Goal: Task Accomplishment & Management: Manage account settings

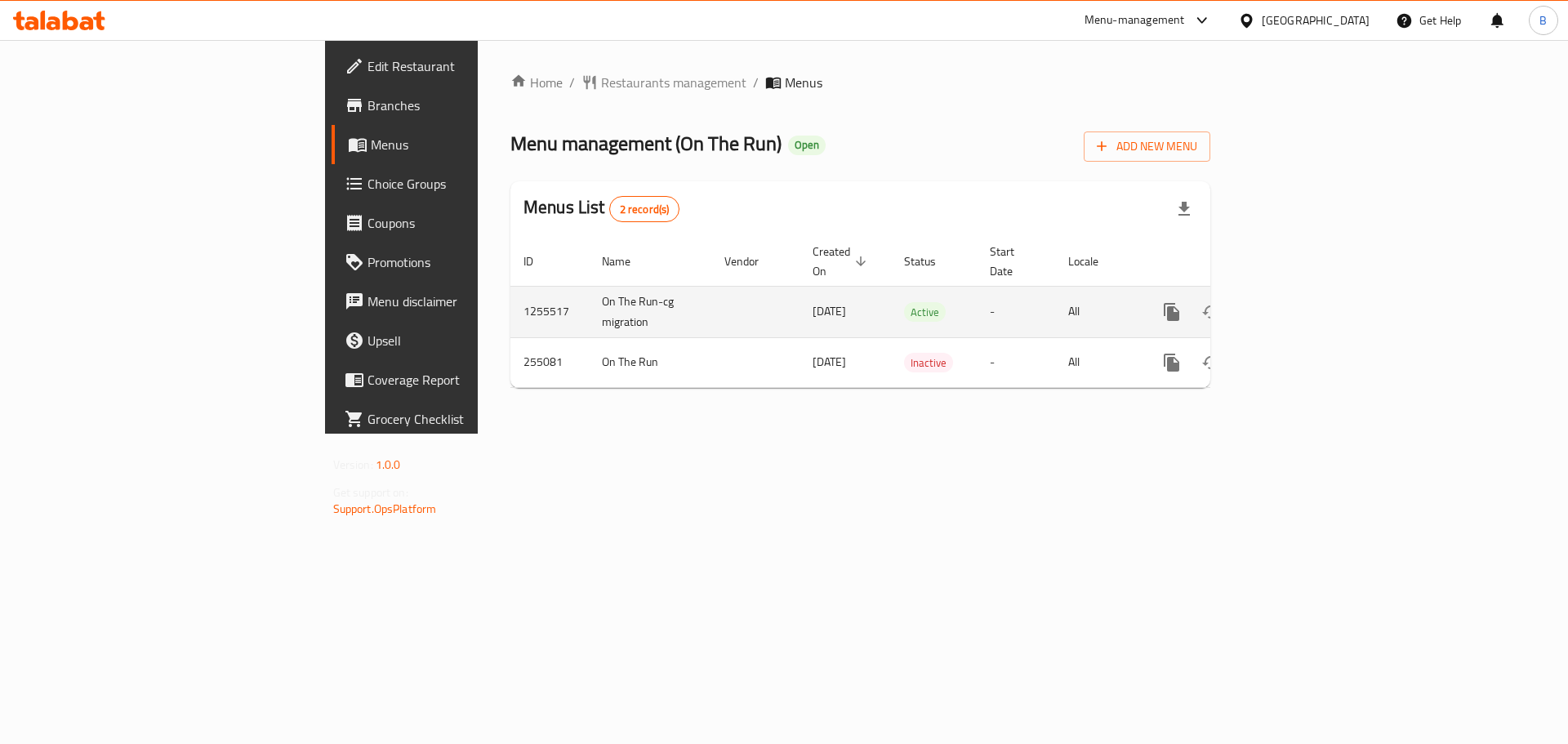
click at [510, 291] on td "1255517" at bounding box center [549, 311] width 78 height 51
copy td "1255517"
click at [1309, 293] on link "enhanced table" at bounding box center [1289, 312] width 40 height 40
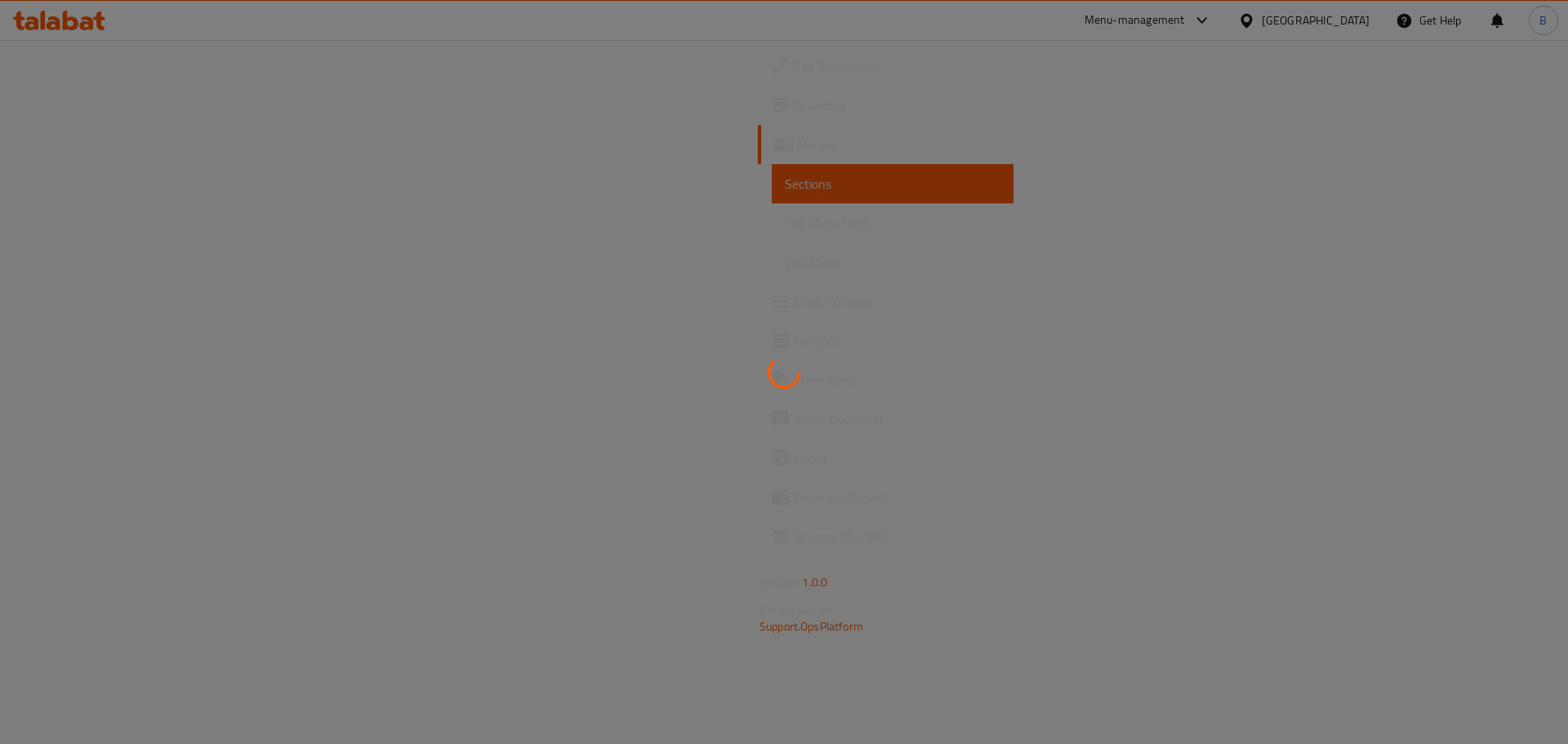
click at [1476, 175] on div at bounding box center [784, 372] width 1568 height 744
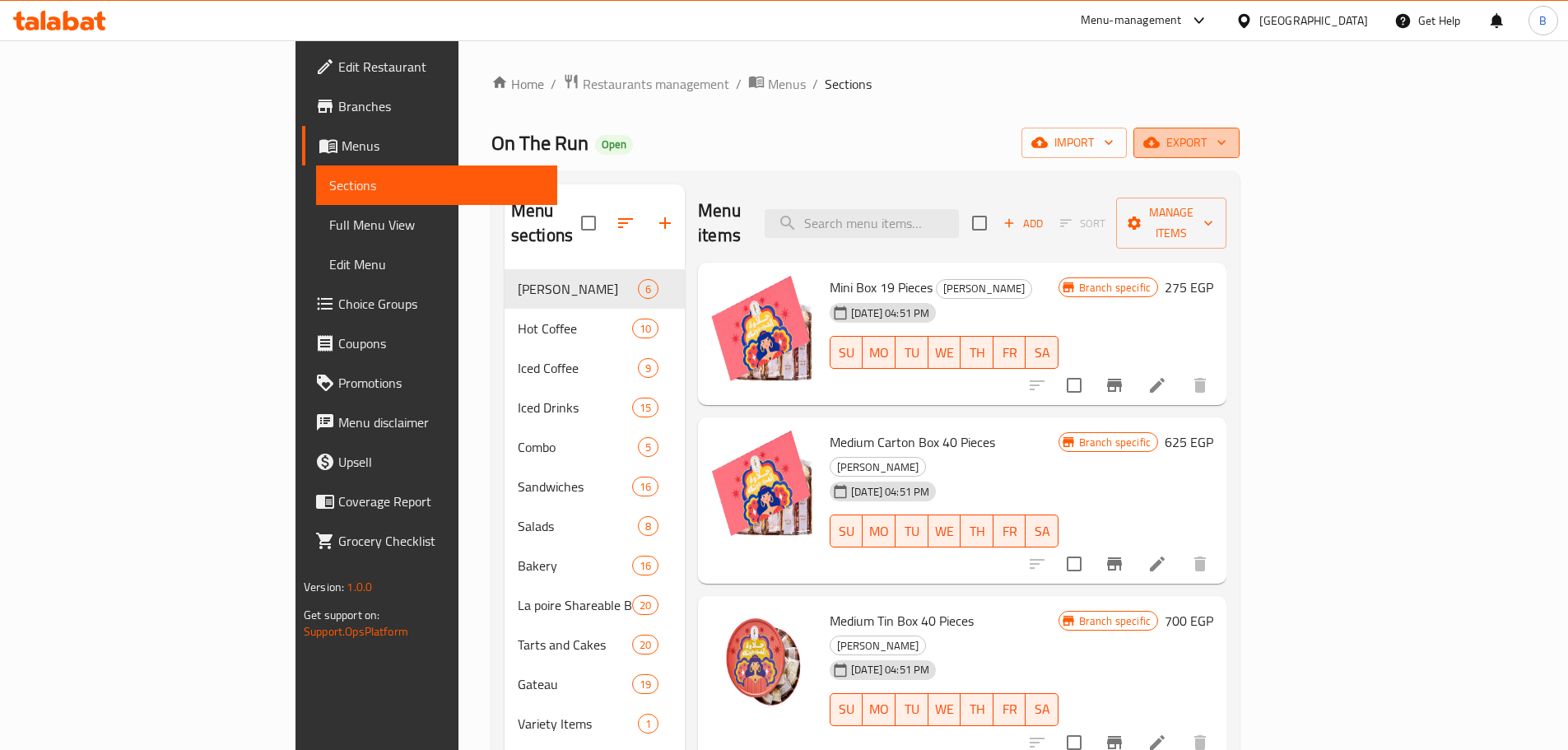
click at [1226, 144] on span "export" at bounding box center [1187, 142] width 80 height 20
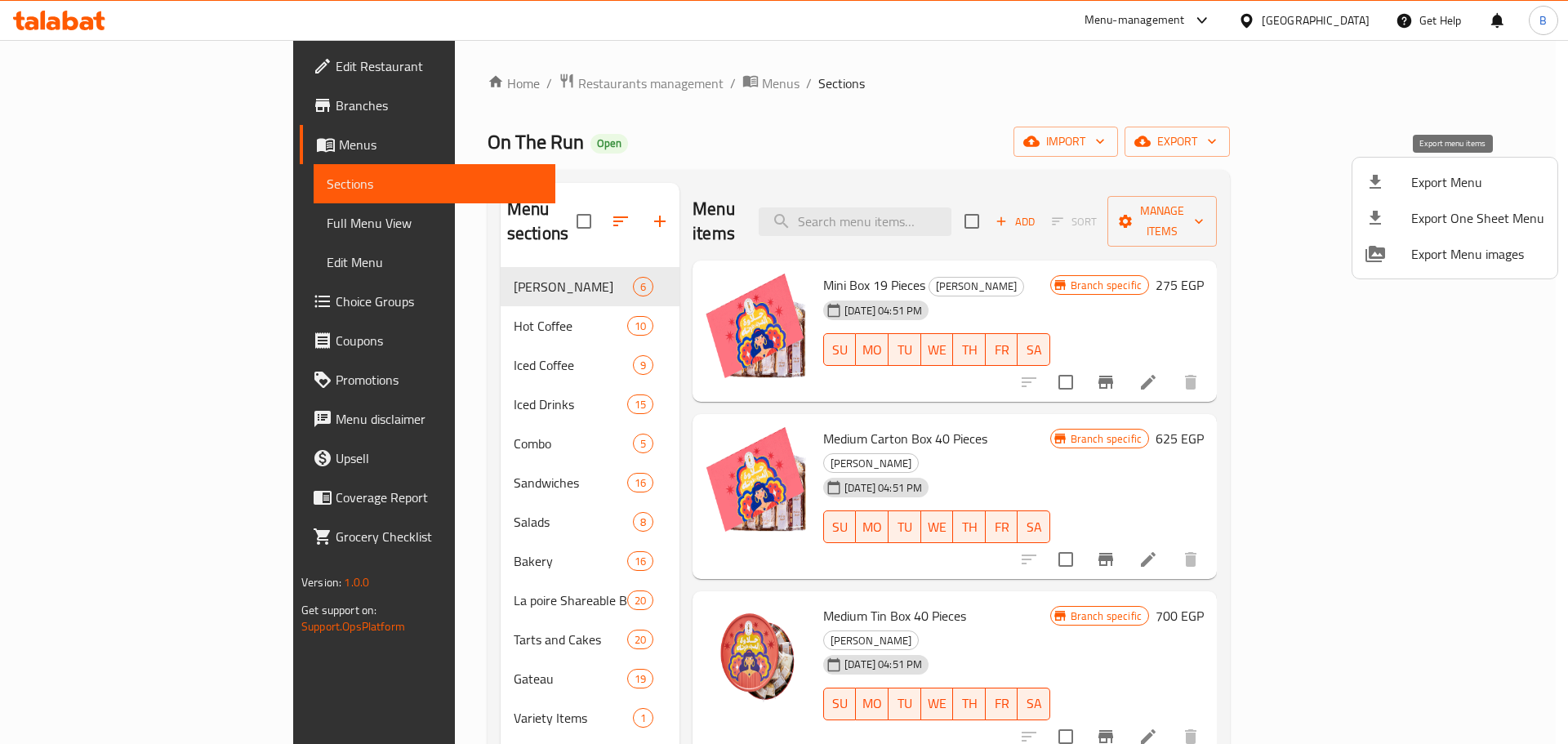
click at [1470, 173] on span "Export Menu" at bounding box center [1478, 182] width 133 height 19
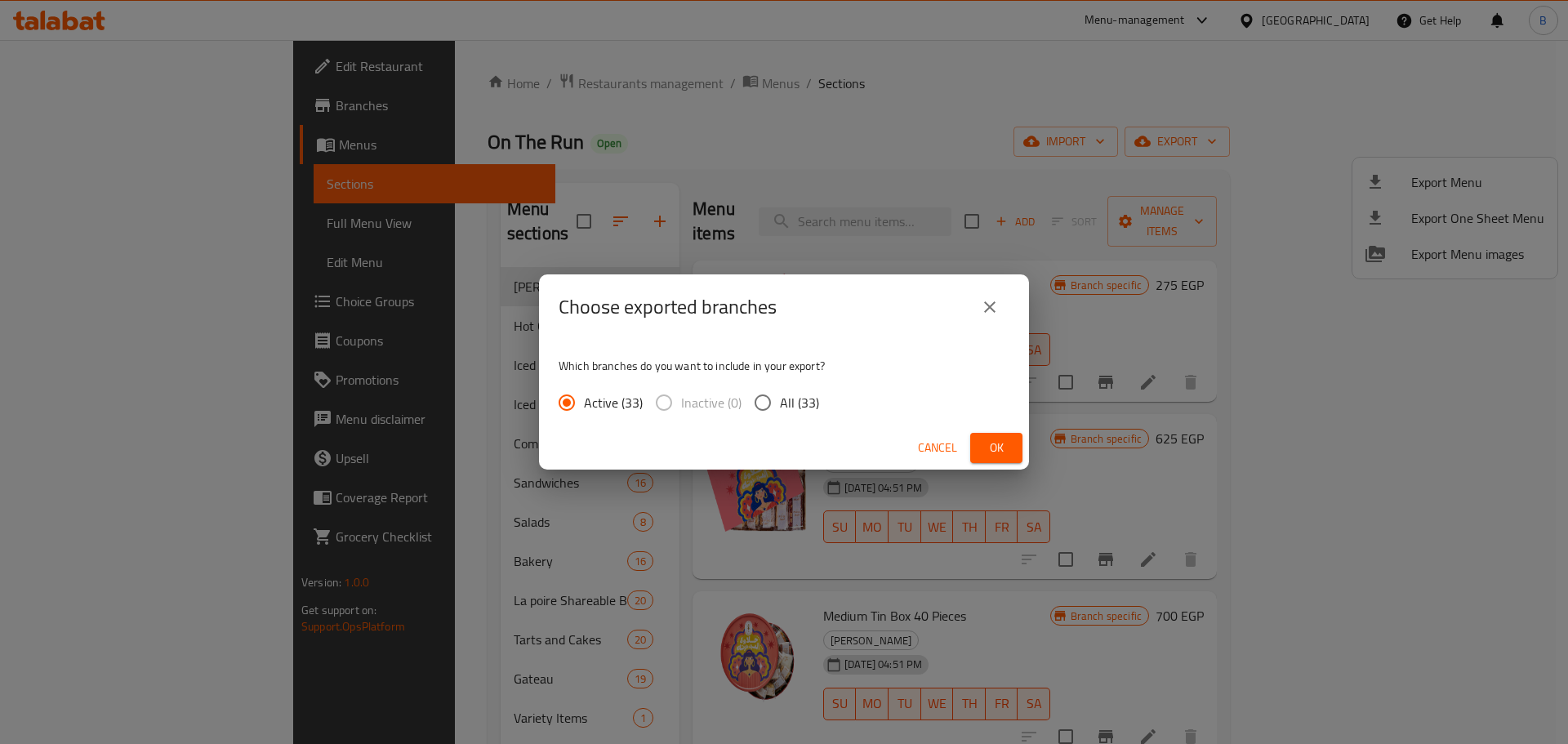
click at [787, 409] on span "All (33)" at bounding box center [800, 402] width 40 height 19
click at [780, 409] on input "All (33)" at bounding box center [763, 402] width 34 height 34
radio input "true"
click at [979, 453] on button "Ok" at bounding box center [996, 448] width 52 height 30
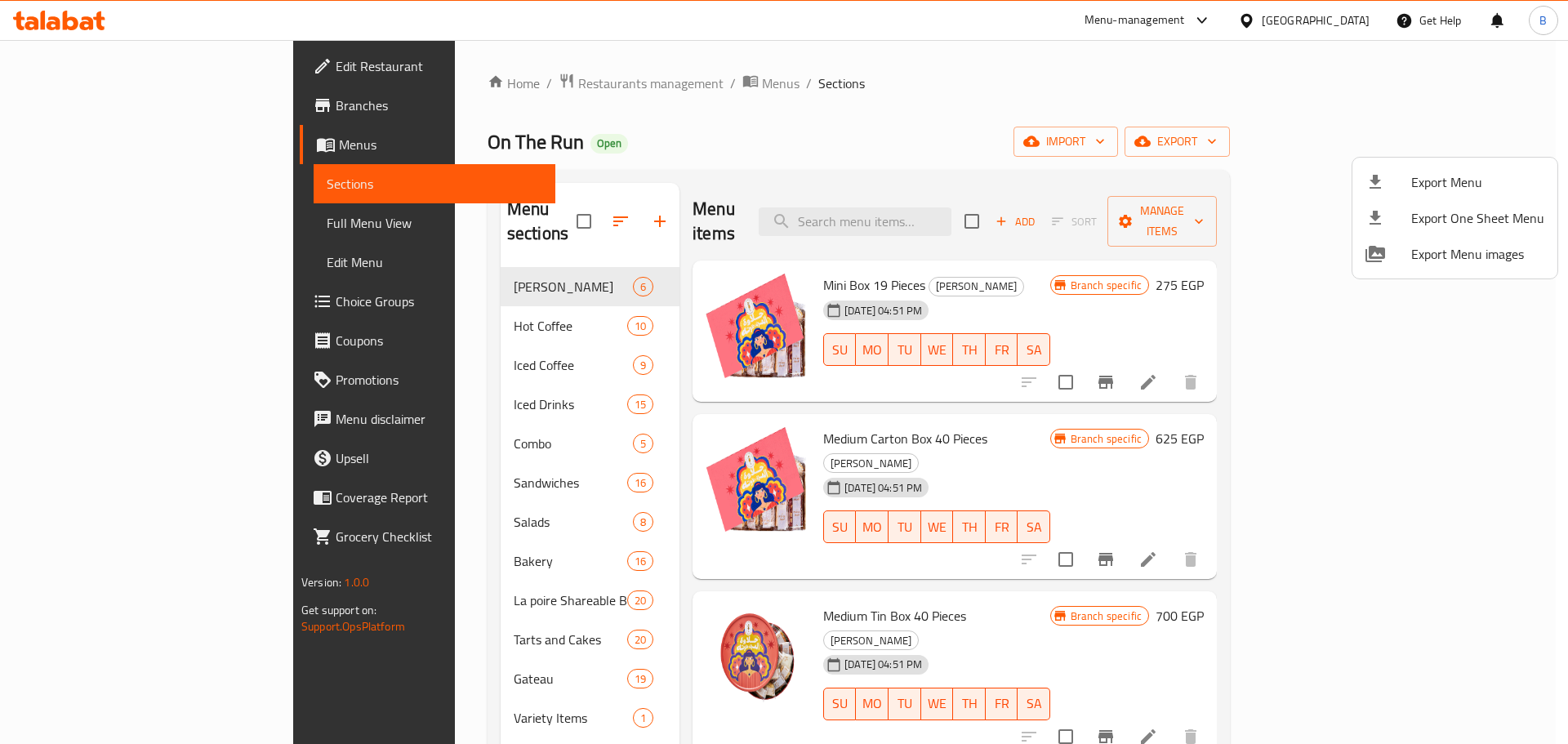
click at [1025, 215] on div at bounding box center [784, 372] width 1568 height 744
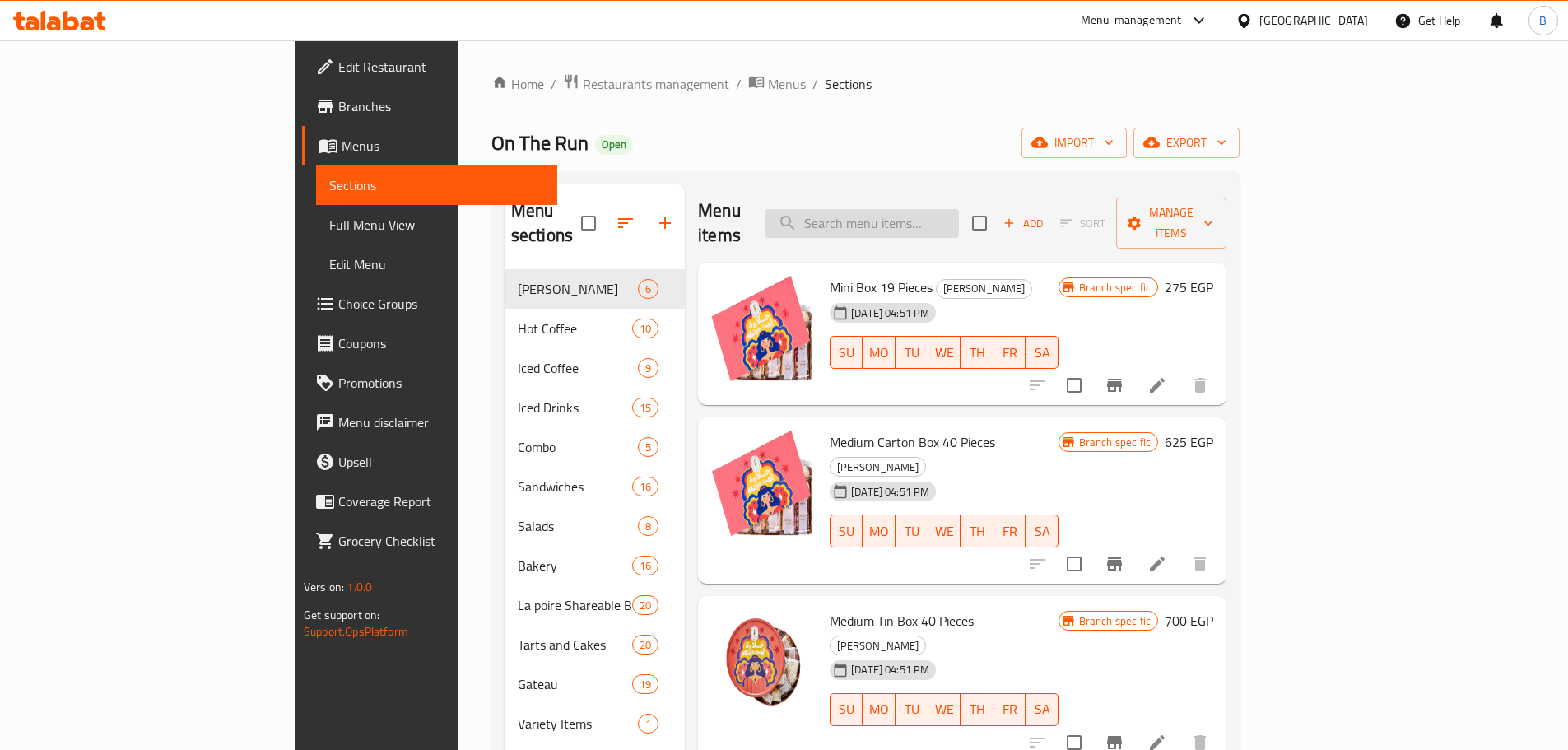
click at [959, 214] on input "search" at bounding box center [861, 224] width 194 height 29
paste input "Mcvitie's Digestive Biscuit - Chocolate With Milk - 200 Gm"
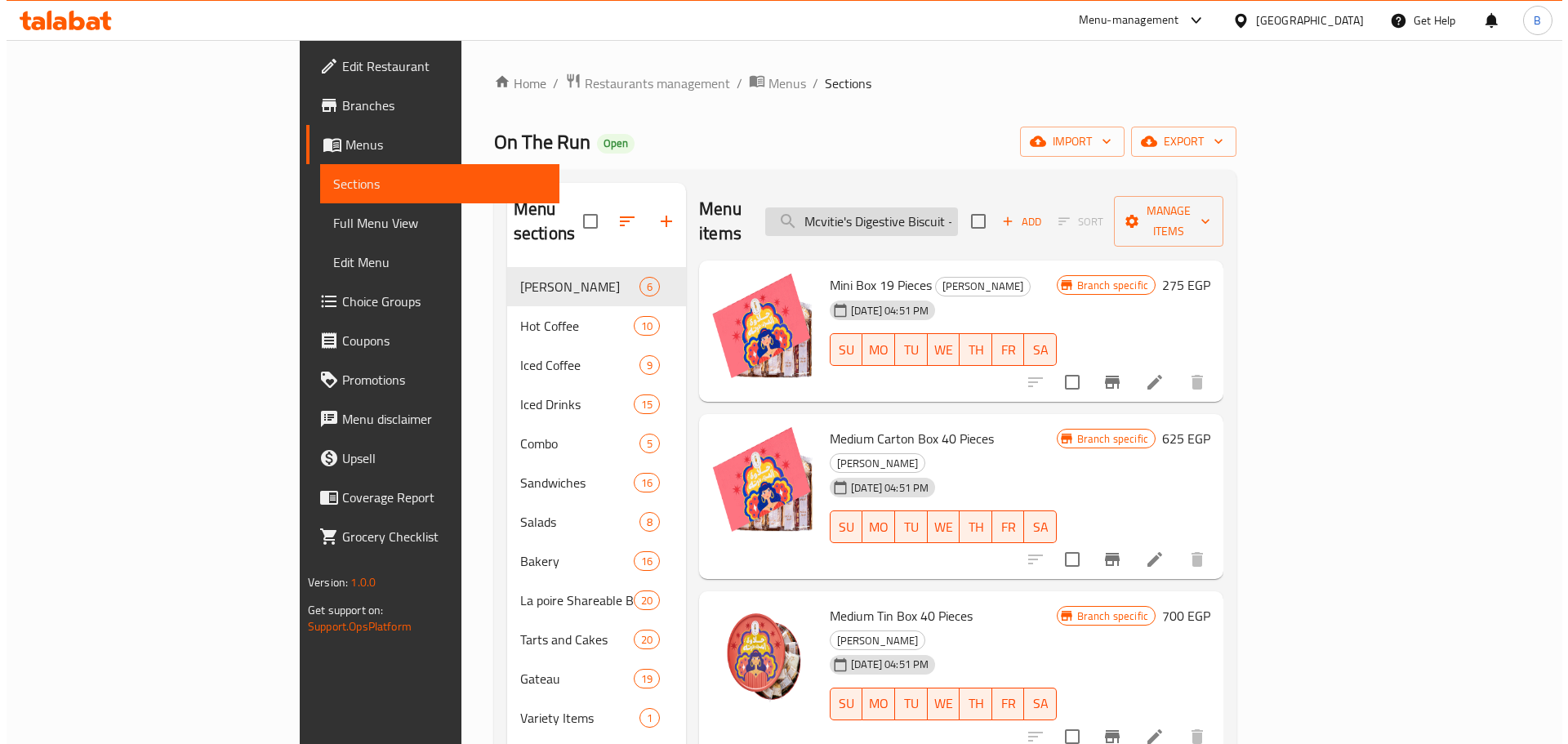
scroll to position [0, 171]
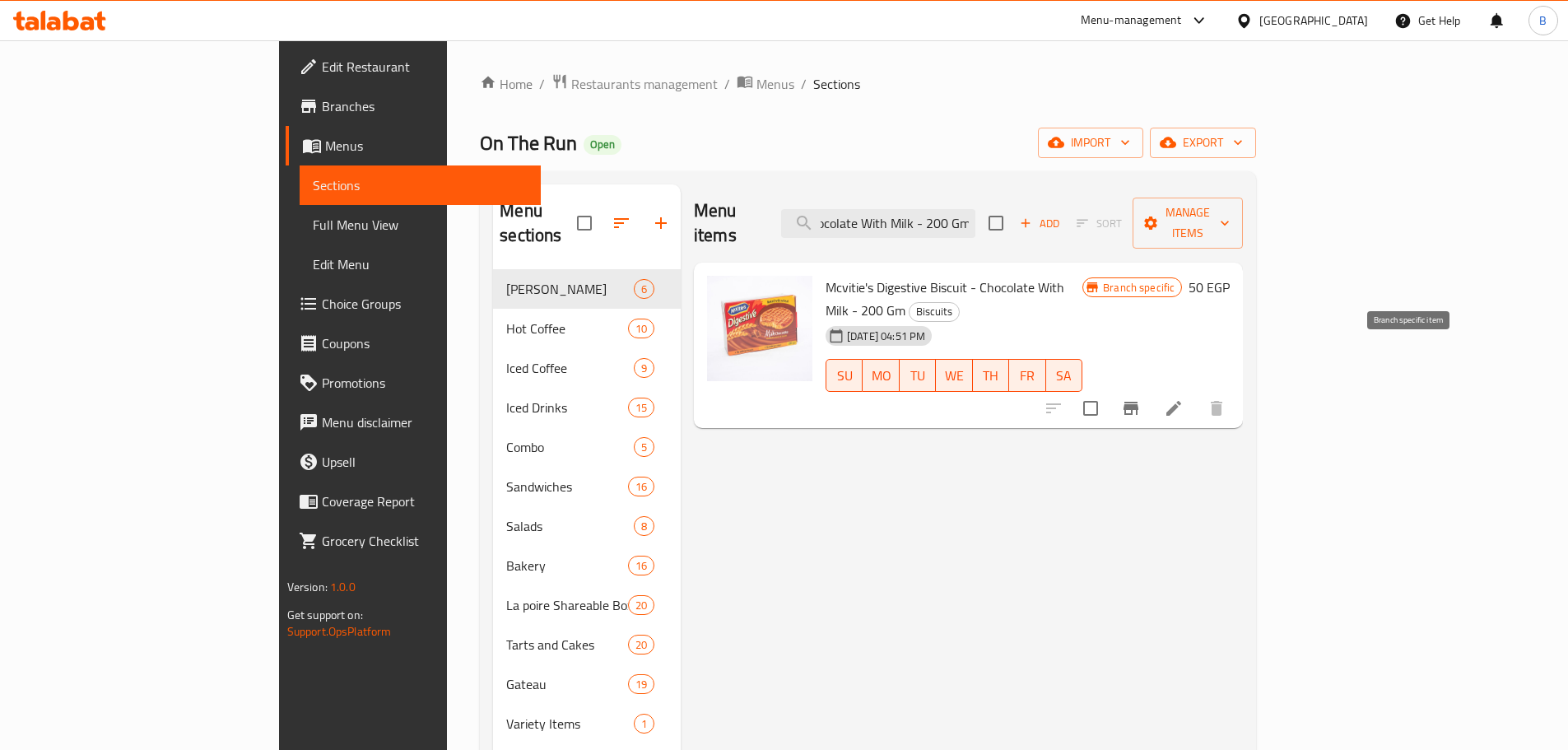
type input "Mcvitie's Digestive Biscuit - Chocolate With Milk - 200 Gm"
click at [1151, 388] on button "Branch-specific-item" at bounding box center [1131, 408] width 40 height 40
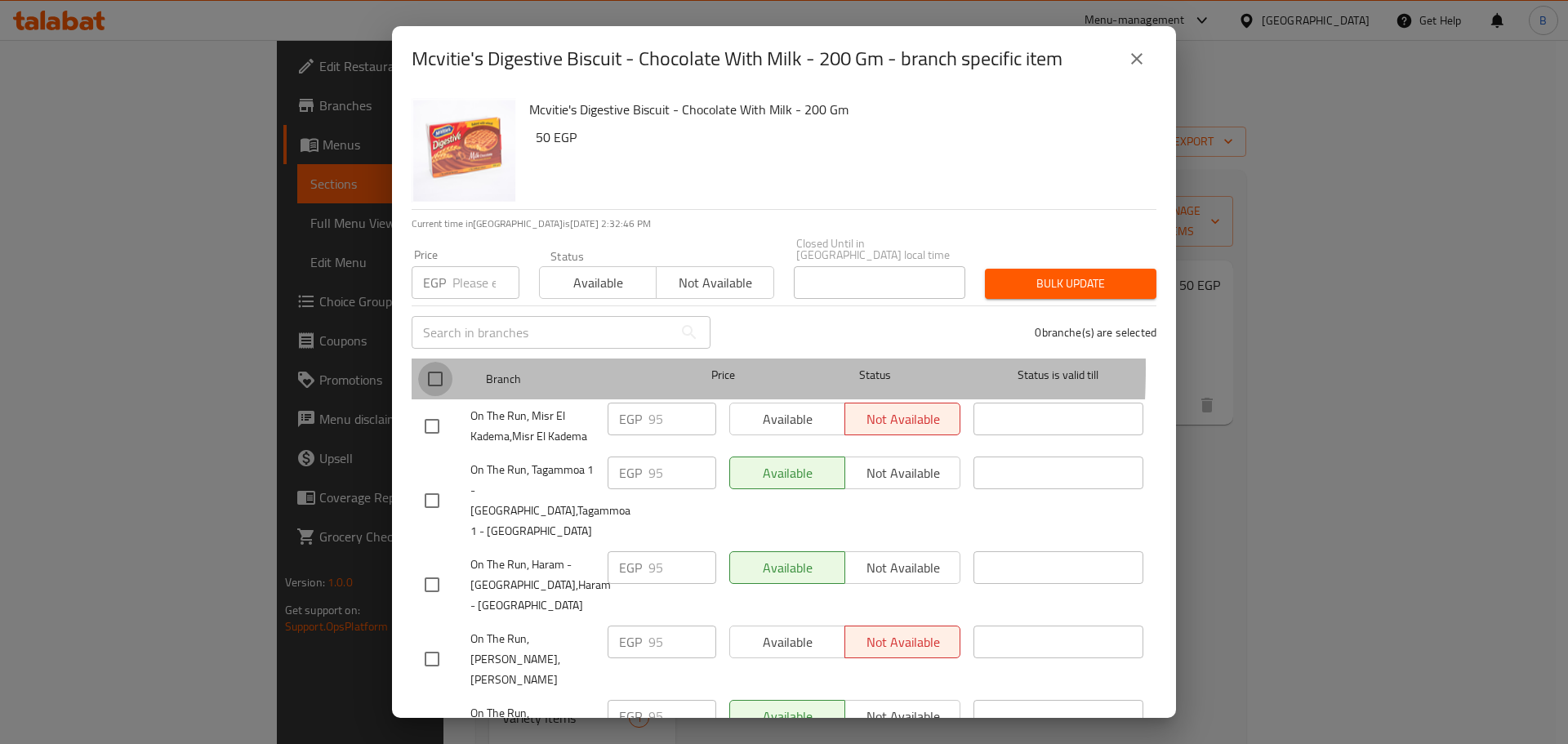
drag, startPoint x: 433, startPoint y: 355, endPoint x: 441, endPoint y: 347, distance: 11.3
click at [433, 361] on input "checkbox" at bounding box center [435, 378] width 34 height 34
checkbox input "true"
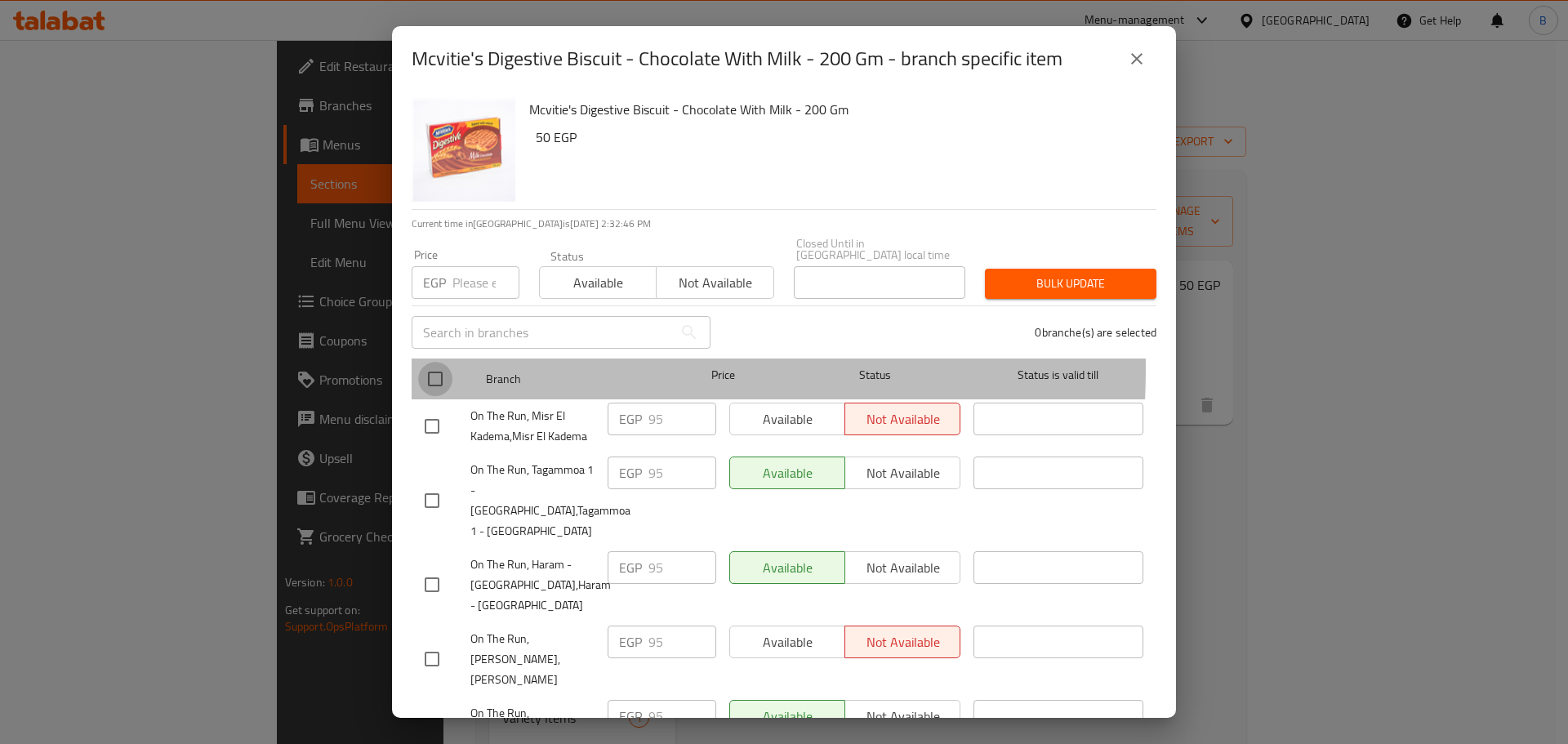
checkbox input "true"
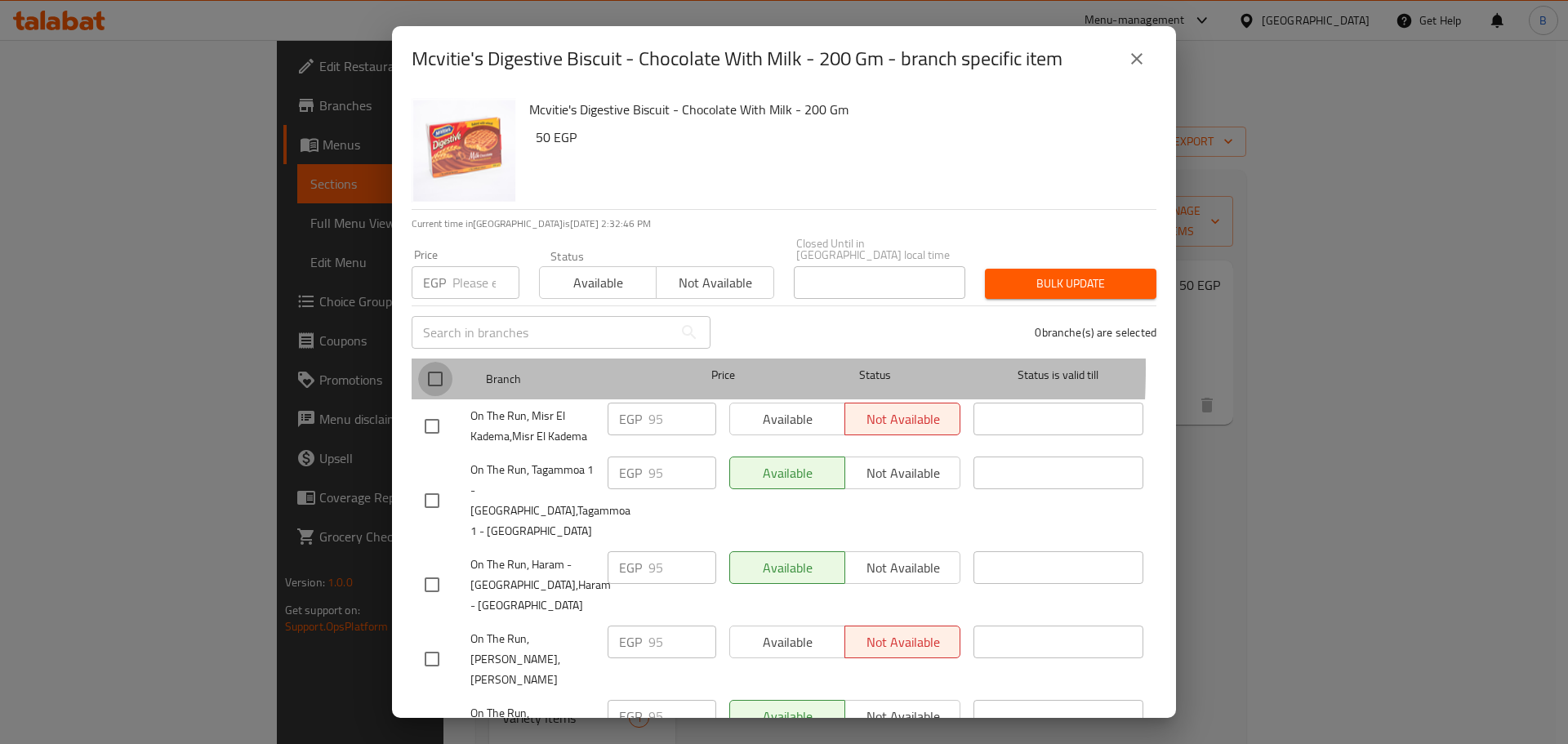
checkbox input "true"
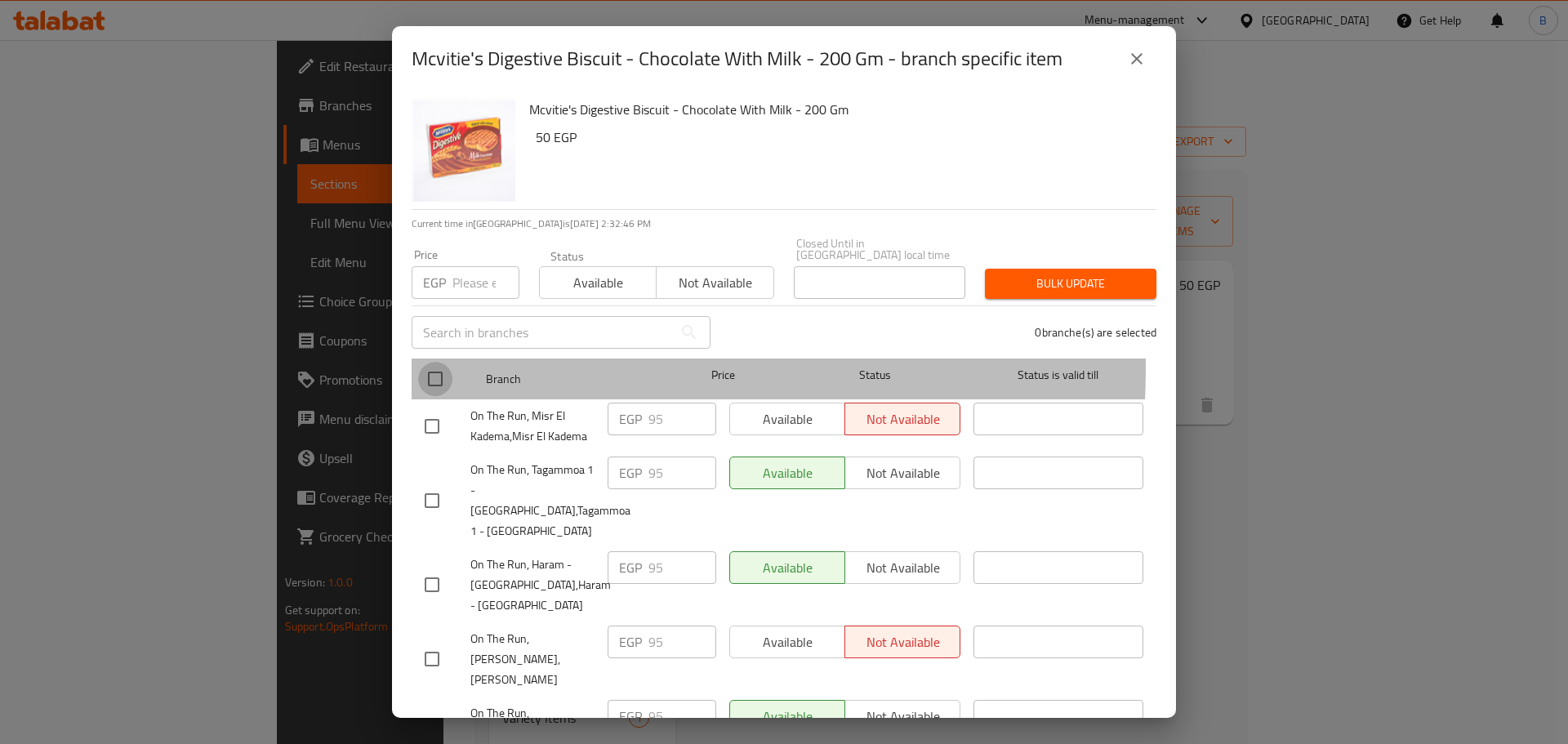
checkbox input "true"
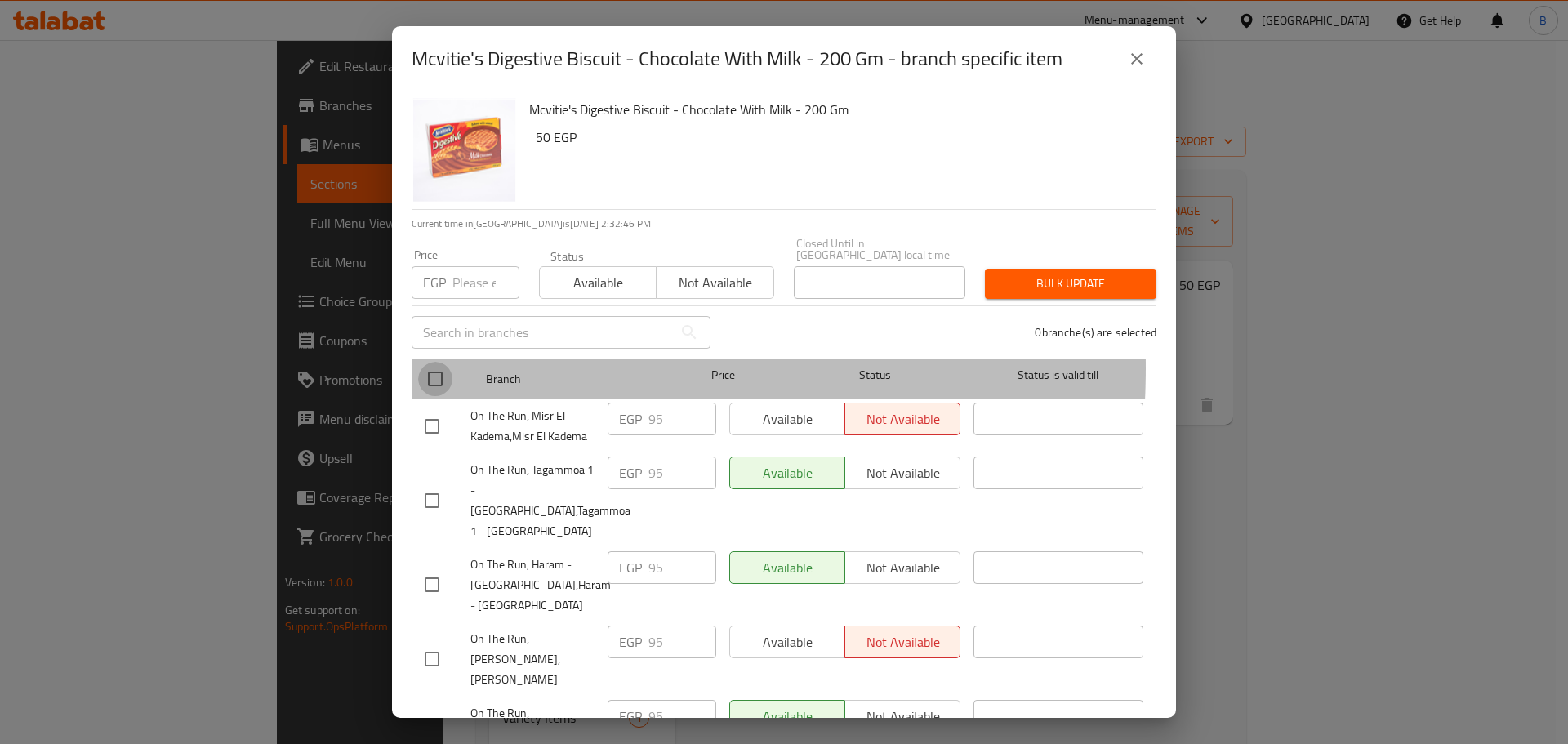
checkbox input "true"
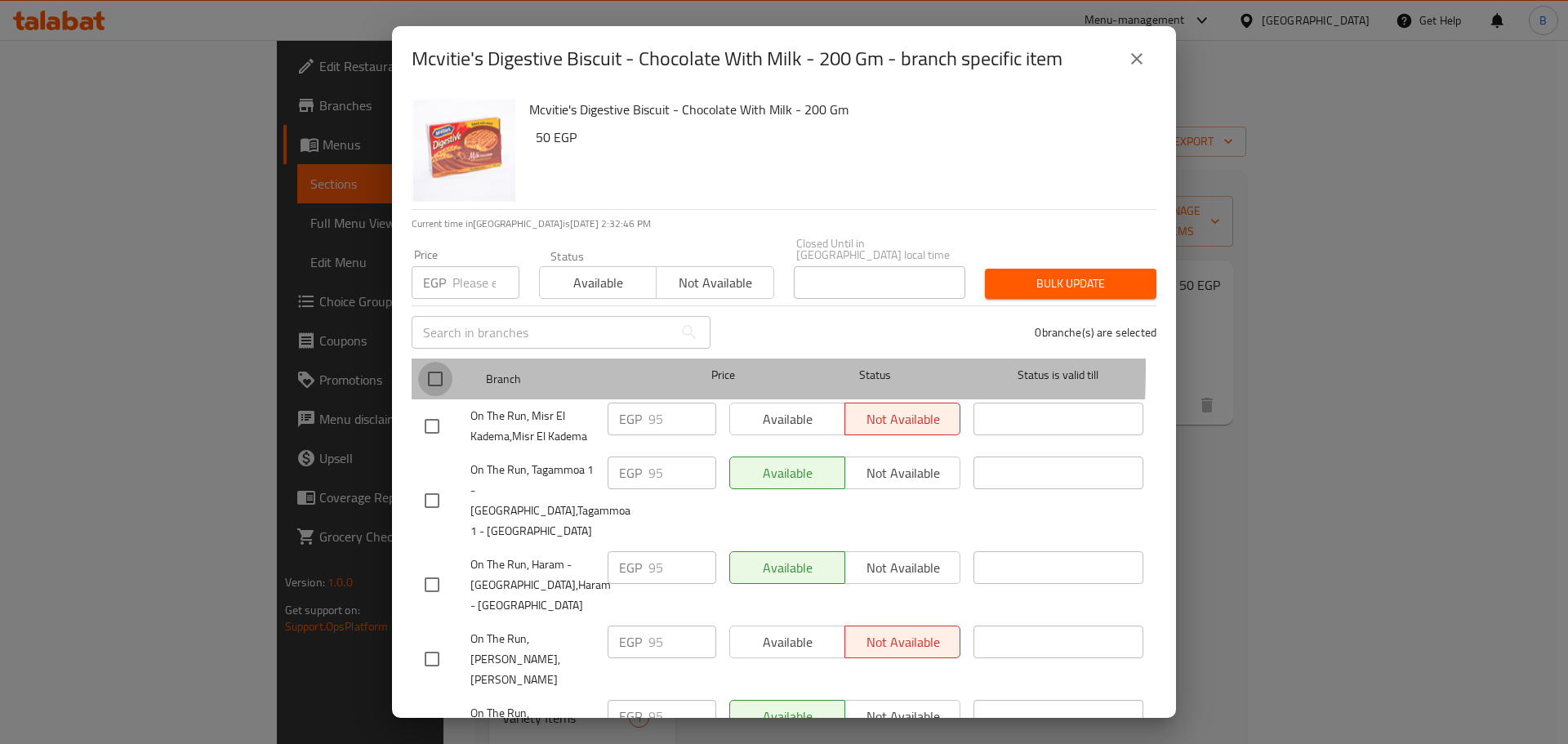
checkbox input "true"
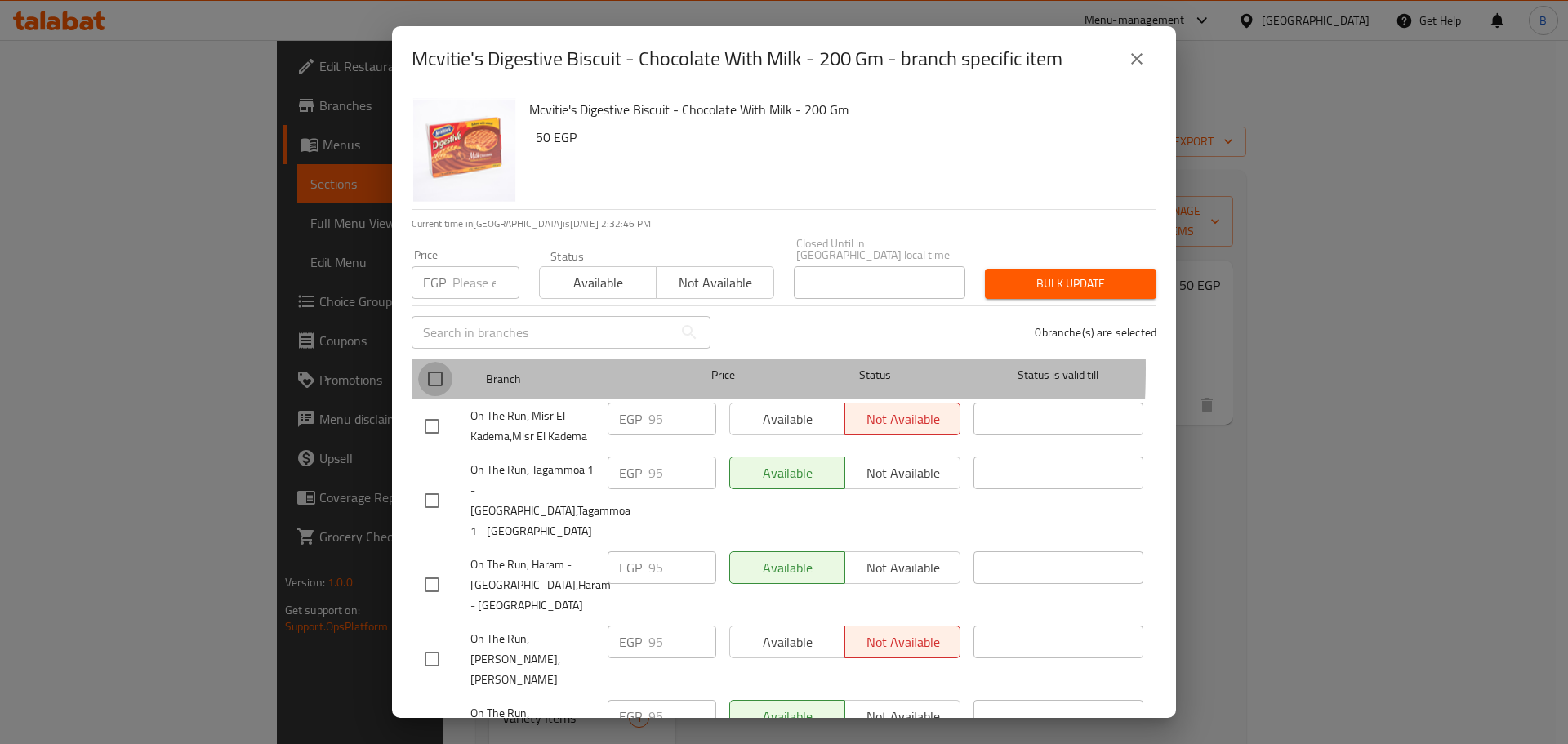
checkbox input "true"
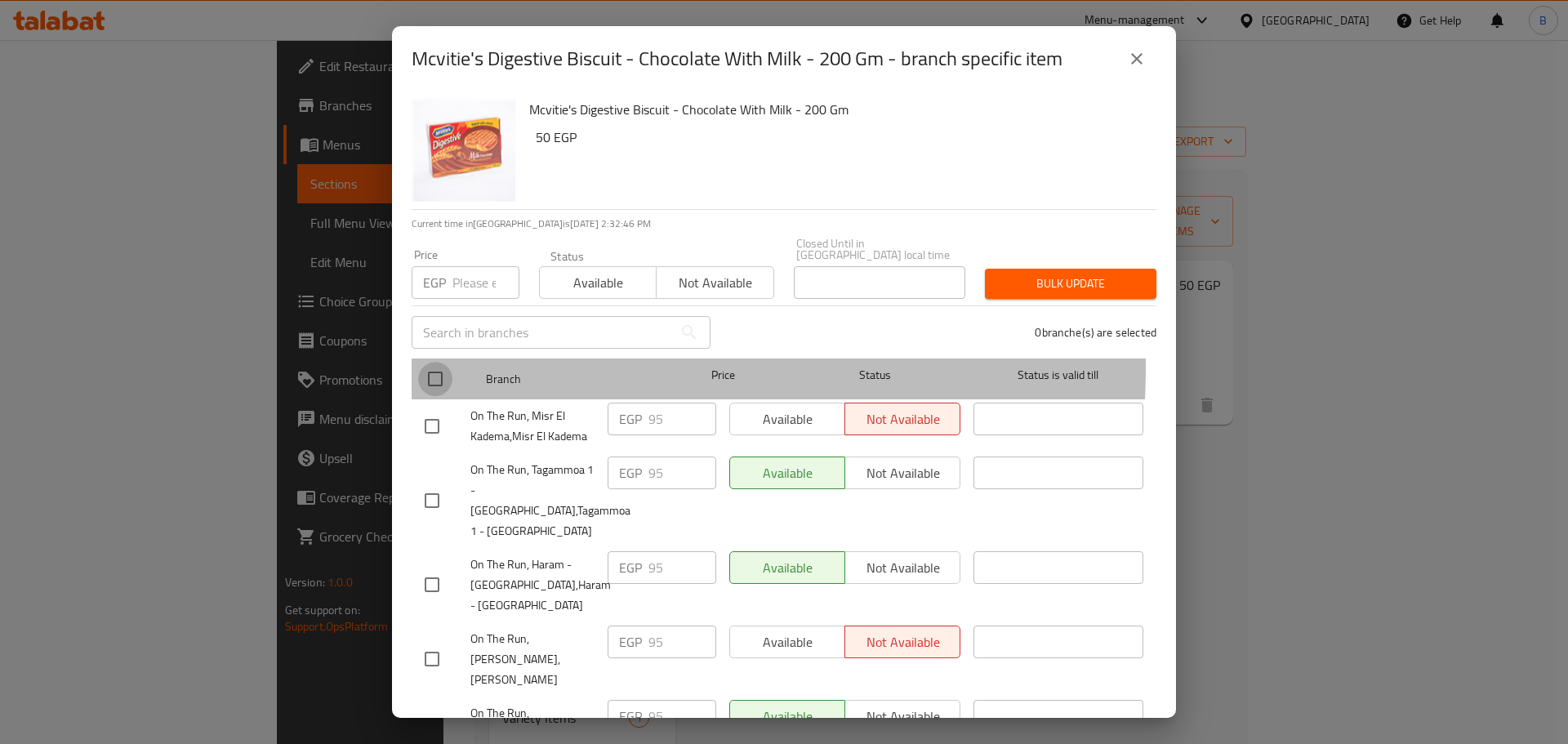
checkbox input "true"
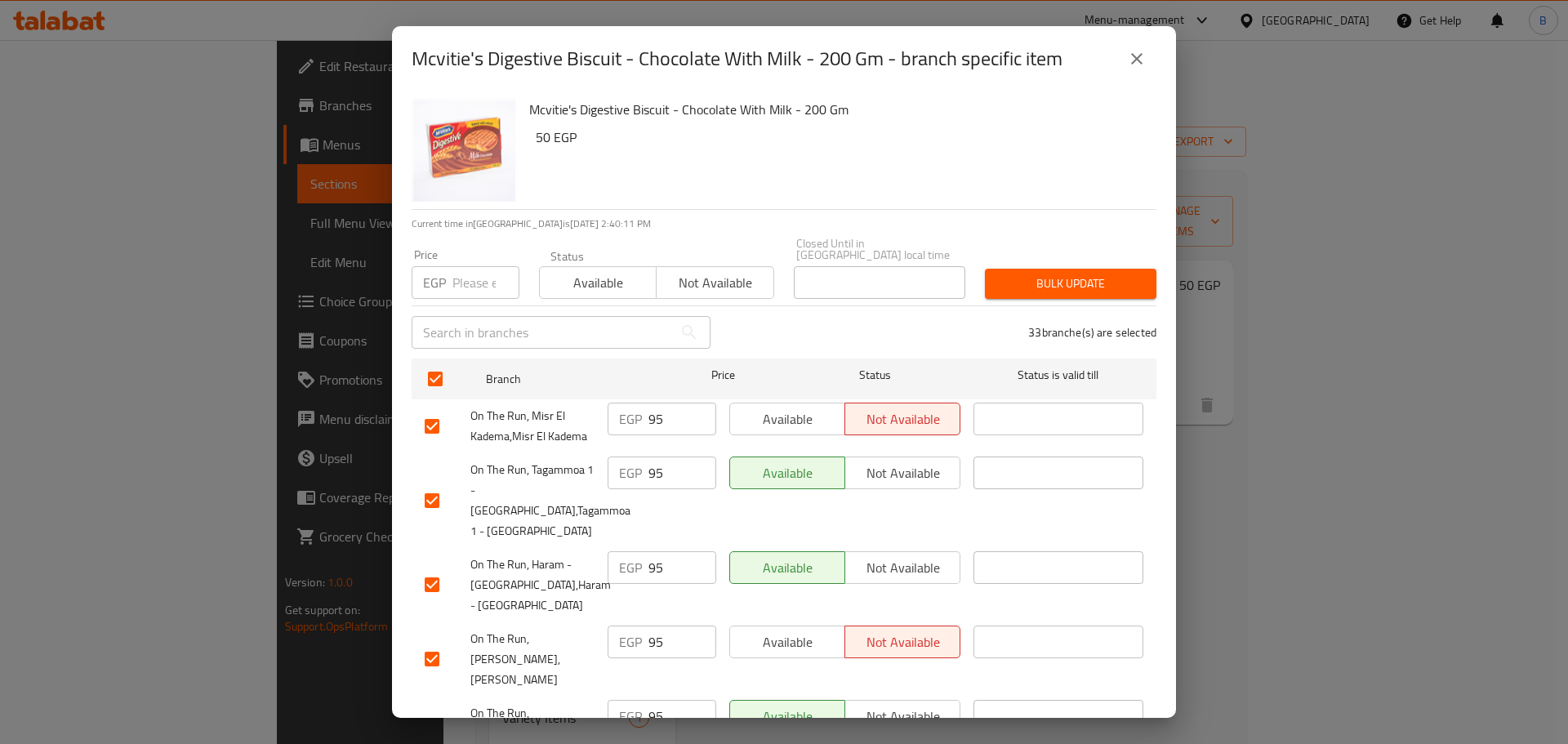
click at [485, 249] on div "Price EGP Price" at bounding box center [466, 273] width 108 height 50
click at [462, 266] on input "number" at bounding box center [486, 282] width 67 height 33
type input "115"
click at [1069, 273] on span "Bulk update" at bounding box center [1070, 283] width 145 height 20
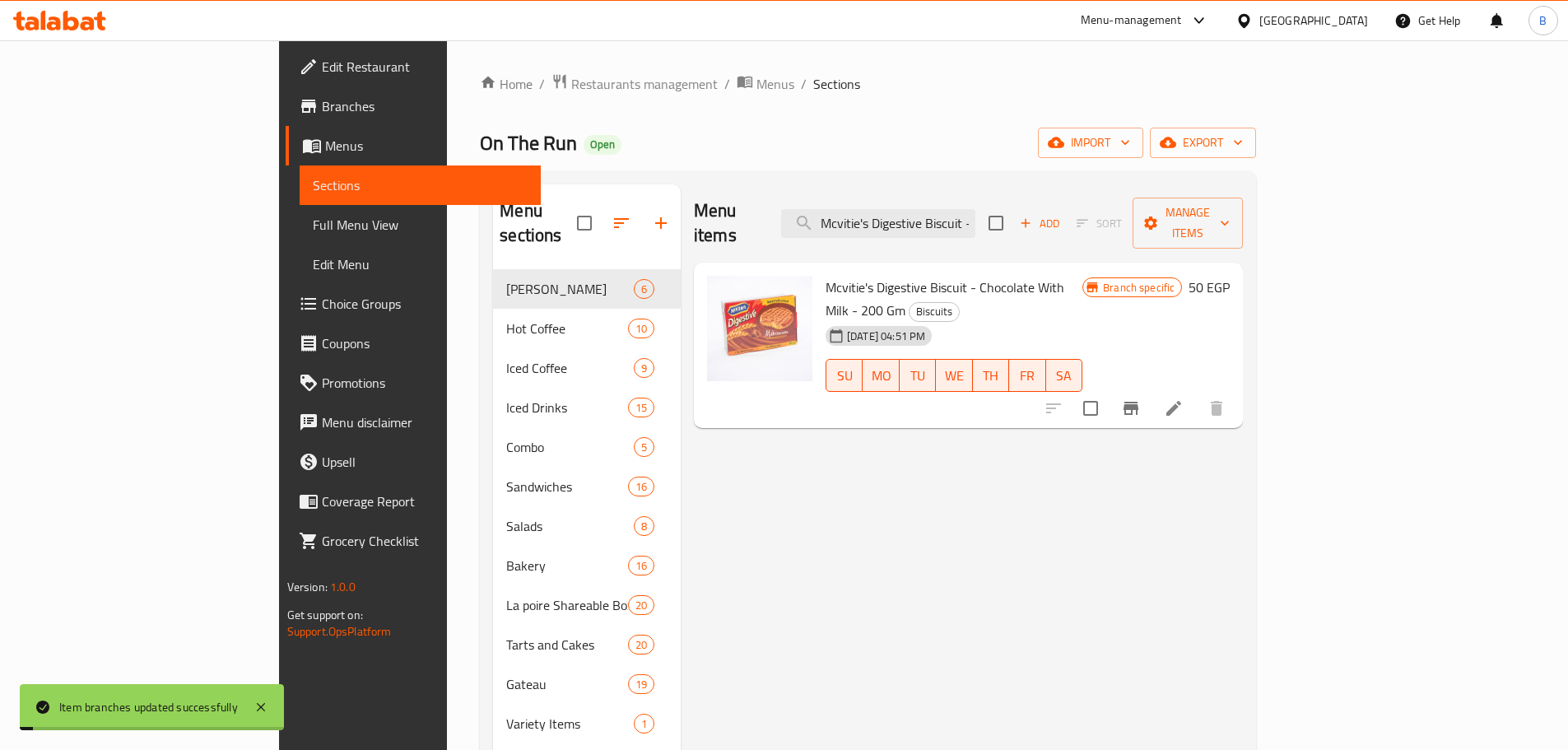
click at [976, 220] on input "Mcvitie's Digestive Biscuit - Chocolate With Milk - 200 Gm" at bounding box center [878, 224] width 194 height 29
click at [976, 221] on input "Mcvitie's Digestive Biscuit - Chocolate With Milk - 200 Gm" at bounding box center [878, 224] width 194 height 29
paste input "Plain Chocolate"
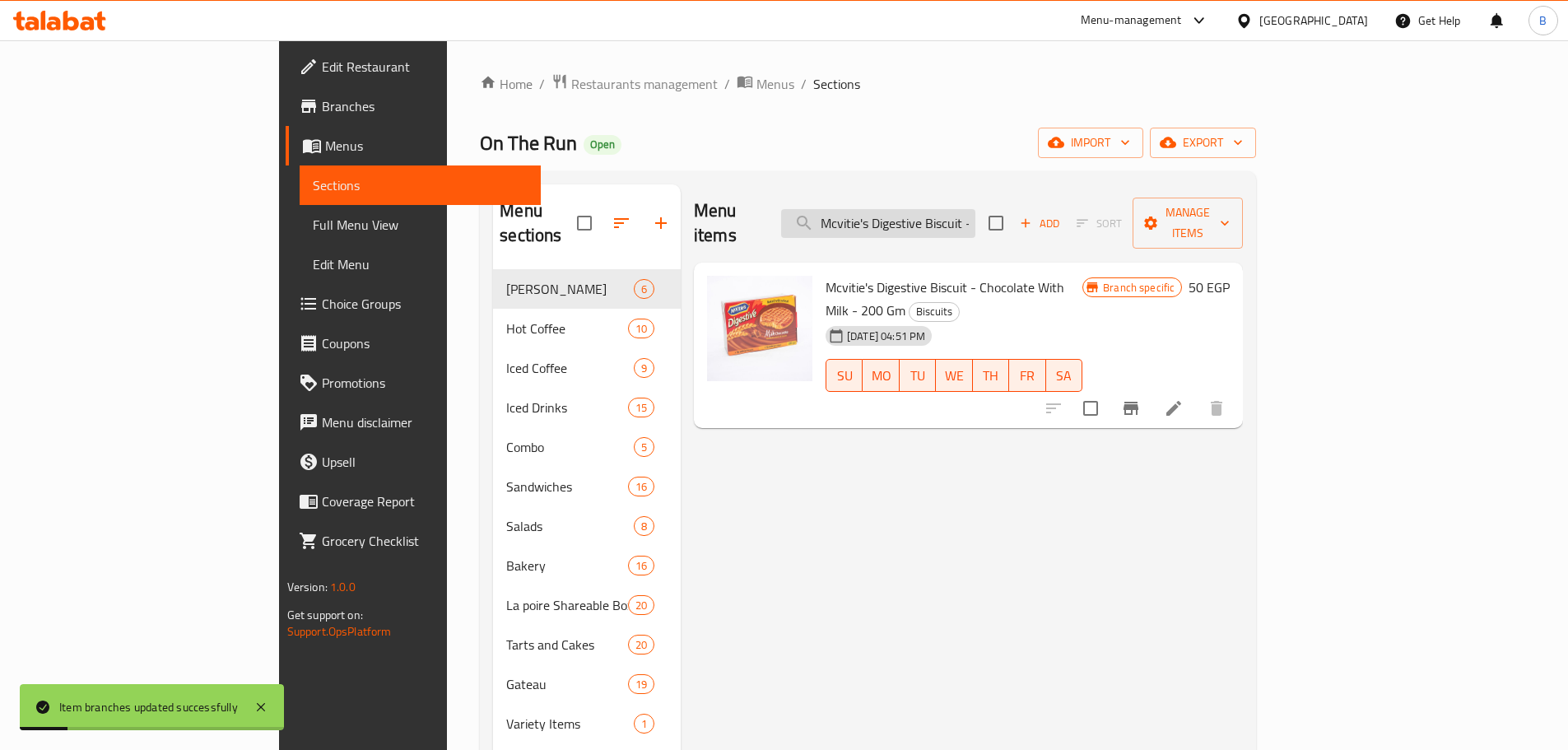
scroll to position [0, 147]
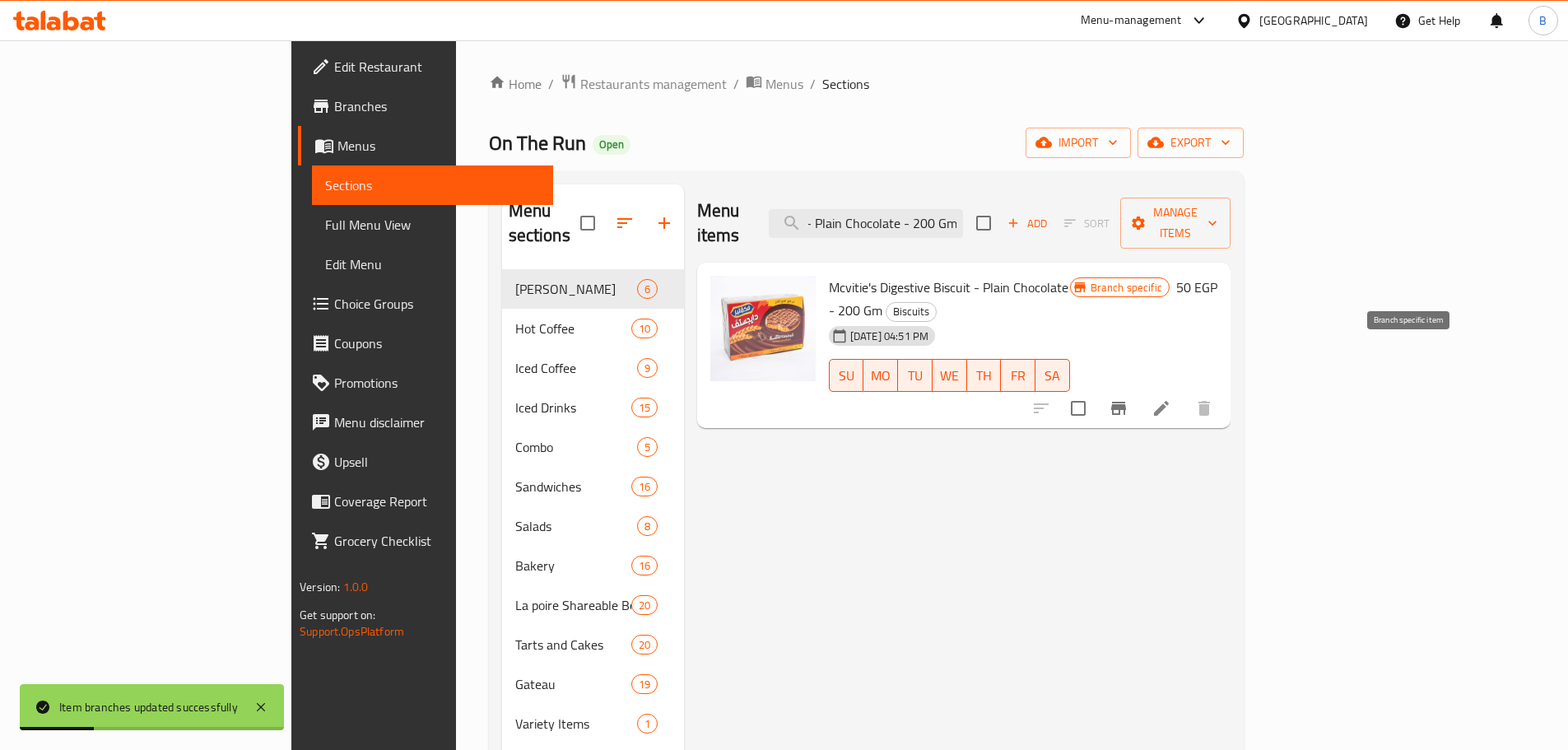
type input "Mcvitie's Digestive Biscuit - Plain Chocolate - 200 Gm"
click at [1138, 388] on button "Branch-specific-item" at bounding box center [1119, 408] width 40 height 40
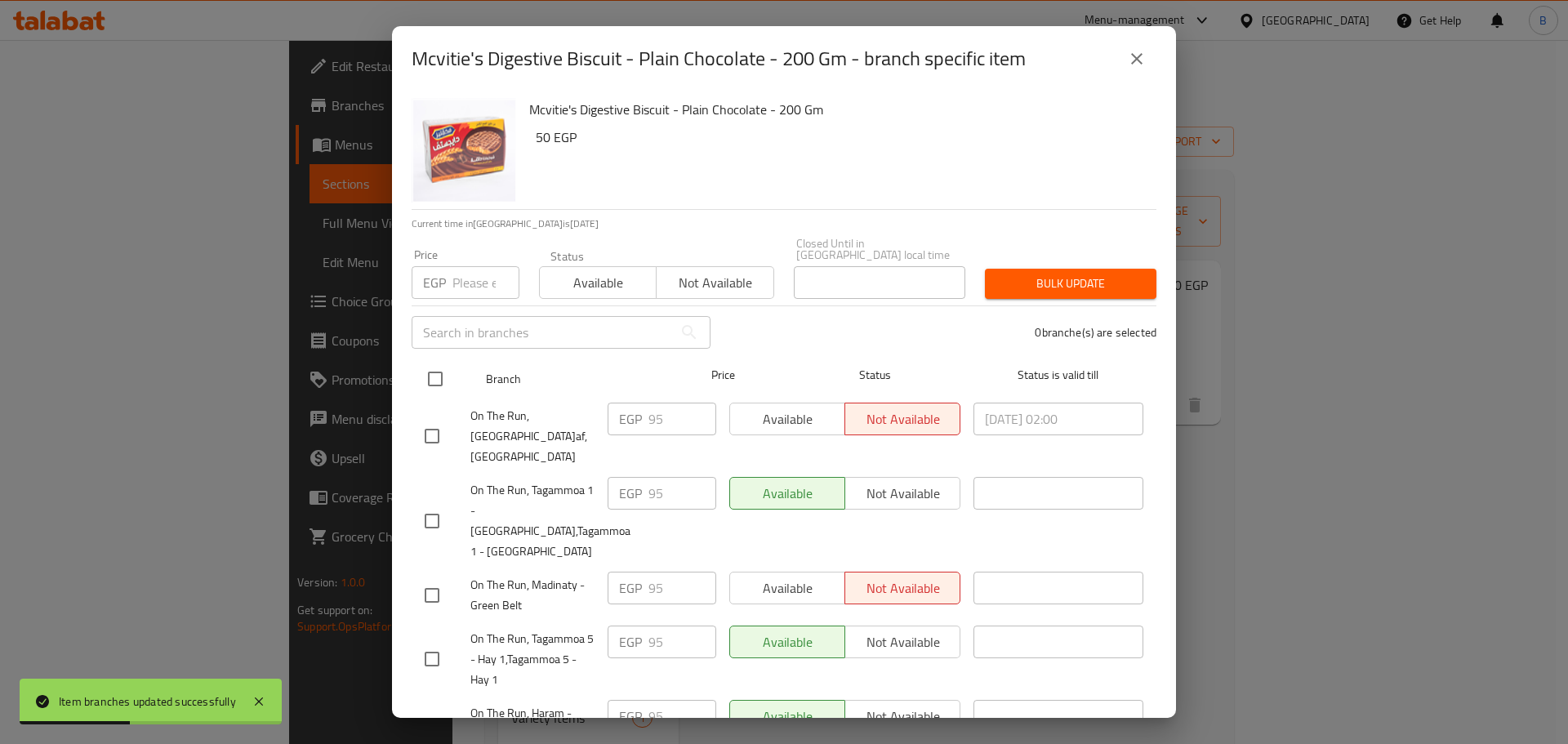
click at [437, 377] on input "checkbox" at bounding box center [435, 378] width 34 height 34
checkbox input "true"
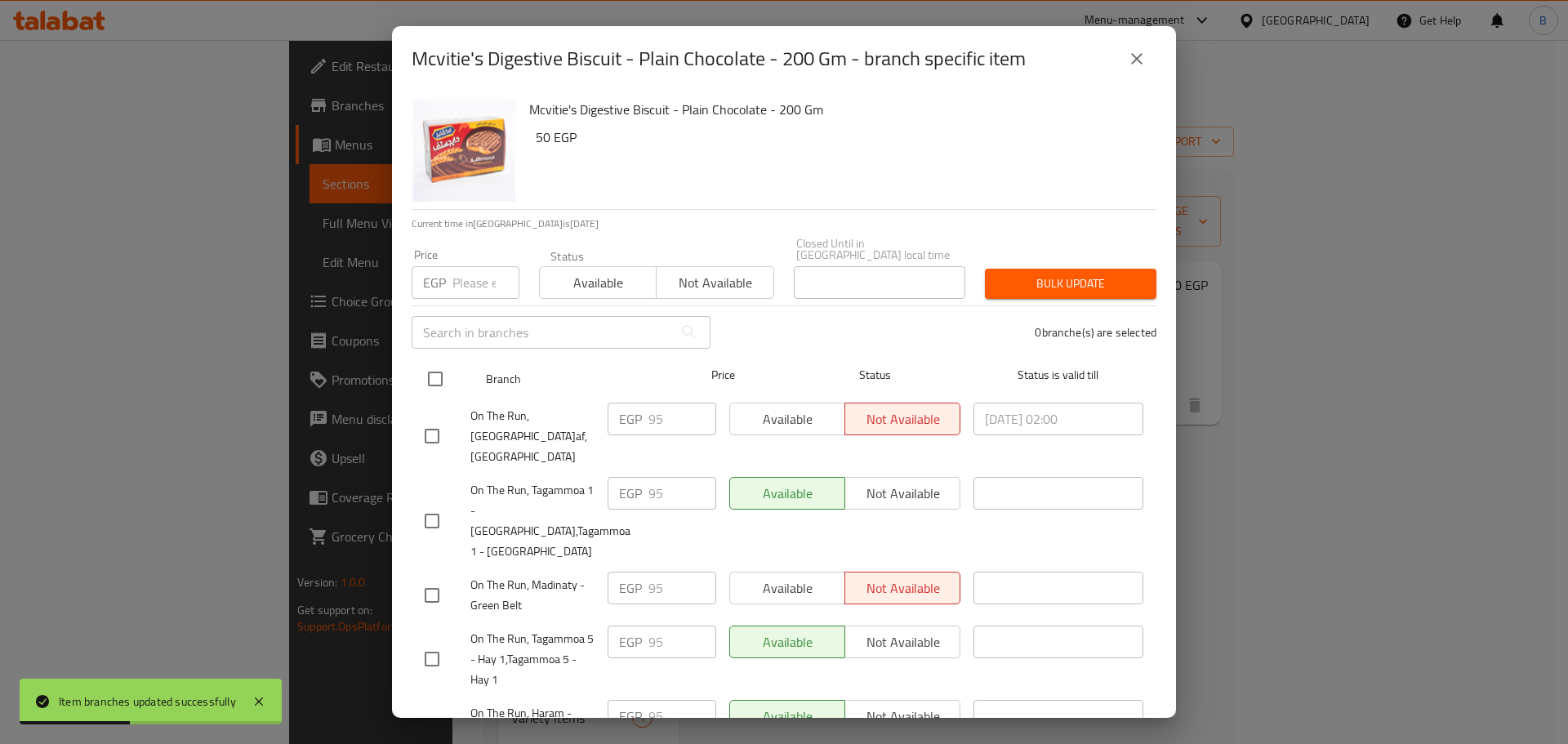
checkbox input "true"
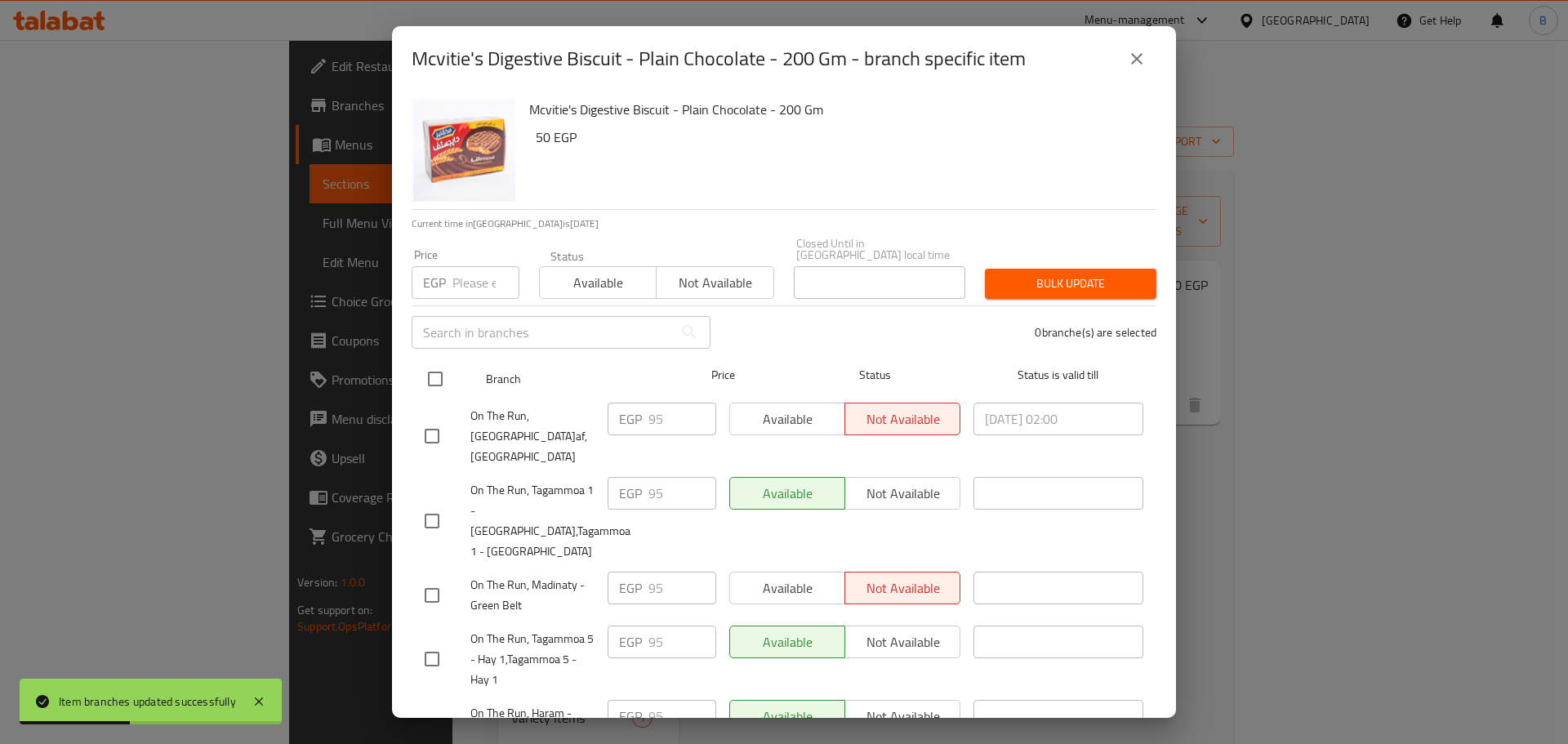
checkbox input "true"
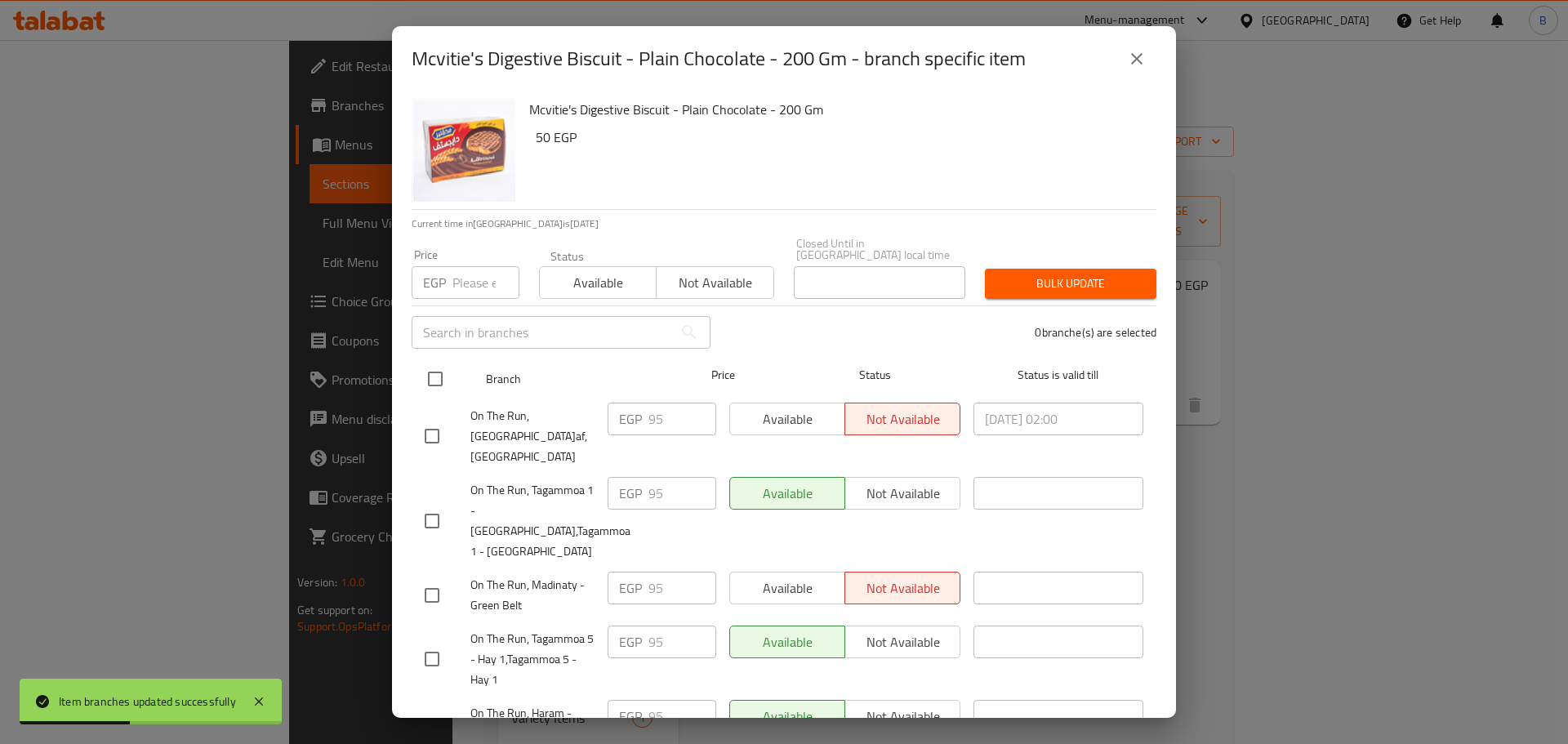
checkbox input "true"
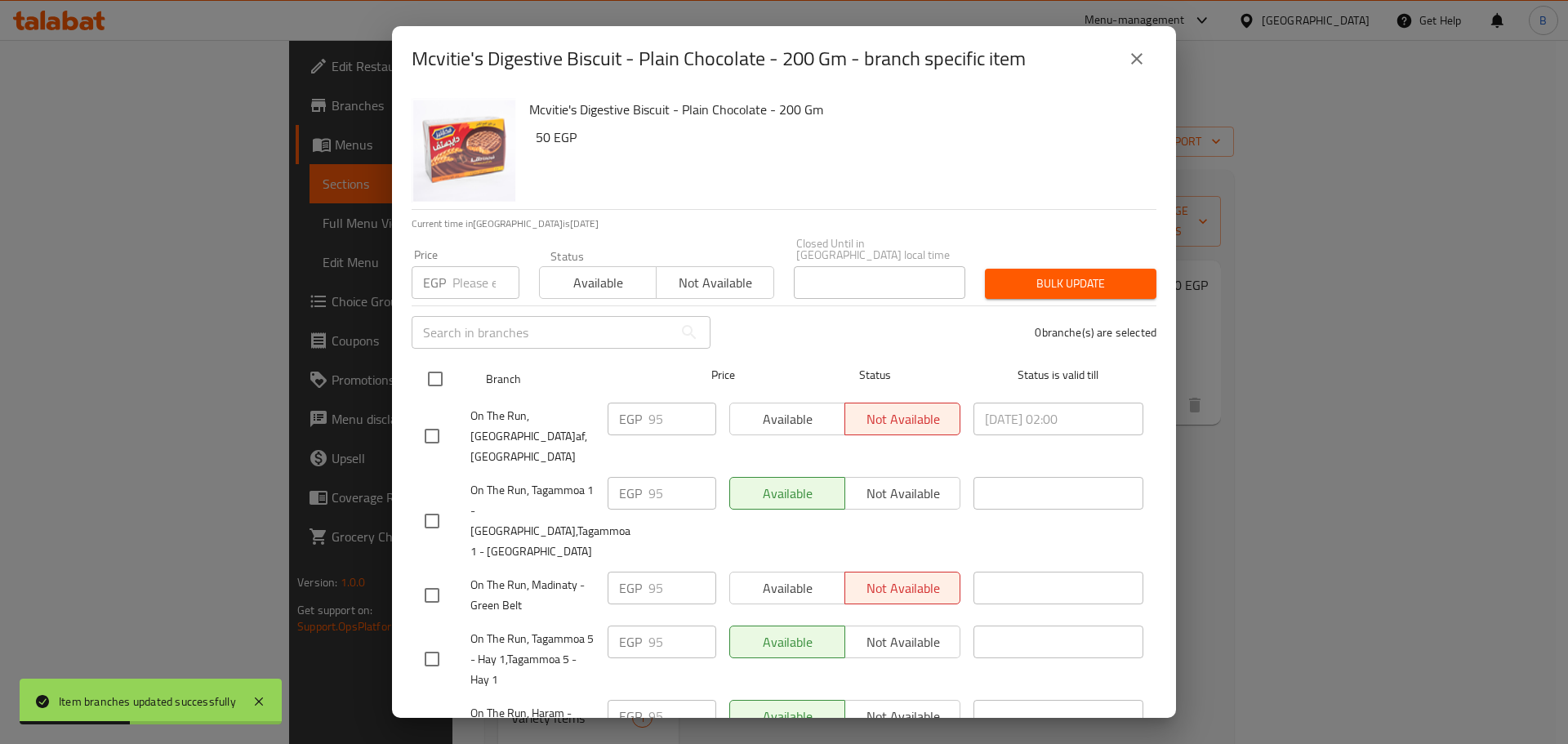
checkbox input "true"
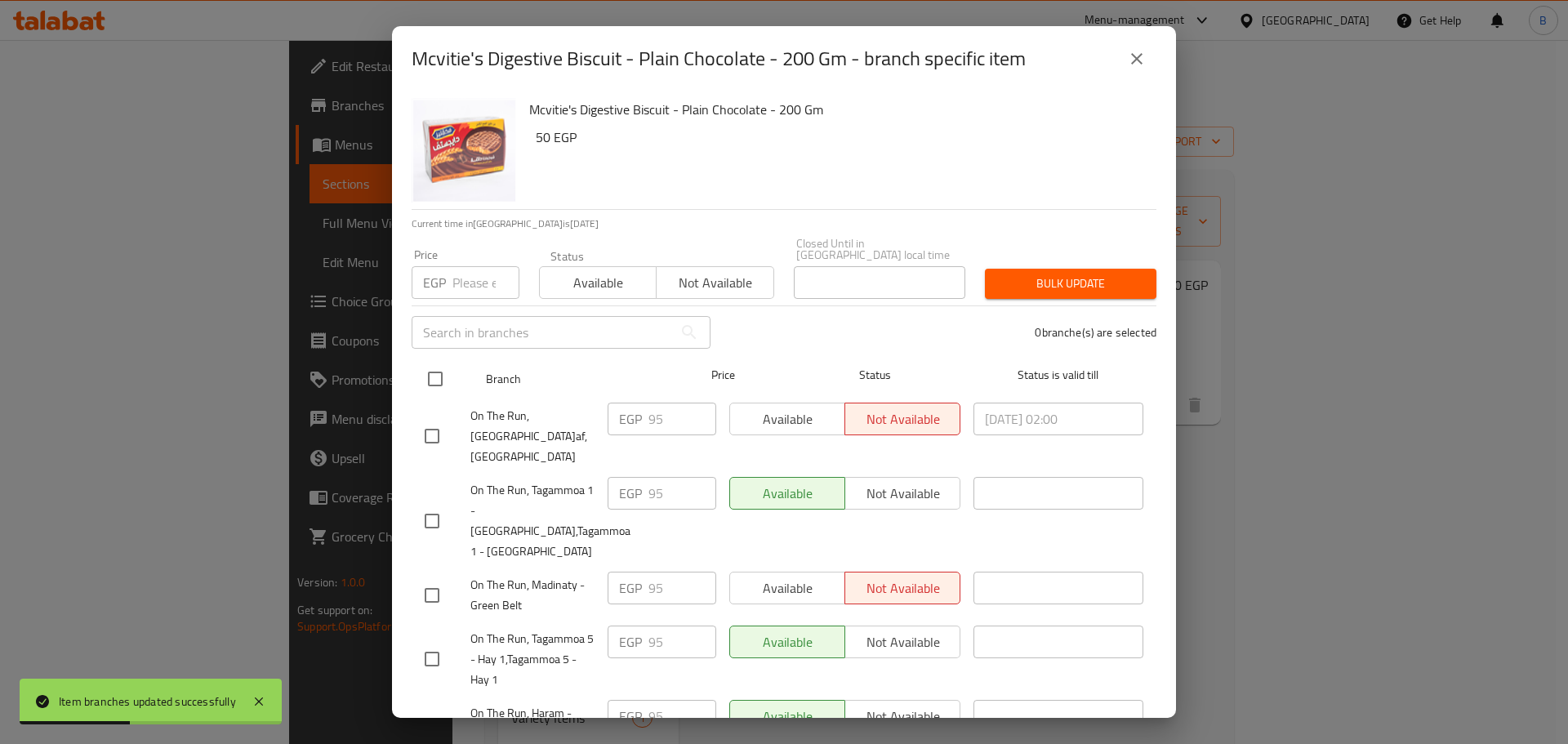
checkbox input "true"
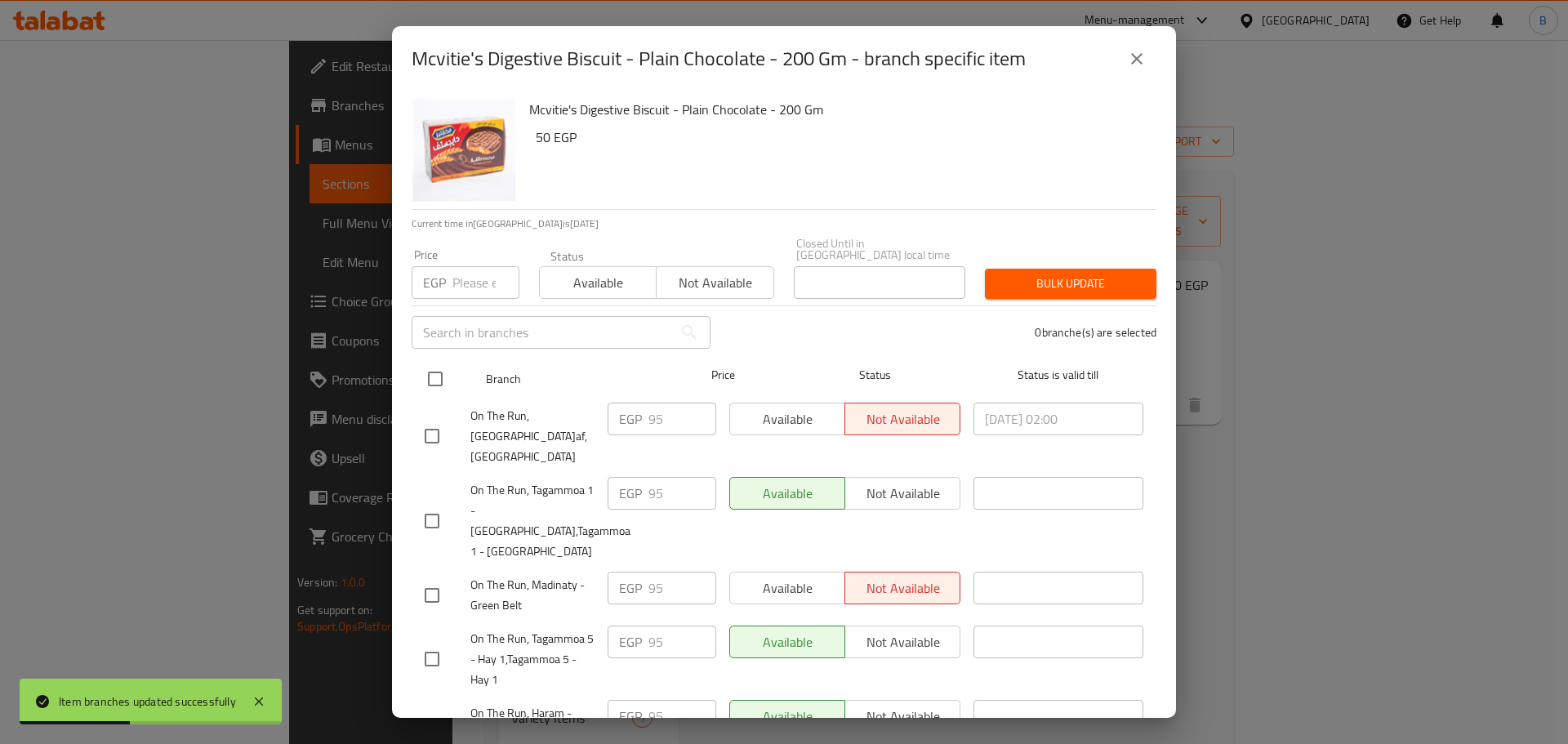
checkbox input "true"
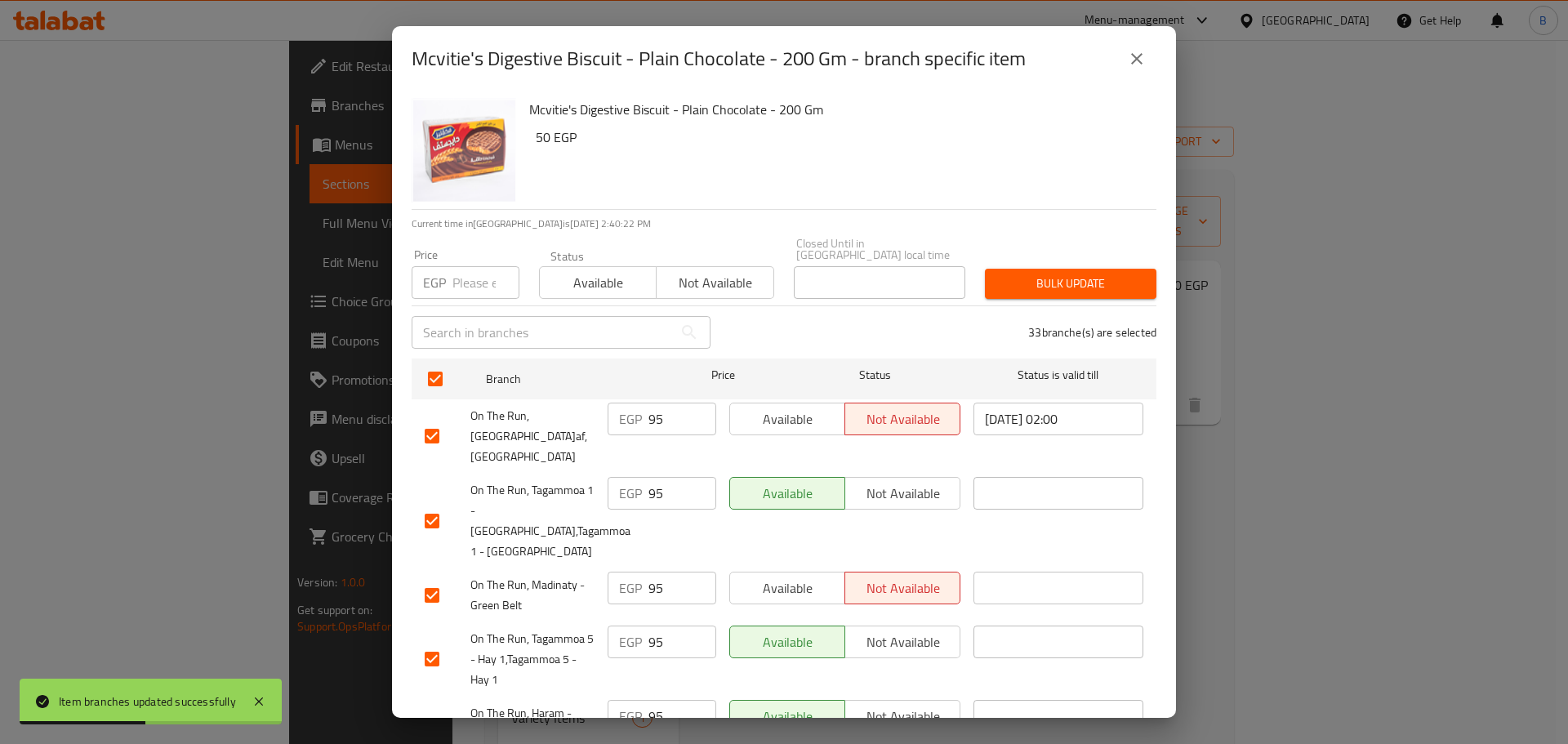
click at [475, 268] on input "number" at bounding box center [486, 282] width 67 height 33
type input "115"
click at [1101, 259] on div "Bulk update" at bounding box center [1070, 283] width 191 height 50
drag, startPoint x: 1100, startPoint y: 251, endPoint x: 1097, endPoint y: 260, distance: 9.5
click at [1099, 259] on div "Bulk update" at bounding box center [1070, 283] width 191 height 50
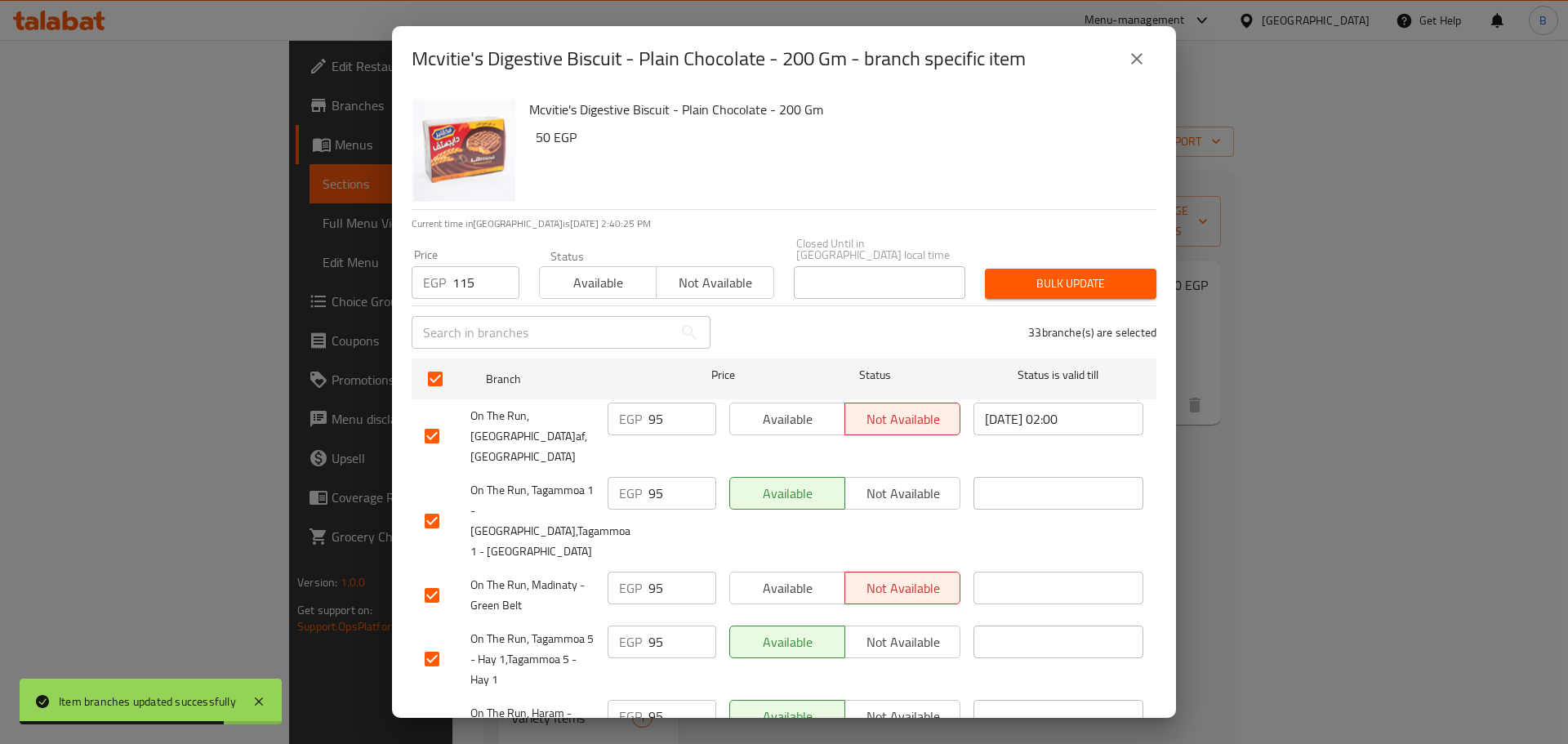
click at [1083, 287] on button "Bulk update" at bounding box center [1070, 284] width 172 height 30
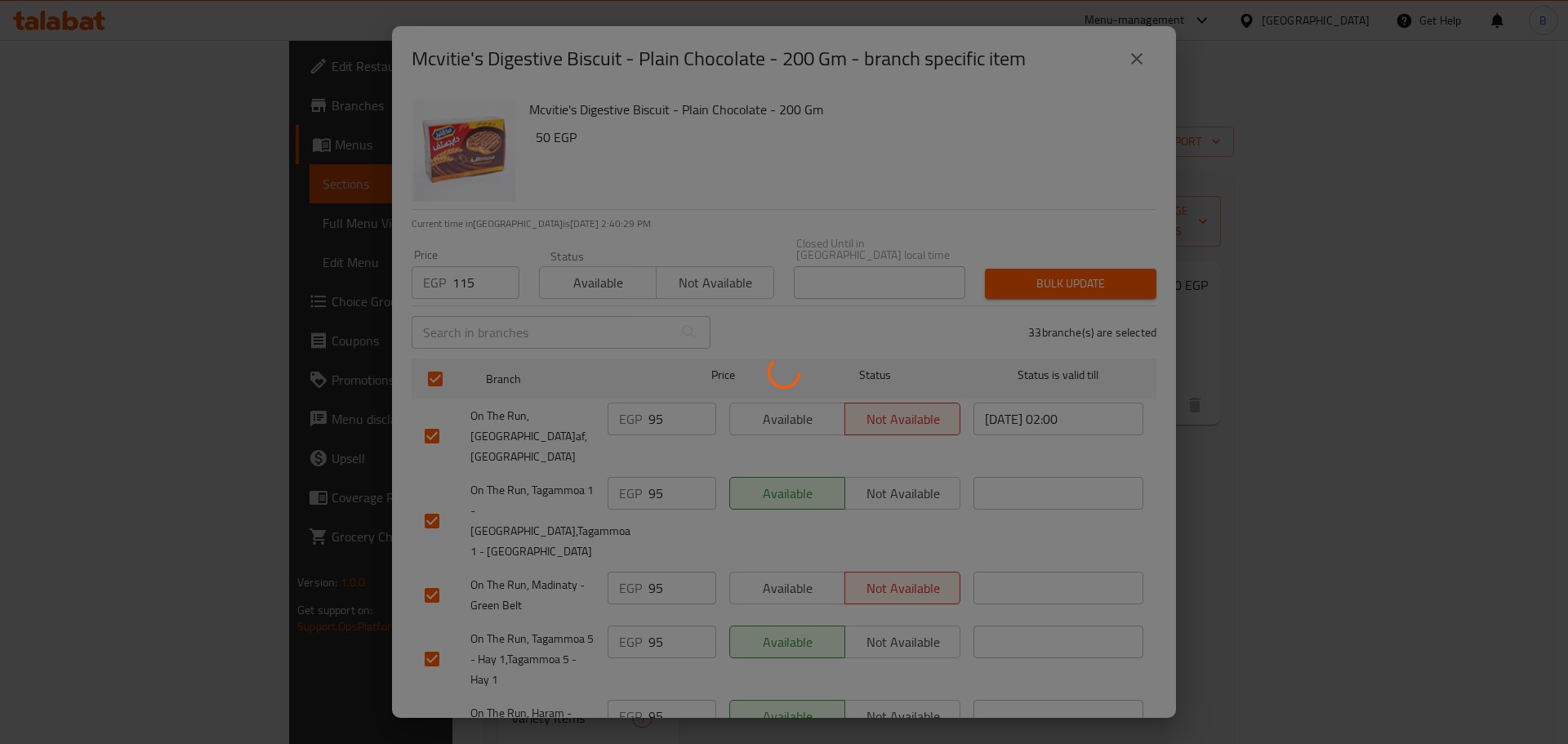
click at [1512, 435] on div at bounding box center [784, 372] width 1568 height 744
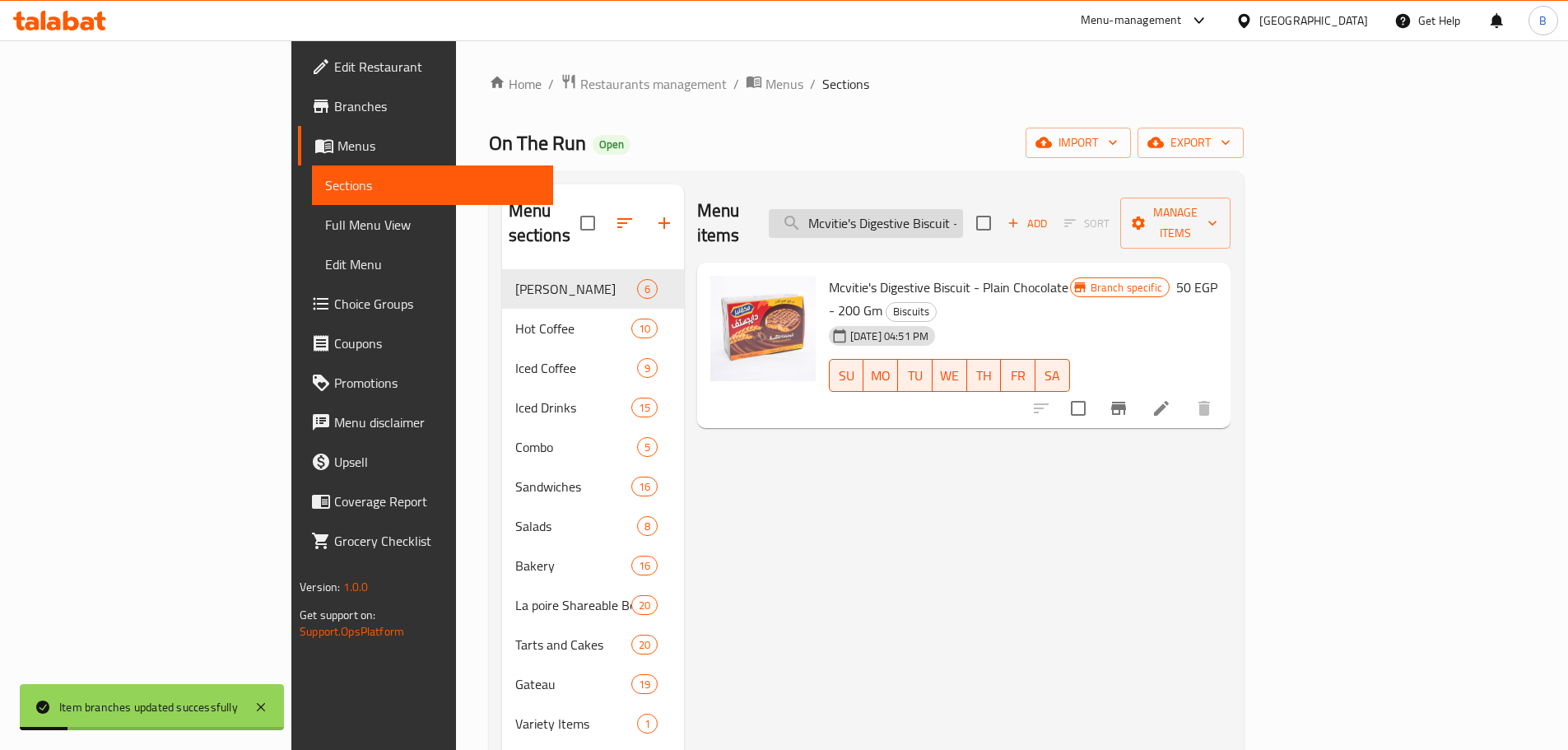
click at [963, 209] on input "Mcvitie's Digestive Biscuit - Plain Chocolate - 200 Gm" at bounding box center [865, 224] width 194 height 29
paste input "erba Cookies Chocolate 225"
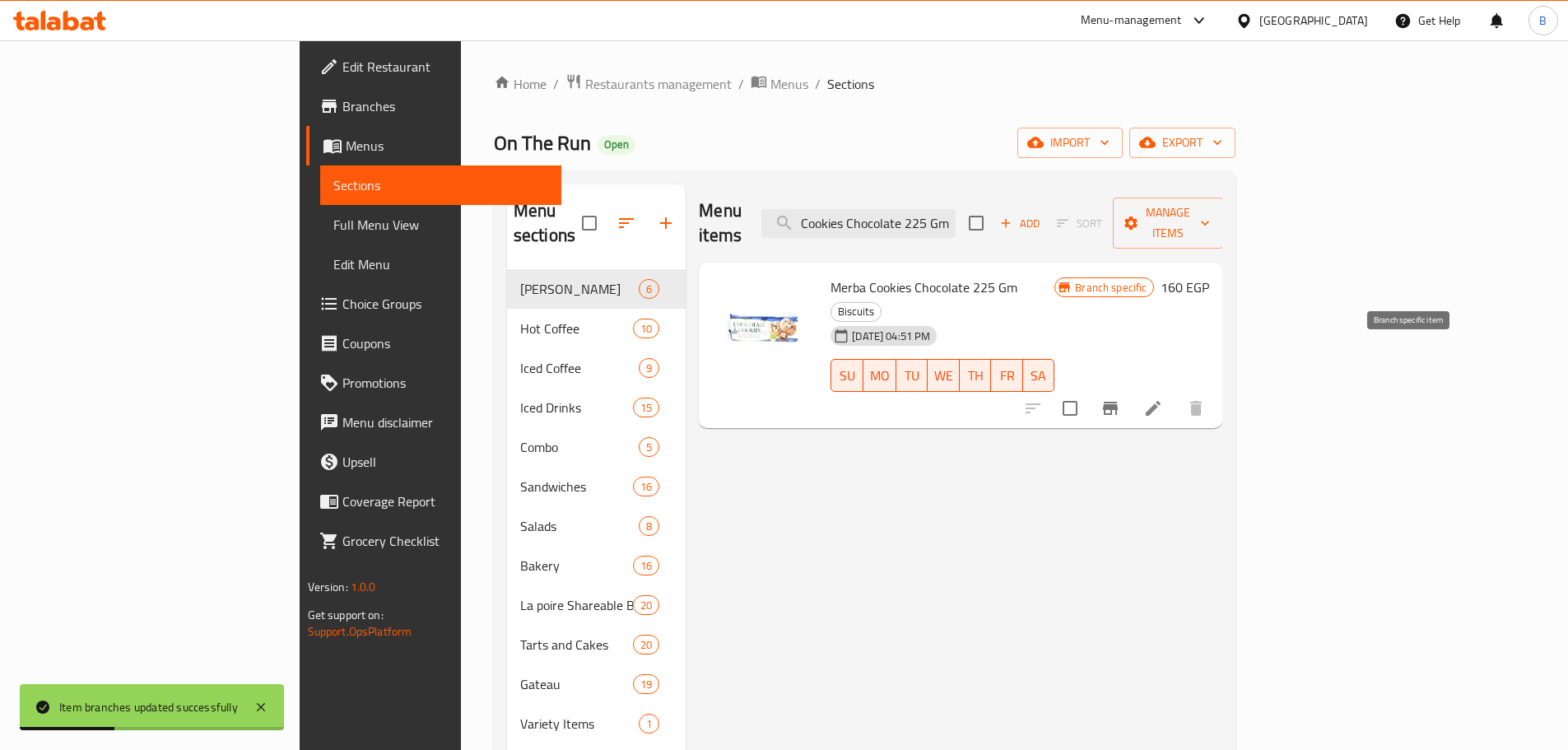
type input "Merba Cookies Chocolate 225 Gm"
click at [1120, 398] on icon "Branch-specific-item" at bounding box center [1110, 408] width 19 height 19
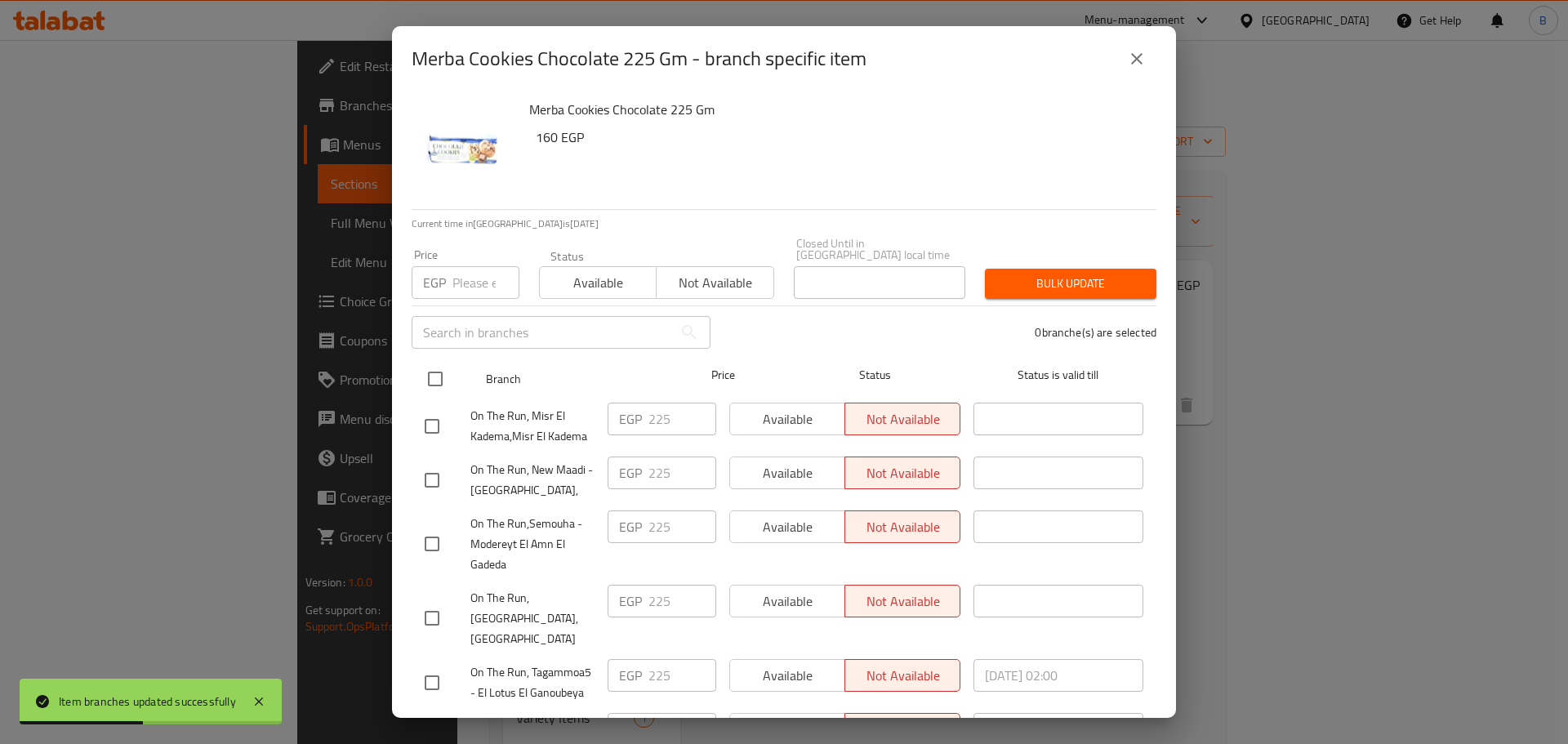
click at [431, 361] on input "checkbox" at bounding box center [435, 378] width 34 height 34
checkbox input "true"
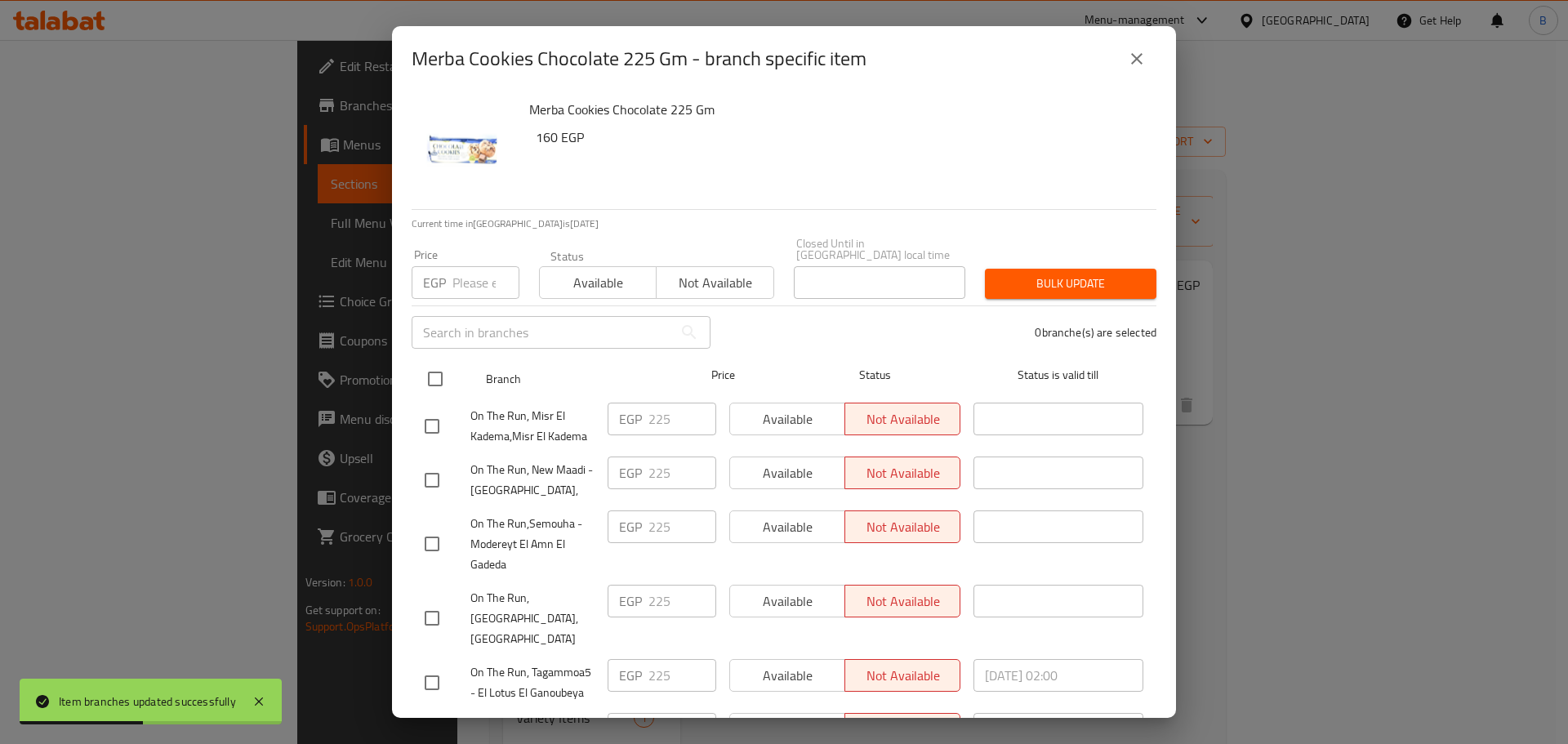
checkbox input "true"
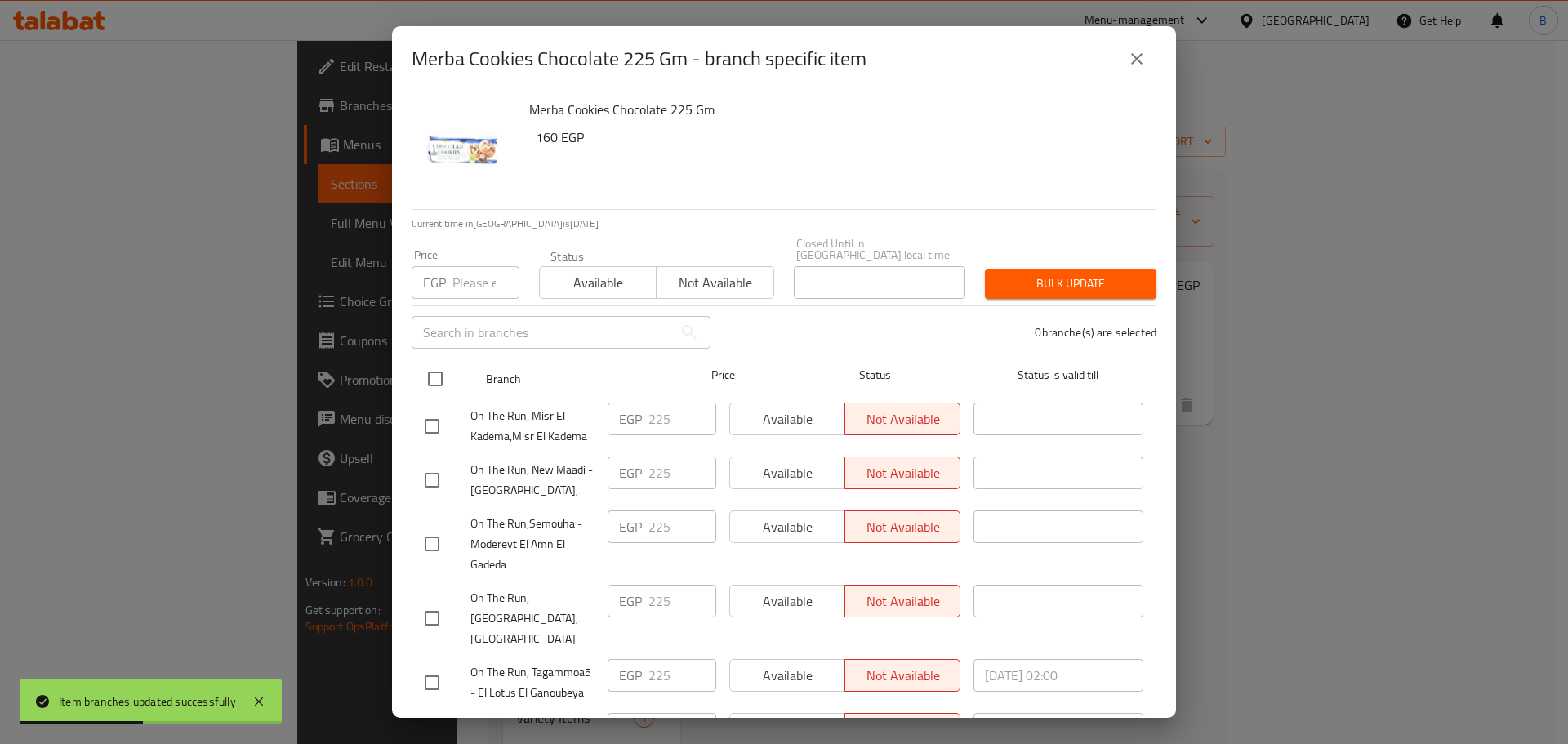
checkbox input "true"
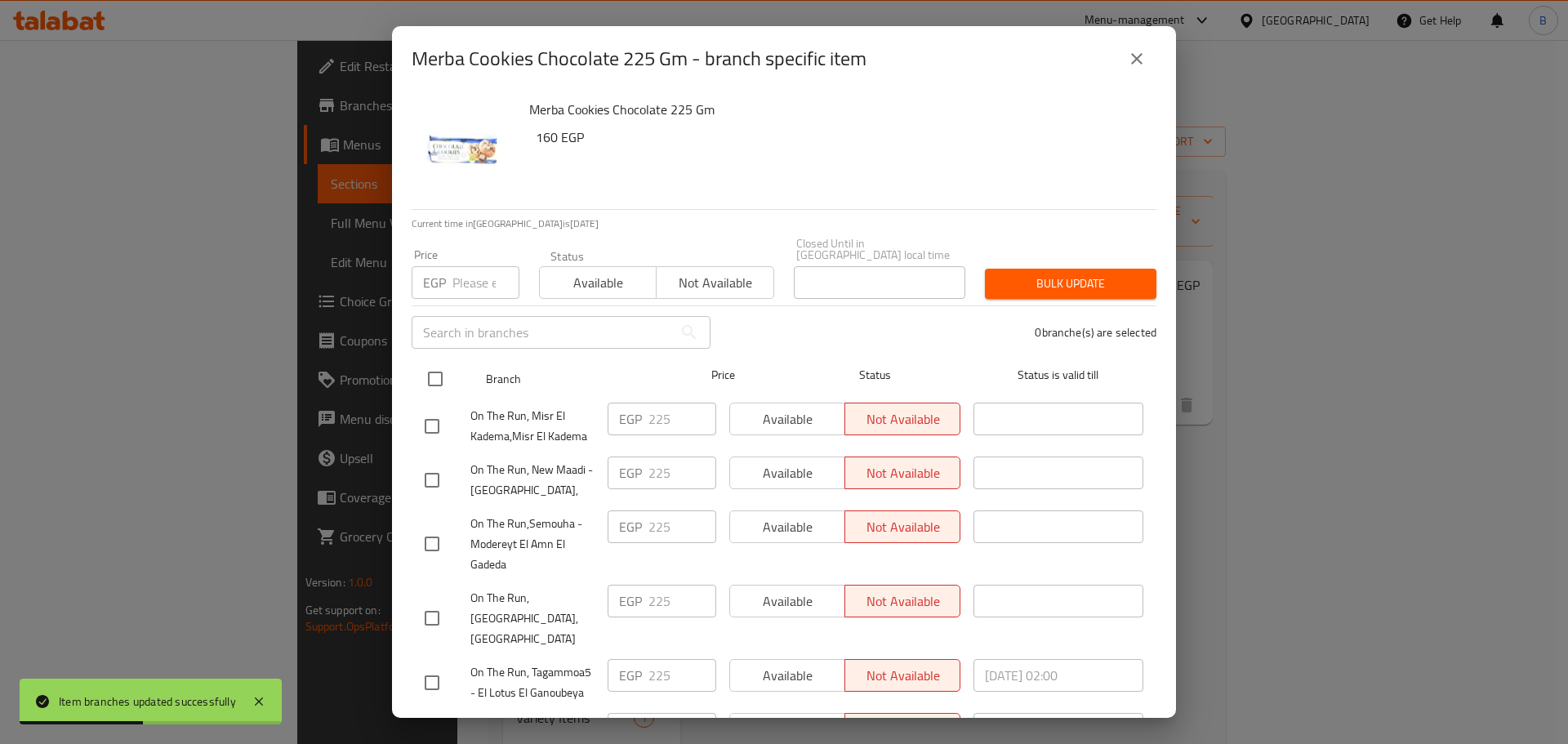
checkbox input "true"
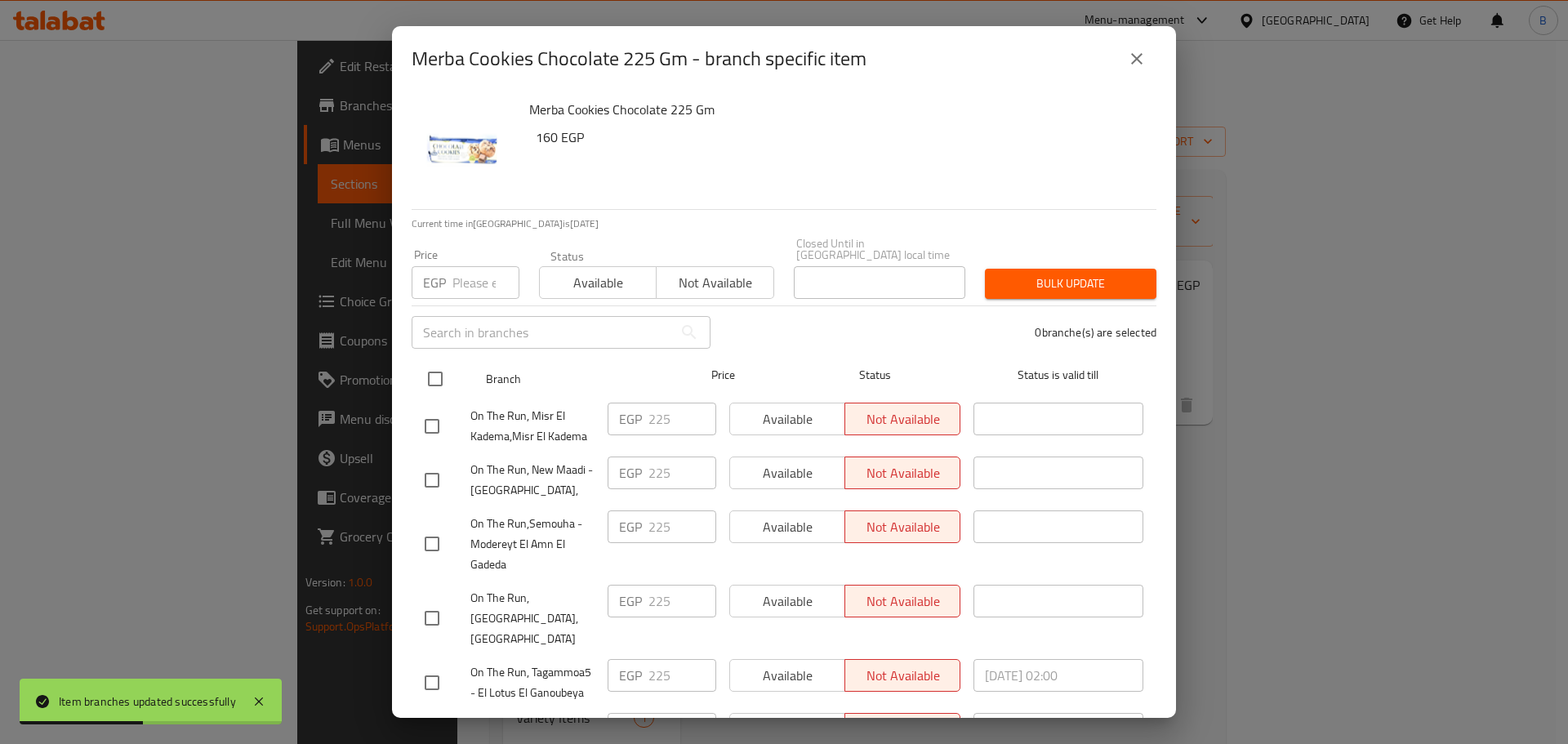
checkbox input "true"
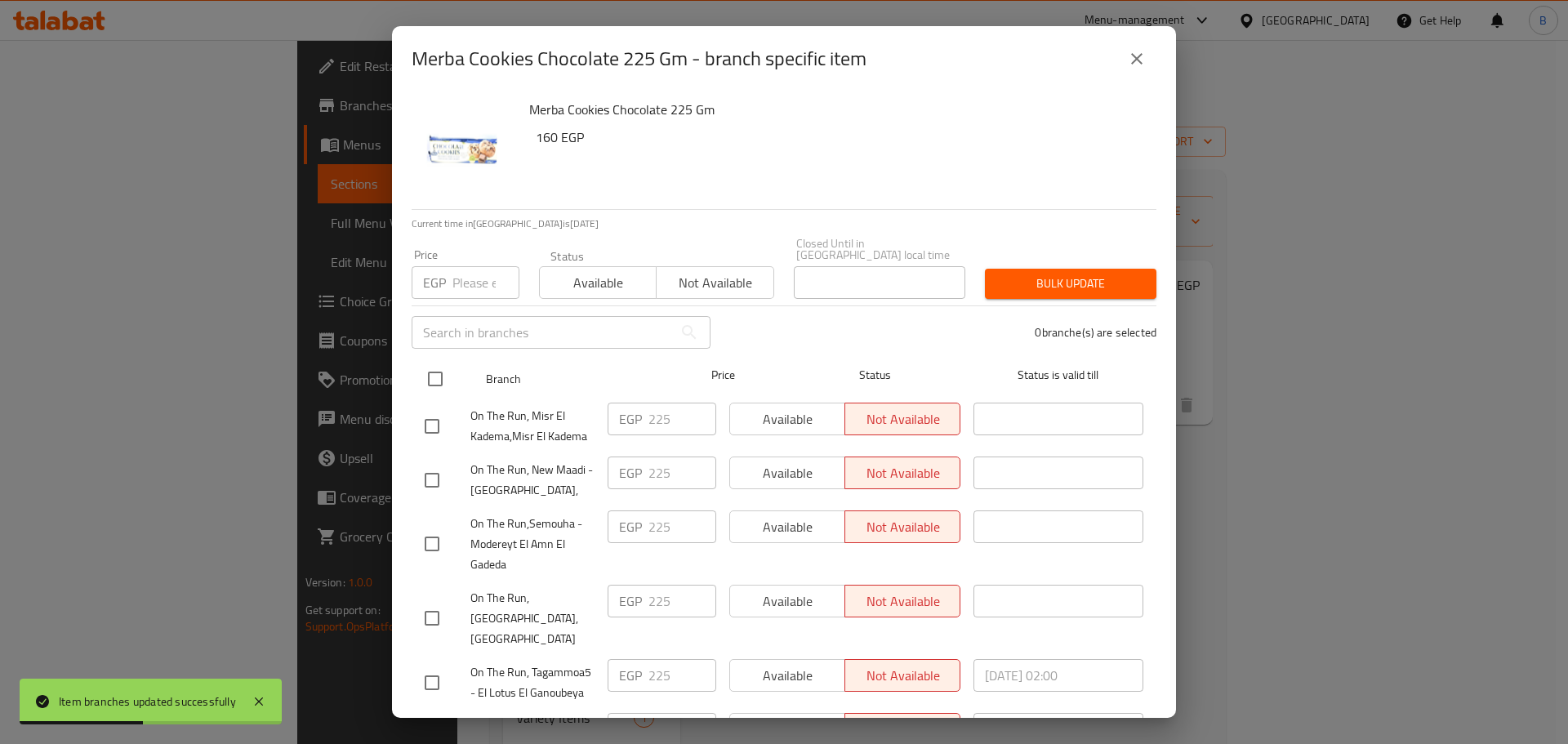
checkbox input "true"
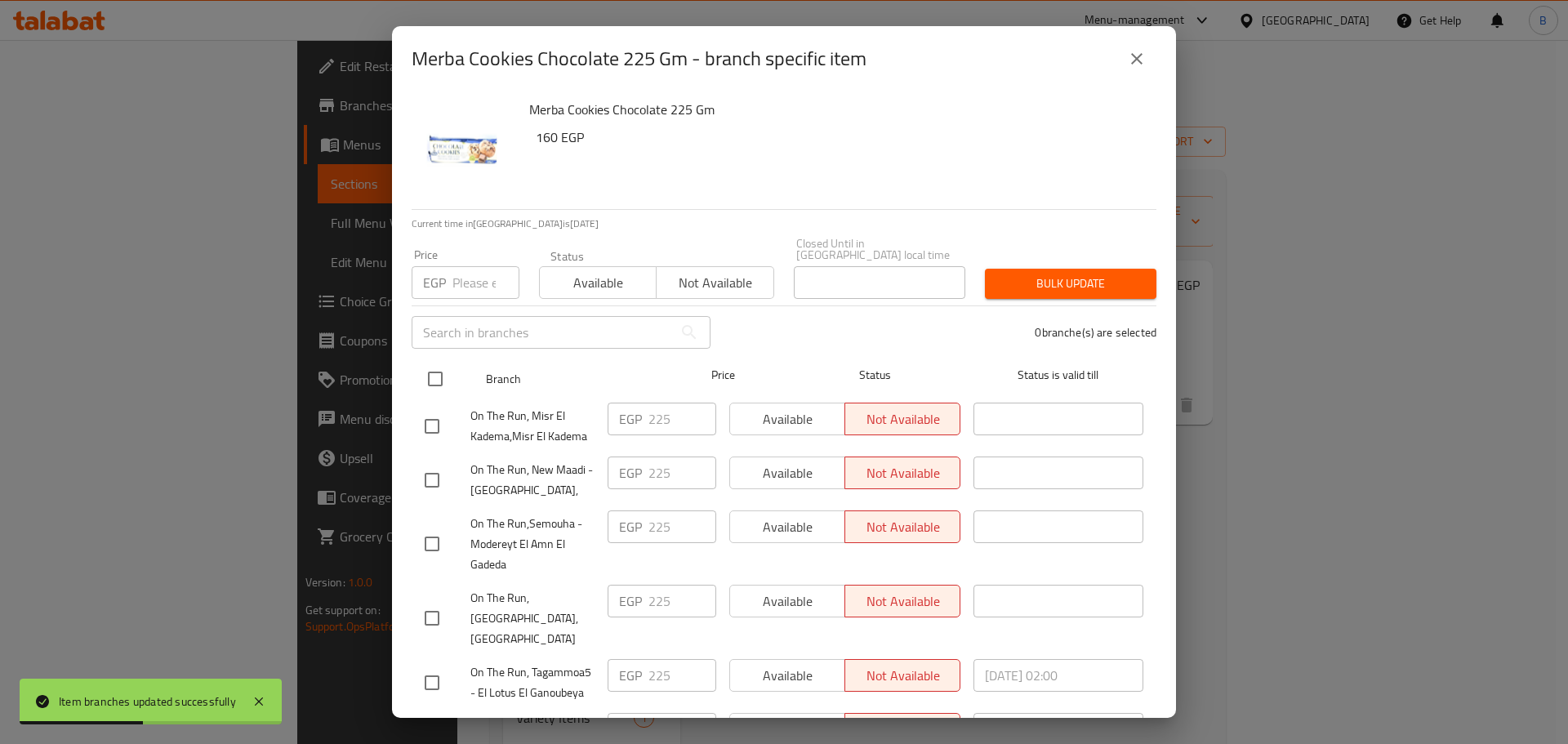
checkbox input "true"
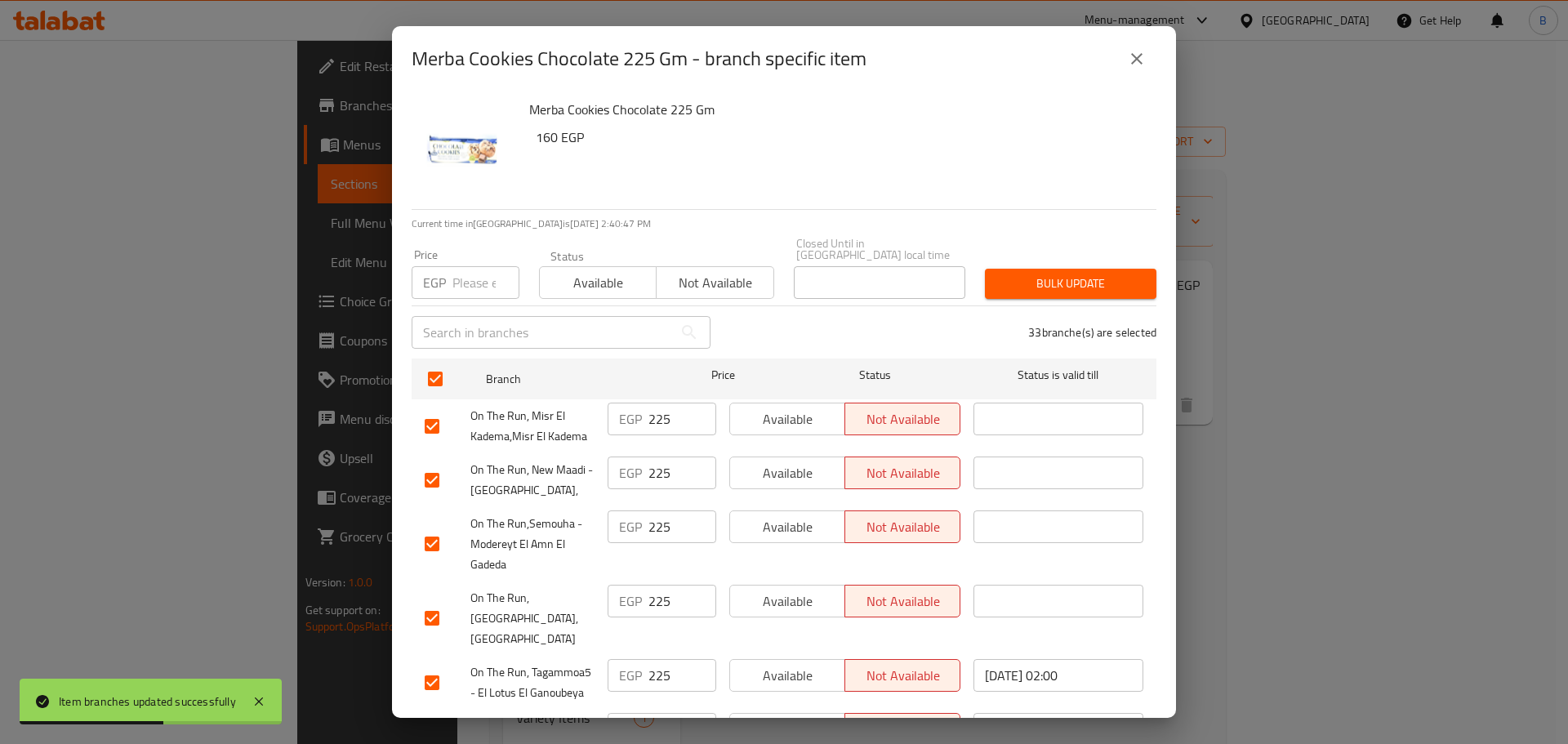
click at [460, 266] on input "number" at bounding box center [486, 282] width 67 height 33
type input "240"
click at [1033, 259] on div "Bulk update" at bounding box center [1070, 283] width 191 height 50
click at [1026, 278] on span "Bulk update" at bounding box center [1070, 283] width 145 height 20
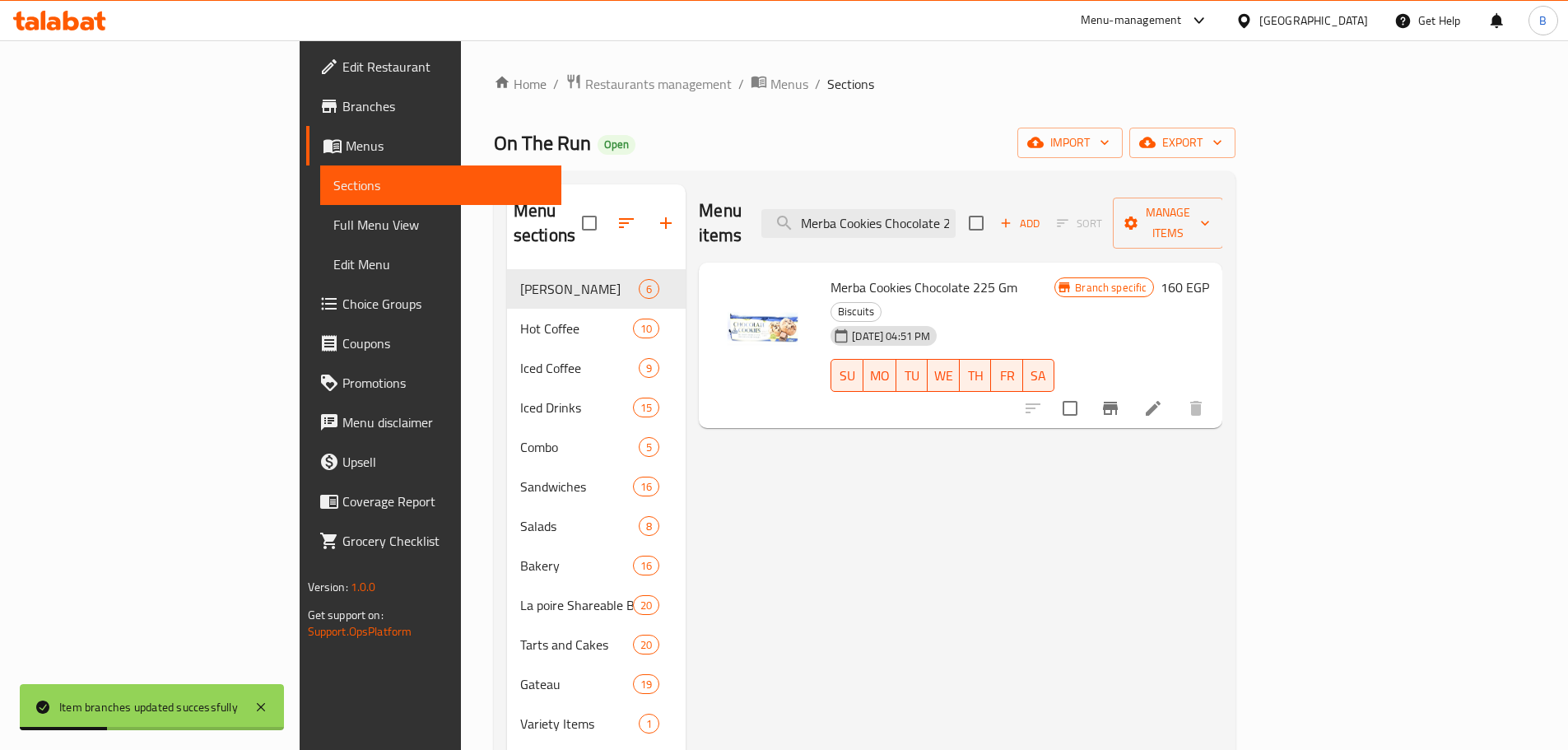
click at [956, 212] on input "Merba Cookies Chocolate 225 Gm" at bounding box center [859, 224] width 194 height 29
paste input "cvities Thins Cappuccino 150g"
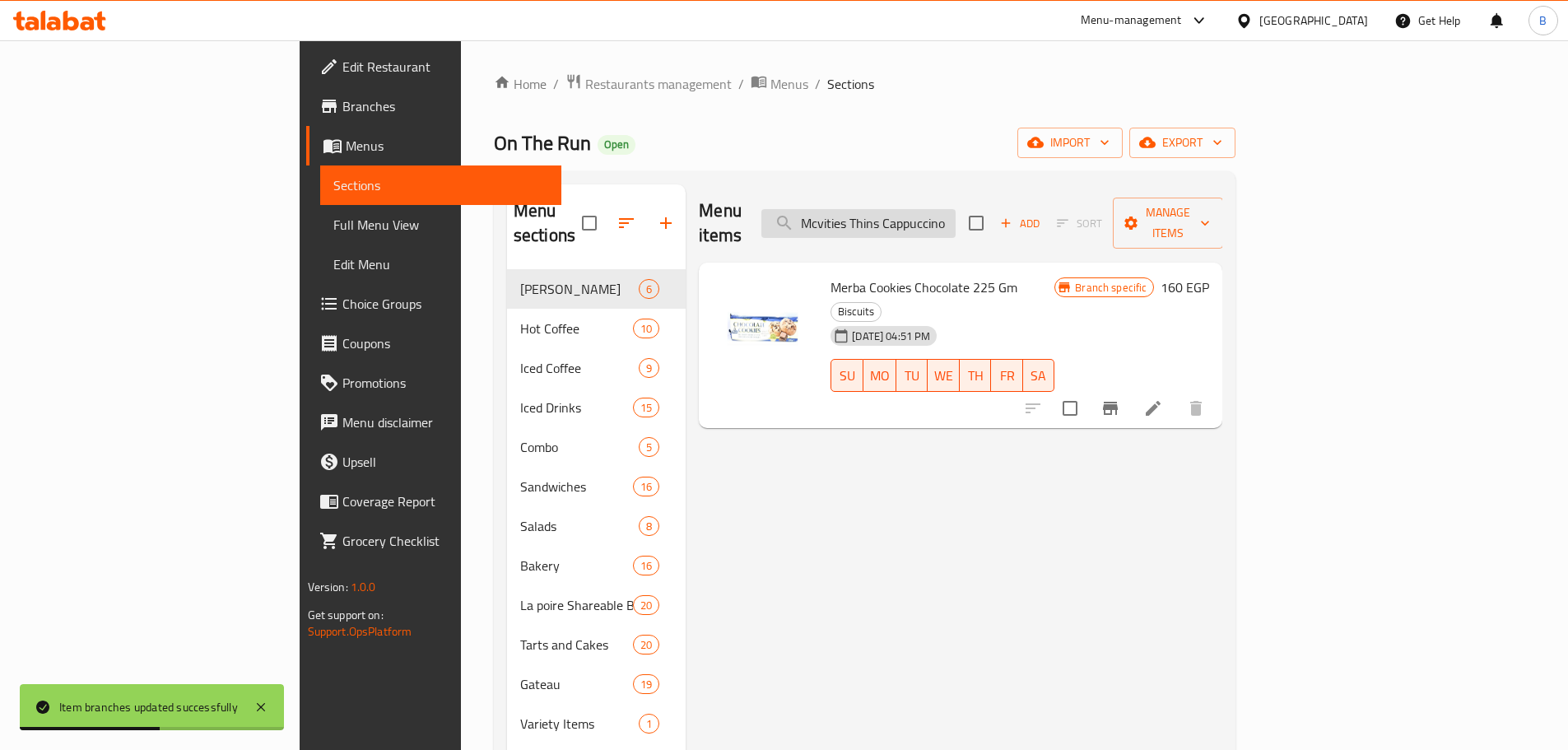
scroll to position [0, 29]
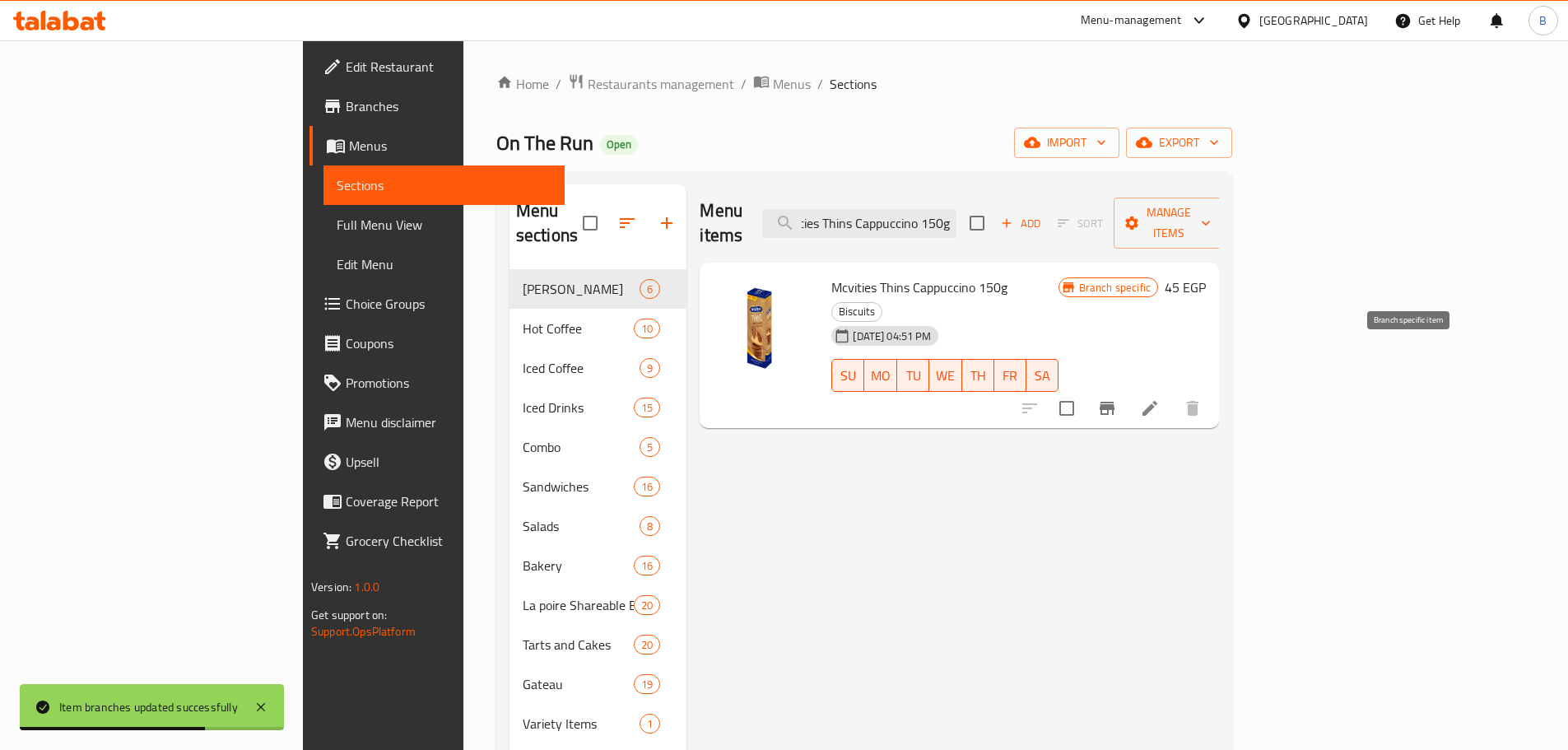
type input "Mcvities Thins Cappuccino 150g"
click at [1127, 388] on button "Branch-specific-item" at bounding box center [1107, 408] width 40 height 40
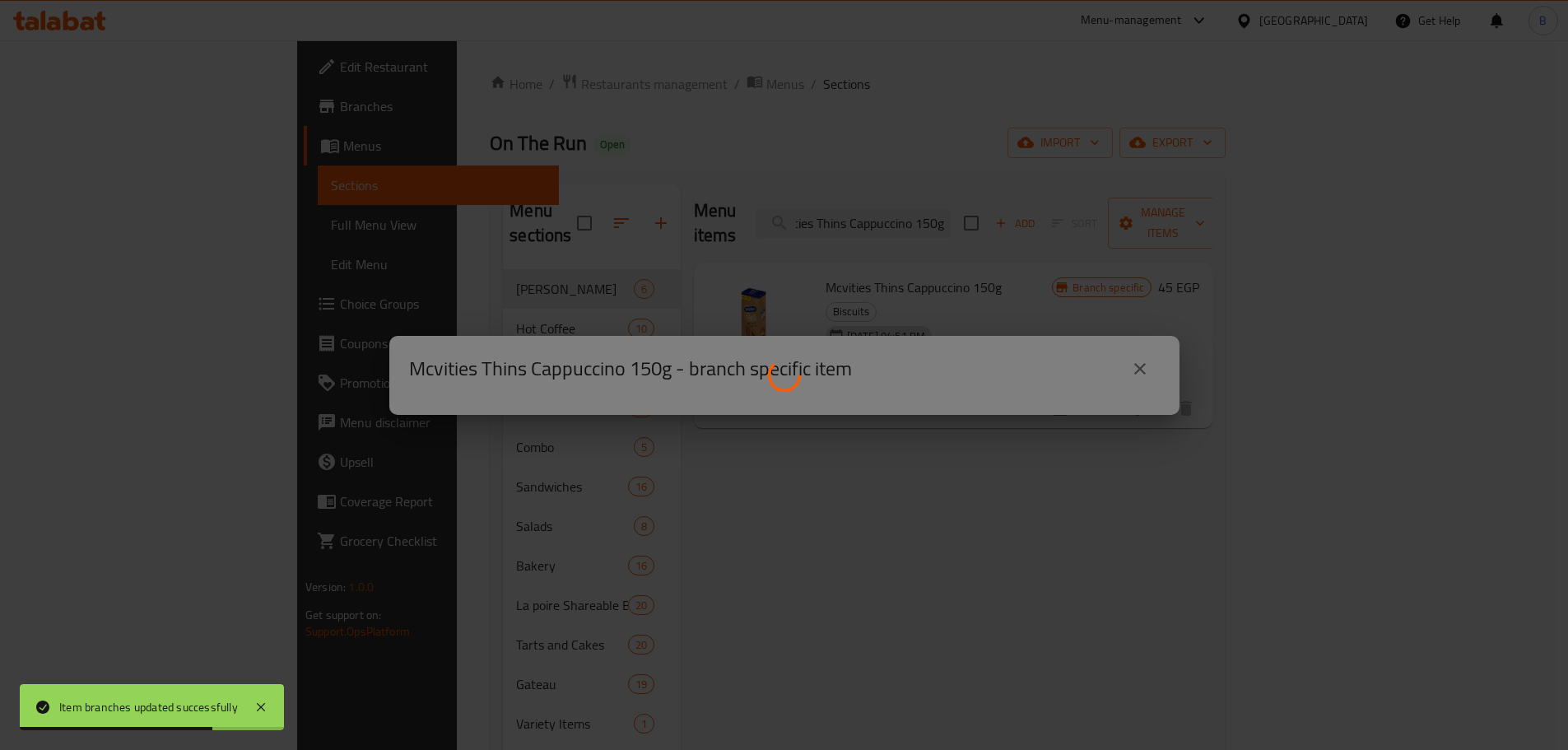
scroll to position [0, 0]
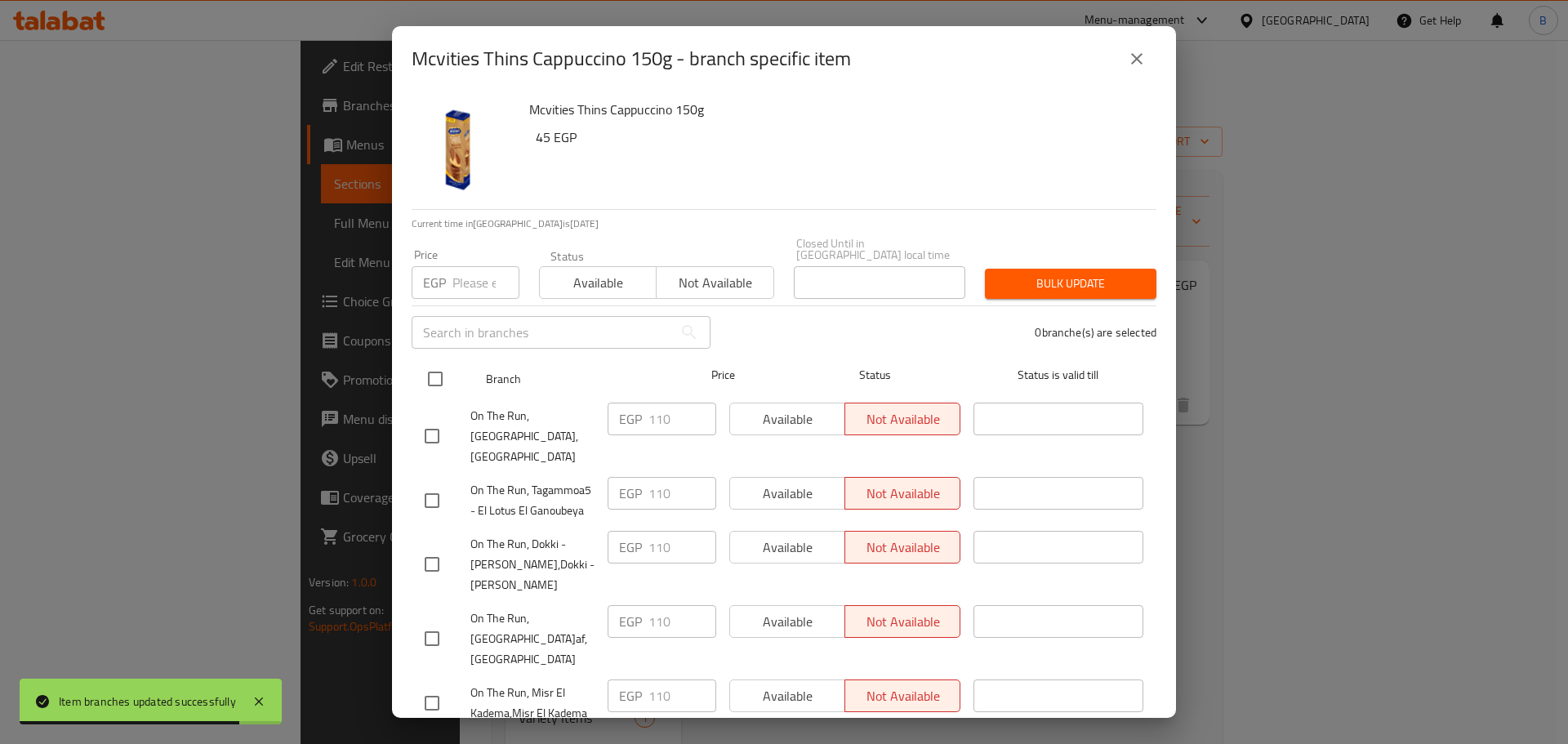
click at [430, 375] on input "checkbox" at bounding box center [435, 378] width 34 height 34
checkbox input "true"
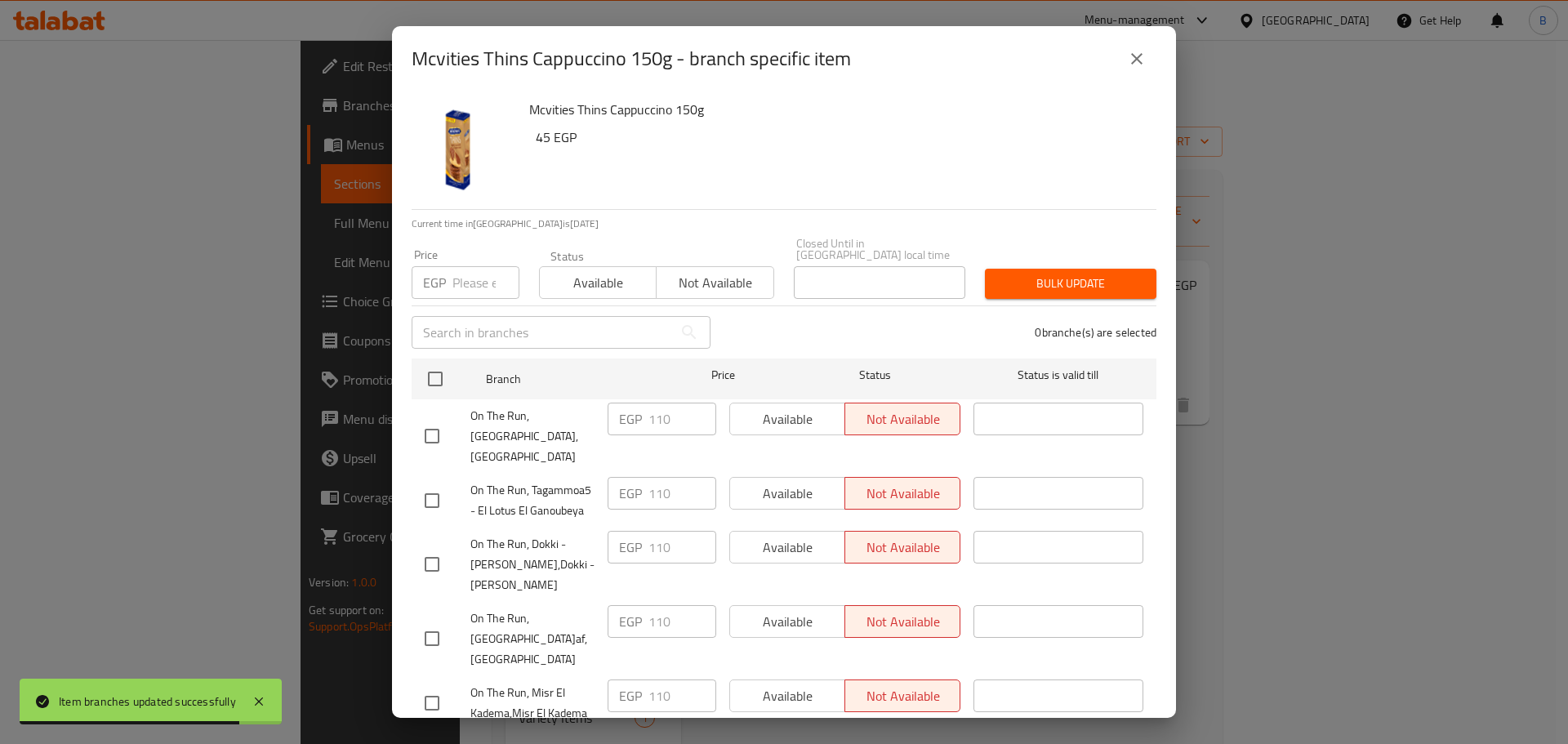
checkbox input "true"
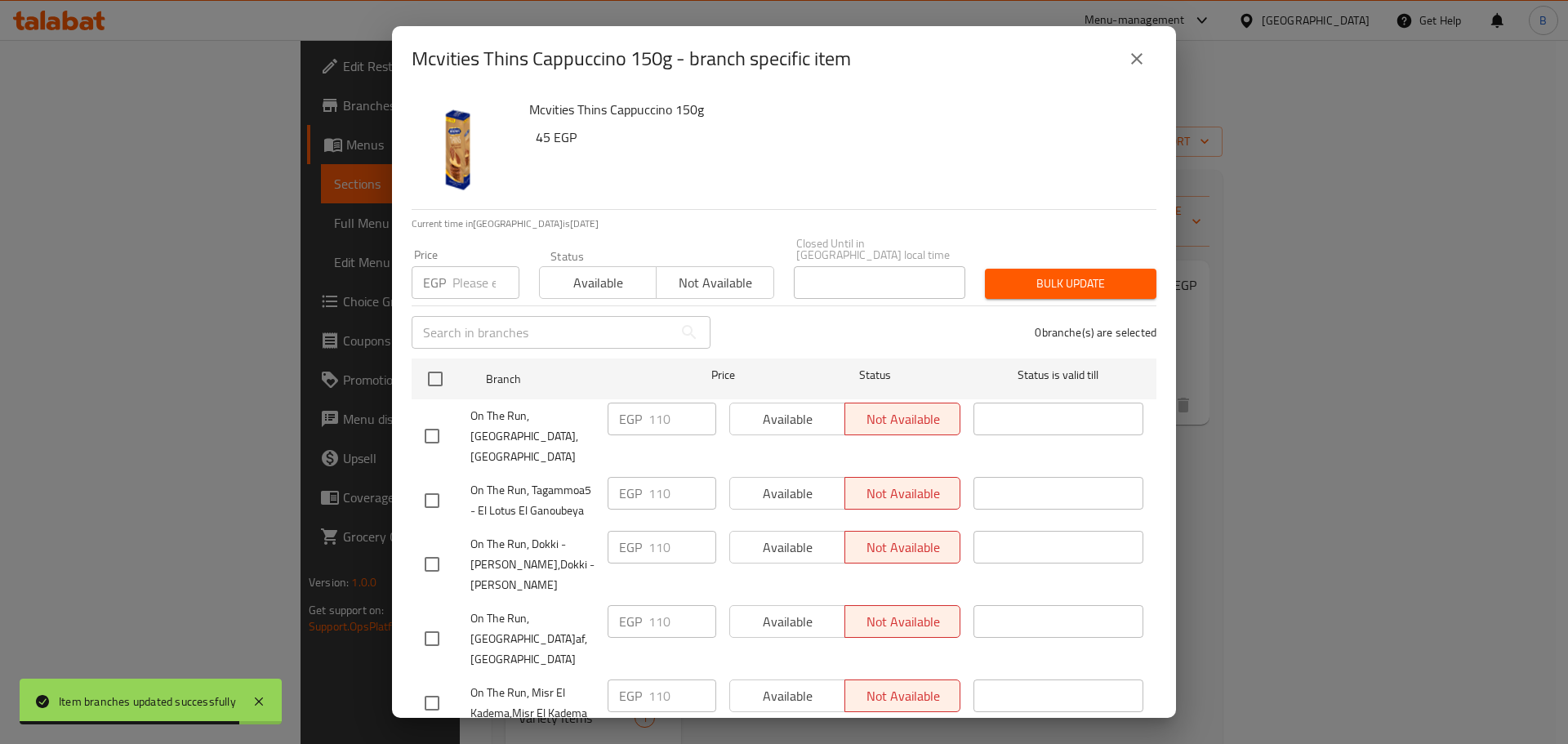
checkbox input "true"
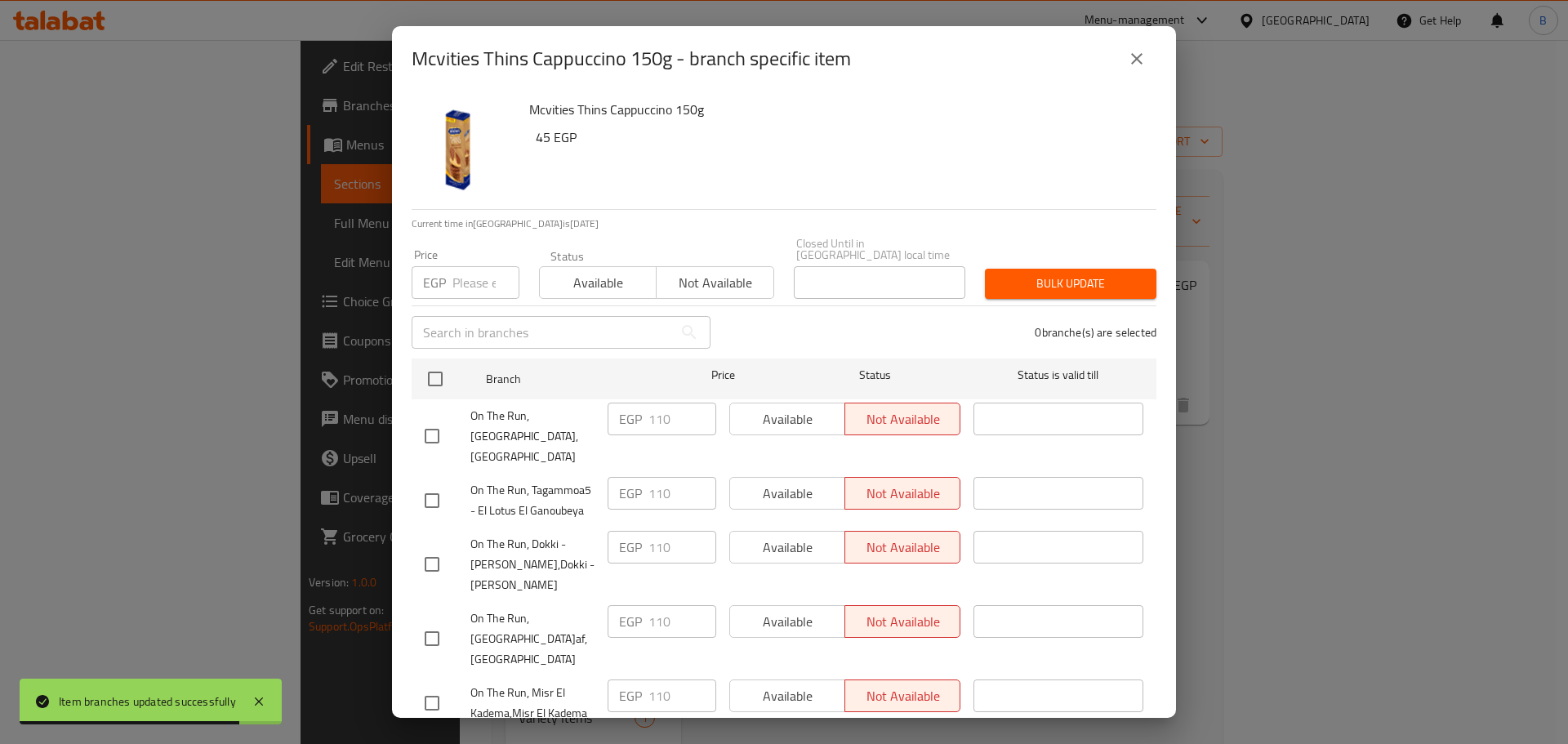
checkbox input "true"
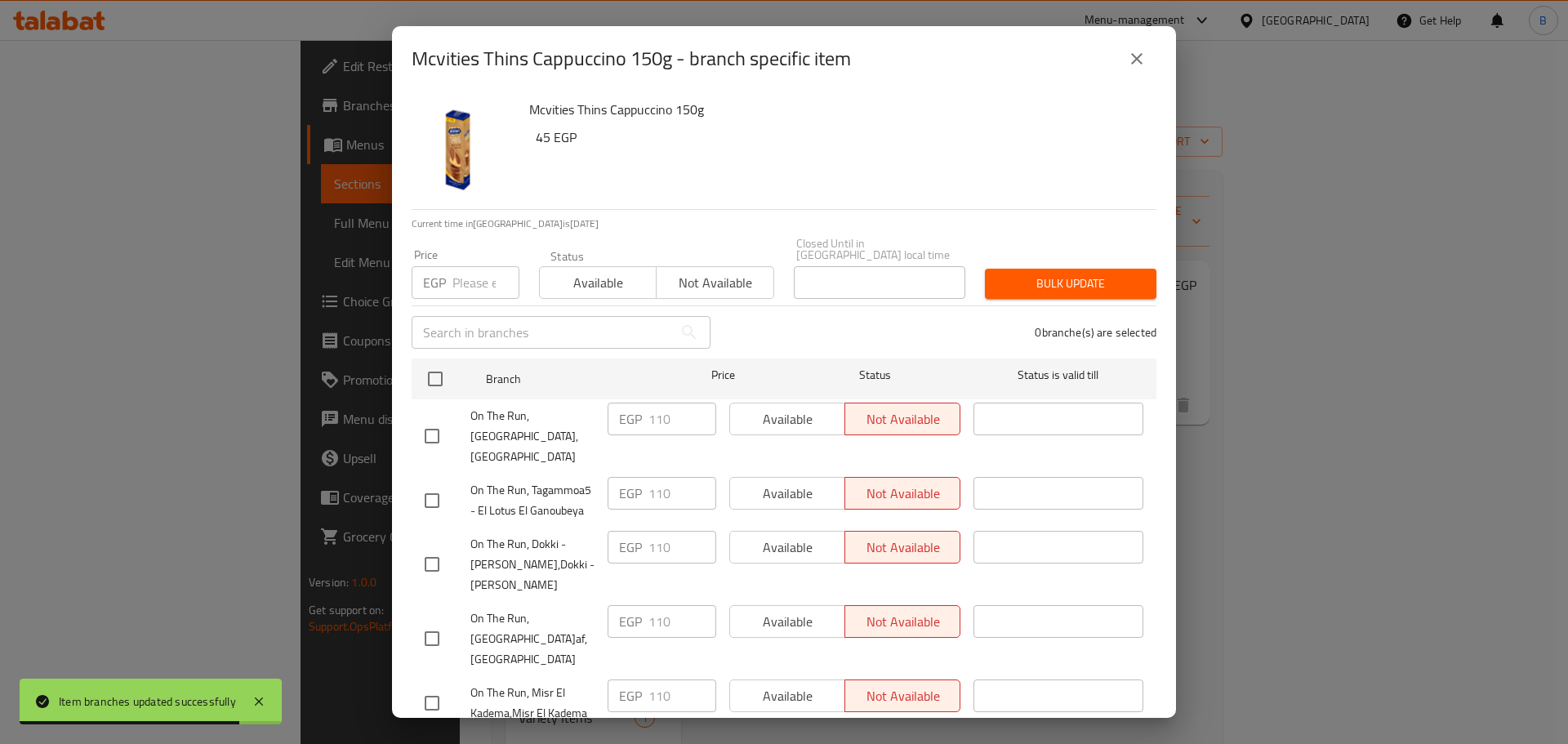
checkbox input "true"
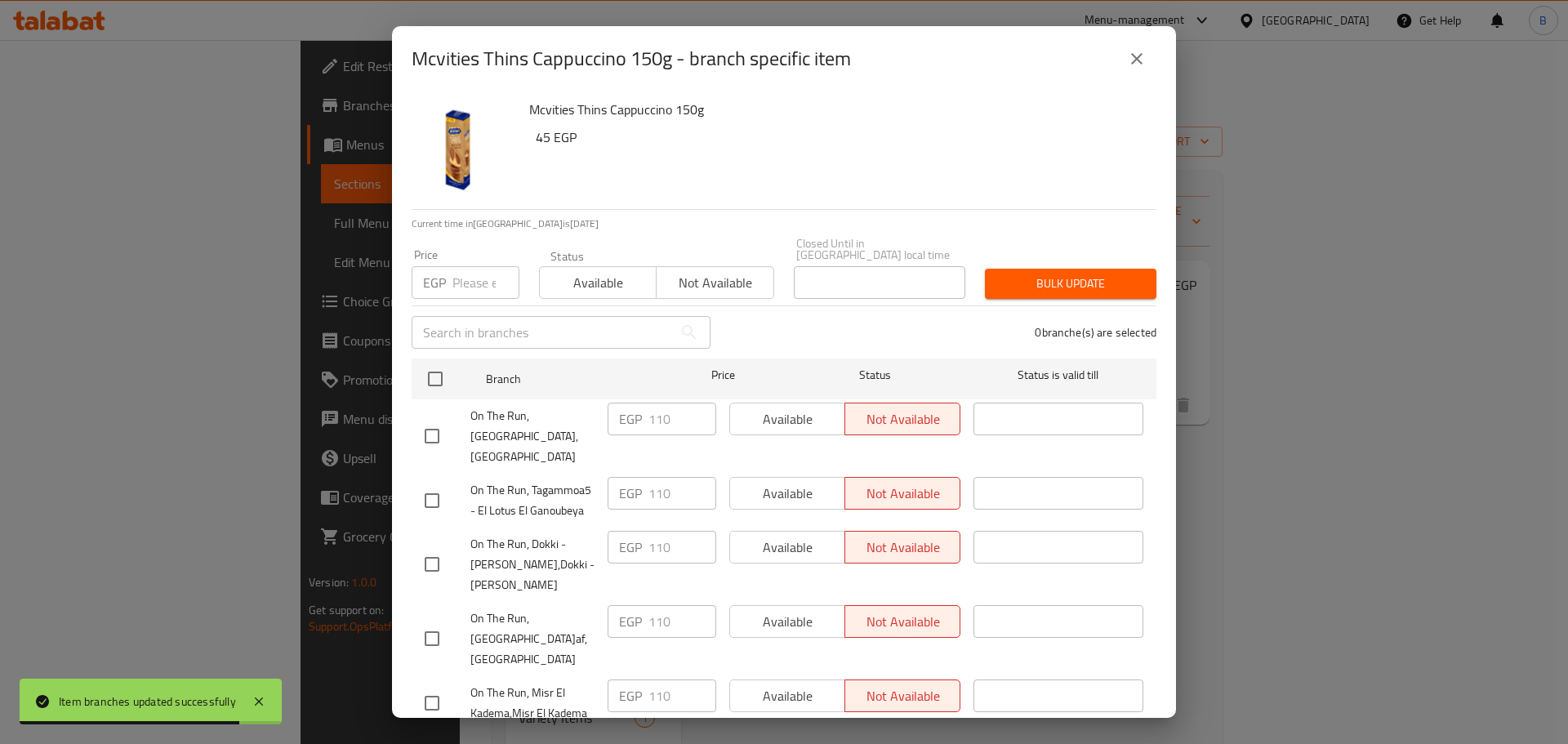
checkbox input "true"
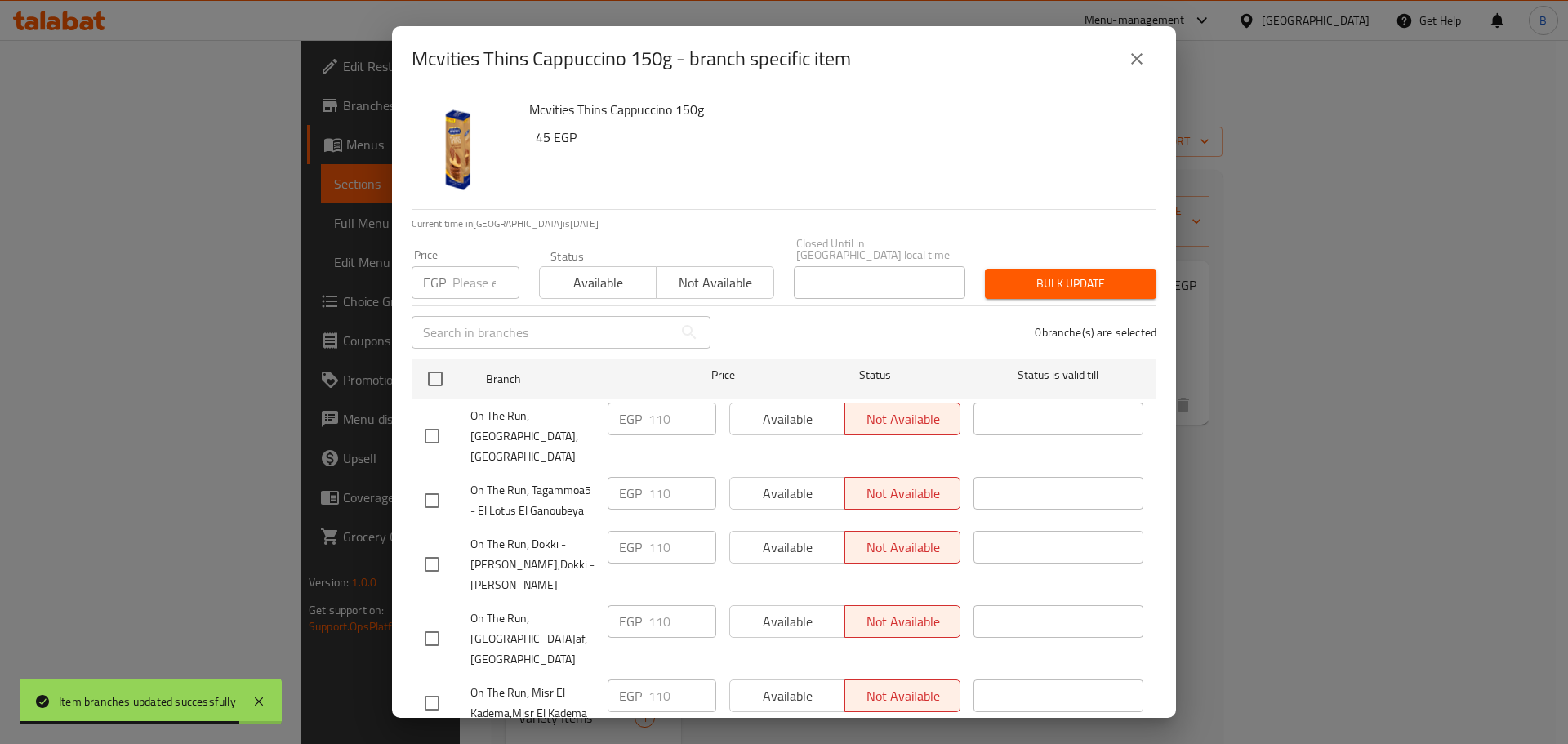
checkbox input "true"
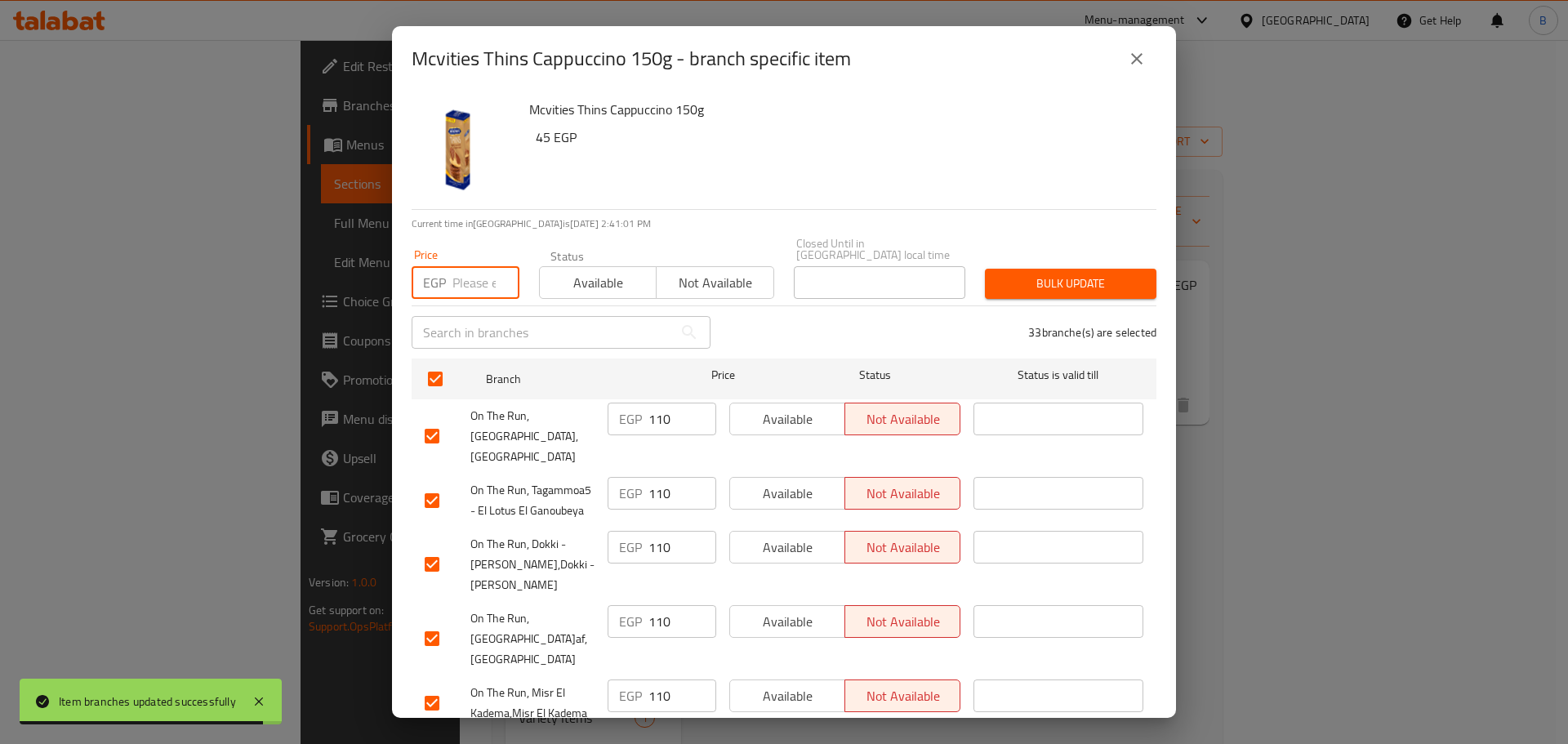
click at [460, 266] on input "number" at bounding box center [486, 282] width 67 height 33
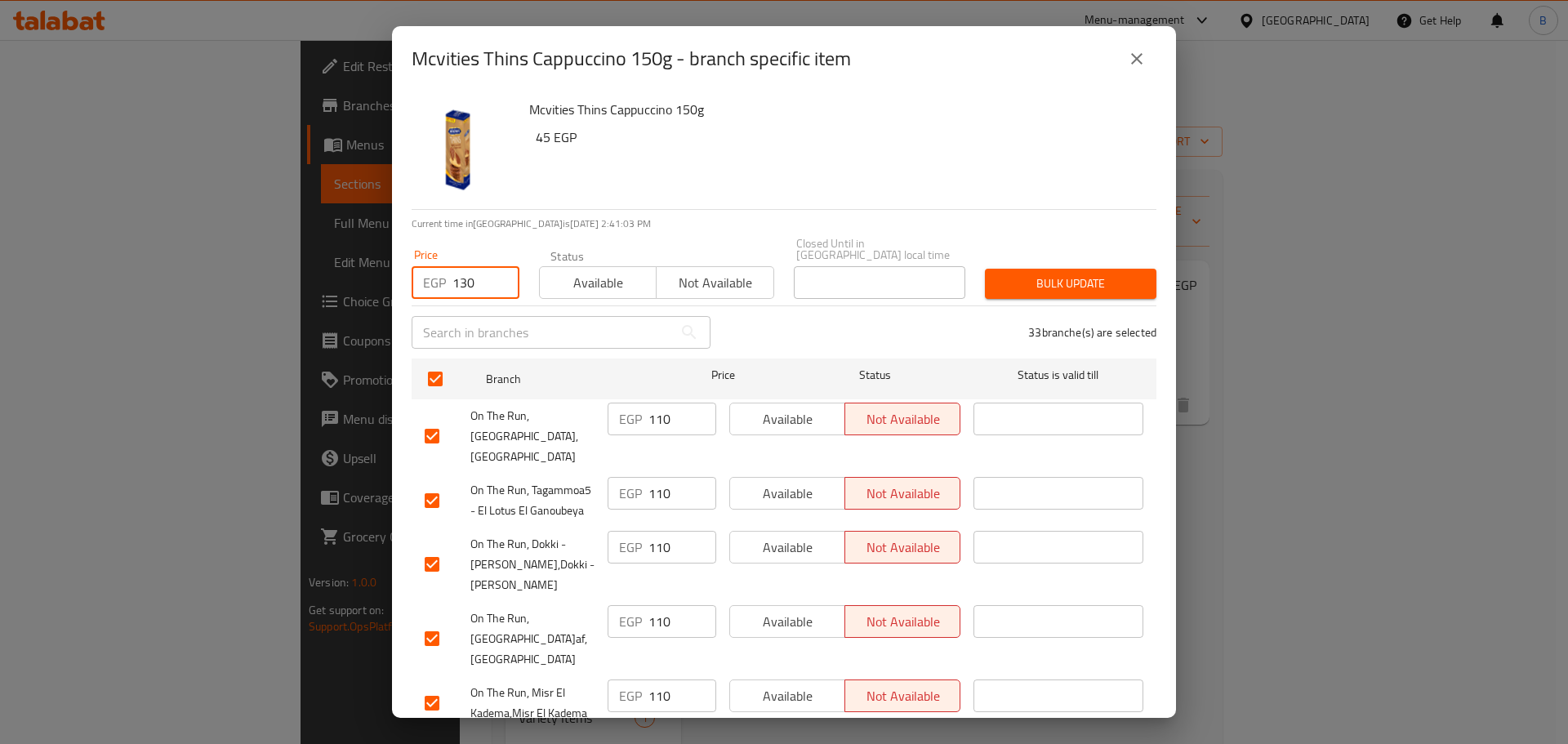
type input "130"
click at [1043, 290] on div "Mcvities Thins Cappuccino 150g 45 EGP Current time in [GEOGRAPHIC_DATA] is [DAT…" at bounding box center [784, 404] width 784 height 626
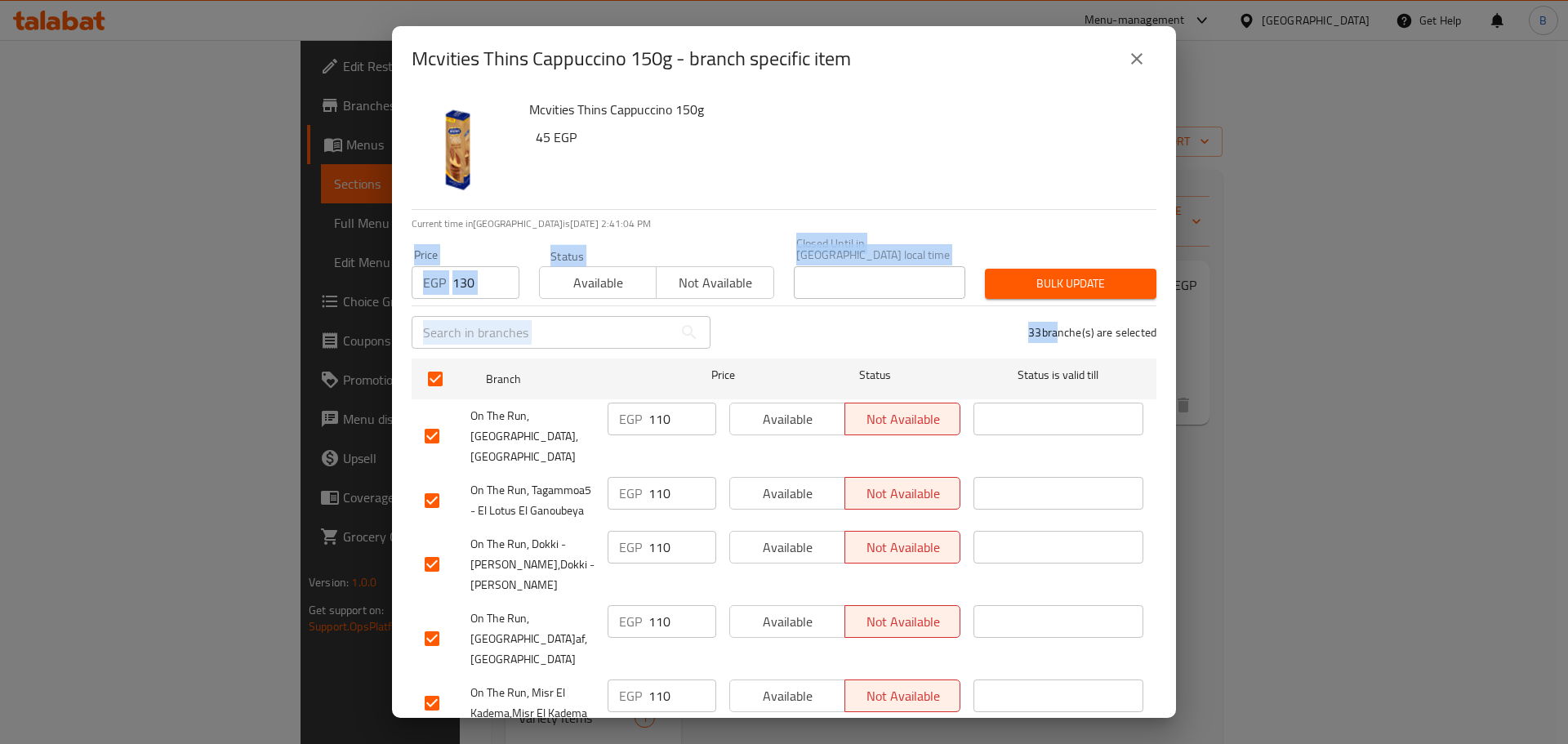
click at [1043, 273] on span "Bulk update" at bounding box center [1070, 283] width 145 height 20
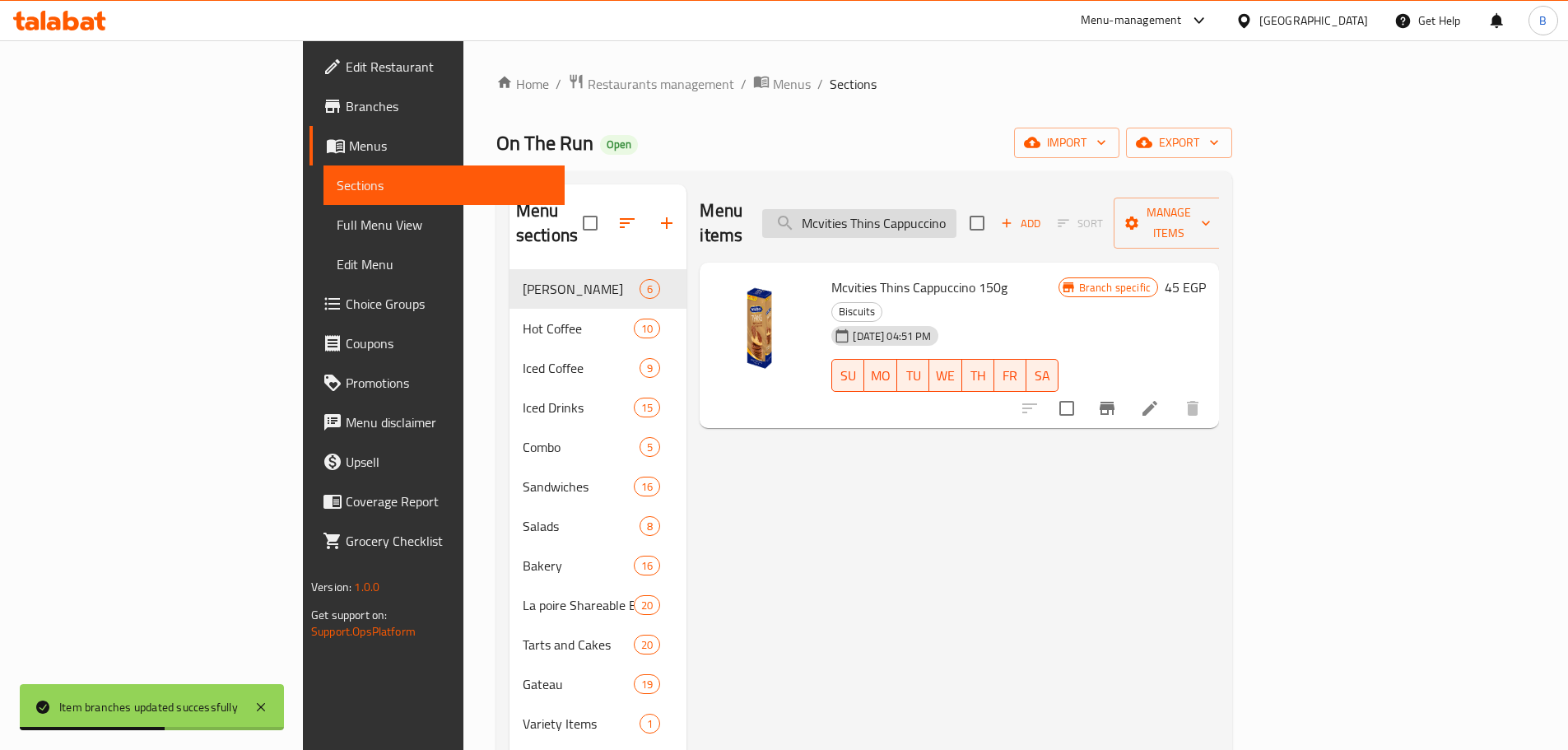
click at [956, 211] on input "Mcvities Thins Cappuccino 150g" at bounding box center [859, 224] width 194 height 29
click at [956, 214] on input "Mcvities Thins Cappuccino 150g" at bounding box center [859, 224] width 194 height 29
click at [953, 223] on input "Mcvities Thins Cappuccino 150g" at bounding box center [859, 224] width 194 height 29
click at [950, 223] on input "Mcvities Thins Cappuccino 150g" at bounding box center [859, 224] width 194 height 29
click at [948, 222] on input "Mcvities Thins Cappuccino 150g" at bounding box center [859, 224] width 194 height 29
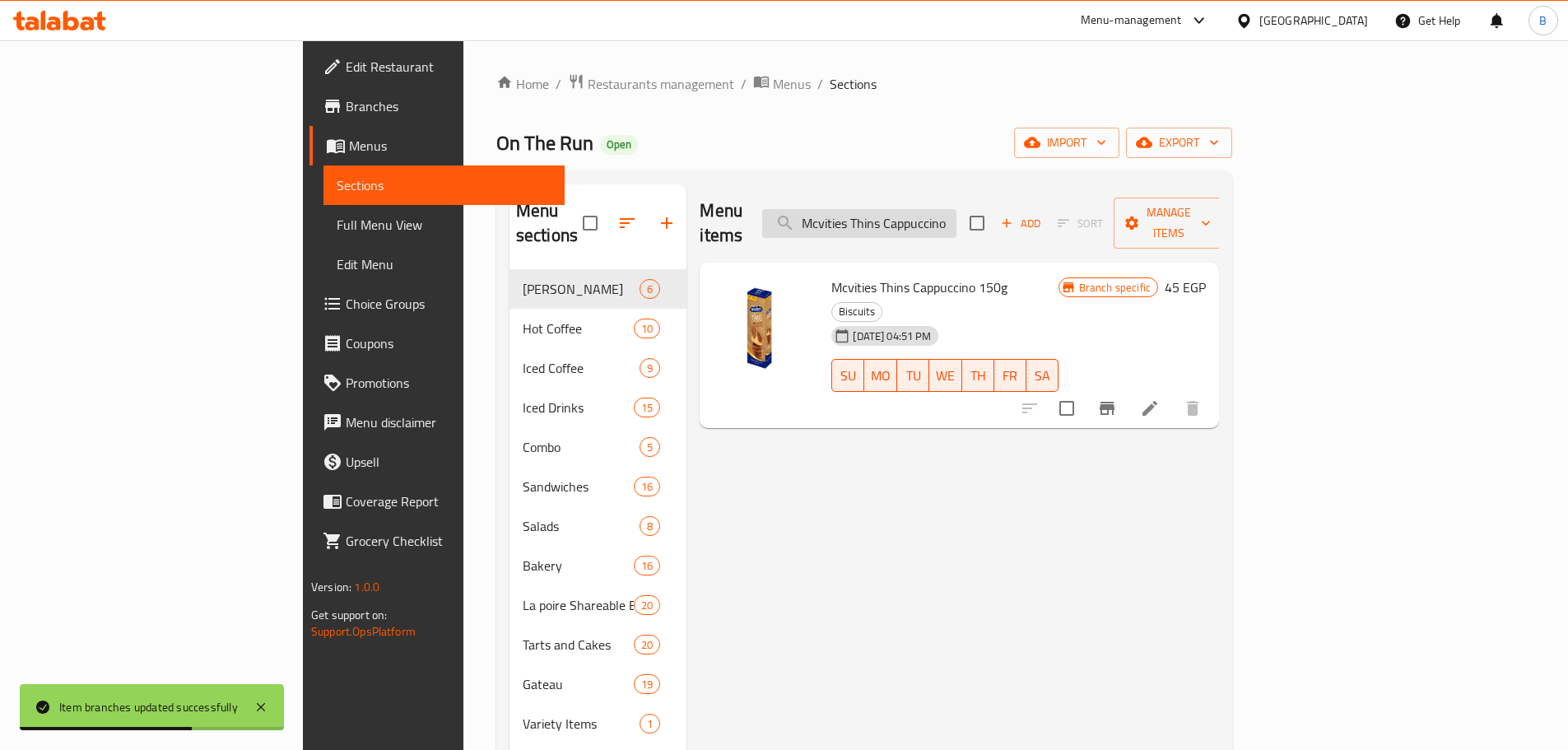
click at [948, 222] on input "Mcvities Thins Cappuccino 150g" at bounding box center [859, 224] width 194 height 29
paste input "Milk Choc"
type input "Mcvities Thins Milk Choco 150g"
click at [1117, 398] on icon "Branch-specific-item" at bounding box center [1107, 408] width 19 height 19
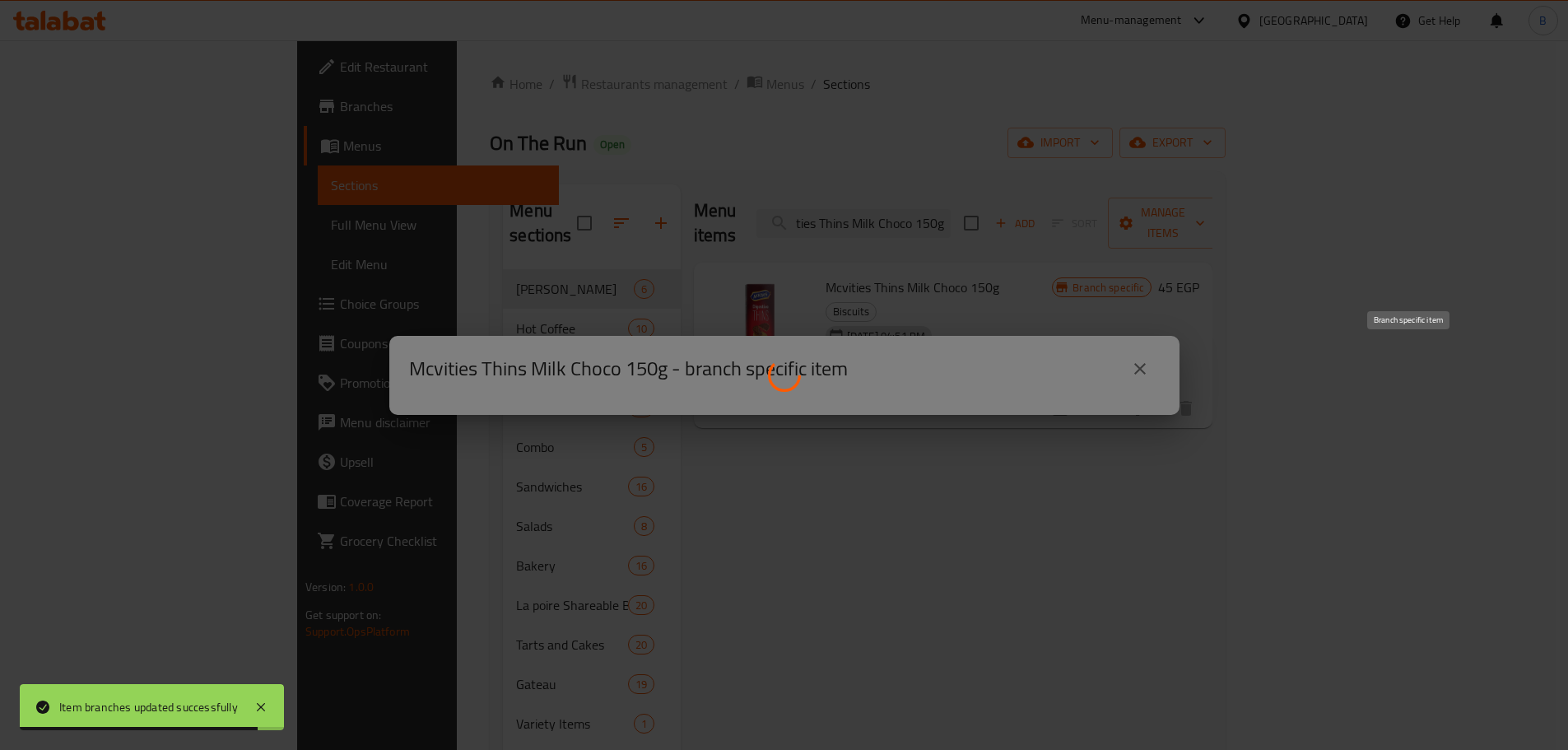
scroll to position [0, 0]
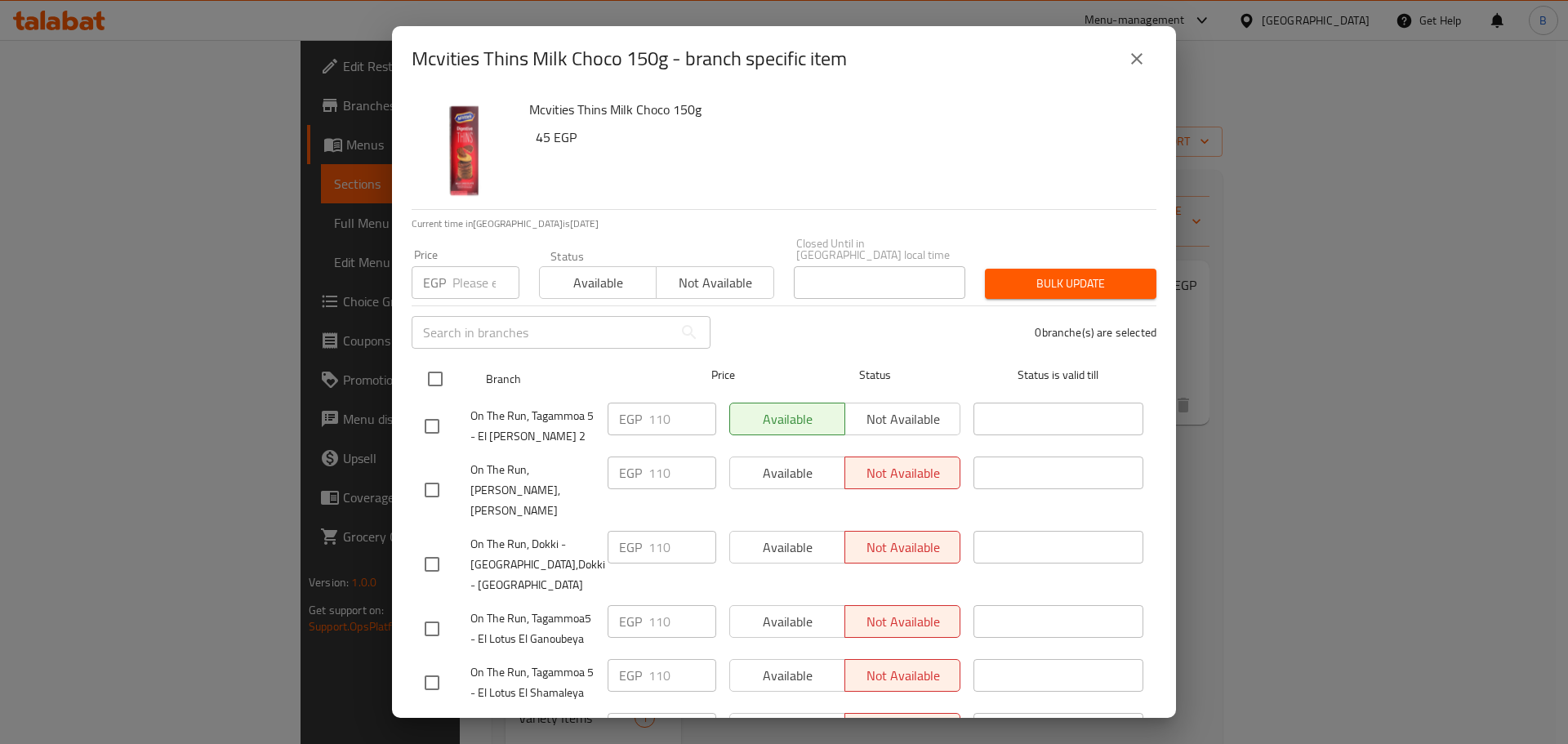
click at [421, 376] on input "checkbox" at bounding box center [435, 378] width 34 height 34
checkbox input "true"
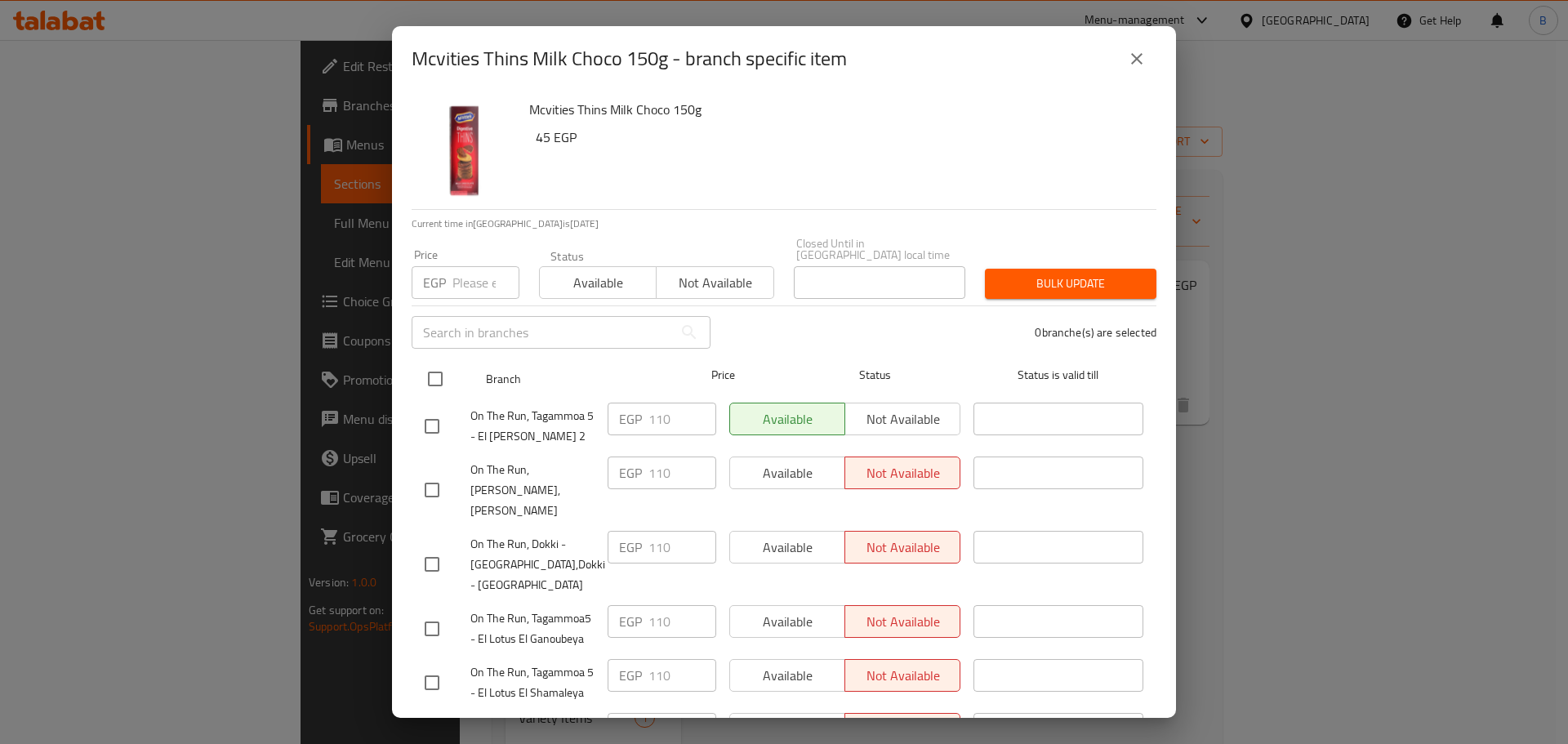
checkbox input "true"
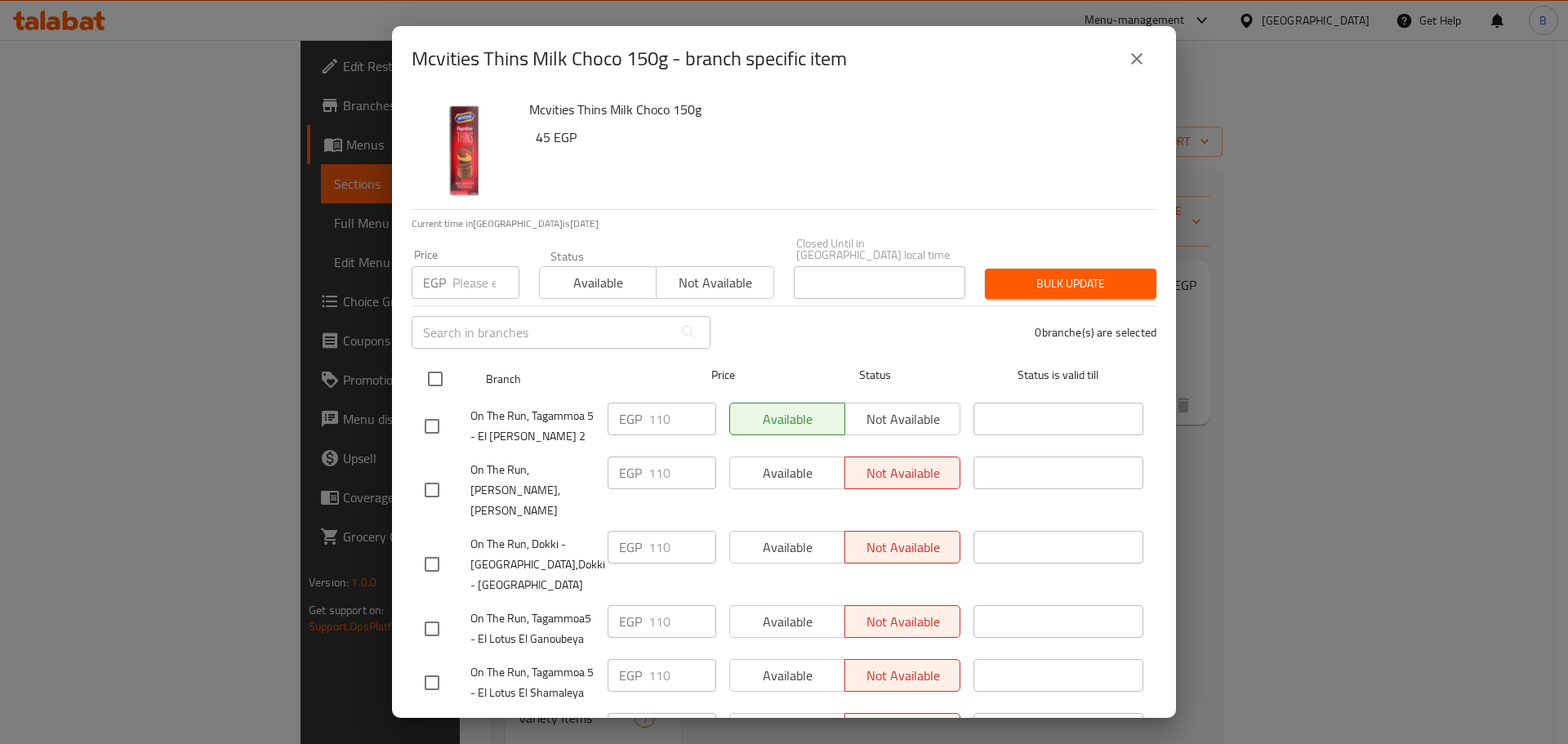
checkbox input "true"
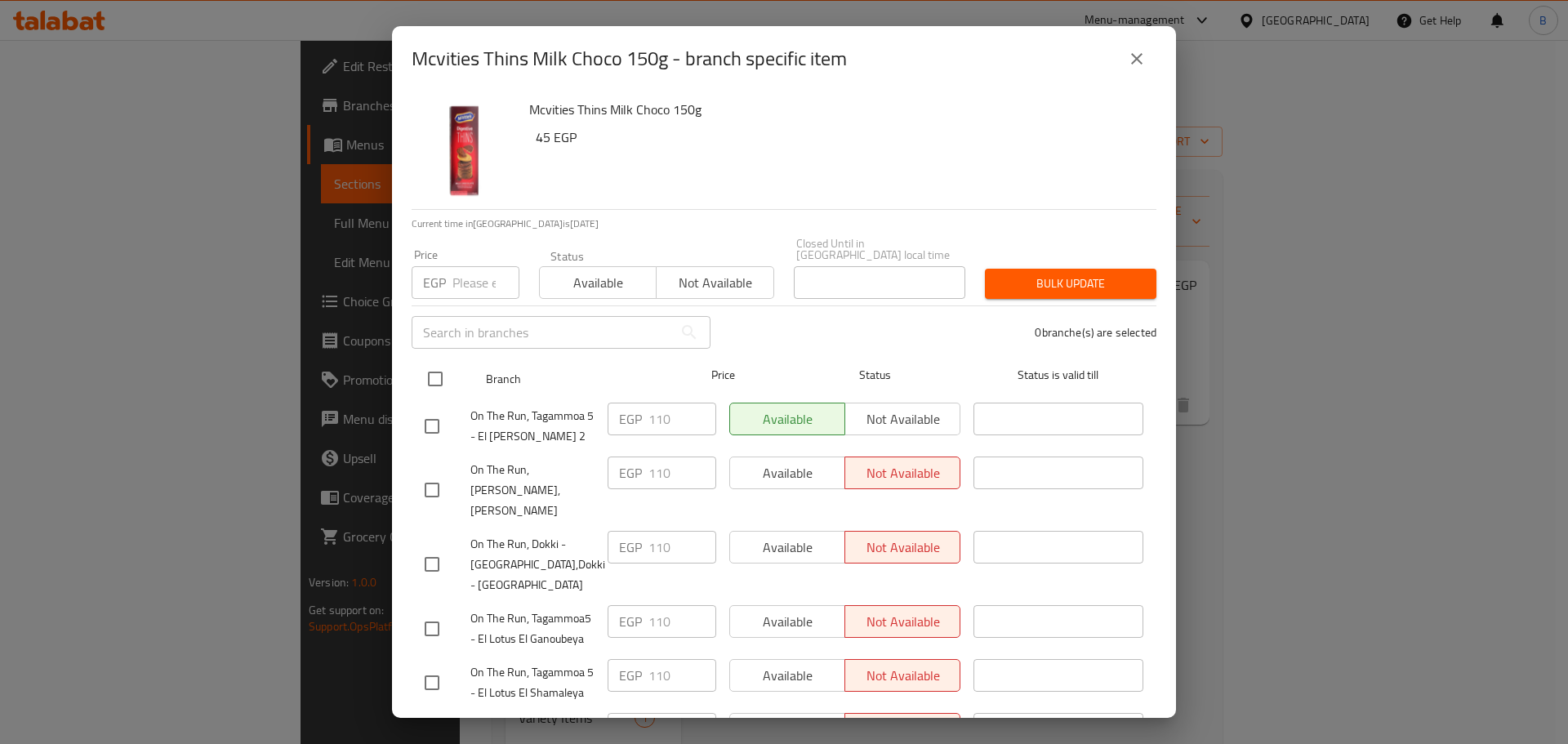
checkbox input "true"
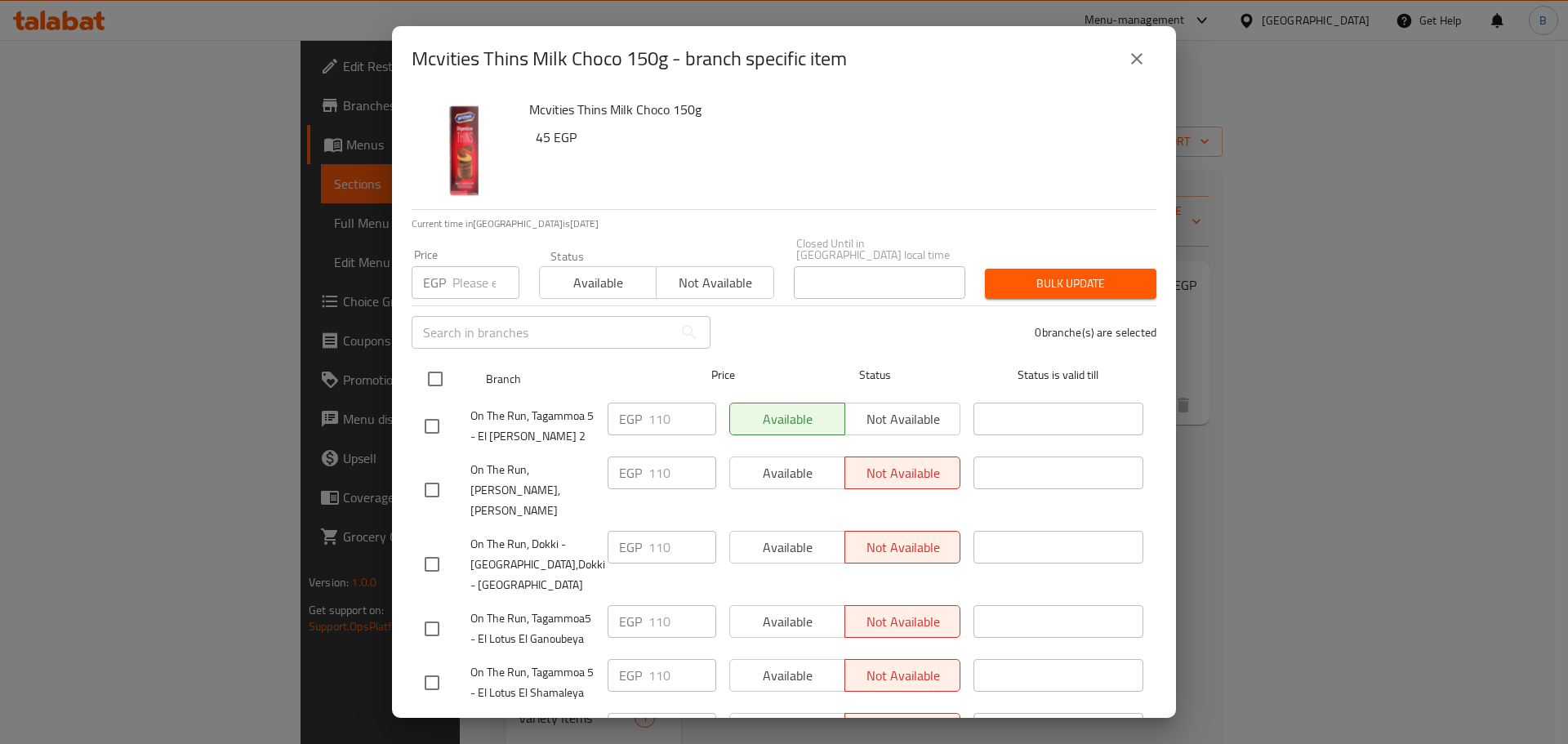
checkbox input "true"
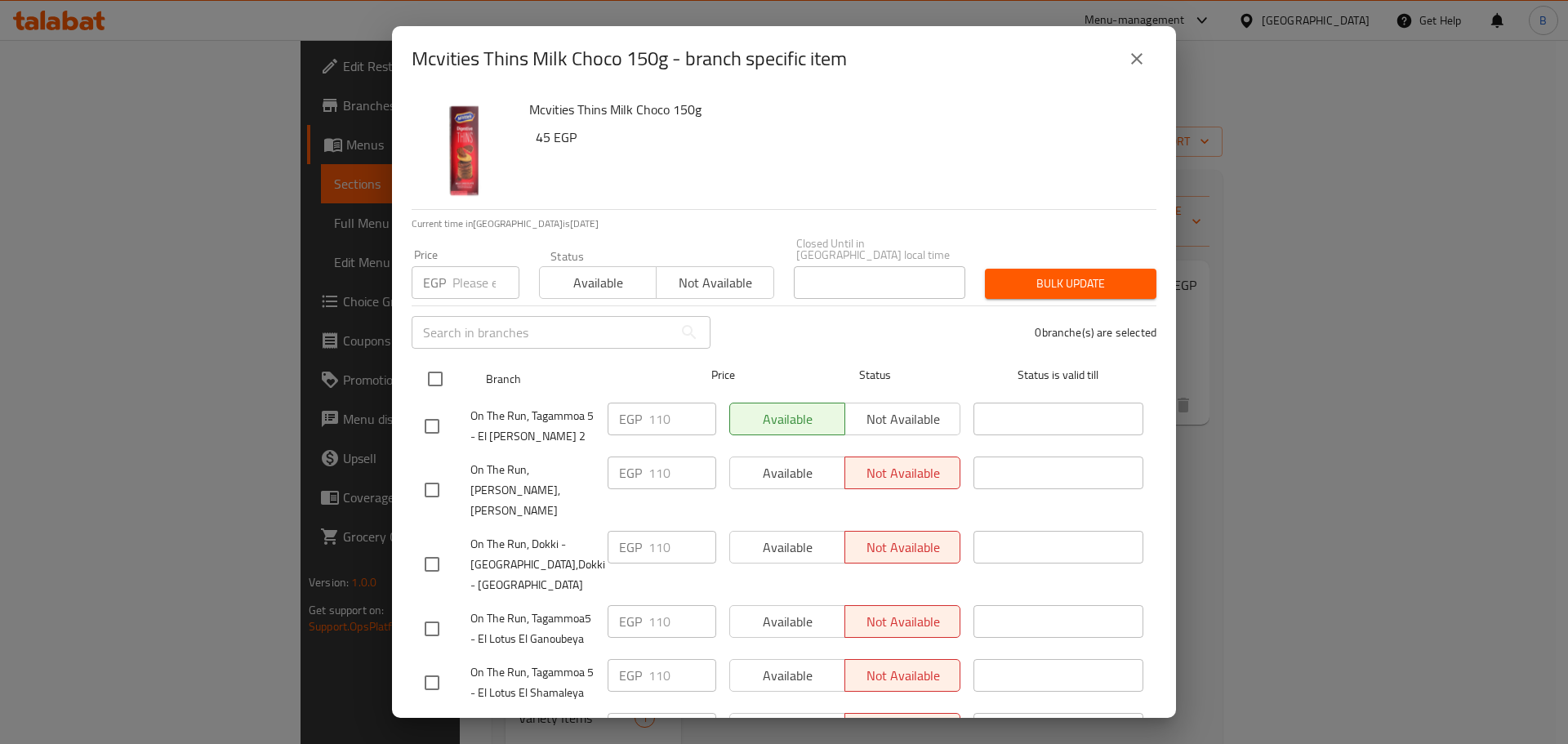
checkbox input "true"
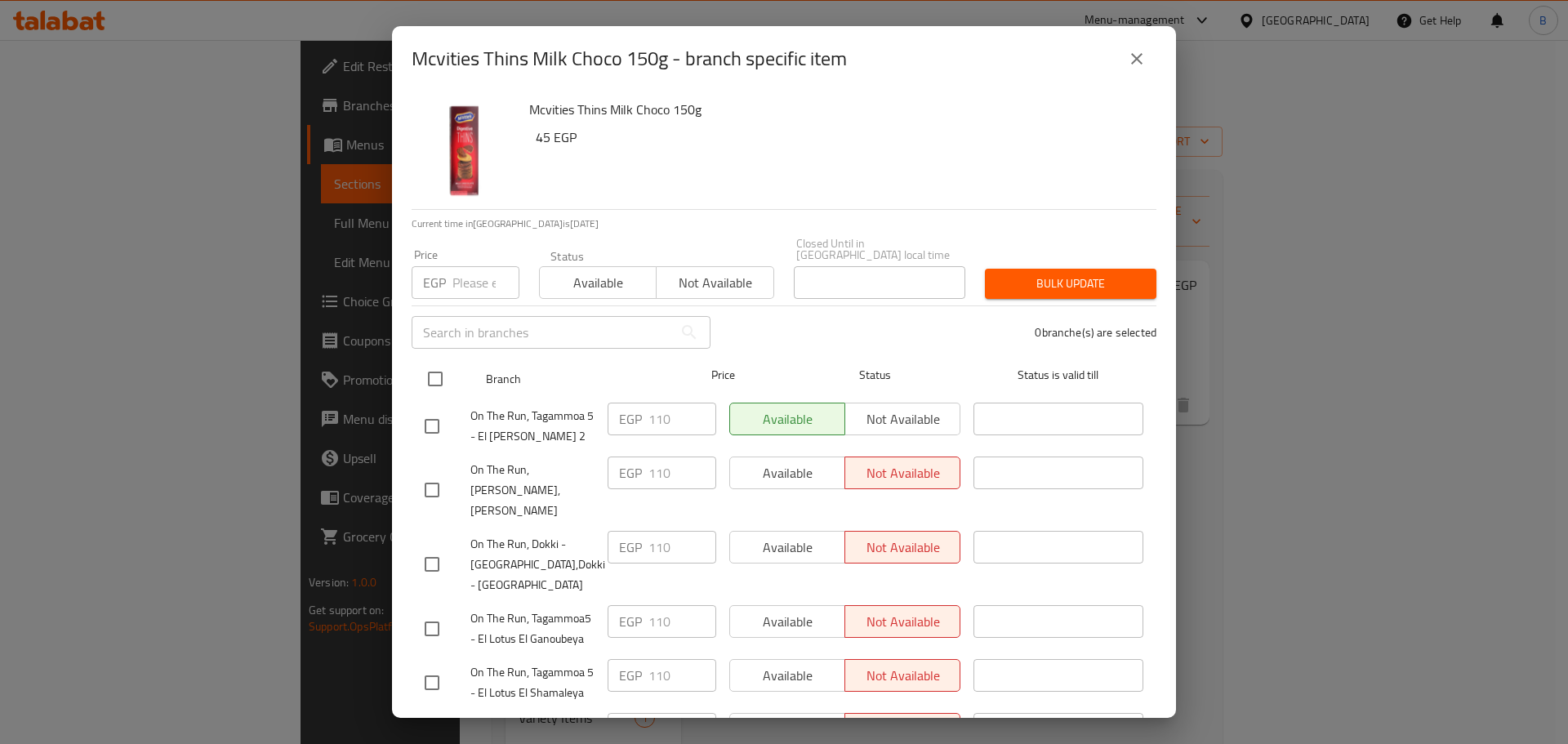
checkbox input "true"
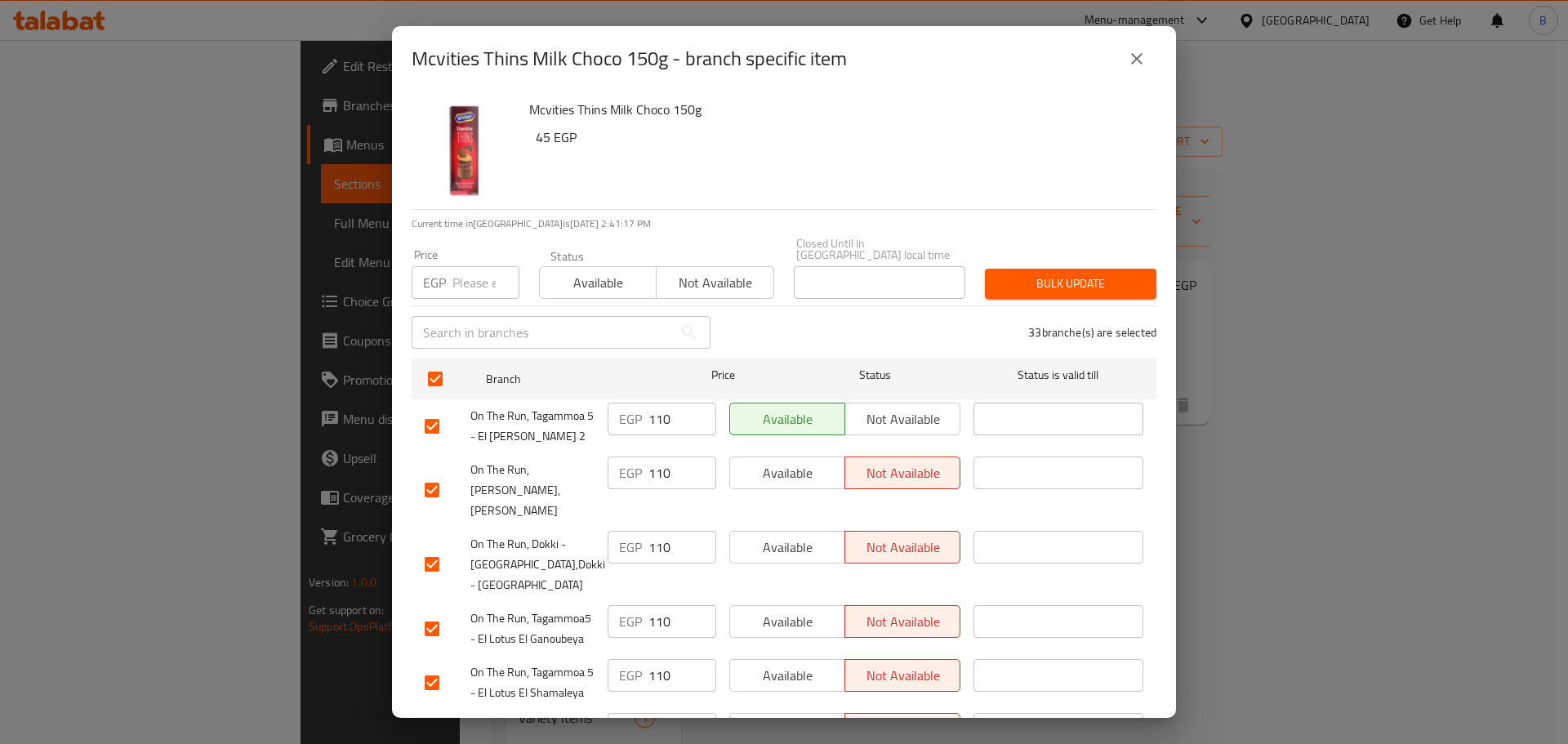
click at [457, 279] on input "number" at bounding box center [486, 282] width 67 height 33
type input "130"
click at [1027, 273] on span "Bulk update" at bounding box center [1070, 283] width 145 height 20
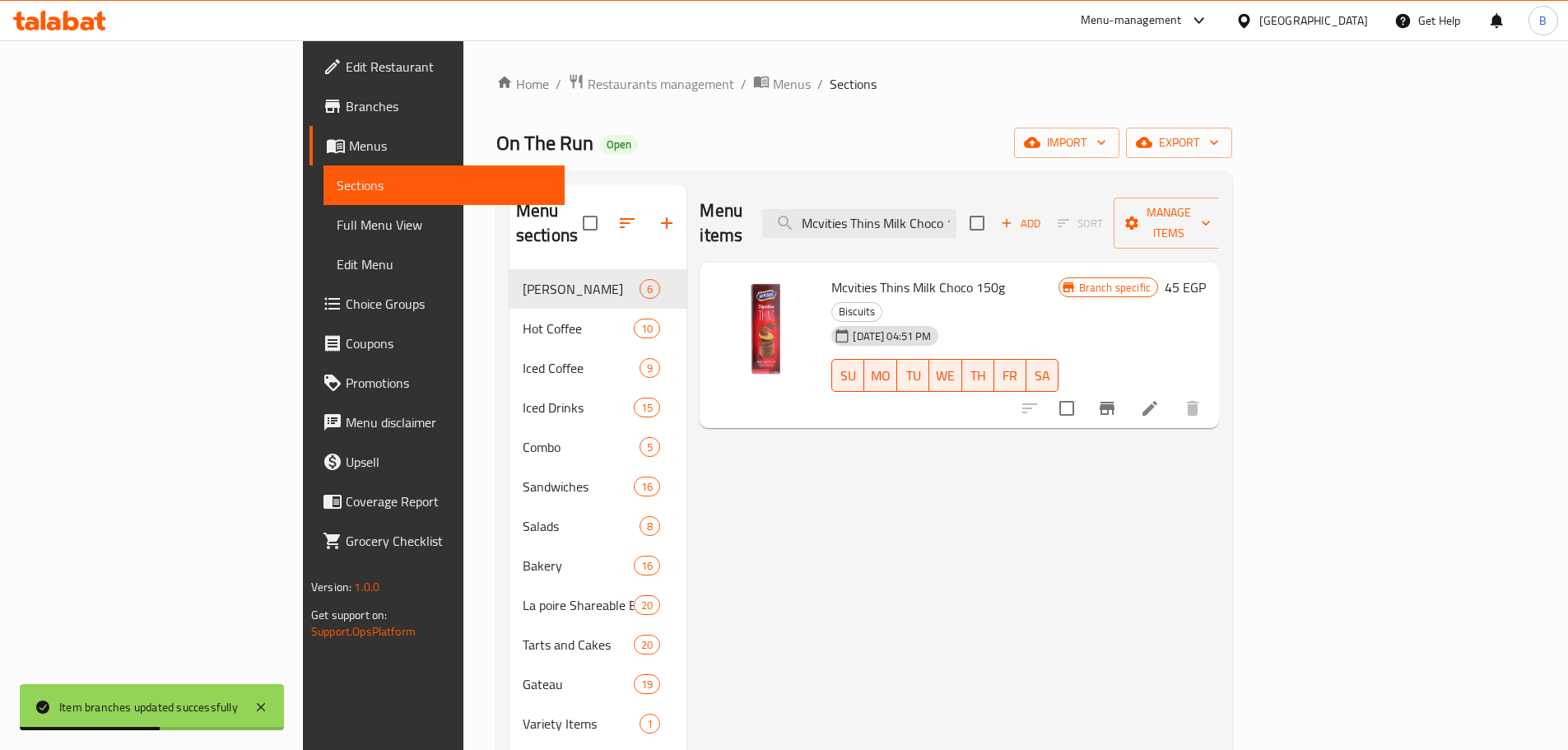
click at [957, 214] on input "Mcvities Thins Milk Choco 150g" at bounding box center [859, 224] width 194 height 29
click at [957, 212] on input "Mcvities Thins Milk Choco 150g" at bounding box center [859, 224] width 194 height 29
paste input "Nutella B-ready 22"
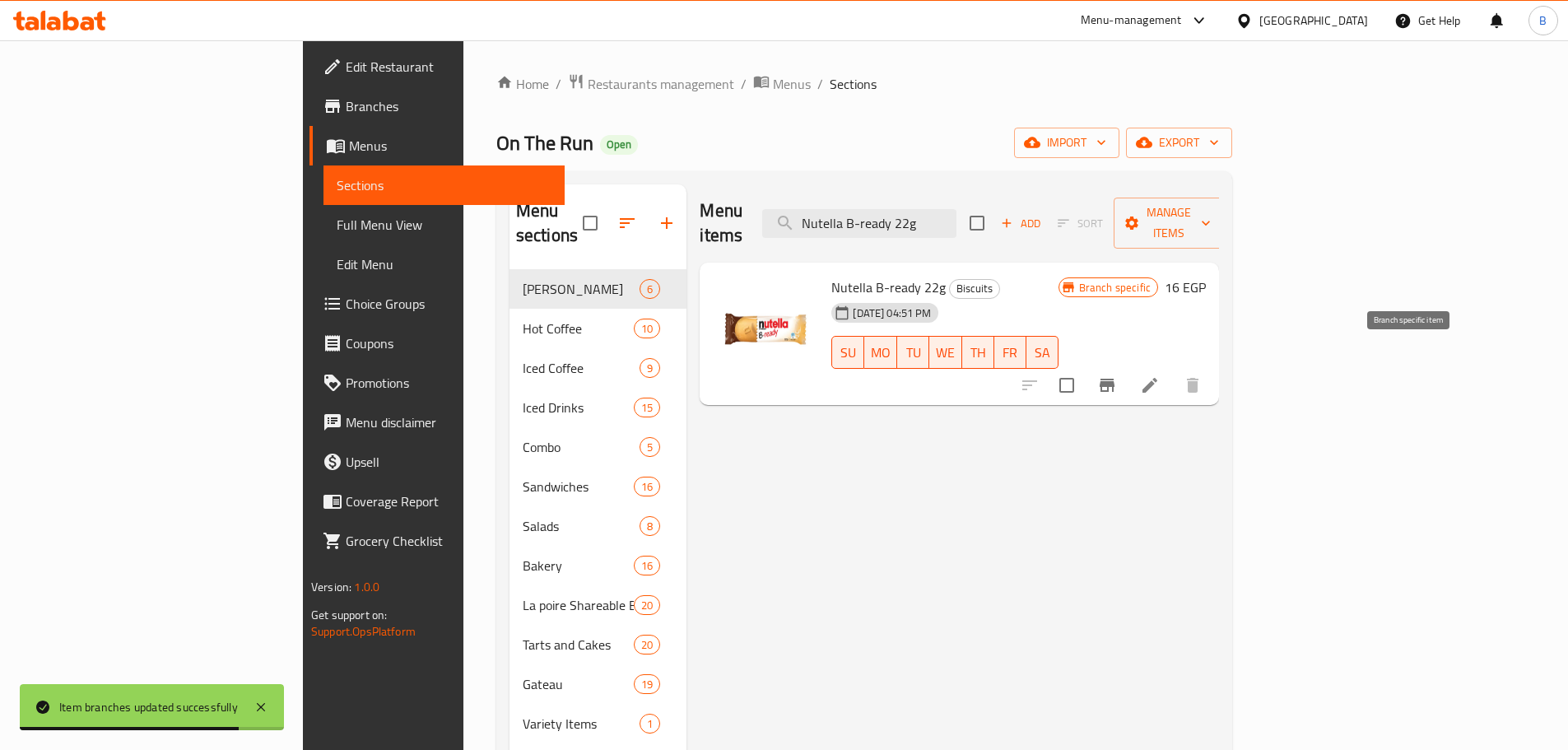
type input "Nutella B-ready 22g"
click at [1127, 365] on button "Branch-specific-item" at bounding box center [1107, 385] width 40 height 40
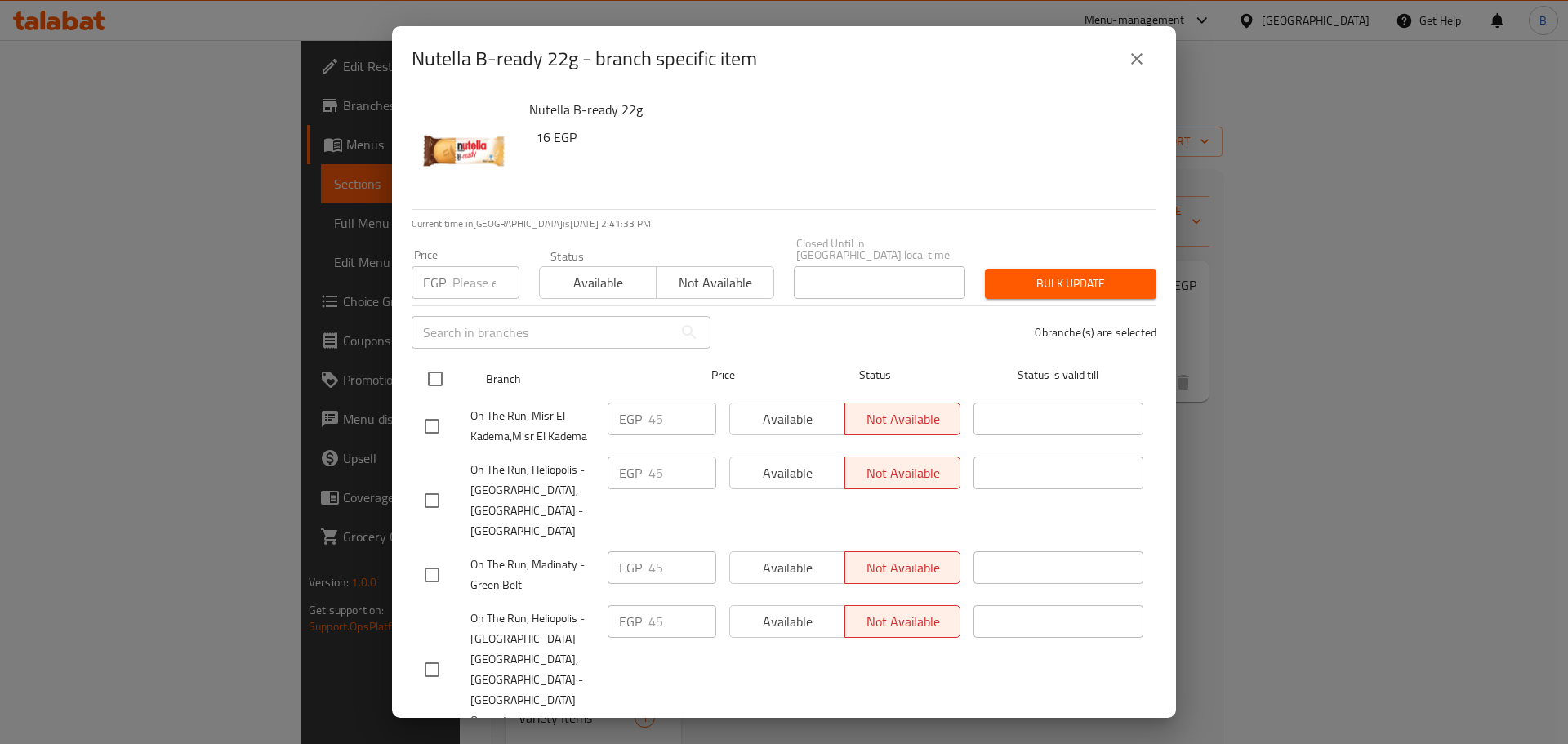
click at [439, 369] on input "checkbox" at bounding box center [435, 378] width 34 height 34
checkbox input "true"
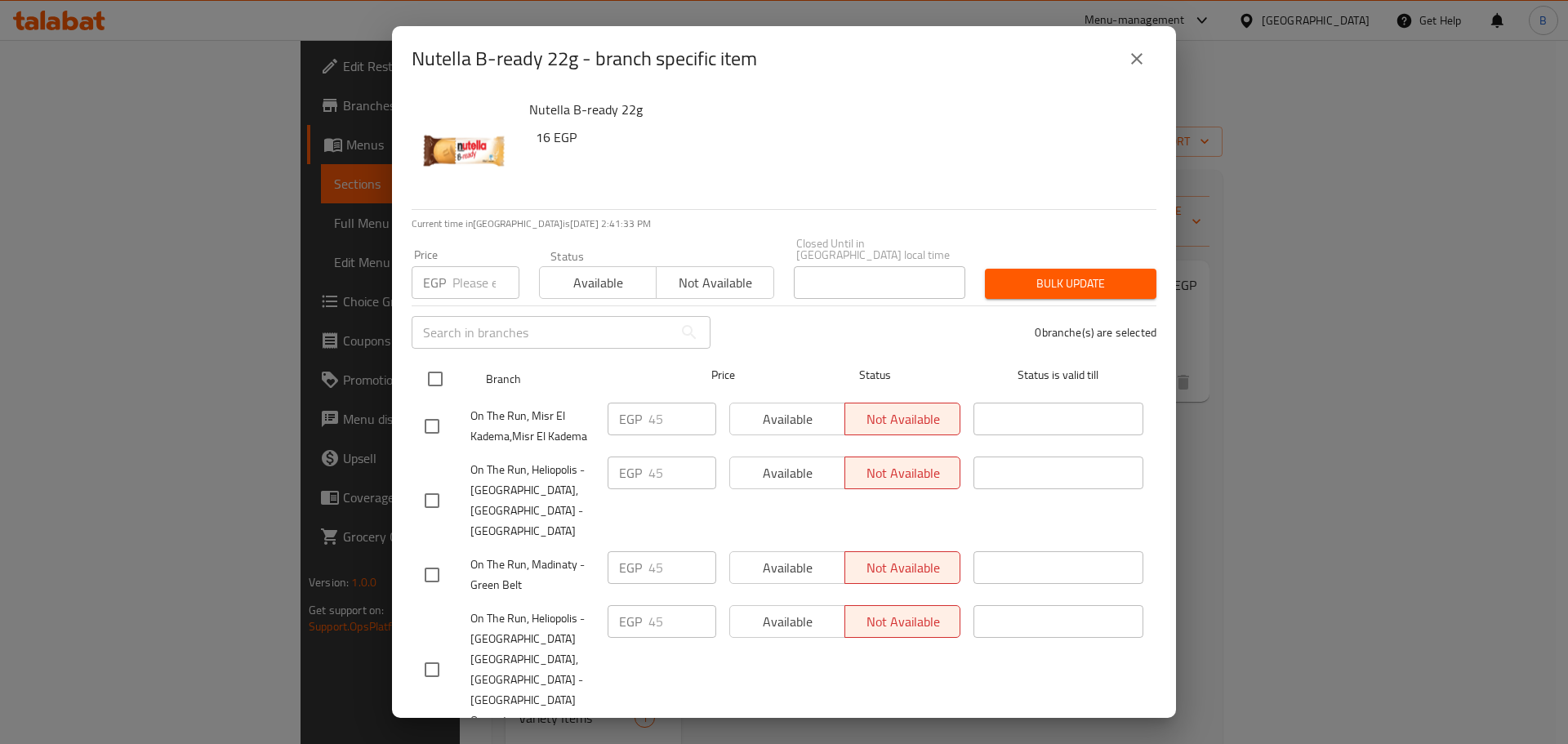
checkbox input "true"
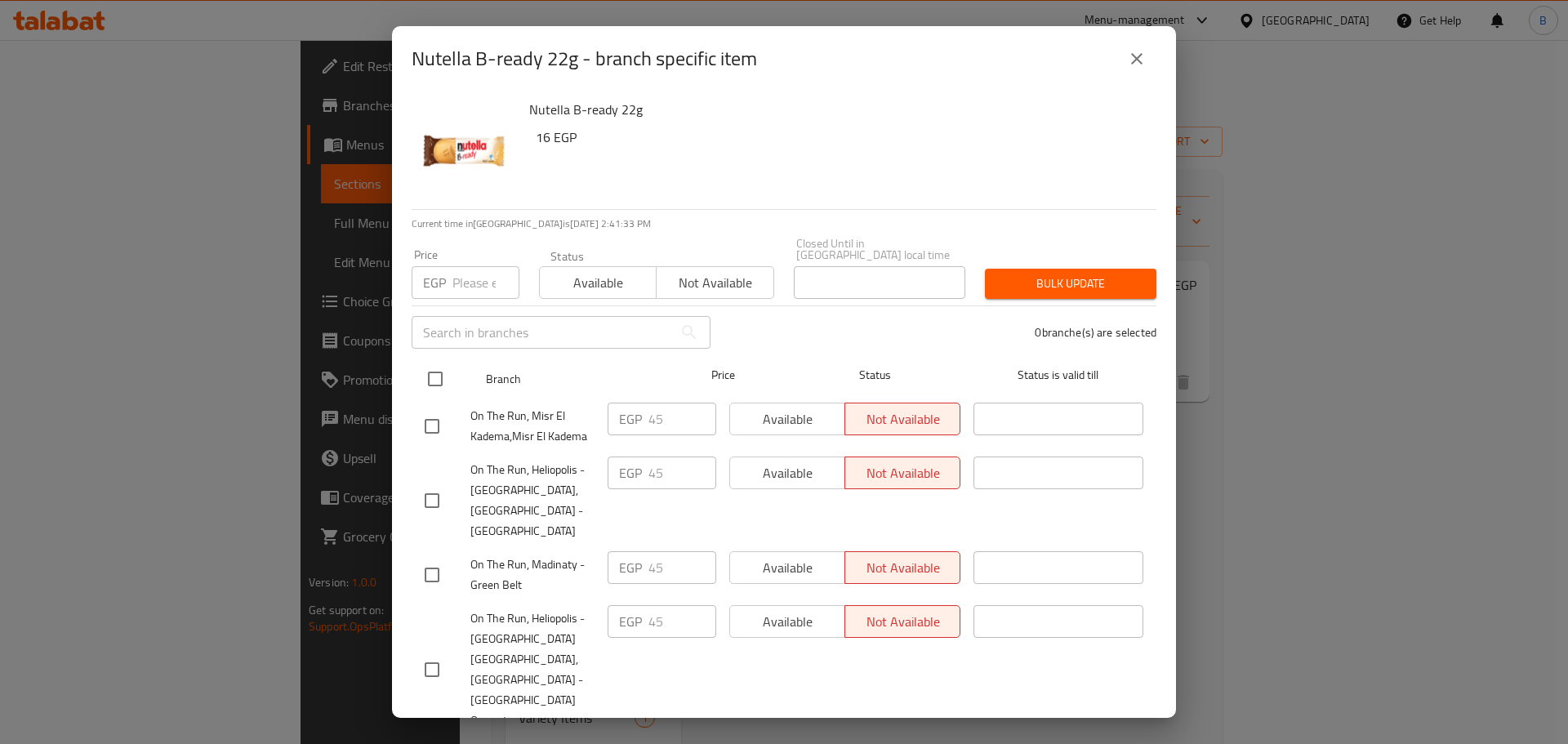
checkbox input "true"
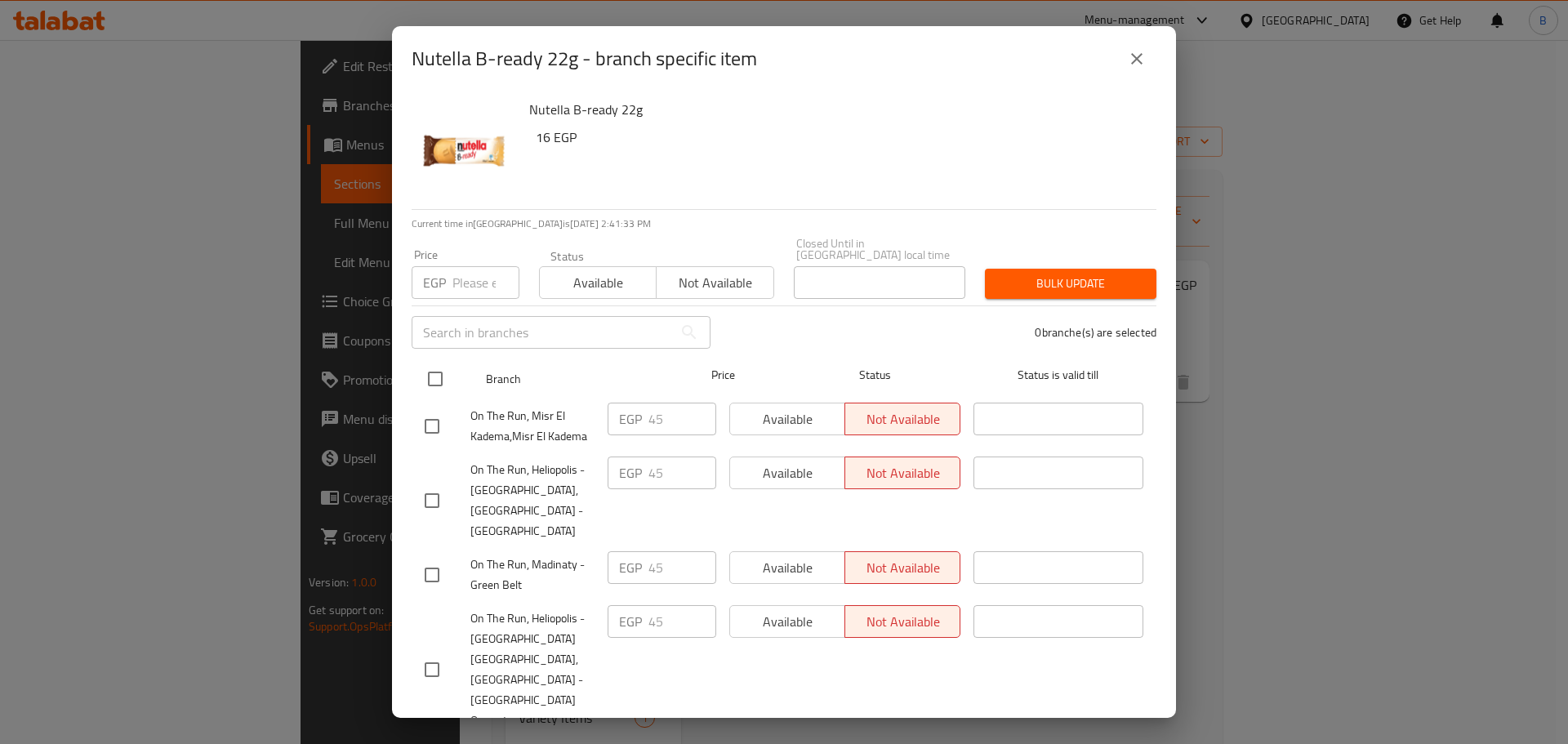
checkbox input "true"
click at [448, 266] on div "EGP Price" at bounding box center [466, 282] width 108 height 33
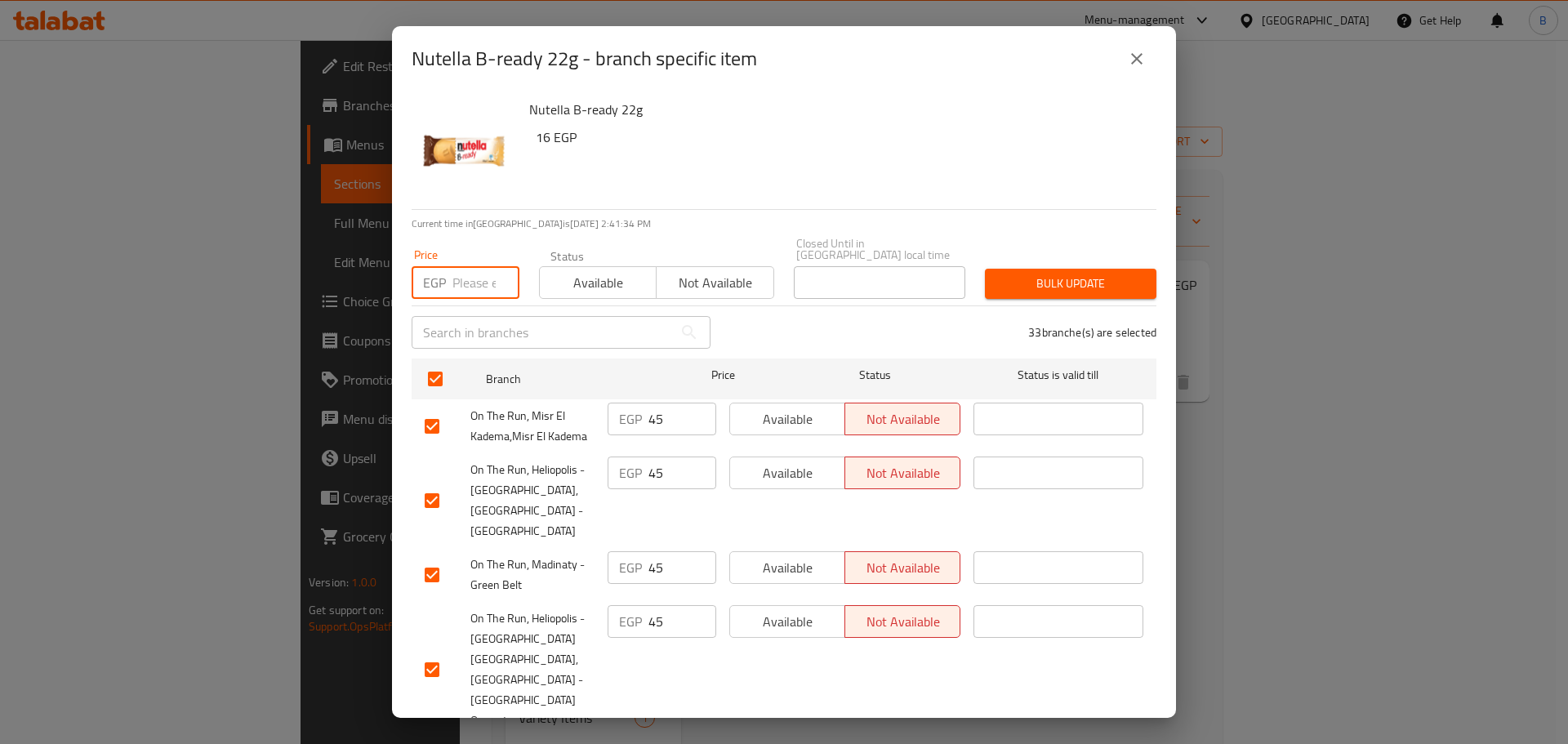
click at [454, 267] on input "number" at bounding box center [486, 282] width 67 height 33
drag, startPoint x: 686, startPoint y: 221, endPoint x: 707, endPoint y: 217, distance: 21.4
click at [687, 224] on p "Current time in [GEOGRAPHIC_DATA] is [DATE] 2:41:36 PM" at bounding box center [784, 223] width 745 height 14
click at [1058, 273] on span "Bulk update" at bounding box center [1070, 283] width 145 height 20
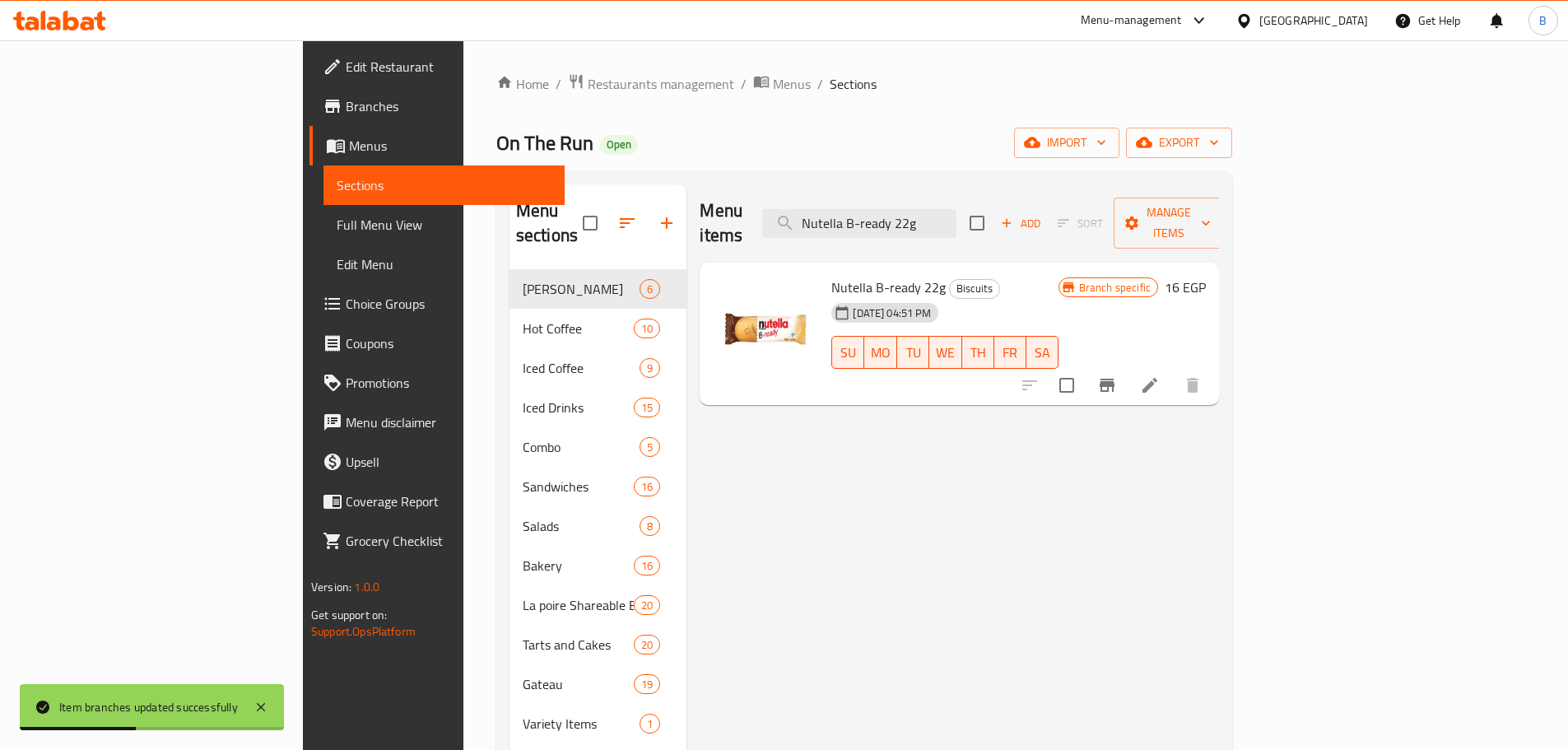
click at [957, 214] on input "Nutella B-ready 22g" at bounding box center [859, 224] width 194 height 29
click at [957, 217] on input "Nutella B-ready 22g" at bounding box center [859, 224] width 194 height 29
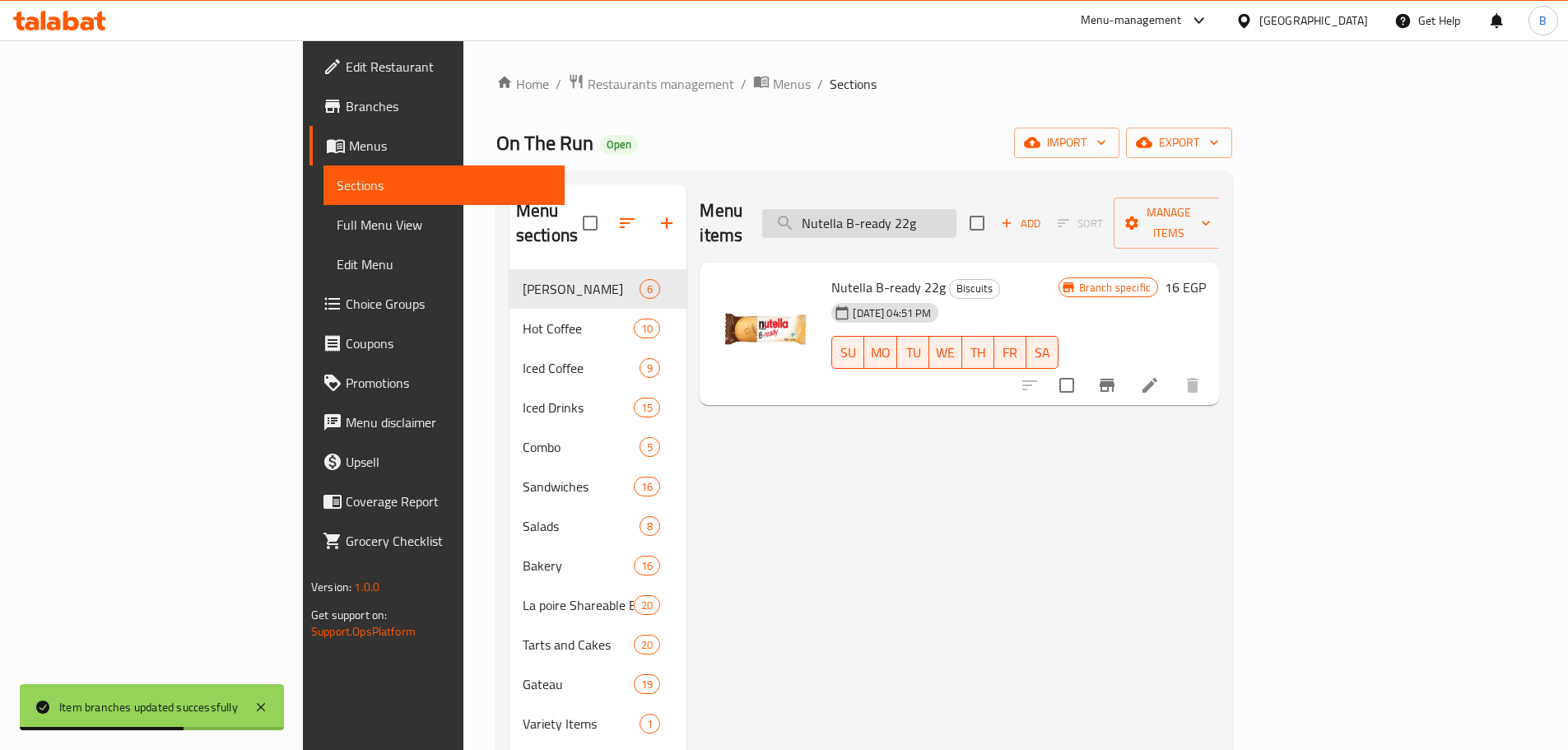
click at [957, 217] on input "Nutella B-ready 22g" at bounding box center [859, 224] width 194 height 29
paste input "Ferrero Nutella B Ready 132 Gm"
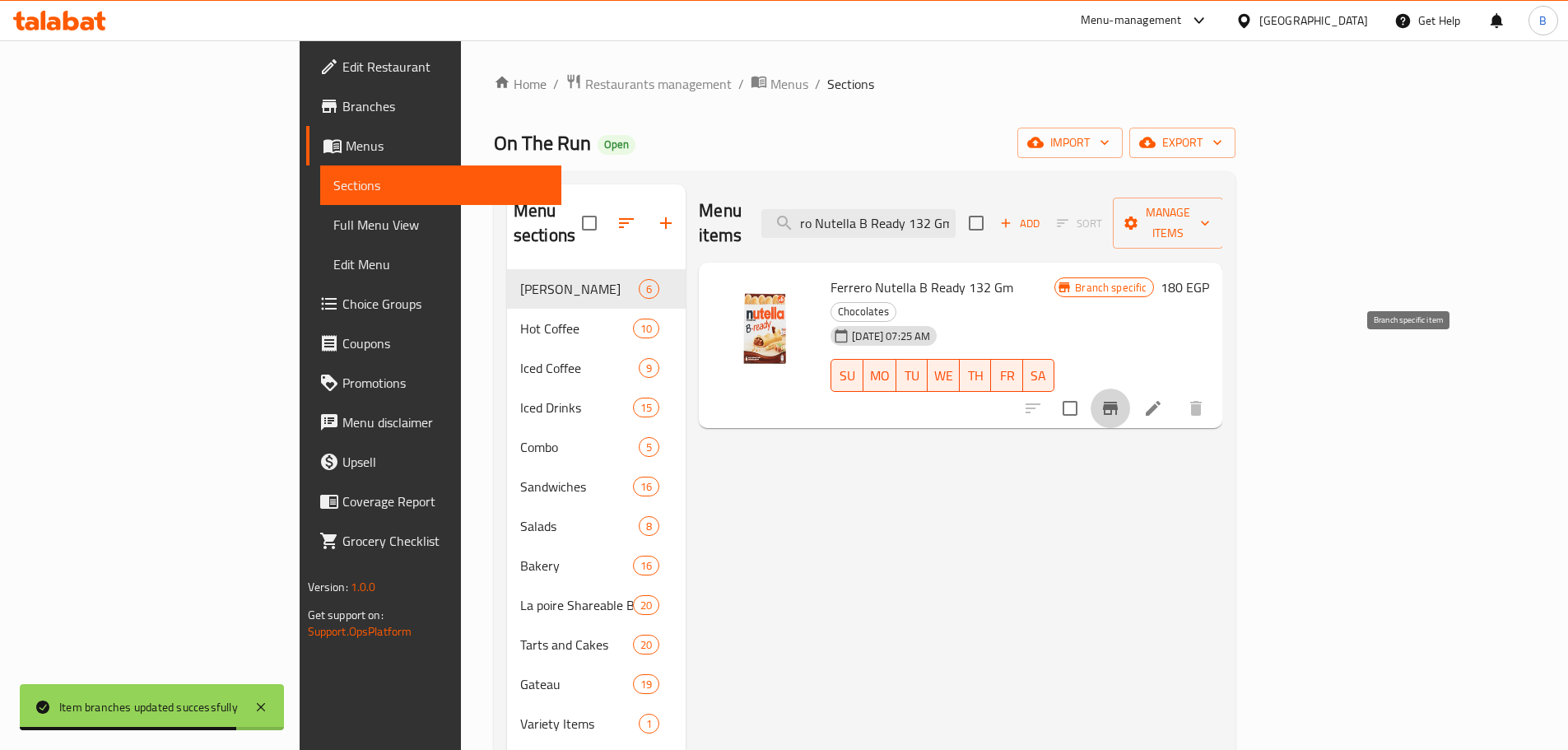
click at [1120, 398] on icon "Branch-specific-item" at bounding box center [1110, 408] width 19 height 19
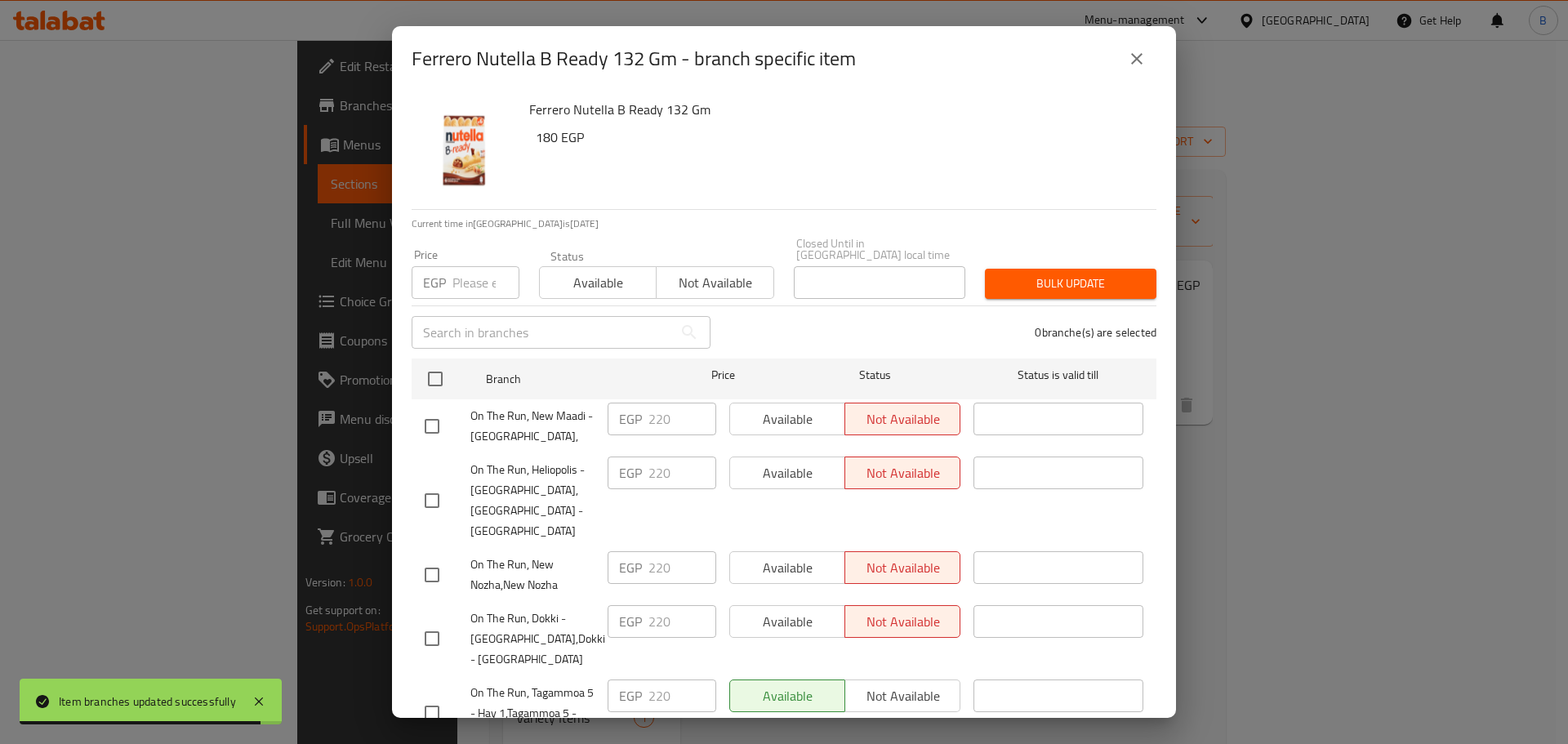
click at [430, 361] on input "checkbox" at bounding box center [435, 378] width 34 height 34
click at [465, 269] on input "number" at bounding box center [486, 282] width 67 height 33
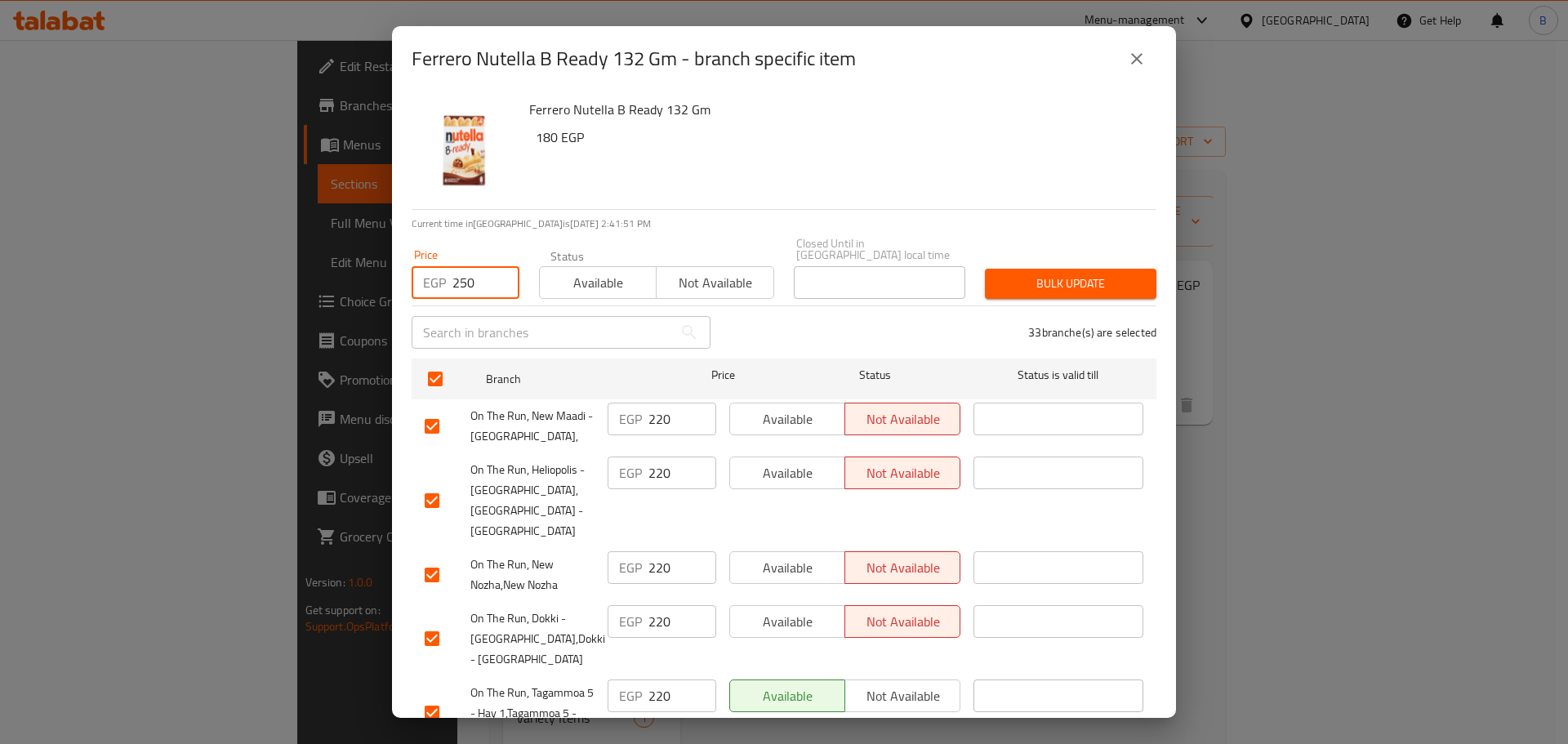
click at [1010, 198] on div "Ferrero Nutella B Ready 132 Gm 180 EGP" at bounding box center [837, 150] width 627 height 118
click at [1084, 259] on div "Bulk update" at bounding box center [1070, 283] width 191 height 50
click at [1078, 273] on span "Bulk update" at bounding box center [1070, 283] width 145 height 20
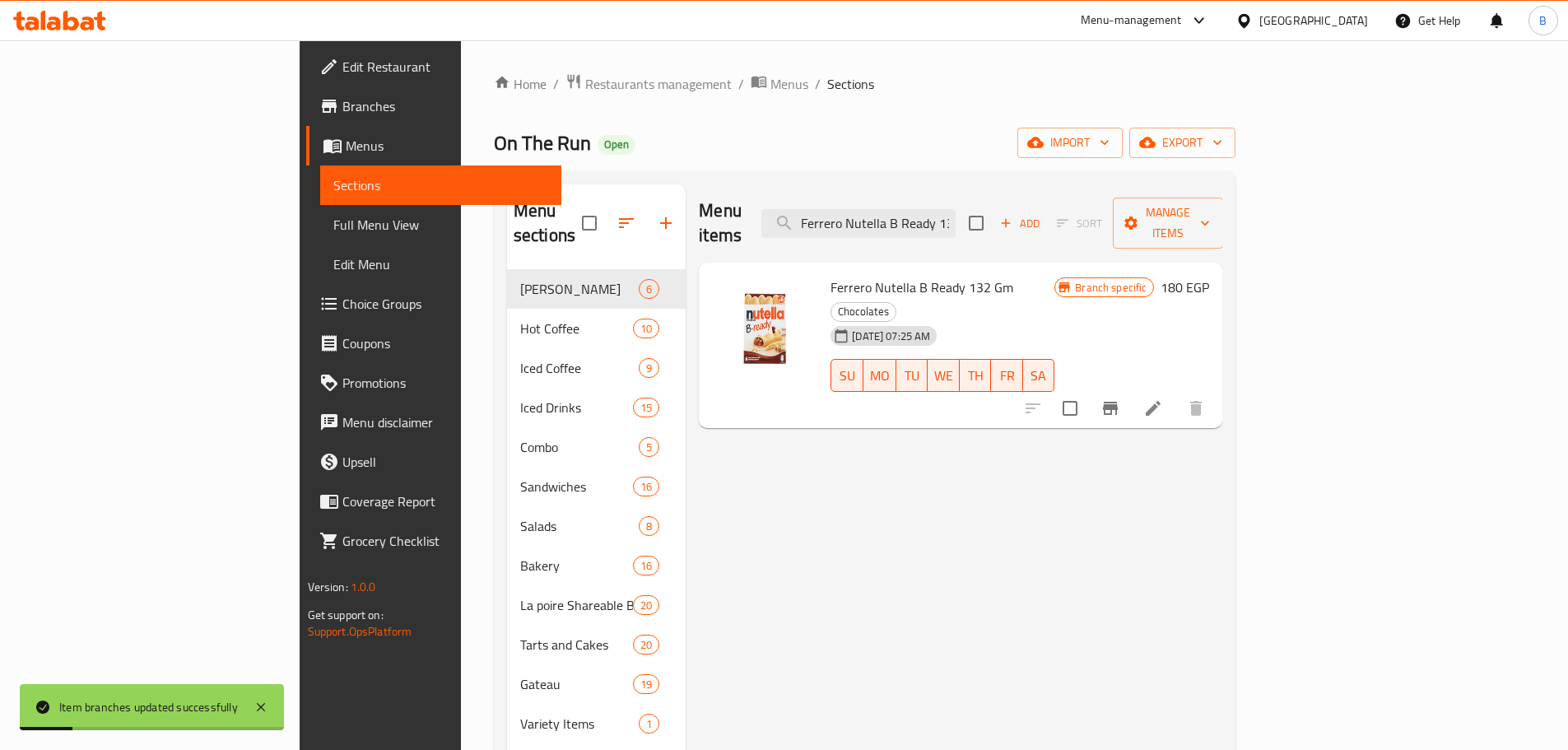
click at [956, 209] on input "Ferrero Nutella B Ready 132 Gm" at bounding box center [859, 224] width 194 height 29
paste input "Raffaello - 3 Bars - 30"
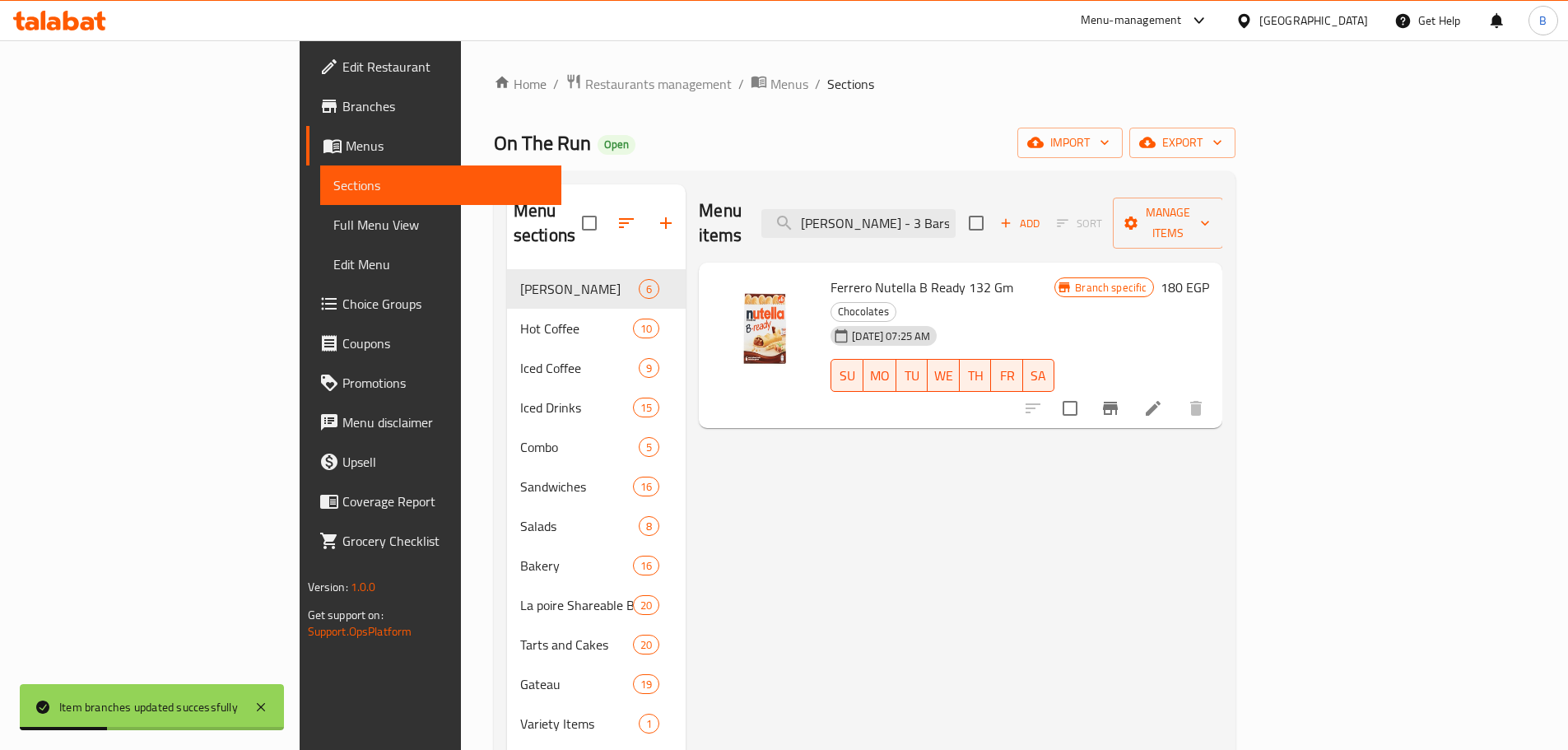
scroll to position [0, 41]
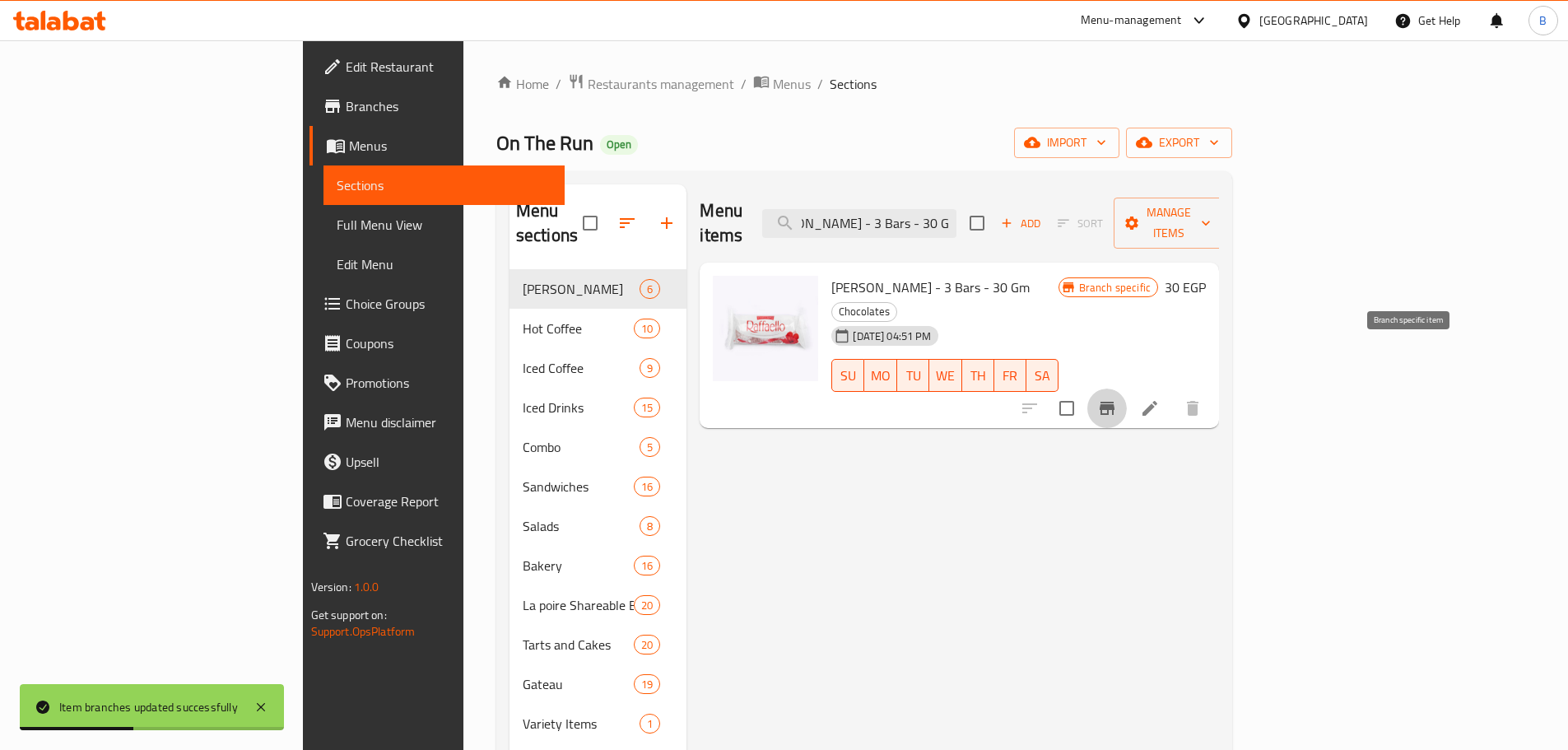
click at [1115, 402] on icon "Branch-specific-item" at bounding box center [1107, 408] width 14 height 14
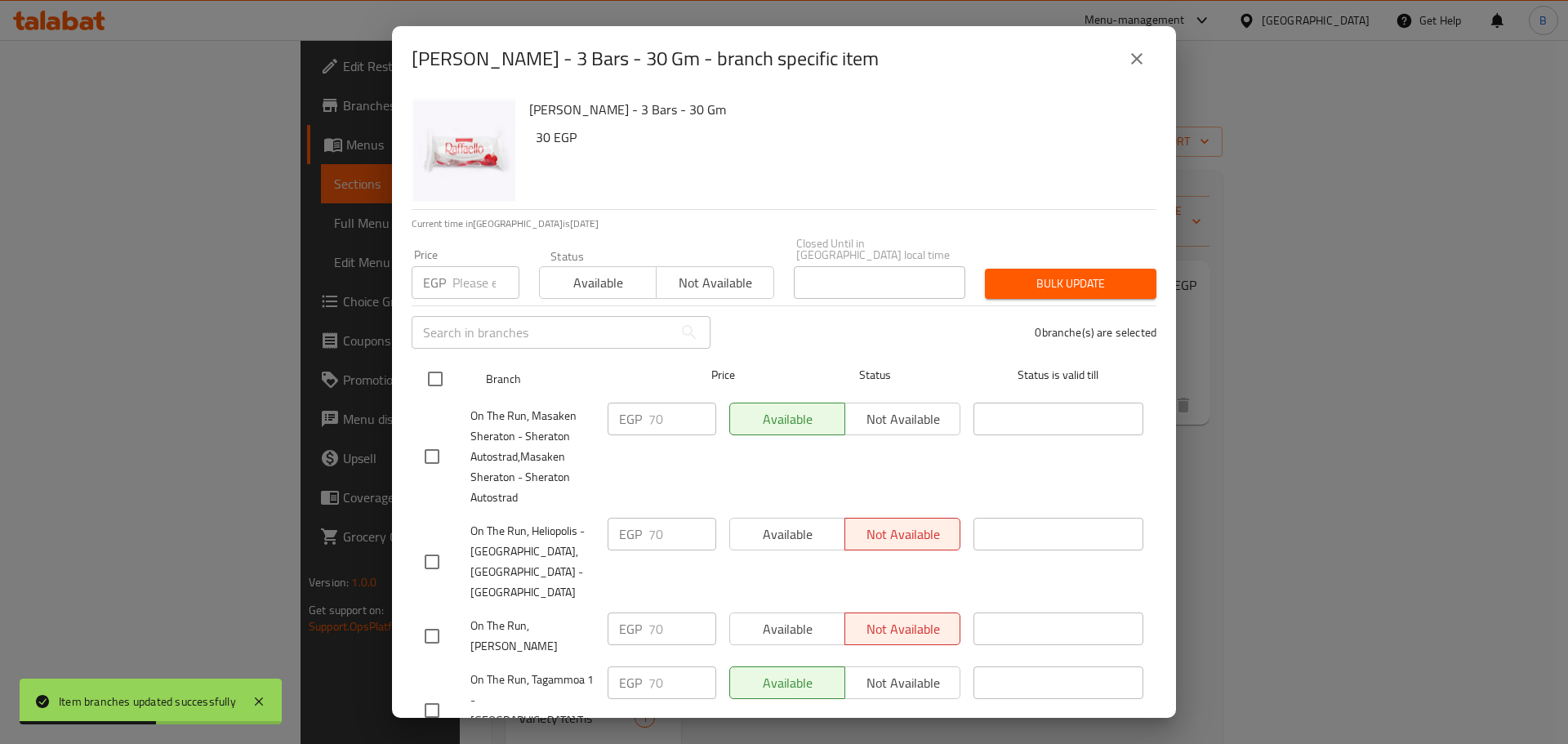
click at [414, 362] on div "Branch Price Status Status is valid till" at bounding box center [784, 378] width 745 height 41
click at [442, 361] on input "checkbox" at bounding box center [435, 378] width 34 height 34
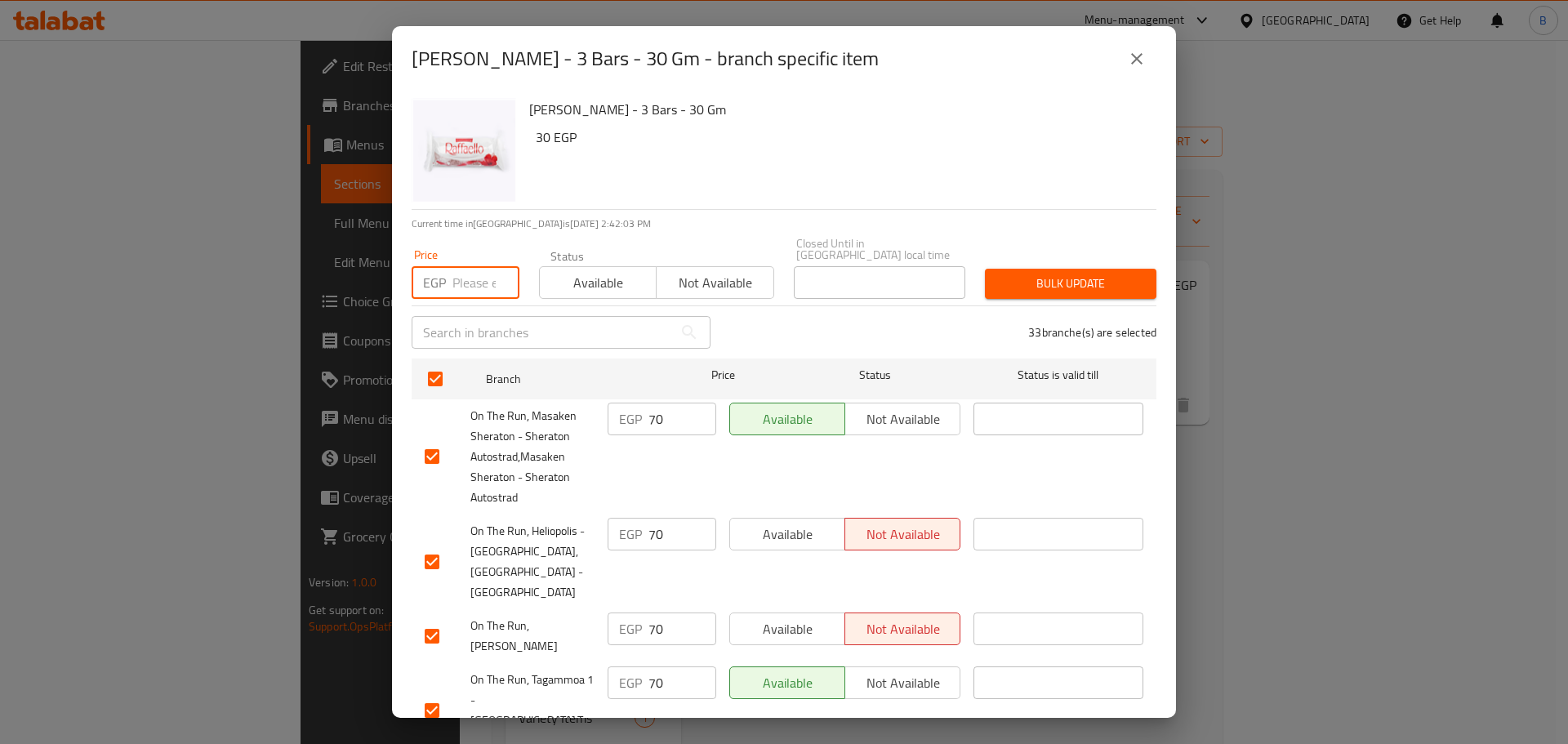
click at [460, 277] on input "number" at bounding box center [486, 282] width 67 height 33
click at [1063, 282] on button "Bulk update" at bounding box center [1070, 284] width 172 height 30
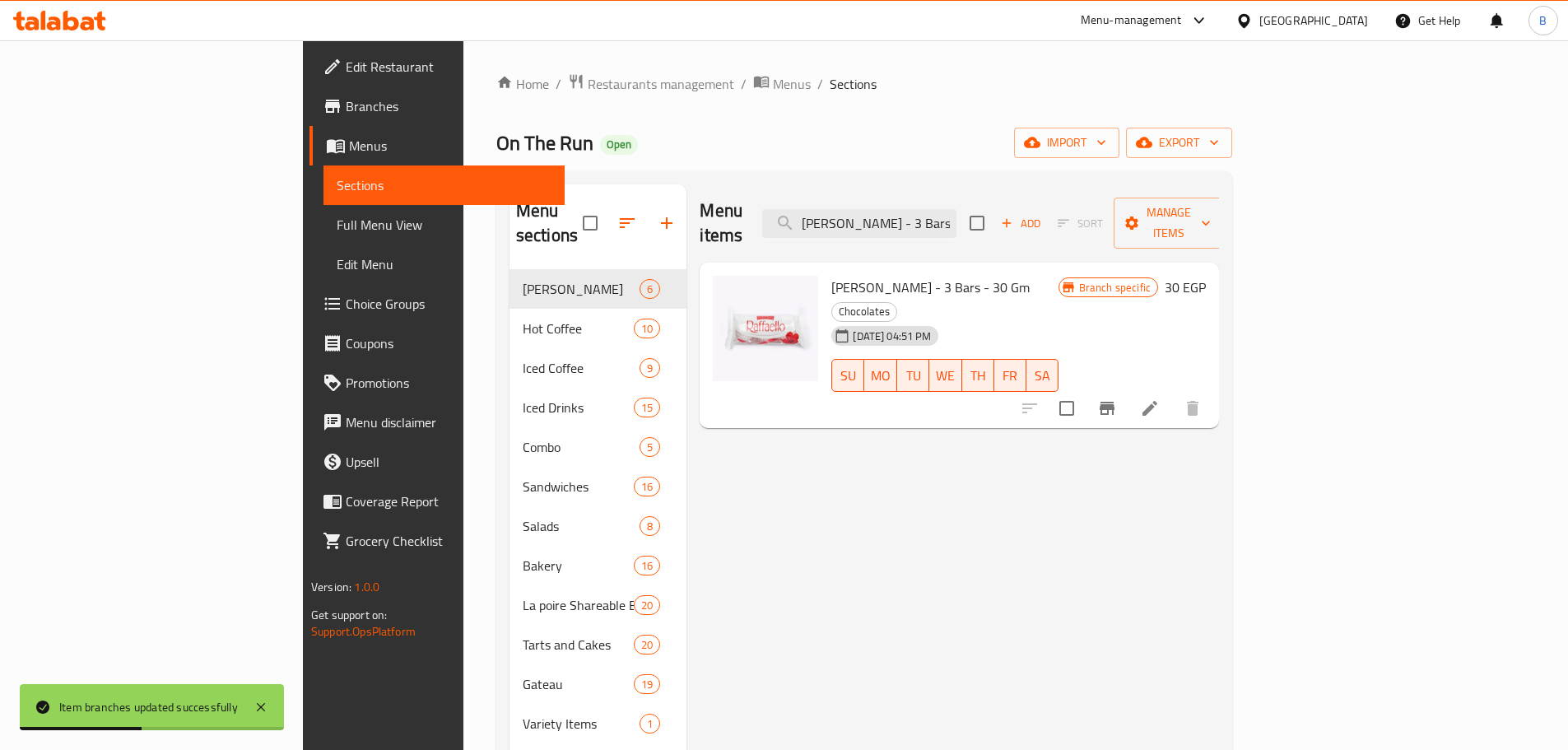
drag, startPoint x: 1462, startPoint y: 543, endPoint x: 1368, endPoint y: 464, distance: 122.8
click at [957, 209] on input "[PERSON_NAME] - 3 Bars - 30 Gm" at bounding box center [859, 224] width 194 height 29
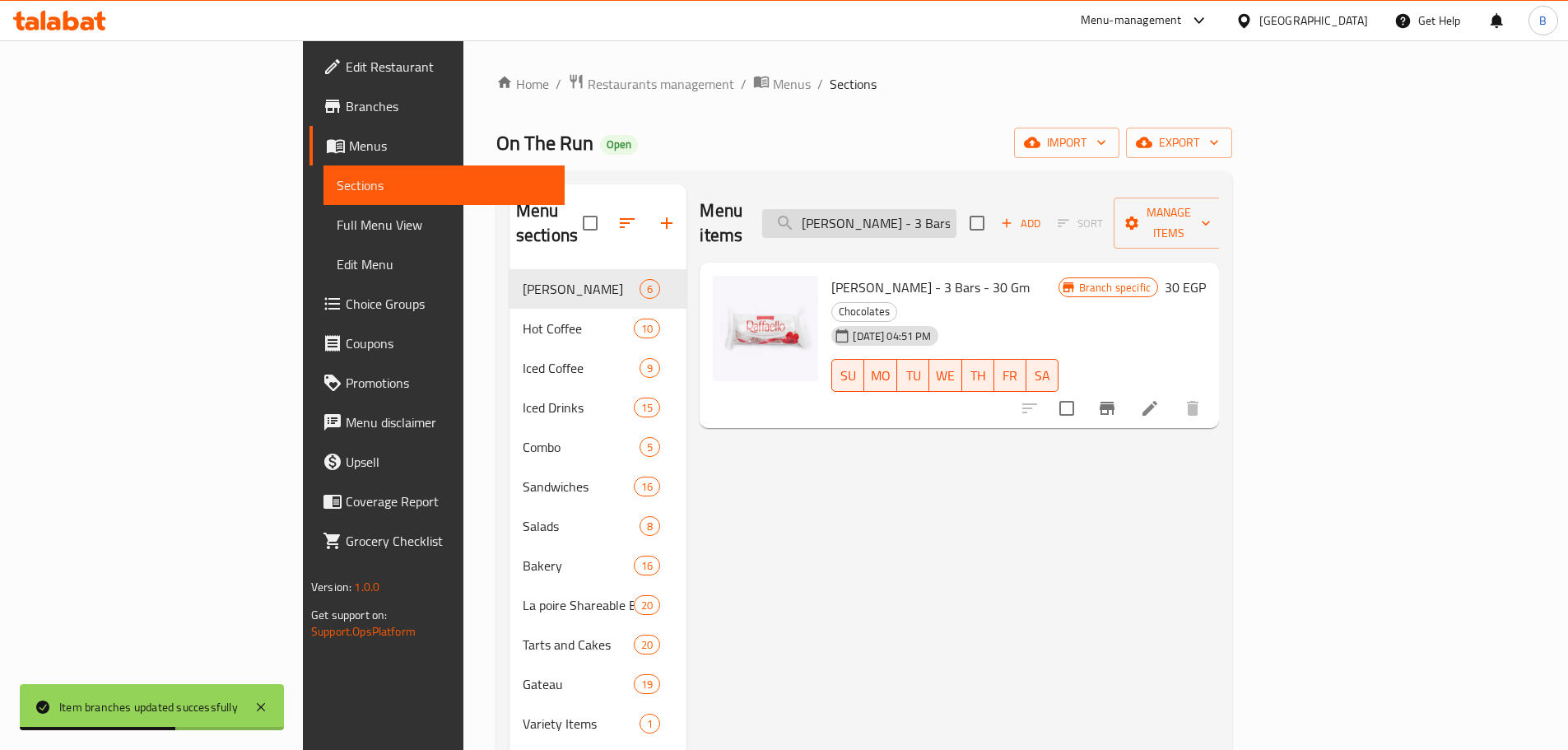
paste input "ocher Chocolate - 24 Pieces"
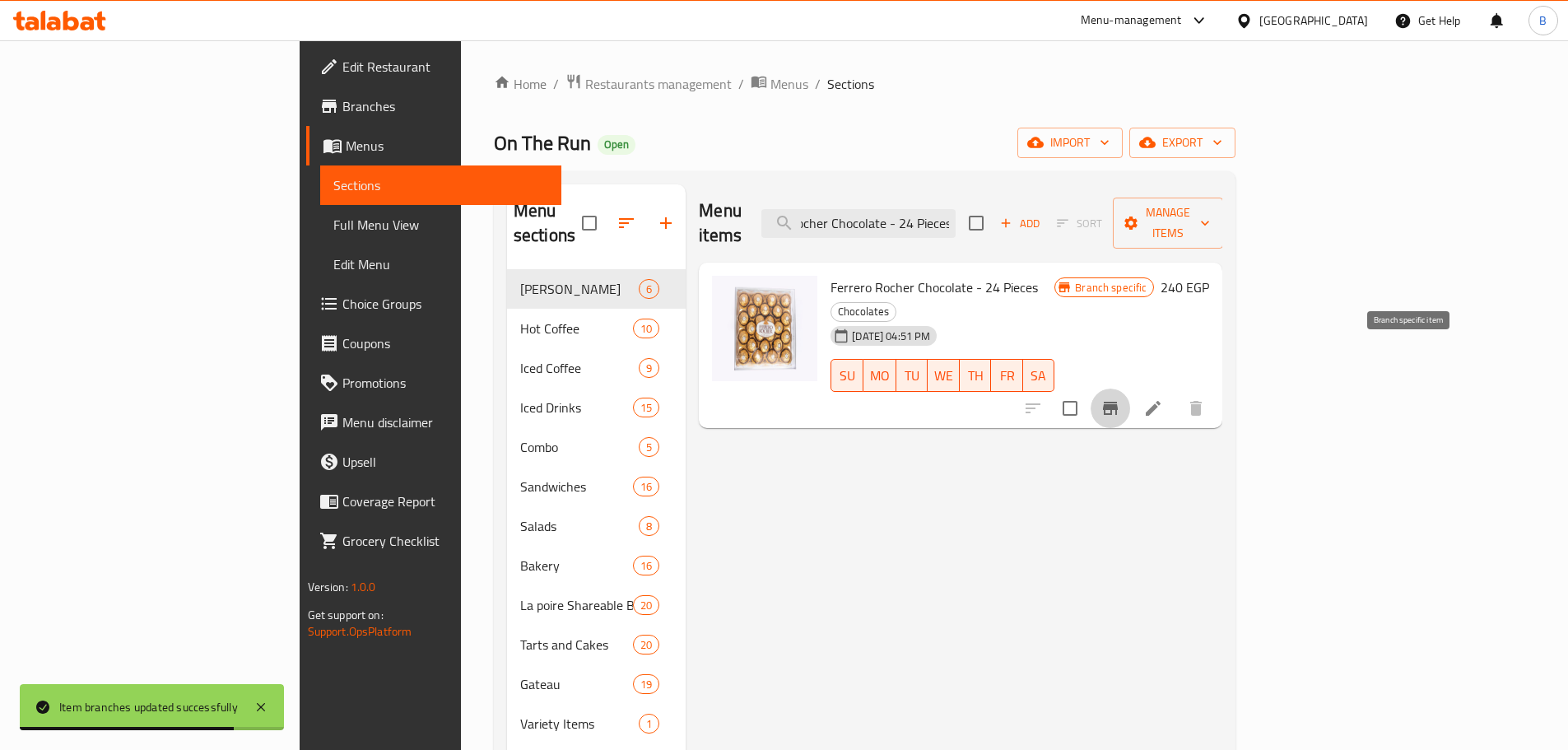
click at [1131, 388] on button "Branch-specific-item" at bounding box center [1110, 408] width 40 height 40
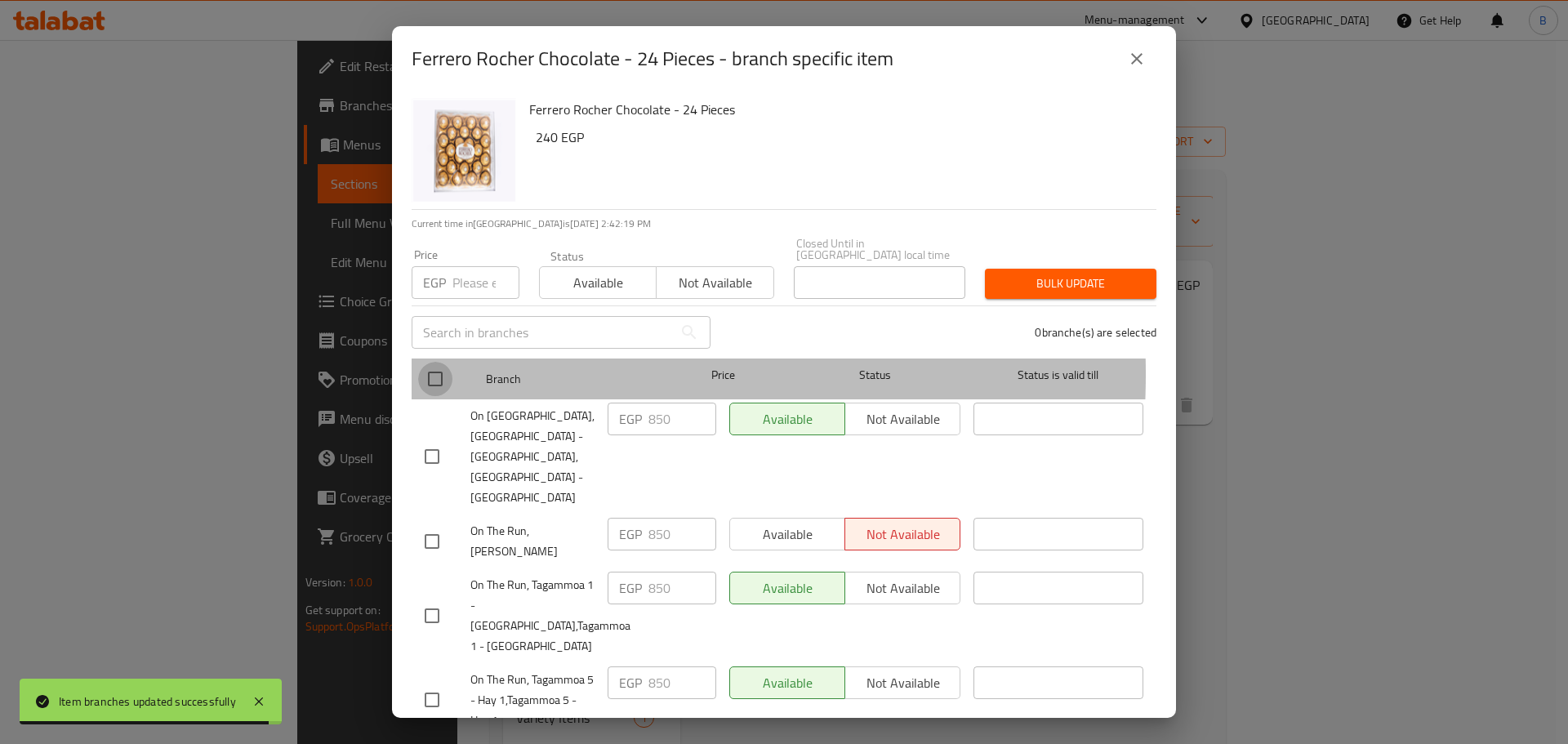
drag, startPoint x: 437, startPoint y: 362, endPoint x: 441, endPoint y: 354, distance: 8.9
click at [437, 367] on input "checkbox" at bounding box center [435, 378] width 34 height 34
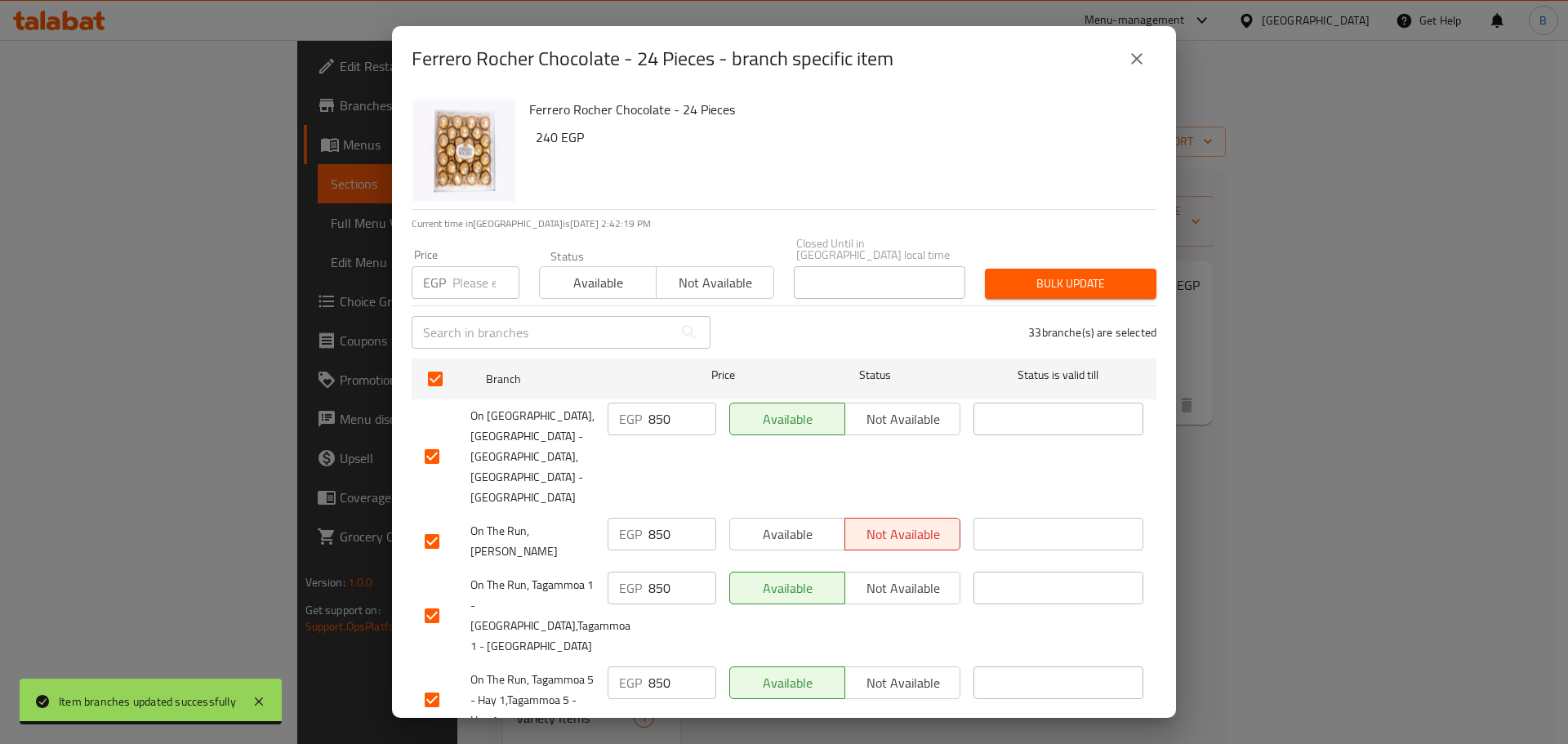
drag, startPoint x: 470, startPoint y: 296, endPoint x: 476, endPoint y: 278, distance: 19.0
click at [470, 306] on div "​" at bounding box center [561, 332] width 319 height 52
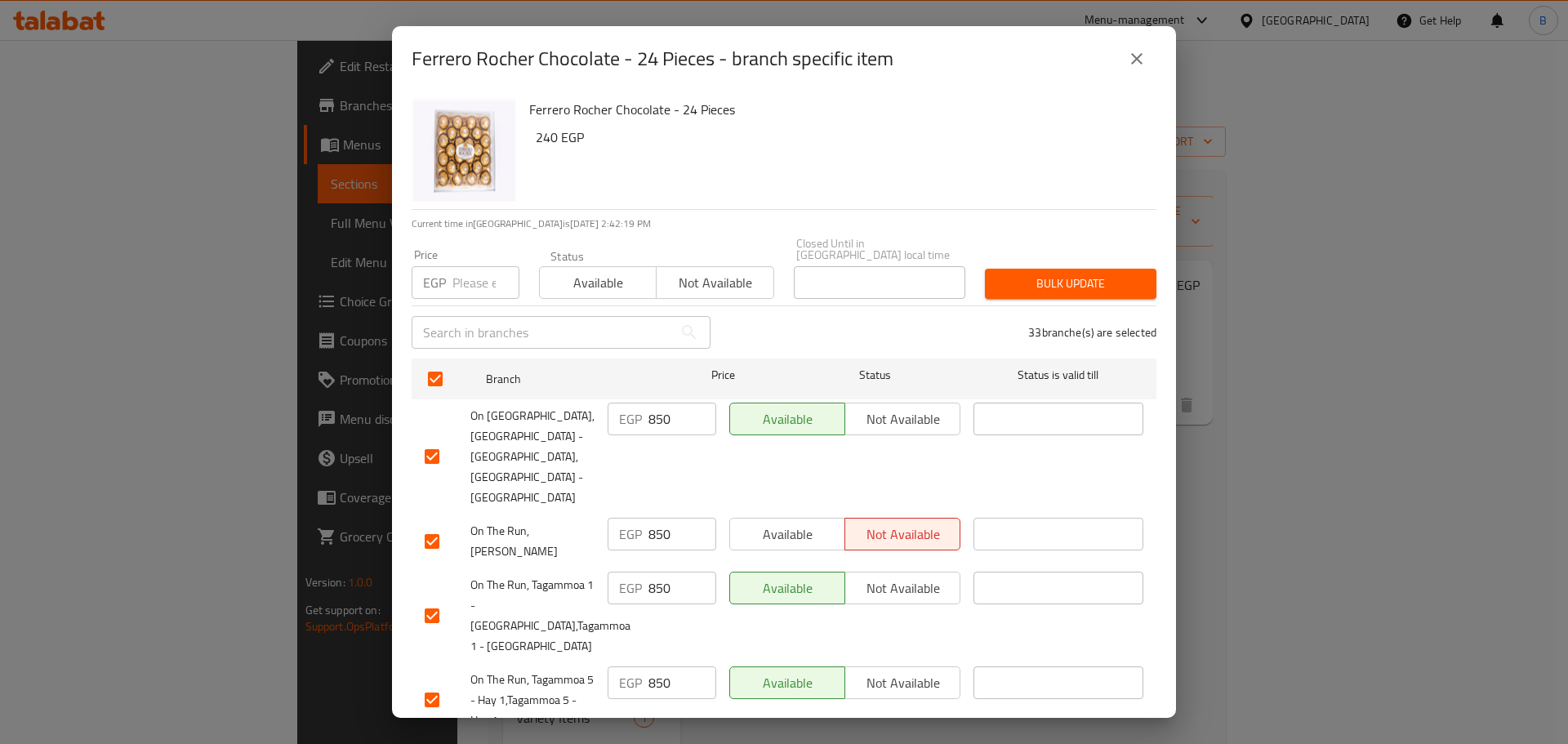
click at [476, 277] on input "number" at bounding box center [486, 282] width 67 height 33
click at [631, 218] on p "Current time in [GEOGRAPHIC_DATA] is [DATE] 2:42:22 PM" at bounding box center [784, 223] width 745 height 14
click at [1080, 273] on span "Bulk update" at bounding box center [1070, 283] width 145 height 20
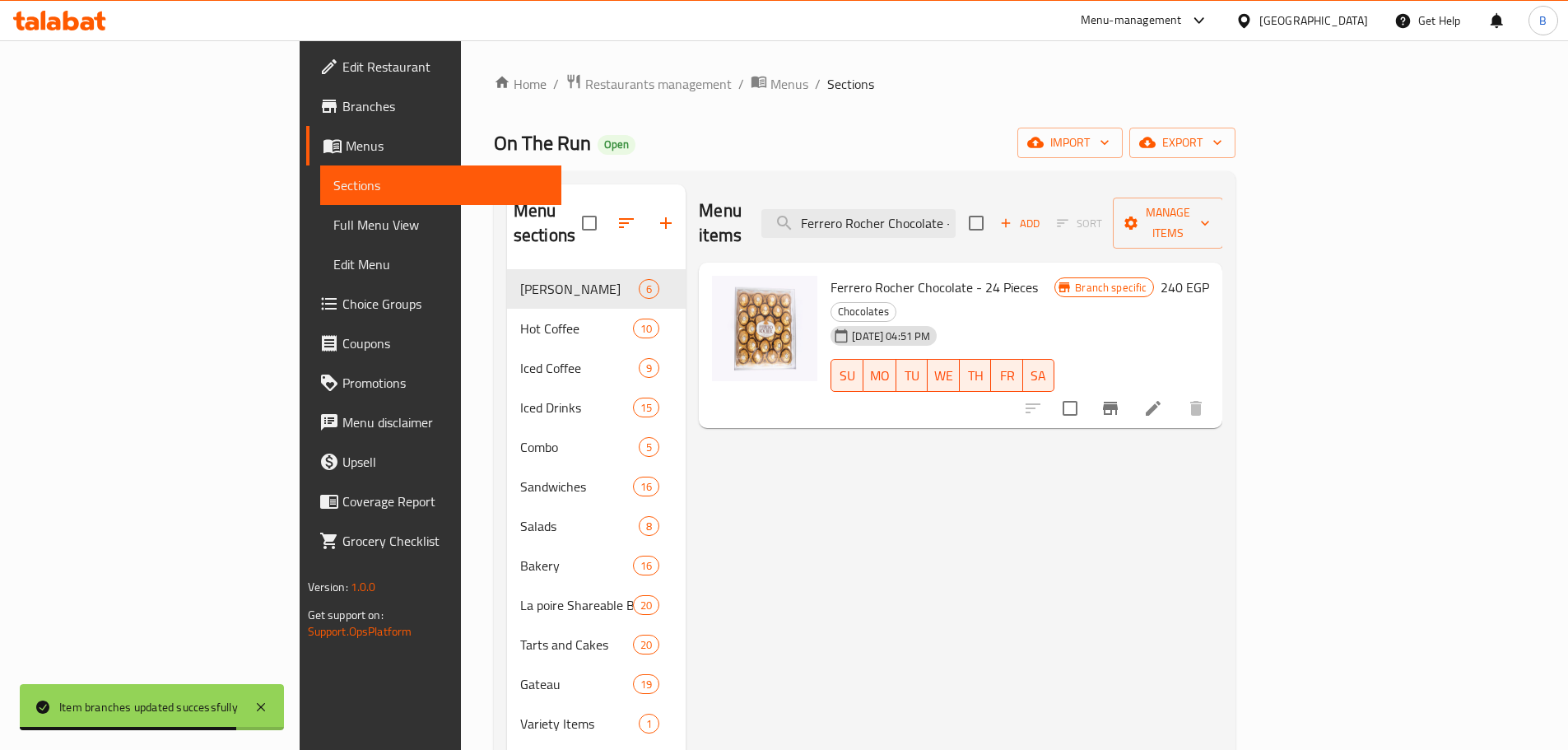
drag, startPoint x: 1483, startPoint y: 514, endPoint x: 1461, endPoint y: 505, distance: 23.8
click at [956, 214] on input "Ferrero Rocher Chocolate - 24 Pieces" at bounding box center [859, 224] width 194 height 29
drag, startPoint x: 1004, startPoint y: 214, endPoint x: 1004, endPoint y: 203, distance: 11.0
click at [956, 209] on input "Ferrero Rocher Chocolate - 24 Pieces" at bounding box center [859, 224] width 194 height 29
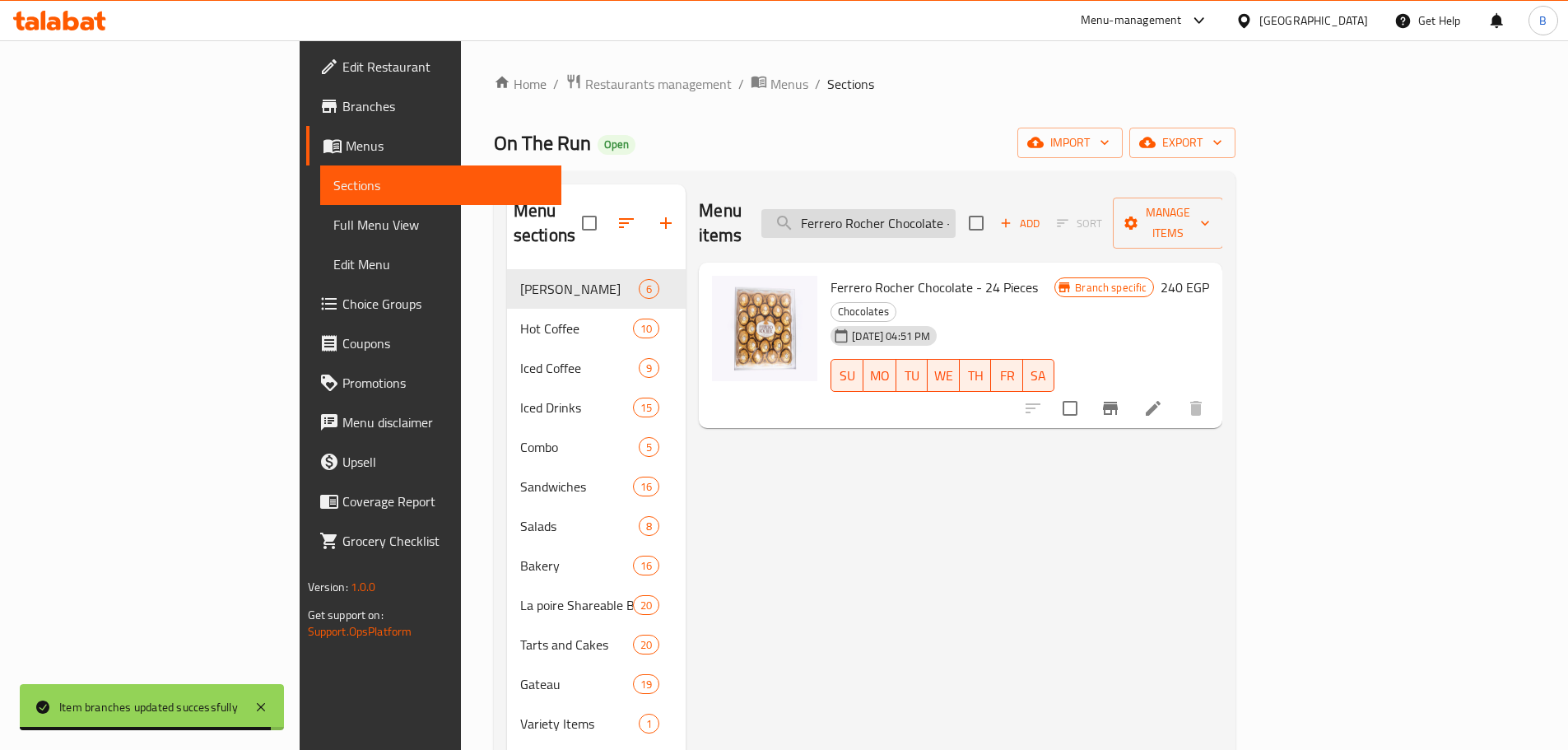
click at [956, 209] on input "Ferrero Rocher Chocolate - 24 Pieces" at bounding box center [859, 224] width 194 height 29
paste input "Ferrero Rocher Chocolate - 3 Pieces"
click at [956, 209] on input "Ferrero Rocher Ferrero Rocher Chocolate - 3 PiecesChocolate - 24 Pieces" at bounding box center [859, 224] width 194 height 29
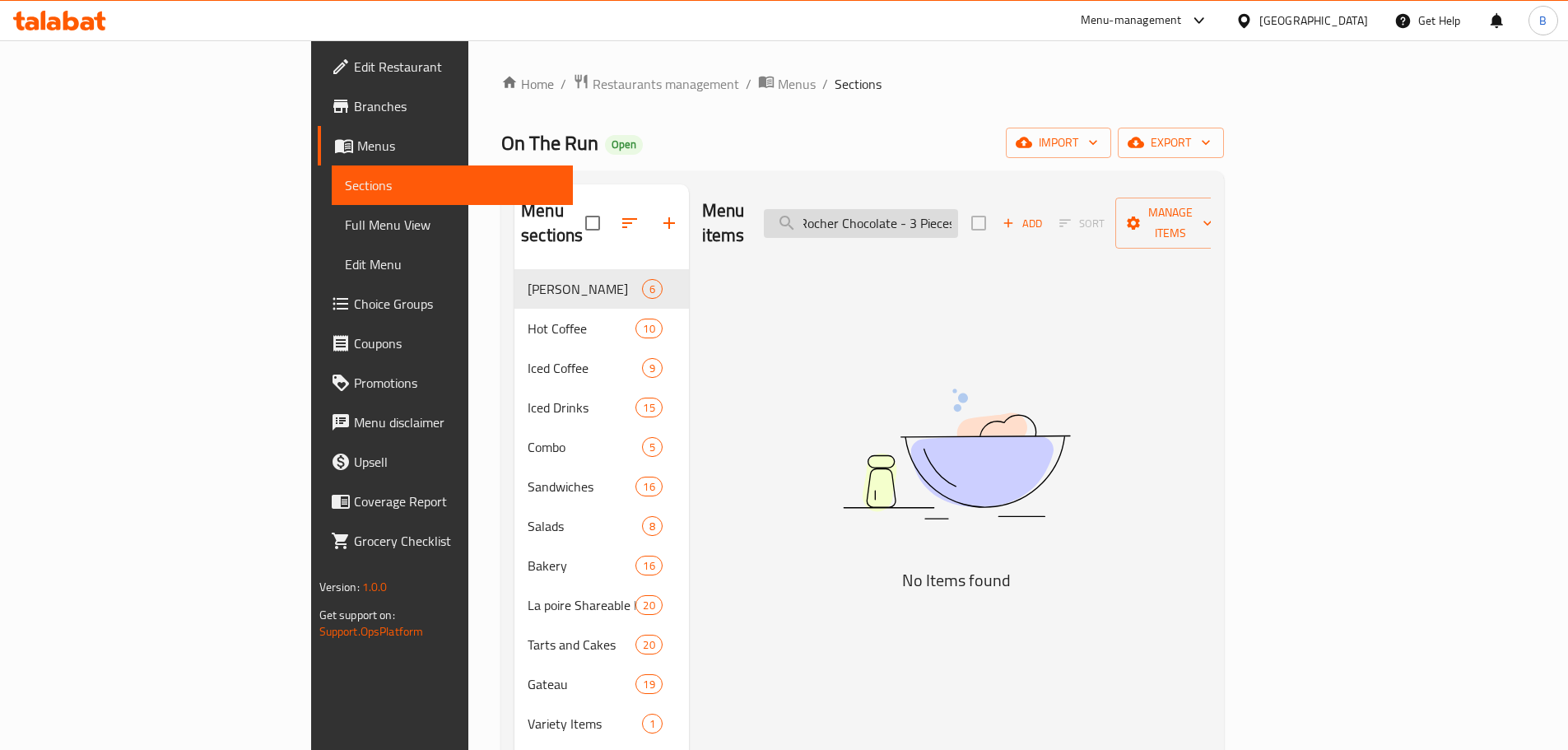
click at [959, 209] on input "Ferrero Rocher Ferrero Rocher Chocolate - 3 PiecesChocolate - 24 Pieces" at bounding box center [860, 224] width 194 height 29
paste input "Chocolate - 3"
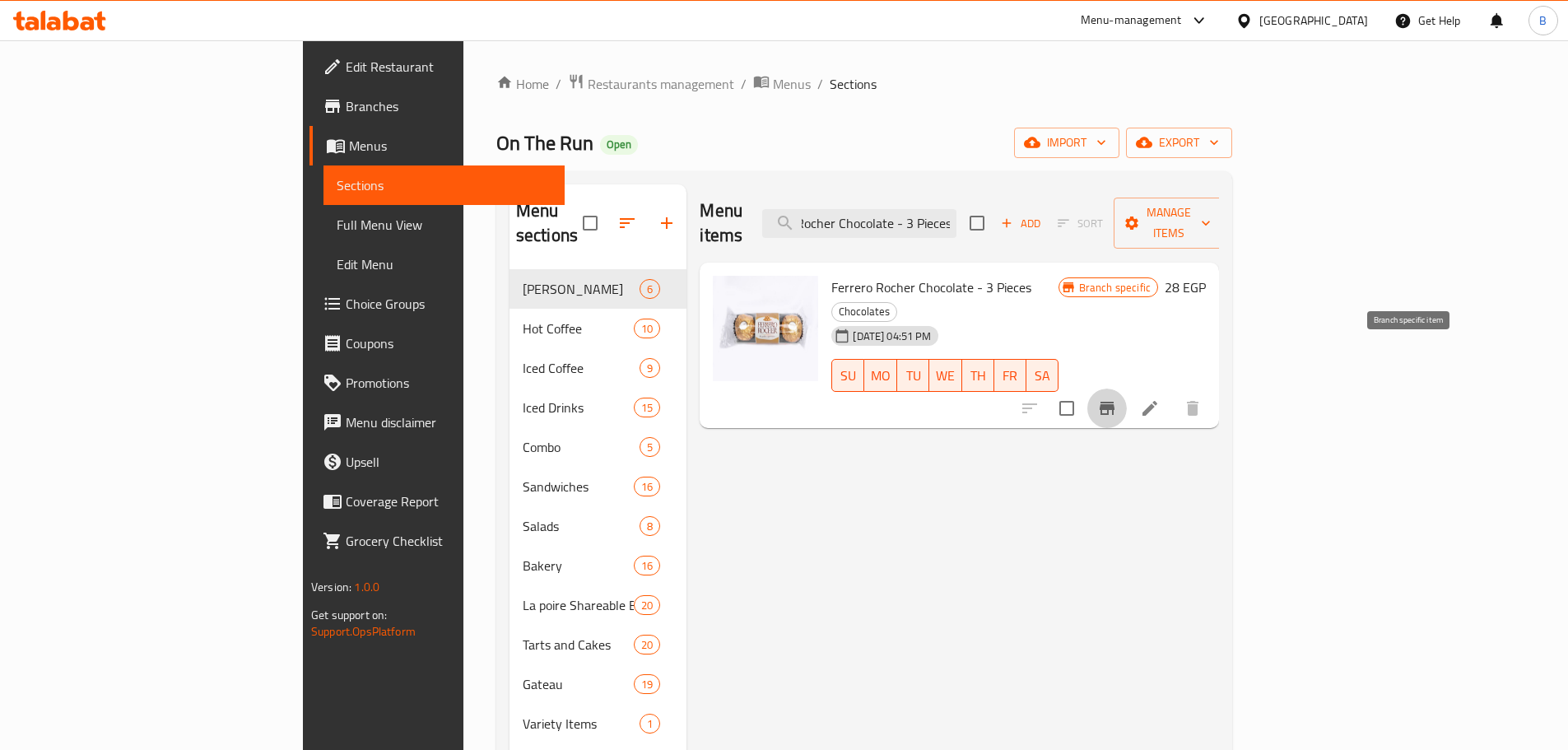
click at [1117, 398] on icon "Branch-specific-item" at bounding box center [1107, 408] width 19 height 19
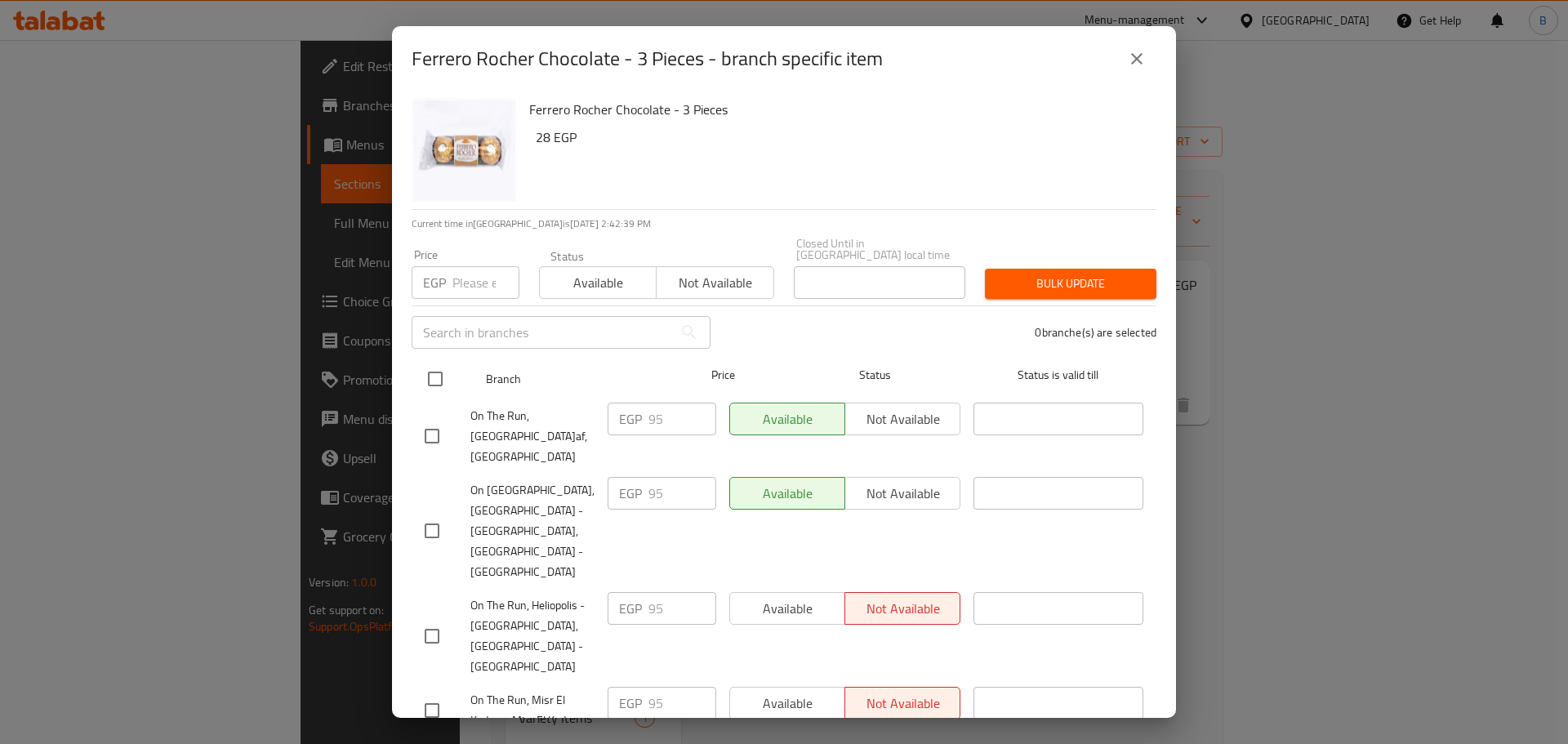
click at [442, 380] on input "checkbox" at bounding box center [435, 378] width 34 height 34
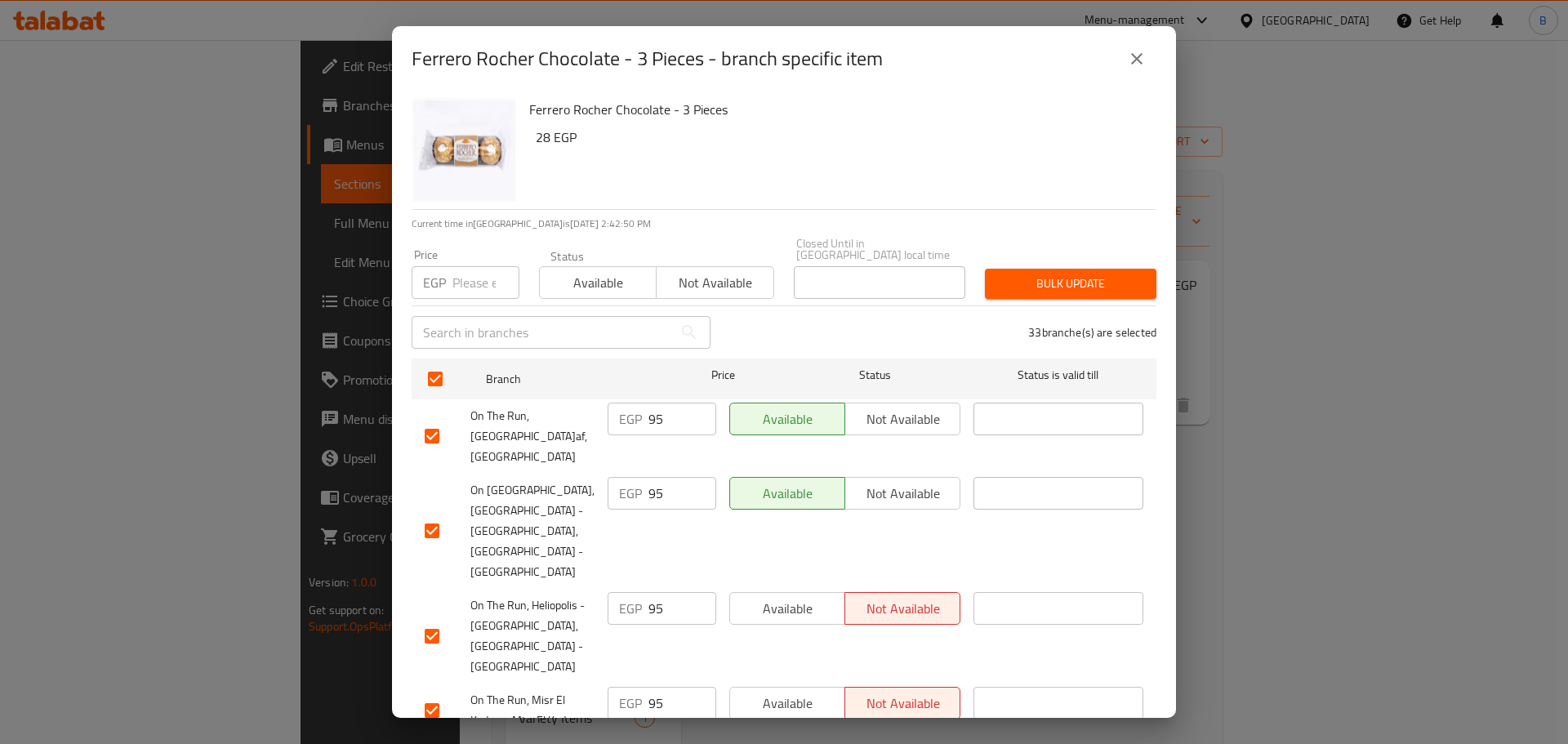
click at [477, 266] on input "number" at bounding box center [486, 282] width 67 height 33
click at [1075, 273] on span "Bulk update" at bounding box center [1070, 283] width 145 height 20
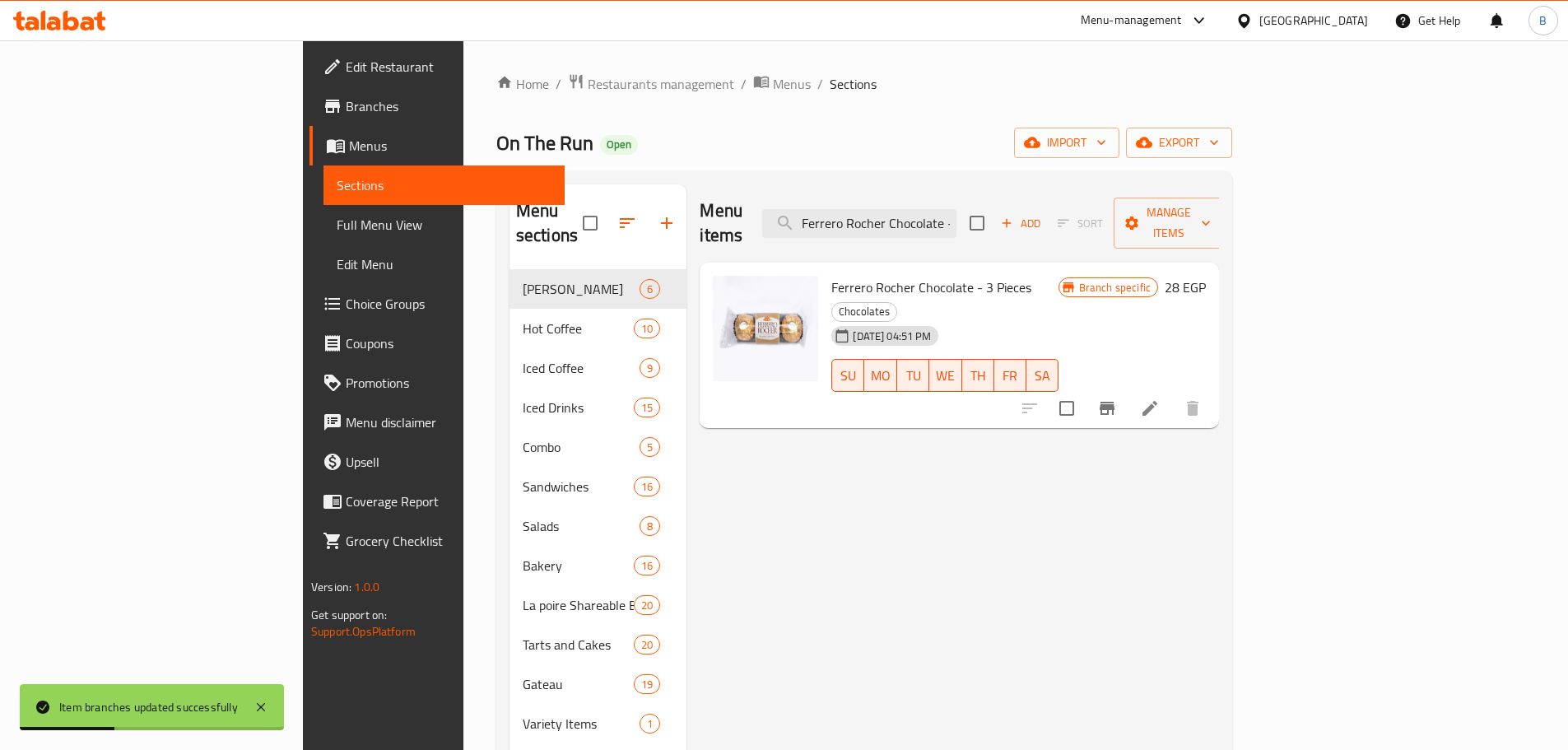
drag, startPoint x: 987, startPoint y: 210, endPoint x: 987, endPoint y: 219, distance: 9.0
click at [957, 215] on input "Ferrero Rocher Chocolate - 3 Pieces" at bounding box center [859, 224] width 194 height 29
click at [957, 219] on input "Ferrero Rocher Chocolate - 3 Pieces" at bounding box center [859, 224] width 194 height 29
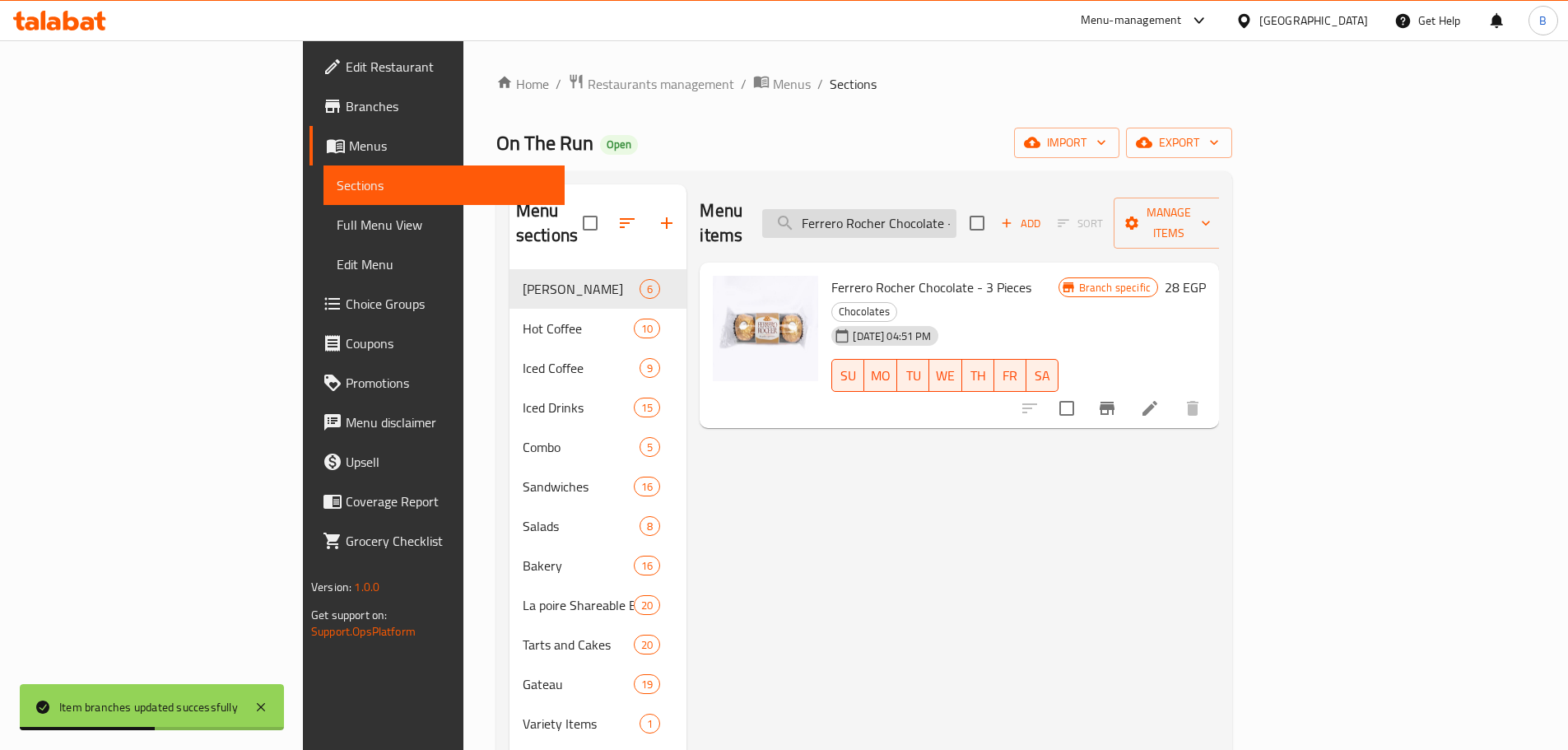
click at [957, 219] on input "Ferrero Rocher Chocolate - 3 Pieces" at bounding box center [859, 224] width 194 height 29
paste input "Collection - 269 Gm"
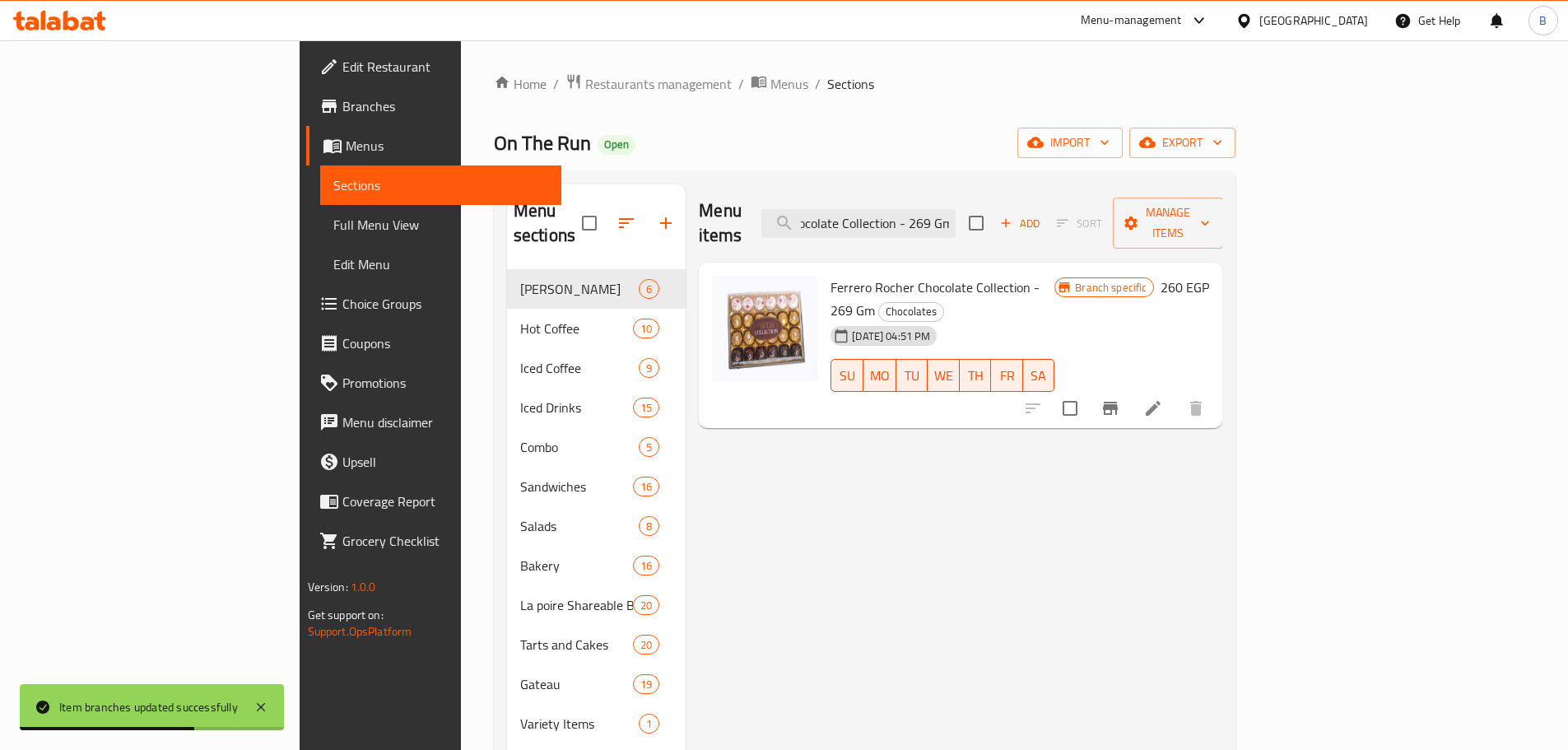
click at [1131, 388] on button "Branch-specific-item" at bounding box center [1110, 408] width 40 height 40
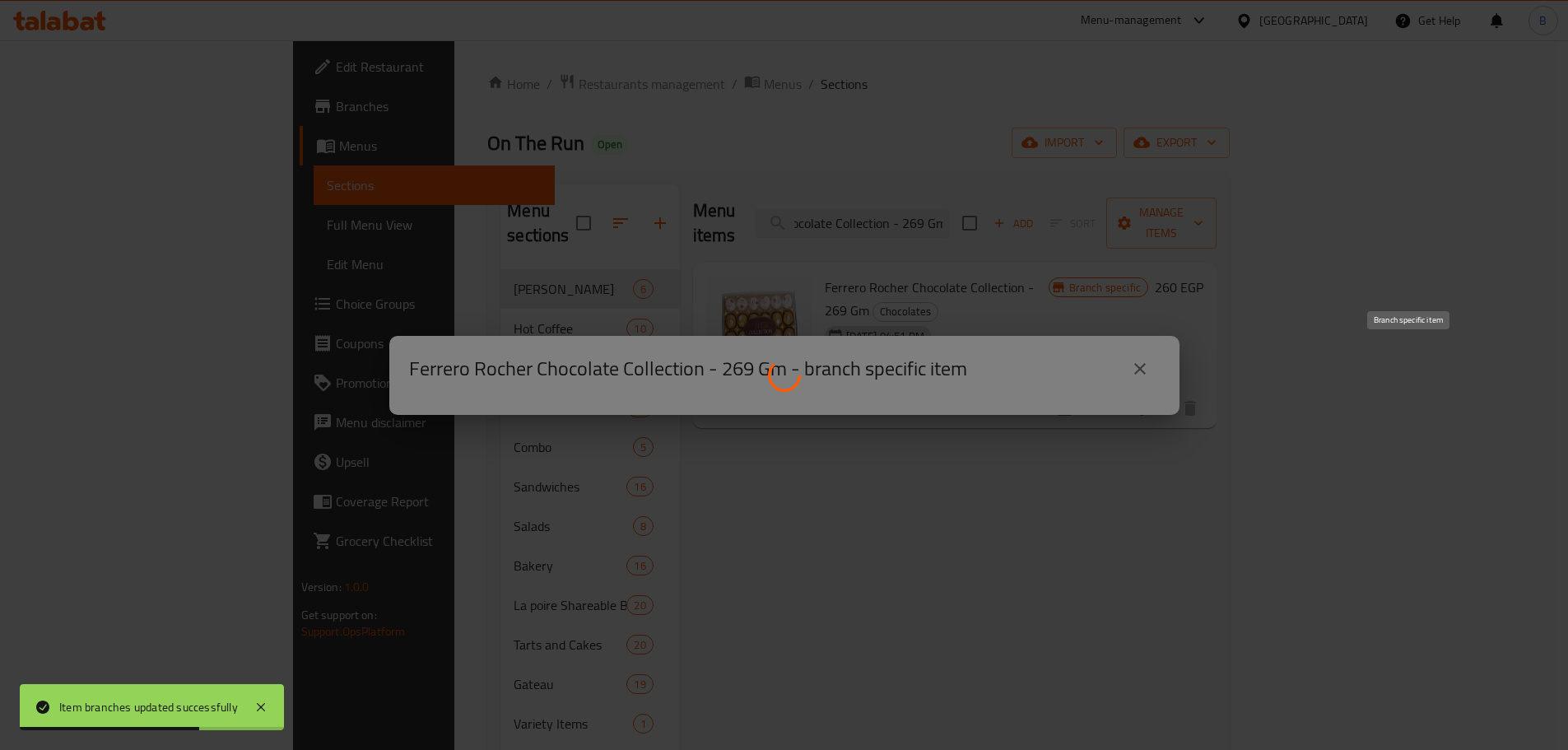
scroll to position [0, 0]
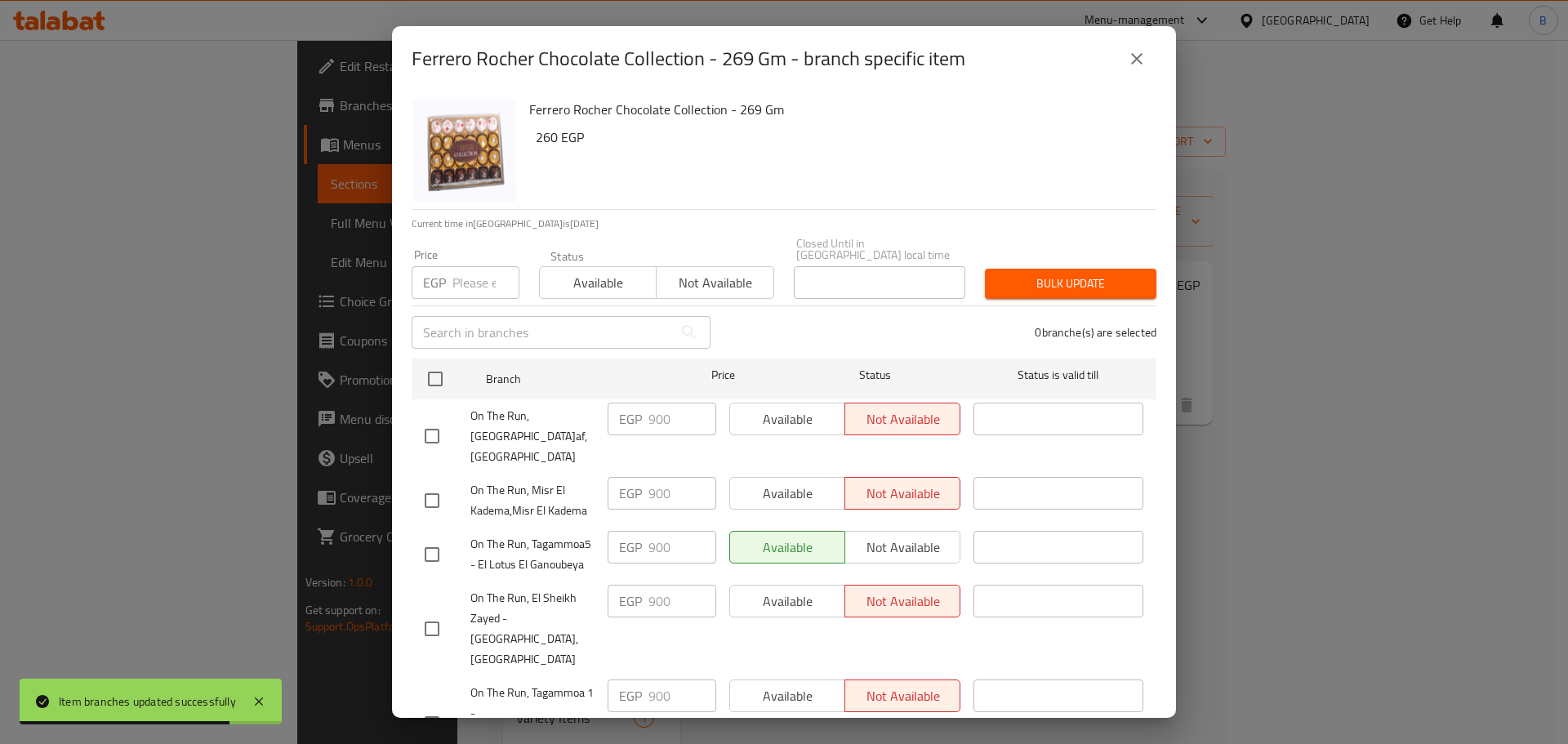
drag, startPoint x: 438, startPoint y: 367, endPoint x: 444, endPoint y: 338, distance: 29.6
click at [438, 363] on input "checkbox" at bounding box center [435, 378] width 34 height 34
click at [469, 267] on input "number" at bounding box center [486, 282] width 67 height 33
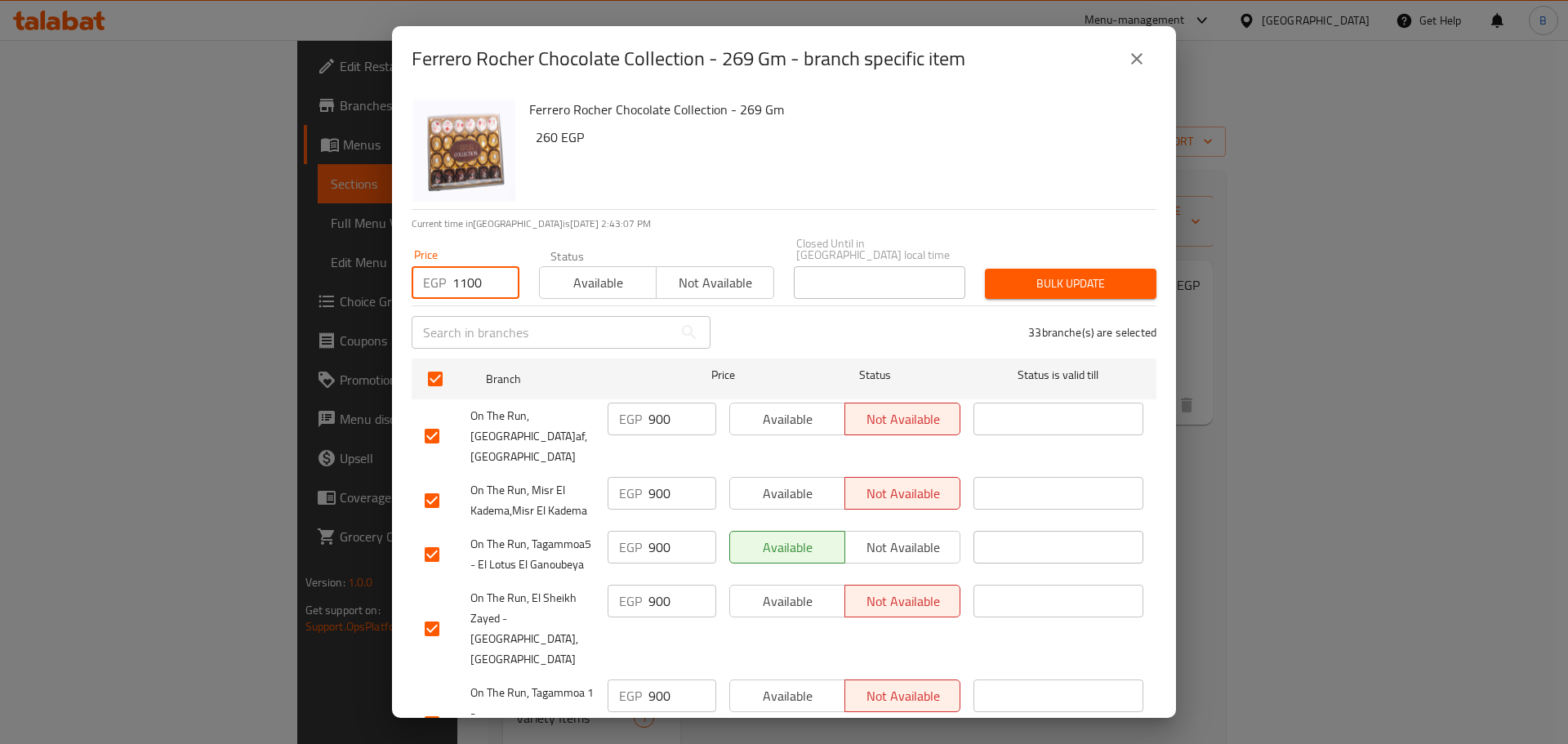
click at [1078, 273] on span "Bulk update" at bounding box center [1070, 283] width 145 height 20
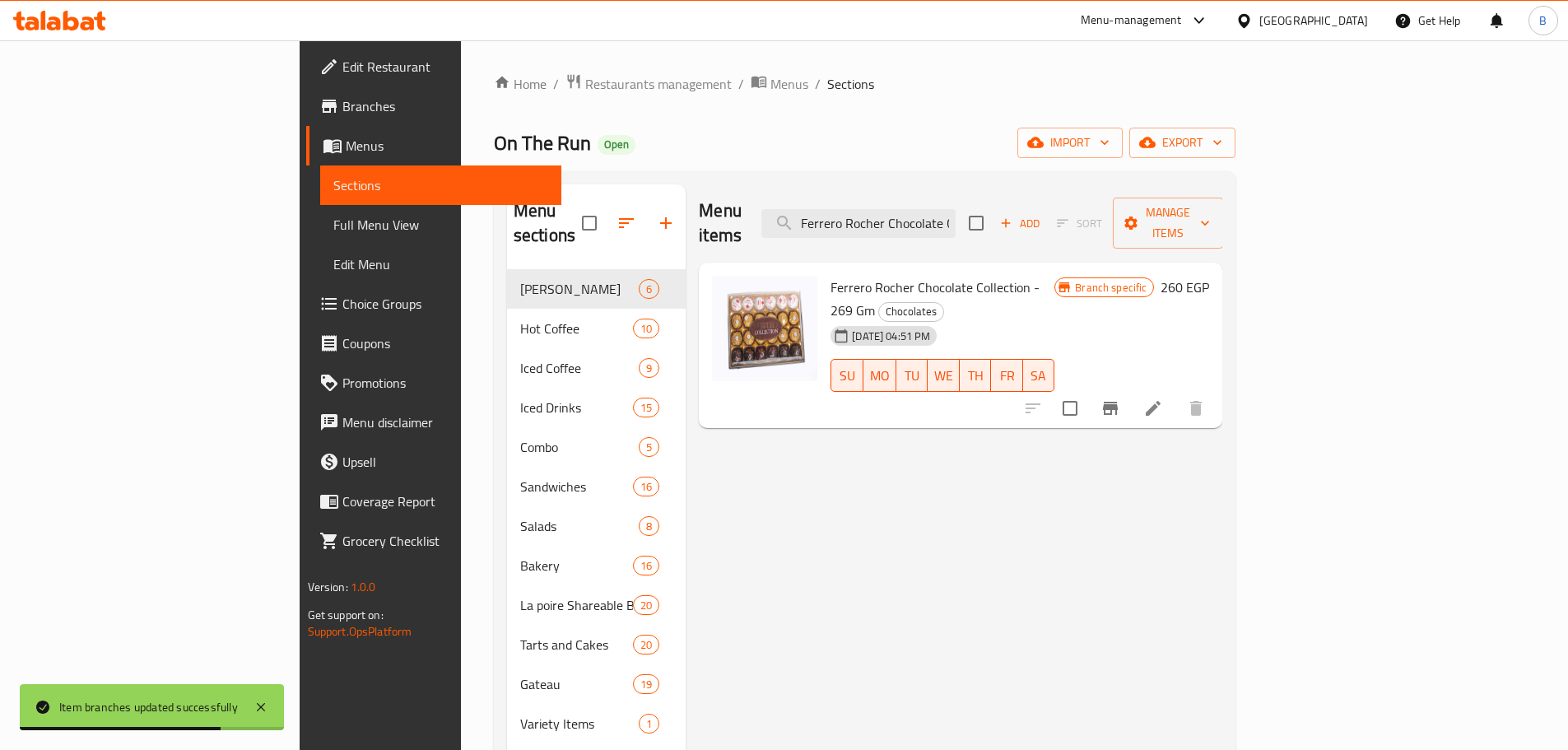
click at [956, 214] on input "Ferrero Rocher Chocolate Collection - 269 Gm" at bounding box center [859, 224] width 194 height 29
click at [956, 220] on input "Ferrero Rocher Chocolate Collection - 269 Gm" at bounding box center [859, 224] width 194 height 29
click at [956, 224] on input "Ferrero Rocher Chocolate Collection - 269 Gm" at bounding box center [859, 224] width 194 height 29
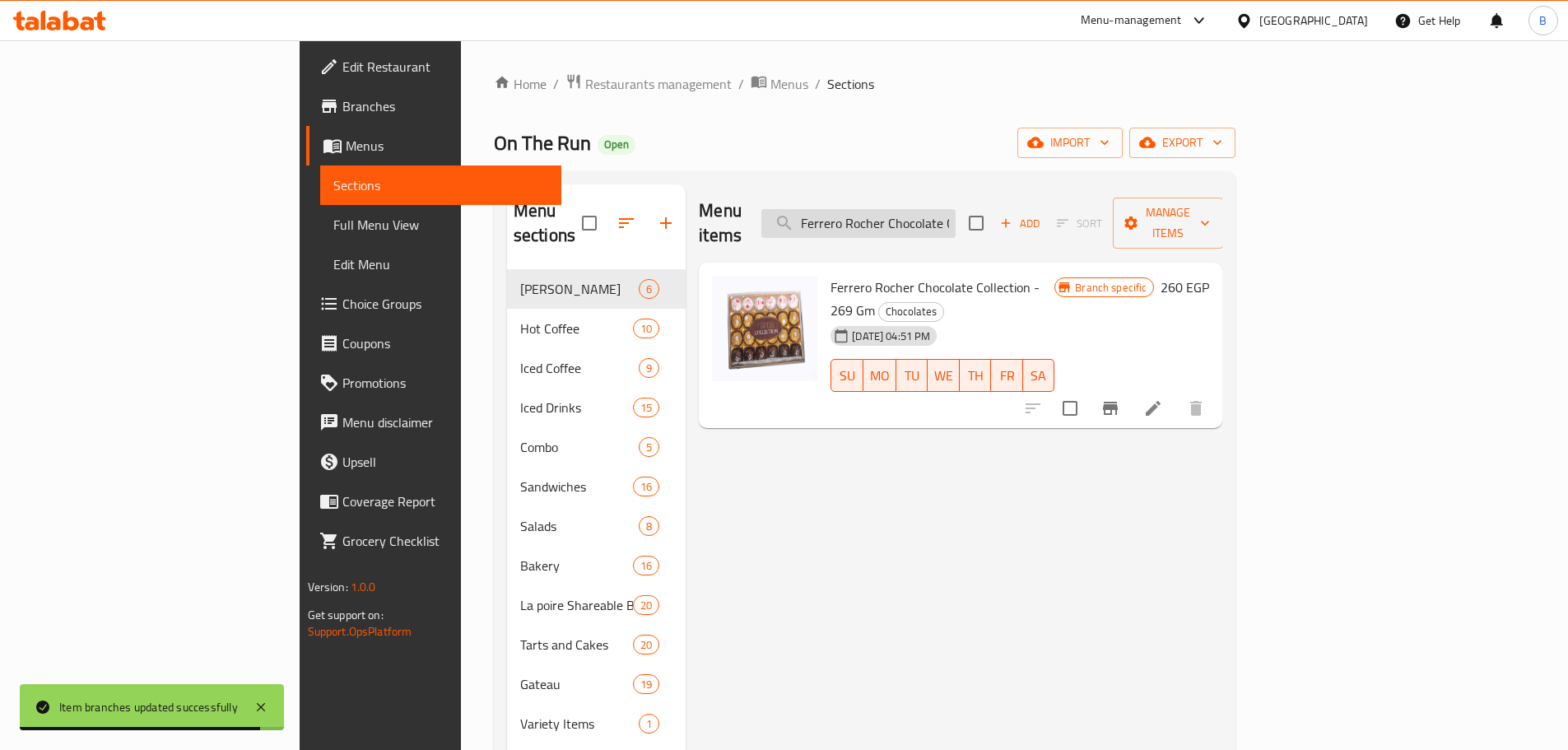
click at [956, 224] on input "Ferrero Rocher Chocolate Collection - 269 Gm" at bounding box center [859, 224] width 194 height 29
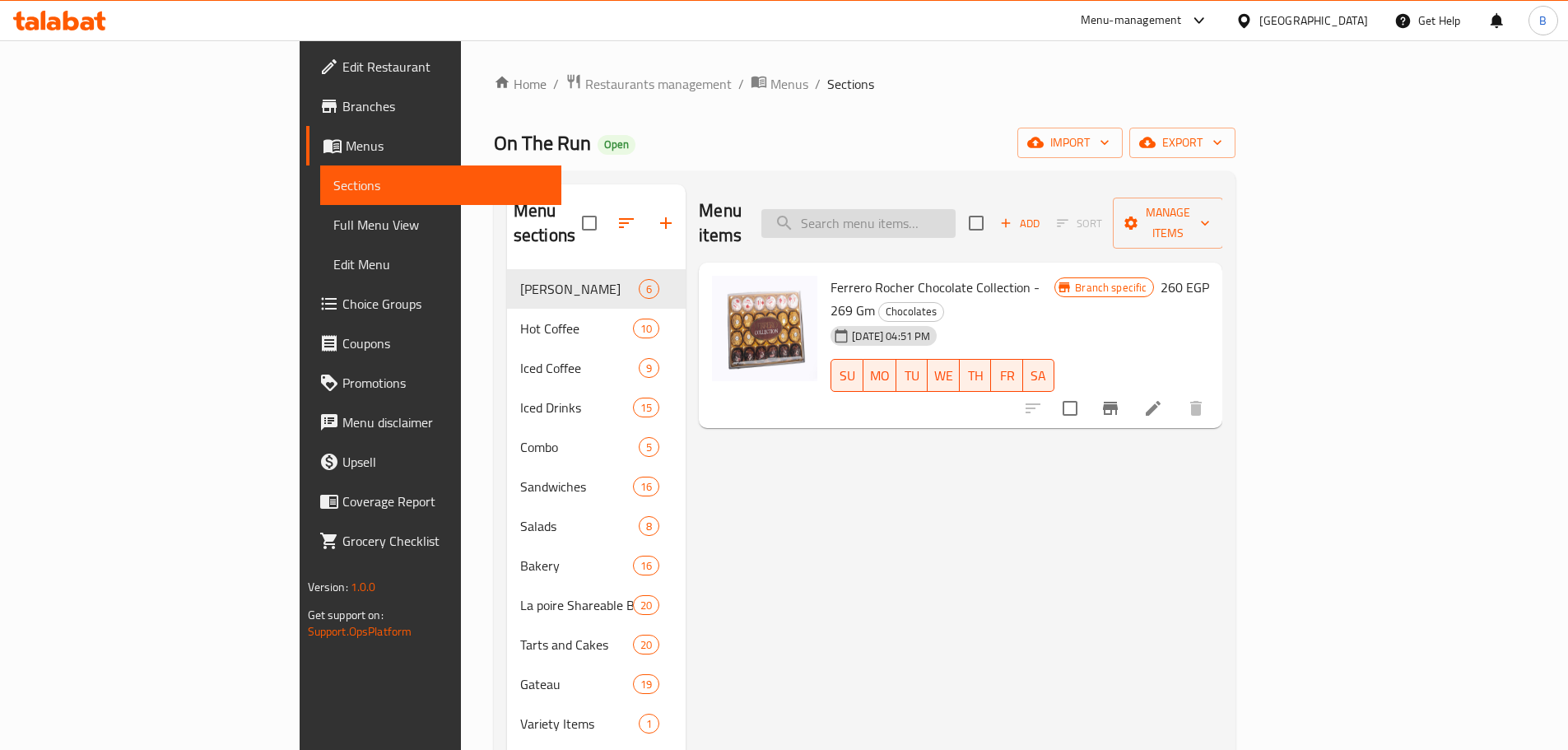
paste input "Mcvitie's Digestive Biscuit - Chocolate With Milk - 200 Gm"
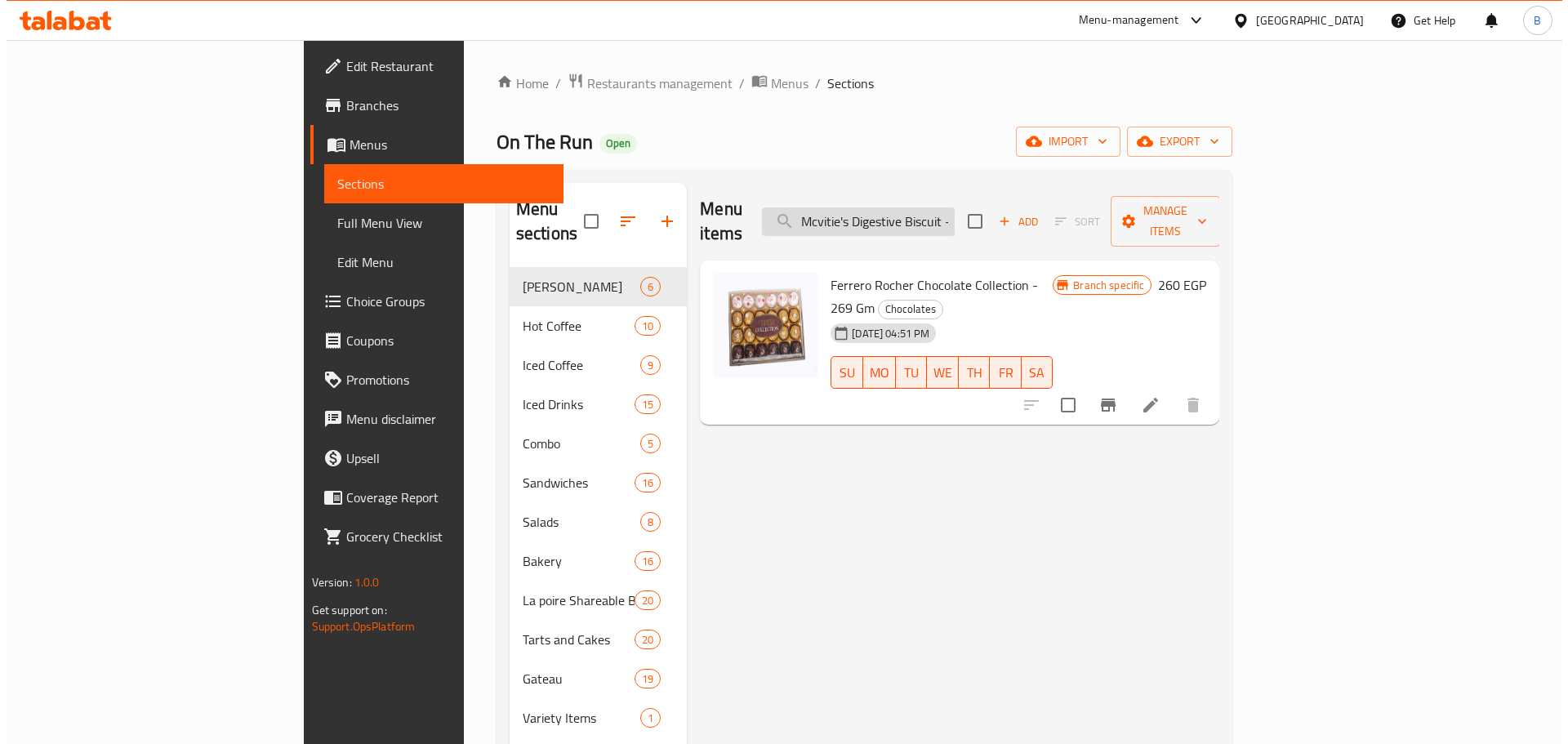
scroll to position [0, 171]
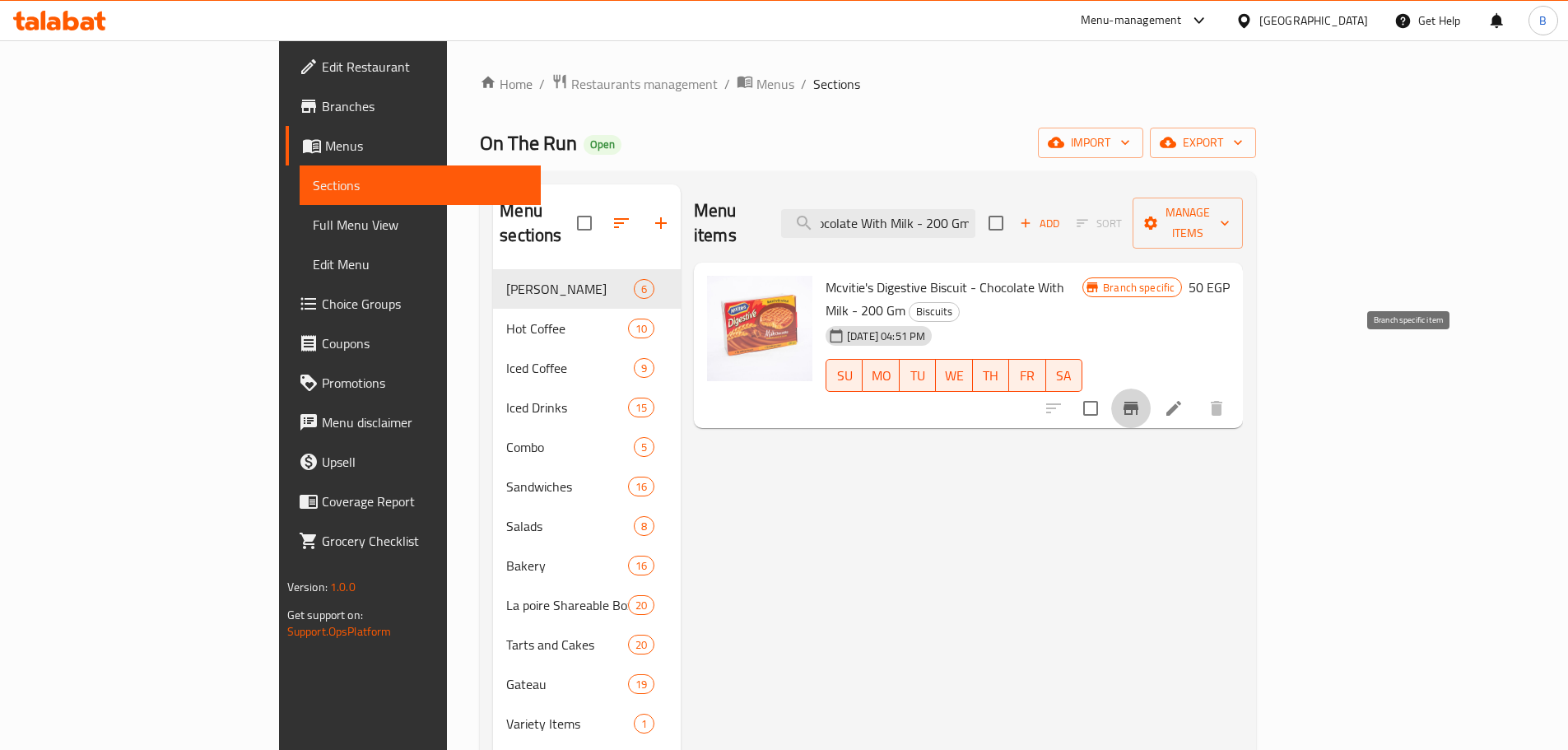
click at [1138, 402] on icon "Branch-specific-item" at bounding box center [1131, 408] width 14 height 14
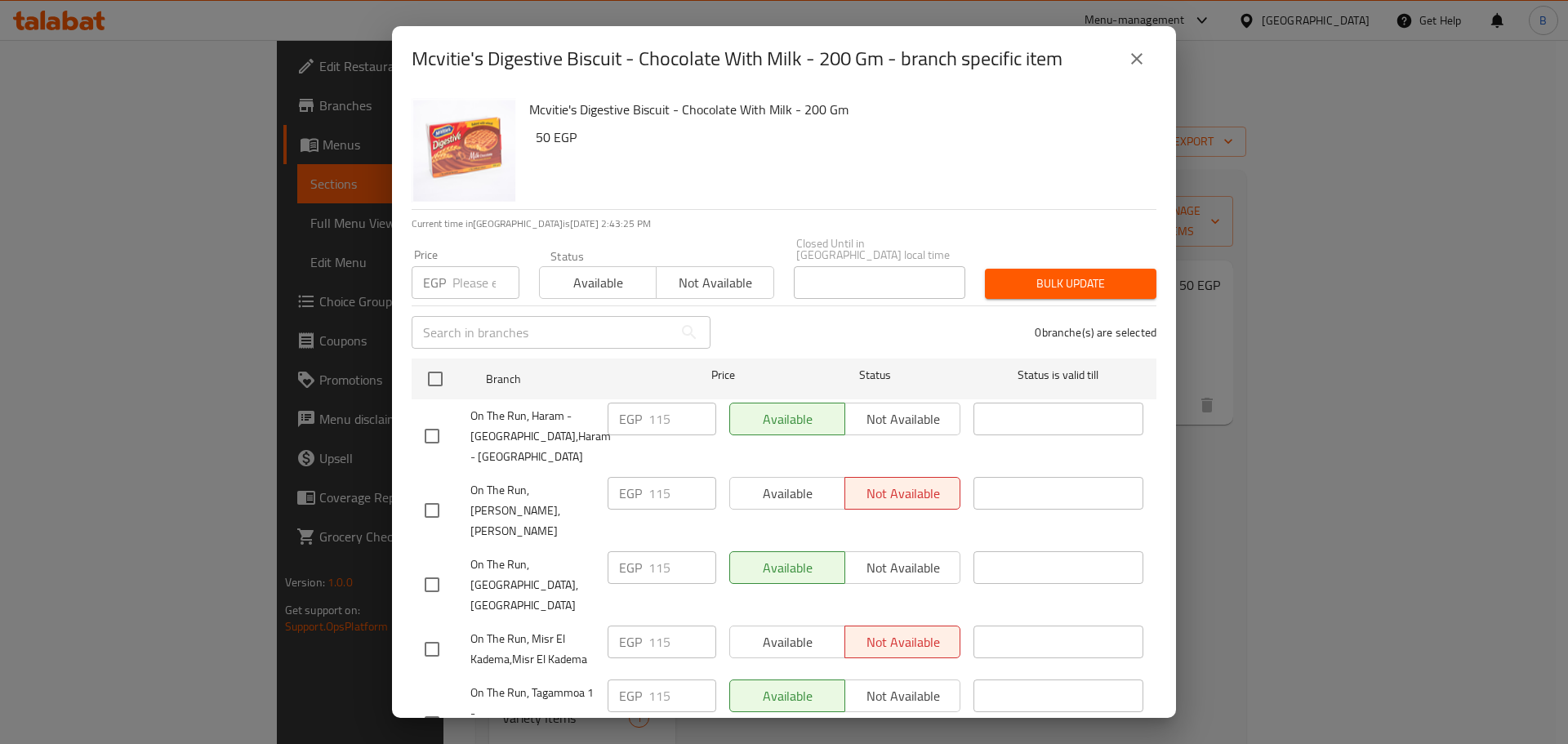
click at [1463, 463] on div "Mcvitie's Digestive Biscuit - Chocolate With Milk - 200 Gm - branch specific it…" at bounding box center [784, 372] width 1568 height 744
click at [1144, 63] on icon "close" at bounding box center [1136, 58] width 19 height 19
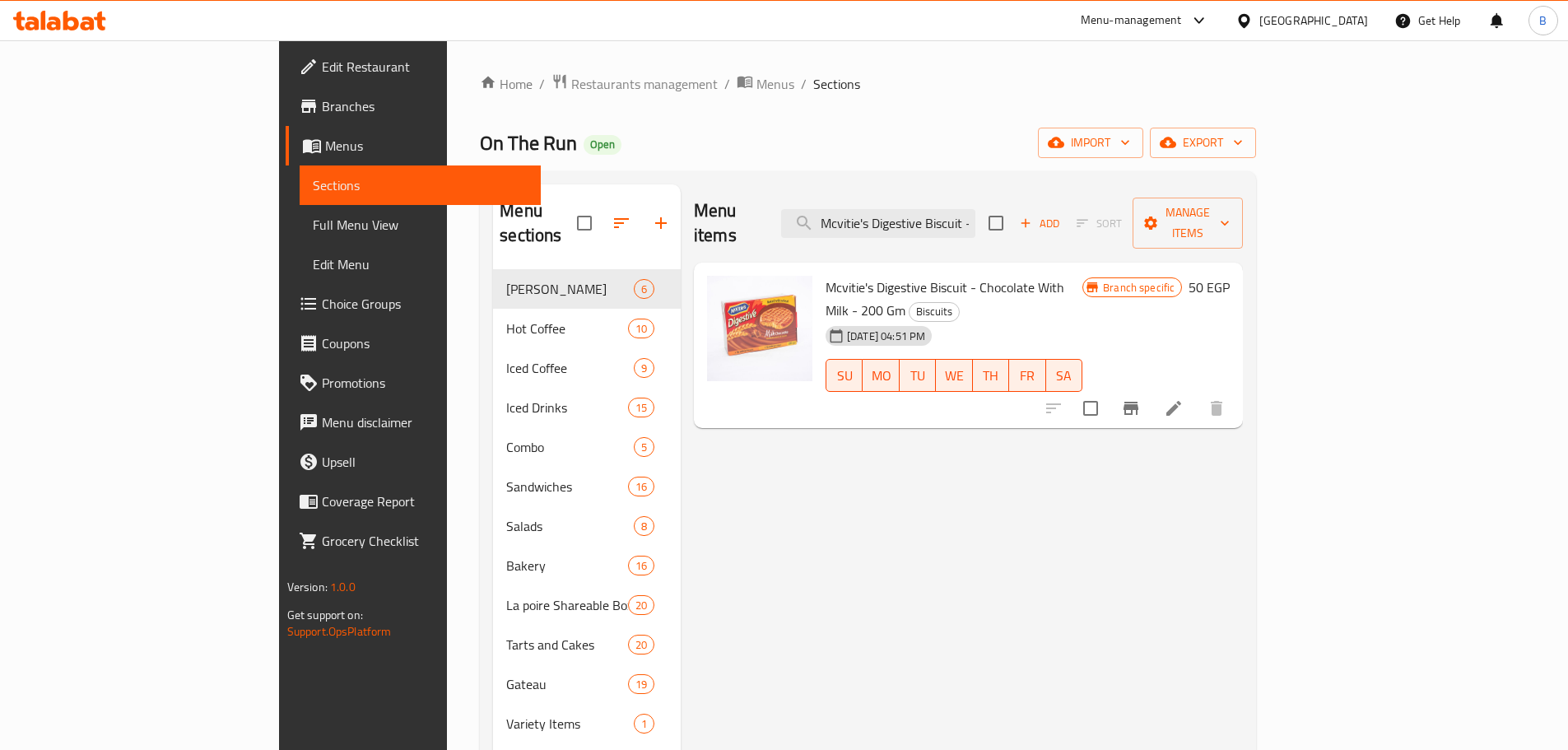
click at [1031, 195] on div "Menu items Mcvitie's Digestive Biscuit - Chocolate With Milk - 200 Gm Add Sort …" at bounding box center [969, 224] width 549 height 78
click at [976, 209] on input "Mcvitie's Digestive Biscuit - Chocolate With Milk - 200 Gm" at bounding box center [878, 224] width 194 height 29
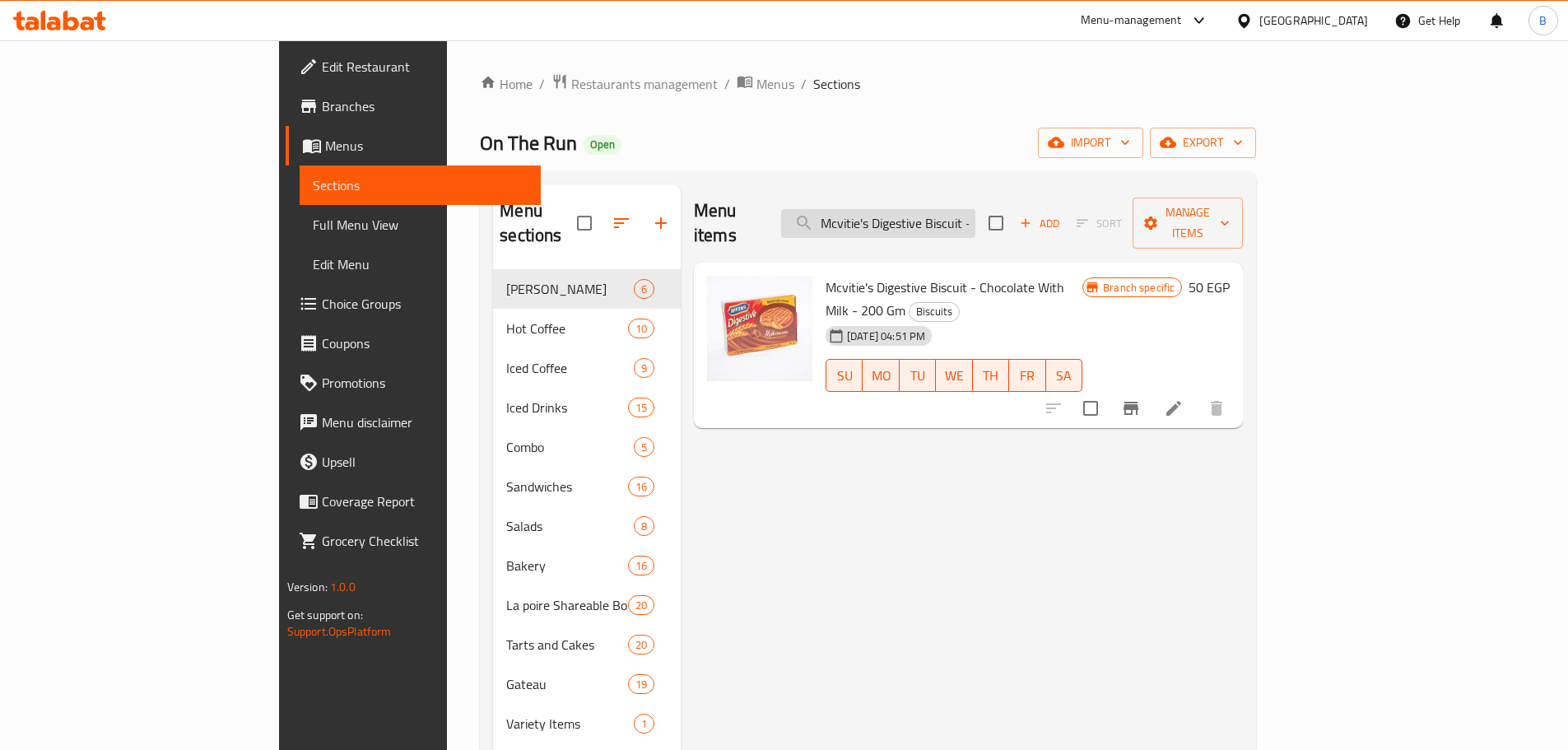
paste input "Plain Chocolate"
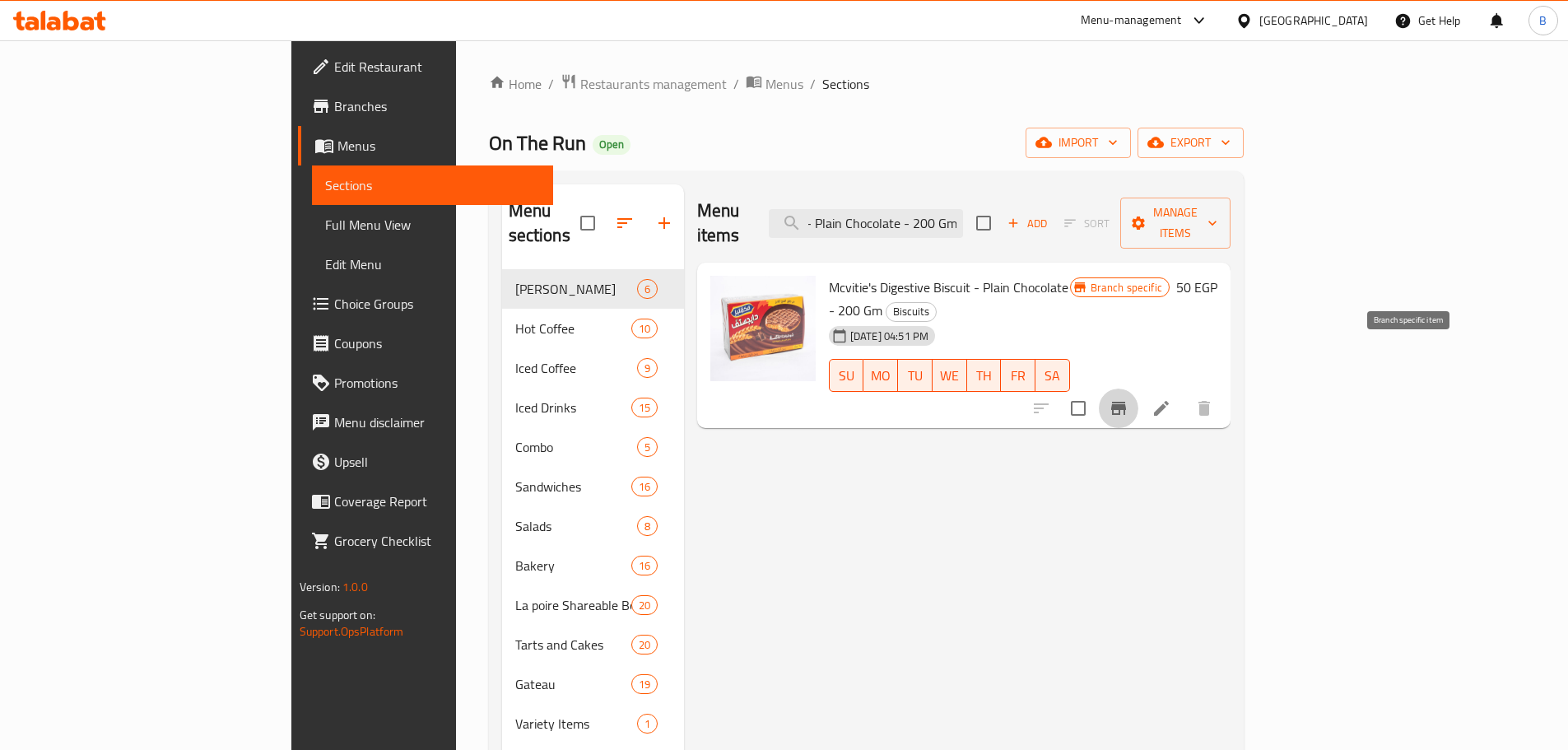
click at [1138, 388] on button "Branch-specific-item" at bounding box center [1119, 408] width 40 height 40
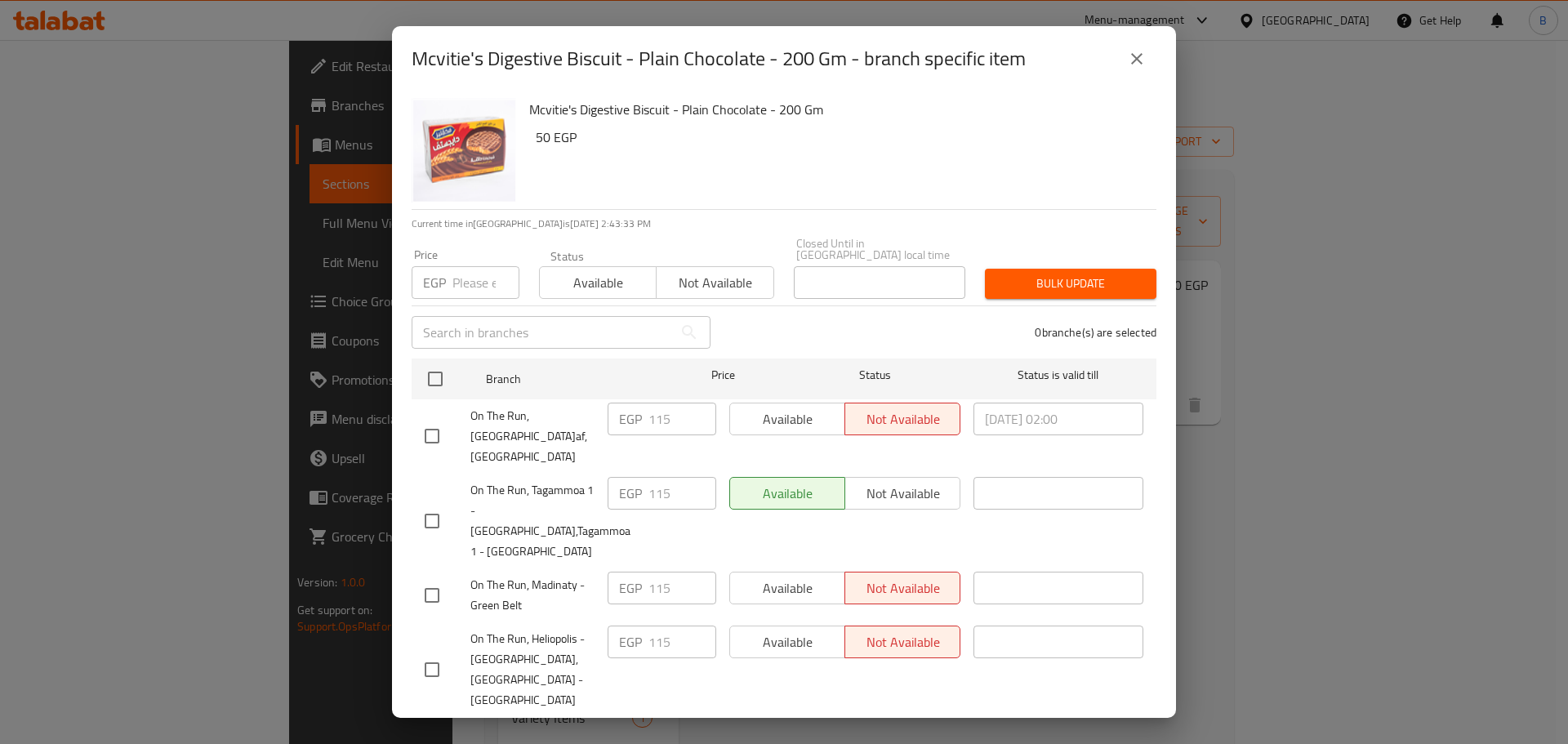
click at [1465, 455] on div "Mcvitie's Digestive Biscuit - Plain Chocolate - 200 Gm - branch specific item M…" at bounding box center [784, 372] width 1568 height 744
click at [1144, 52] on icon "close" at bounding box center [1136, 58] width 19 height 19
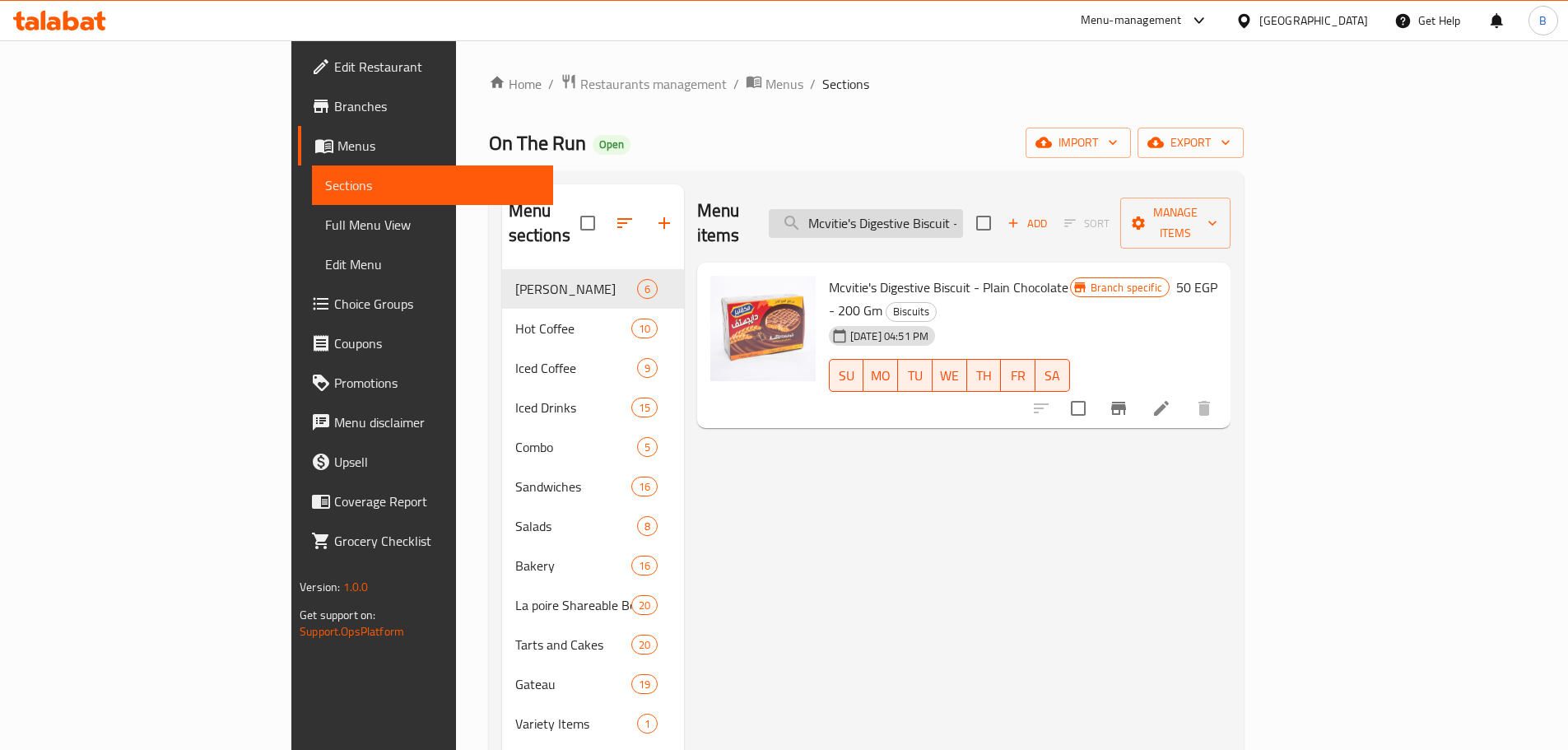
click at [963, 213] on input "Mcvitie's Digestive Biscuit - Plain Chocolate - 200 Gm" at bounding box center [865, 224] width 194 height 29
paste input "erba Cookies Chocolate 225"
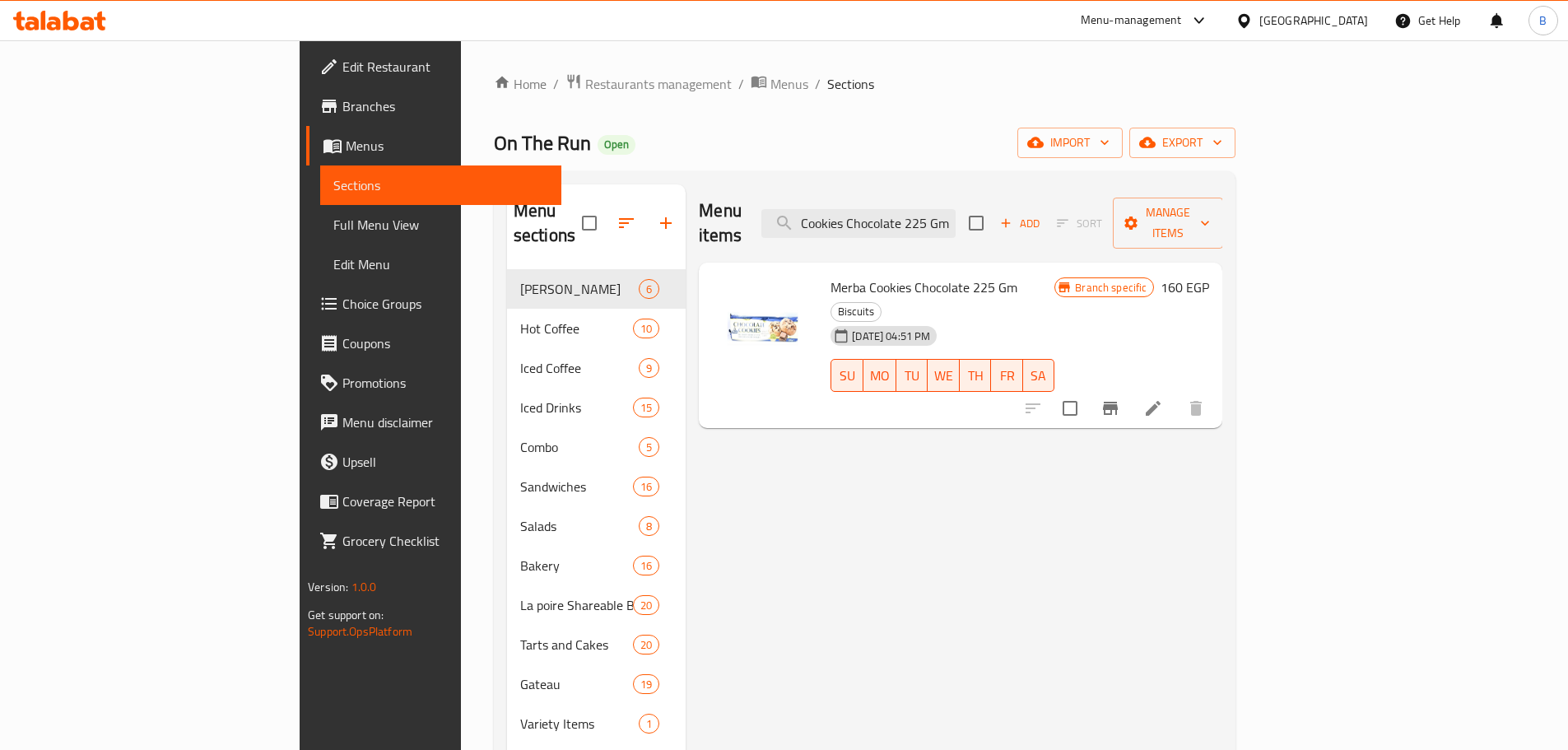
drag, startPoint x: 1421, startPoint y: 382, endPoint x: 1417, endPoint y: 374, distance: 8.9
click at [1131, 388] on button "Branch-specific-item" at bounding box center [1110, 408] width 40 height 40
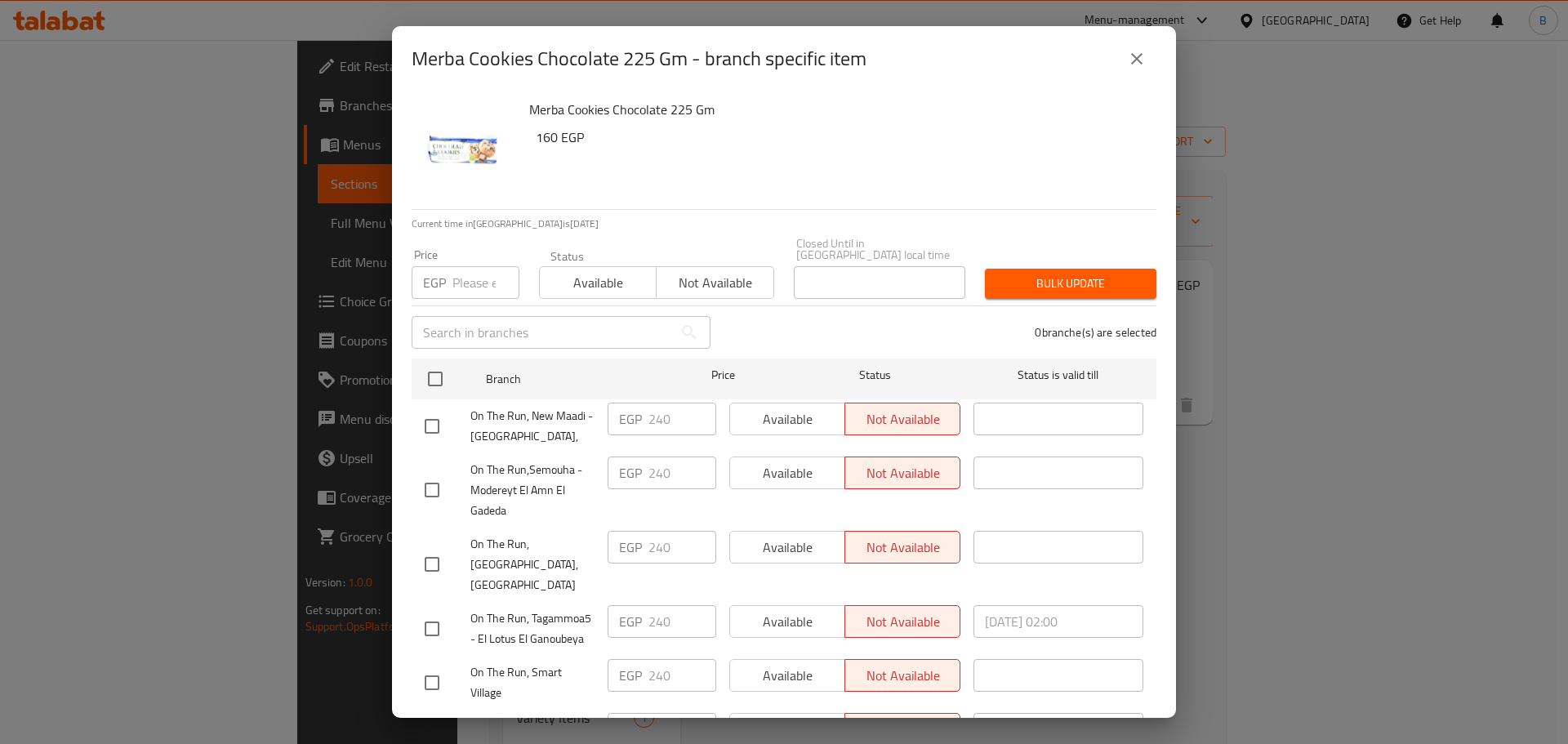
click at [1165, 51] on div "Merba Cookies Chocolate 225 Gm - branch specific item" at bounding box center [784, 59] width 784 height 66
drag, startPoint x: 1161, startPoint y: 55, endPoint x: 1073, endPoint y: 54, distance: 88.0
click at [1160, 55] on div "Merba Cookies Chocolate 225 Gm - branch specific item" at bounding box center [784, 59] width 784 height 66
click at [1072, 53] on div "Merba Cookies Chocolate 225 Gm - branch specific item" at bounding box center [784, 59] width 745 height 40
click at [1135, 52] on icon "close" at bounding box center [1136, 58] width 19 height 19
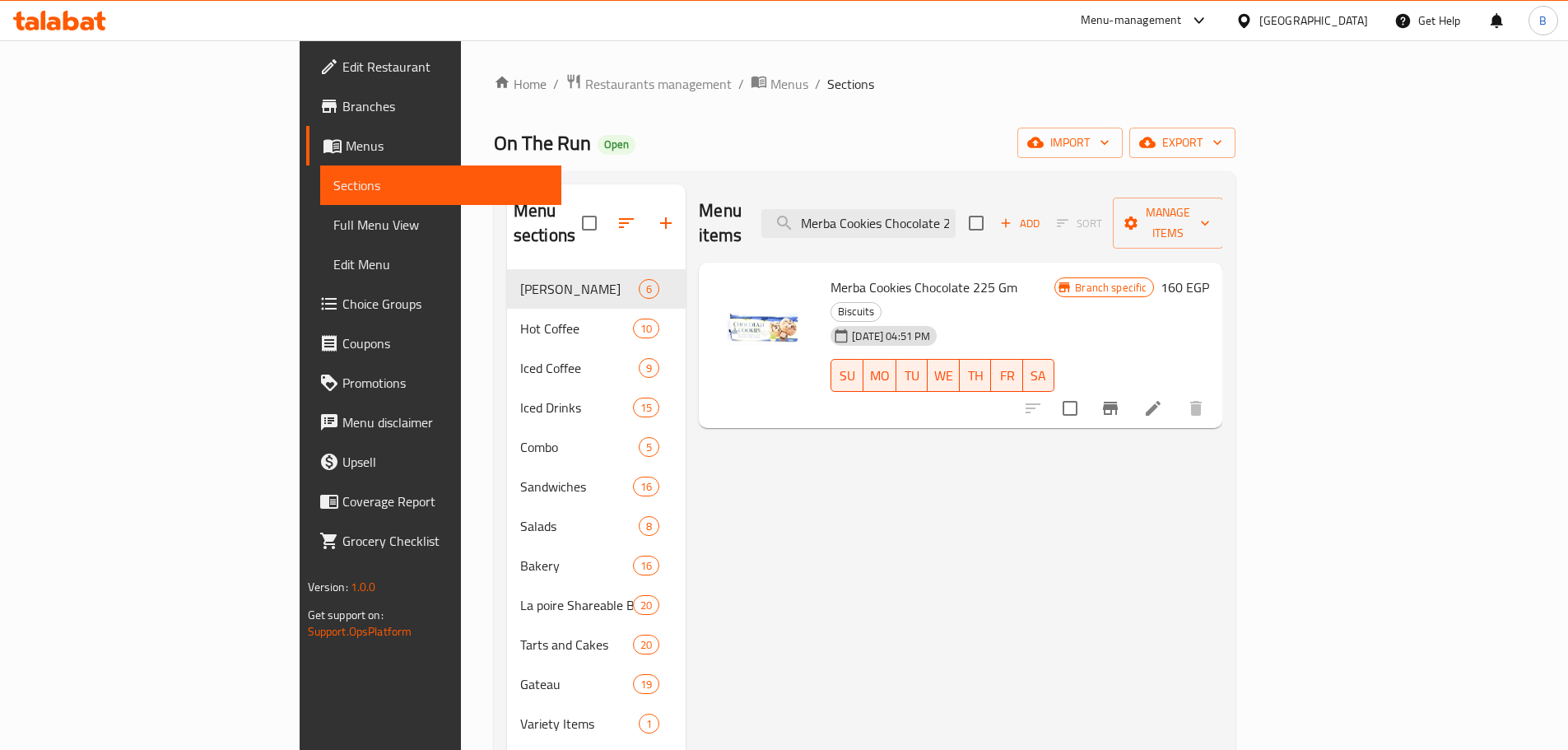
click at [1015, 228] on div "Menu items Merba Cookies Chocolate 225 Gm Add Sort Manage items" at bounding box center [961, 224] width 524 height 78
click at [956, 218] on input "Merba Cookies Chocolate 225 Gm" at bounding box center [859, 224] width 194 height 29
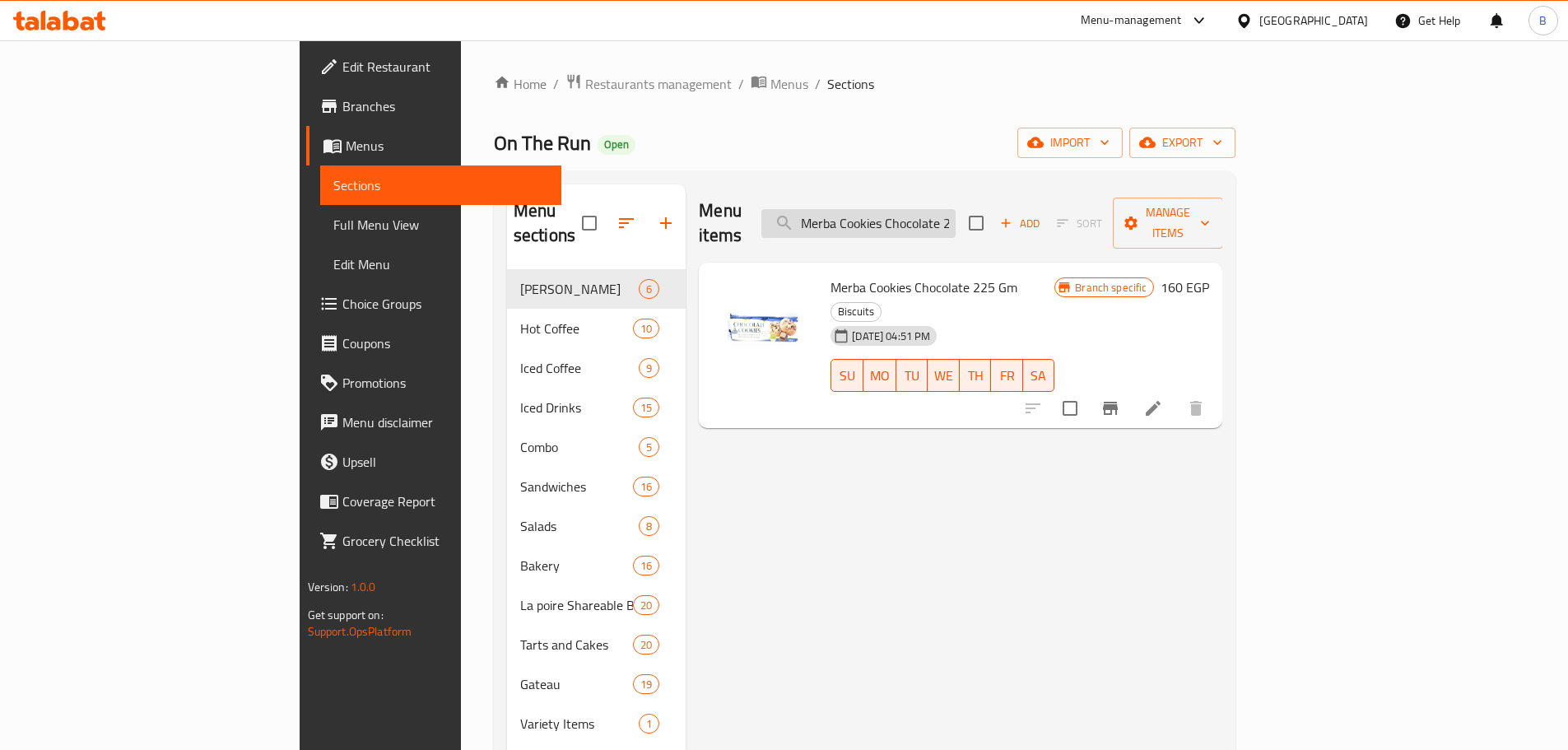
paste input "cvities Thins Cappuccino 150g"
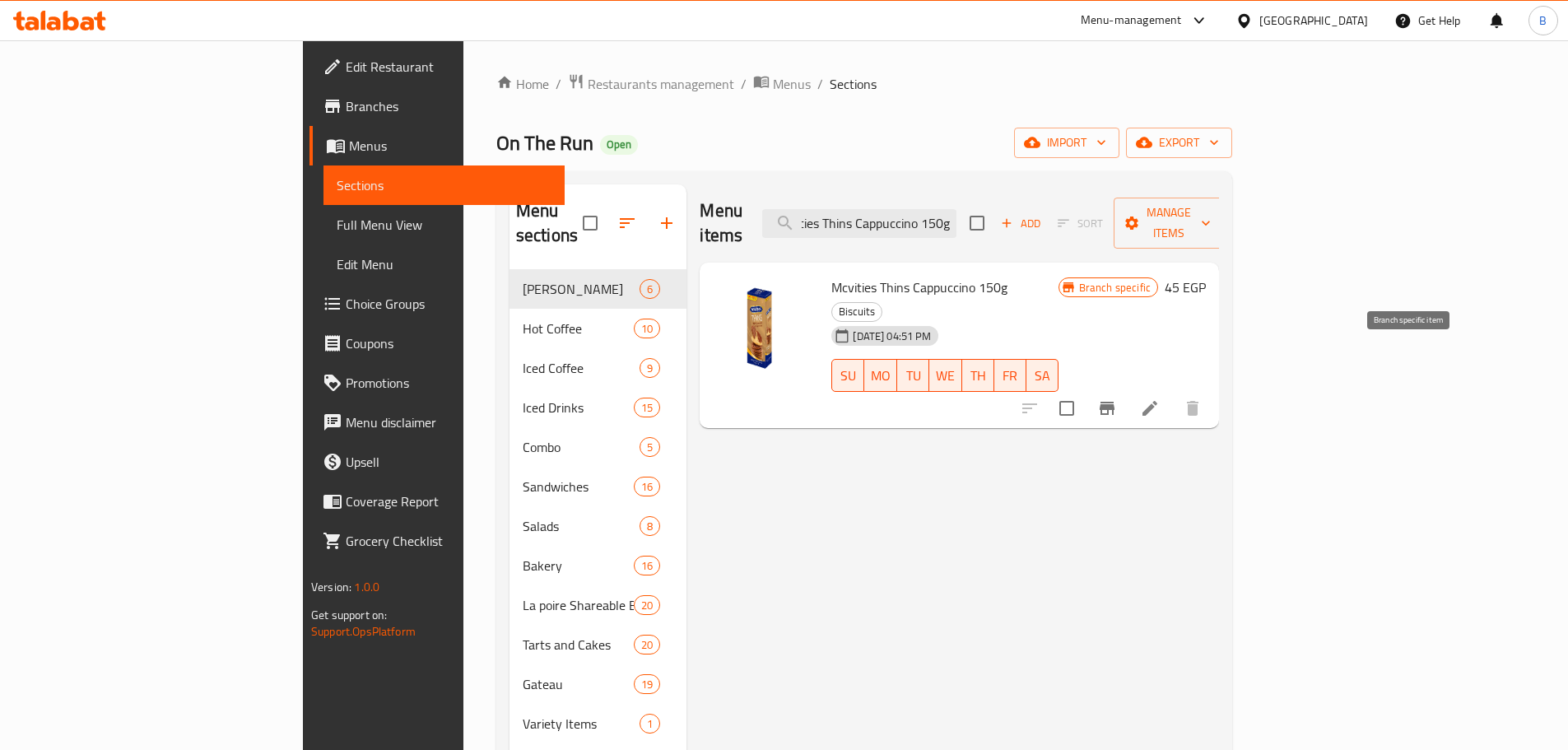
click at [1115, 402] on icon "Branch-specific-item" at bounding box center [1107, 408] width 14 height 14
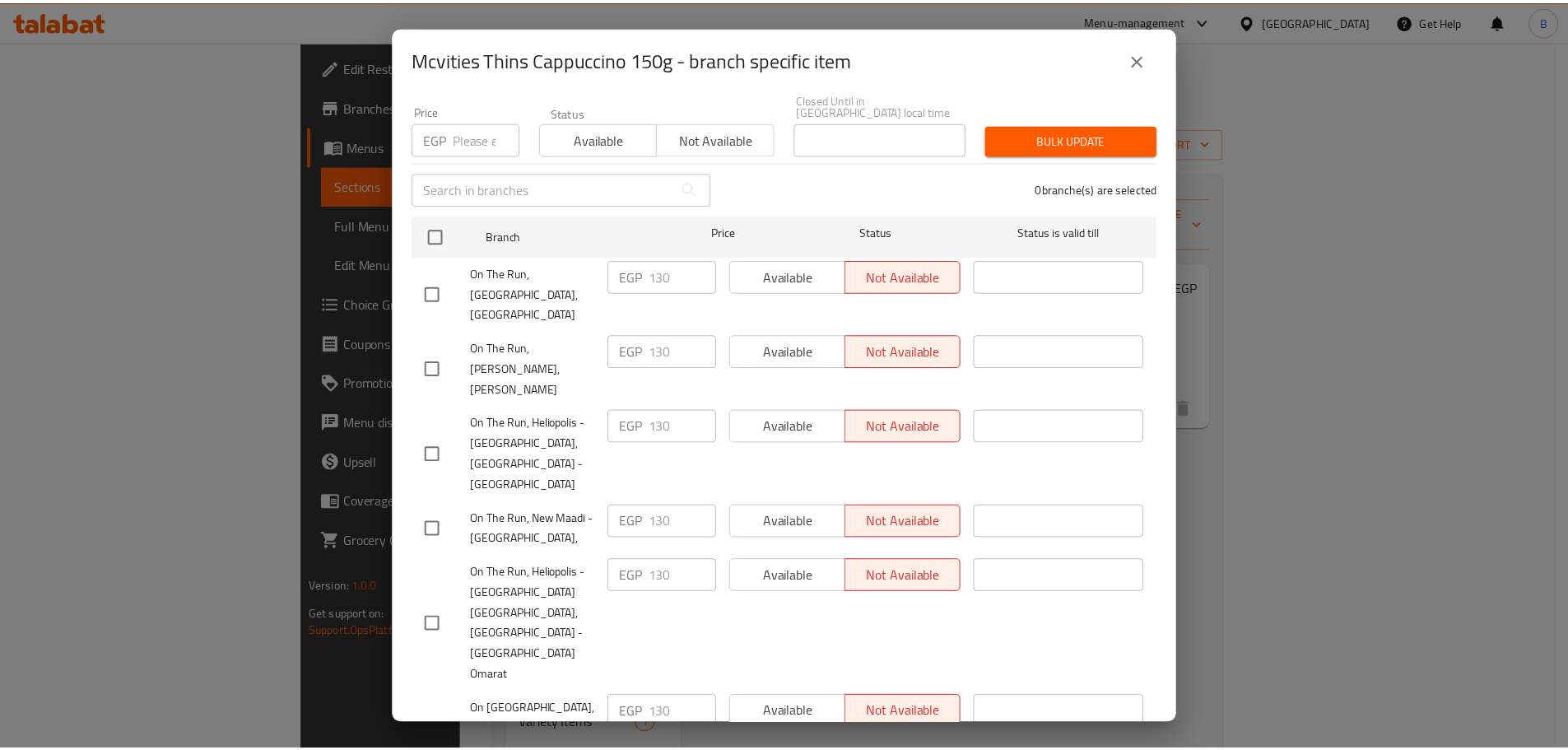
scroll to position [412, 0]
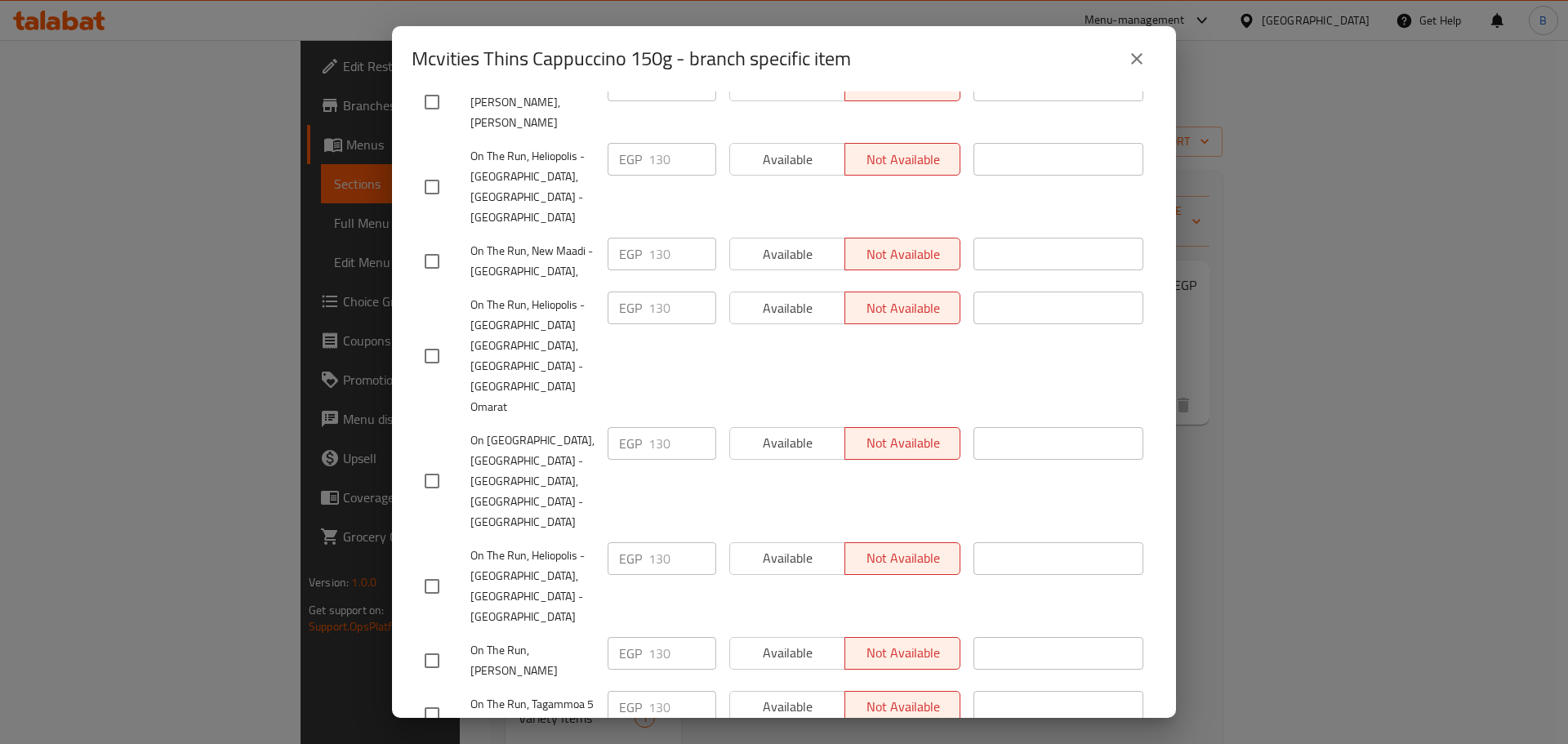
click at [1460, 555] on div "Mcvities Thins Cappuccino 150g - branch specific item Mcvities Thins Cappuccino…" at bounding box center [784, 372] width 1568 height 744
click at [1138, 55] on icon "close" at bounding box center [1136, 58] width 19 height 19
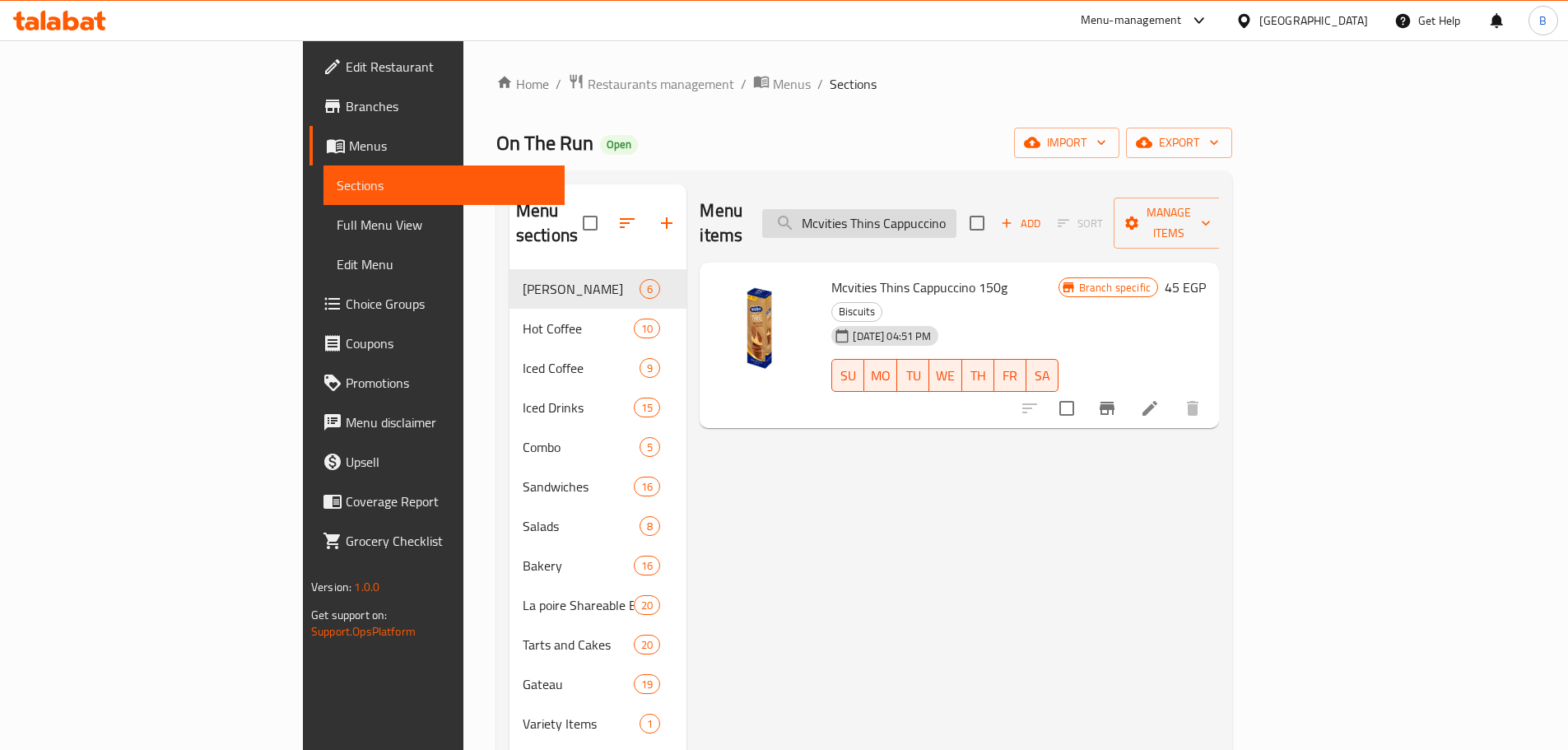
click at [957, 209] on input "Mcvities Thins Cappuccino 150g" at bounding box center [859, 224] width 194 height 29
paste input "Milk Choc"
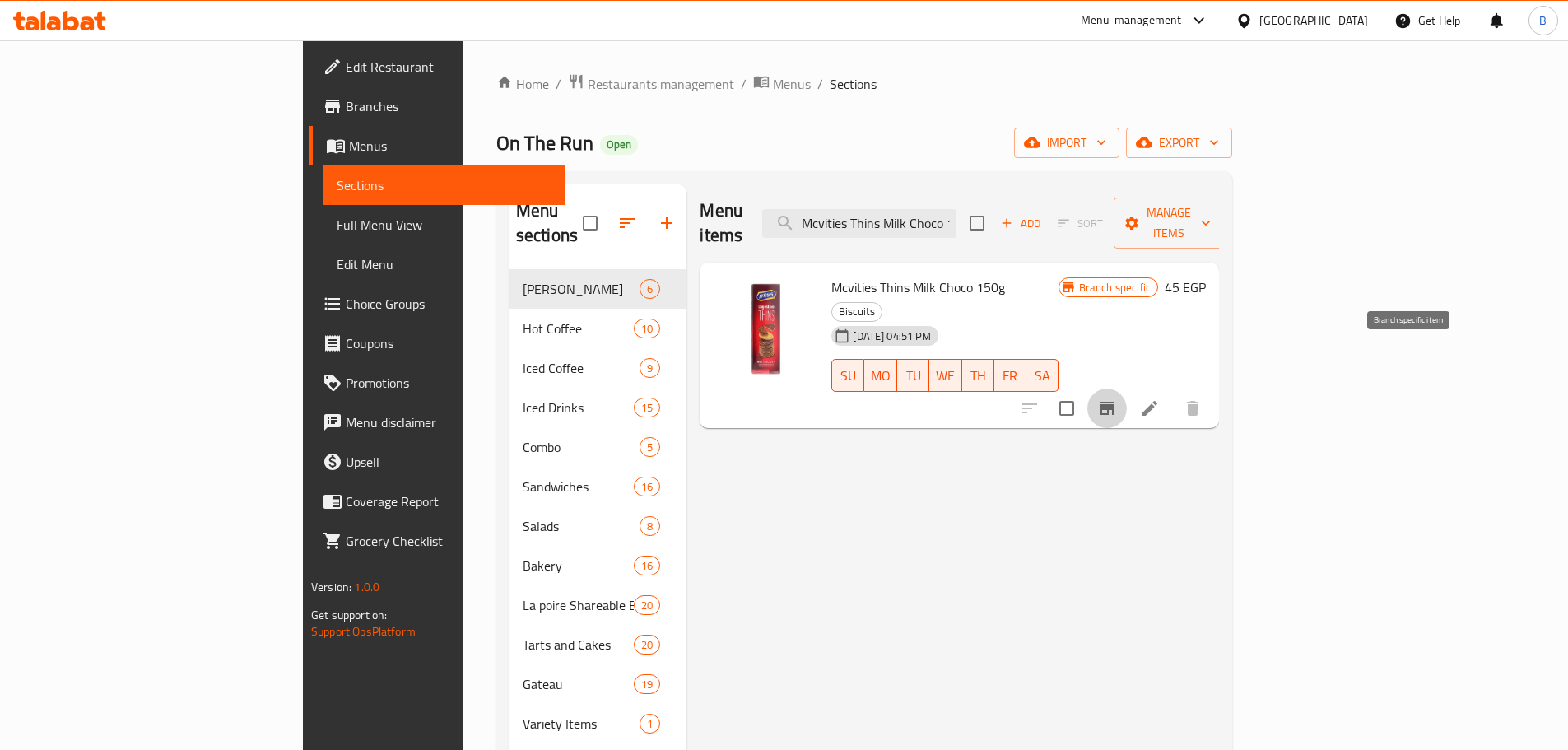
click at [1127, 388] on button "Branch-specific-item" at bounding box center [1107, 408] width 40 height 40
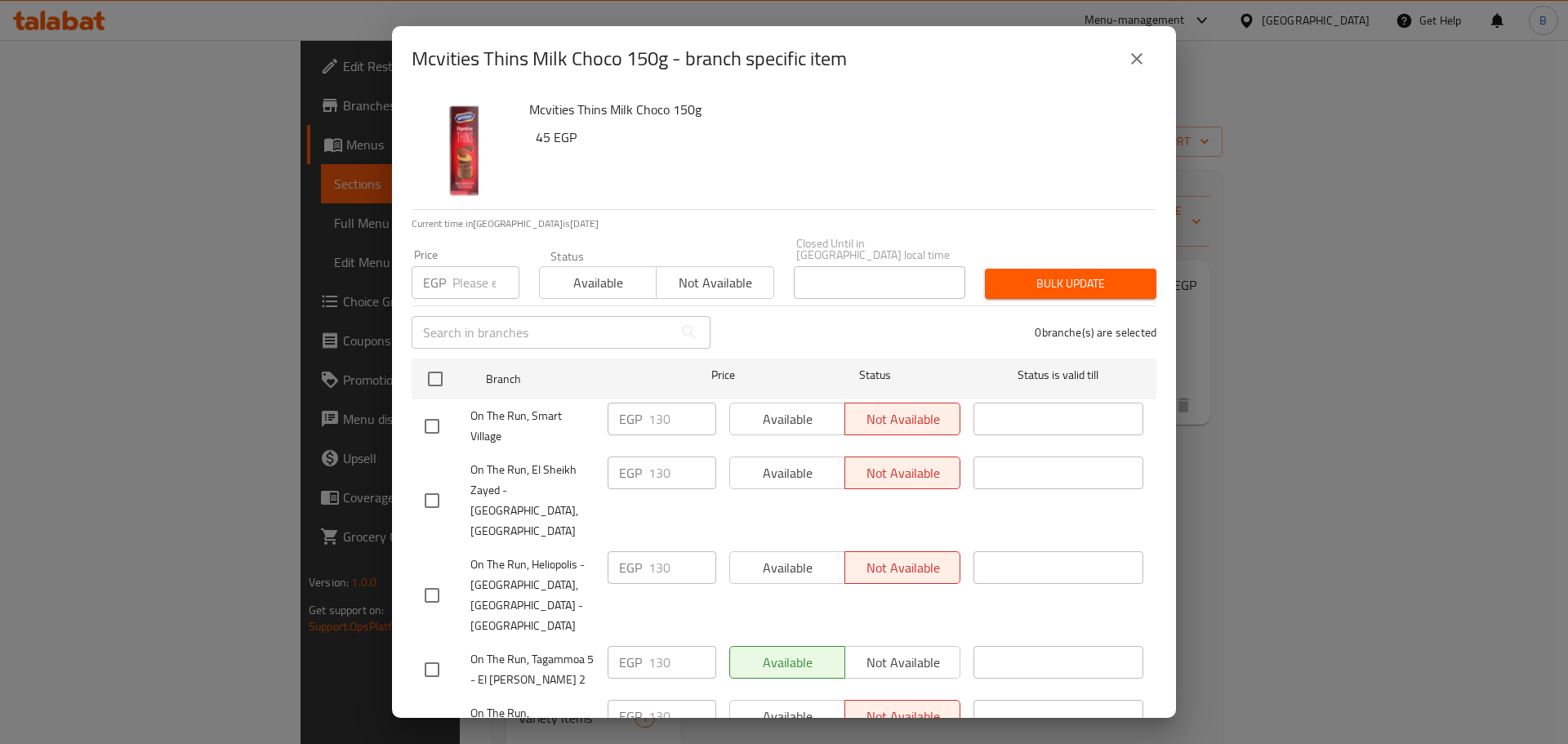
click at [1129, 76] on button "close" at bounding box center [1137, 59] width 40 height 40
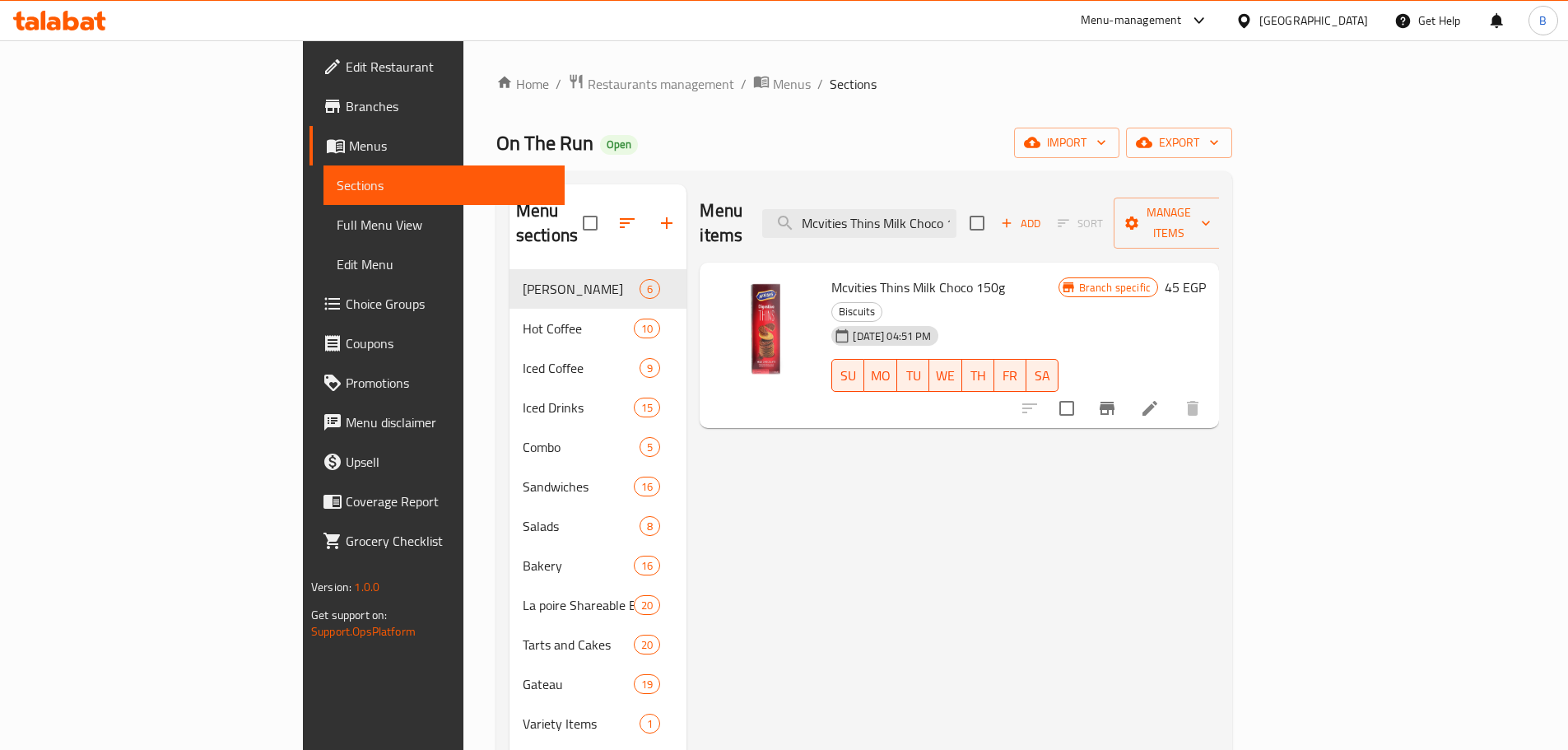
click at [957, 209] on input "Mcvities Thins Milk Choco 150g" at bounding box center [859, 224] width 194 height 29
paste input "Nutella B-ready 22"
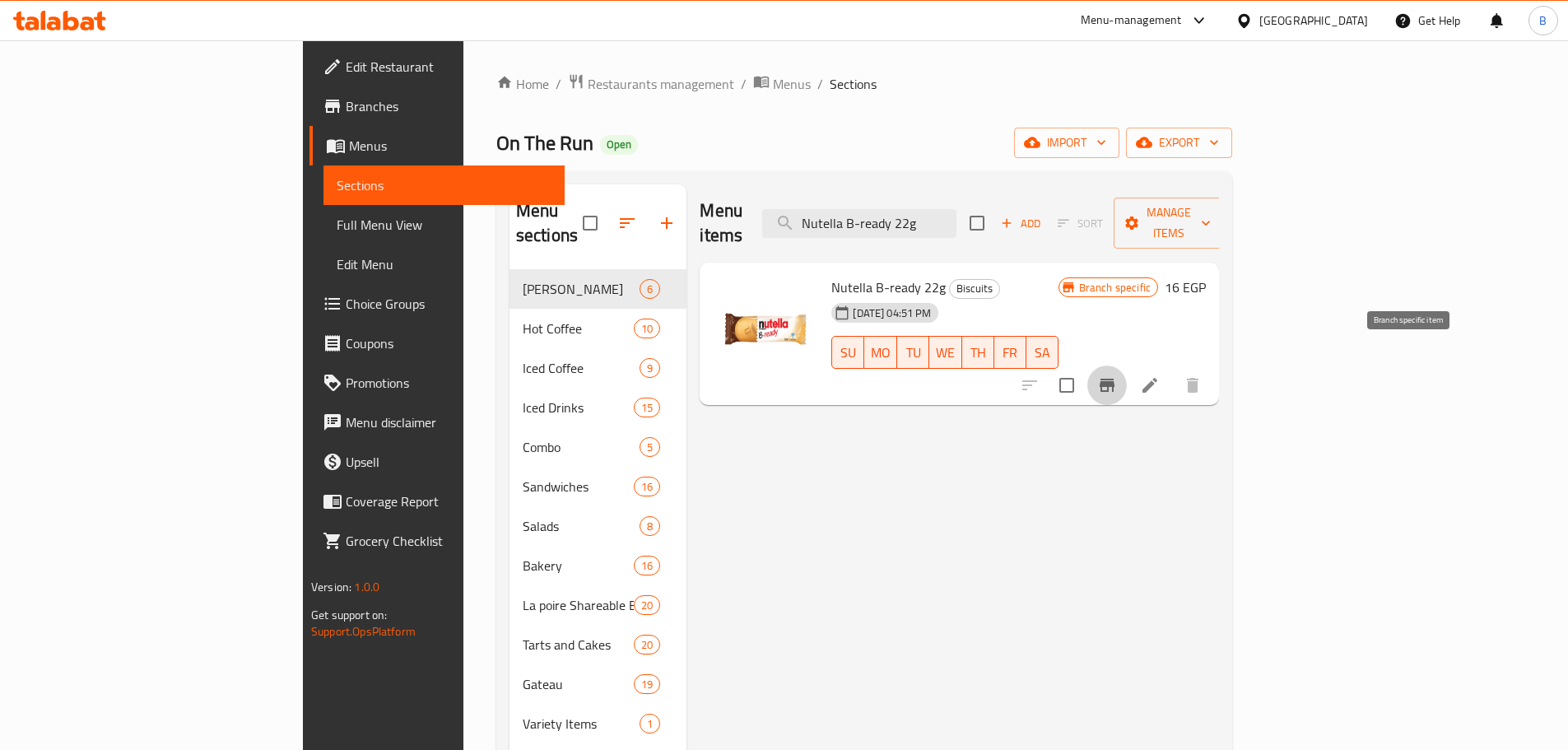
click at [1127, 373] on button "Branch-specific-item" at bounding box center [1107, 385] width 40 height 40
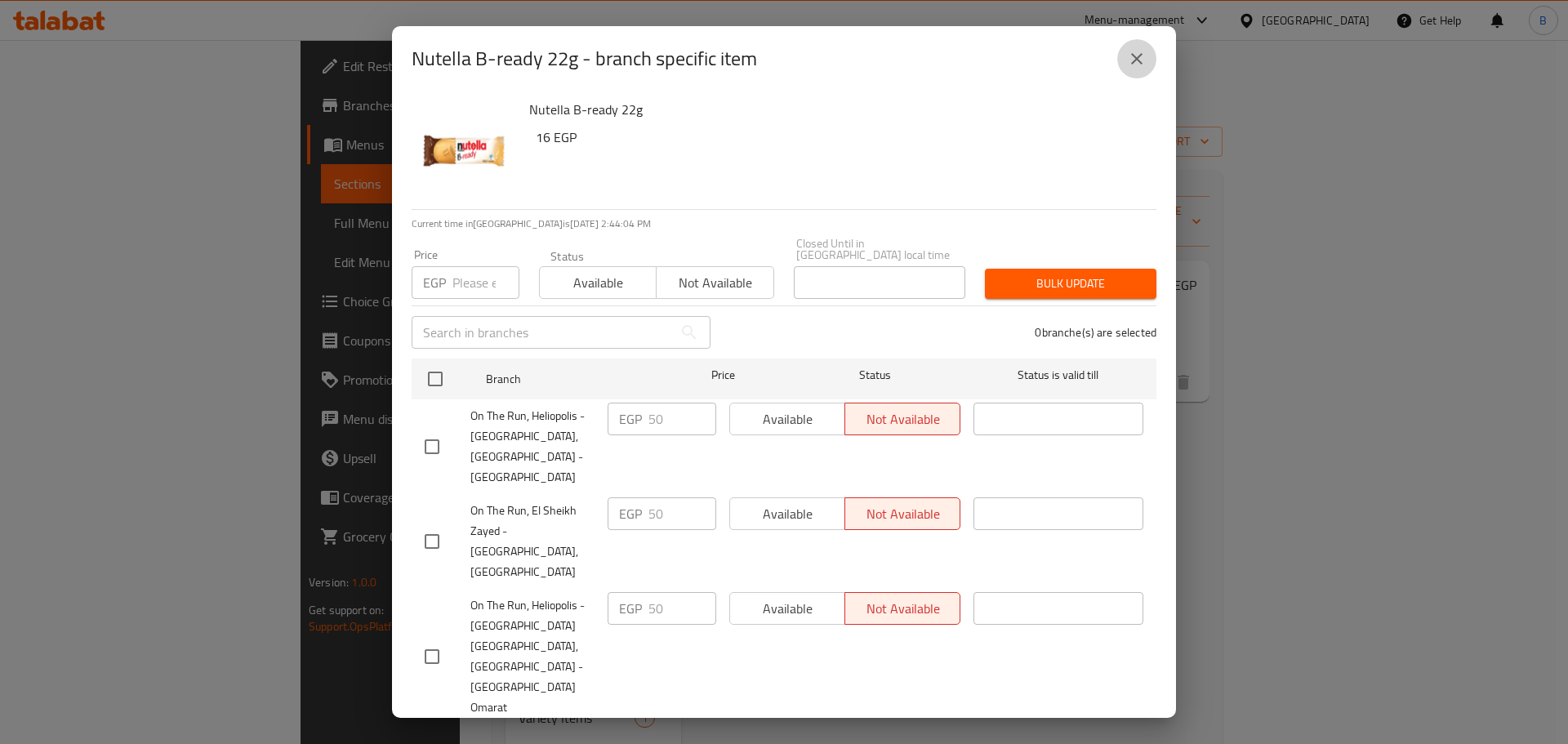
click at [1133, 70] on button "close" at bounding box center [1137, 59] width 40 height 40
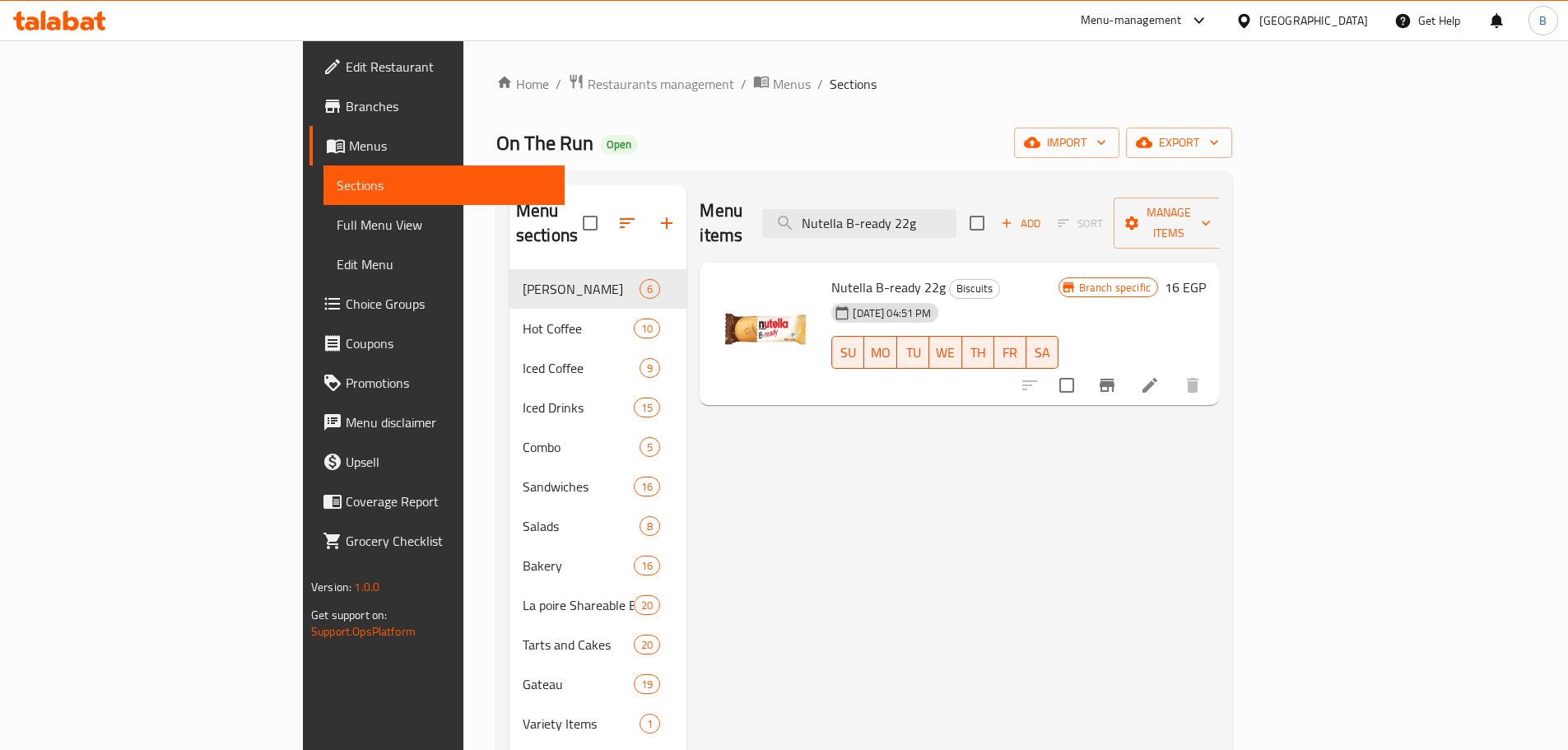
click at [957, 213] on input "Nutella B-ready 22g" at bounding box center [859, 224] width 194 height 29
click at [957, 211] on input "Nutella B-ready 22g" at bounding box center [859, 224] width 194 height 29
paste input "Ferrero Nutella B Ready 132 Gm"
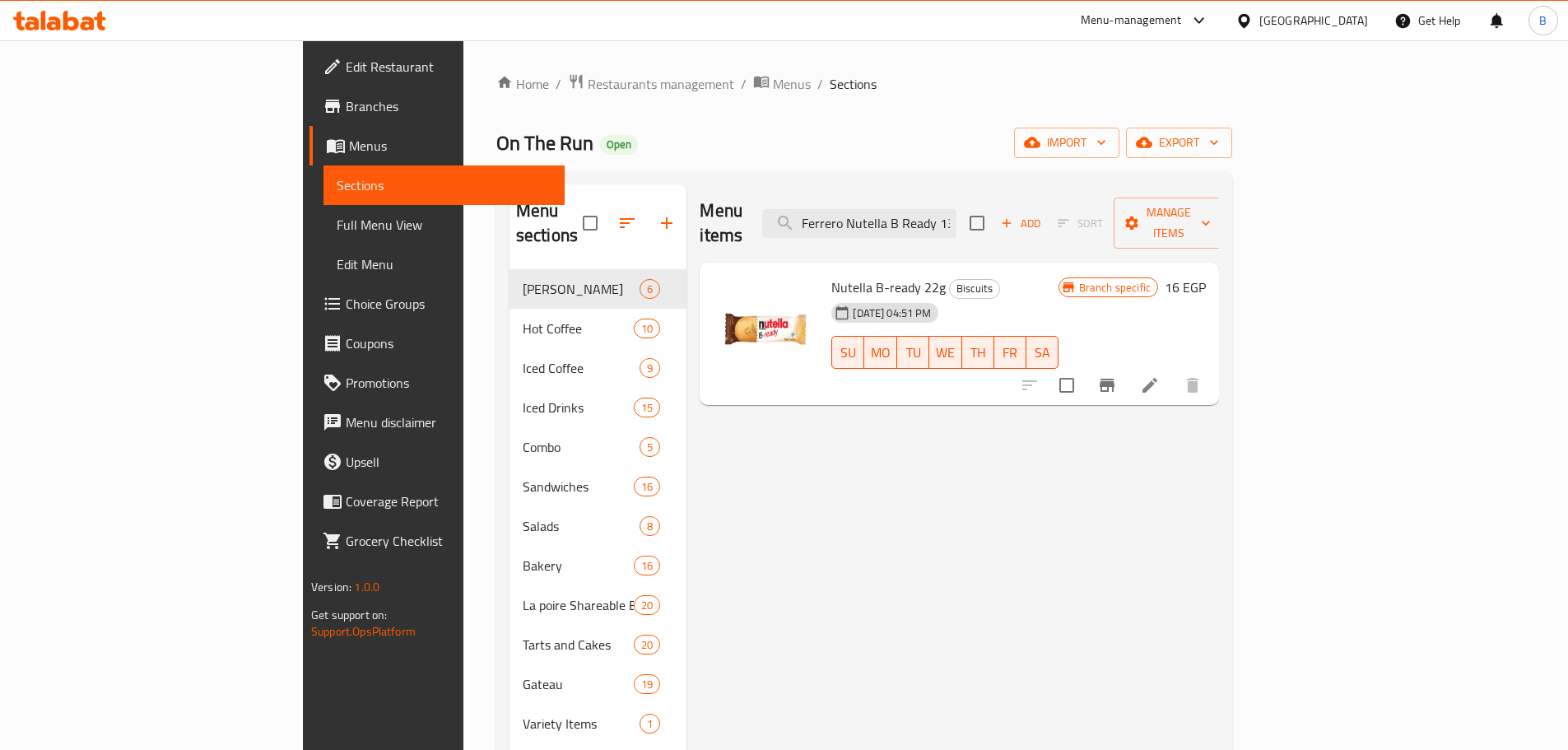
scroll to position [0, 31]
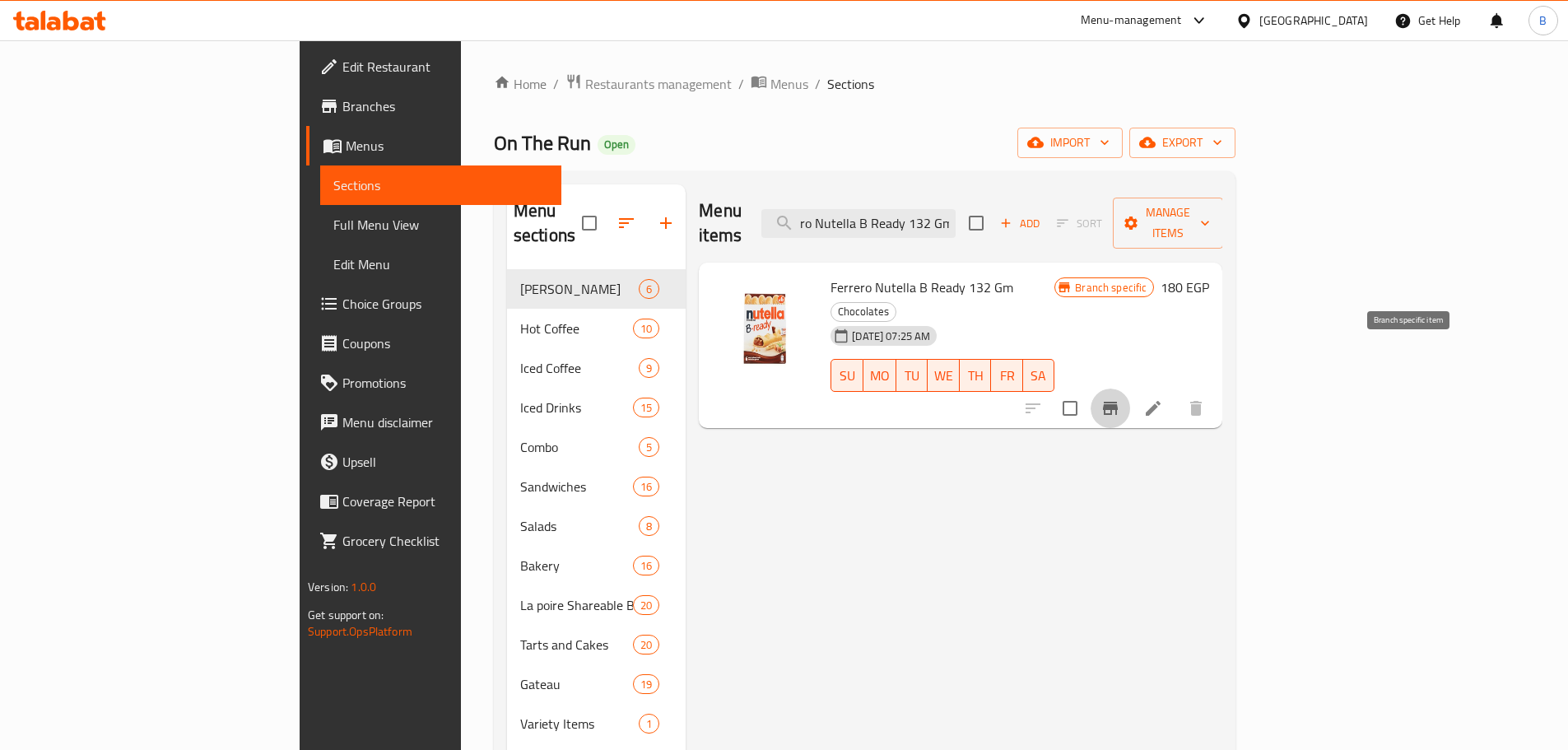
click at [1131, 388] on button "Branch-specific-item" at bounding box center [1110, 408] width 40 height 40
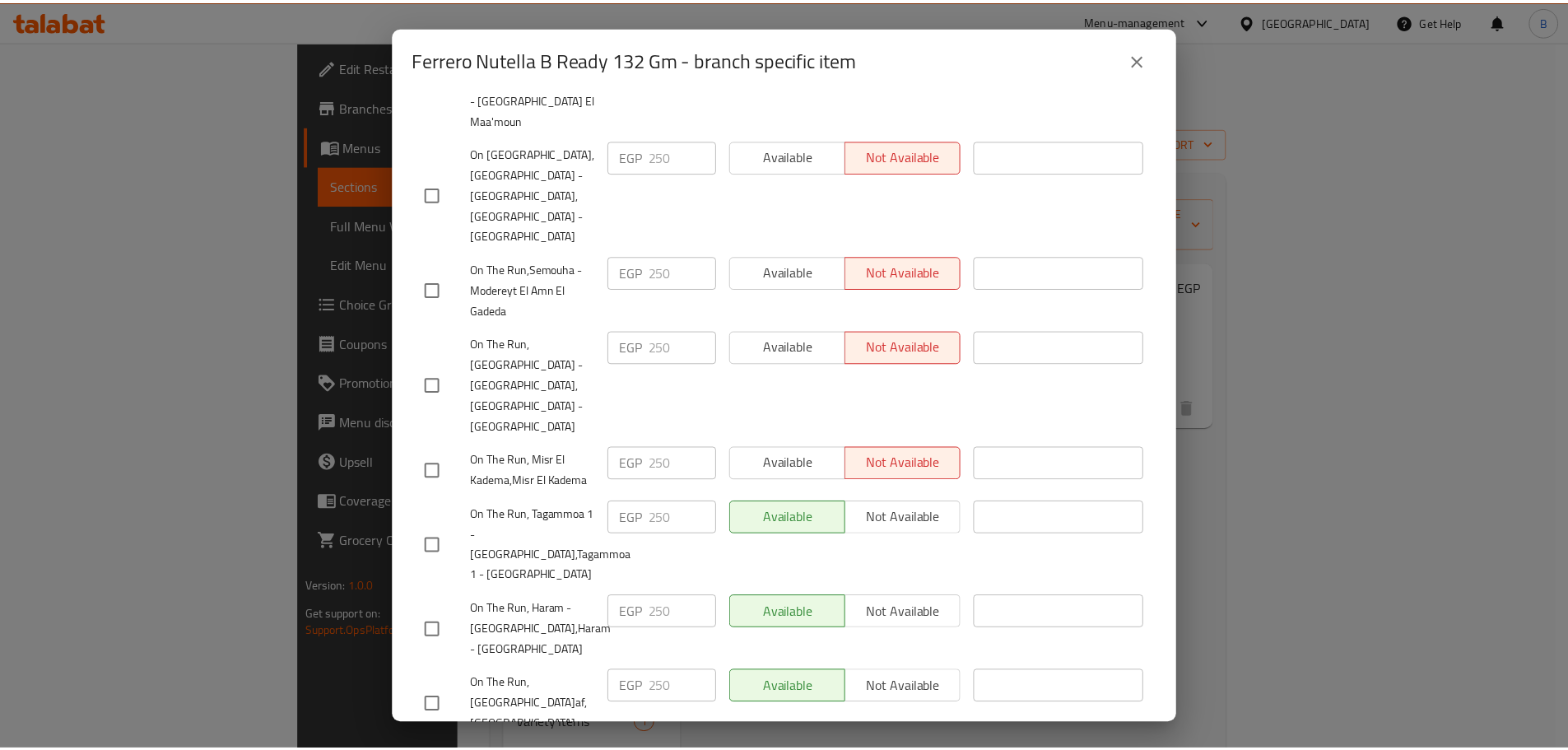
scroll to position [741, 0]
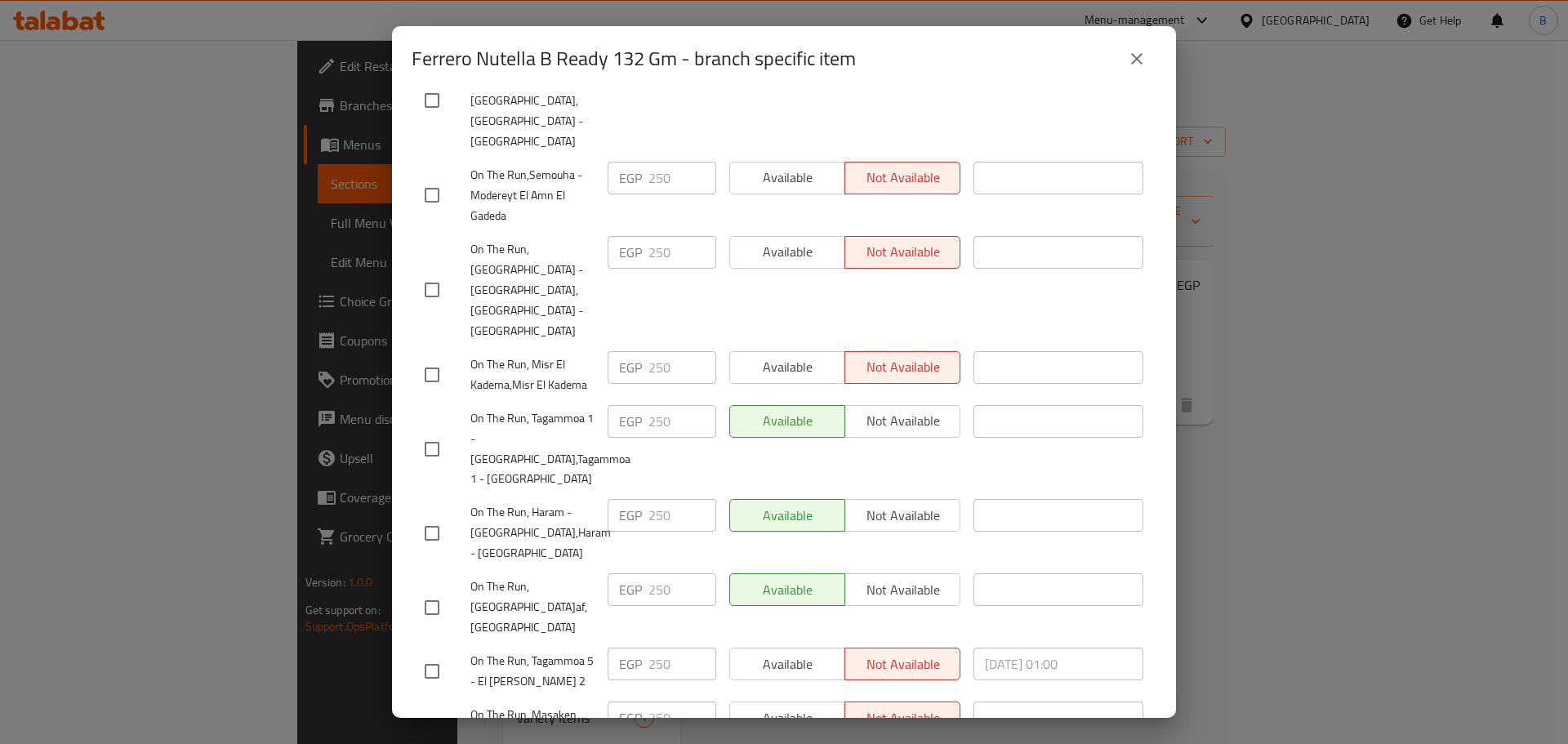
click at [1128, 52] on icon "close" at bounding box center [1136, 58] width 19 height 19
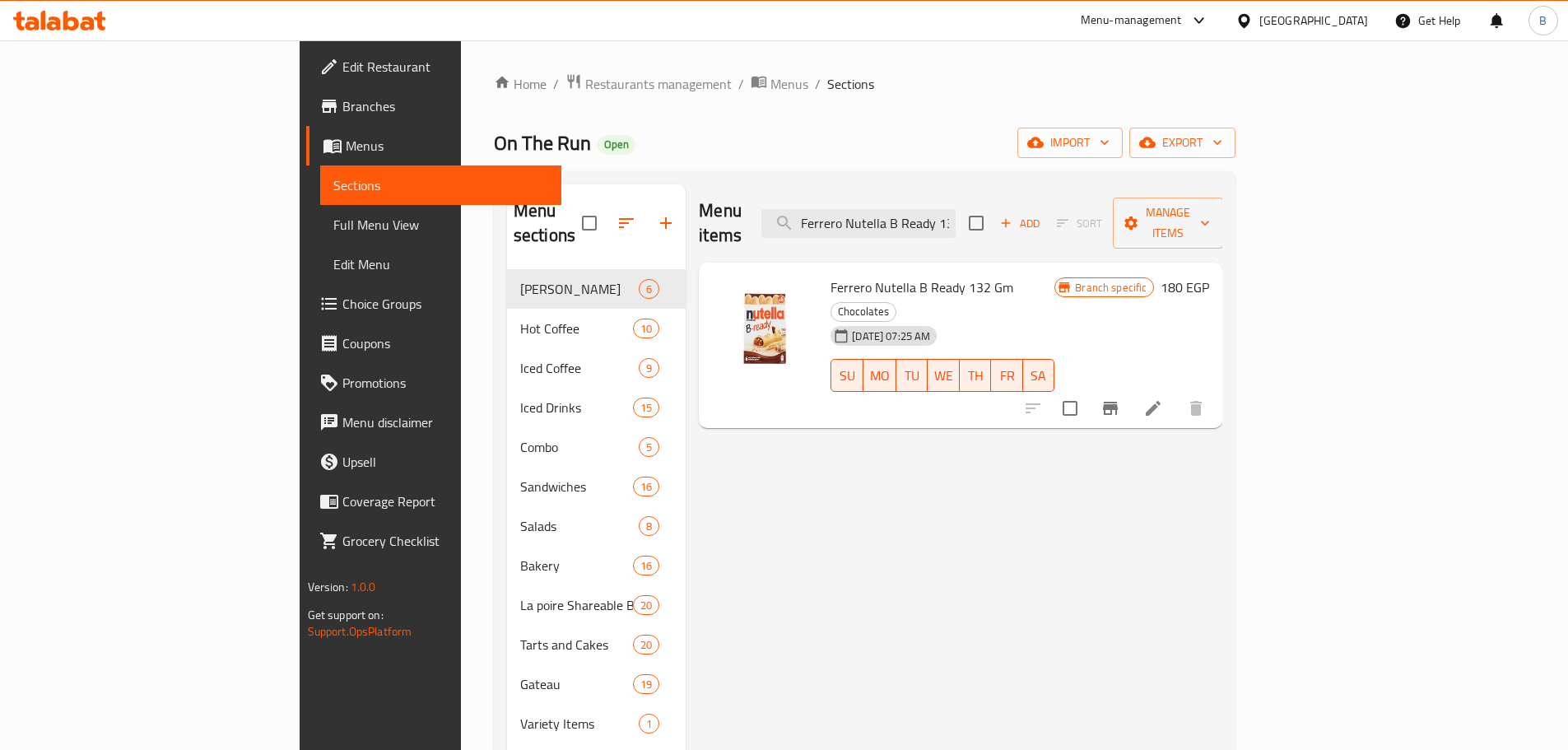
drag, startPoint x: 1472, startPoint y: 523, endPoint x: 1376, endPoint y: 498, distance: 99.2
click at [956, 209] on input "Ferrero Nutella B Ready 132 Gm" at bounding box center [859, 224] width 194 height 29
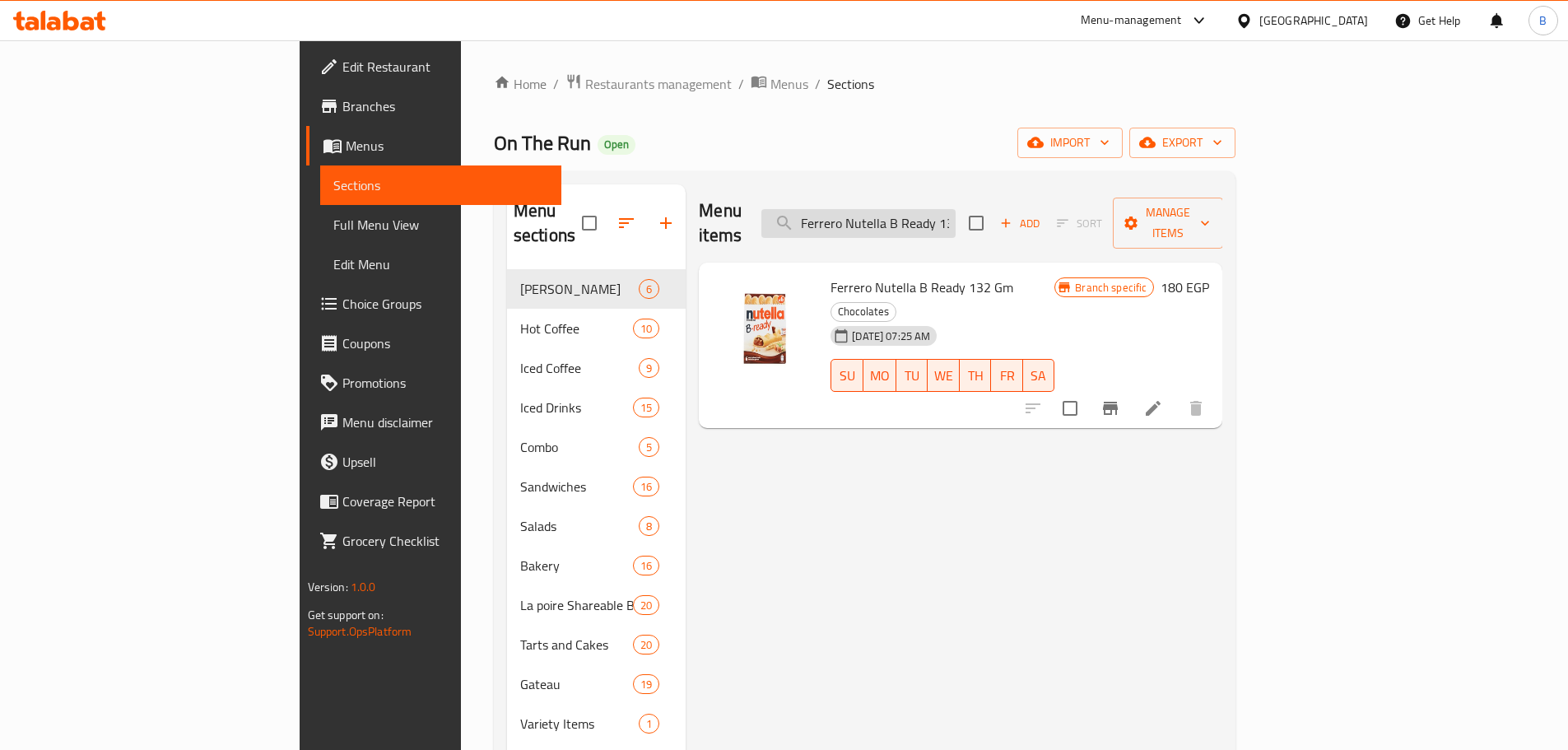
click at [956, 209] on input "Ferrero Nutella B Ready 132 Gm" at bounding box center [859, 224] width 194 height 29
paste input "Raffaello - 3 Bars - 30"
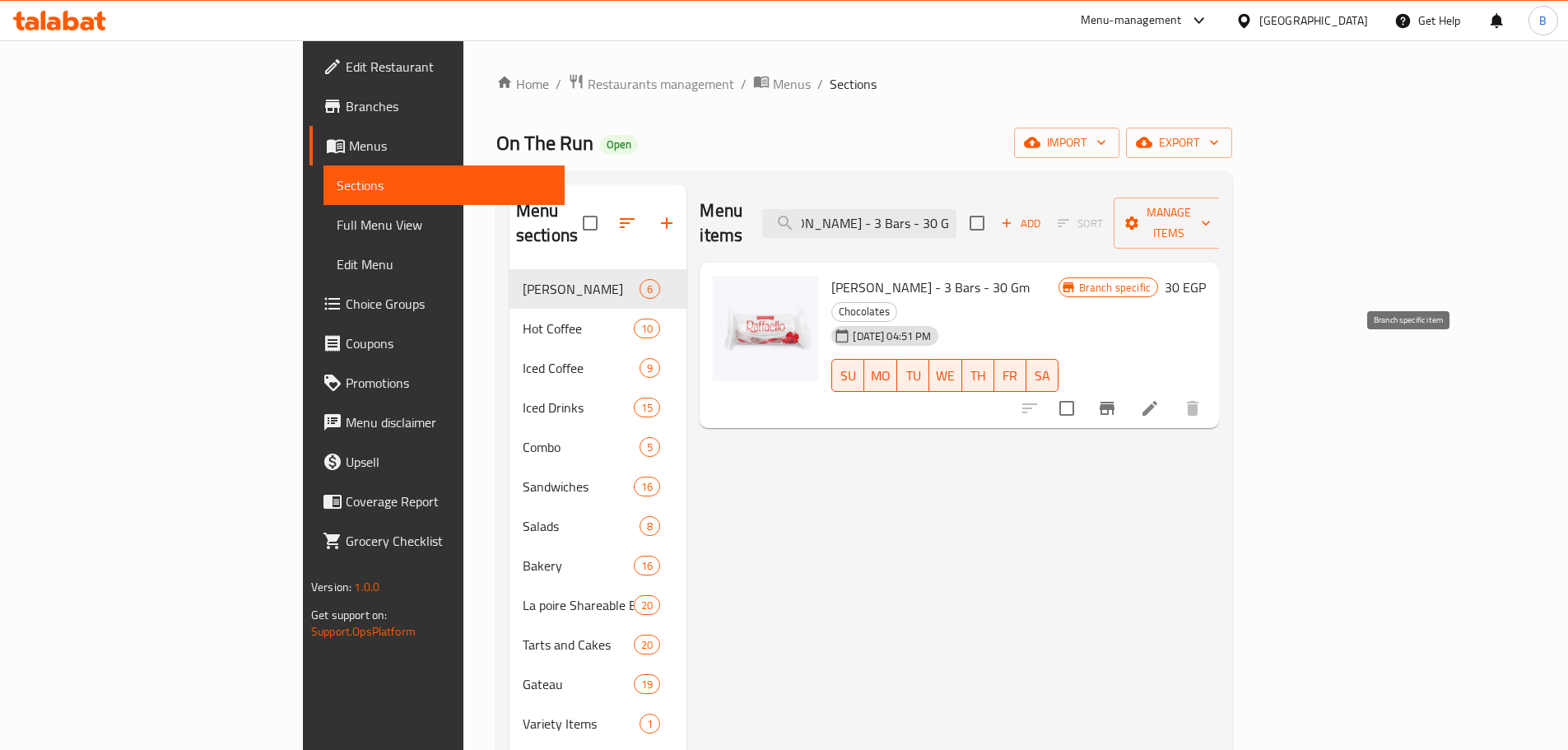
click at [1127, 388] on button "Branch-specific-item" at bounding box center [1107, 408] width 40 height 40
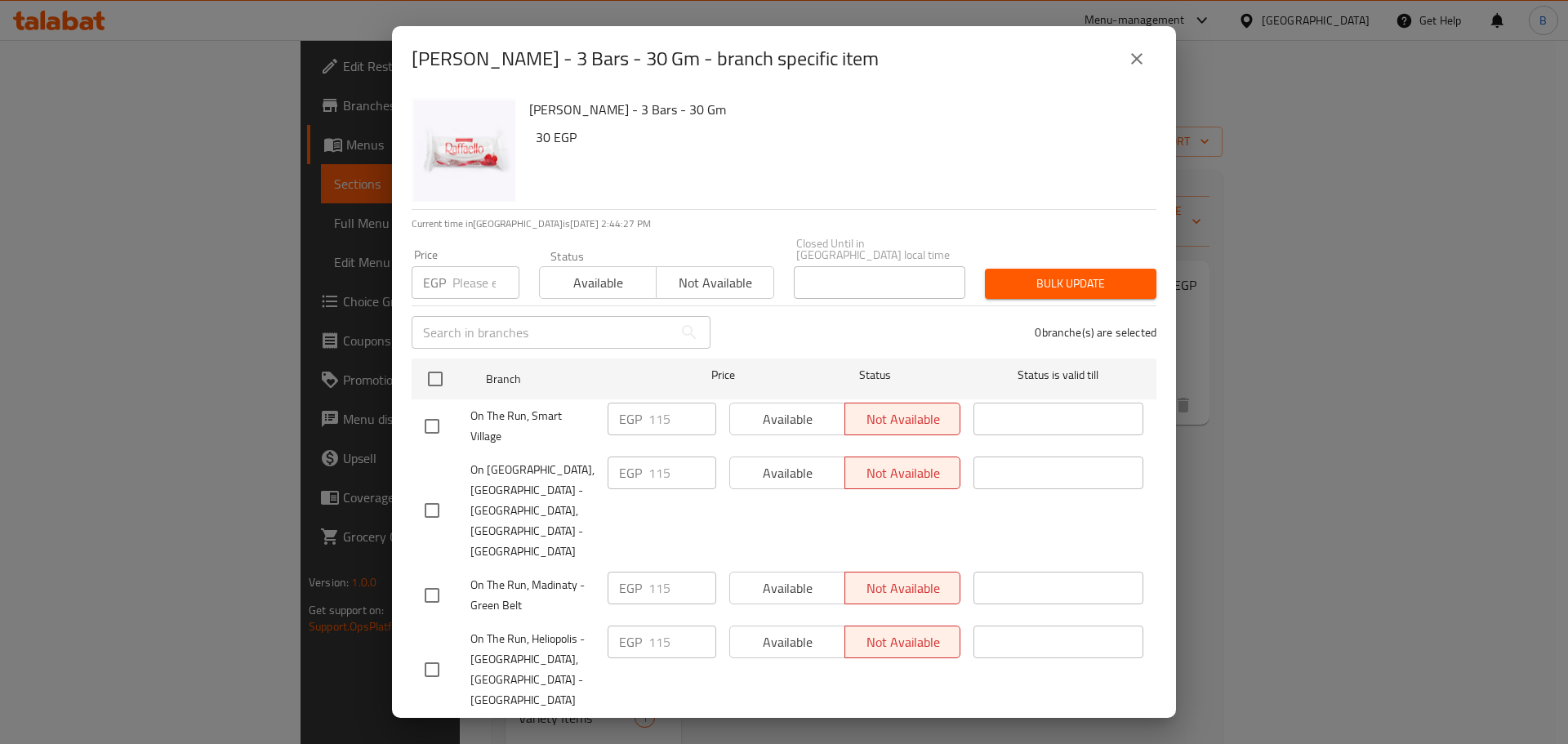
click at [1412, 485] on div "[PERSON_NAME] - 3 Bars - 30 Gm - branch specific item [PERSON_NAME] - 3 Bars - …" at bounding box center [784, 372] width 1568 height 744
click at [1141, 67] on icon "close" at bounding box center [1136, 58] width 19 height 19
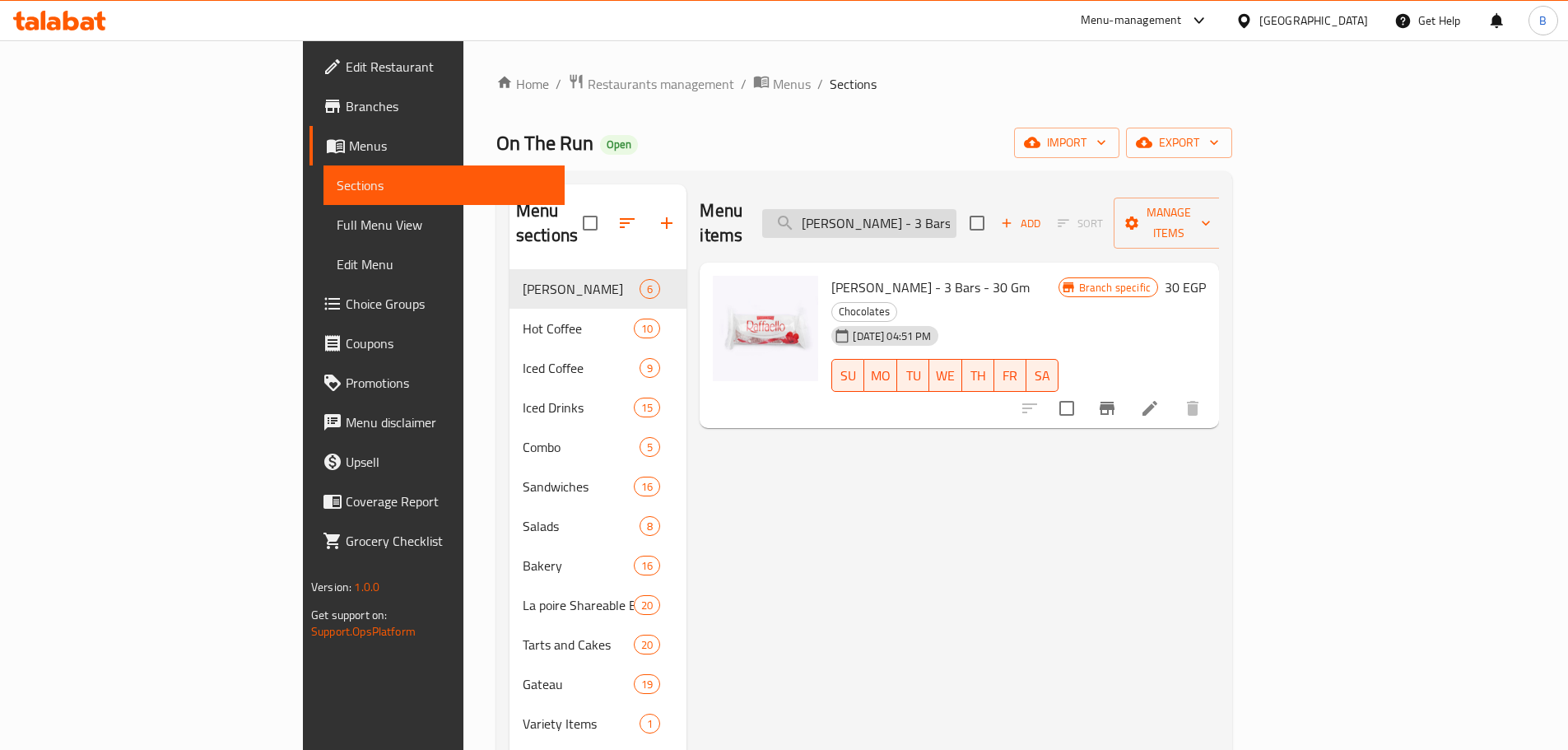
click at [957, 216] on input "[PERSON_NAME] - 3 Bars - 30 Gm" at bounding box center [859, 224] width 194 height 29
click at [957, 215] on input "[PERSON_NAME] - 3 Bars - 30 Gm" at bounding box center [859, 224] width 194 height 29
paste input "ocher Chocolate - 24 Pieces"
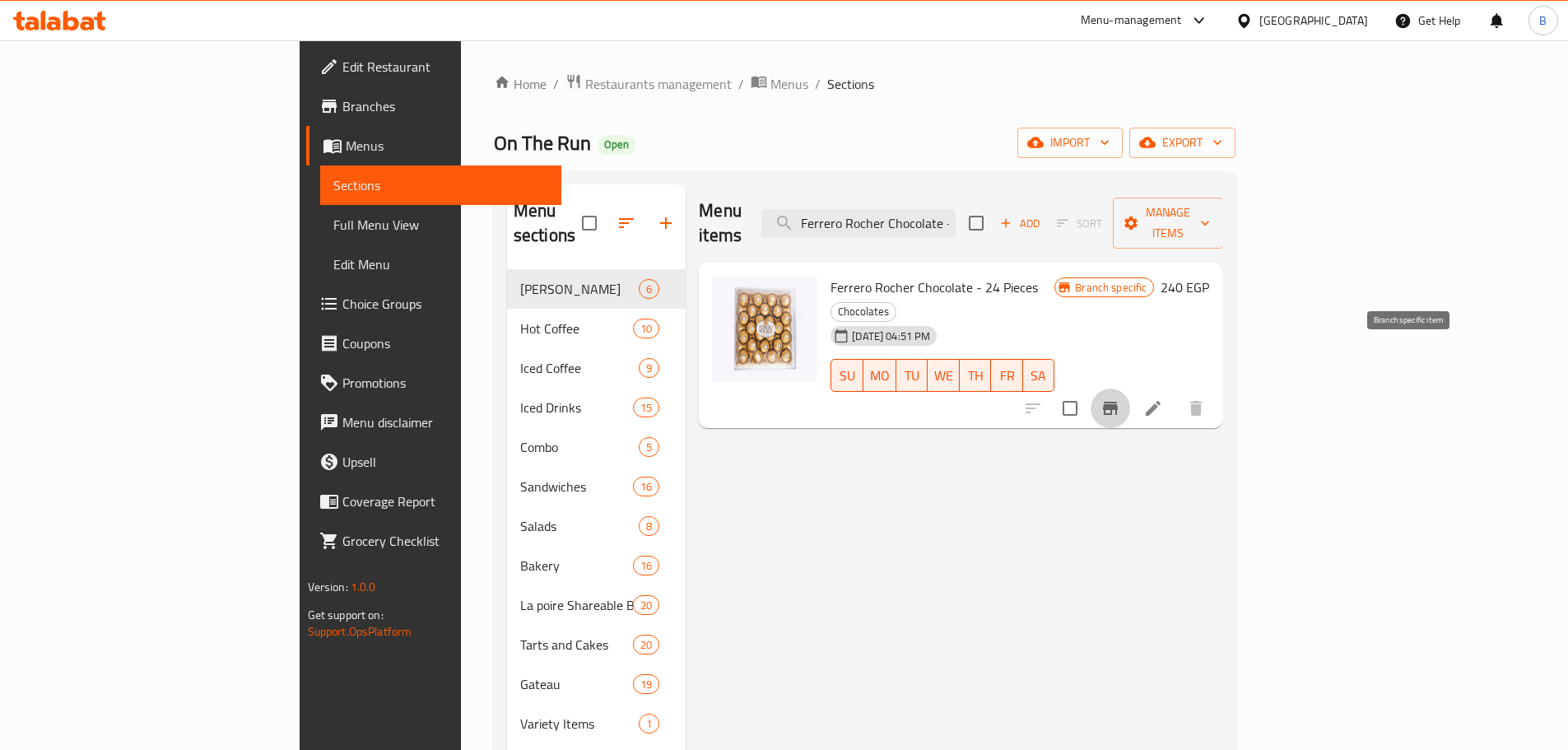
click at [1120, 398] on icon "Branch-specific-item" at bounding box center [1110, 408] width 19 height 19
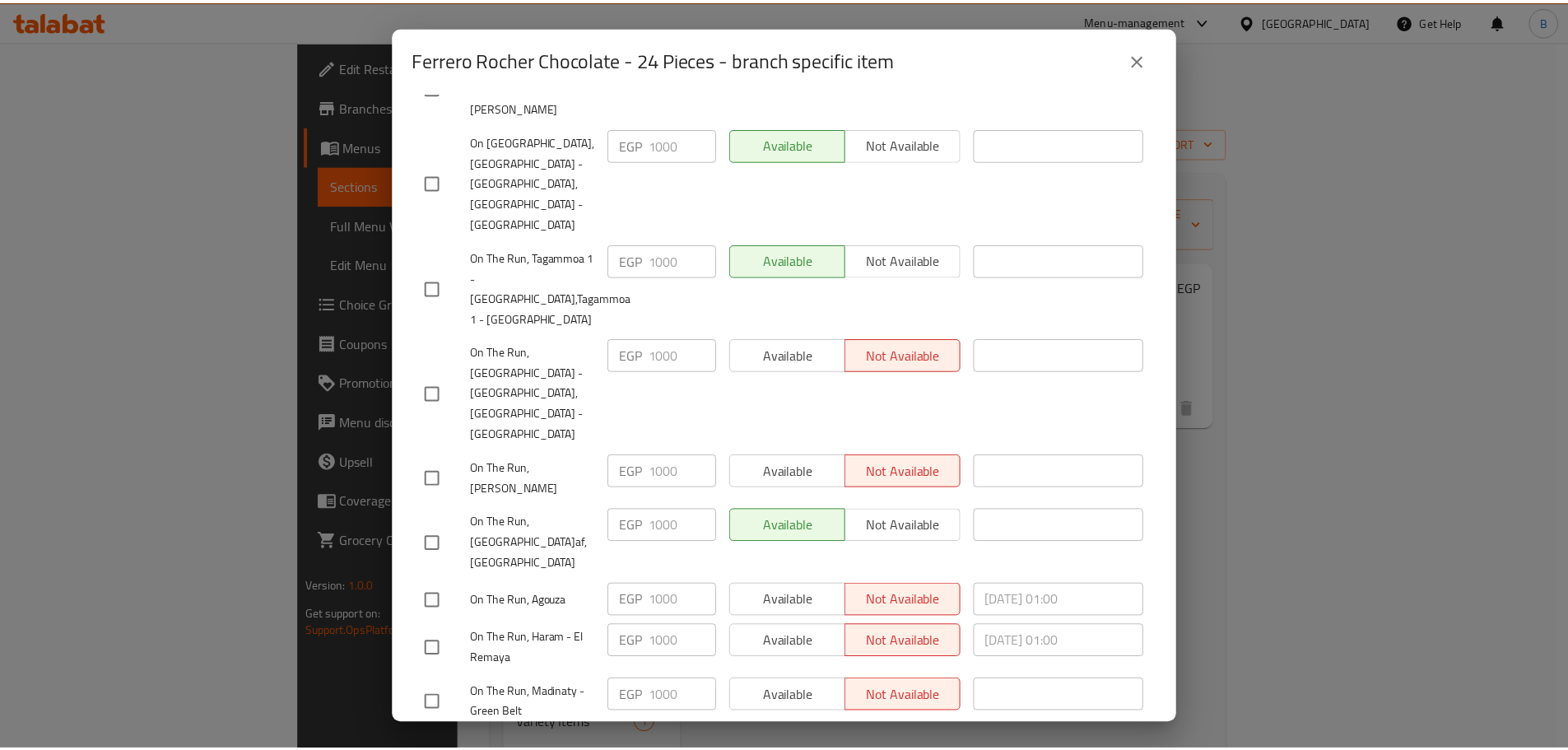
scroll to position [1153, 0]
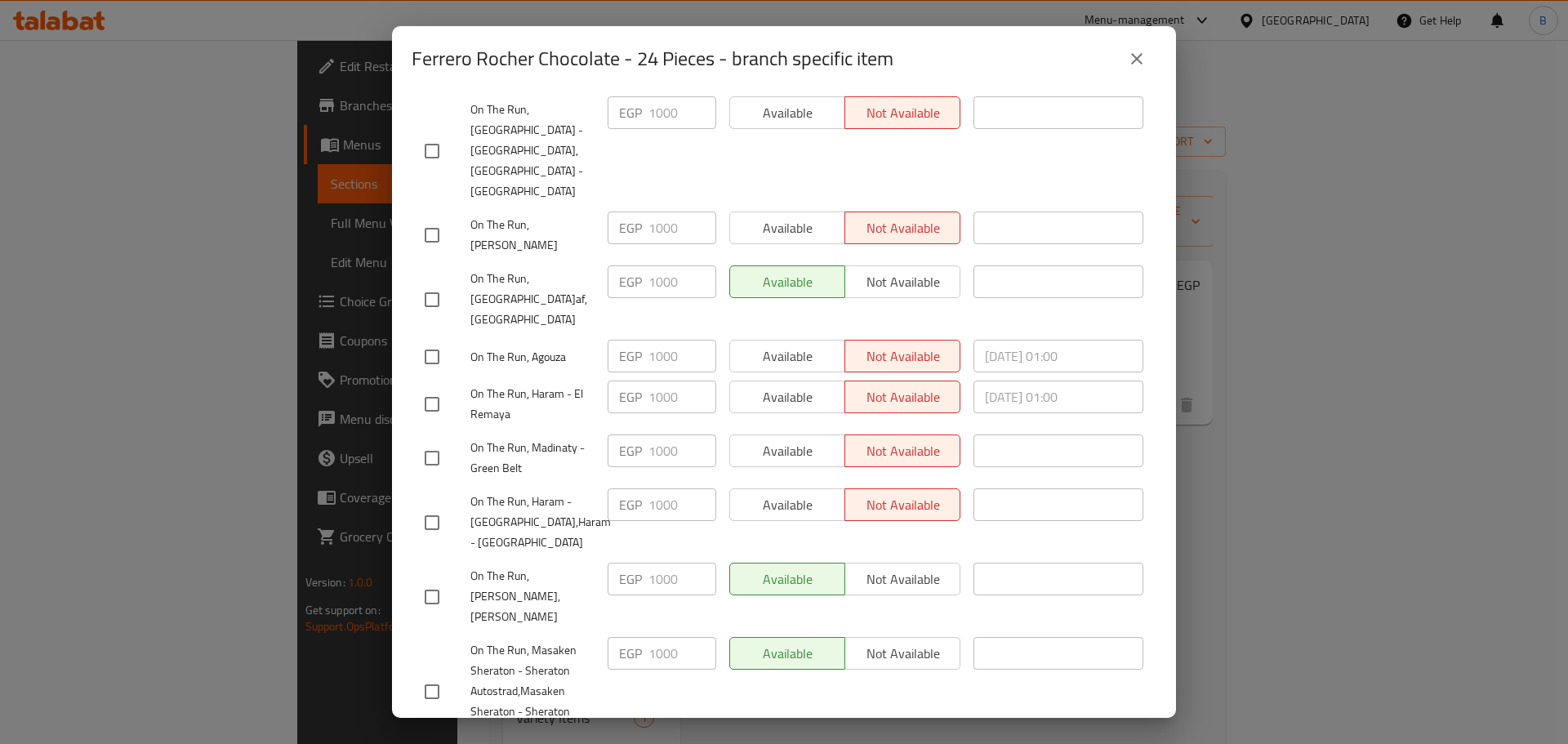
click at [1132, 48] on button "close" at bounding box center [1137, 59] width 40 height 40
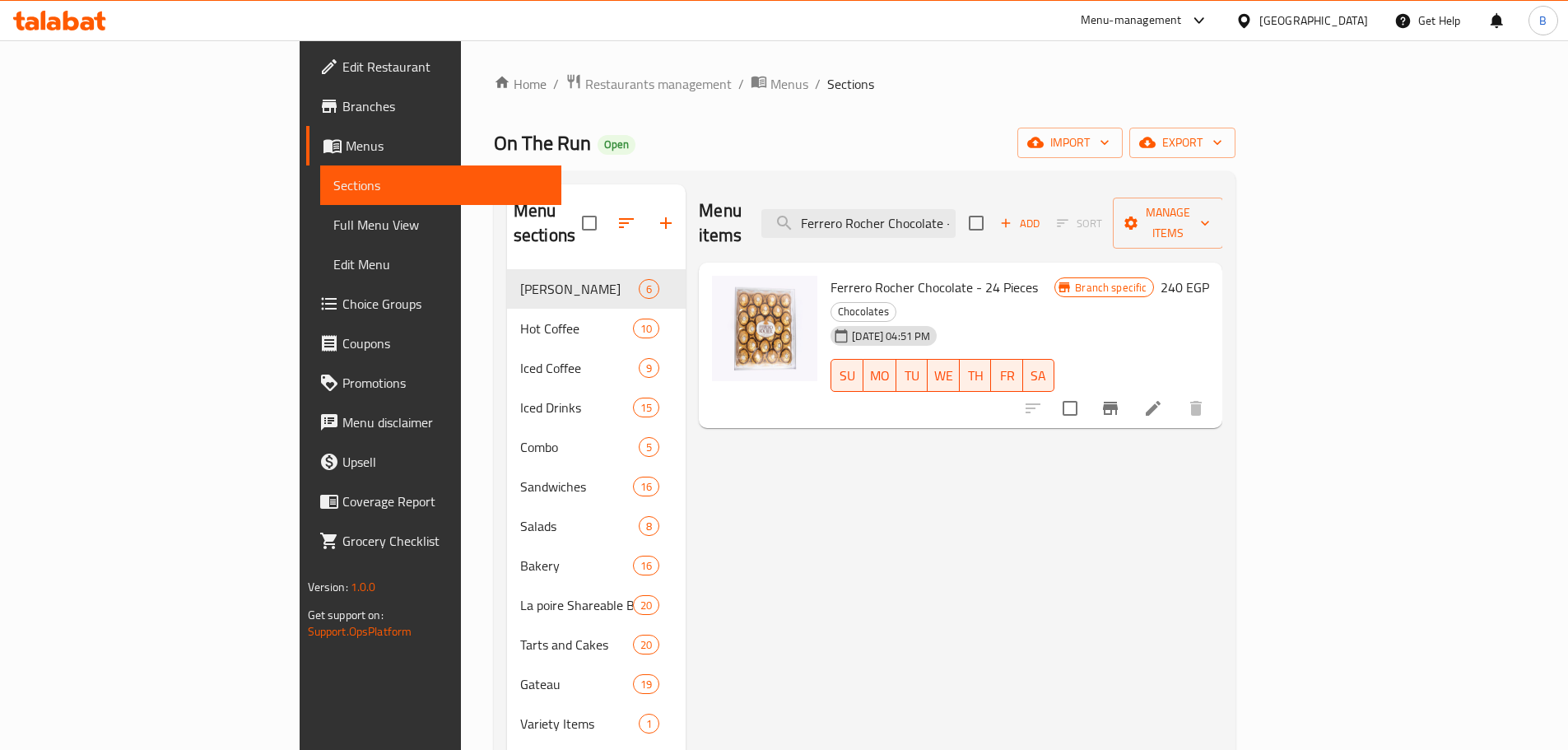
drag, startPoint x: 1493, startPoint y: 462, endPoint x: 1441, endPoint y: 427, distance: 62.7
click at [956, 209] on input "Ferrero Rocher Chocolate - 24 Pieces" at bounding box center [859, 224] width 194 height 29
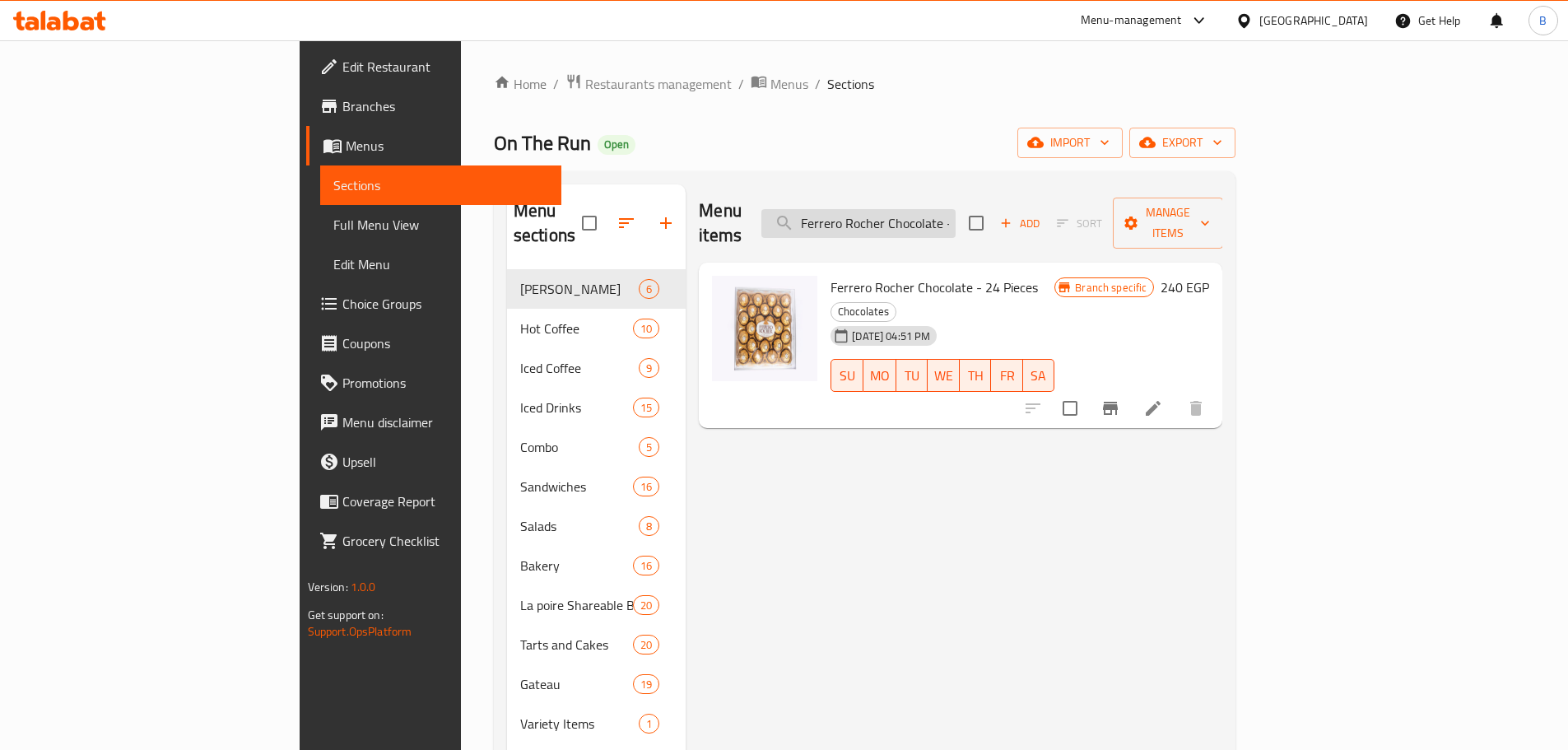
paste input "Ferrero Rocher Chocolate - 3 Pieces"
drag, startPoint x: 974, startPoint y: 215, endPoint x: 976, endPoint y: 201, distance: 14.1
click at [956, 209] on input "Ferrero Rocher CFerrero Rocher Chocolate - 3 Pieceshocolate - 24 Pieces" at bounding box center [859, 224] width 194 height 29
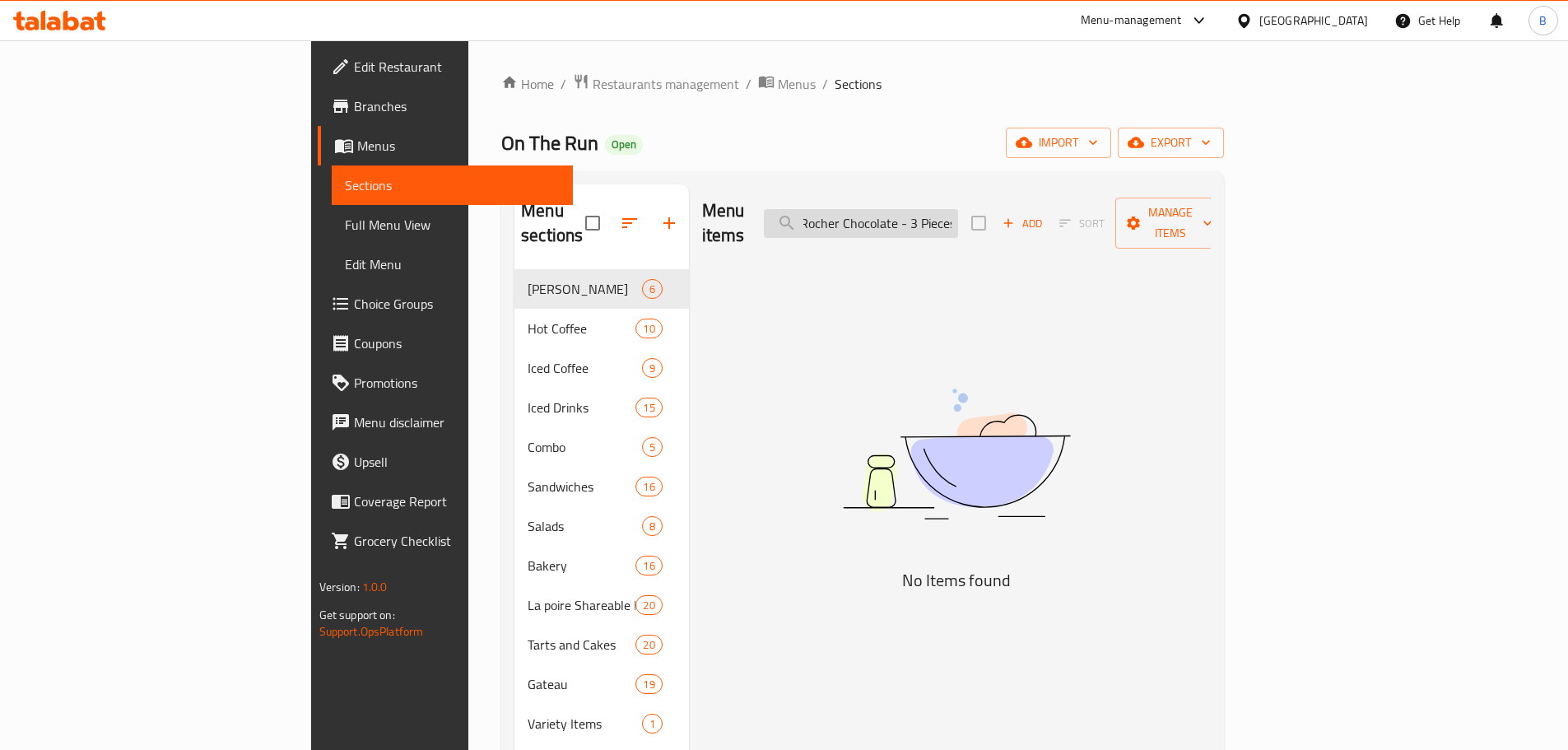
click at [959, 209] on input "Ferrero Rocher CFerrero Rocher Chocolate - 3 Pieceshocolate - 24 Pieces" at bounding box center [860, 224] width 194 height 29
paste input "hocolate - 3"
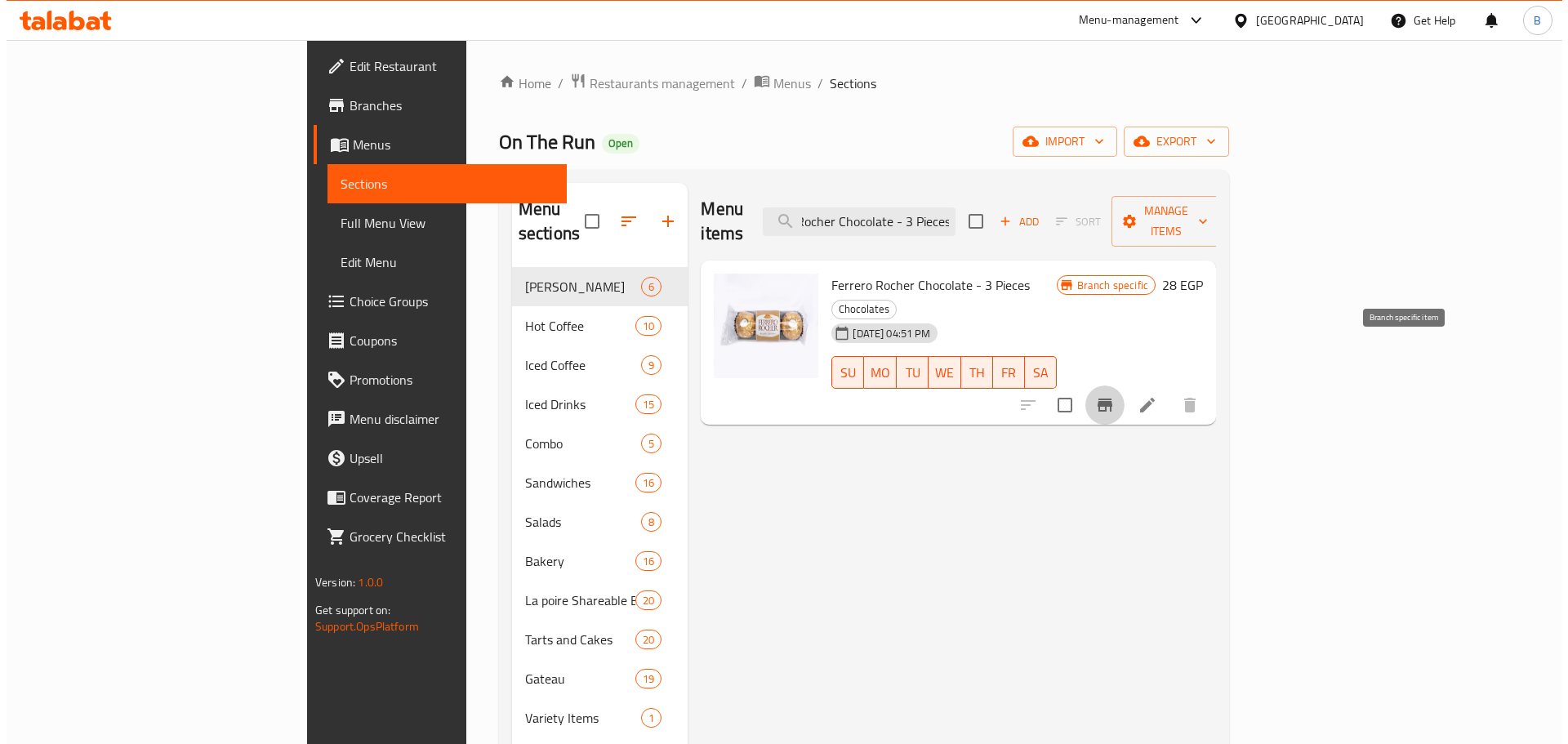
scroll to position [0, 0]
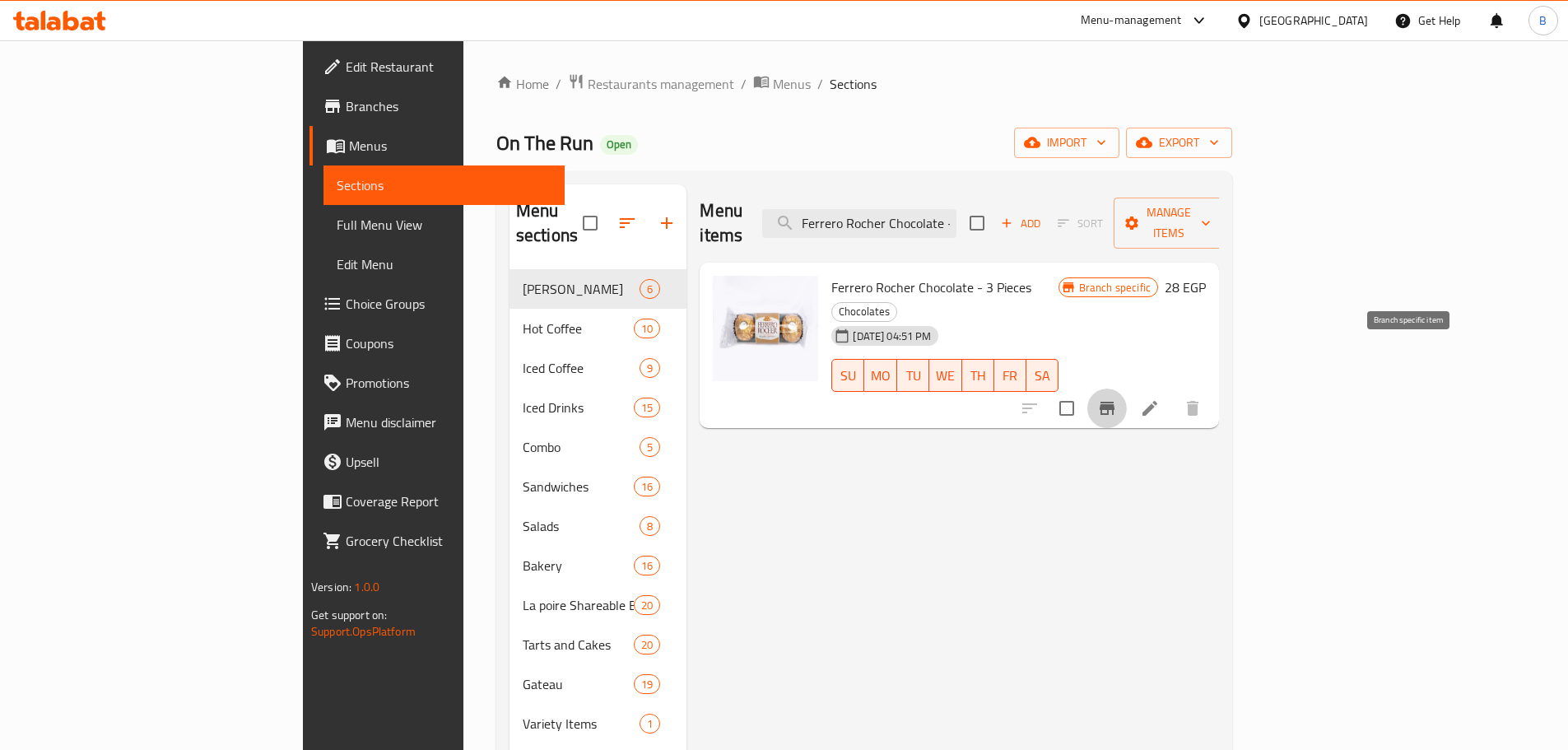
click at [1115, 402] on icon "Branch-specific-item" at bounding box center [1107, 408] width 14 height 14
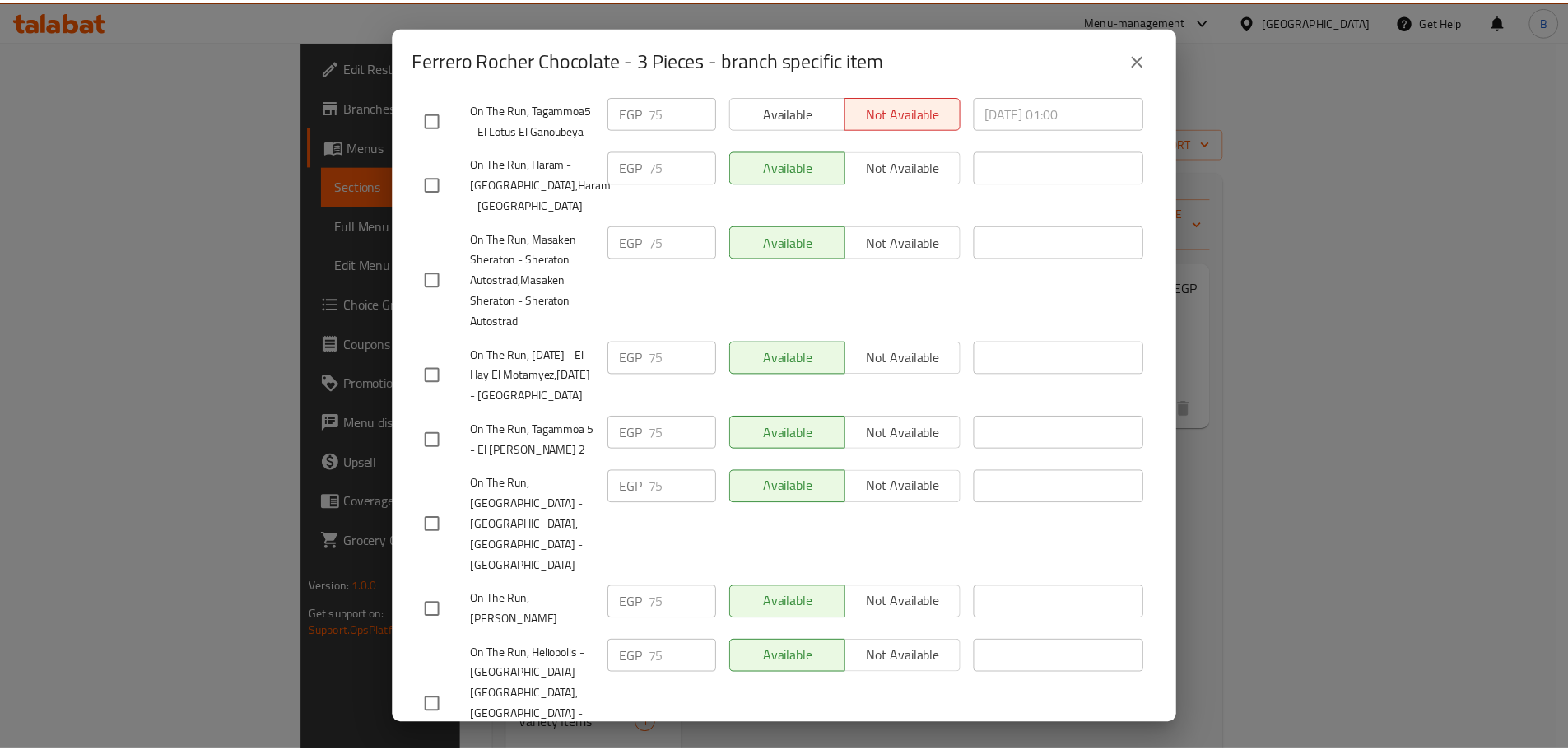
scroll to position [2081, 0]
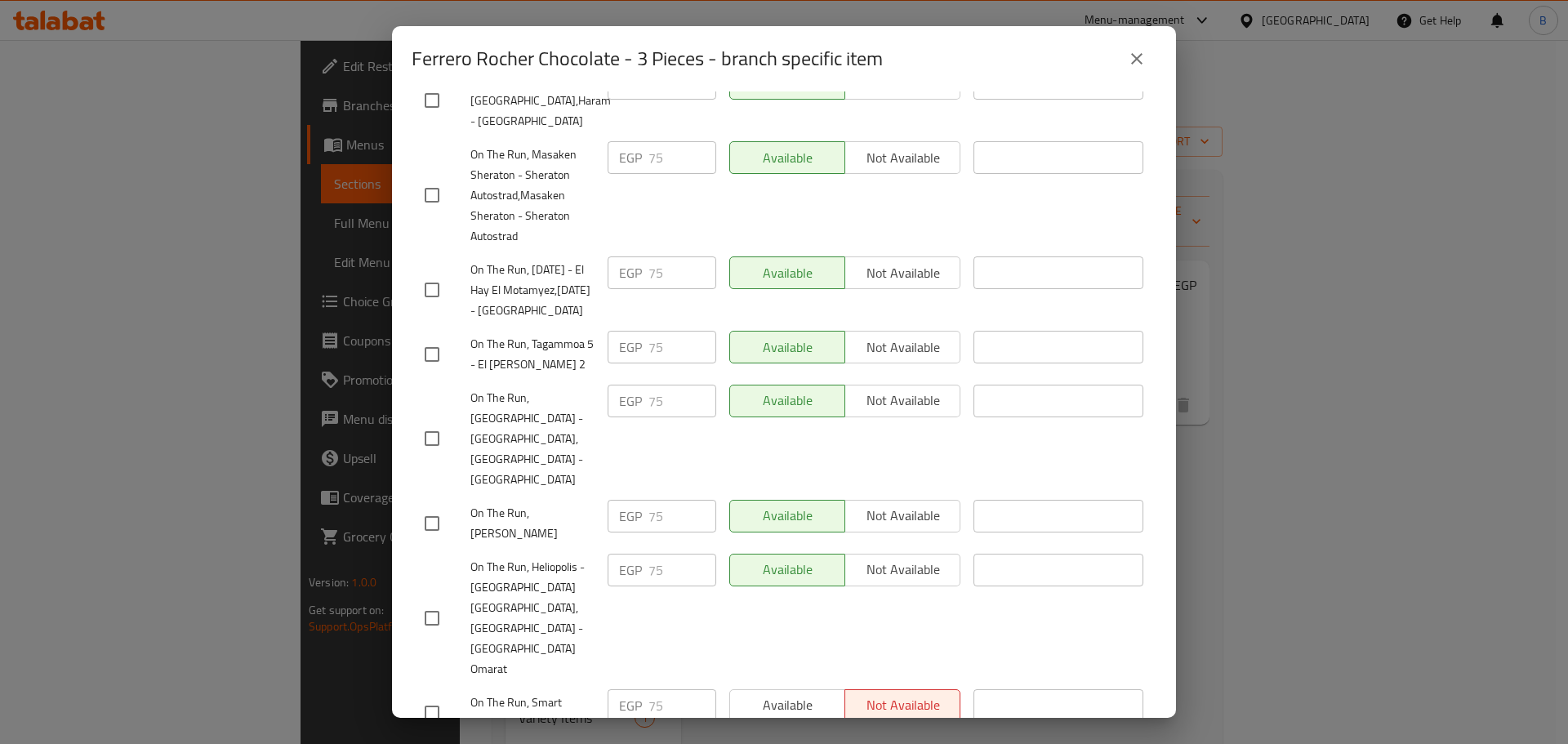
click at [1146, 55] on icon "close" at bounding box center [1136, 58] width 19 height 19
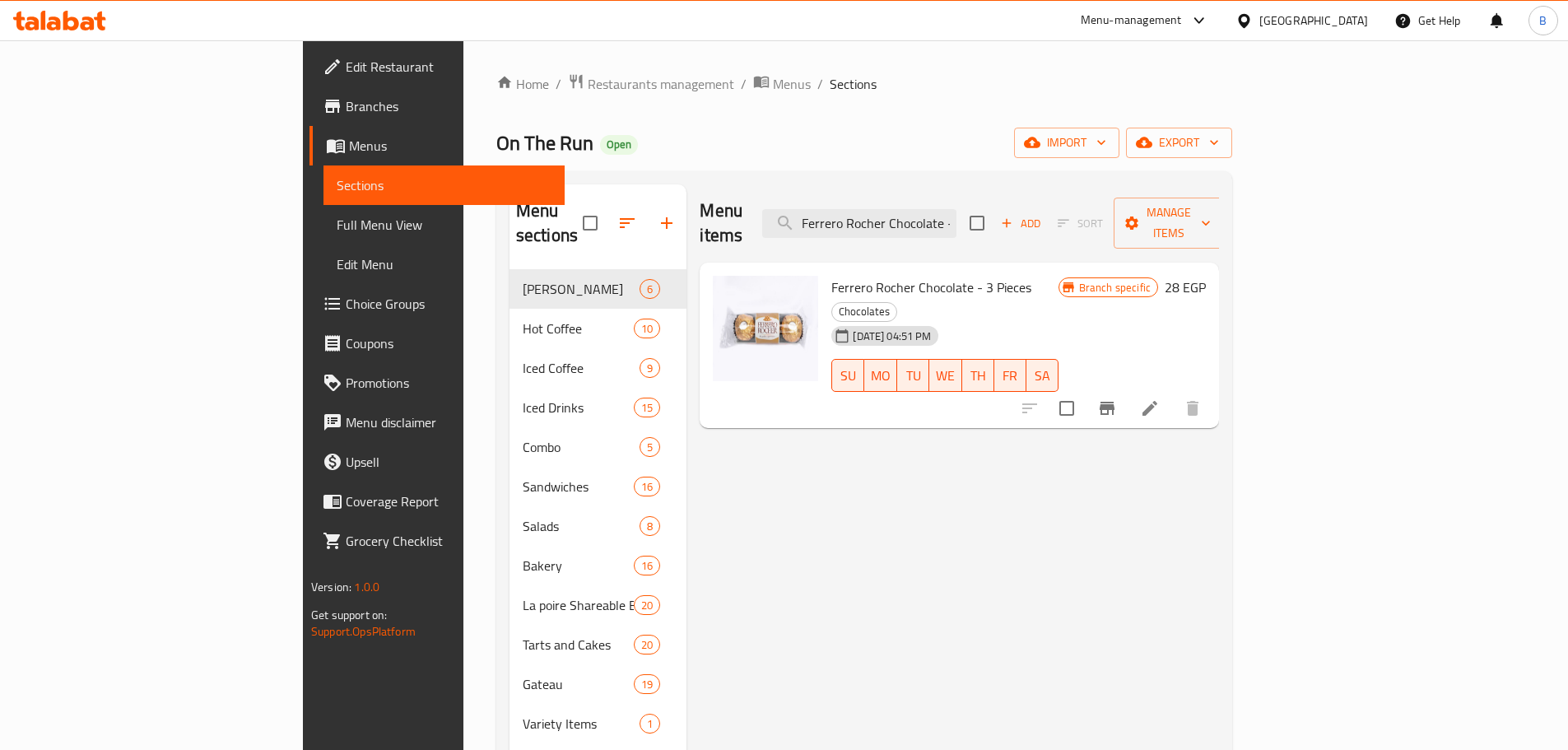
drag, startPoint x: 911, startPoint y: 203, endPoint x: 928, endPoint y: 221, distance: 24.8
click at [928, 221] on input "Ferrero Rocher Chocolate - 3 Pieces" at bounding box center [859, 224] width 194 height 29
click at [928, 222] on input "Ferrero Rocher Chocolate - 3 Pieces" at bounding box center [859, 224] width 194 height 29
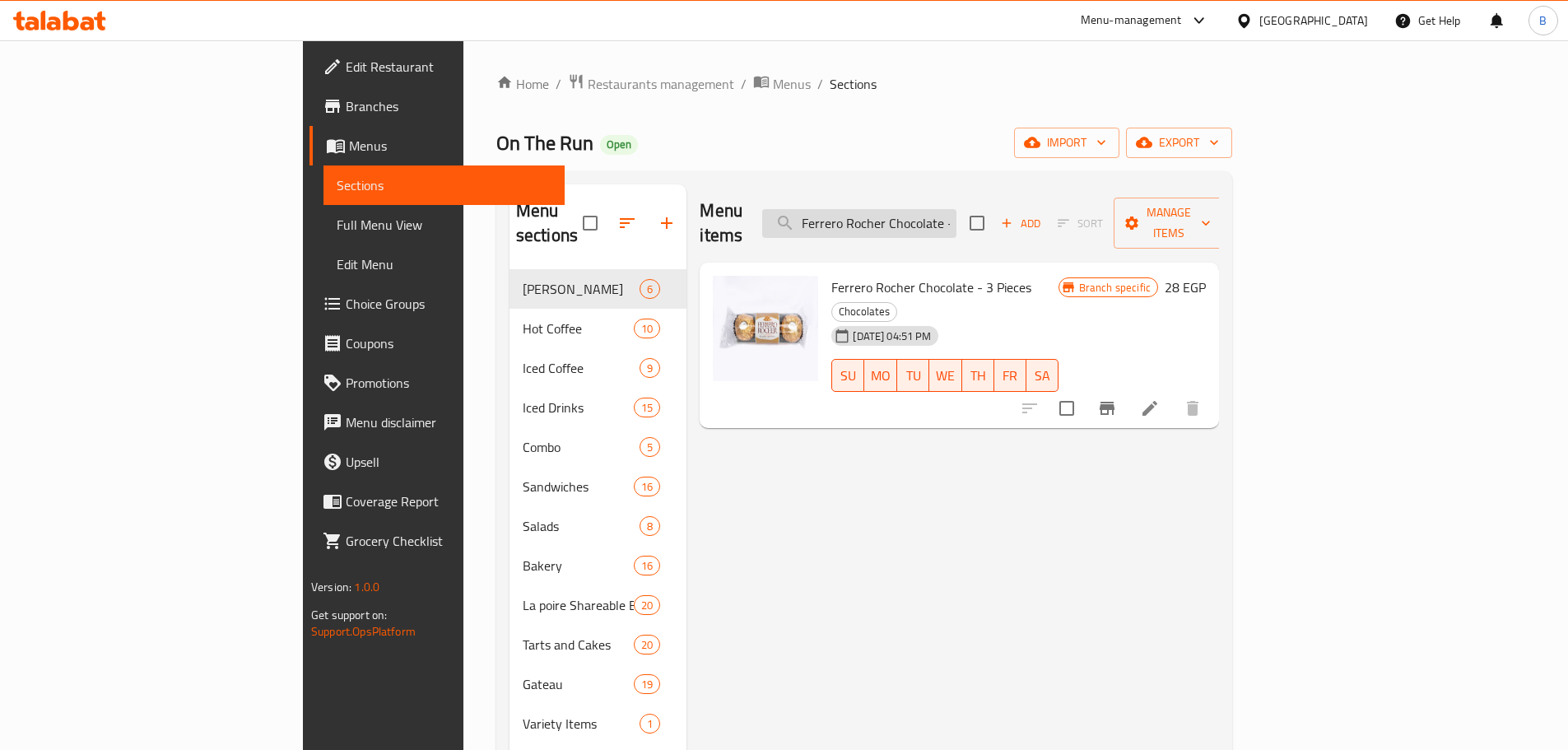
click at [928, 220] on input "Ferrero Rocher Chocolate - 3 Pieces" at bounding box center [859, 224] width 194 height 29
click at [928, 219] on input "Ferrero Rocher Chocolate - 3 Pieces" at bounding box center [859, 224] width 194 height 29
paste input "Collection - 269 Gm"
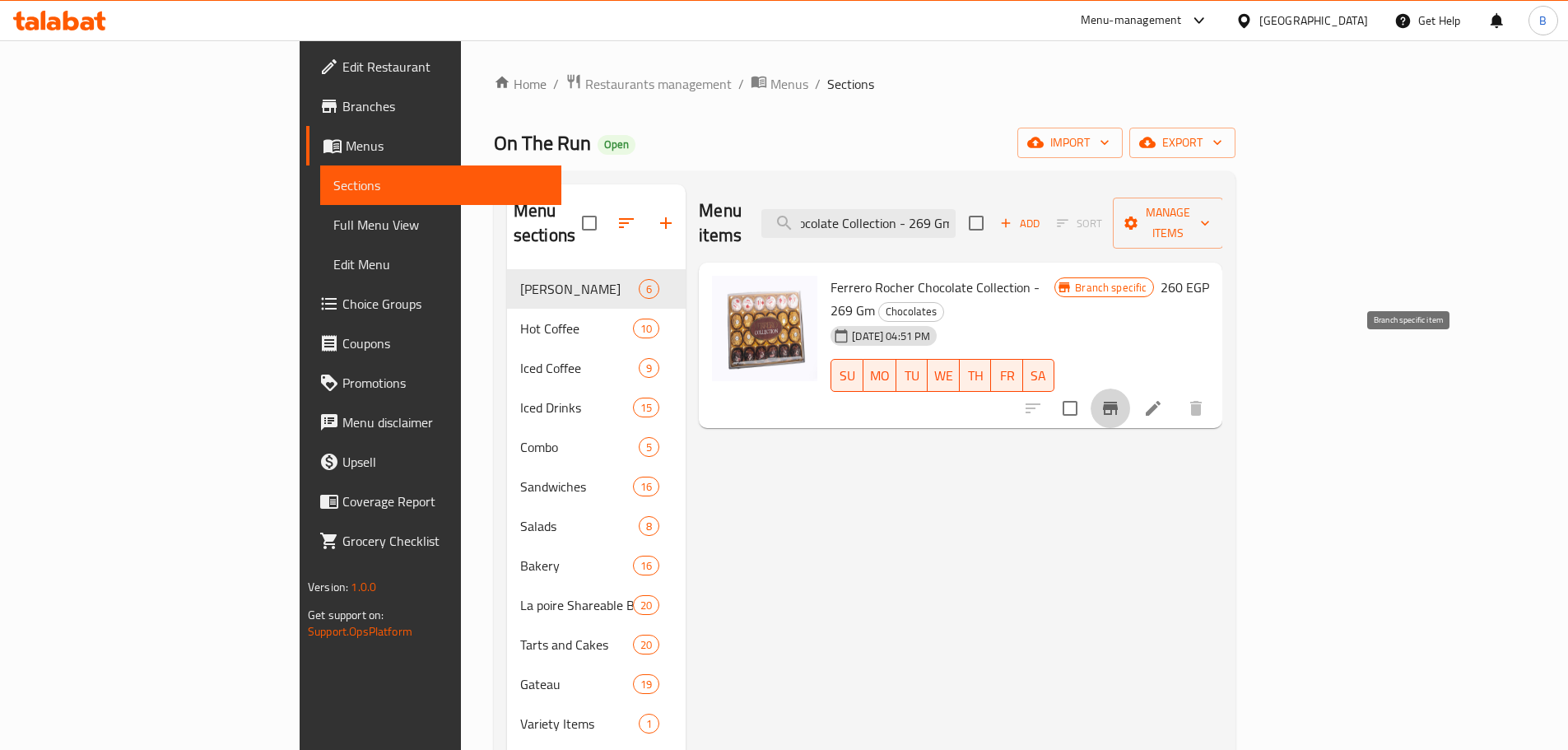
click at [1120, 398] on icon "Branch-specific-item" at bounding box center [1110, 408] width 19 height 19
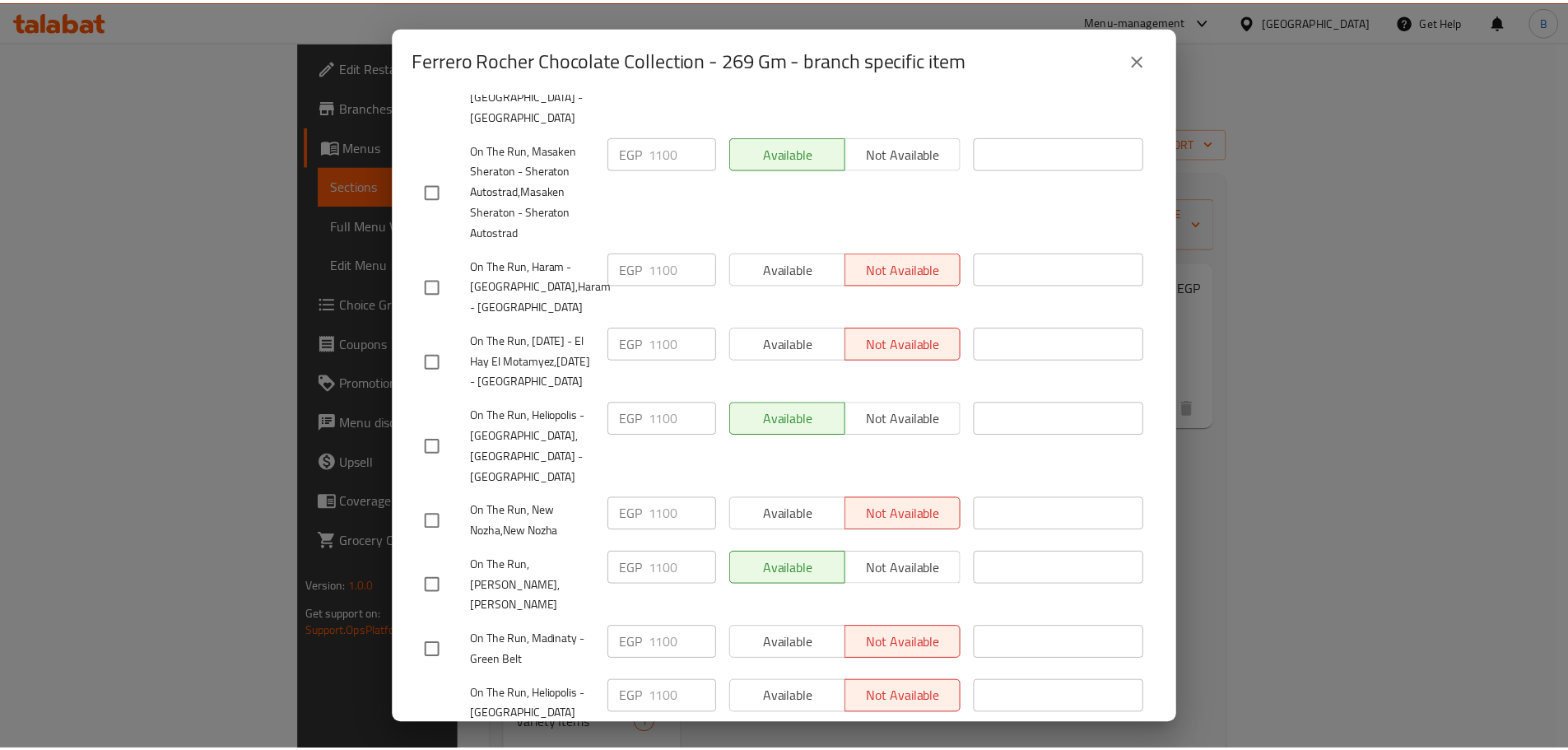
scroll to position [1729, 0]
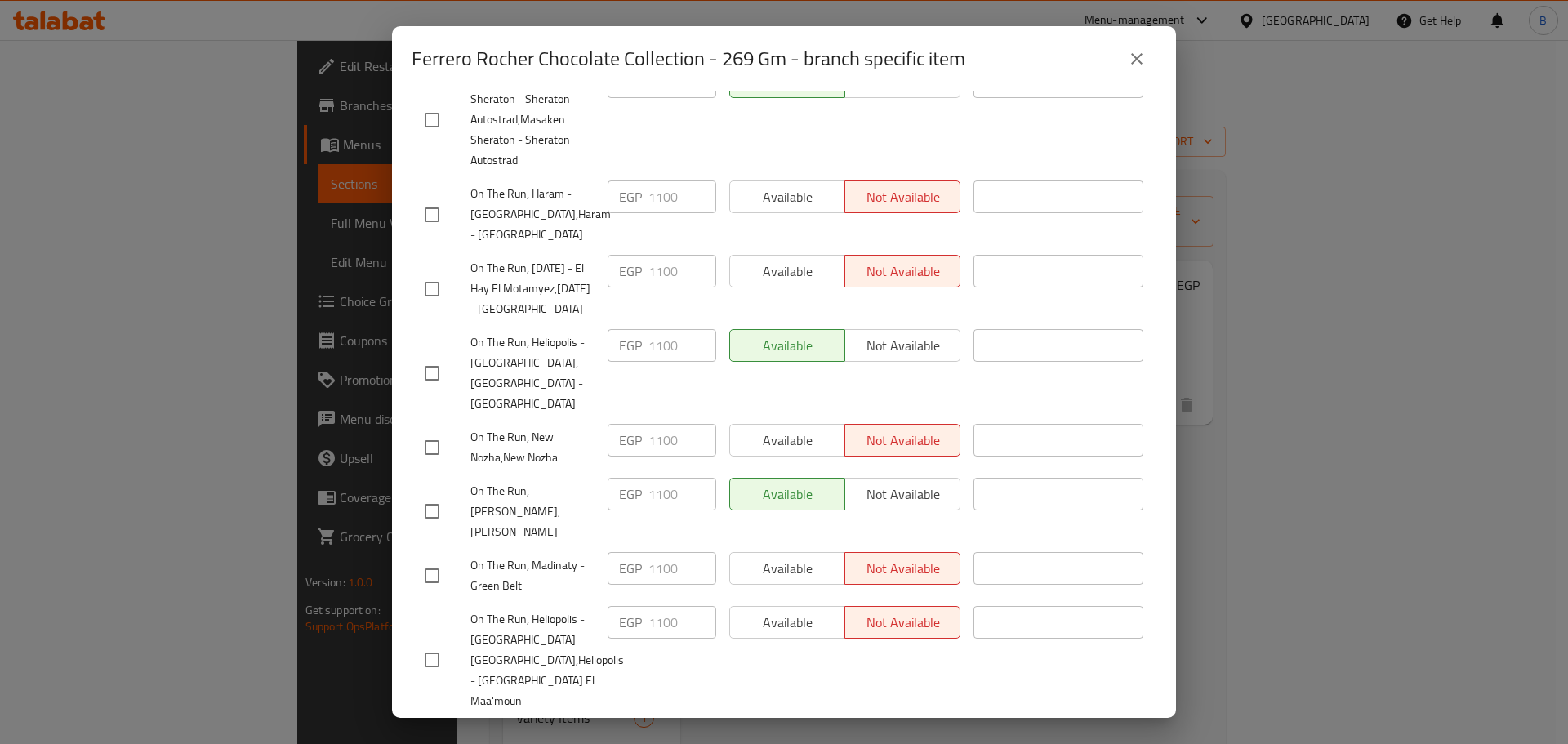
click at [1142, 67] on icon "close" at bounding box center [1136, 58] width 19 height 19
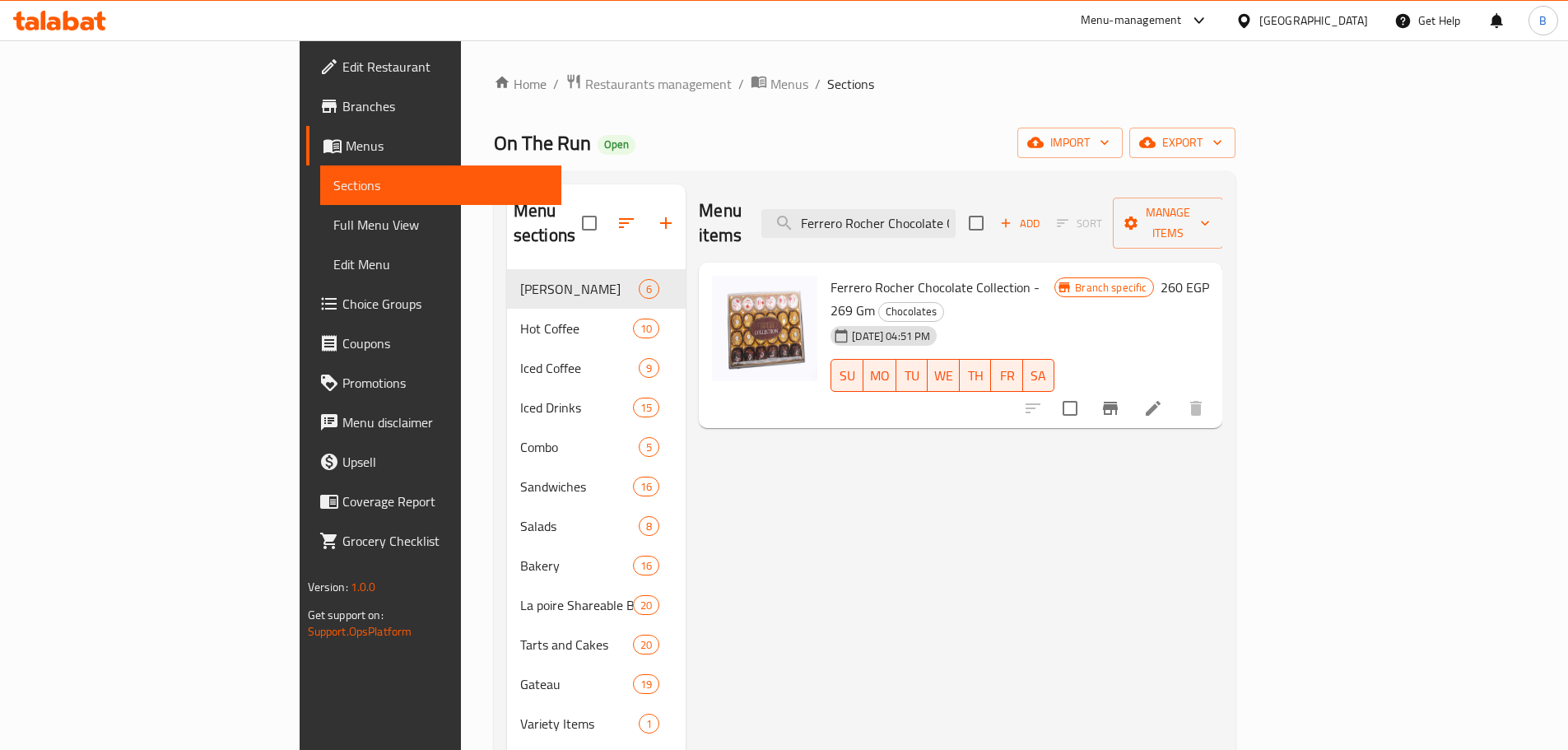
click at [1001, 749] on html "​ Menu-management [GEOGRAPHIC_DATA] Get Help B Edit Restaurant Branches Menus S…" at bounding box center [784, 375] width 1568 height 750
drag, startPoint x: 1467, startPoint y: 475, endPoint x: 1424, endPoint y: 447, distance: 51.3
click at [956, 209] on input "Ferrero Rocher Chocolate Collection - 269 Gm" at bounding box center [859, 224] width 194 height 29
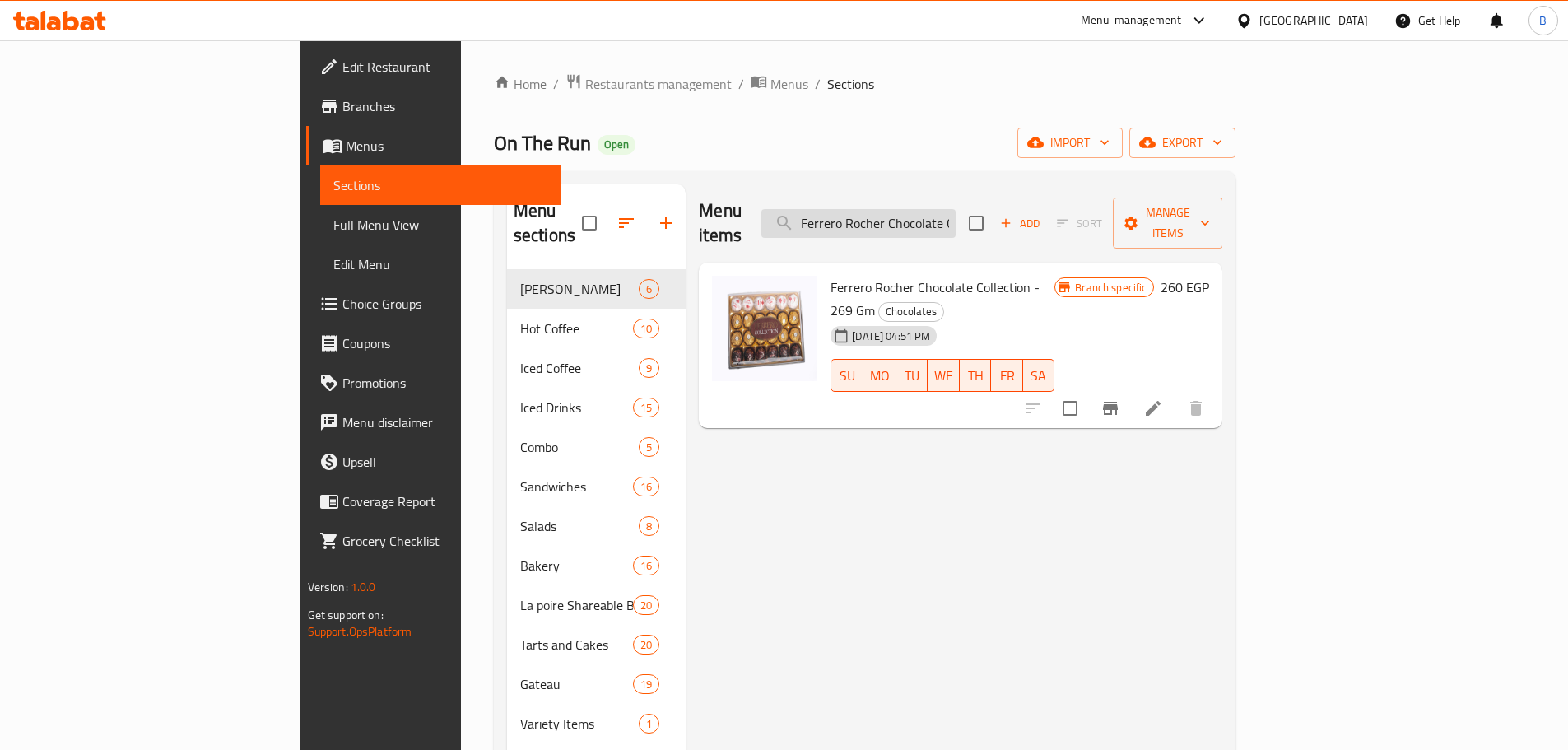
click at [956, 209] on input "Ferrero Rocher Chocolate Collection - 269 Gm" at bounding box center [859, 224] width 194 height 29
paste input "Kinder Bueno Chocolate - 43"
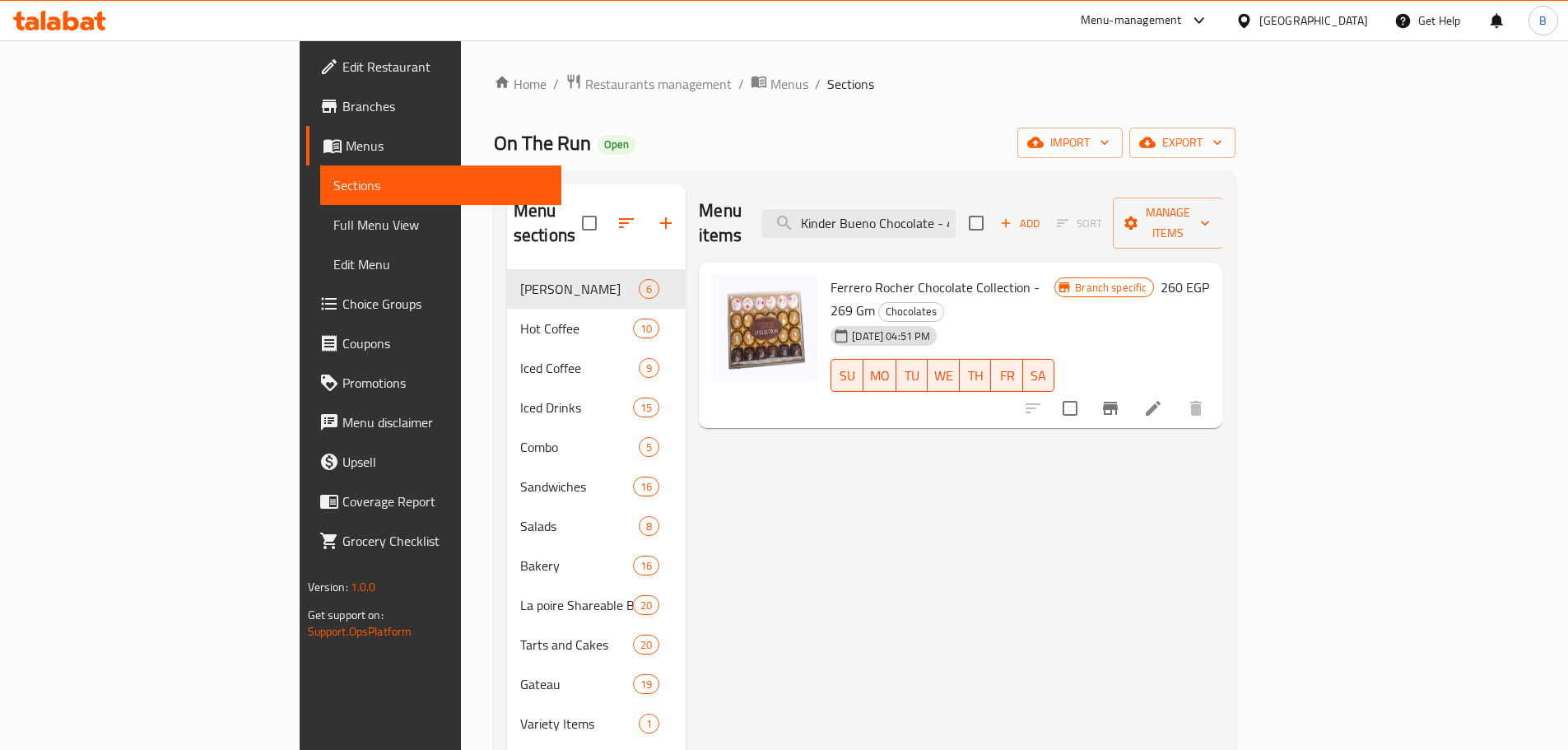
scroll to position [0, 32]
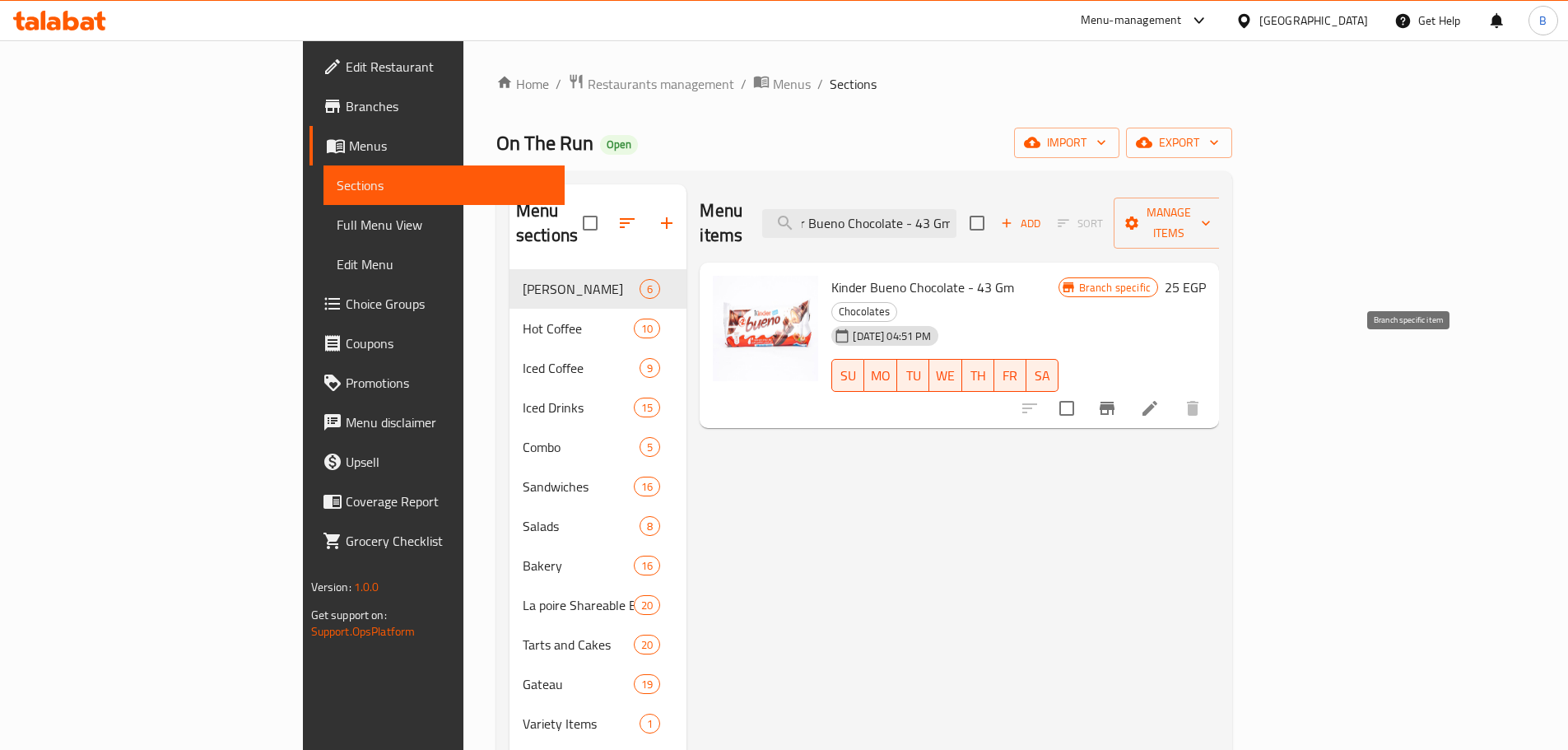
click at [1127, 388] on button "Branch-specific-item" at bounding box center [1107, 408] width 40 height 40
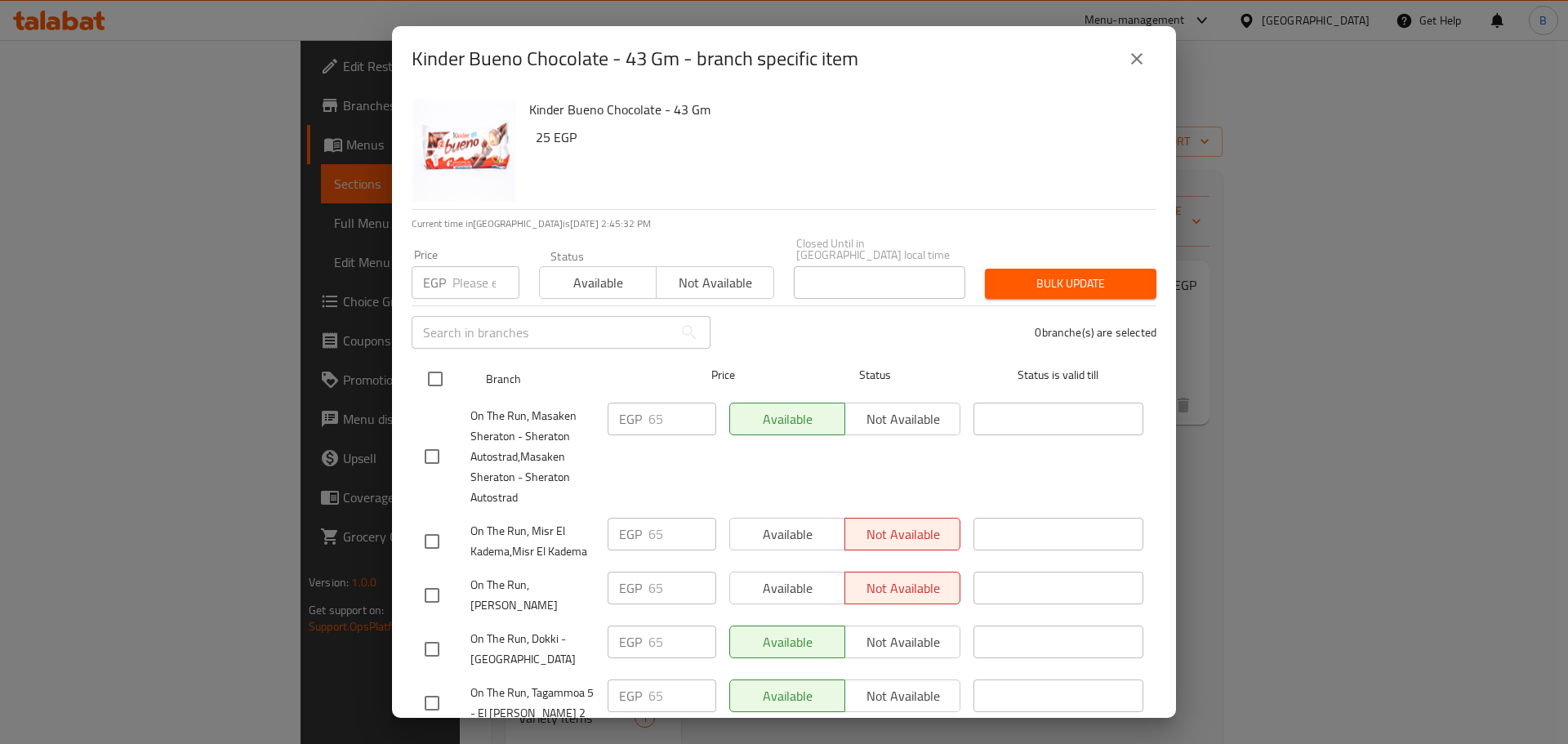
click at [438, 378] on input "checkbox" at bounding box center [435, 378] width 34 height 34
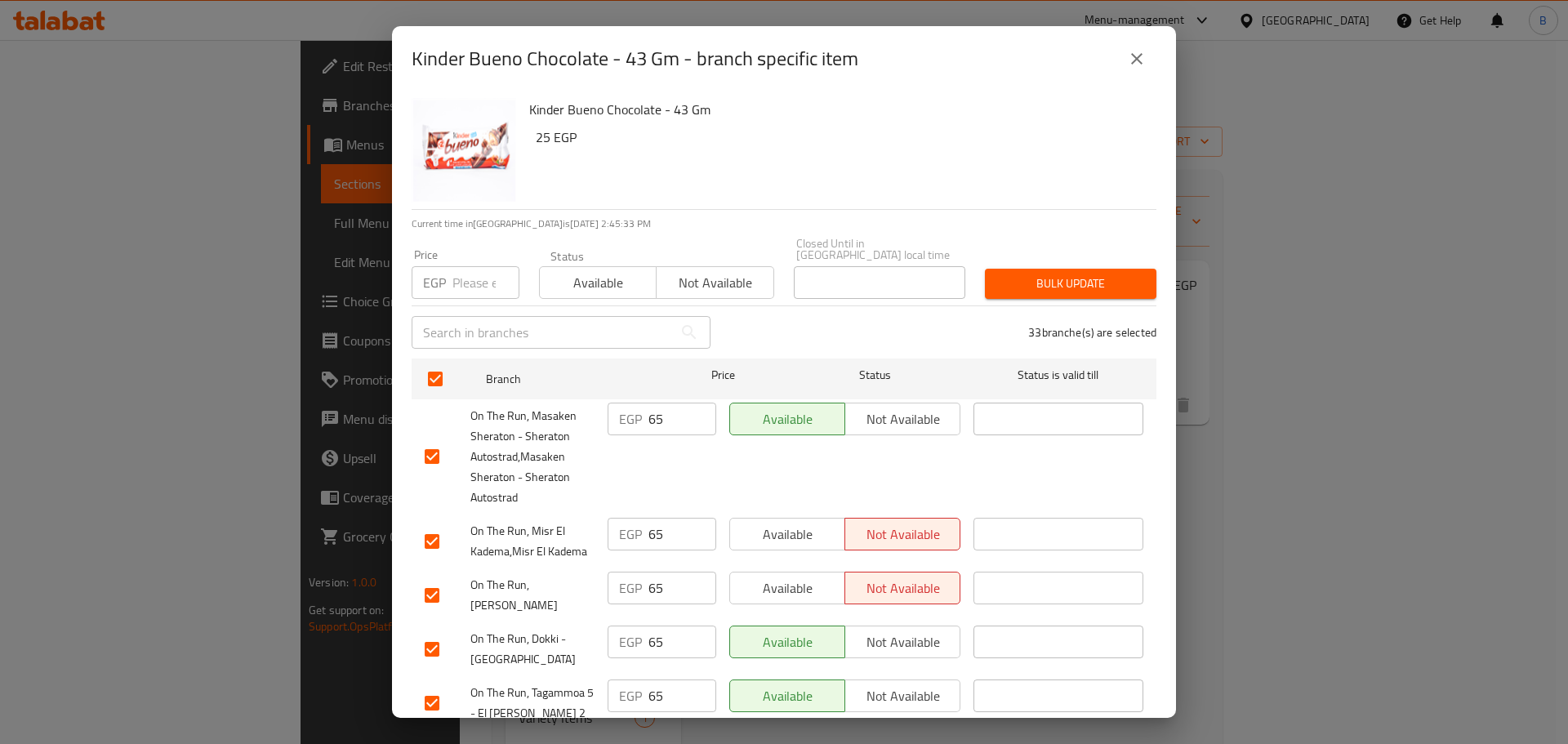
click at [464, 287] on input "number" at bounding box center [486, 282] width 67 height 33
click at [892, 199] on div "Kinder Bueno Chocolate - 43 Gm 25 EGP" at bounding box center [837, 150] width 627 height 118
click at [998, 273] on span "Bulk update" at bounding box center [1070, 283] width 145 height 20
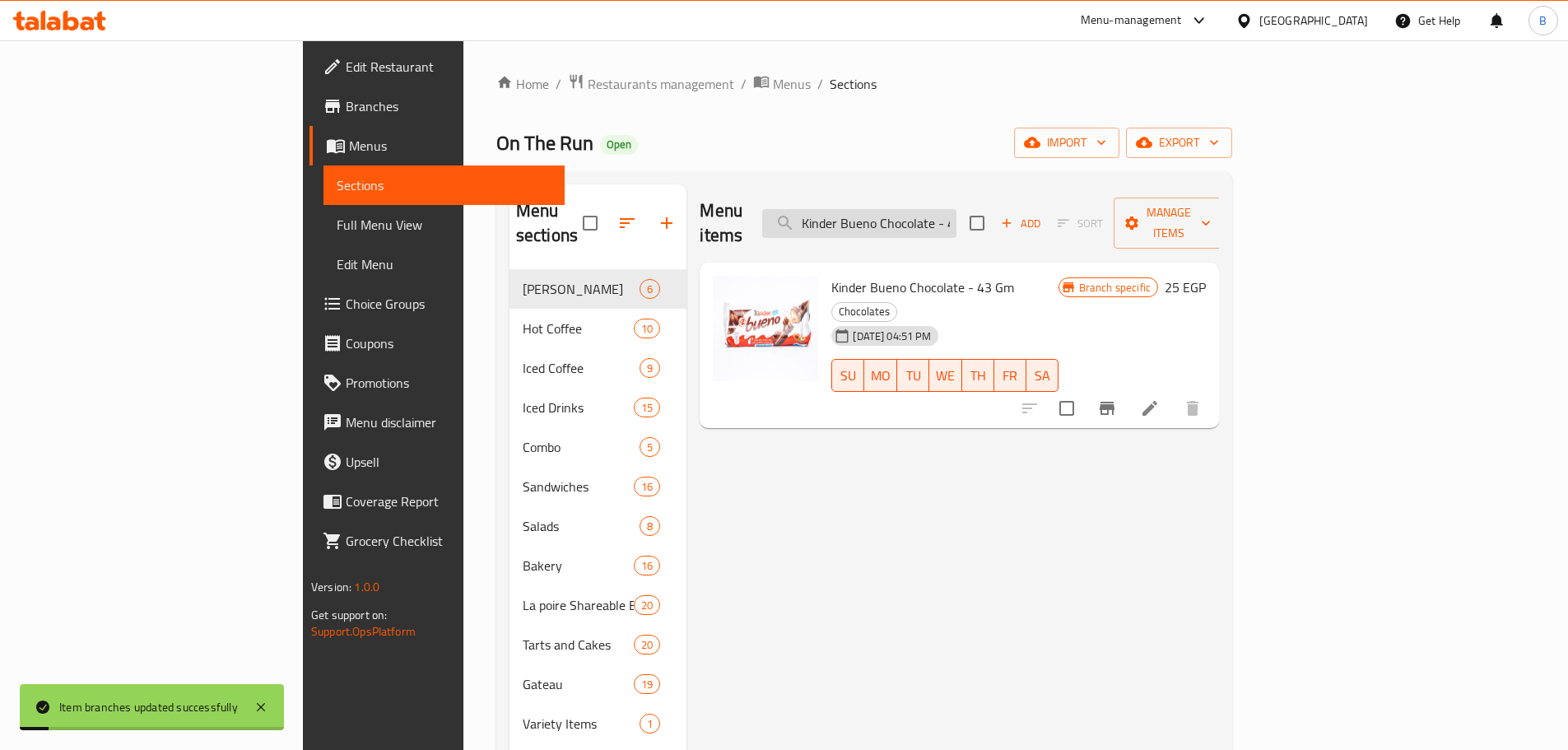
click at [957, 219] on input "Kinder Bueno Chocolate - 43 Gm" at bounding box center [859, 224] width 194 height 29
click at [957, 222] on input "Kinder Bueno Chocolate - 43 Gm" at bounding box center [859, 224] width 194 height 29
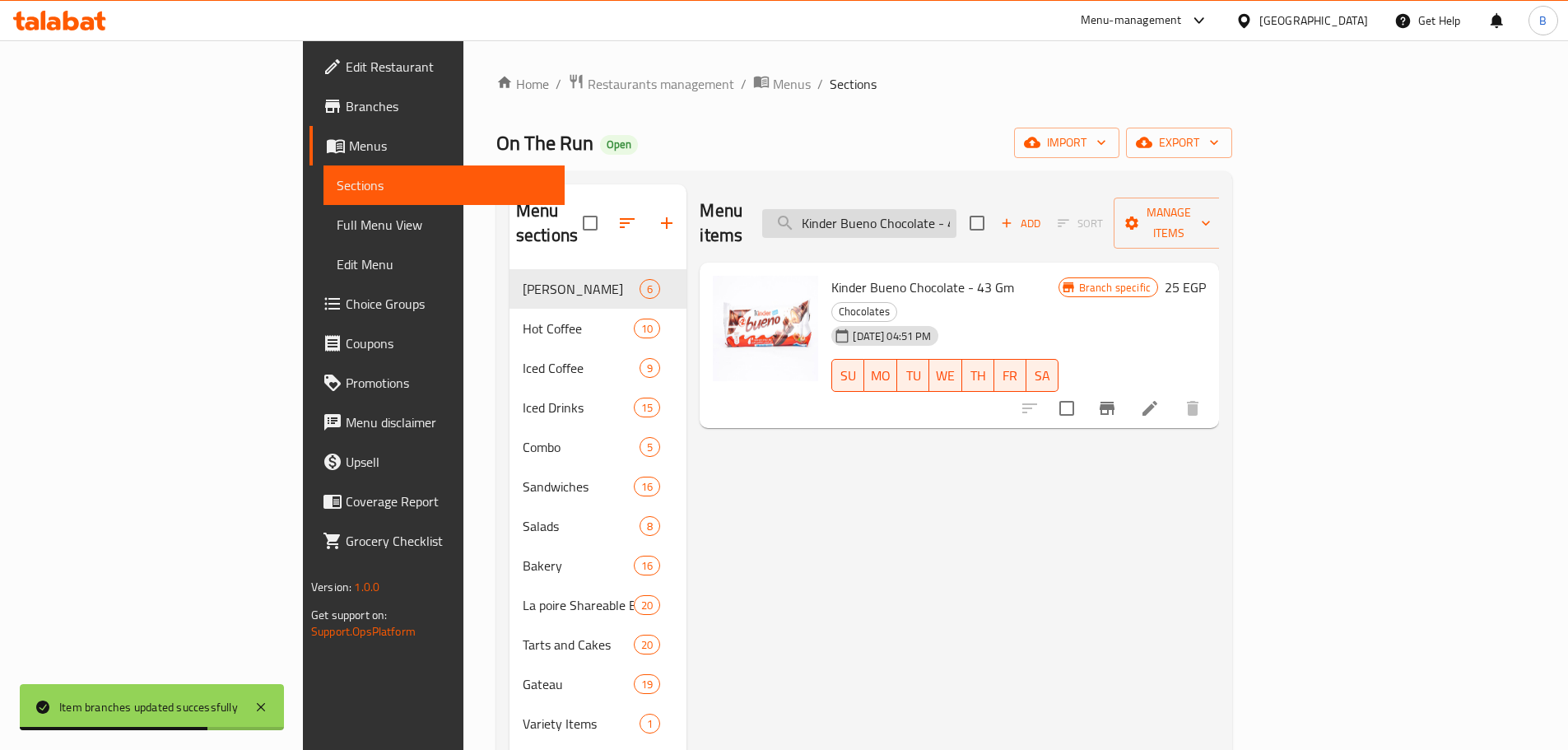
click at [957, 209] on input "Kinder Bueno Chocolate - 43 Gm" at bounding box center [859, 224] width 194 height 29
paste input "White Chocolate -"
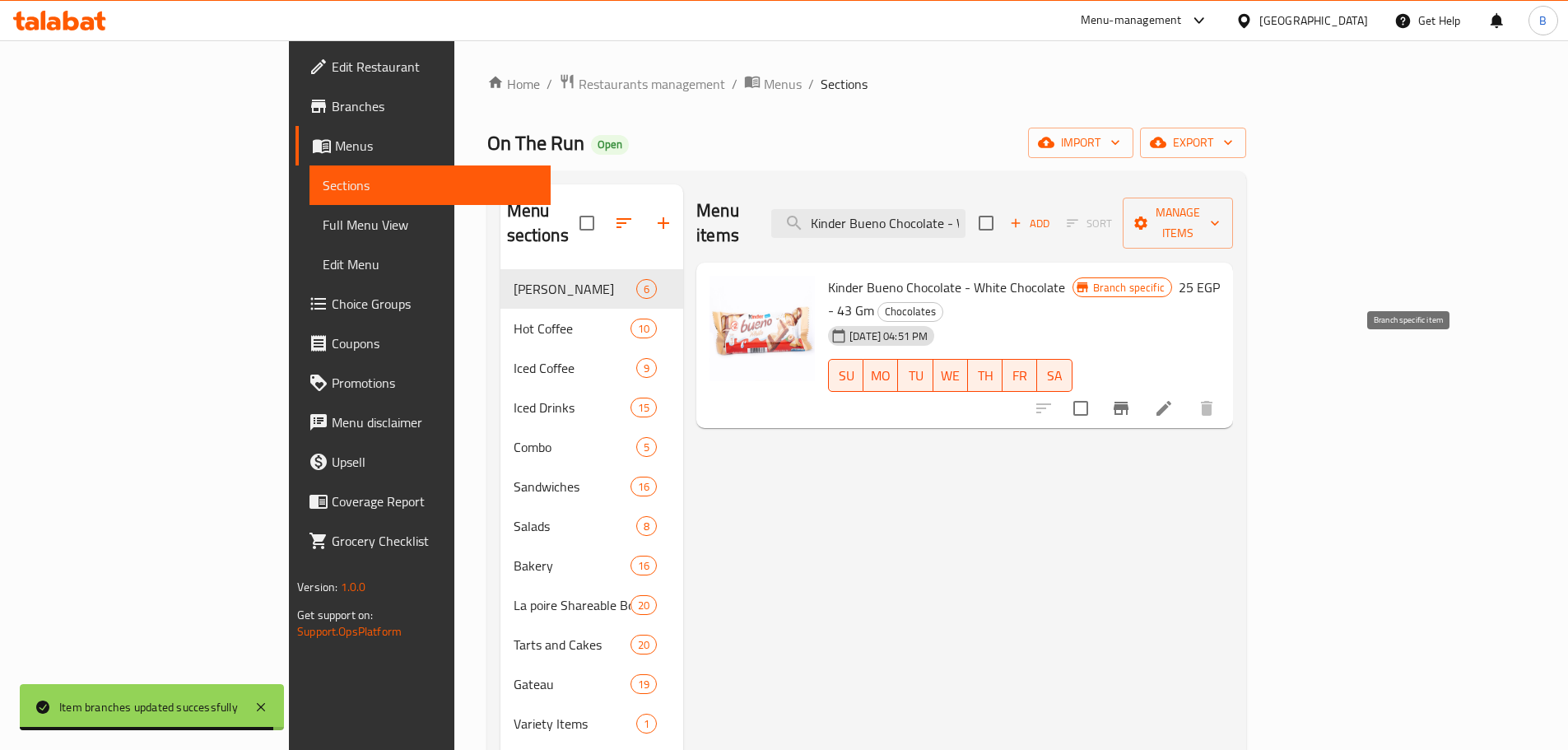
click at [1141, 388] on button "Branch-specific-item" at bounding box center [1121, 408] width 40 height 40
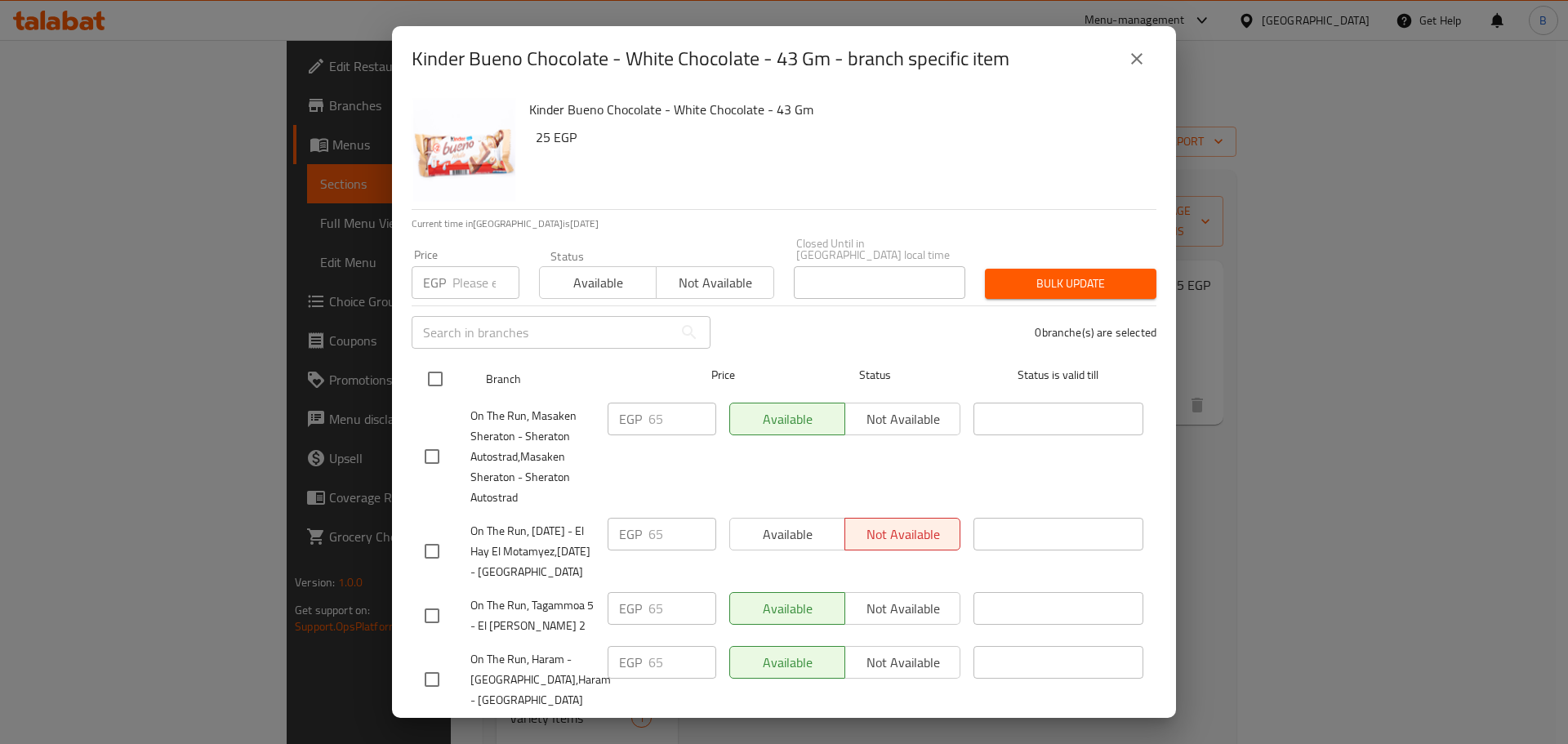
click at [424, 379] on input "checkbox" at bounding box center [435, 378] width 34 height 34
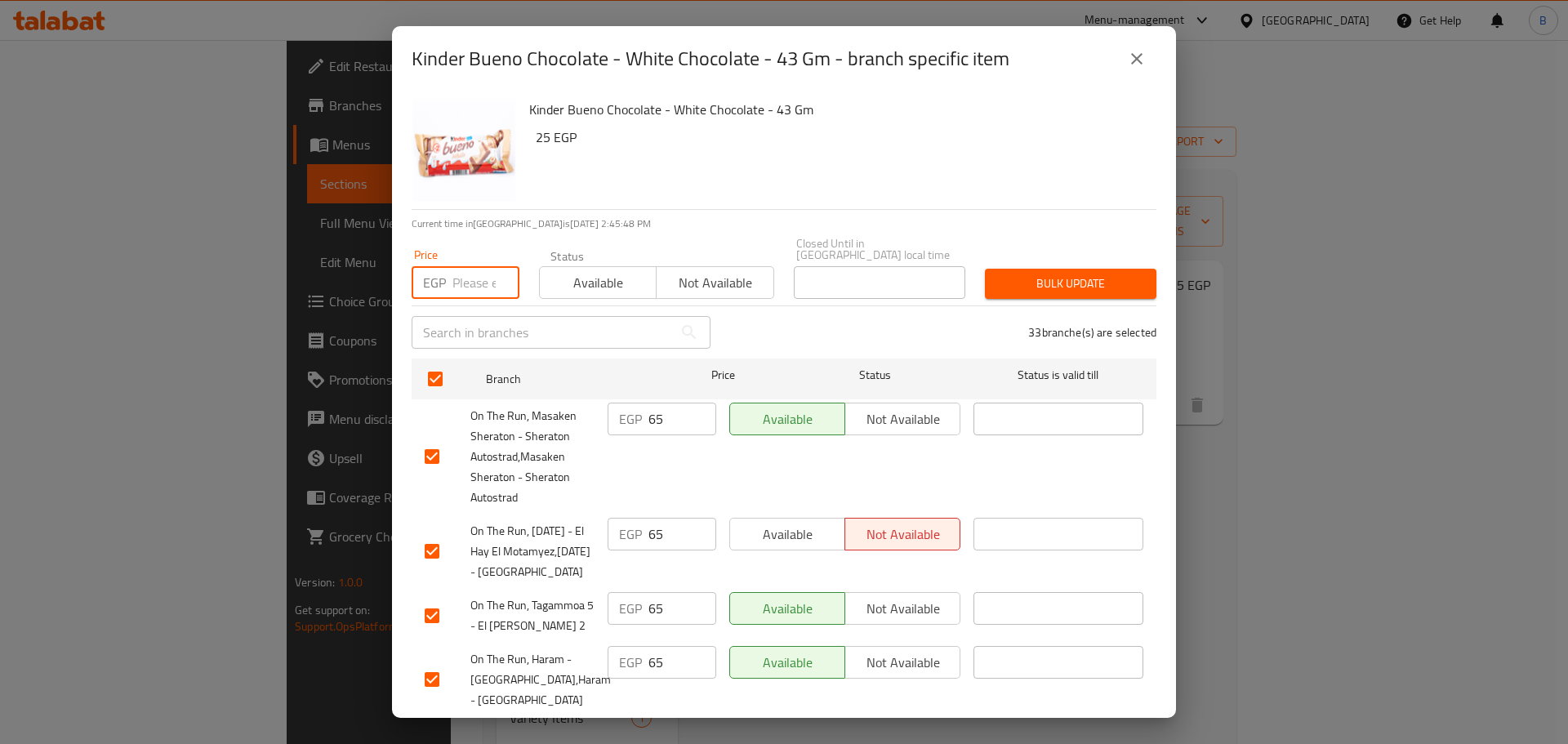
click at [463, 277] on input "number" at bounding box center [486, 282] width 67 height 33
click at [1090, 283] on button "Bulk update" at bounding box center [1070, 284] width 172 height 30
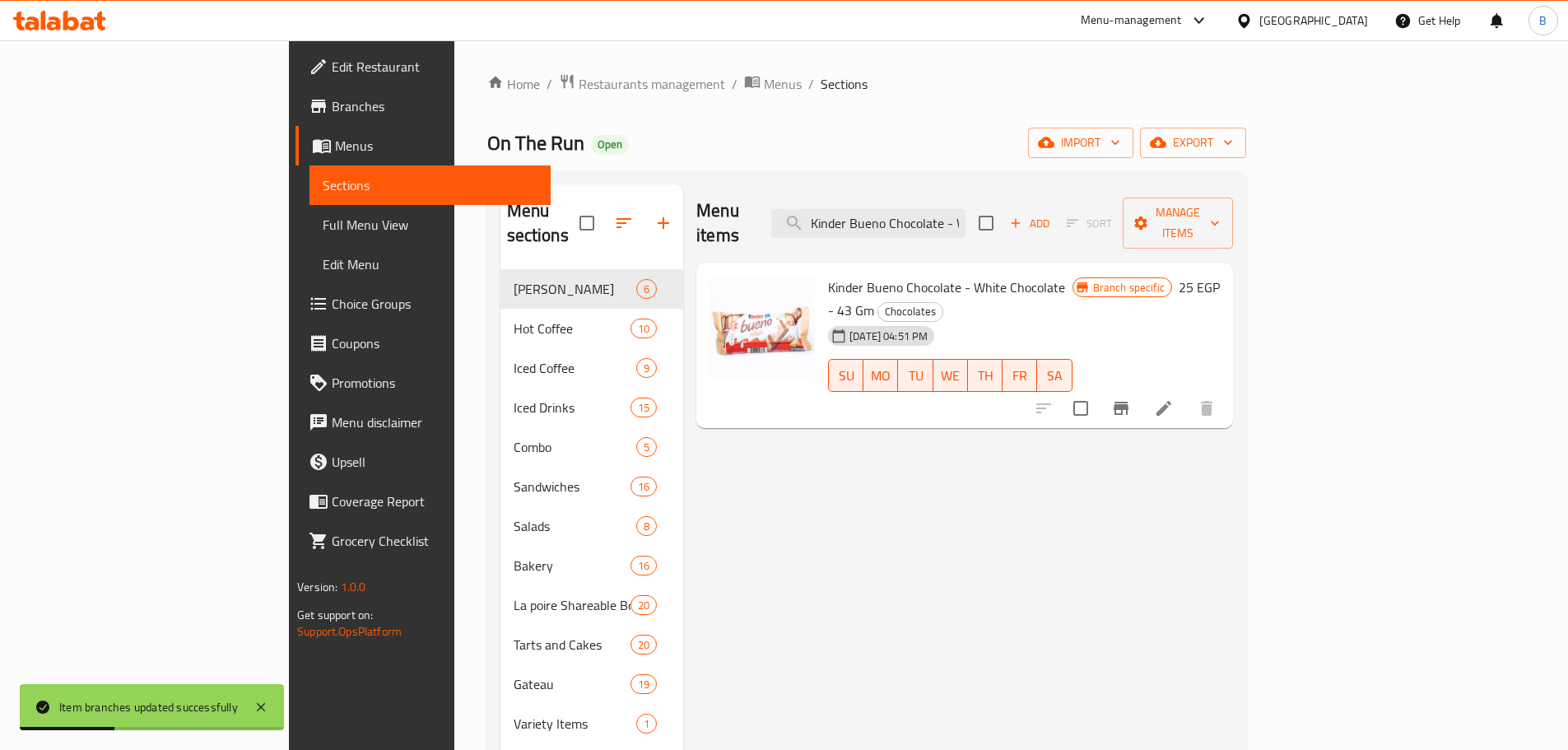
click at [965, 209] on input "Kinder Bueno Chocolate - White Chocolate - 43 Gm" at bounding box center [868, 224] width 194 height 29
click at [1024, 193] on div "Menu items Kinder Bueno Chocolate - White Chocolate - 43 Gm Add Sort Manage ite…" at bounding box center [965, 224] width 537 height 78
click at [965, 209] on input "Kinder Bueno Chocolate - White Chocolate - 43 Gm" at bounding box center [868, 224] width 194 height 29
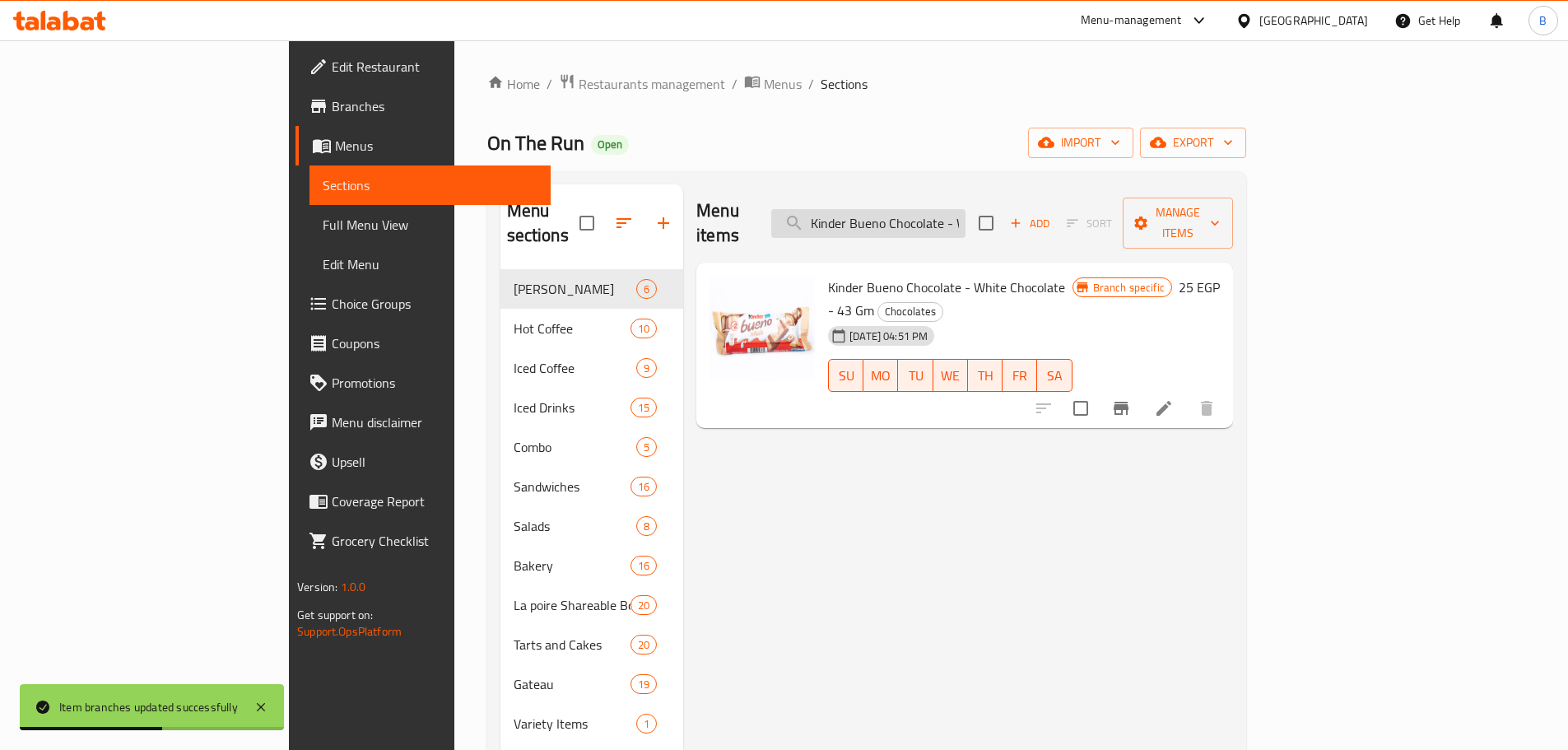
click at [965, 209] on input "Kinder Bueno Chocolate - White Chocolate - 43 Gm" at bounding box center [868, 224] width 194 height 29
click at [965, 219] on input "Kinder Bueno Chocolate - White Chocolate - 43 Gm" at bounding box center [868, 224] width 194 height 29
click at [965, 221] on input "Kinder Bueno Chocolate - White Chocolate - 43 Gm" at bounding box center [868, 224] width 194 height 29
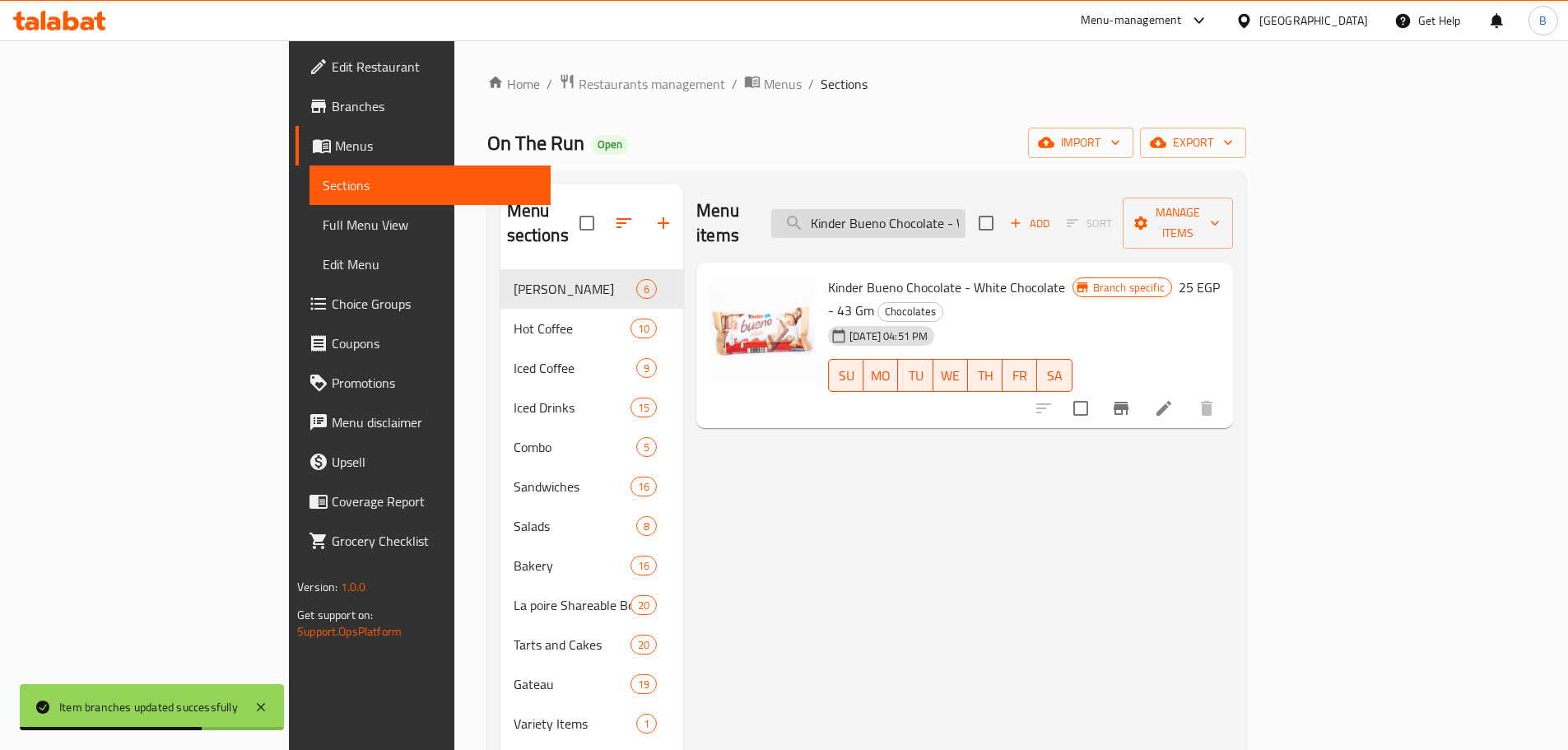
click at [965, 221] on input "Kinder Bueno Chocolate - White Chocolate - 43 Gm" at bounding box center [868, 224] width 194 height 29
paste input "Chocolate - 4 Bars"
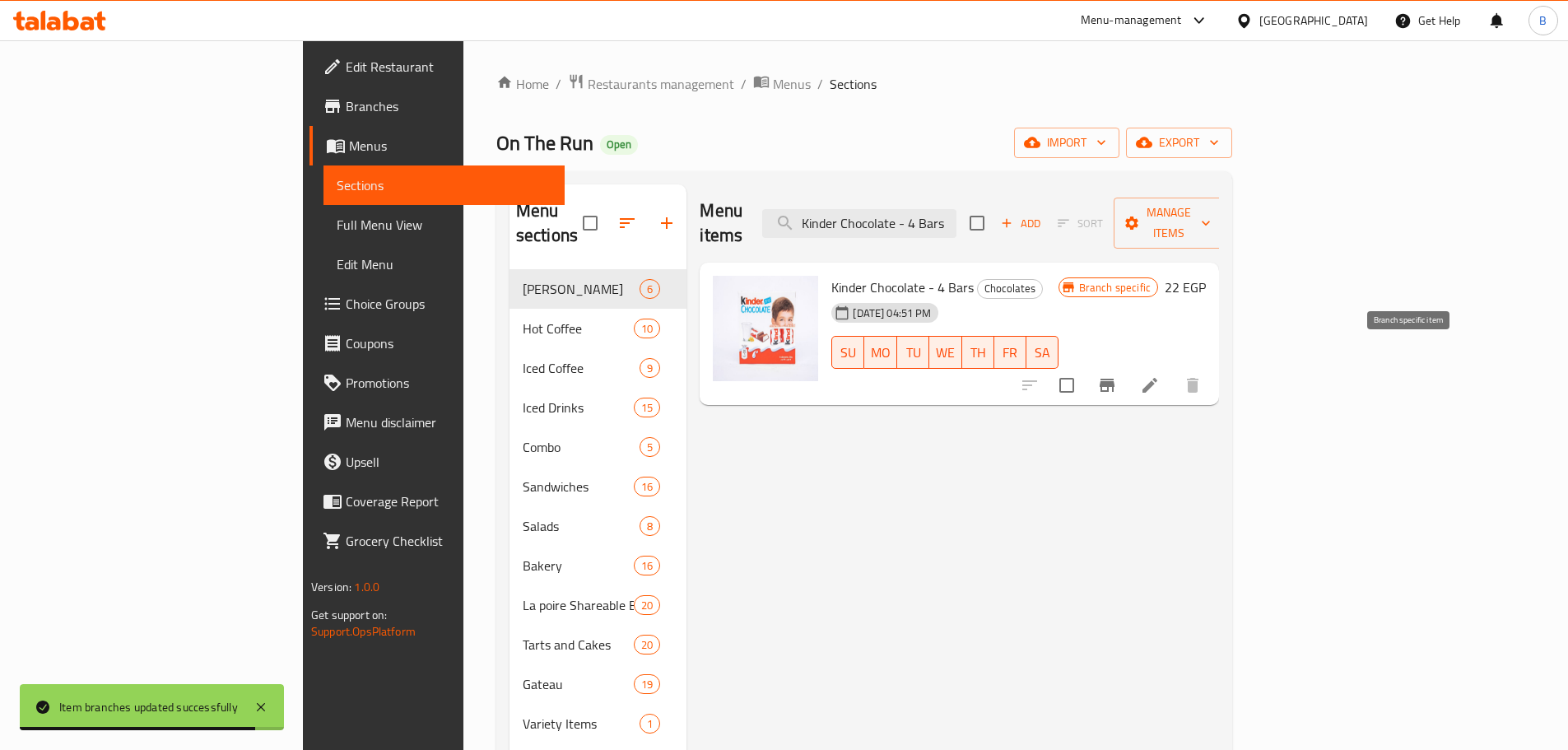
click at [1117, 375] on icon "Branch-specific-item" at bounding box center [1107, 385] width 19 height 19
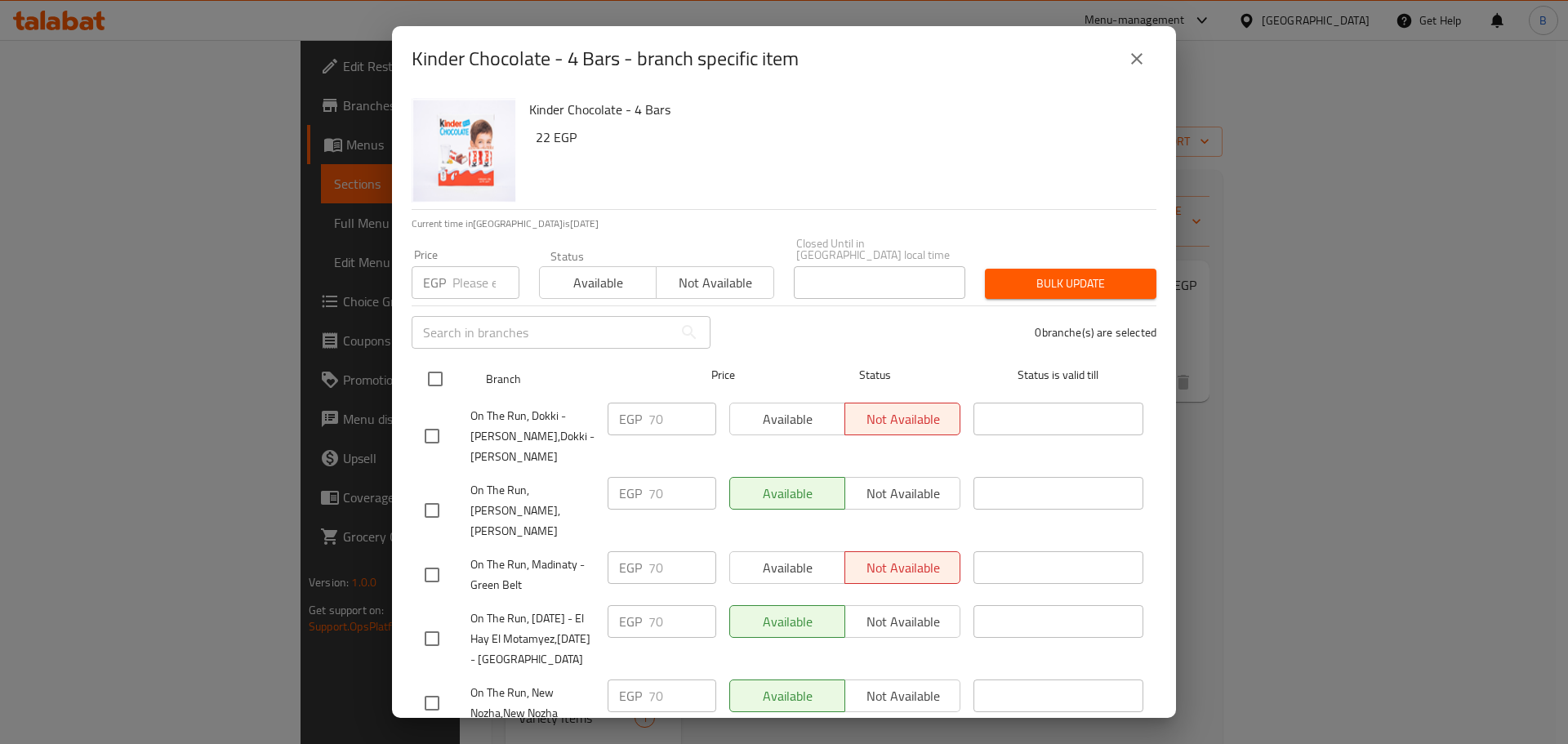
click at [429, 373] on input "checkbox" at bounding box center [435, 378] width 34 height 34
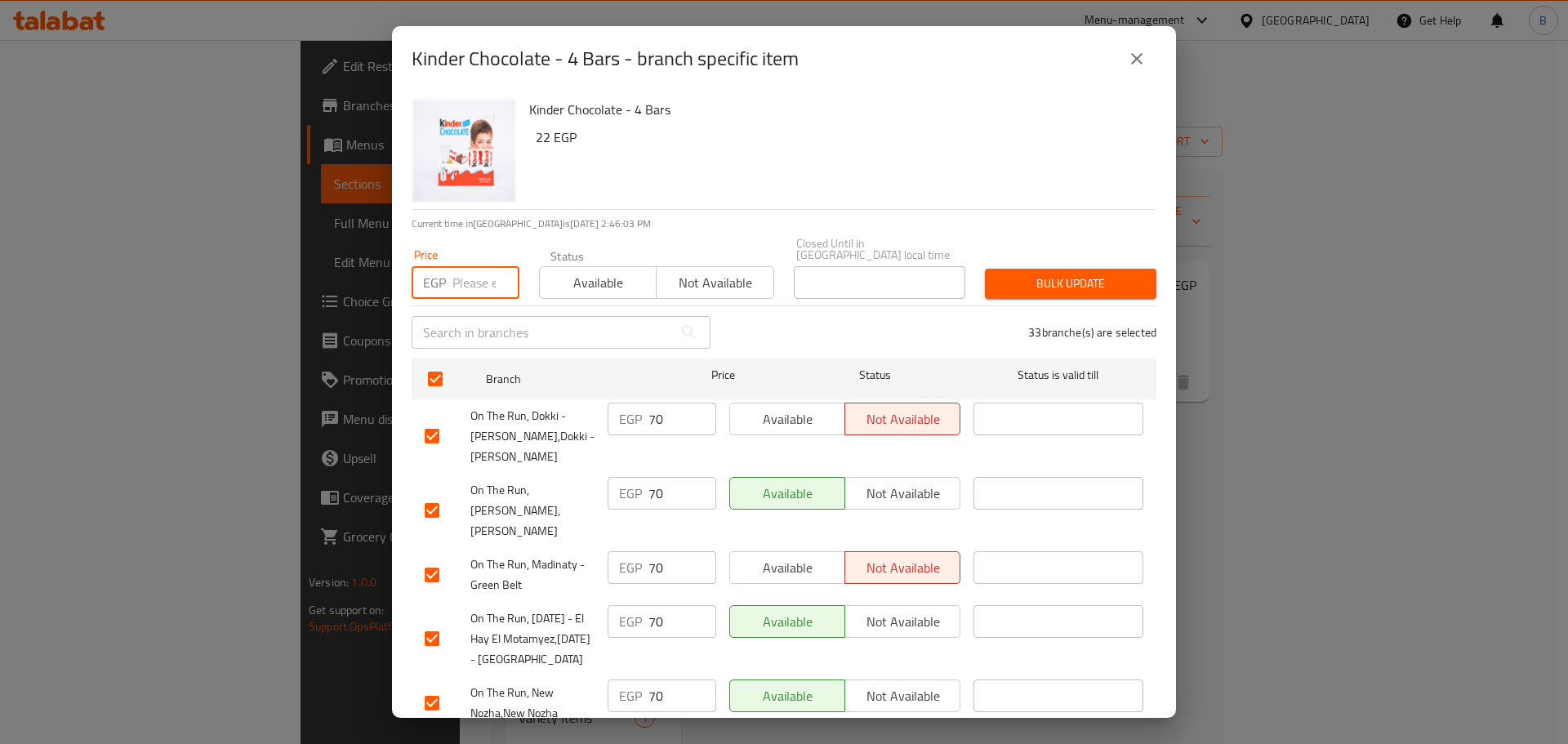
click at [472, 266] on input "number" at bounding box center [486, 282] width 67 height 33
click at [594, 228] on p "Current time in [GEOGRAPHIC_DATA] is [DATE] 2:46:06 PM" at bounding box center [784, 223] width 745 height 14
click at [1041, 273] on span "Bulk update" at bounding box center [1070, 283] width 145 height 20
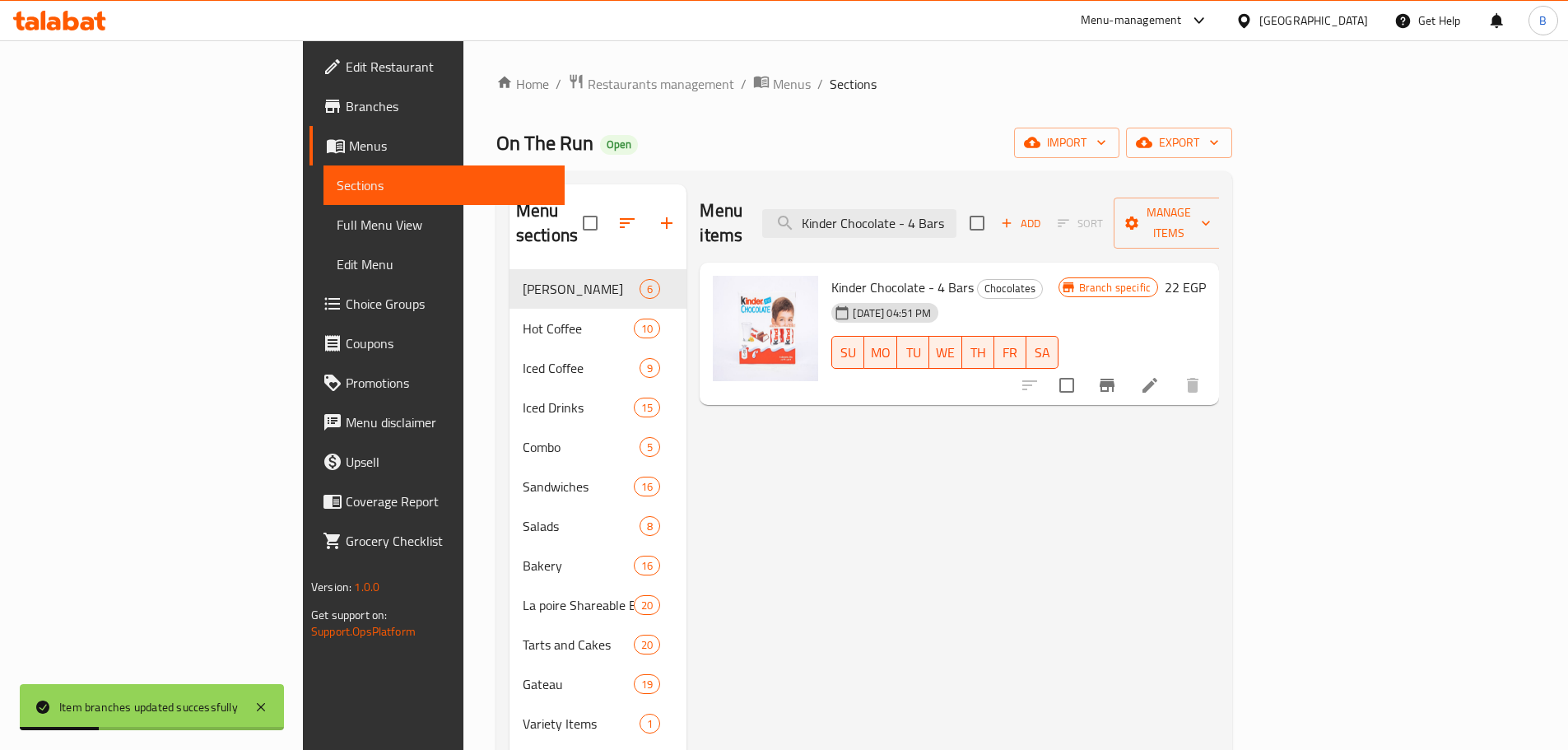
click at [957, 209] on input "Kinder Chocolate - 4 Bars" at bounding box center [859, 224] width 194 height 29
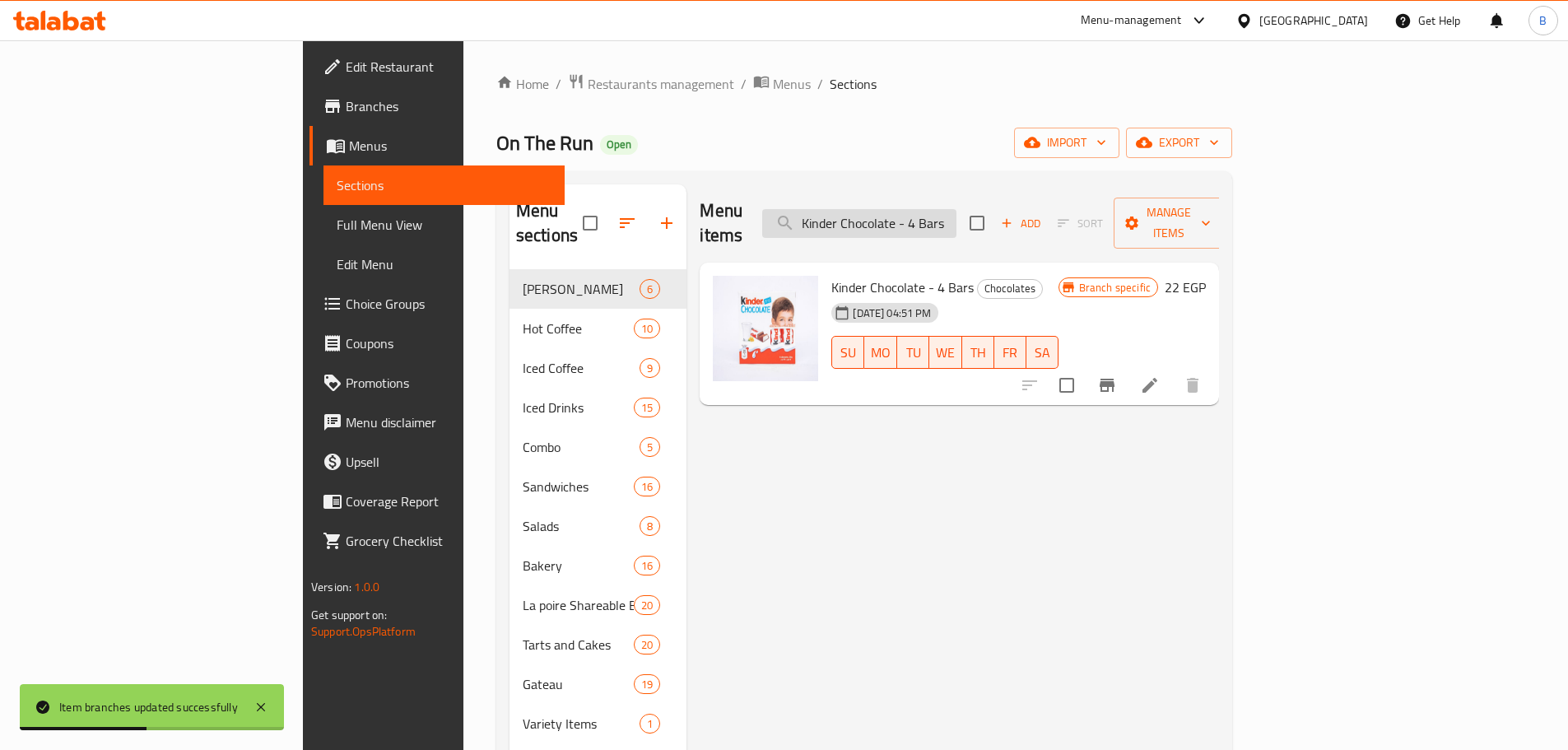
paste input "8pc"
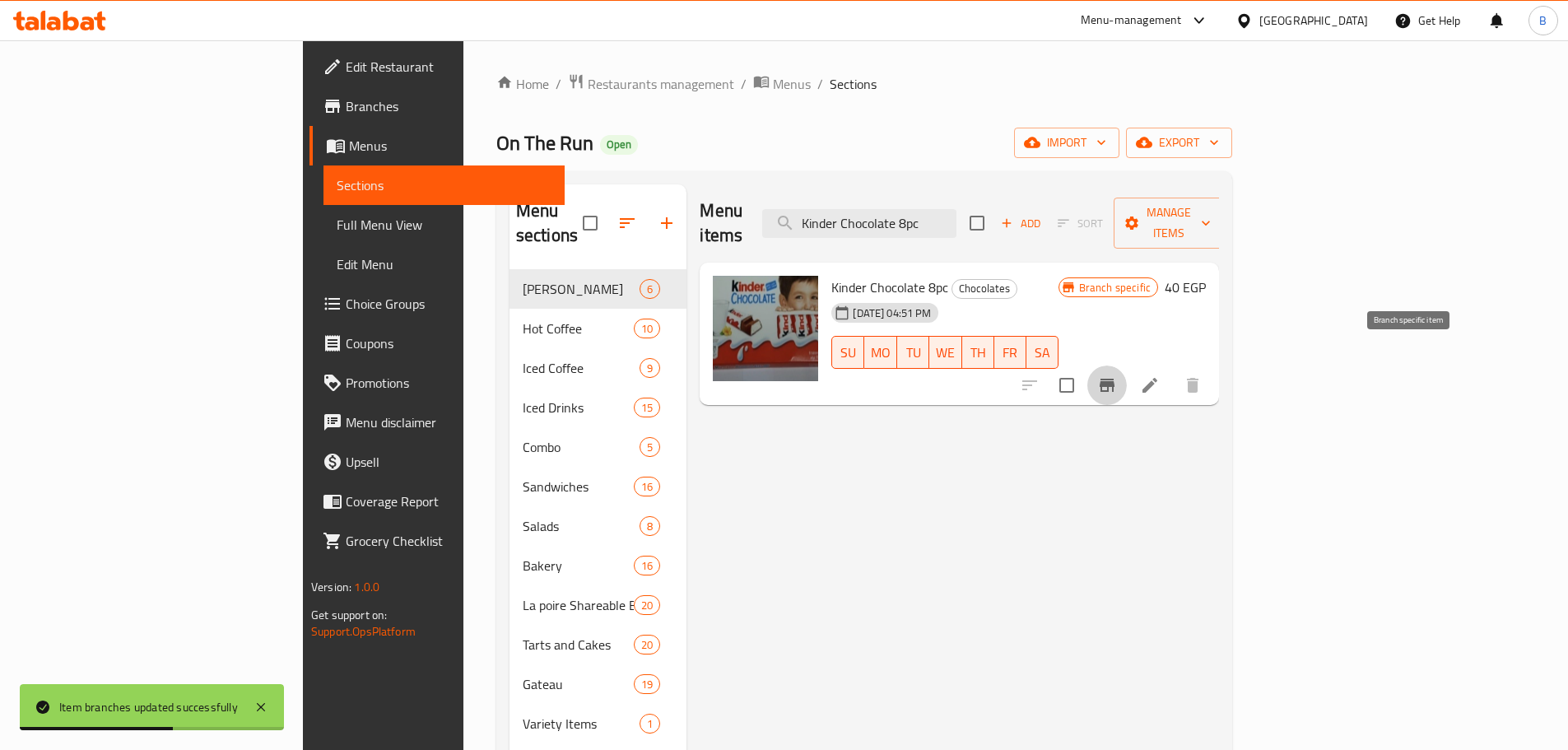
click at [1115, 379] on icon "Branch-specific-item" at bounding box center [1107, 386] width 14 height 14
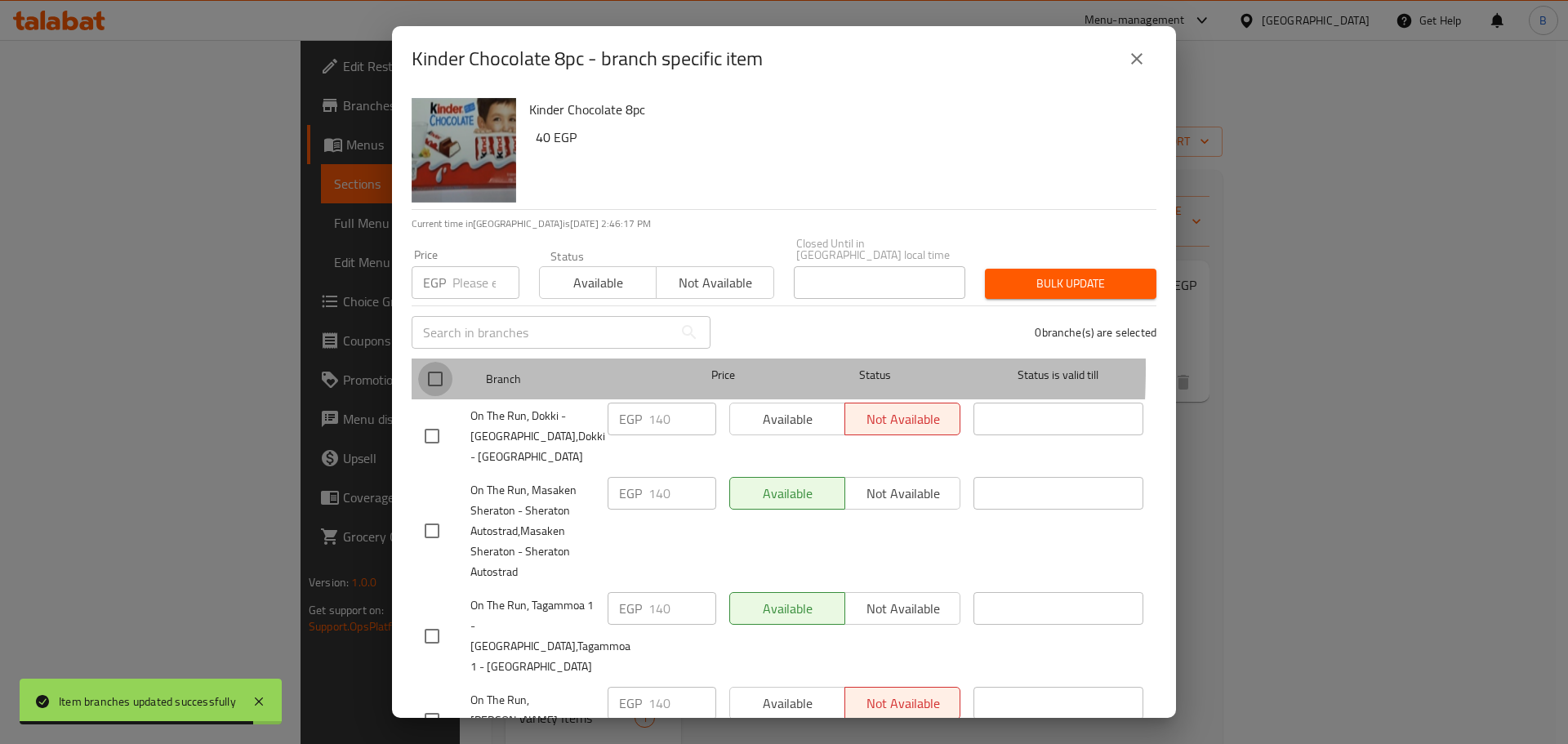
click at [419, 361] on input "checkbox" at bounding box center [435, 378] width 34 height 34
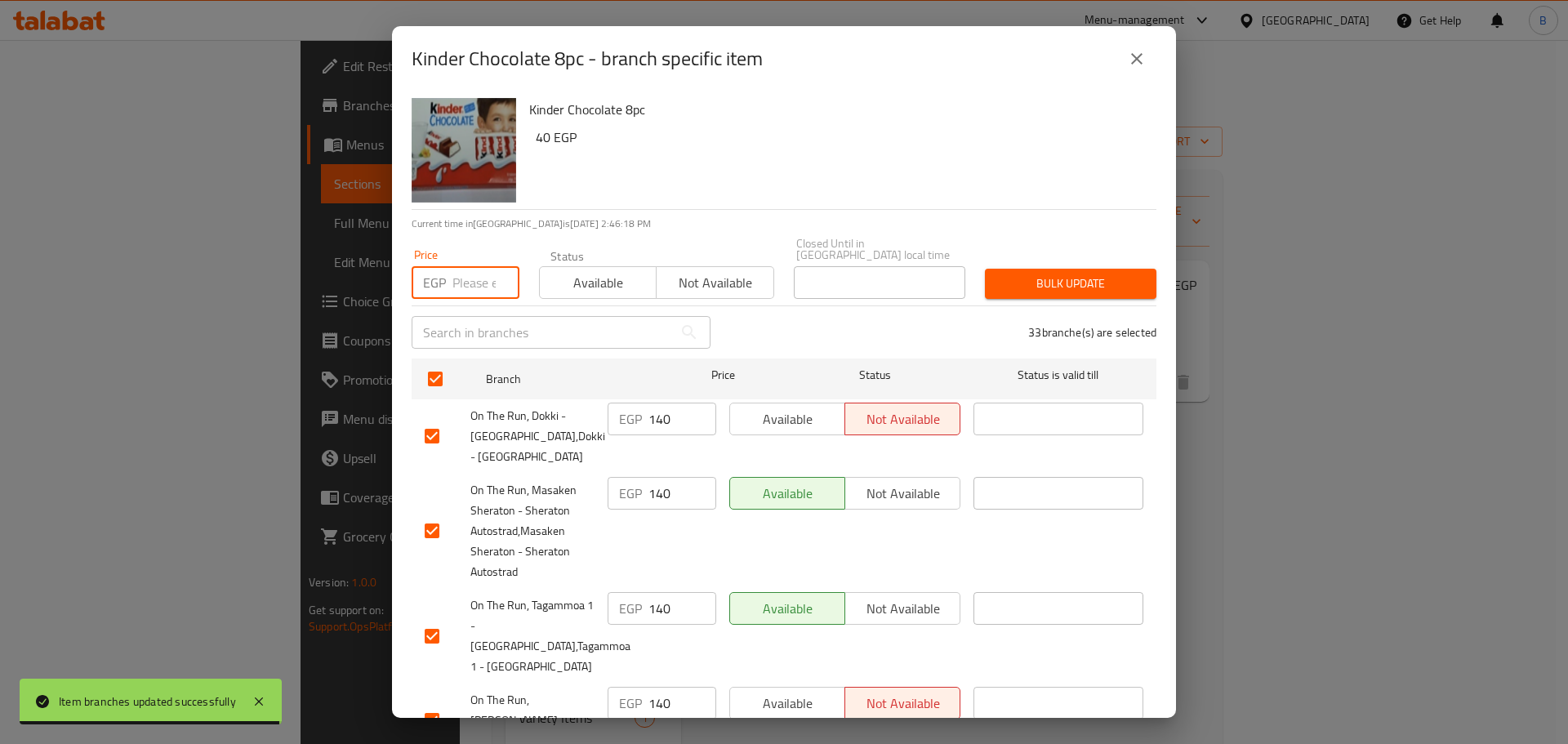
click at [461, 278] on input "number" at bounding box center [486, 282] width 67 height 33
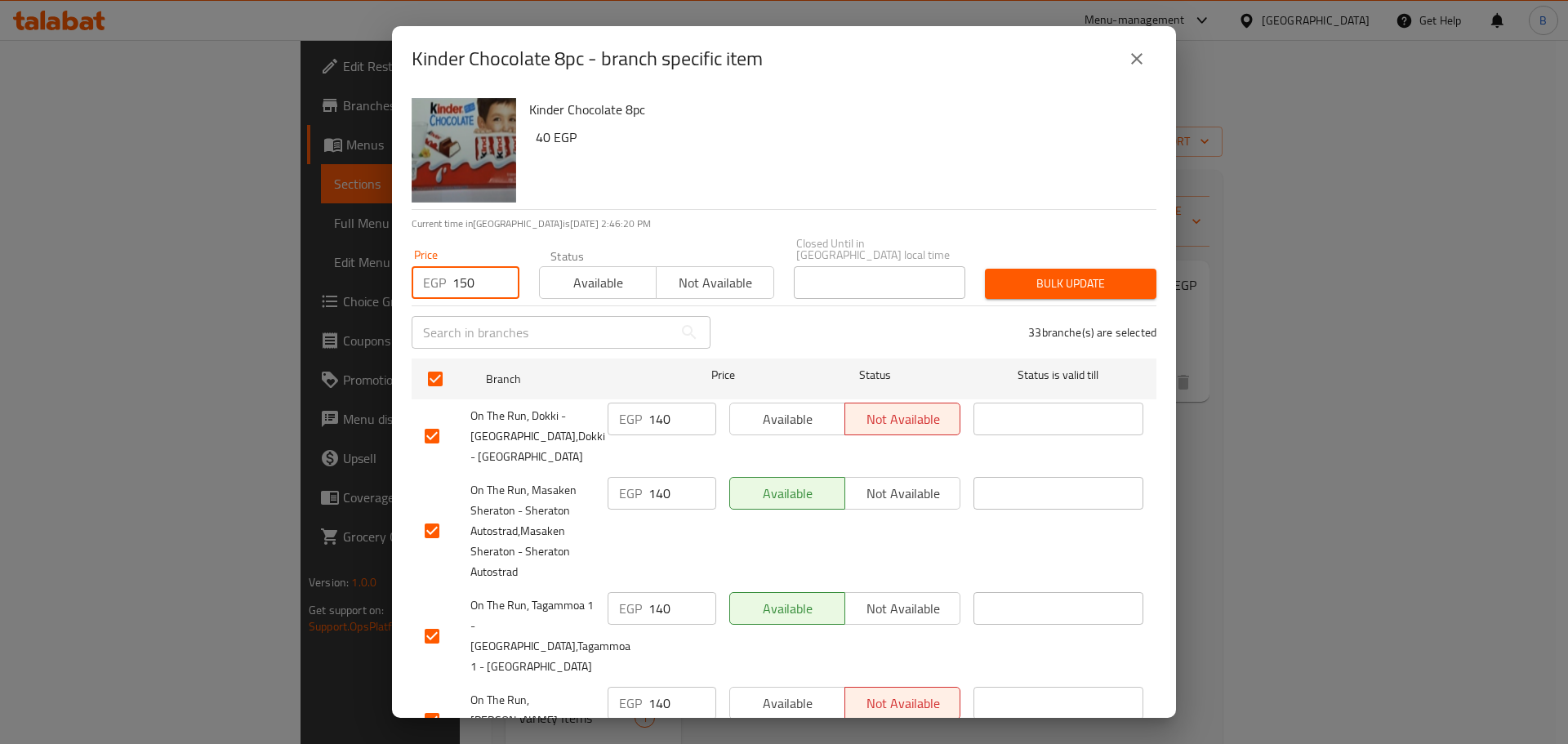
click at [678, 188] on div "Kinder Chocolate 8pc 40 EGP" at bounding box center [837, 150] width 627 height 118
click at [1064, 273] on span "Bulk update" at bounding box center [1070, 283] width 145 height 20
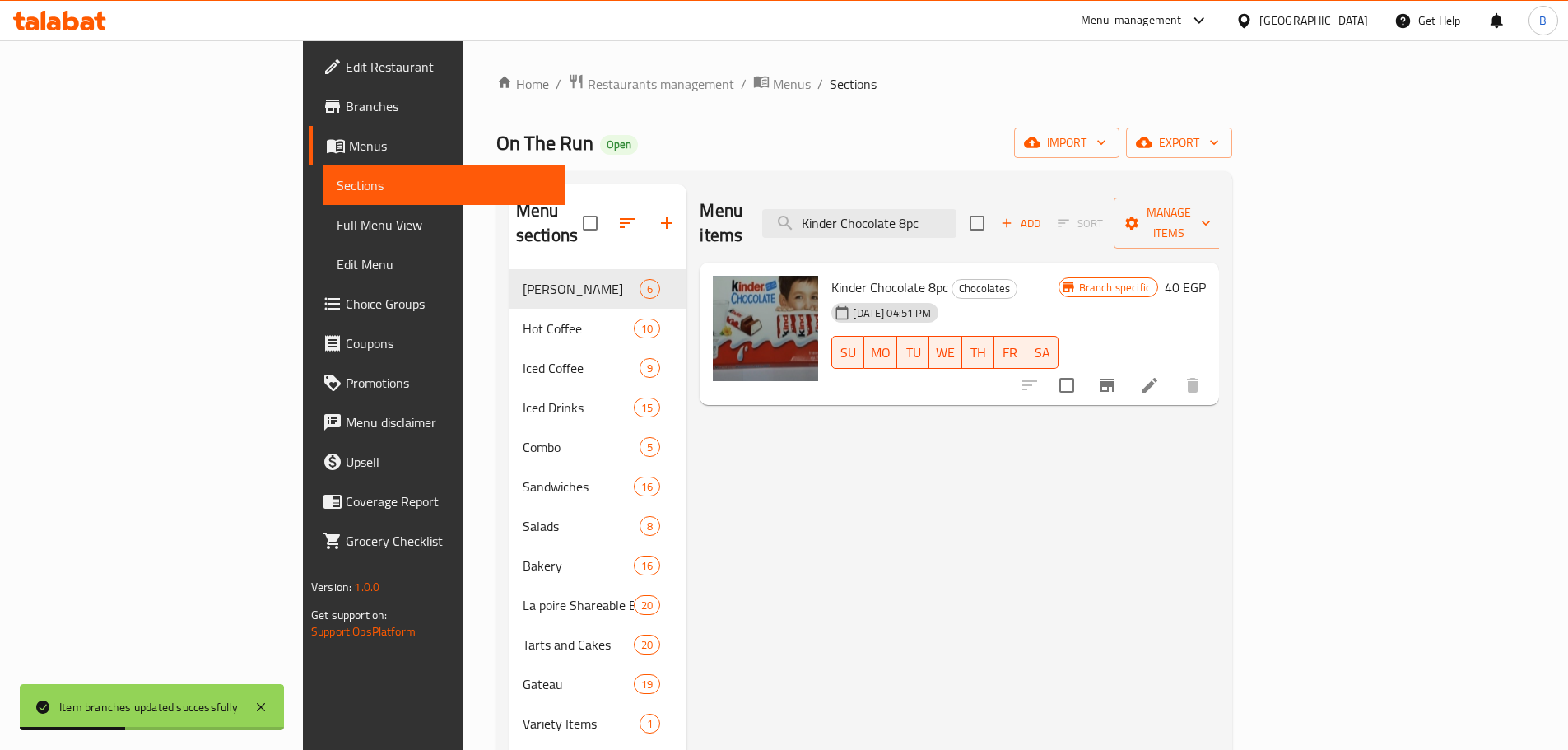
click at [957, 215] on input "Kinder Chocolate 8pc" at bounding box center [859, 224] width 194 height 29
paste input "Joy Chocolate Egg - Boy - 20 Gm"
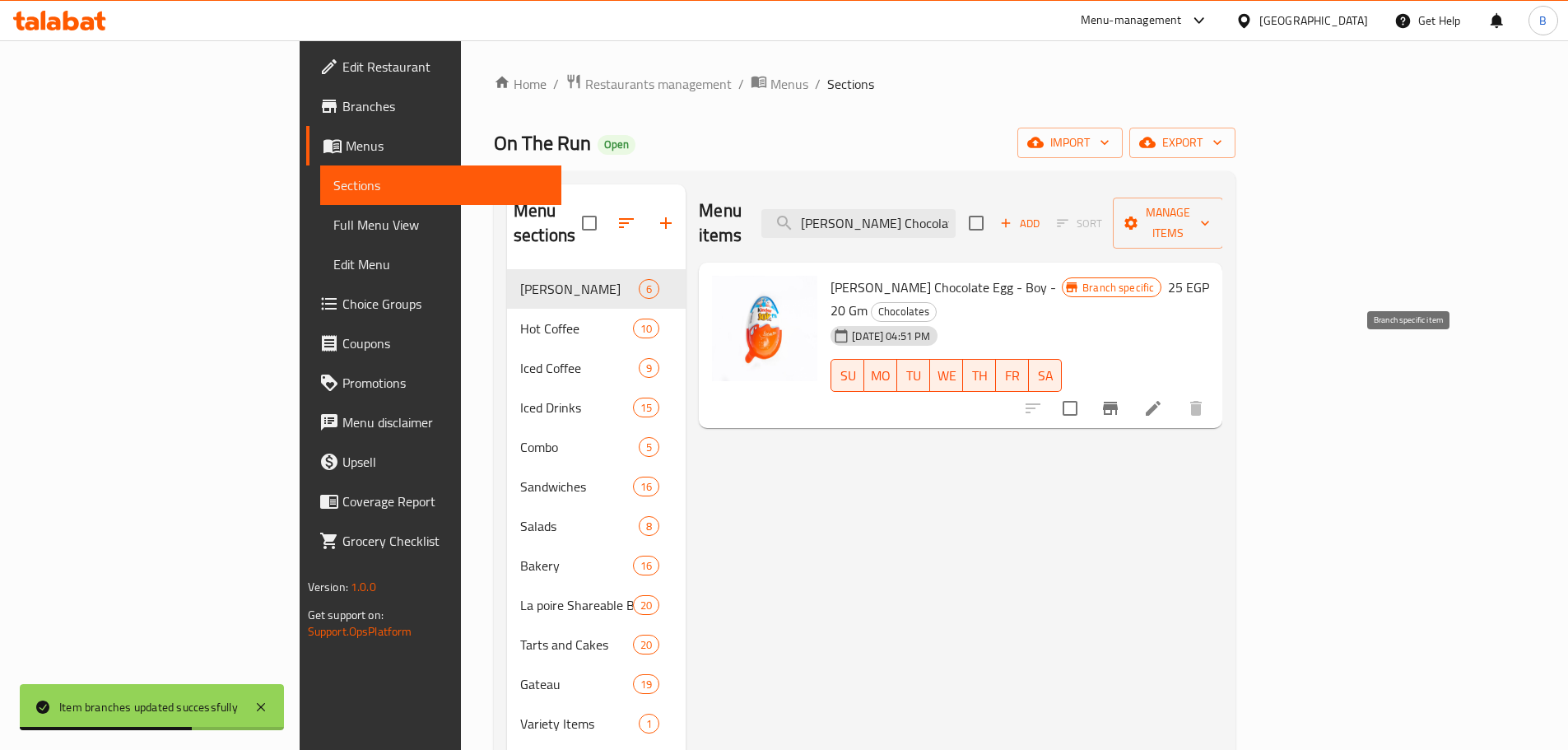
drag, startPoint x: 1398, startPoint y: 369, endPoint x: 1399, endPoint y: 359, distance: 10.0
click at [1131, 388] on button "Branch-specific-item" at bounding box center [1110, 408] width 40 height 40
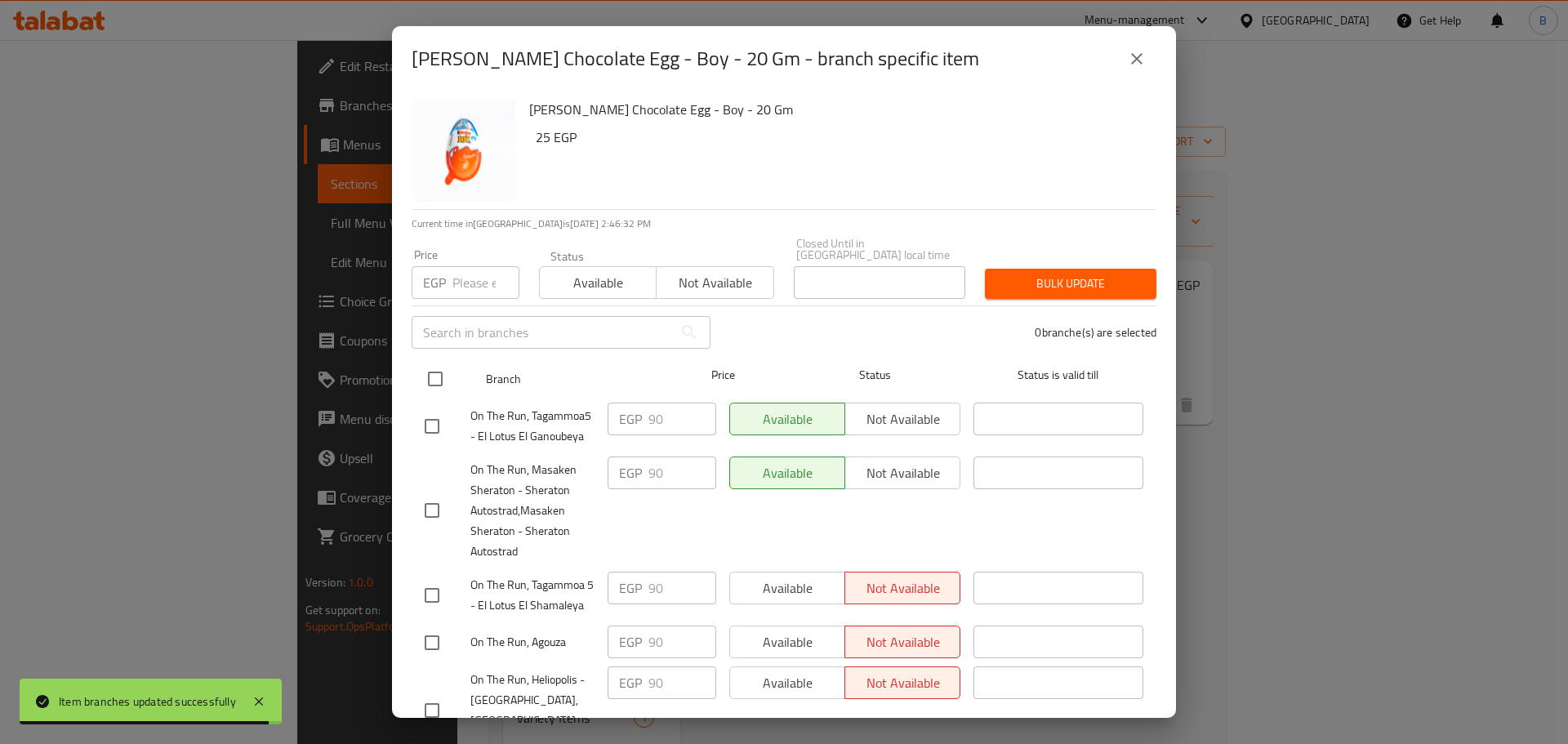
click at [441, 370] on input "checkbox" at bounding box center [435, 378] width 34 height 34
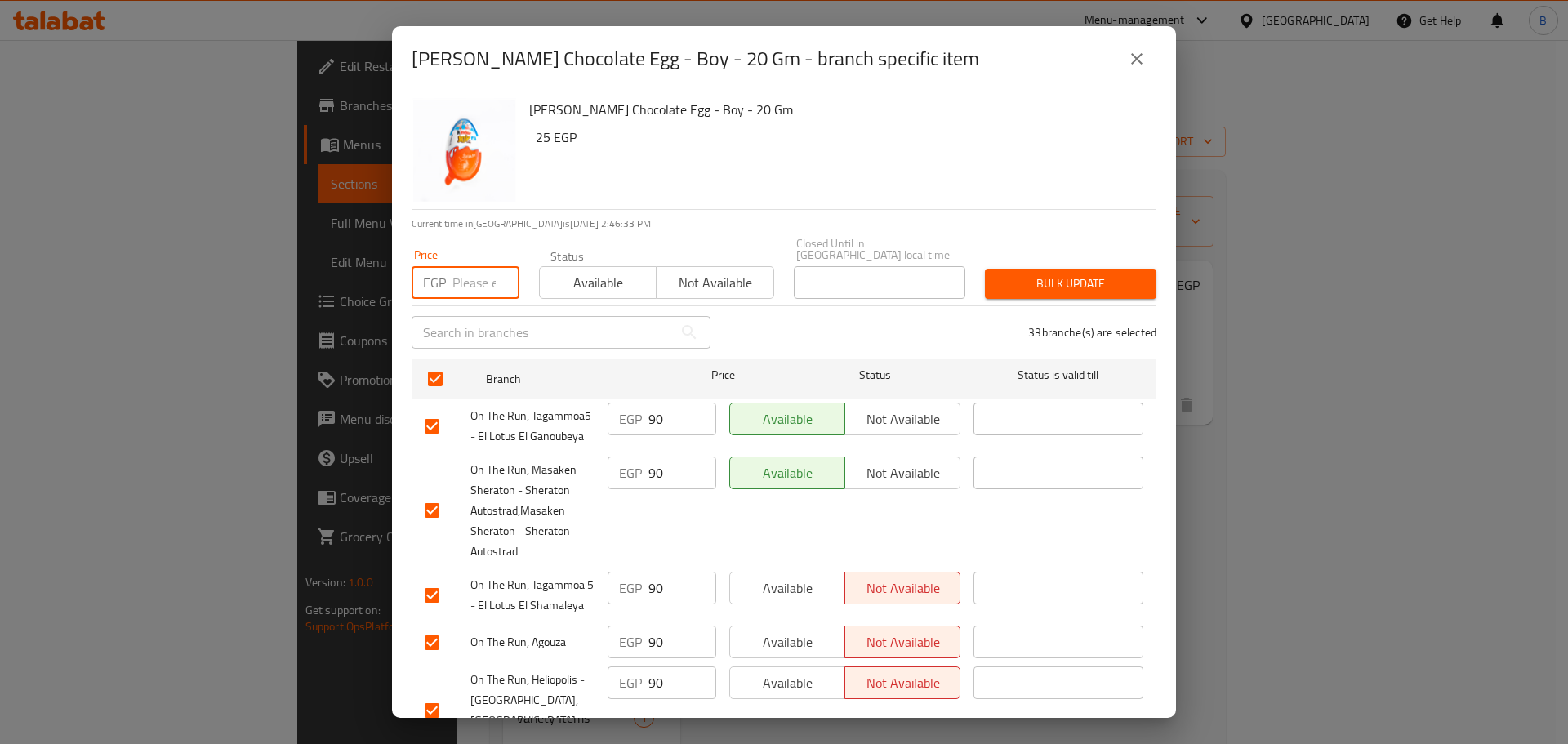
click at [475, 270] on input "number" at bounding box center [486, 282] width 67 height 33
click at [825, 135] on h6 "25 EGP" at bounding box center [839, 137] width 608 height 23
click at [1029, 286] on button "Bulk update" at bounding box center [1070, 284] width 172 height 30
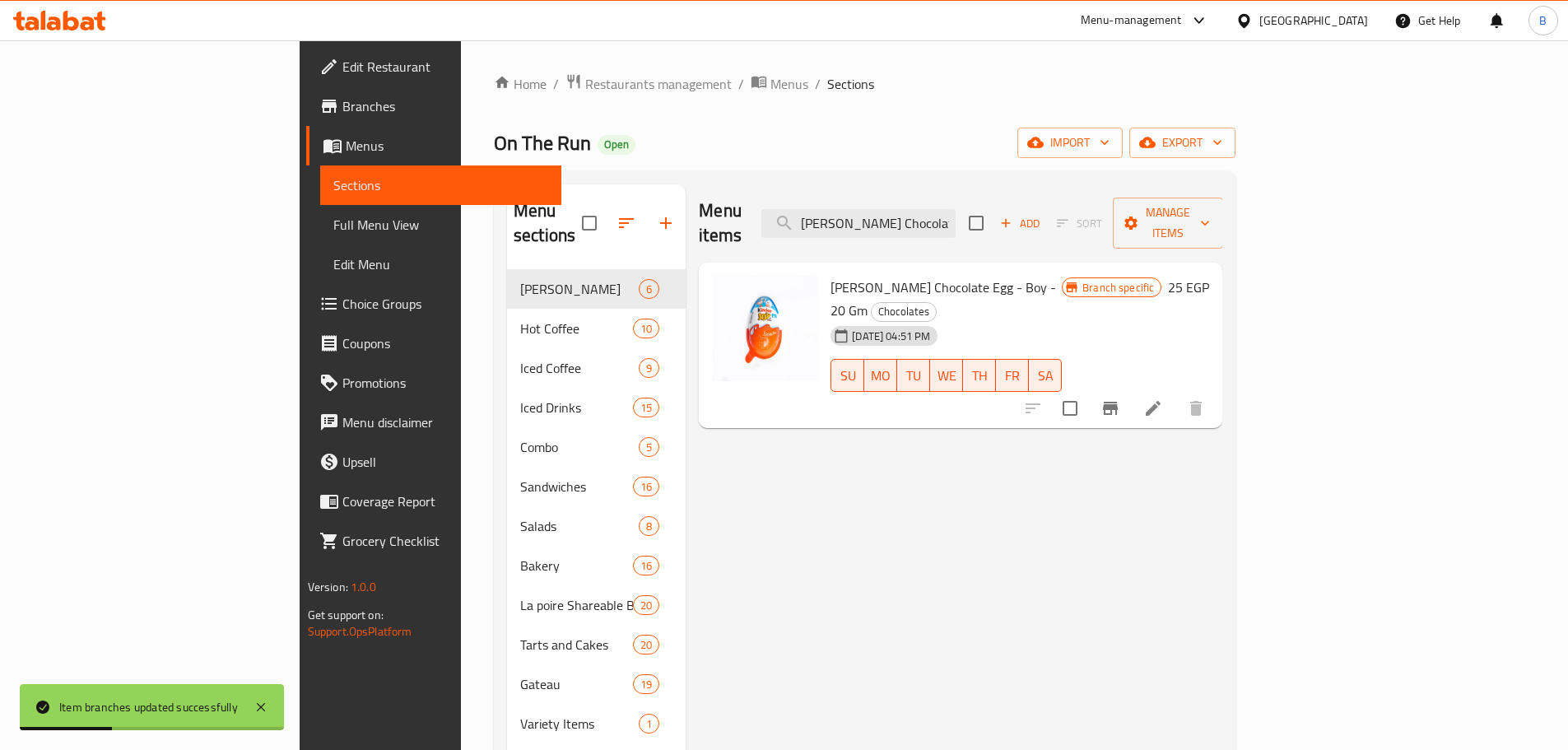
drag, startPoint x: 1039, startPoint y: 215, endPoint x: 1038, endPoint y: 225, distance: 10.0
click at [1038, 225] on div "Menu items [PERSON_NAME] Chocolate Egg - Boy - 20 Gm Add Sort Manage items" at bounding box center [961, 224] width 524 height 78
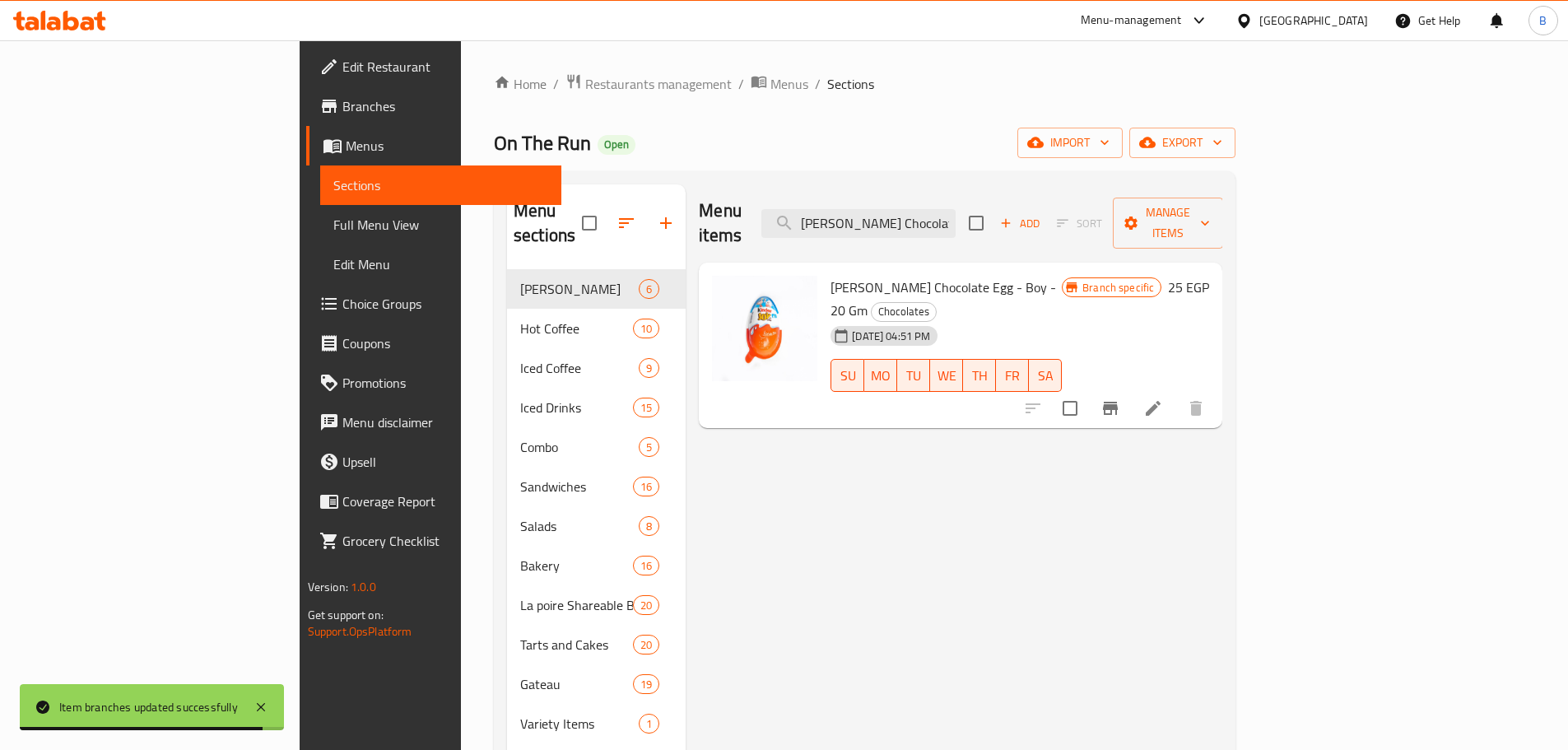
drag, startPoint x: 1504, startPoint y: 456, endPoint x: 1448, endPoint y: 425, distance: 64.0
click at [956, 209] on input "[PERSON_NAME] Chocolate Egg - Boy - 20 Gm" at bounding box center [859, 224] width 194 height 29
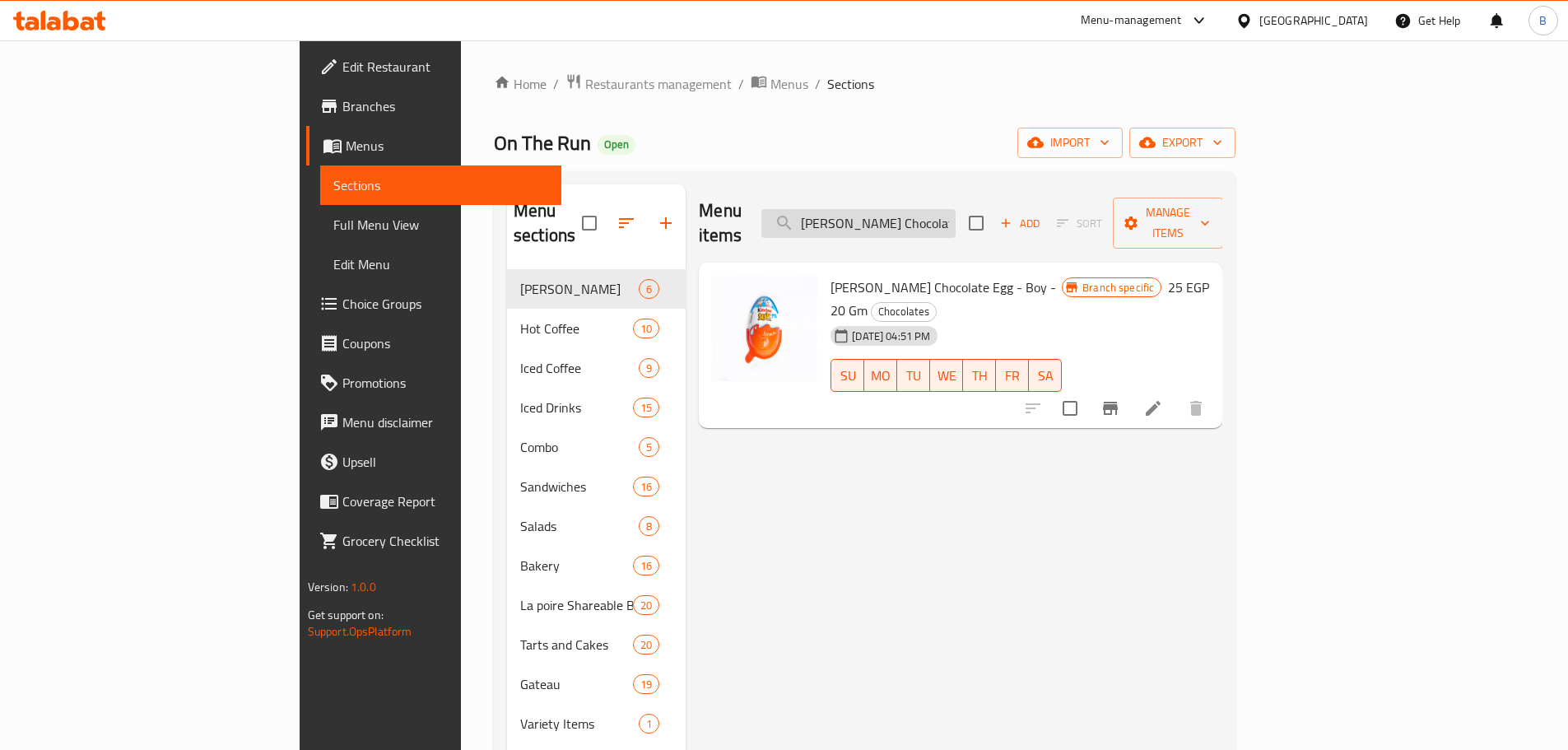
click at [956, 209] on input "[PERSON_NAME] Chocolate Egg - Boy - 20 Gm" at bounding box center [859, 224] width 194 height 29
paste input "Girl"
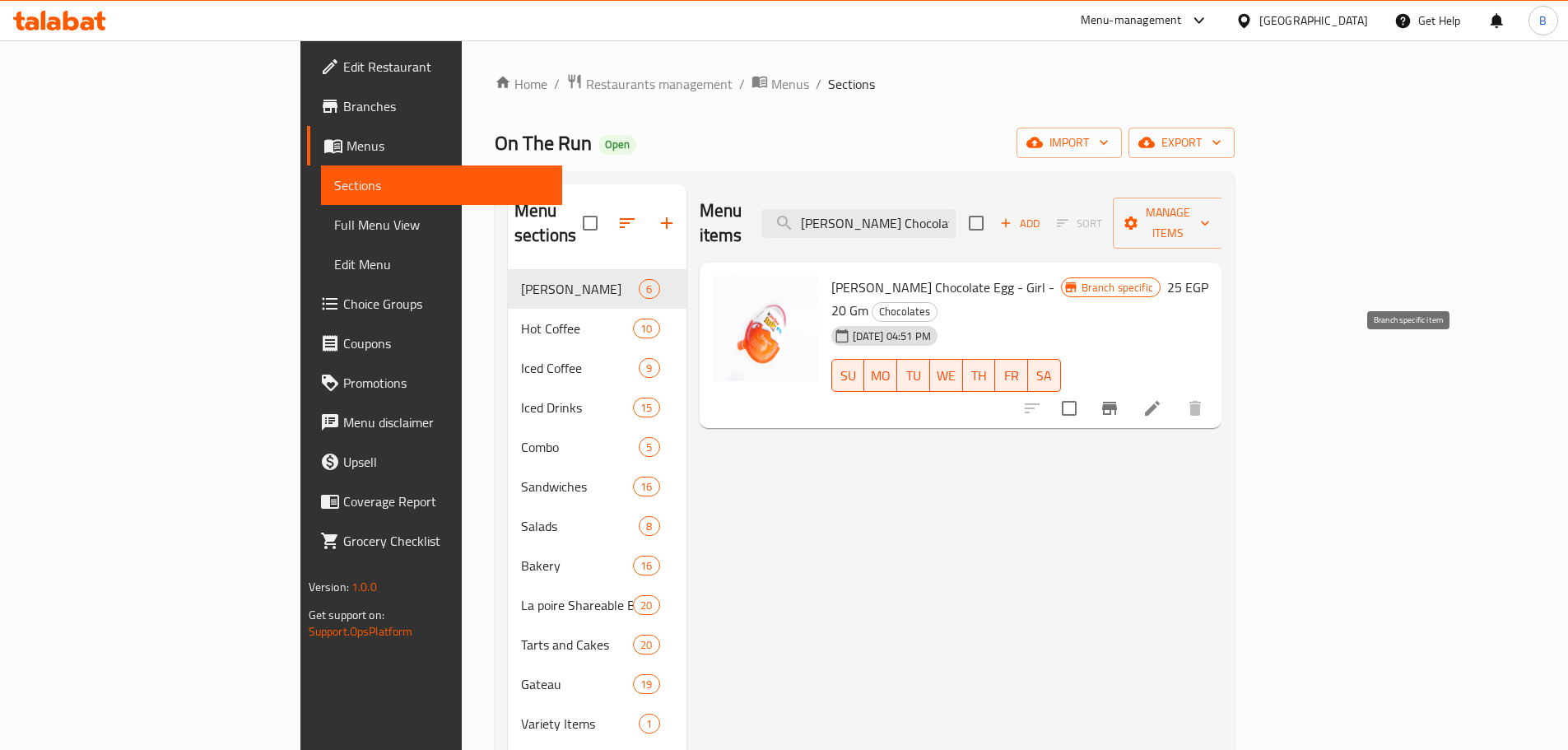
click at [1130, 388] on button "Branch-specific-item" at bounding box center [1109, 408] width 40 height 40
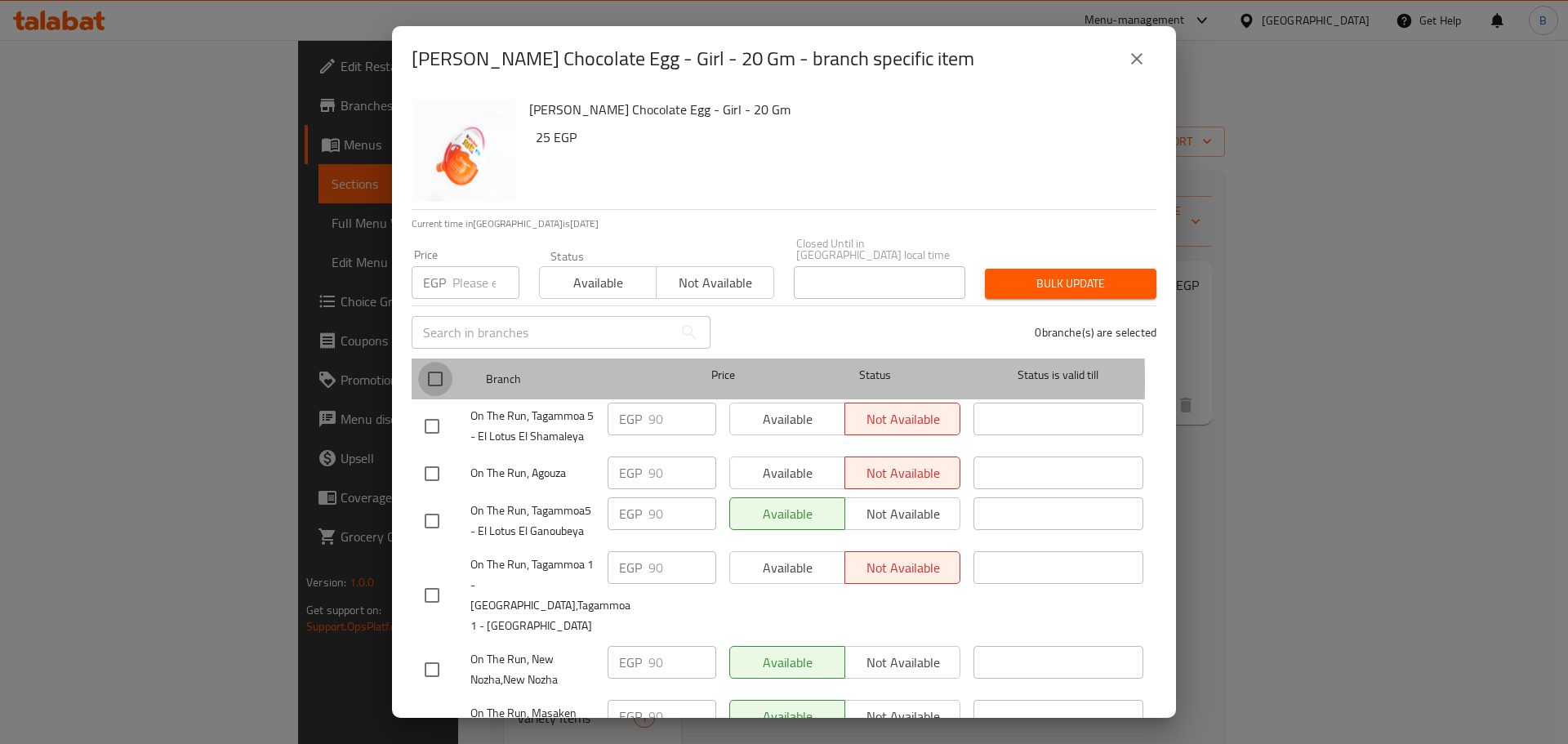
click at [422, 370] on input "checkbox" at bounding box center [435, 378] width 34 height 34
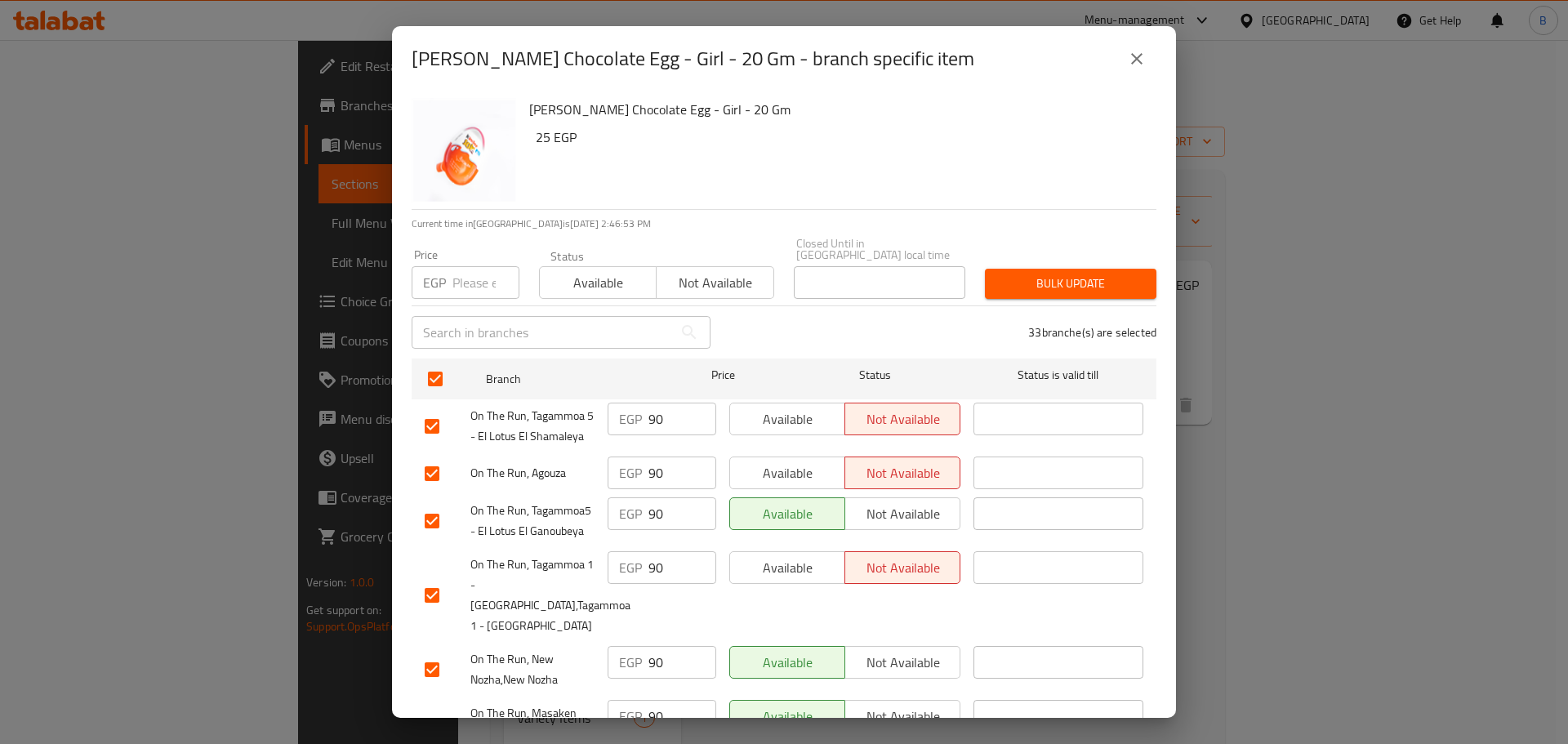
drag, startPoint x: 489, startPoint y: 290, endPoint x: 489, endPoint y: 281, distance: 9.0
click at [489, 281] on div "Price EGP Price" at bounding box center [466, 274] width 128 height 70
click at [485, 273] on input "number" at bounding box center [486, 282] width 67 height 33
click at [1019, 273] on span "Bulk update" at bounding box center [1070, 283] width 145 height 20
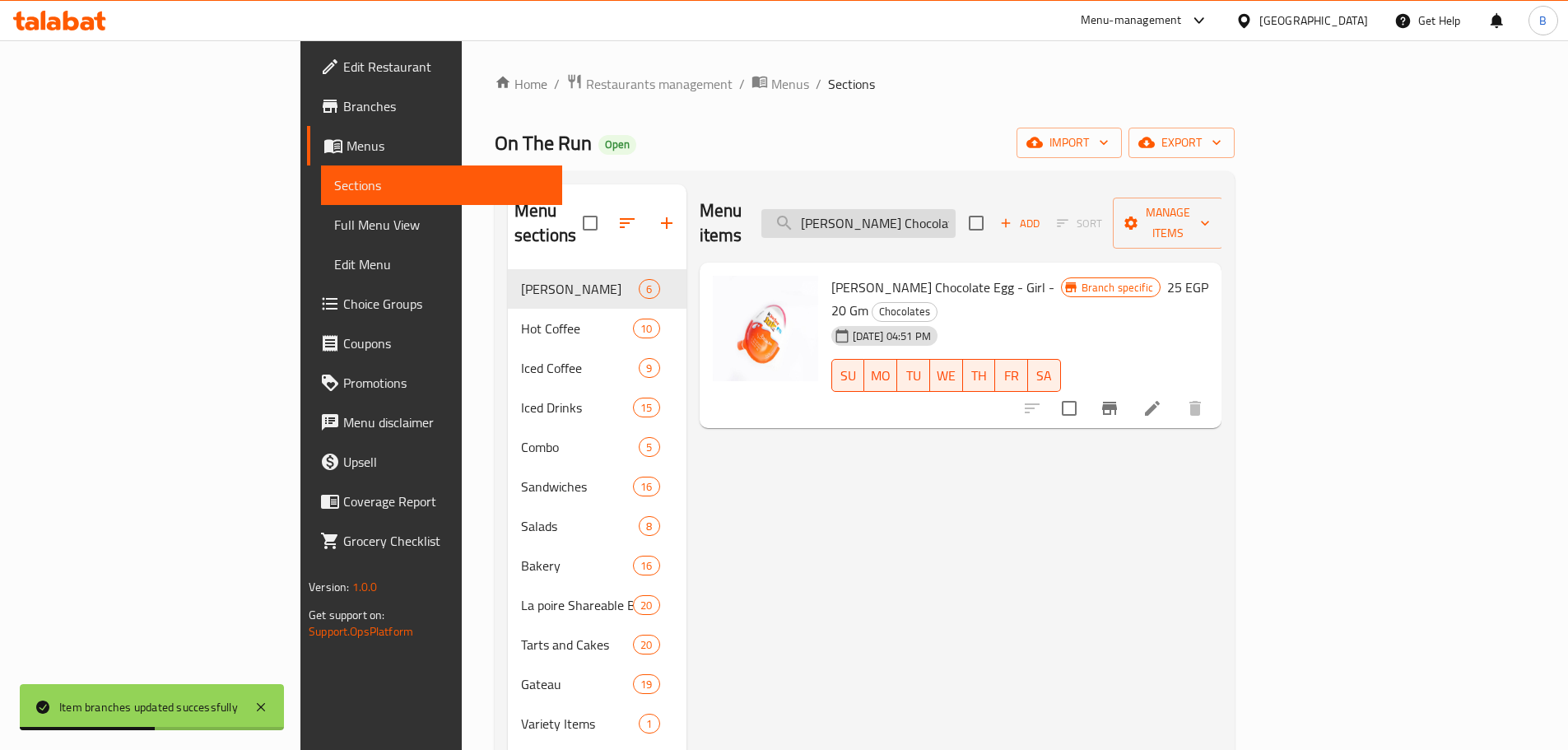
click at [956, 210] on input "[PERSON_NAME] Chocolate Egg - Girl - 20 Gm" at bounding box center [859, 224] width 194 height 29
click at [956, 209] on input "[PERSON_NAME] Chocolate Egg - Girl - 20 Gm" at bounding box center [859, 224] width 194 height 29
paste input "Bueno Chocolate - 43"
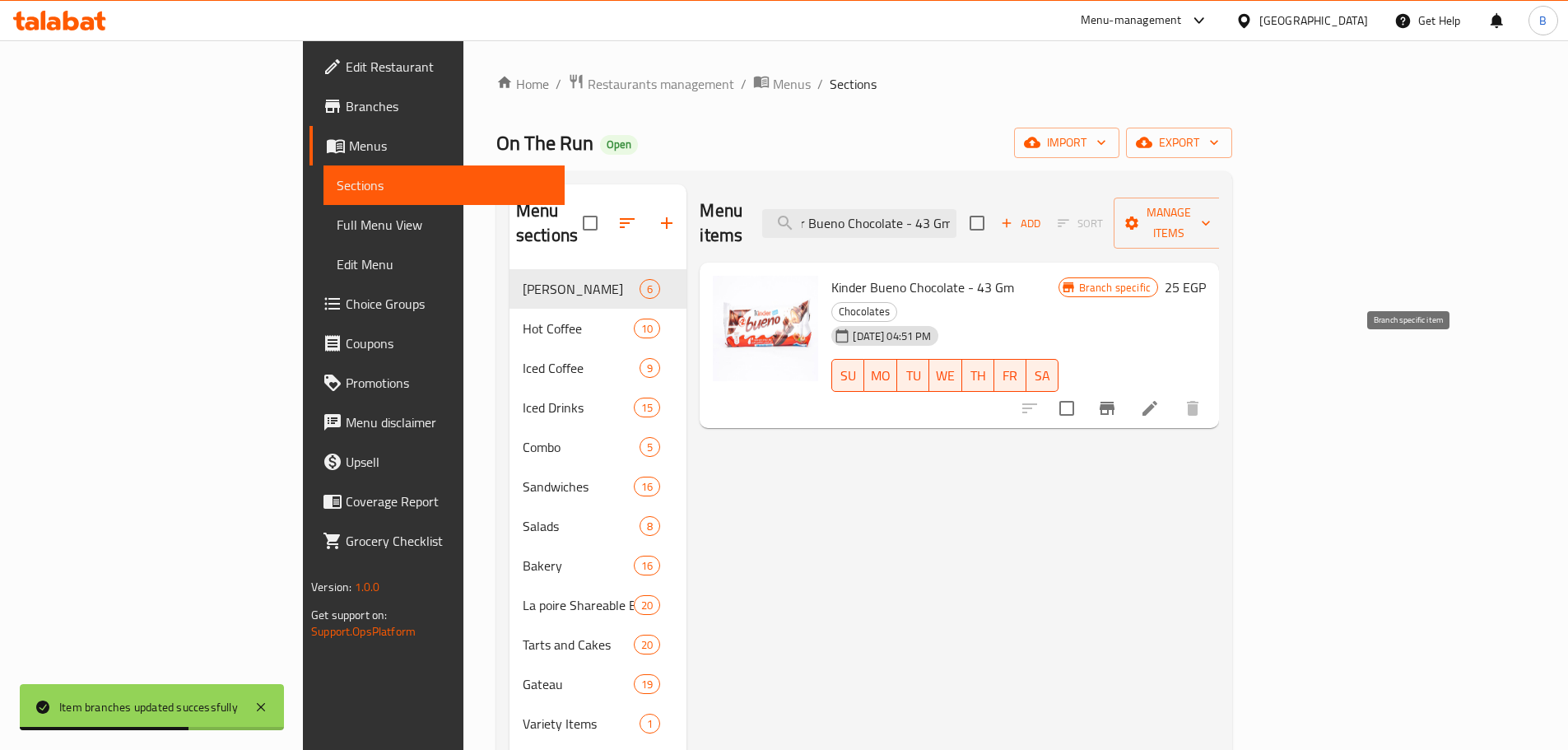
click at [1115, 402] on icon "Branch-specific-item" at bounding box center [1107, 408] width 14 height 14
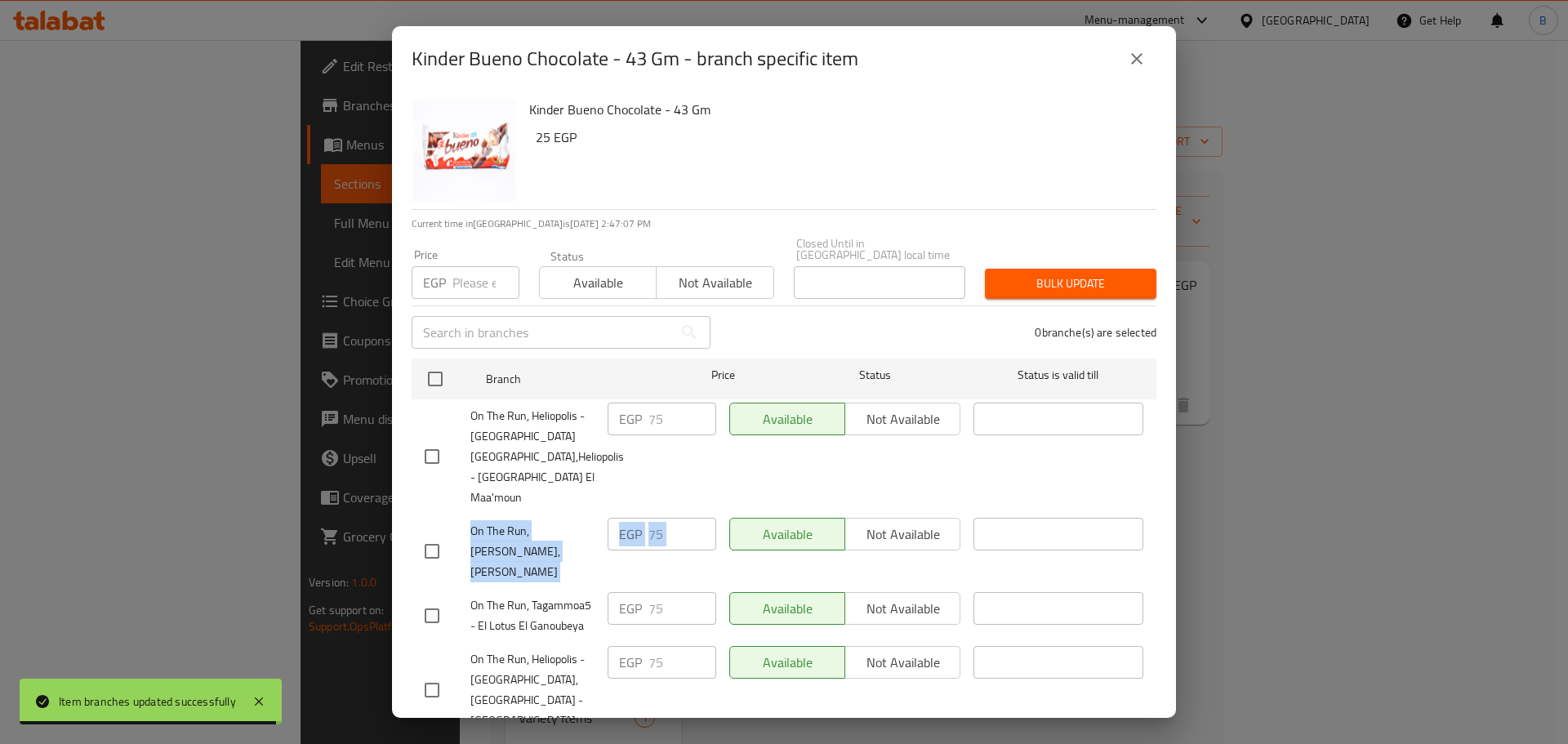
click at [1476, 482] on div "Kinder Bueno Chocolate - 43 Gm - branch specific item Kinder Bueno Chocolate - …" at bounding box center [784, 372] width 1568 height 744
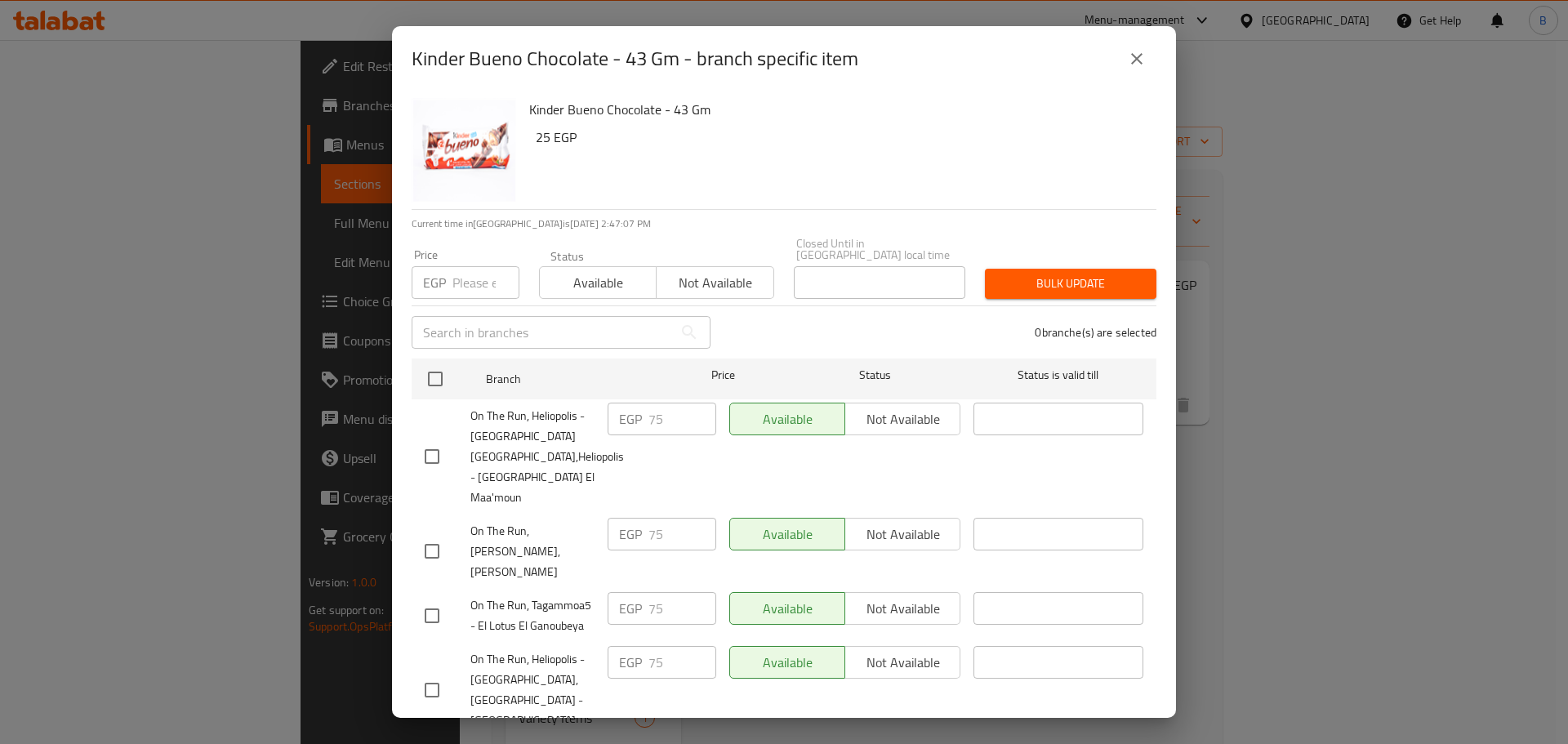
drag, startPoint x: 1127, startPoint y: 33, endPoint x: 1126, endPoint y: 42, distance: 9.1
click at [1126, 39] on div "Kinder Bueno Chocolate - 43 Gm - branch specific item" at bounding box center [784, 59] width 784 height 66
click at [1125, 70] on button "close" at bounding box center [1137, 59] width 40 height 40
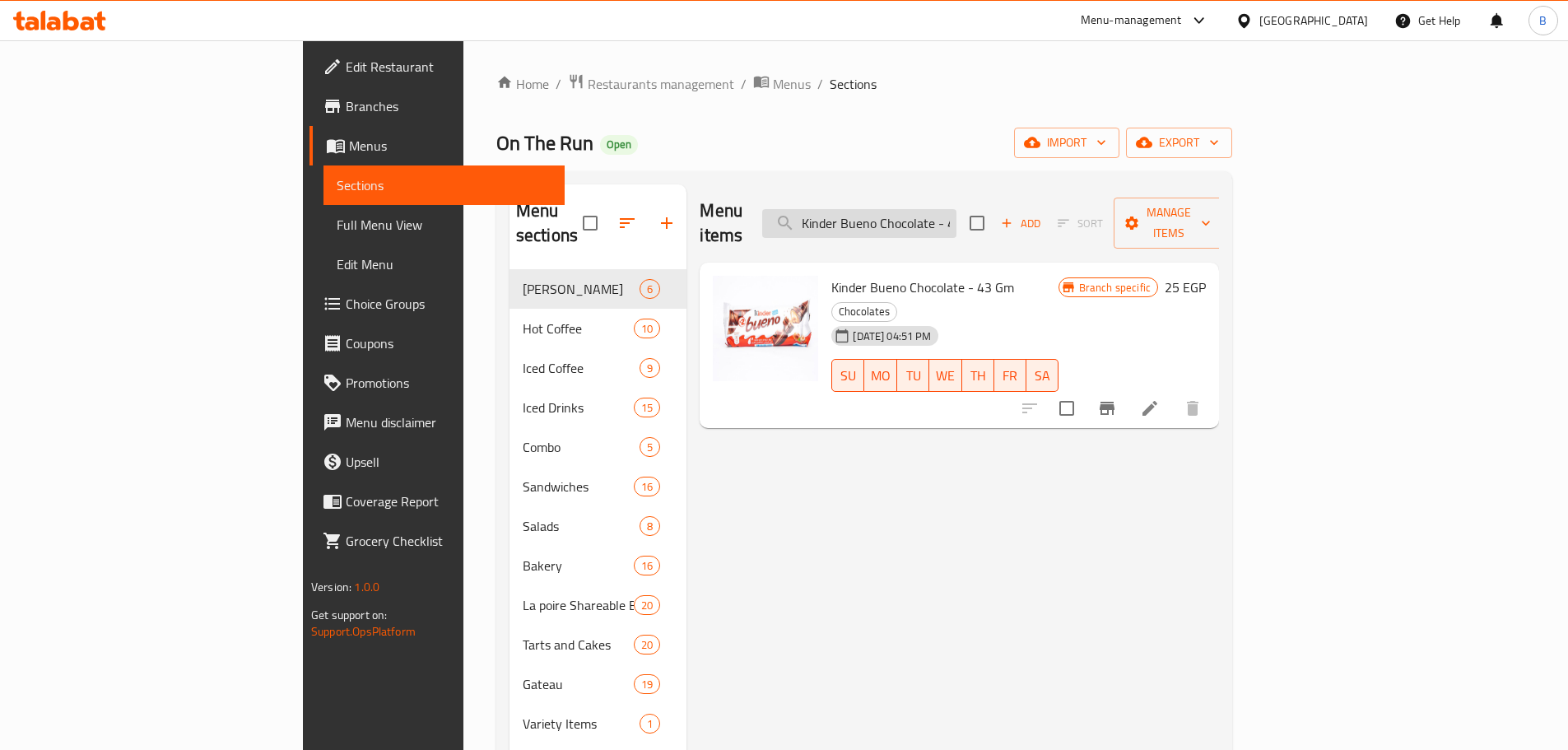
click at [957, 209] on input "Kinder Bueno Chocolate - 43 Gm" at bounding box center [859, 224] width 194 height 29
paste input "White Chocolate -"
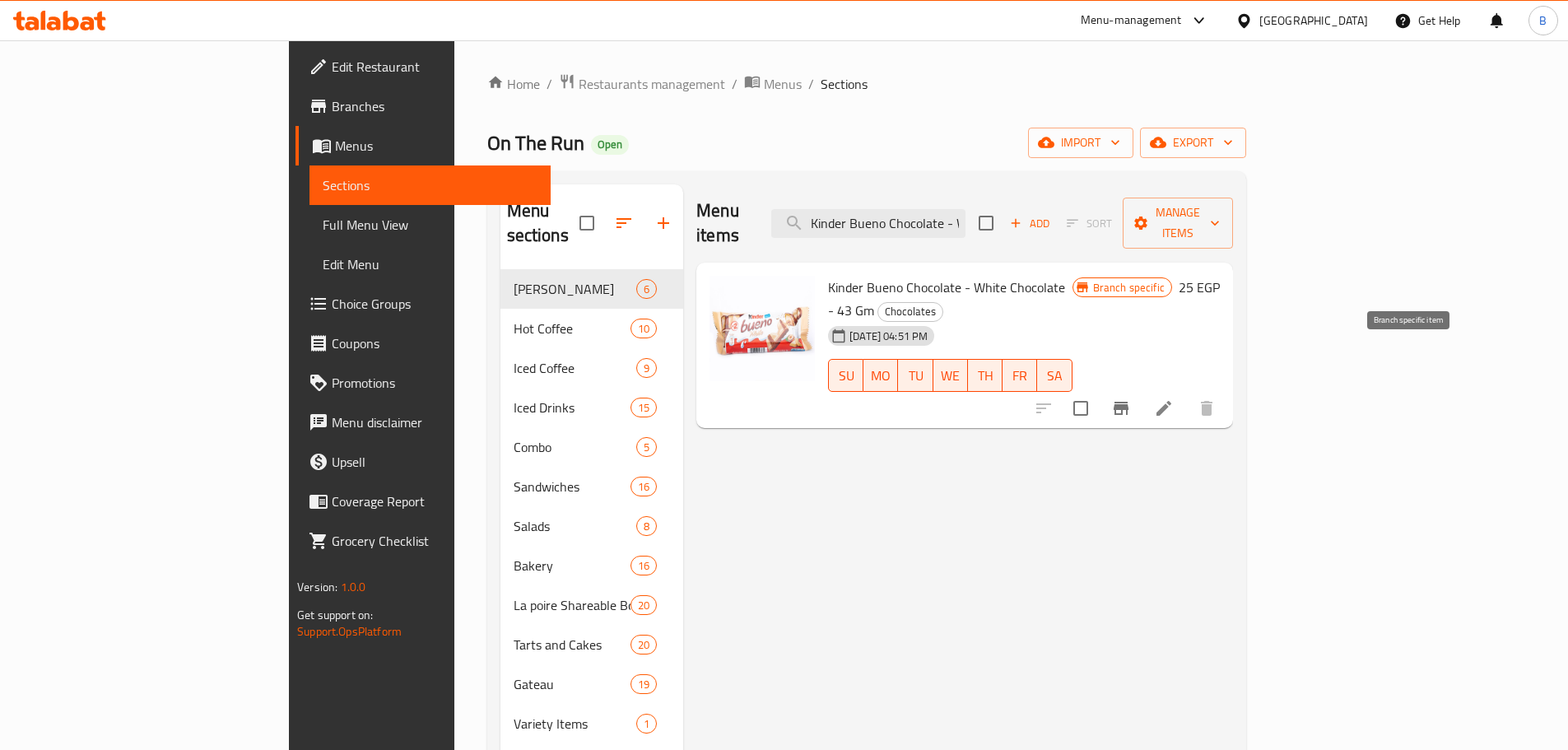
click at [1141, 388] on button "Branch-specific-item" at bounding box center [1121, 408] width 40 height 40
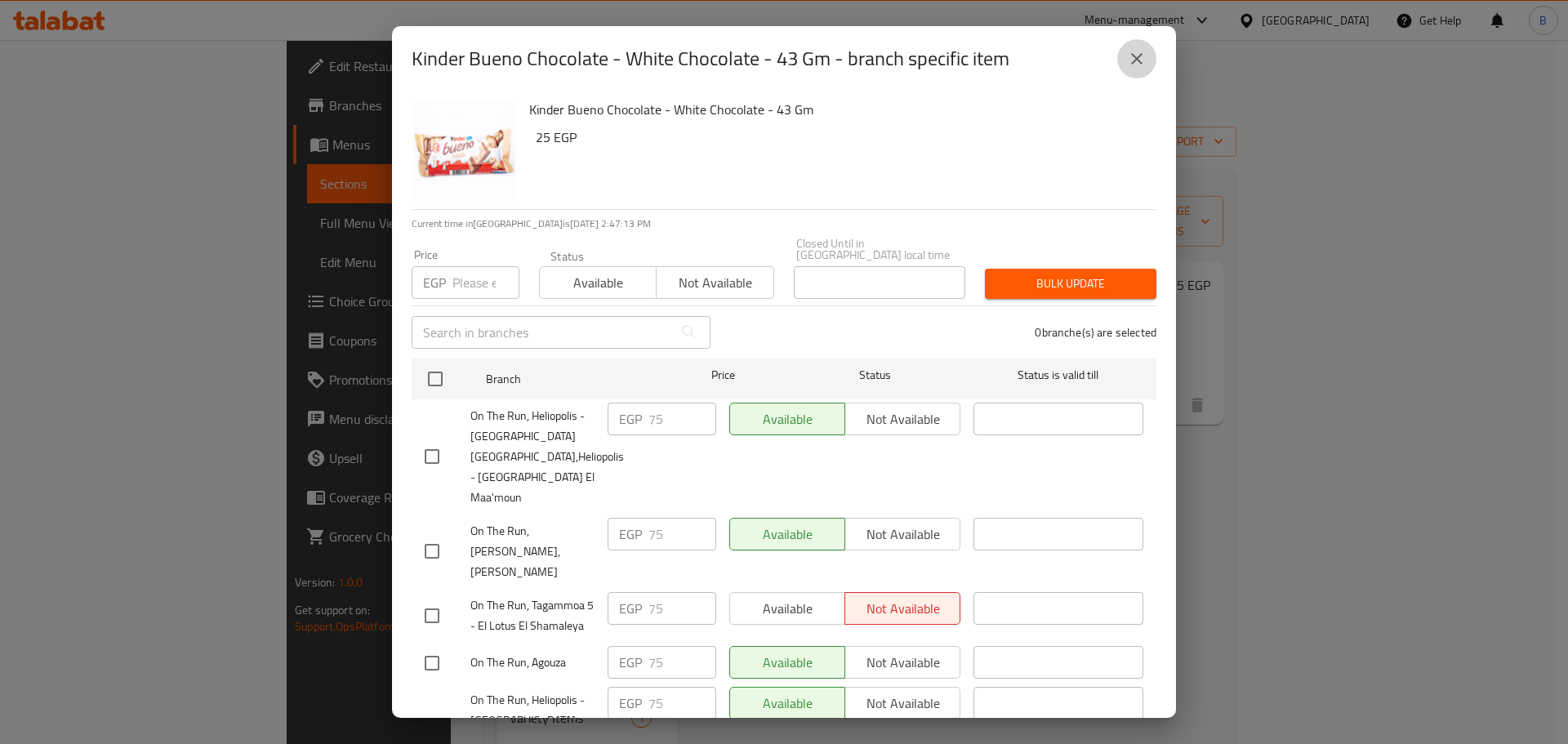
click at [1148, 56] on button "close" at bounding box center [1137, 59] width 40 height 40
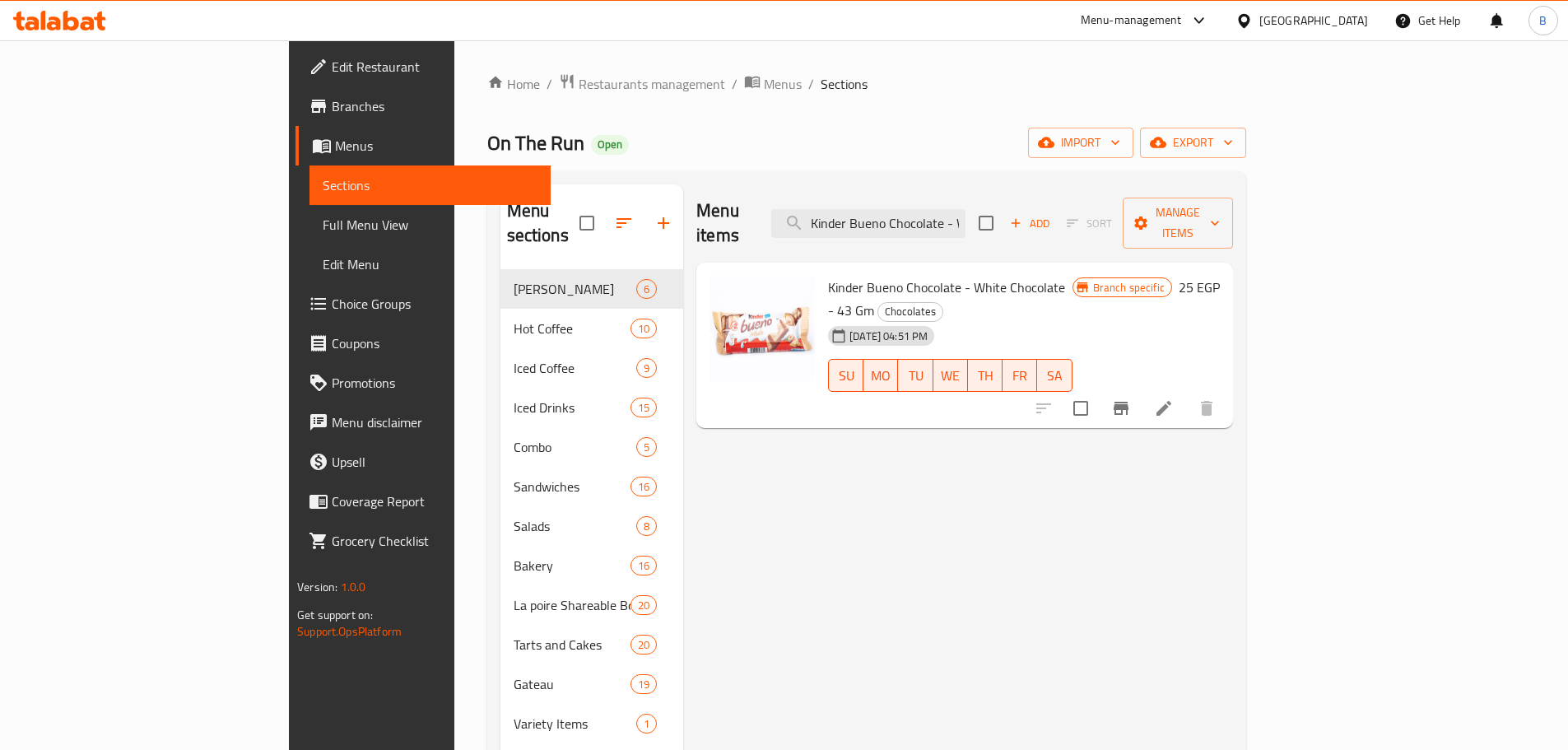
click at [965, 209] on input "Kinder Bueno Chocolate - White Chocolate - 43 Gm" at bounding box center [868, 224] width 194 height 29
paste input "Chocolate - 4 Bars"
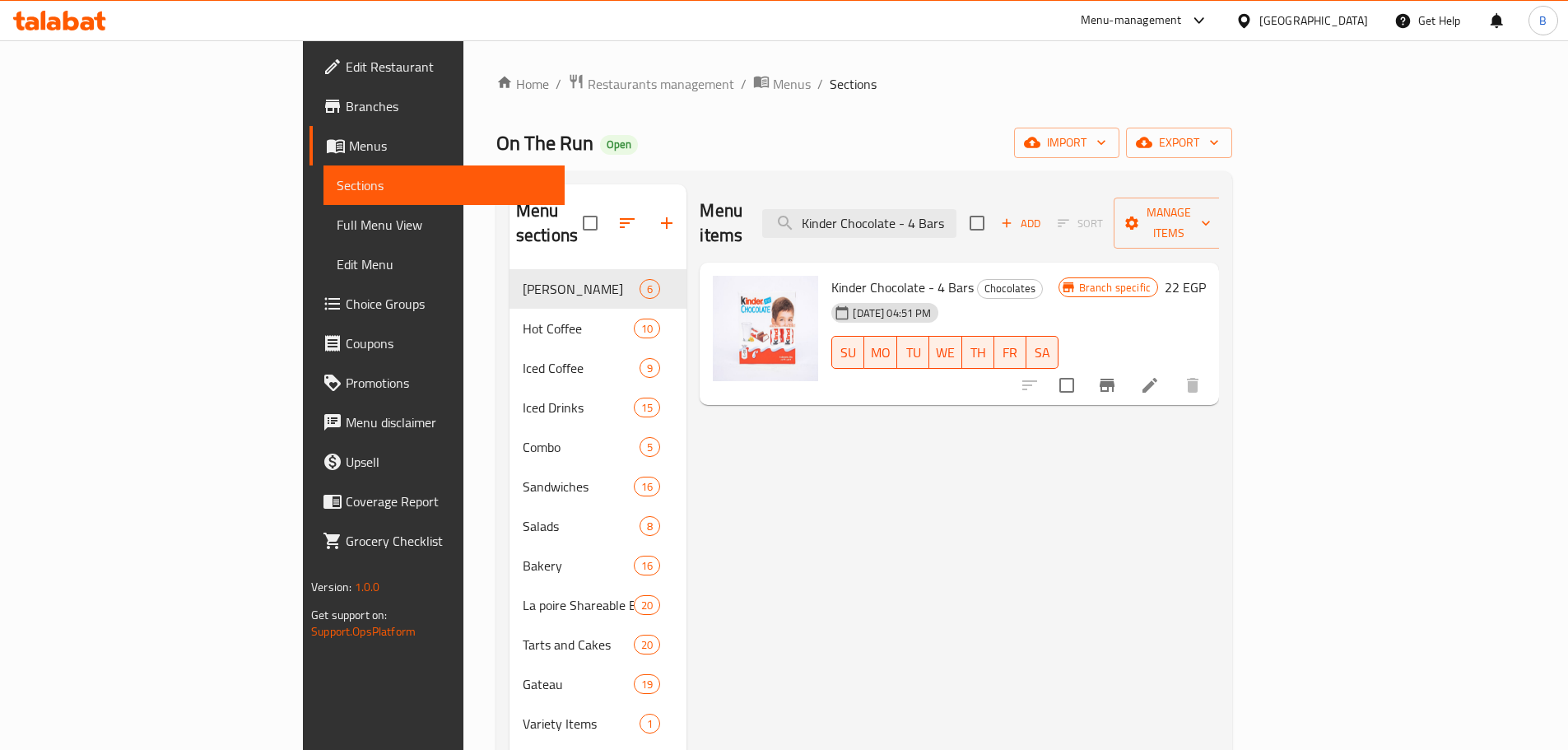
click at [1127, 365] on button "Branch-specific-item" at bounding box center [1107, 385] width 40 height 40
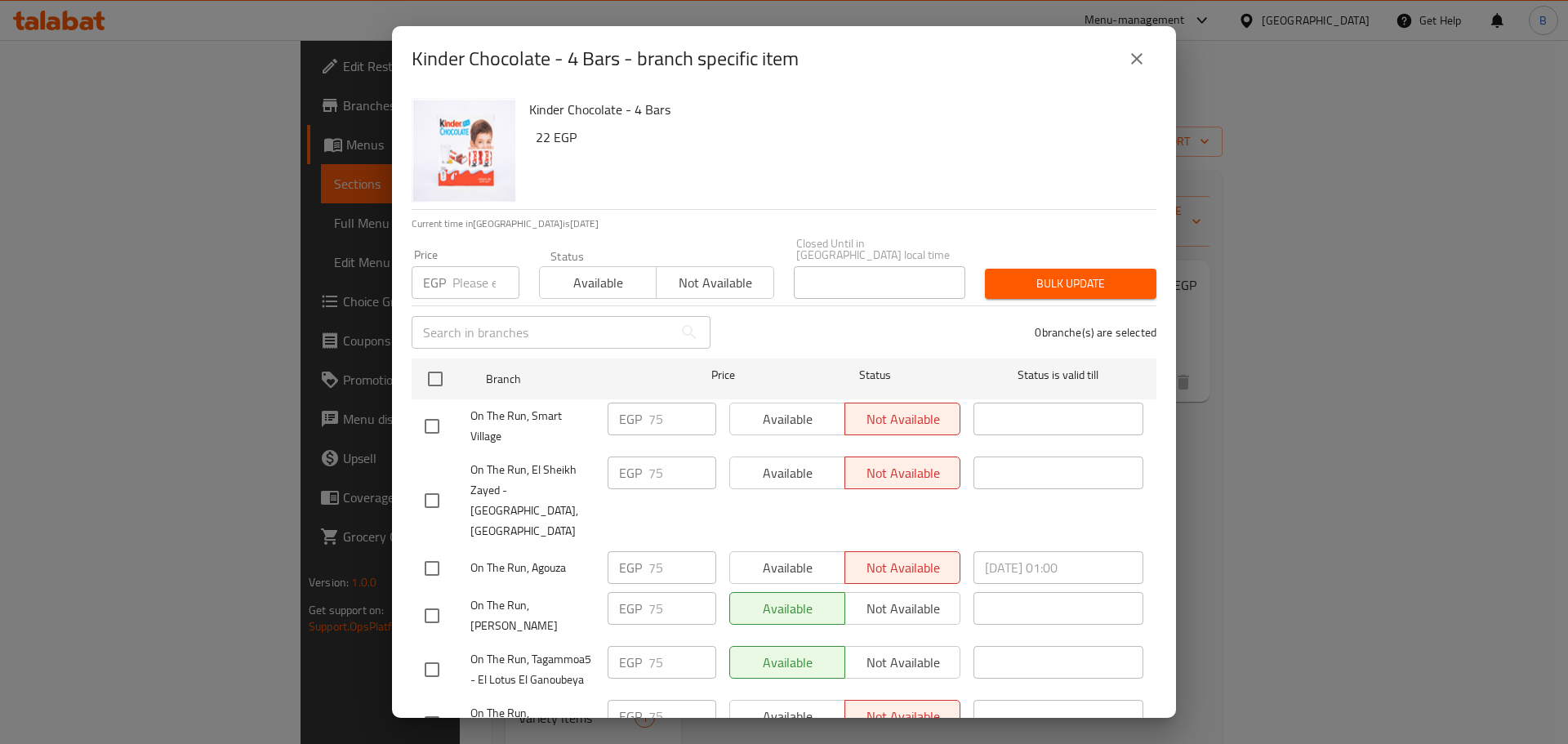
click at [1150, 55] on button "close" at bounding box center [1137, 59] width 40 height 40
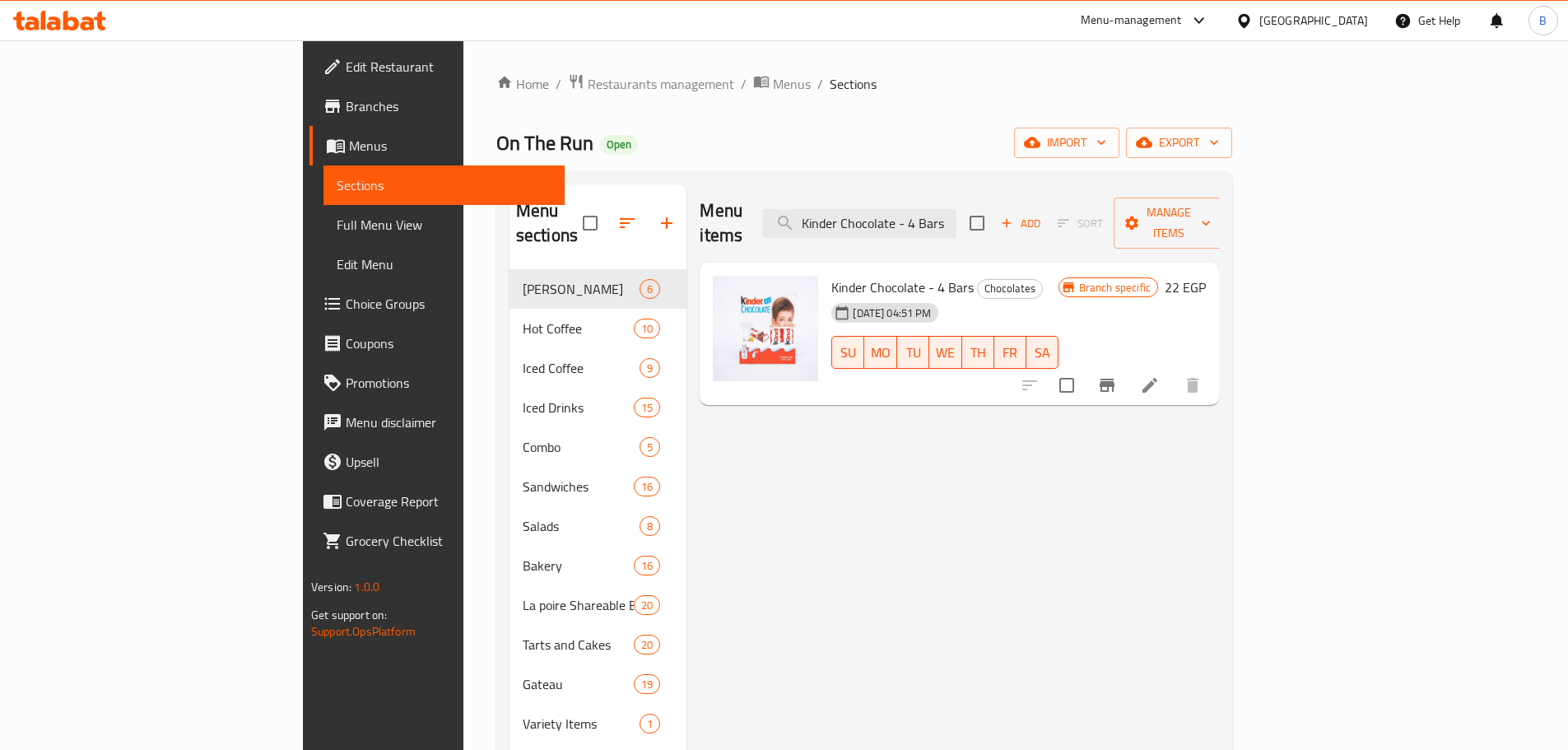
drag, startPoint x: 1472, startPoint y: 516, endPoint x: 1446, endPoint y: 504, distance: 28.6
click at [957, 209] on input "Kinder Chocolate - 4 Bars" at bounding box center [859, 224] width 194 height 29
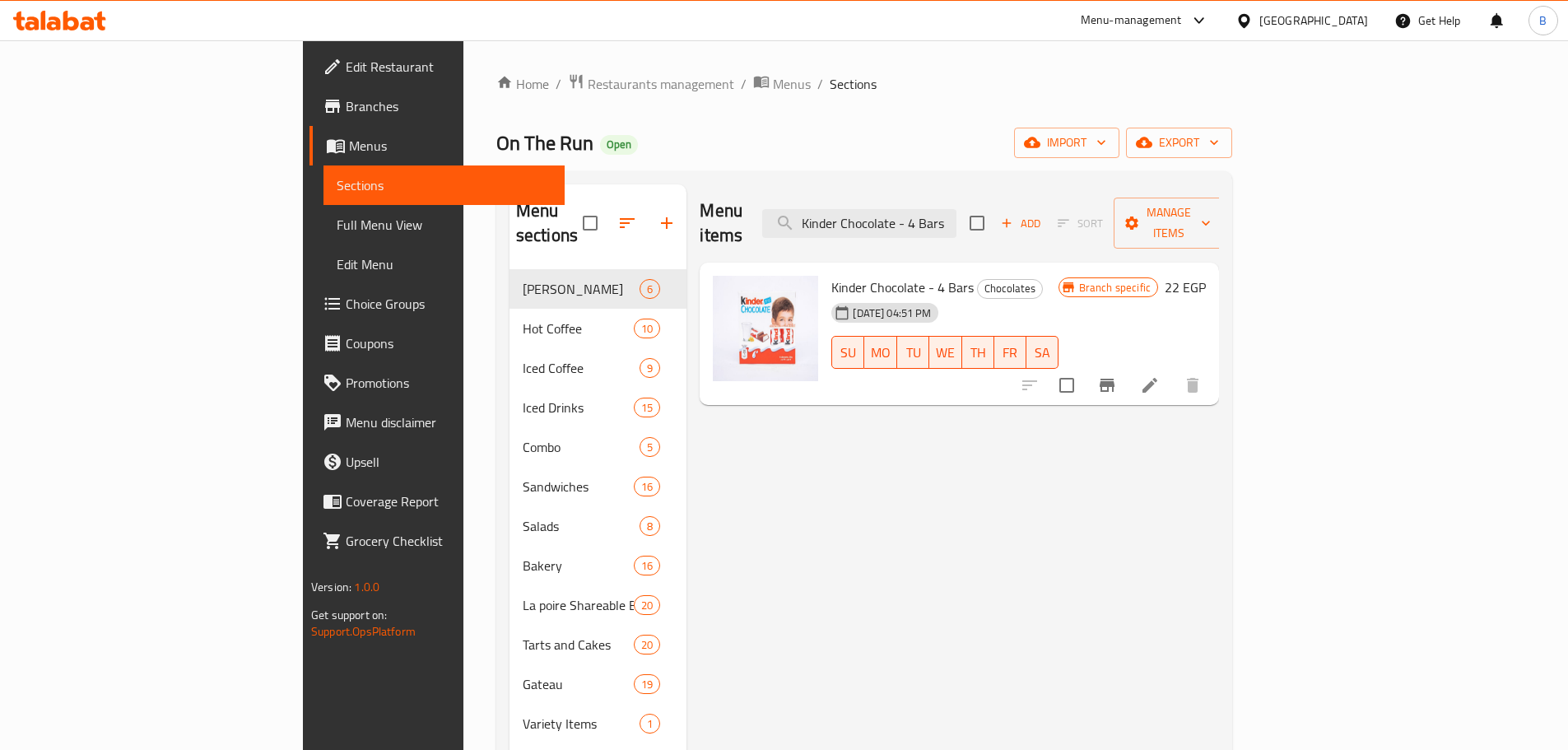
paste input "8pc"
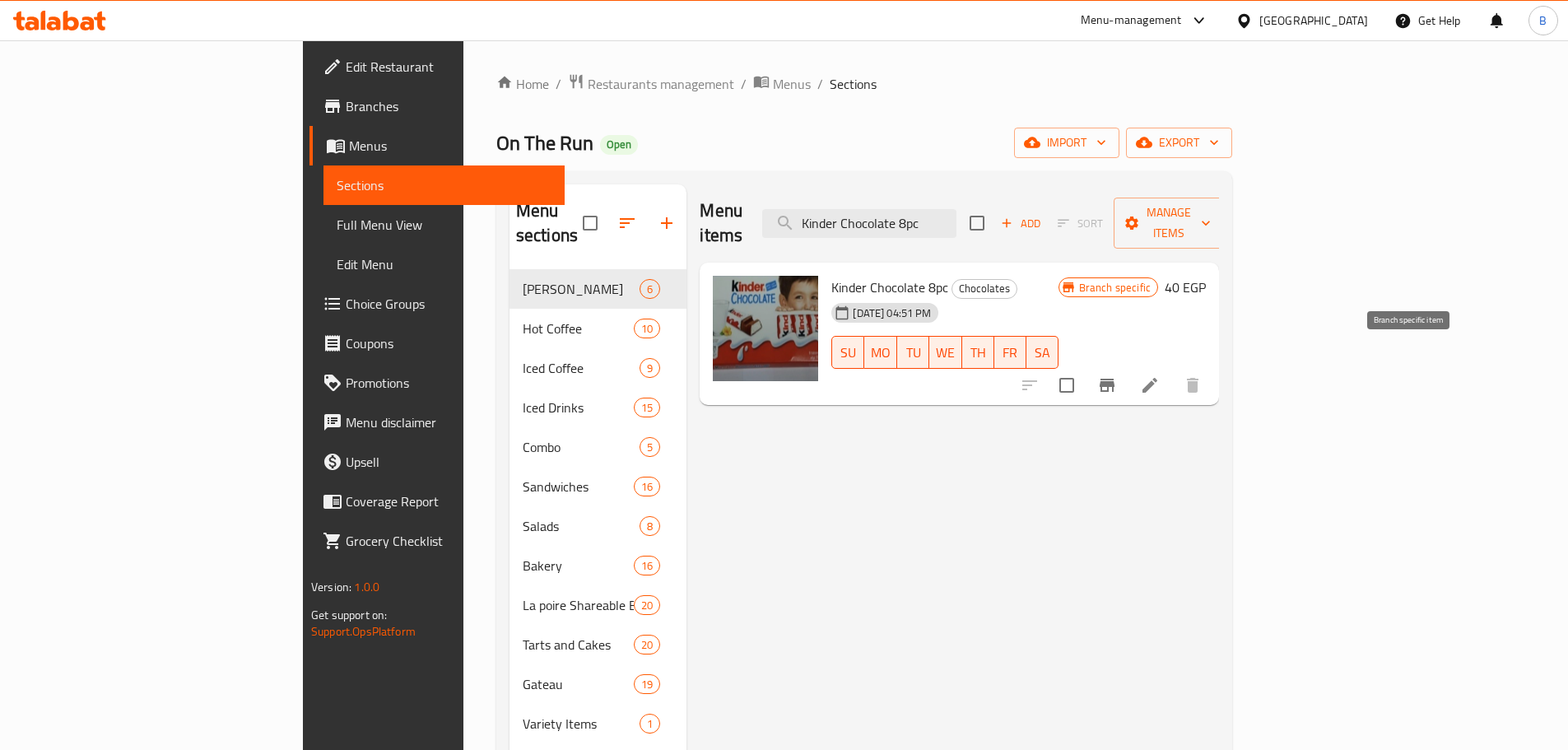
click at [1117, 375] on icon "Branch-specific-item" at bounding box center [1107, 385] width 19 height 19
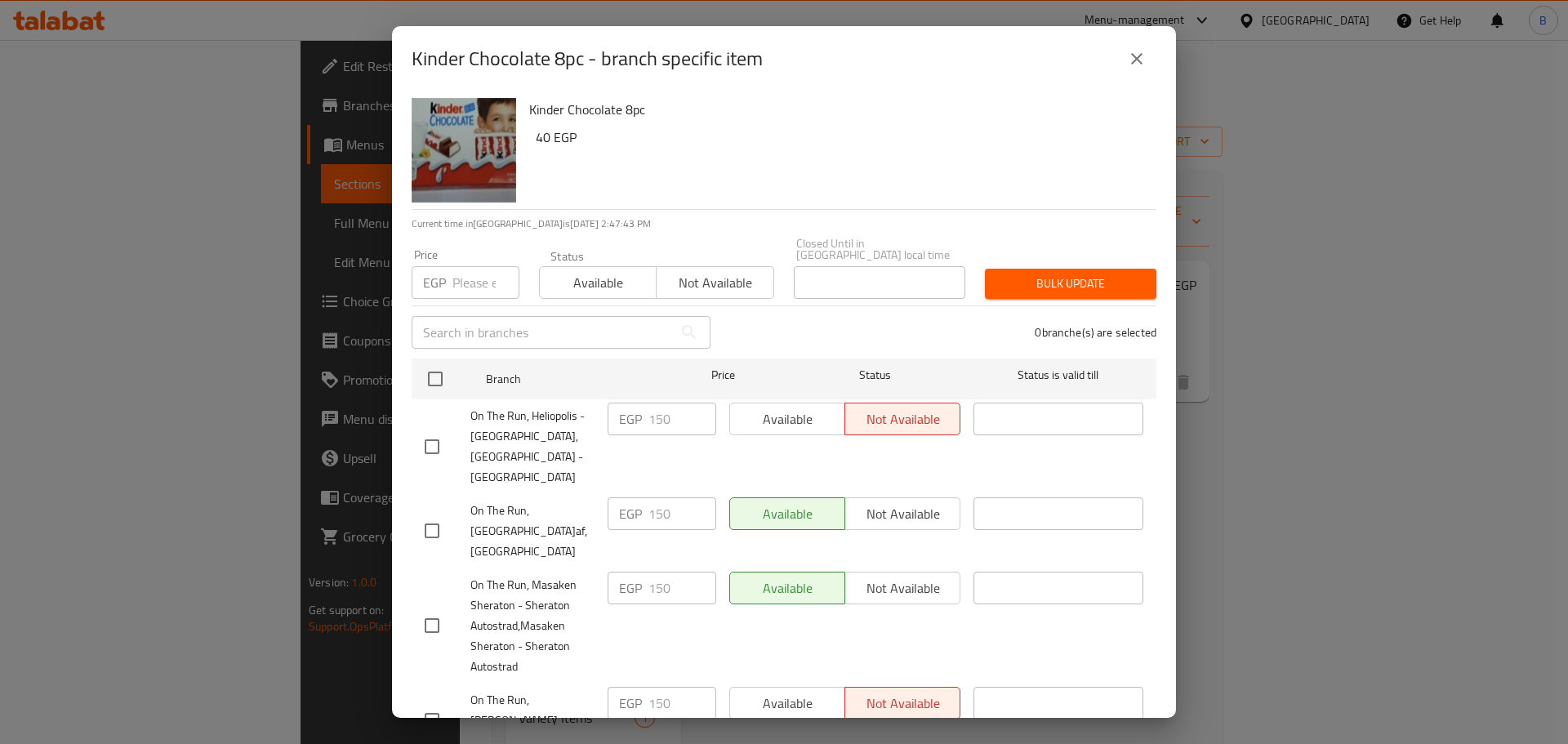
click at [1138, 62] on icon "close" at bounding box center [1136, 58] width 19 height 19
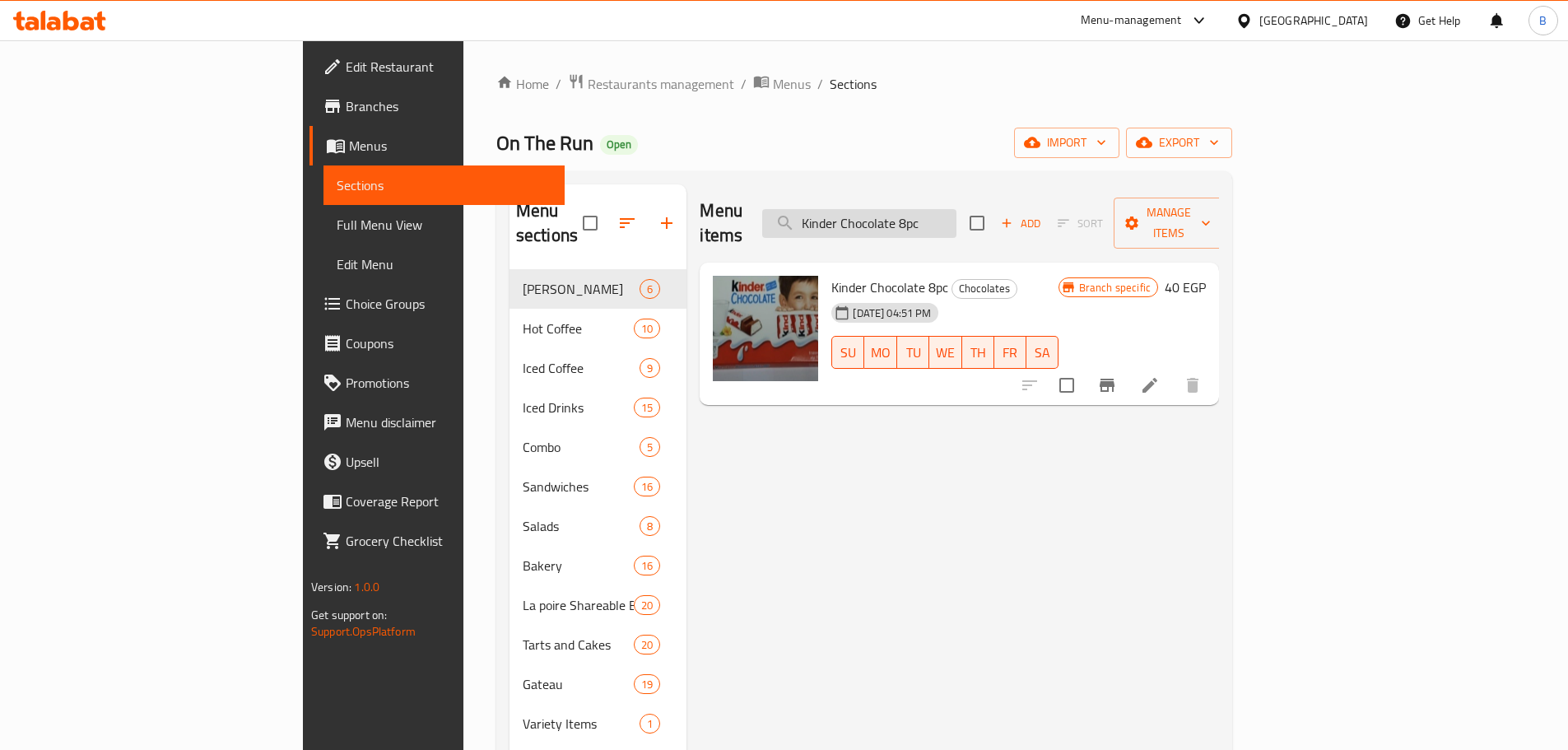
click at [957, 209] on input "Kinder Chocolate 8pc" at bounding box center [859, 224] width 194 height 29
paste input "Joy Chocolate Egg - Boy - 20 Gm"
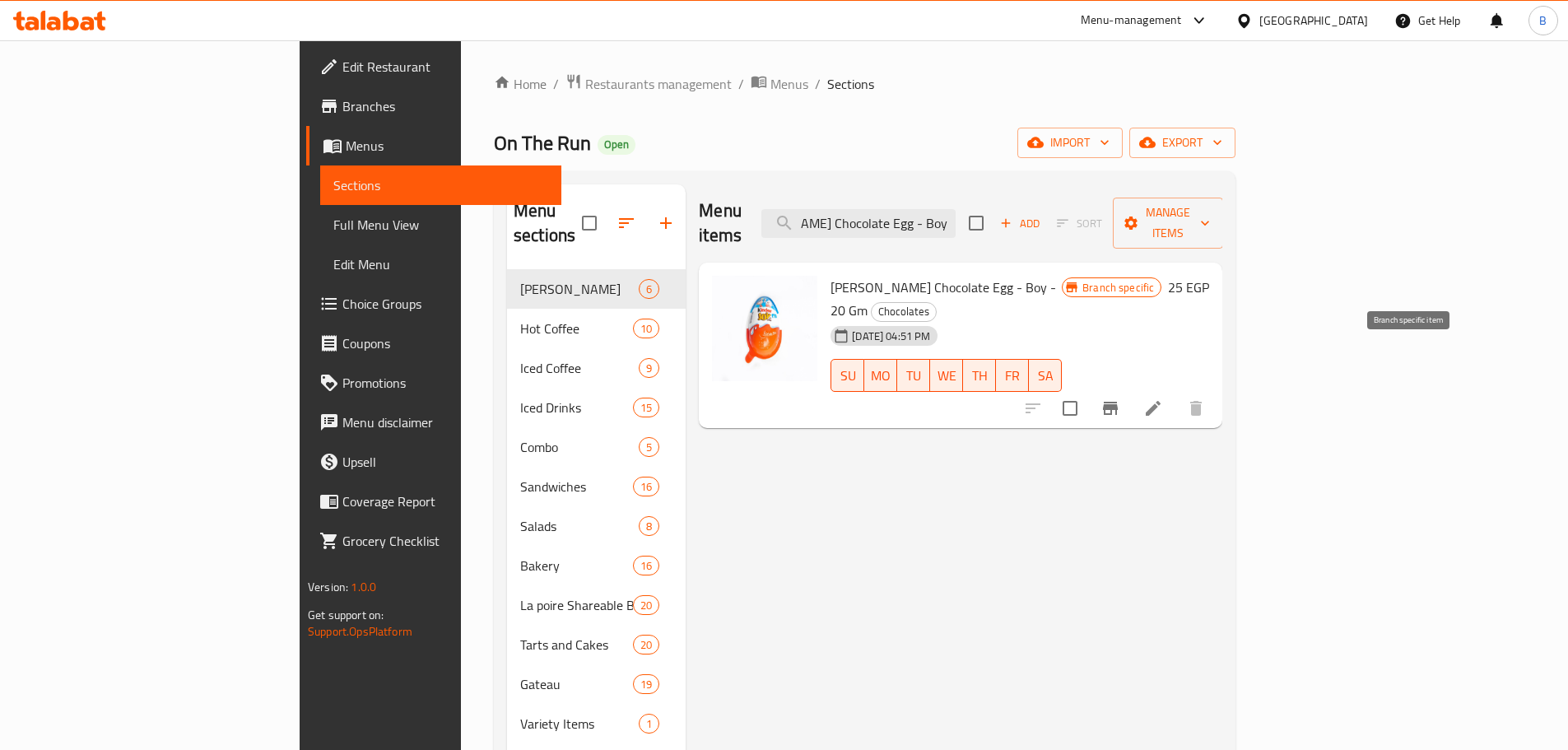
click at [1118, 402] on icon "Branch-specific-item" at bounding box center [1110, 408] width 14 height 14
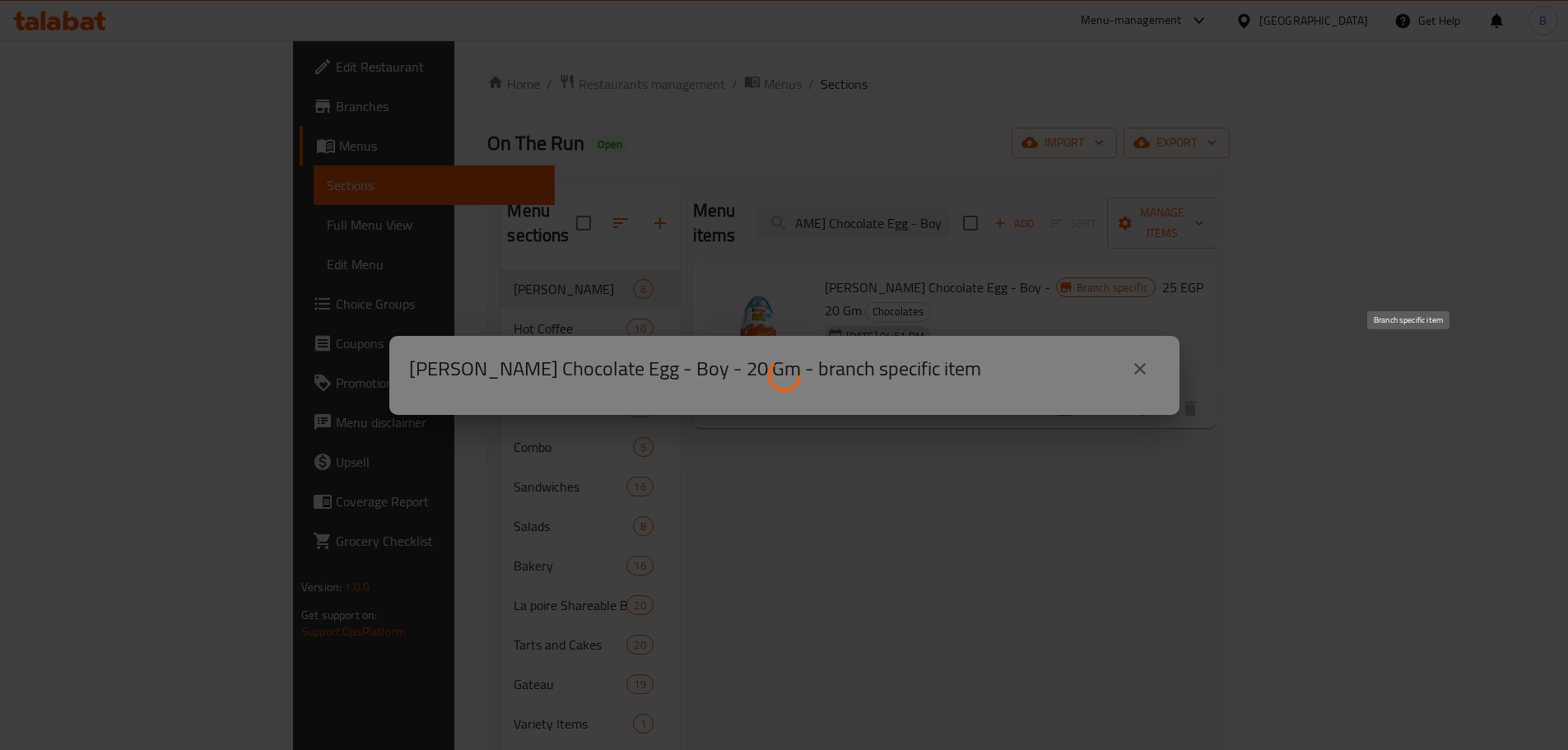
scroll to position [0, 0]
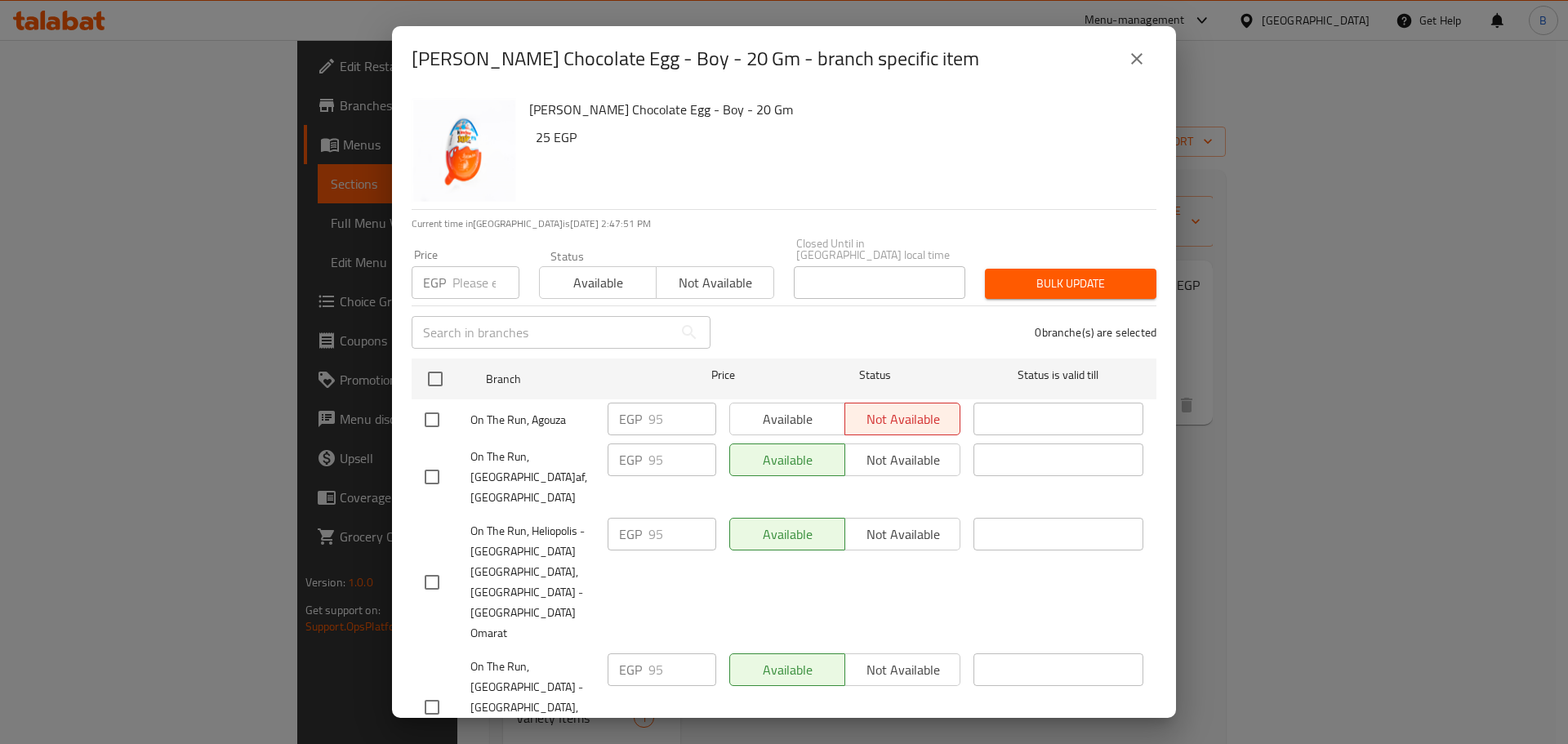
click at [1567, 447] on div "[PERSON_NAME] Chocolate Egg - Boy - 20 Gm - branch specific item [PERSON_NAME] …" at bounding box center [784, 372] width 1568 height 744
click at [1132, 55] on icon "close" at bounding box center [1136, 58] width 19 height 19
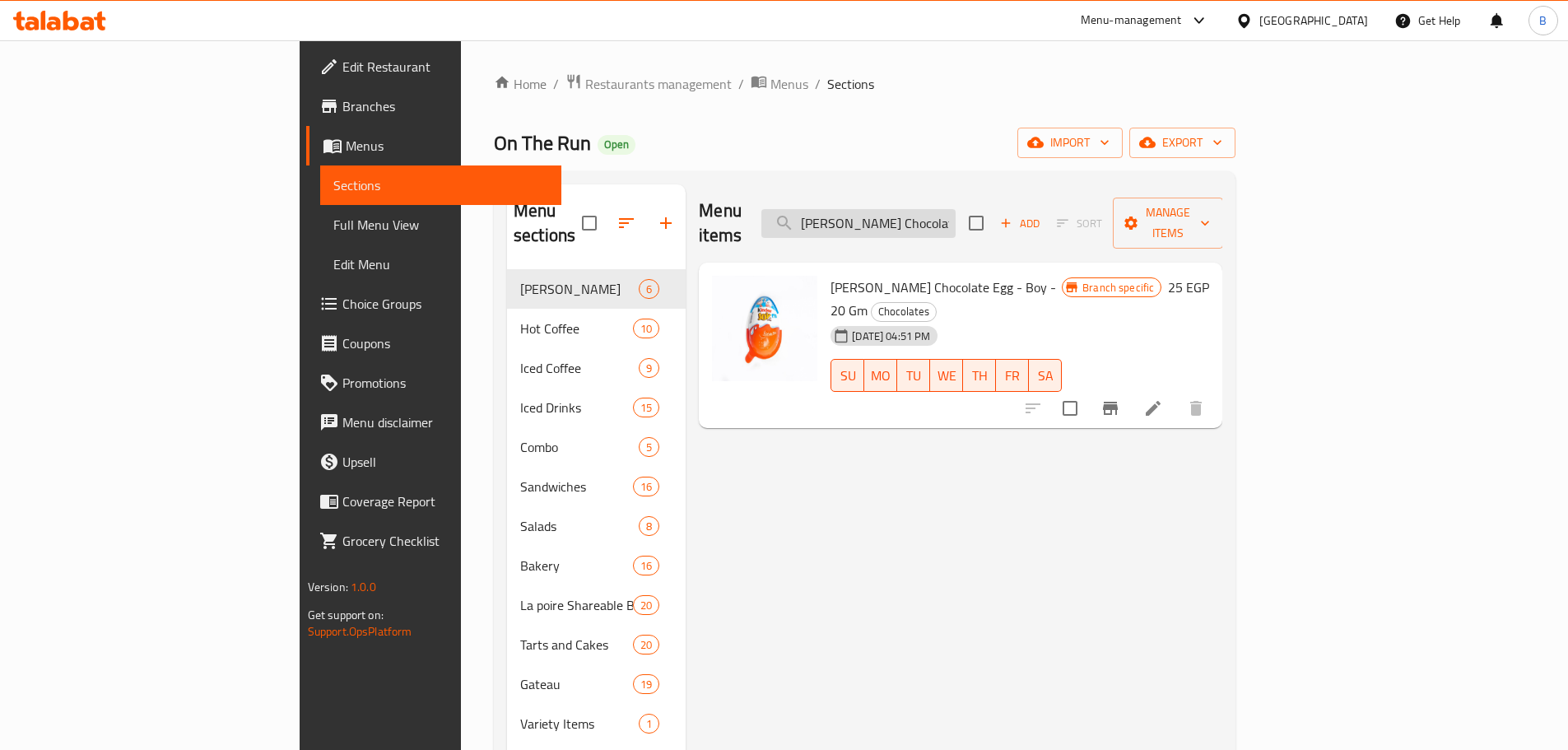
click at [956, 225] on input "[PERSON_NAME] Chocolate Egg - Boy - 20 Gm" at bounding box center [859, 224] width 194 height 29
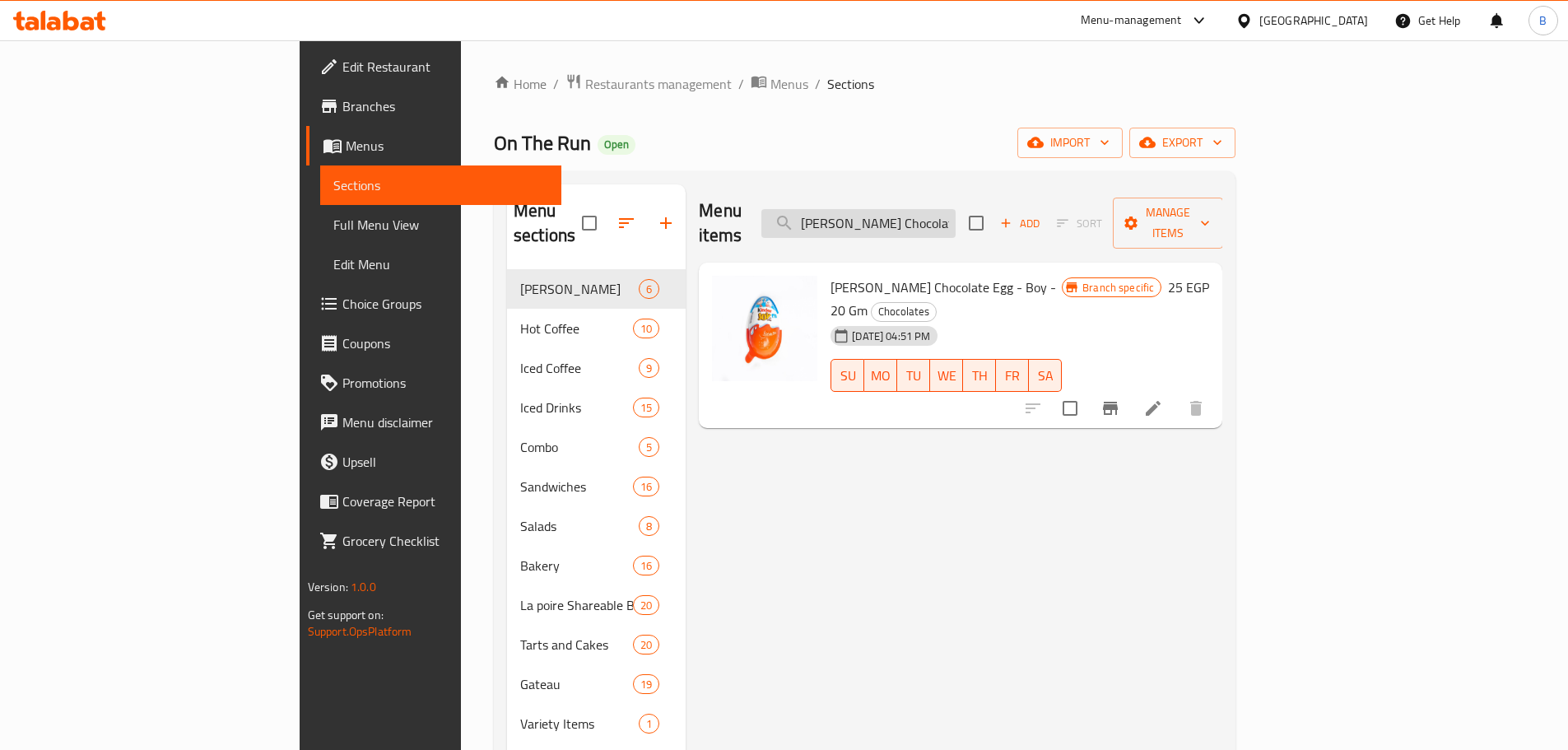
drag, startPoint x: 1027, startPoint y: 225, endPoint x: 1029, endPoint y: 215, distance: 10.2
click at [956, 215] on input "[PERSON_NAME] Chocolate Egg - Boy - 20 Gm" at bounding box center [859, 224] width 194 height 29
paste input "Girl"
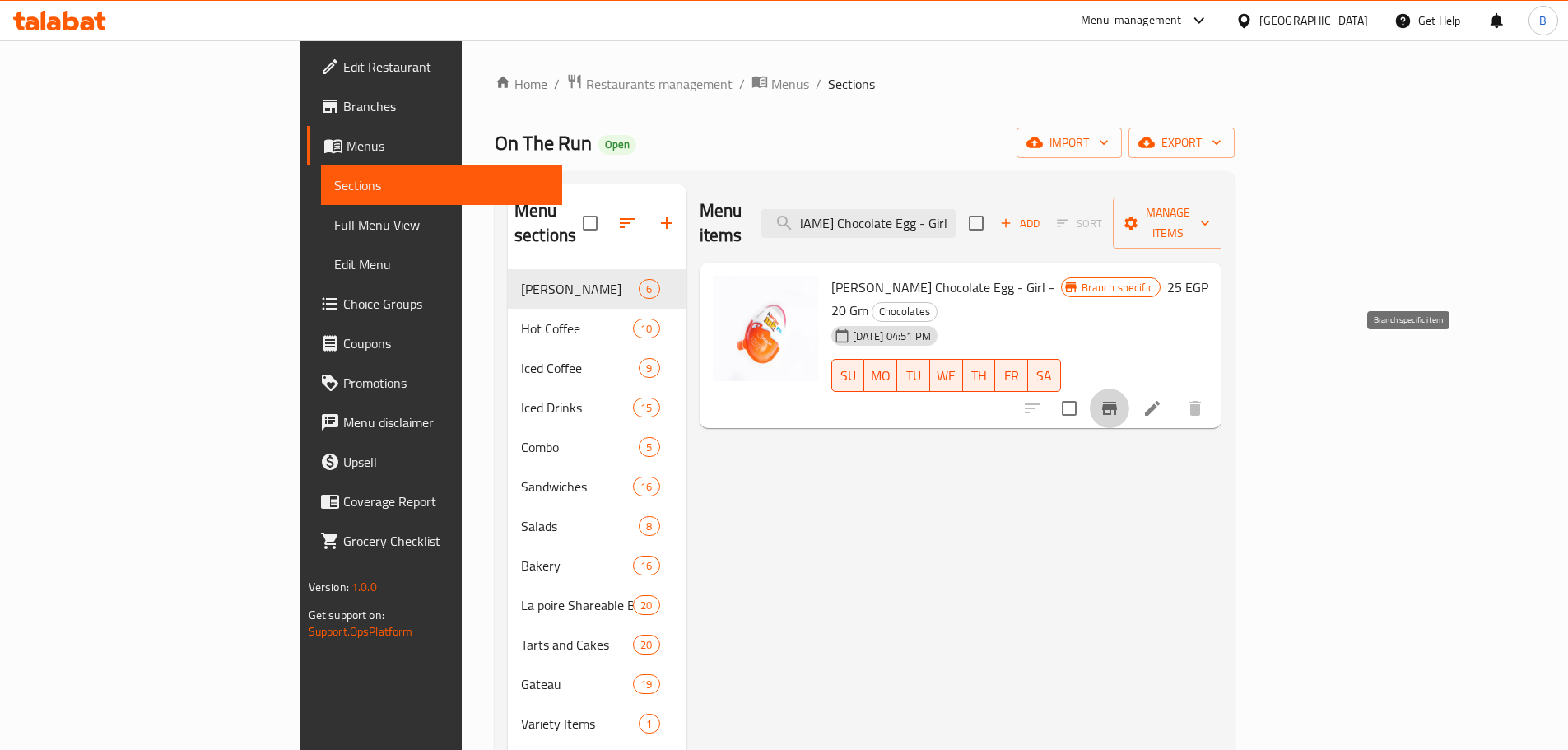
click at [1117, 402] on icon "Branch-specific-item" at bounding box center [1109, 408] width 14 height 14
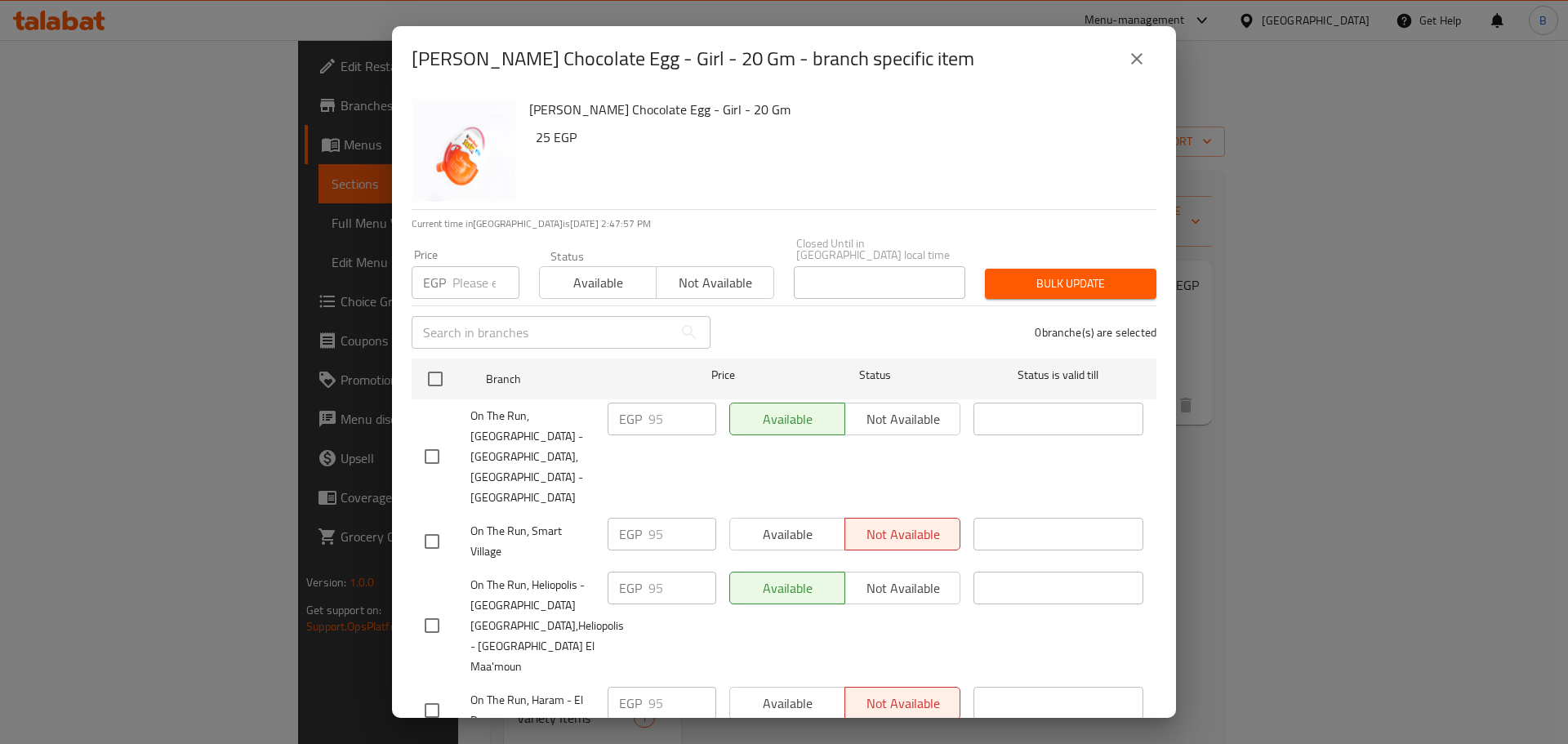
click at [1139, 72] on button "close" at bounding box center [1137, 59] width 40 height 40
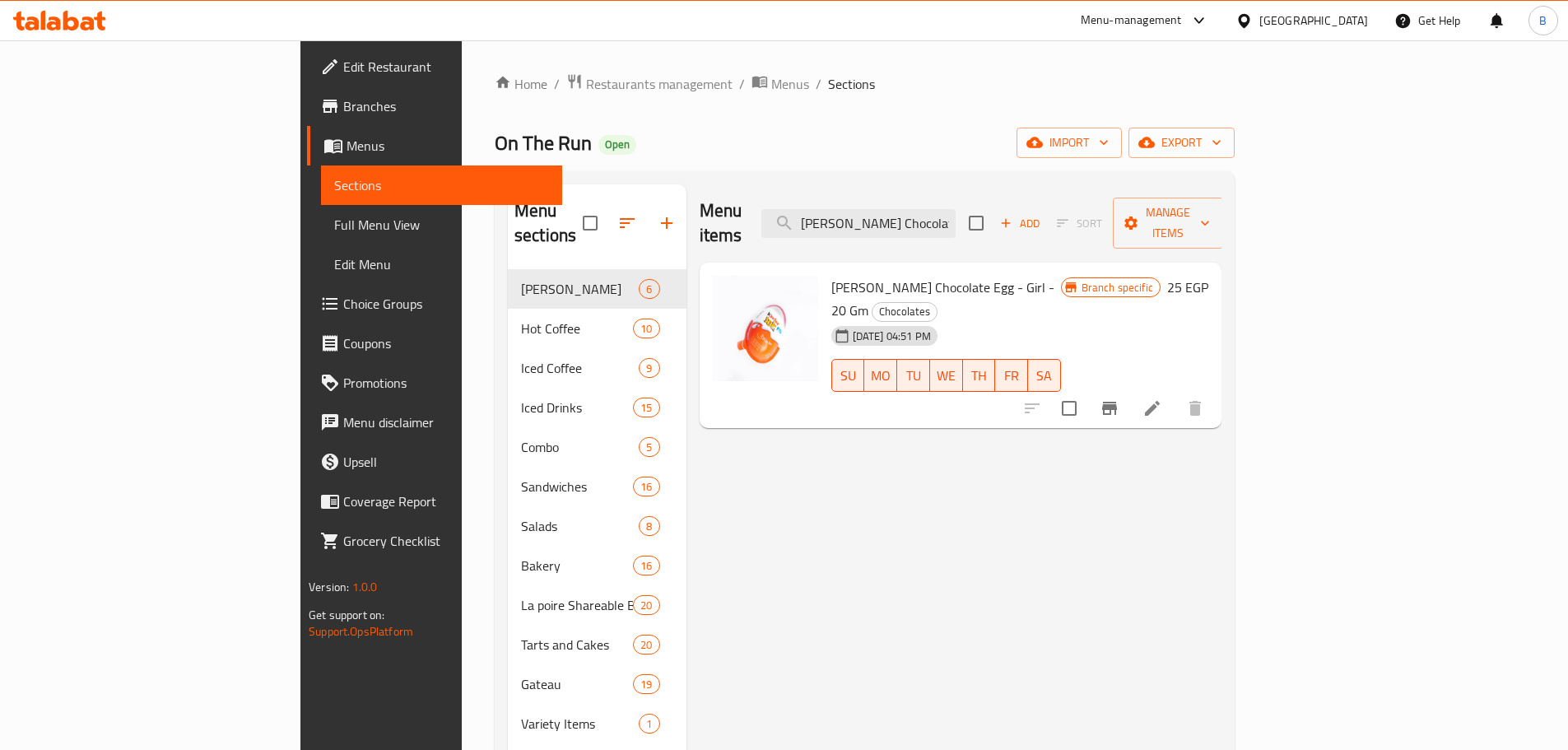
click at [1048, 228] on div "Menu items [PERSON_NAME] Chocolate Egg - Girl - 20 Gm Add Sort Manage items" at bounding box center [961, 224] width 522 height 78
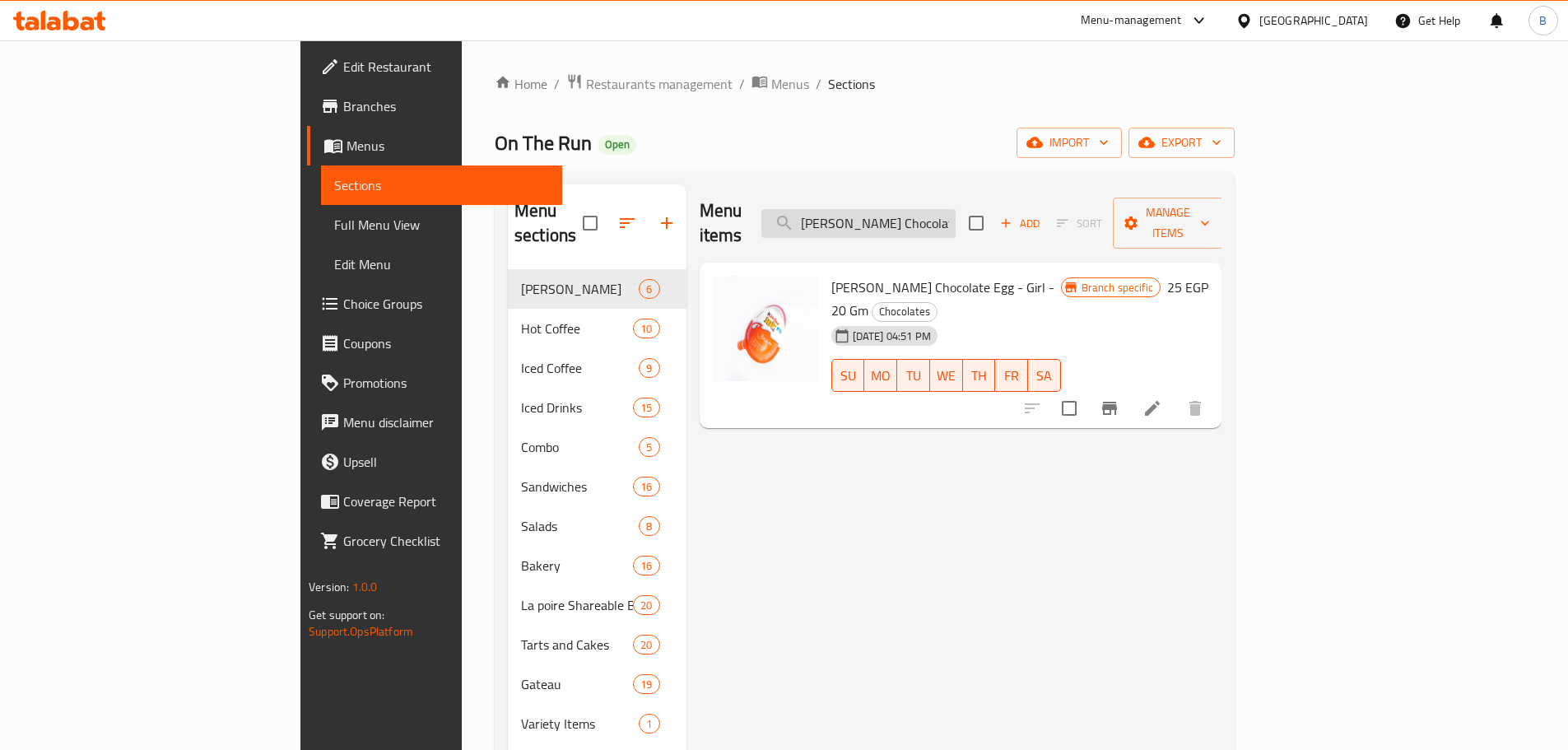
click at [956, 209] on input "[PERSON_NAME] Chocolate Egg - Girl - 20 Gm" at bounding box center [859, 224] width 194 height 29
drag, startPoint x: 987, startPoint y: 208, endPoint x: 988, endPoint y: 200, distance: 8.1
click at [956, 209] on input "[PERSON_NAME] Chocolate Egg - Girl - 20 Gm" at bounding box center [859, 224] width 194 height 29
click at [1130, 388] on button "Branch-specific-item" at bounding box center [1109, 408] width 40 height 40
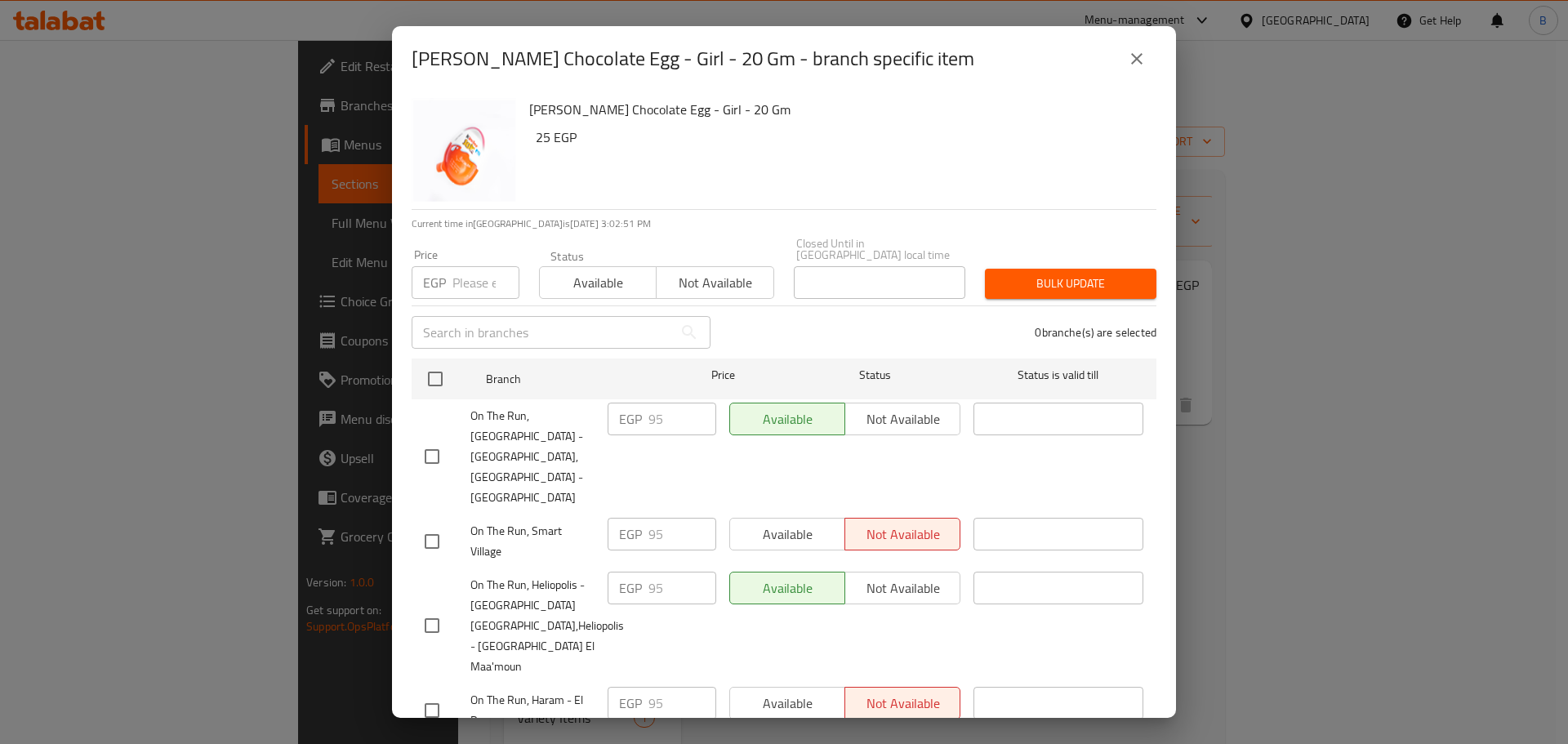
drag, startPoint x: 1118, startPoint y: 61, endPoint x: 1118, endPoint y: 70, distance: 9.0
click at [1118, 63] on button "close" at bounding box center [1137, 59] width 40 height 40
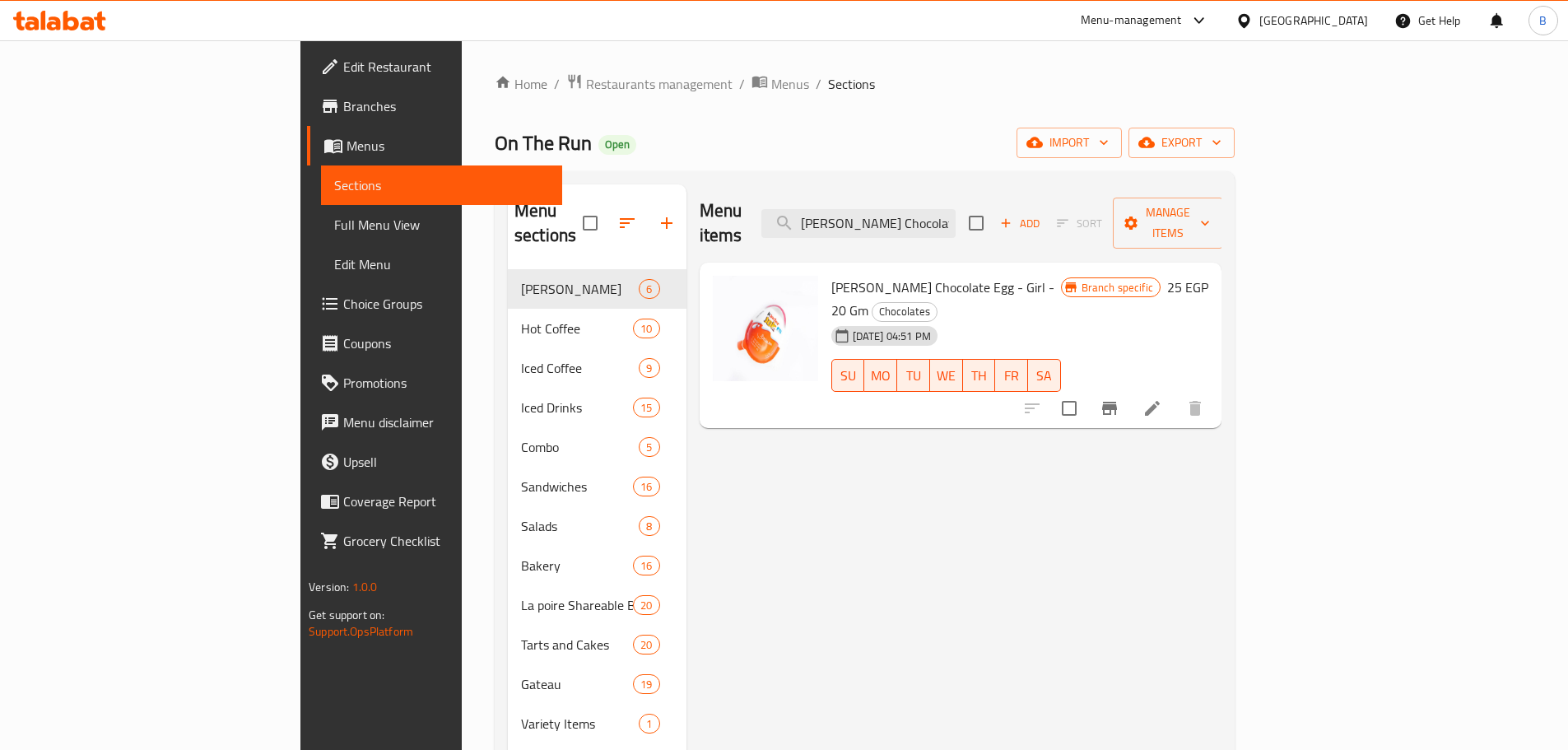
click at [956, 209] on input "[PERSON_NAME] Chocolate Egg - Girl - 20 Gm" at bounding box center [859, 224] width 194 height 29
paste input "Nutella And Go Chocolate - 52"
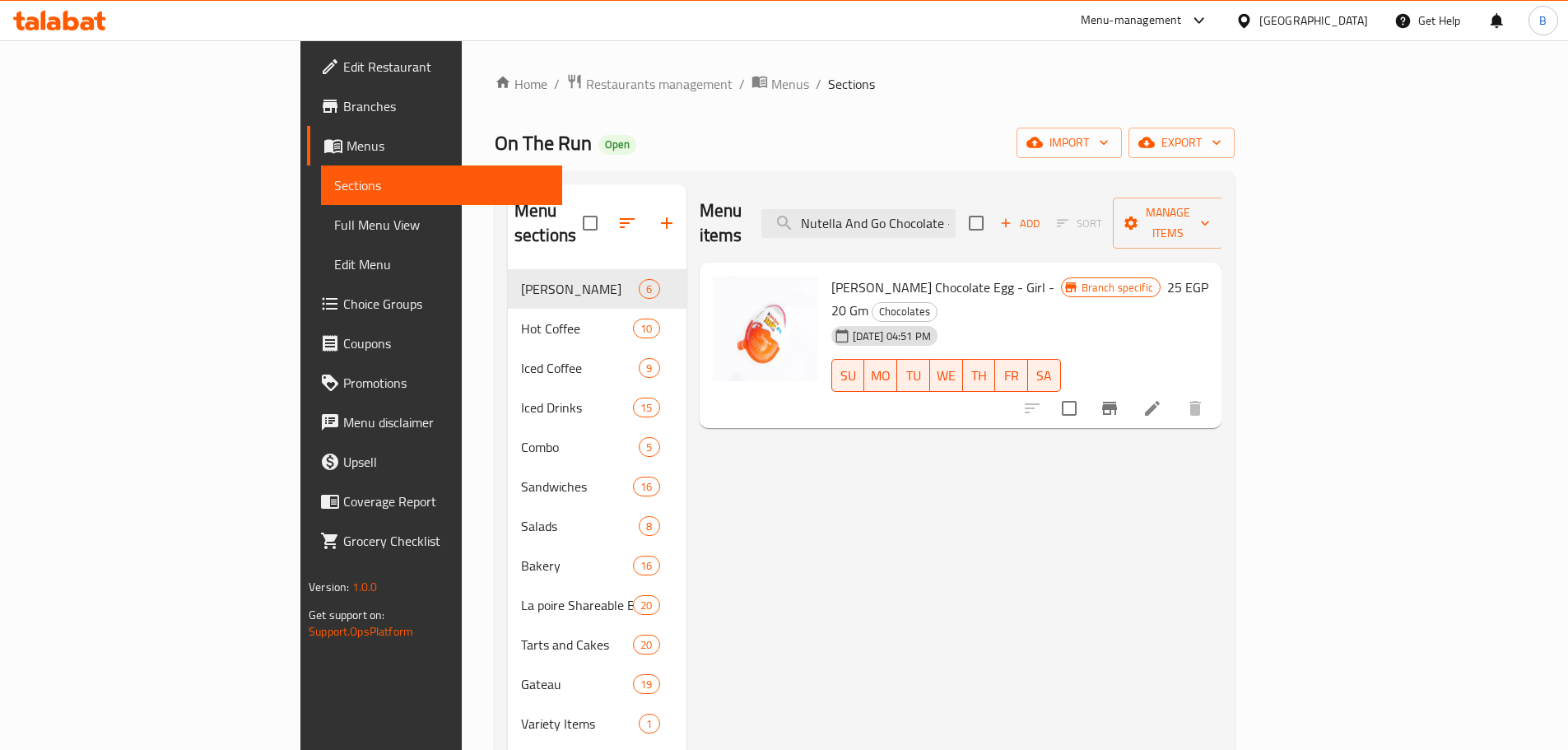
scroll to position [0, 42]
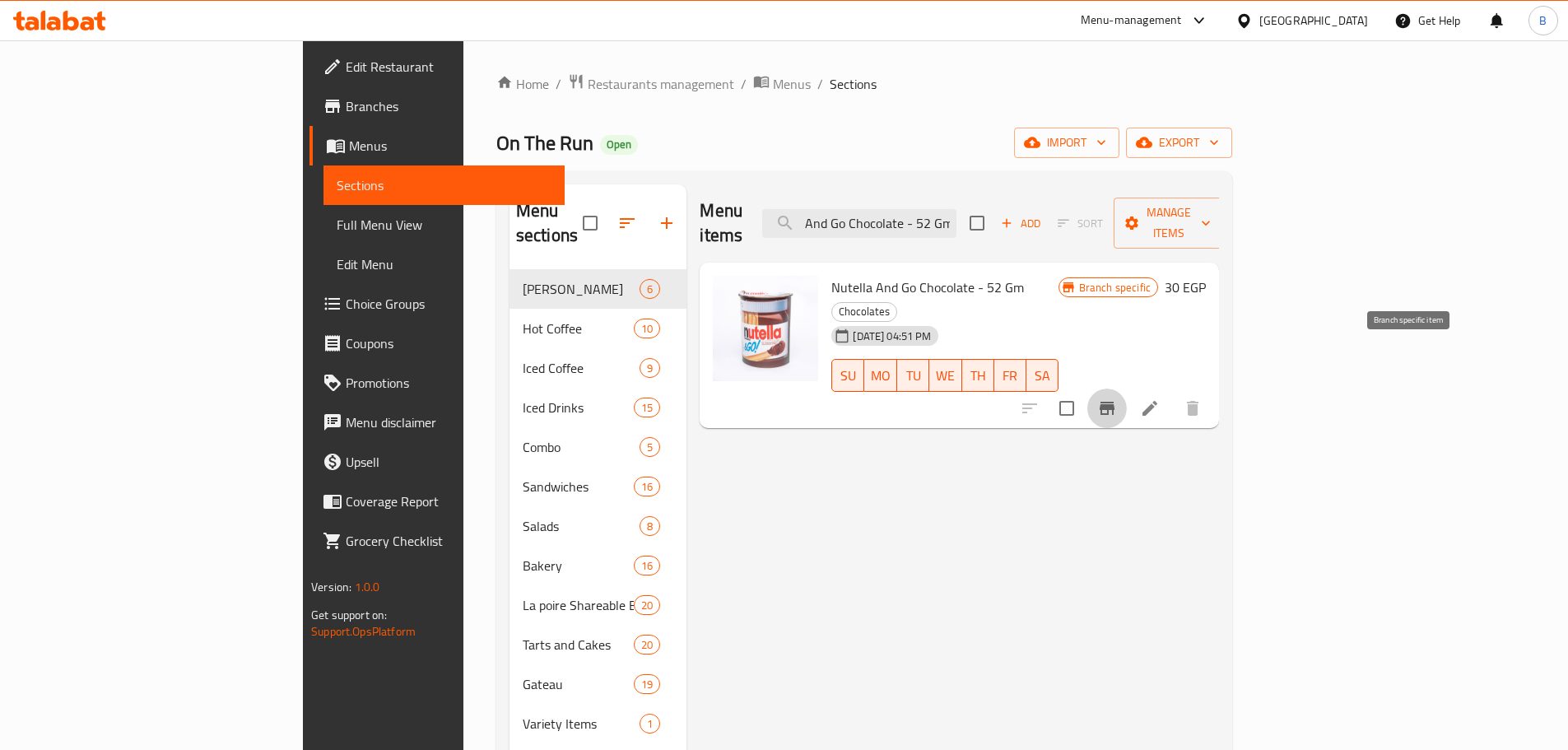
click at [1127, 388] on button "Branch-specific-item" at bounding box center [1107, 408] width 40 height 40
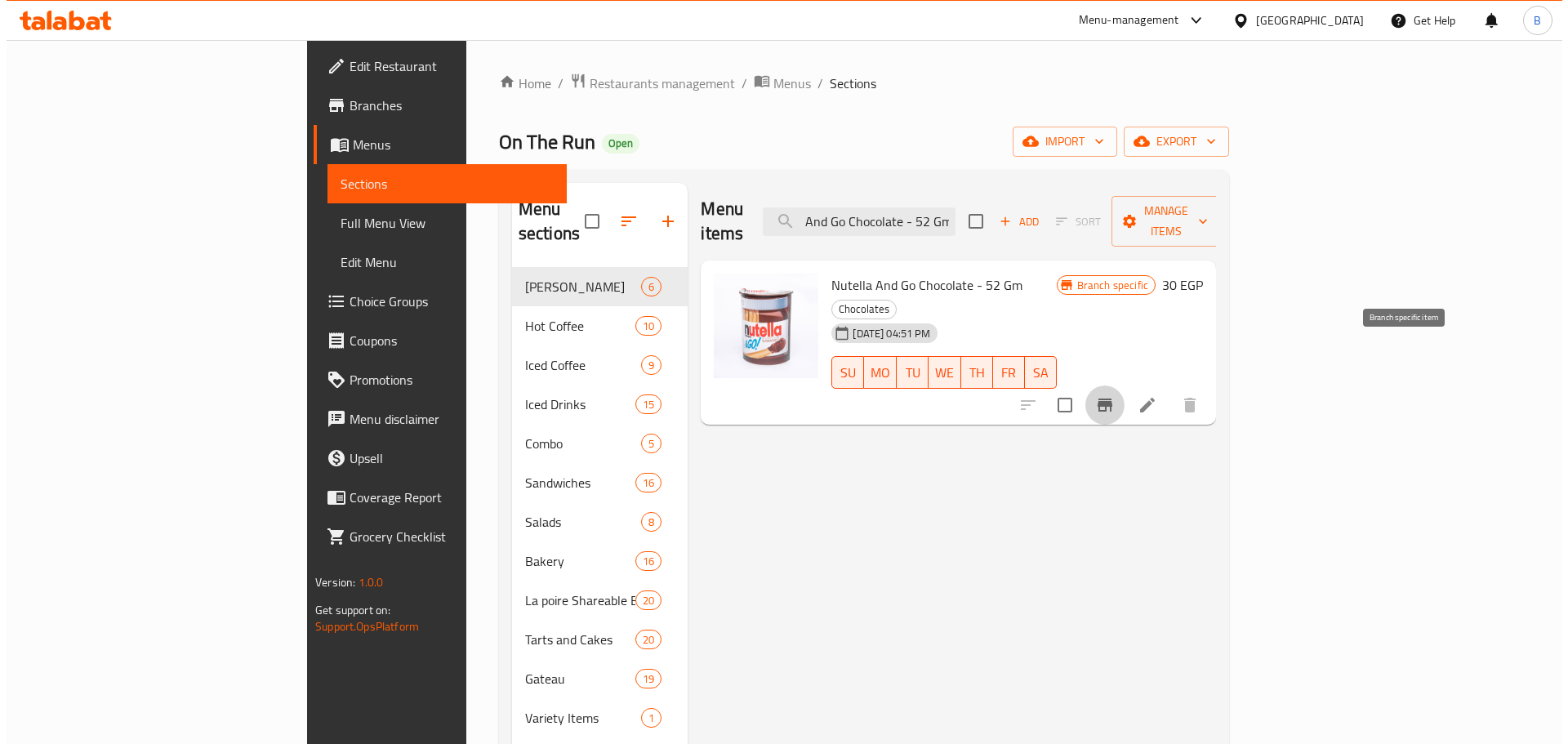
scroll to position [0, 0]
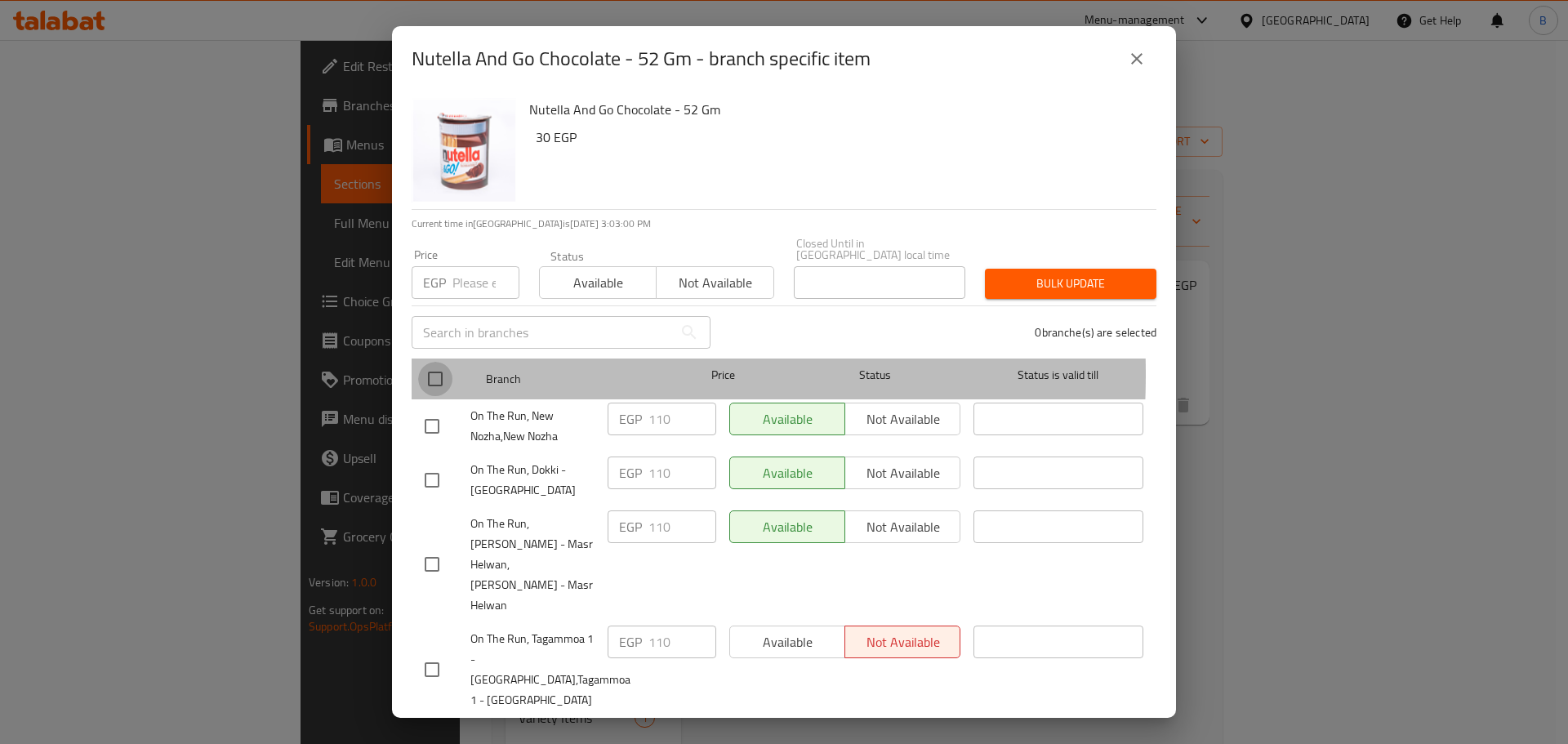
click at [420, 362] on input "checkbox" at bounding box center [435, 378] width 34 height 34
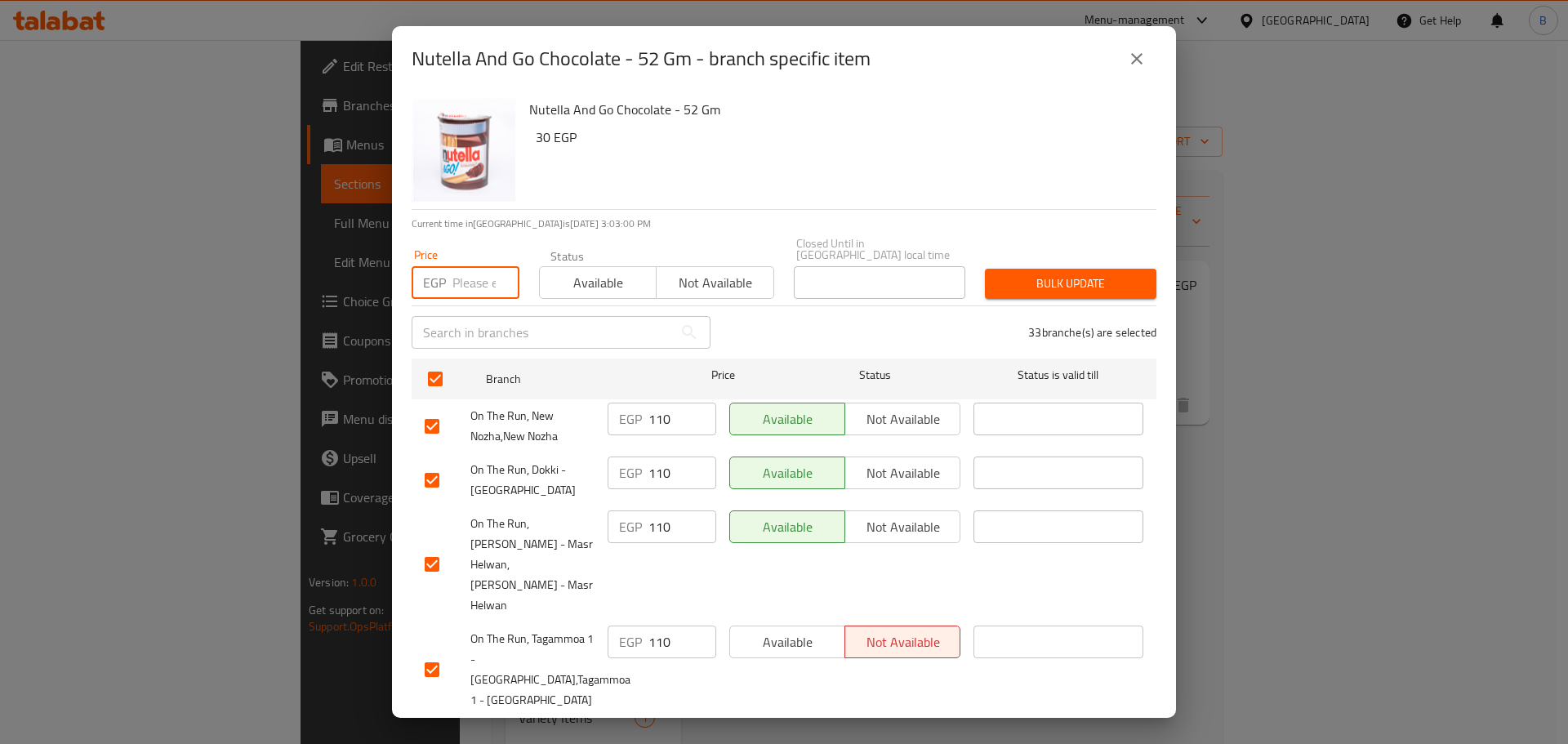
click at [485, 269] on input "number" at bounding box center [486, 282] width 67 height 33
click at [1032, 273] on span "Bulk update" at bounding box center [1070, 283] width 145 height 20
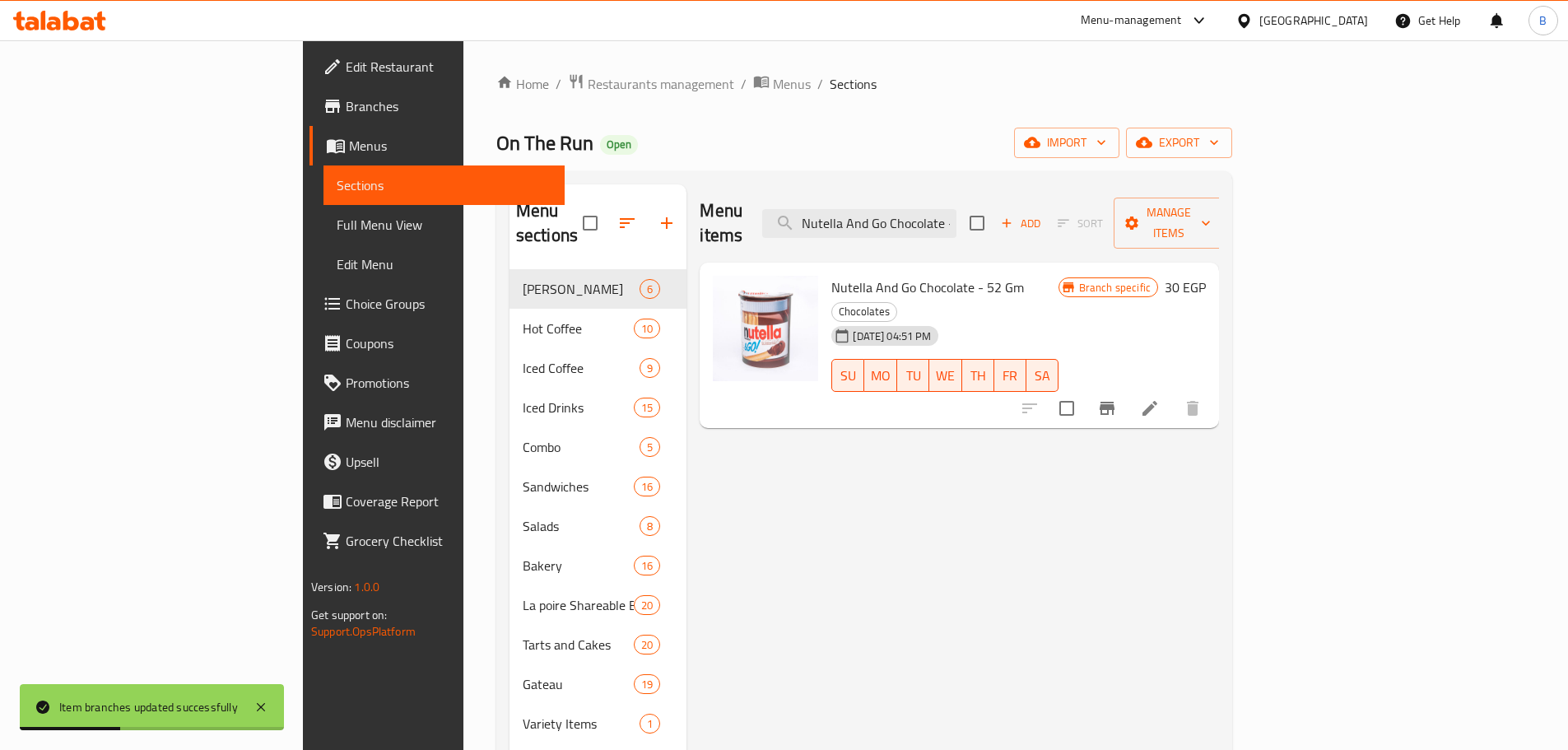
drag, startPoint x: 1043, startPoint y: 217, endPoint x: 1043, endPoint y: 228, distance: 11.0
click at [957, 225] on input "Nutella And Go Chocolate - 52 Gm" at bounding box center [859, 224] width 194 height 29
click at [1043, 225] on div "Menu items Nutella And Go Chocolate - 52 Gm Add Sort Manage items" at bounding box center [959, 224] width 520 height 78
click at [1043, 229] on div "Menu items Nutella And Go Chocolate - 52 Gm Add Sort Manage items" at bounding box center [959, 224] width 520 height 78
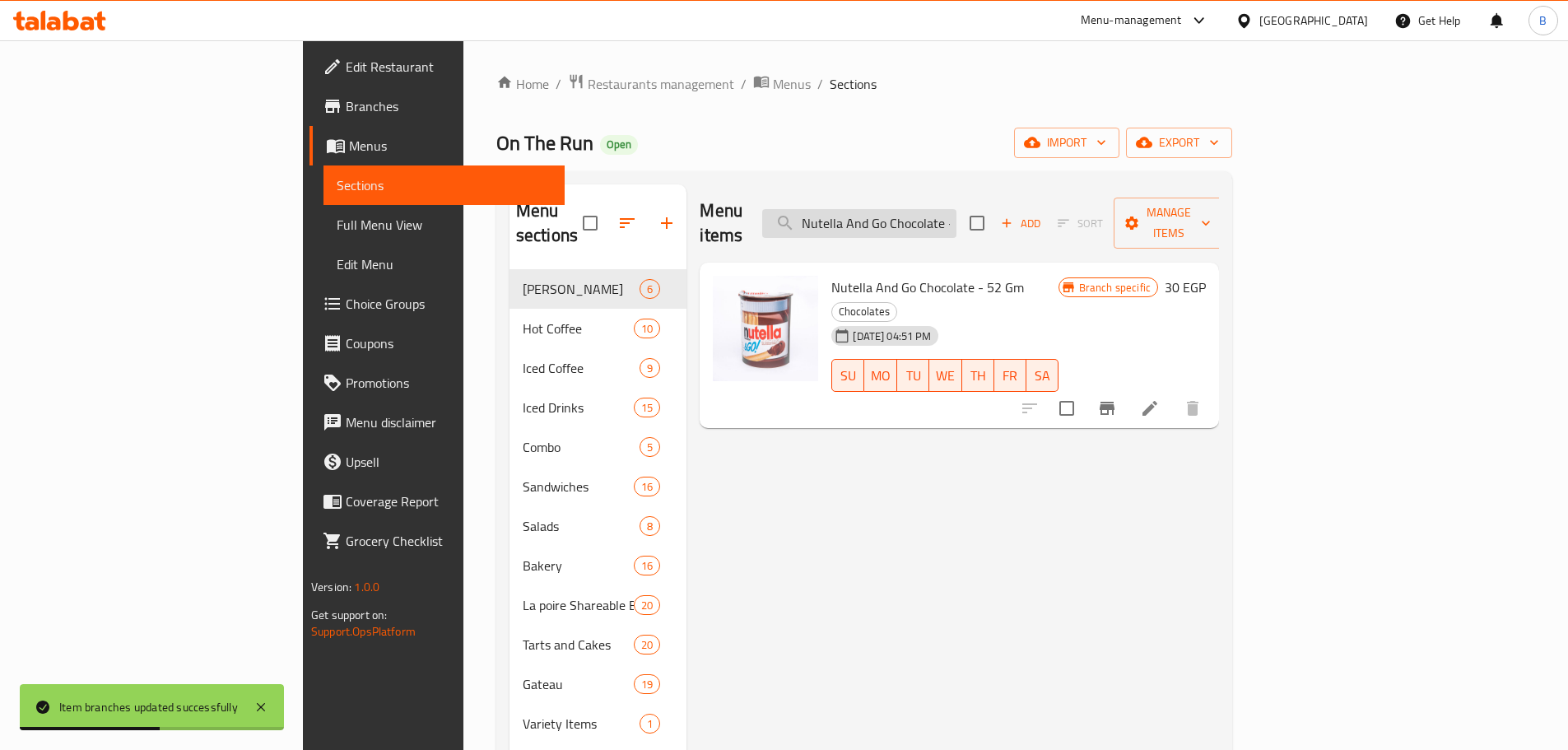
click at [957, 209] on input "Nutella And Go Chocolate - 52 Gm" at bounding box center [859, 224] width 194 height 29
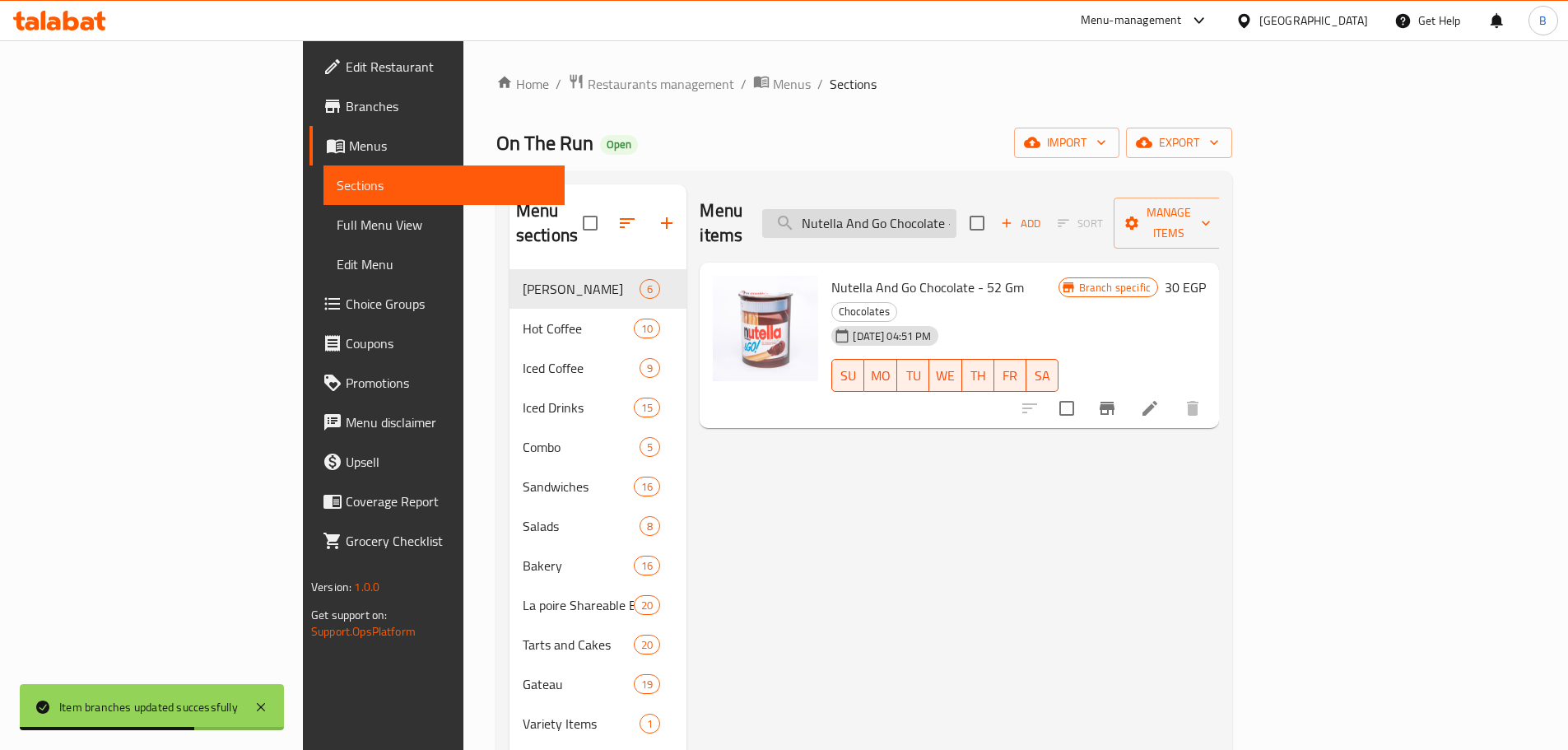
paste input "ibbles Caramel 110g"
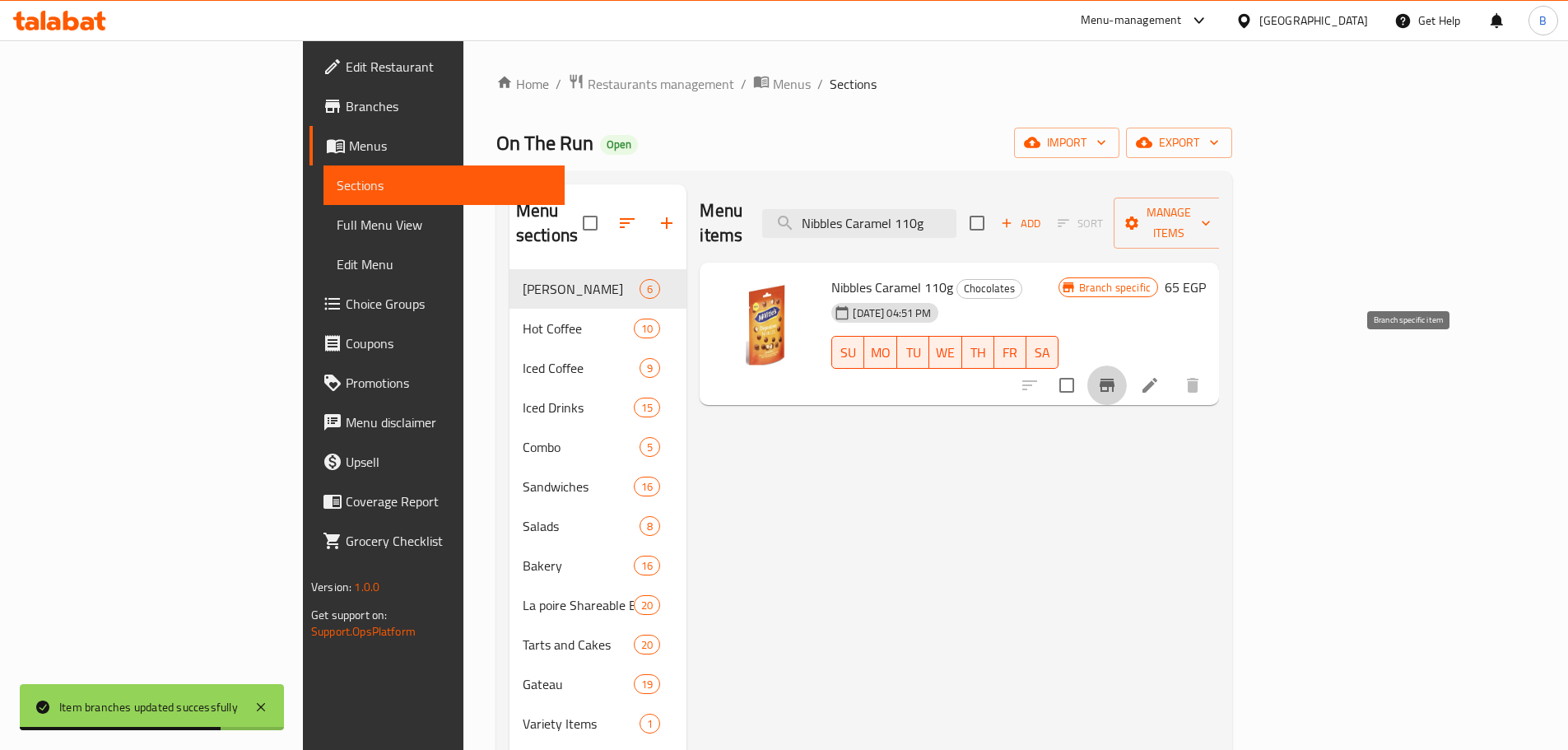
click at [1115, 379] on icon "Branch-specific-item" at bounding box center [1107, 386] width 14 height 14
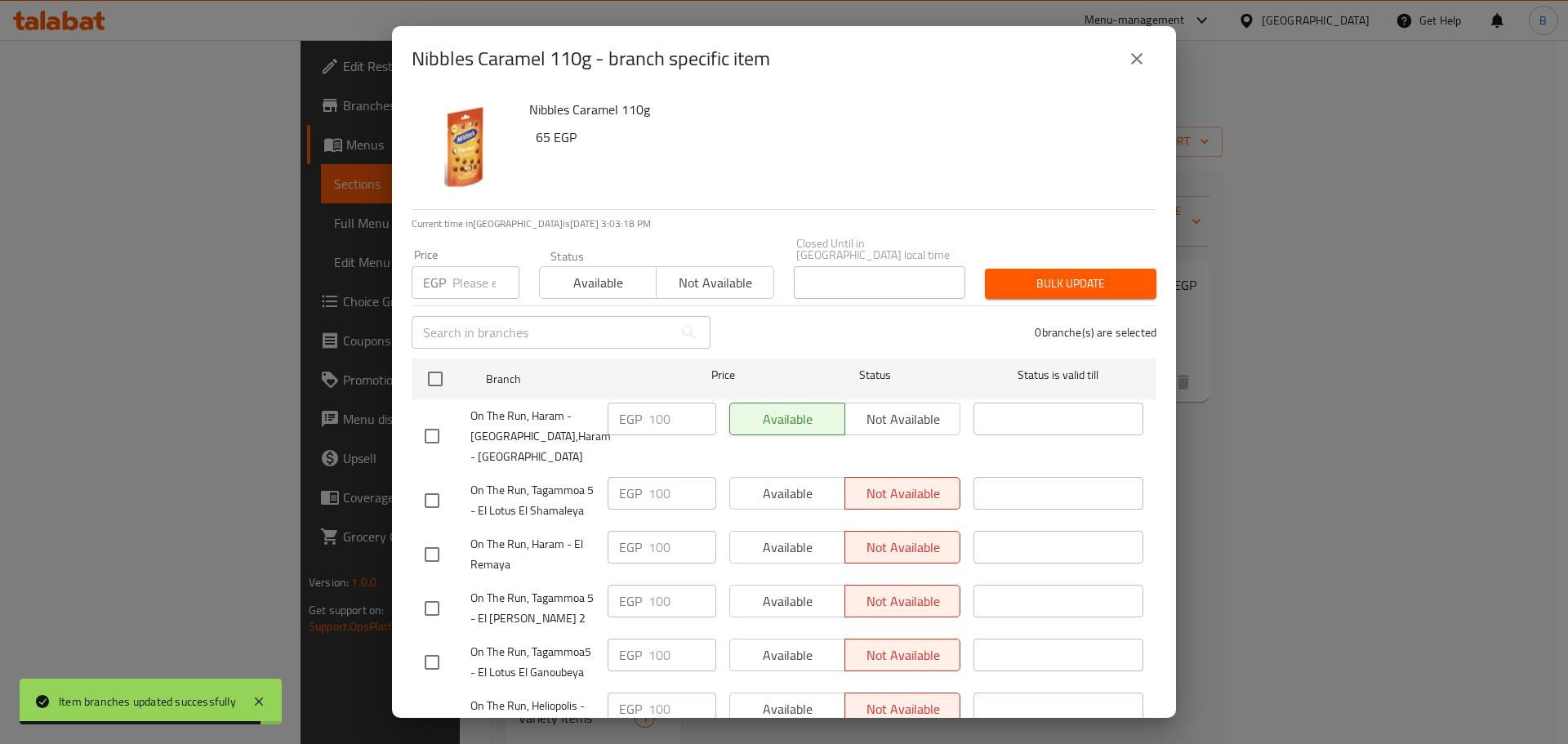
click at [436, 374] on input "checkbox" at bounding box center [435, 378] width 34 height 34
drag, startPoint x: 456, startPoint y: 254, endPoint x: 456, endPoint y: 267, distance: 13.0
click at [456, 256] on div "Price EGP Price" at bounding box center [466, 273] width 108 height 50
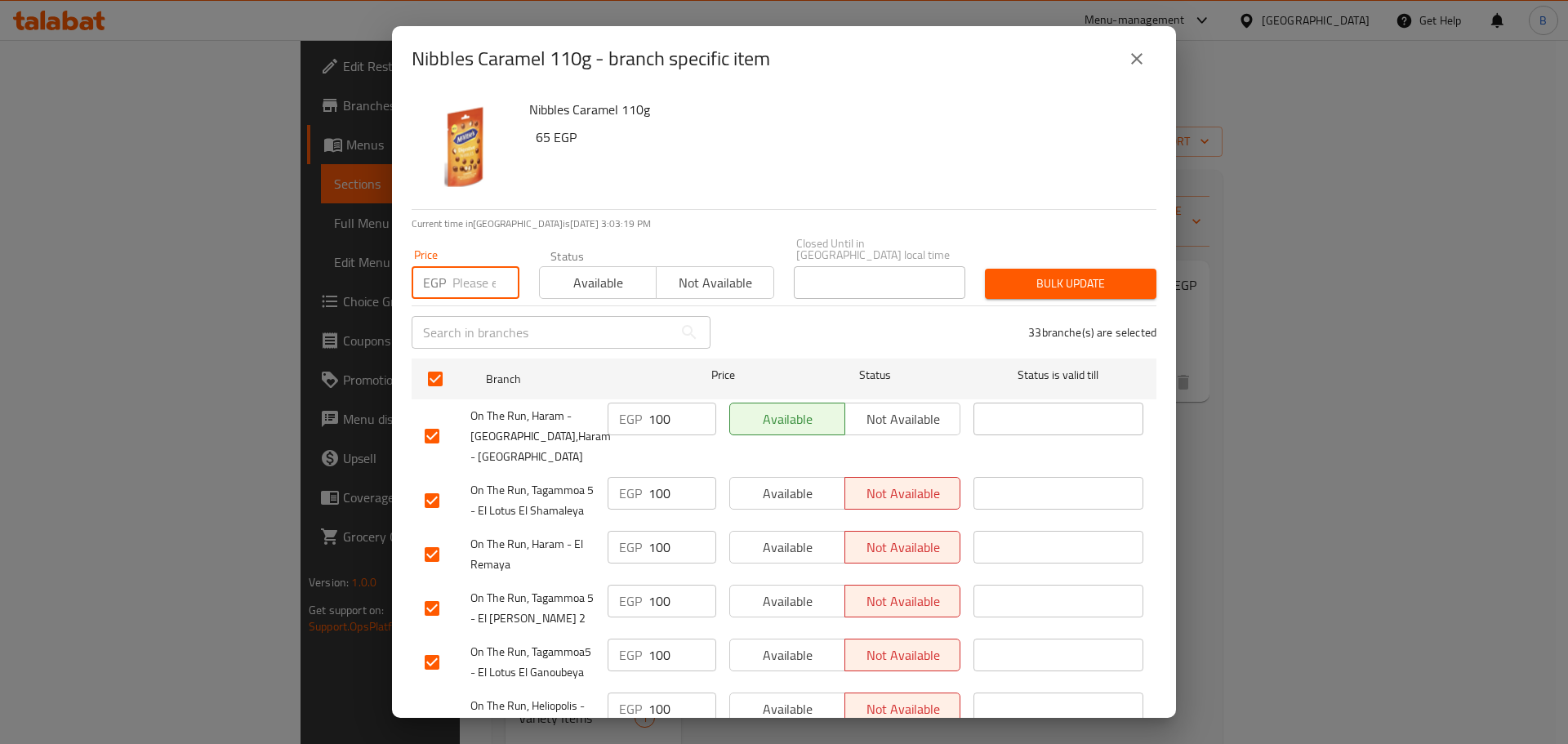
click at [457, 271] on input "number" at bounding box center [486, 282] width 67 height 33
click at [1007, 259] on div "Bulk update" at bounding box center [1070, 283] width 191 height 50
click at [1008, 269] on button "Bulk update" at bounding box center [1070, 284] width 172 height 30
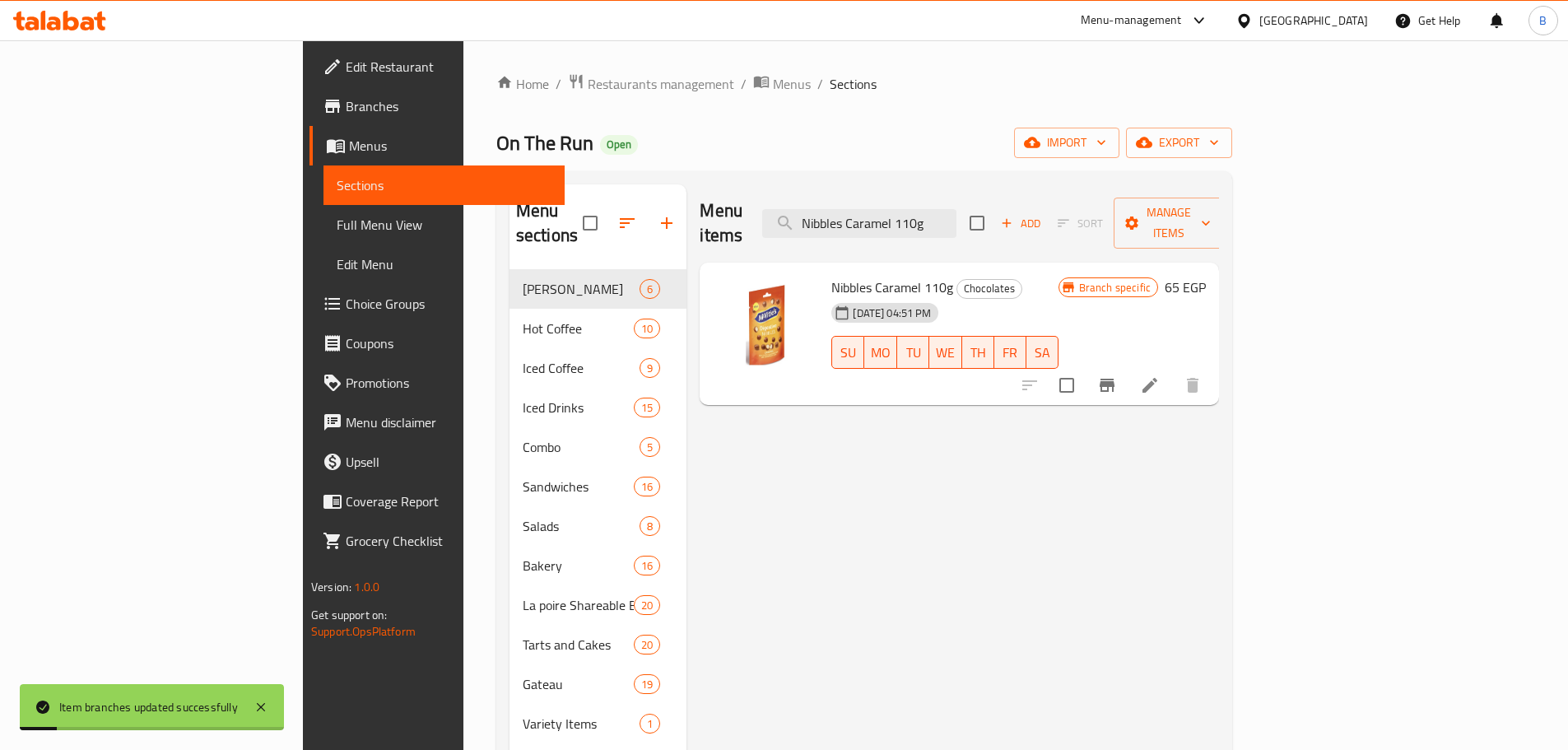
click at [1084, 368] on input "checkbox" at bounding box center [1066, 385] width 35 height 35
click at [1115, 379] on icon "Branch-specific-item" at bounding box center [1107, 386] width 14 height 14
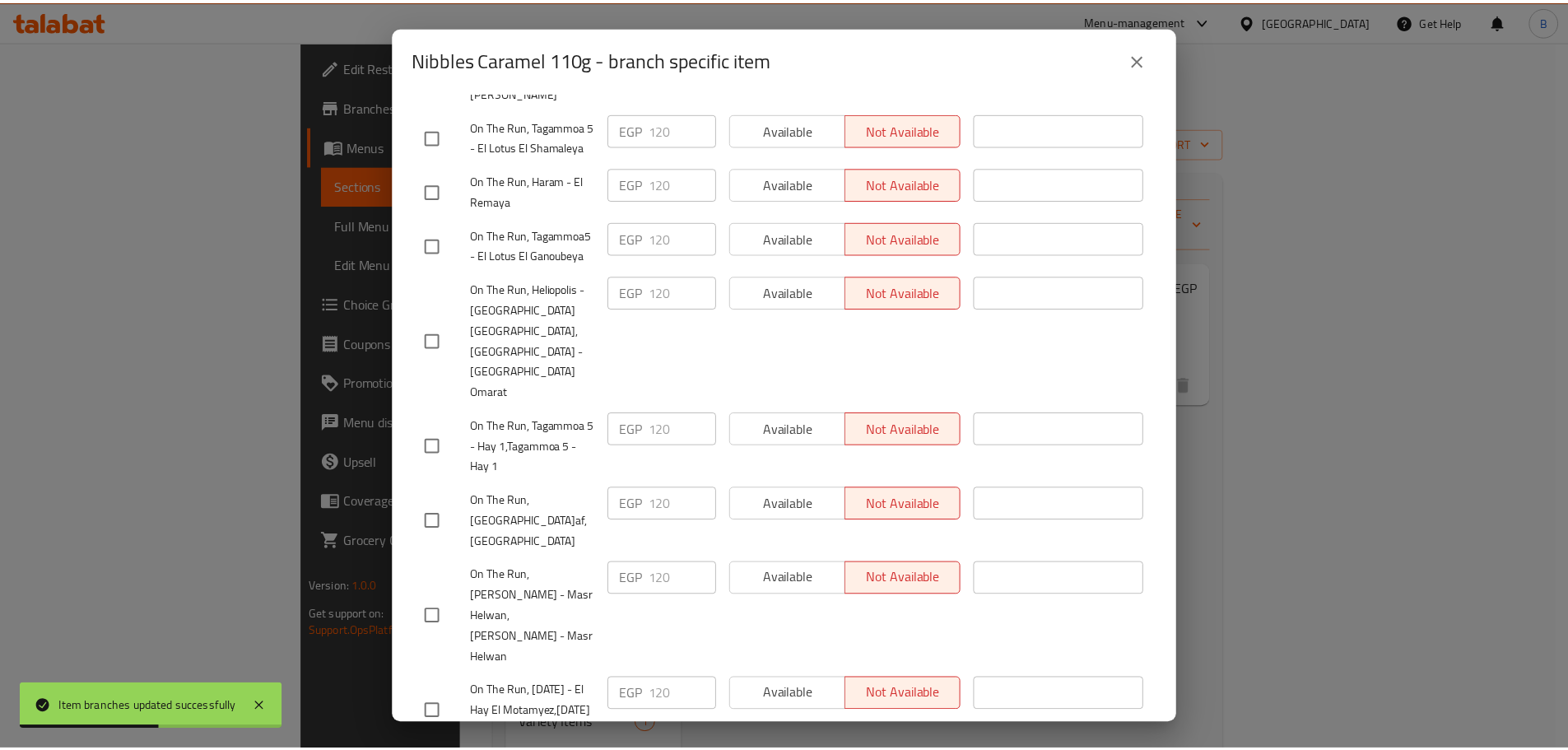
scroll to position [2081, 0]
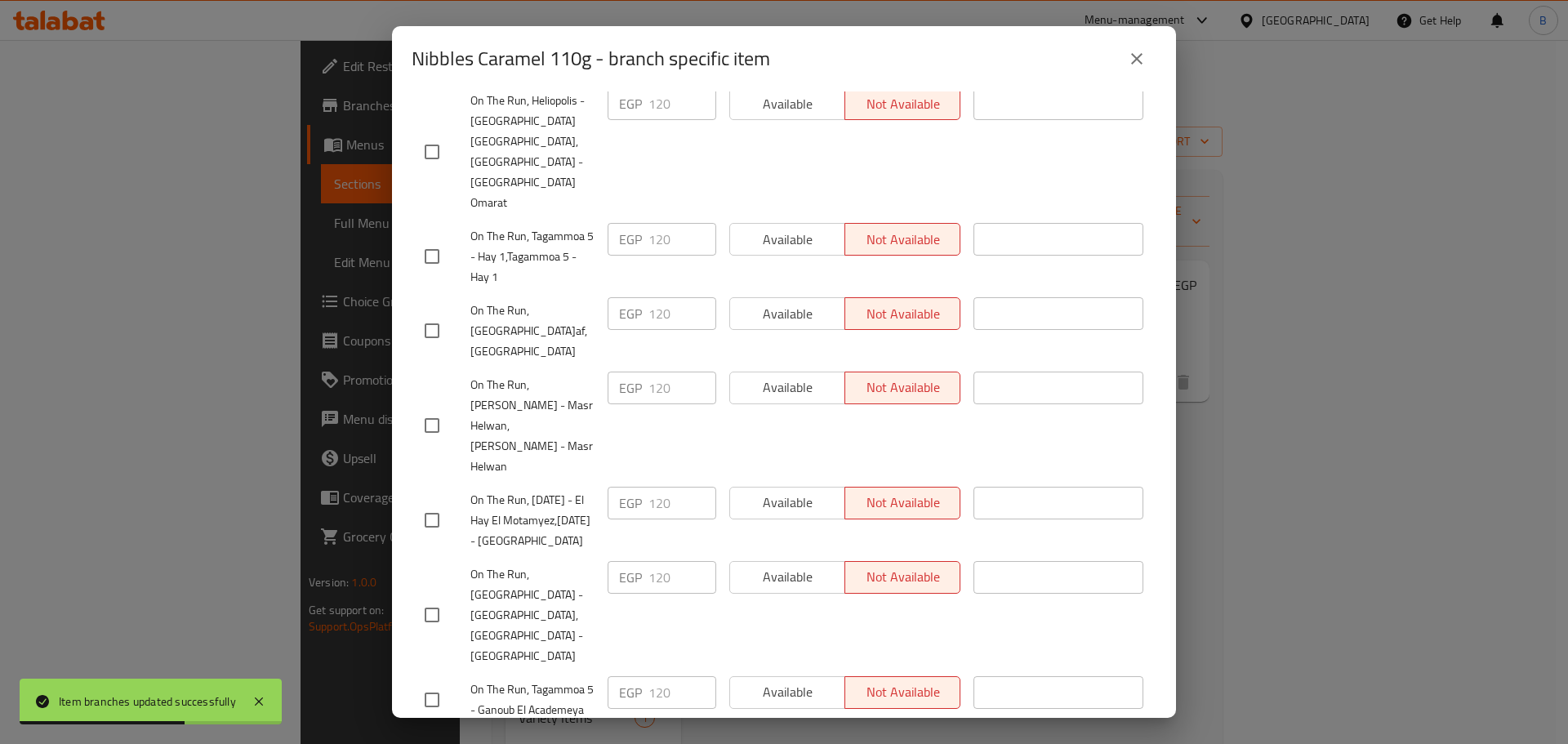
click at [1118, 47] on div "Nibbles Caramel 110g - branch specific item" at bounding box center [784, 59] width 745 height 40
click at [1122, 46] on button "close" at bounding box center [1137, 59] width 40 height 40
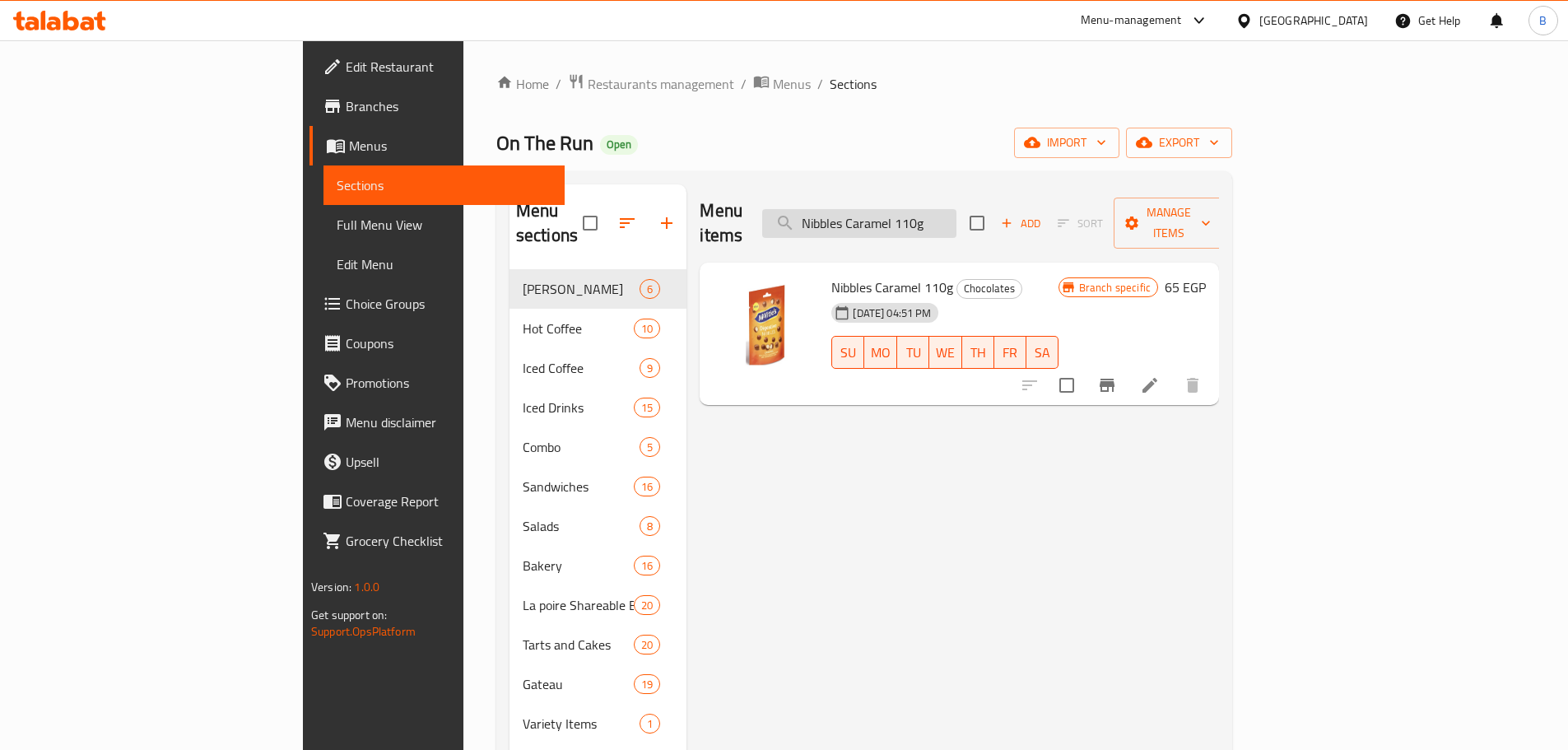
click at [957, 210] on input "Nibbles Caramel 110g" at bounding box center [859, 224] width 194 height 29
paste input "utella And Go Chocolate - 52 Gm"
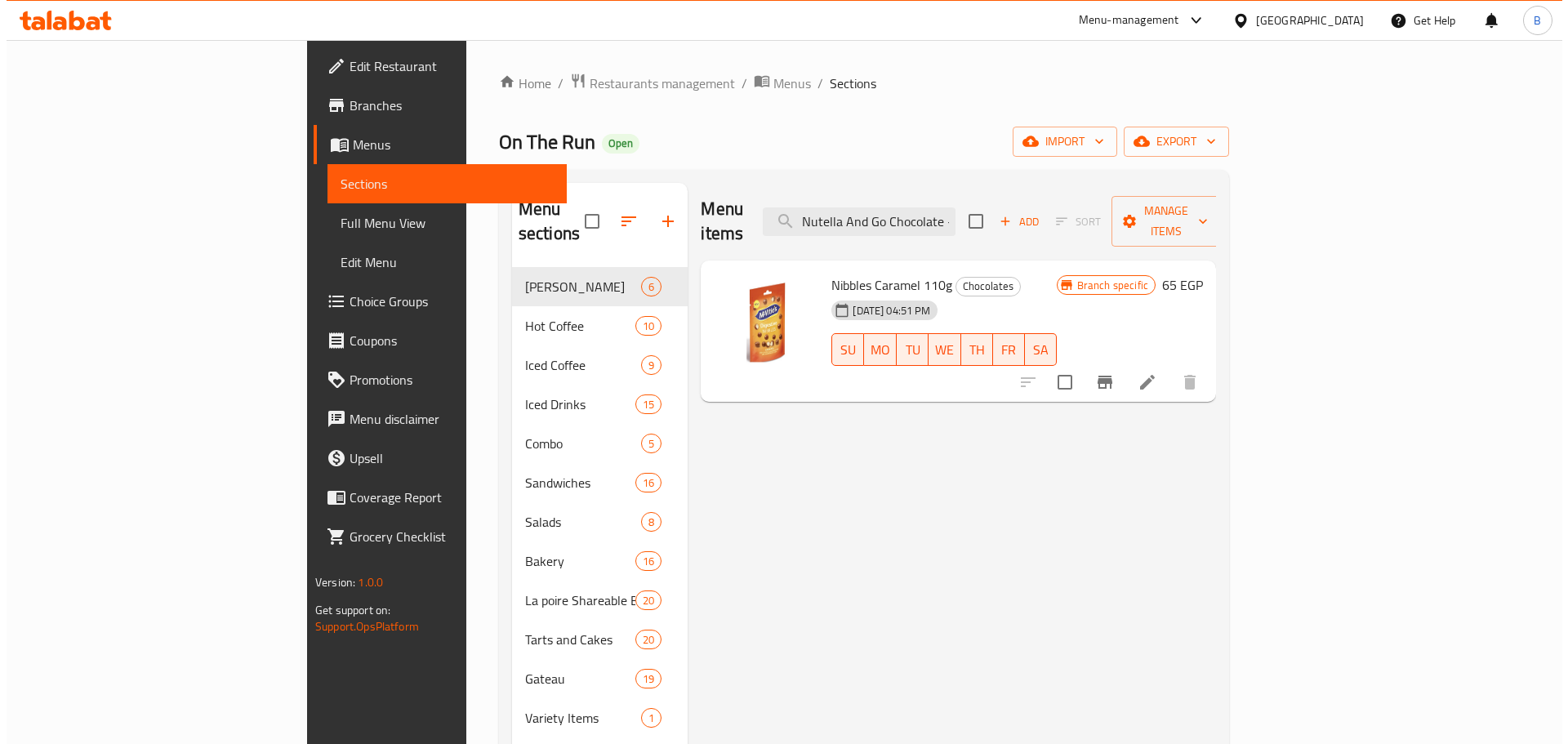
scroll to position [0, 41]
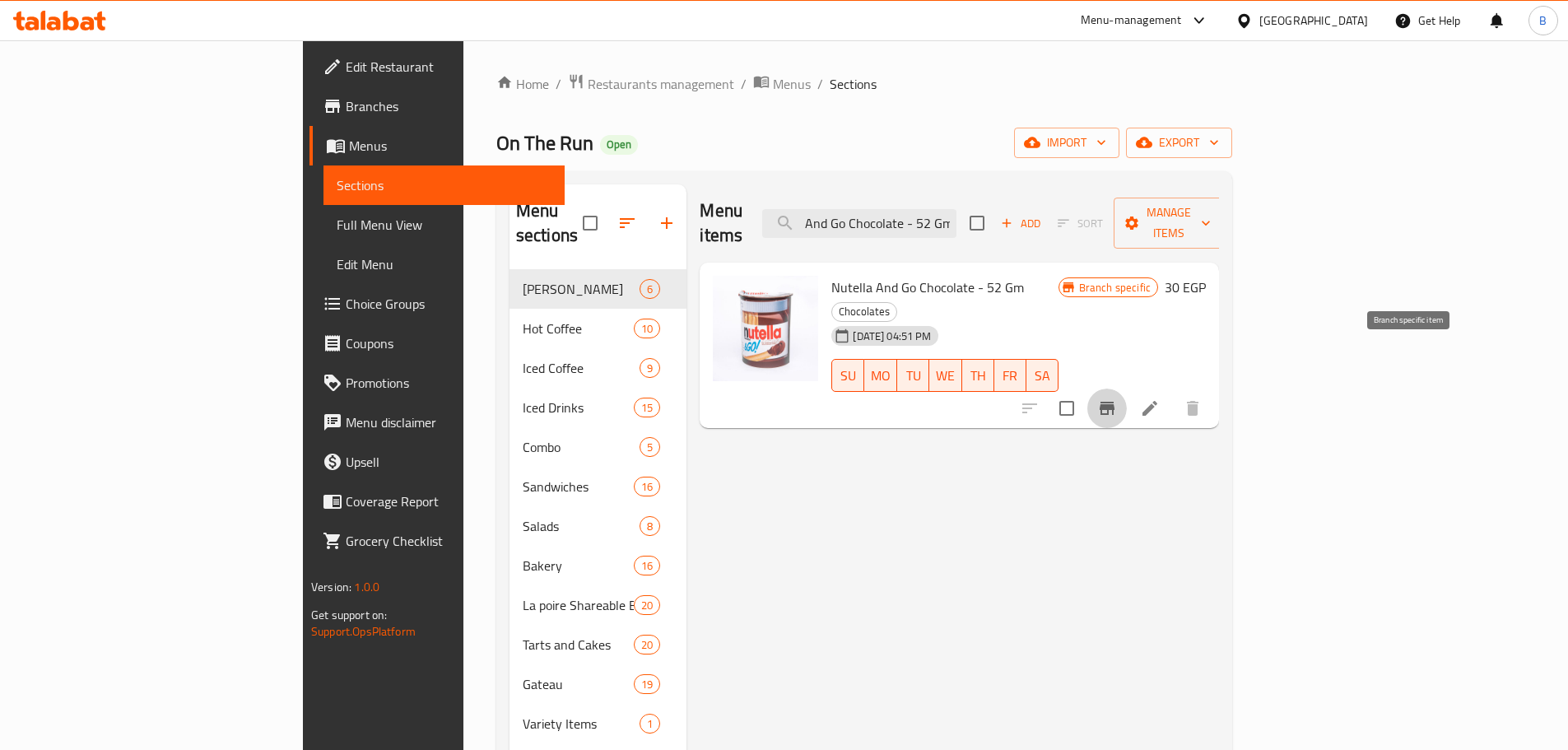
click at [1115, 402] on icon "Branch-specific-item" at bounding box center [1107, 408] width 14 height 14
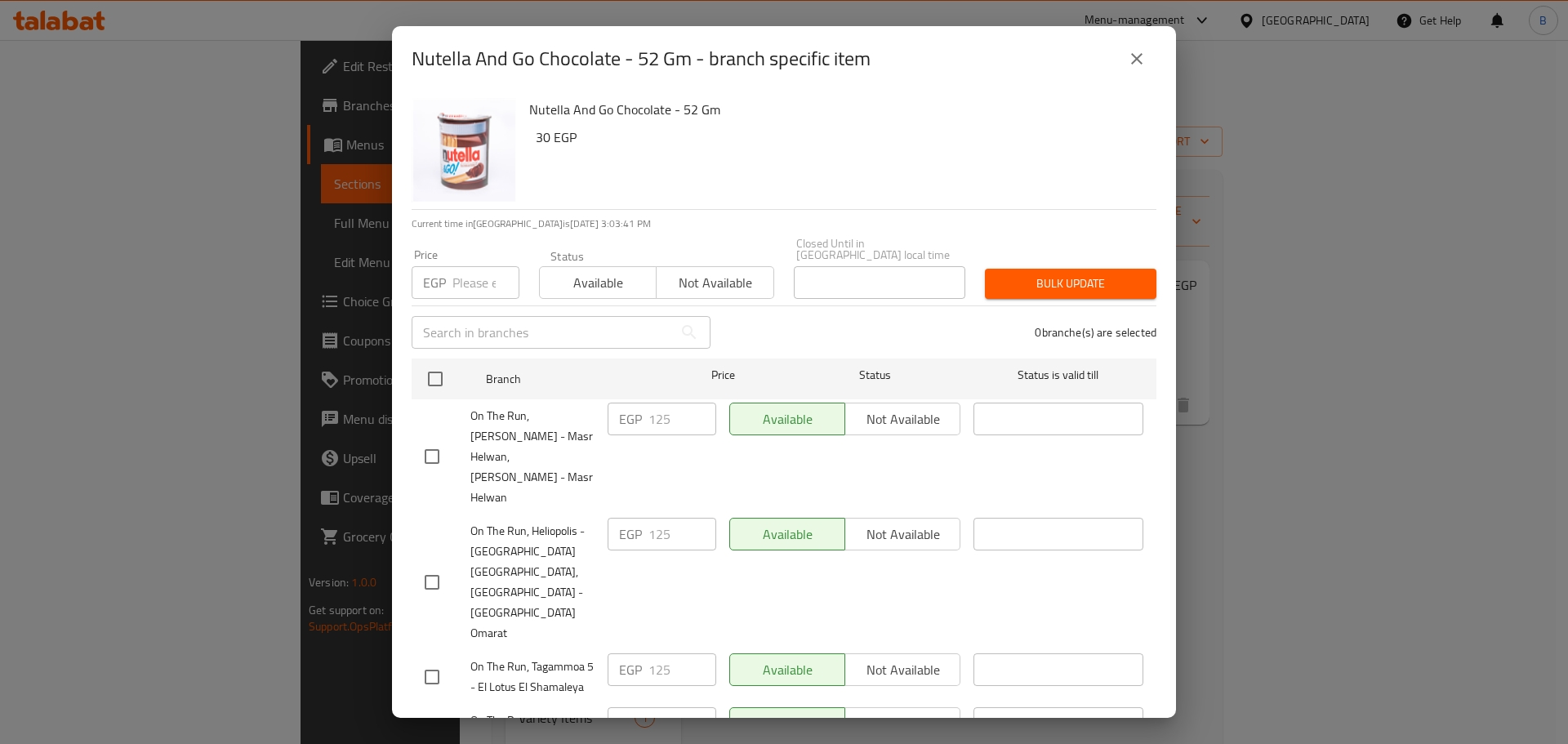
click at [1503, 508] on div "Nutella And Go Chocolate - 52 Gm - branch specific item Nutella And Go Chocolat…" at bounding box center [784, 372] width 1568 height 744
click at [1132, 53] on icon "close" at bounding box center [1136, 58] width 19 height 19
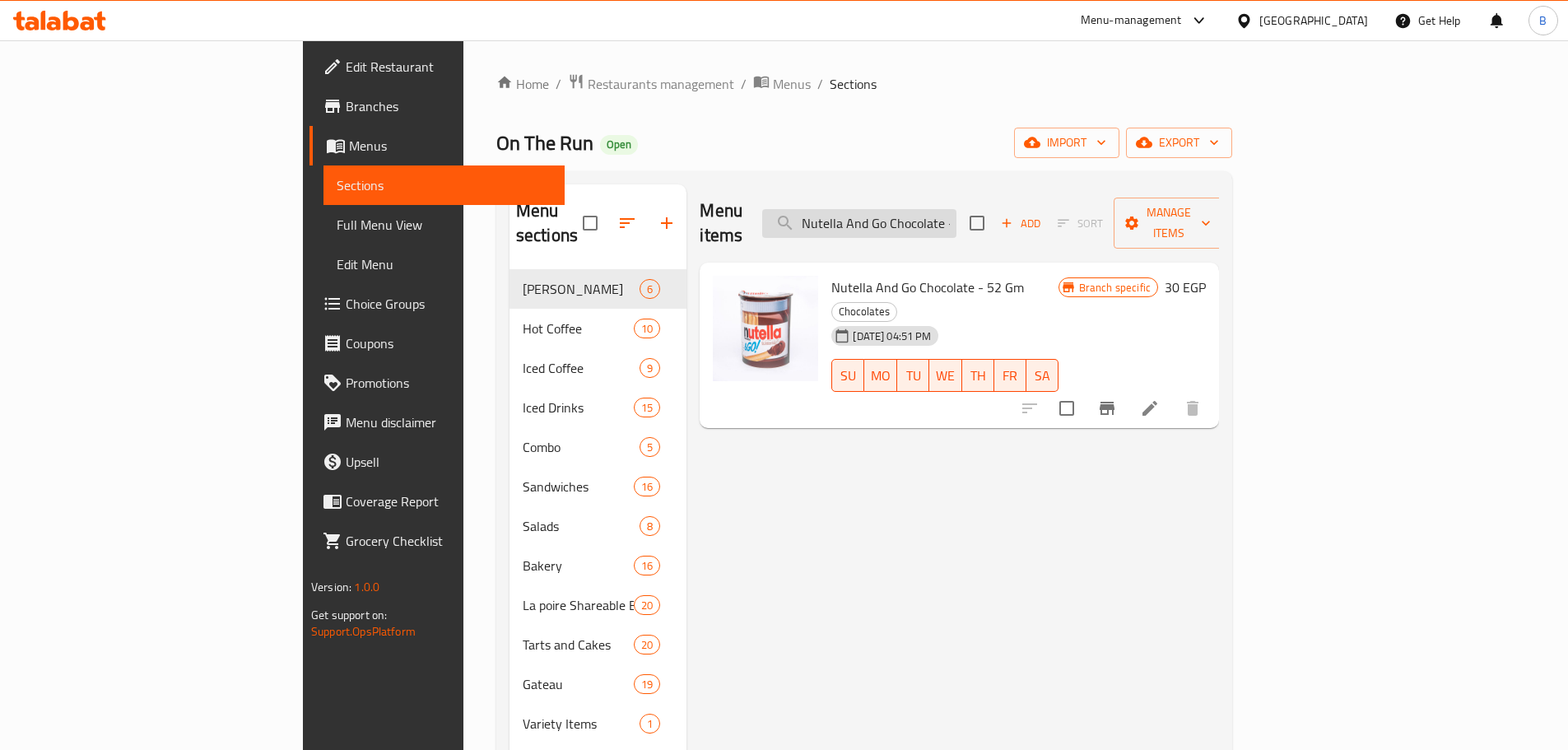
click at [957, 209] on input "Nutella And Go Chocolate - 52 Gm" at bounding box center [859, 224] width 194 height 29
paste input "ibbles Milk Chocolate 110g"
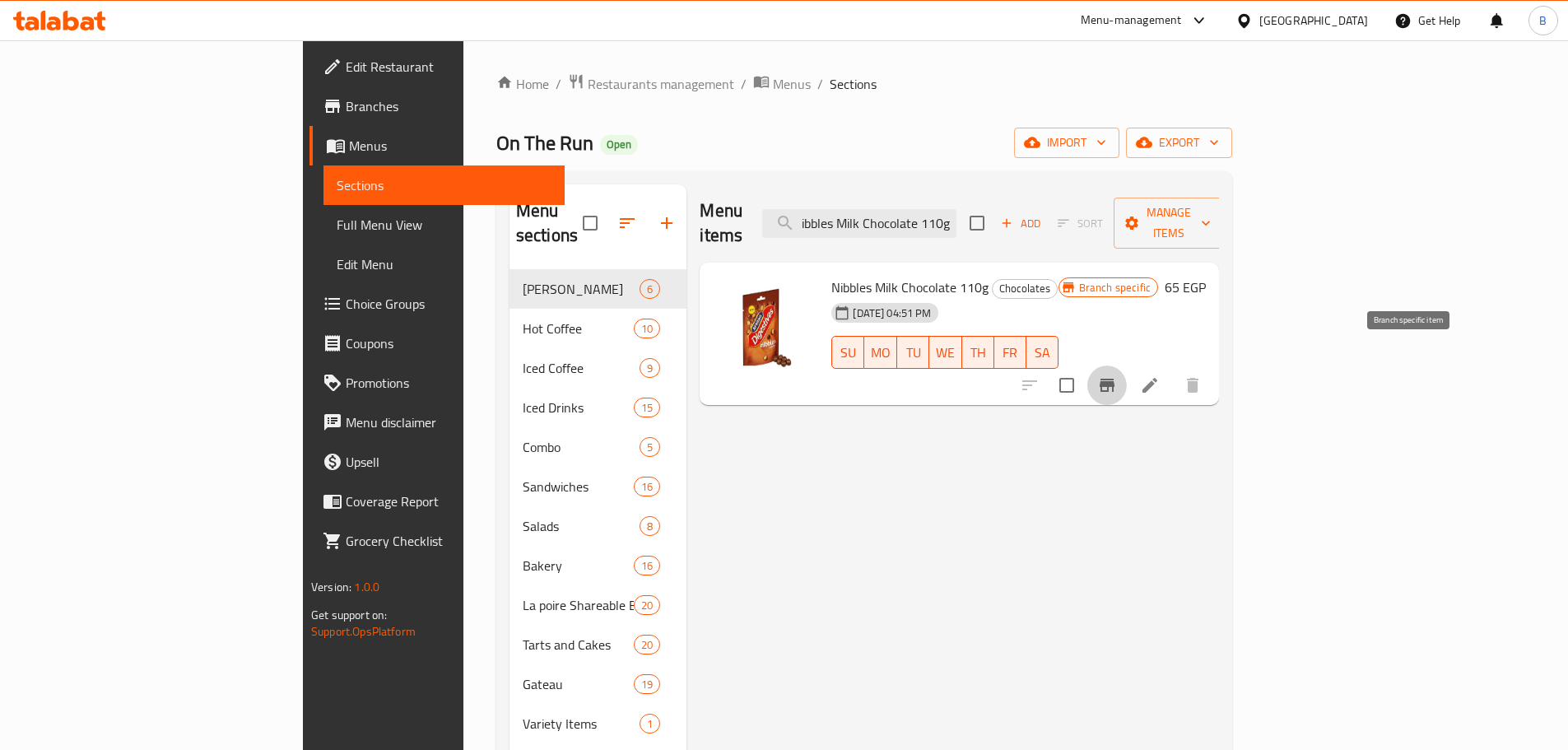
click at [1117, 375] on icon "Branch-specific-item" at bounding box center [1107, 385] width 19 height 19
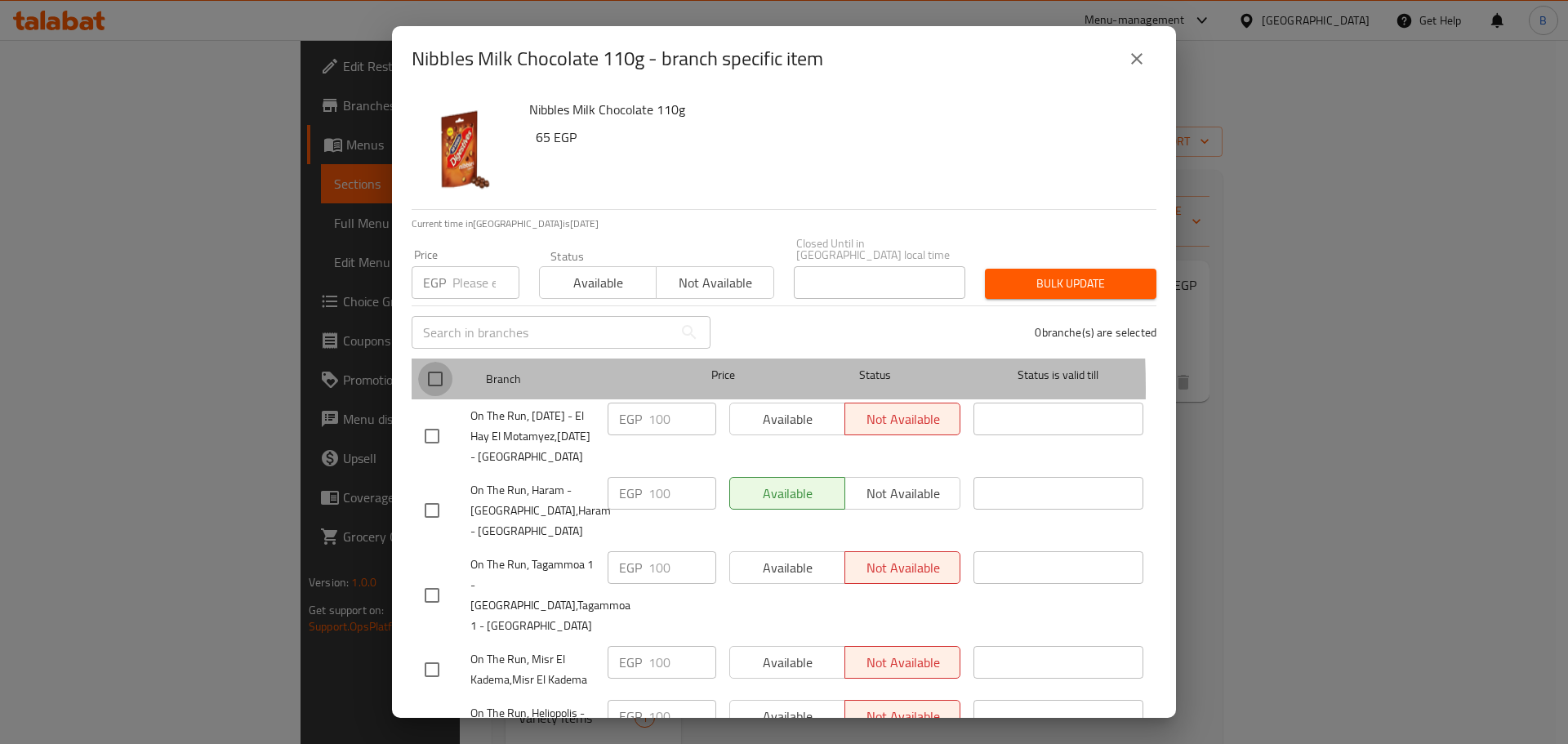
click at [426, 377] on input "checkbox" at bounding box center [435, 378] width 34 height 34
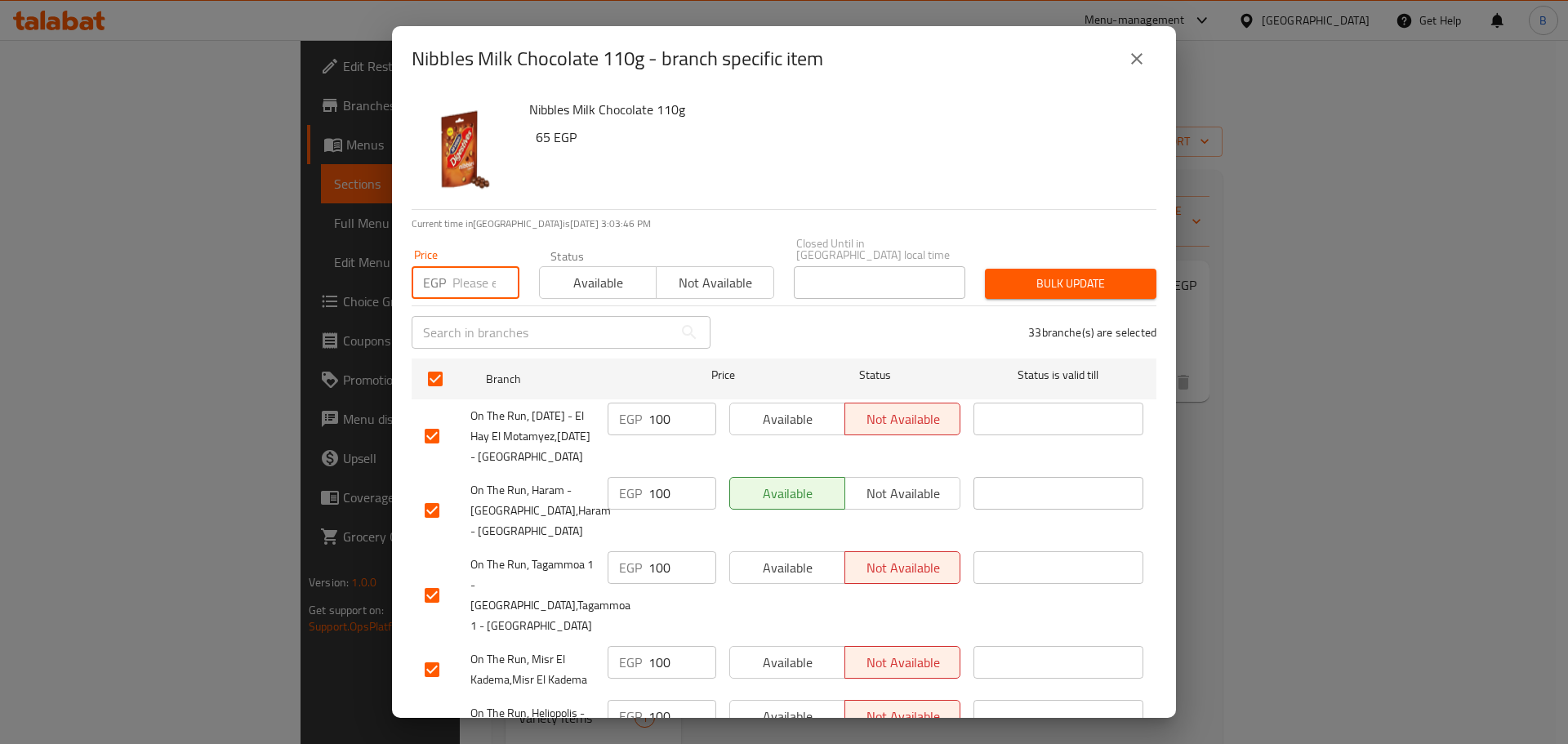
click at [459, 287] on input "number" at bounding box center [486, 282] width 67 height 33
click at [895, 109] on h6 "Nibbles Milk Chocolate 110g" at bounding box center [836, 109] width 614 height 23
click at [1027, 273] on span "Bulk update" at bounding box center [1070, 283] width 145 height 20
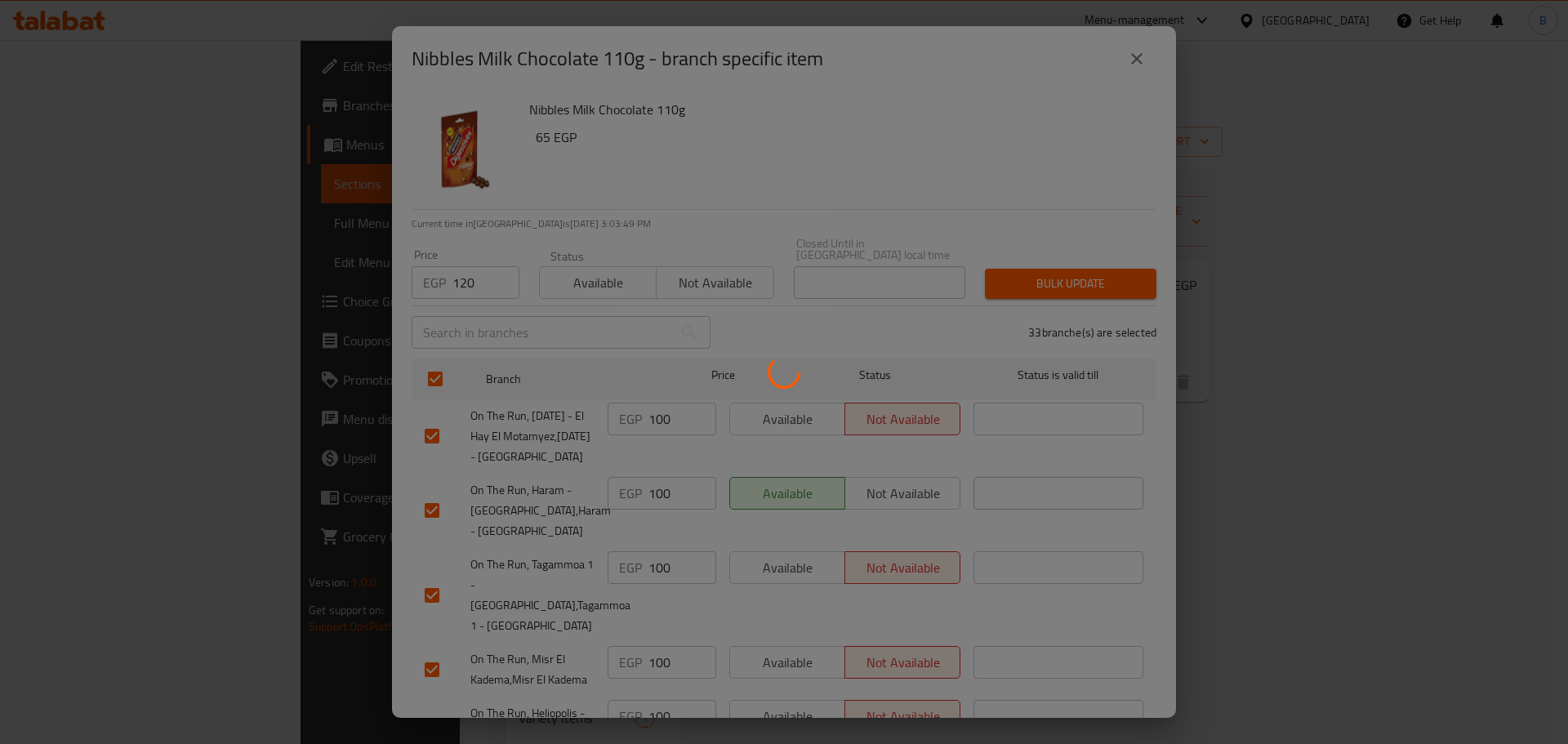
drag, startPoint x: 931, startPoint y: 731, endPoint x: 935, endPoint y: 783, distance: 52.2
click at [935, 743] on html "​ Menu-management [GEOGRAPHIC_DATA] Get Help B Edit Restaurant Branches Menus S…" at bounding box center [784, 372] width 1568 height 744
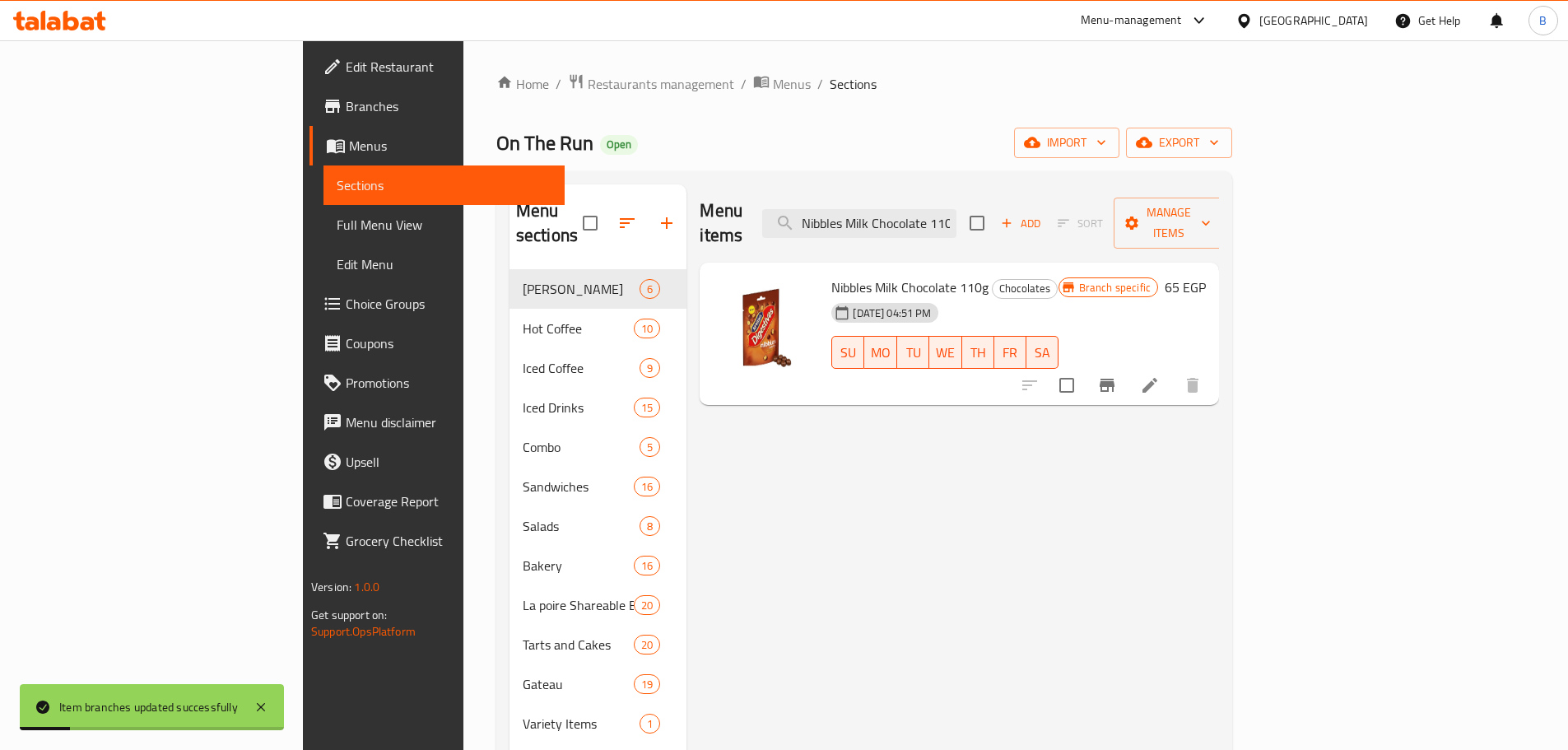
click at [957, 209] on input "Nibbles Milk Chocolate 110g" at bounding box center [859, 224] width 194 height 29
click at [1115, 379] on icon "Branch-specific-item" at bounding box center [1107, 386] width 14 height 14
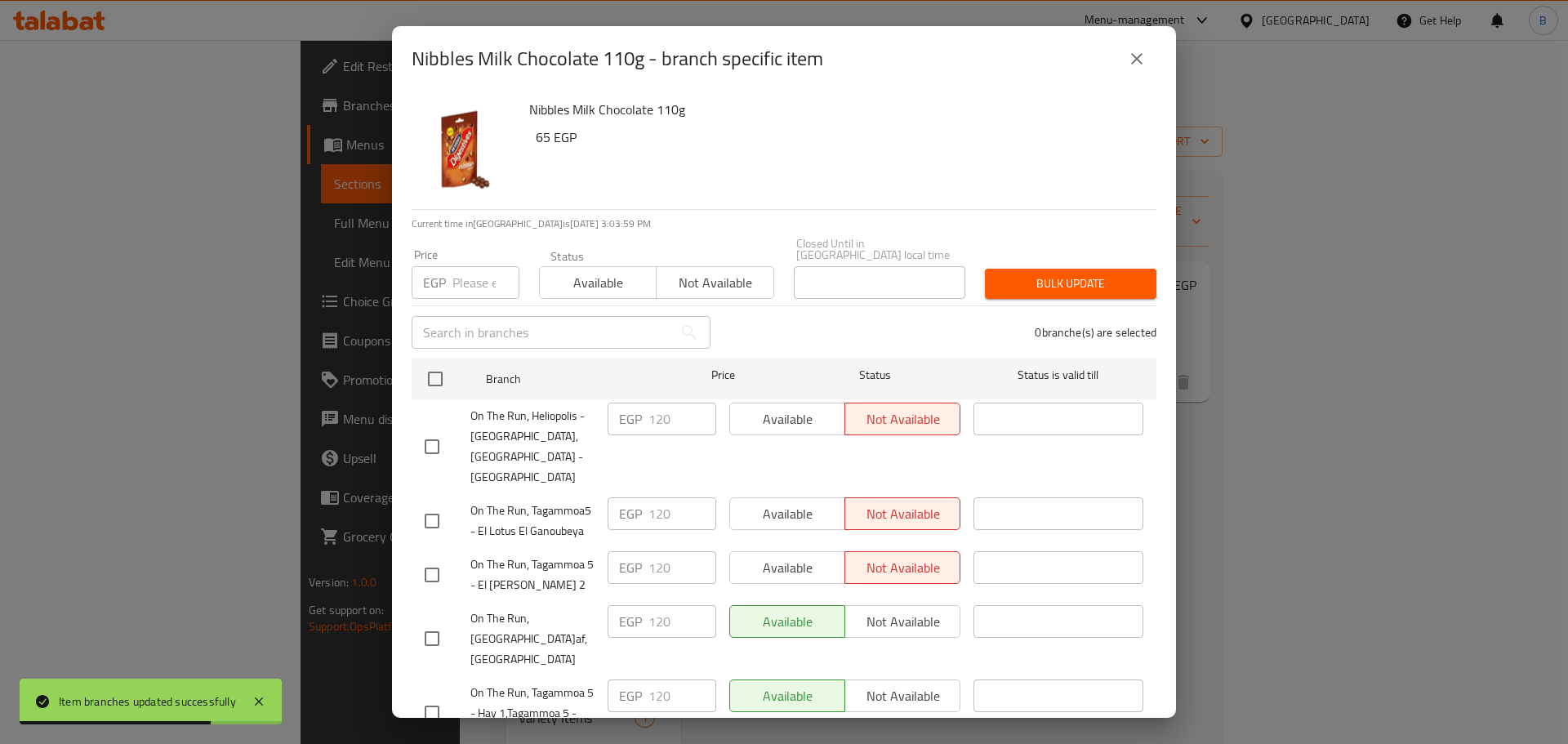
click at [1567, 441] on div "Nibbles Milk Chocolate 110g - branch specific item Nibbles Milk Chocolate 110g …" at bounding box center [784, 372] width 1568 height 744
click at [1148, 51] on button "close" at bounding box center [1137, 59] width 40 height 40
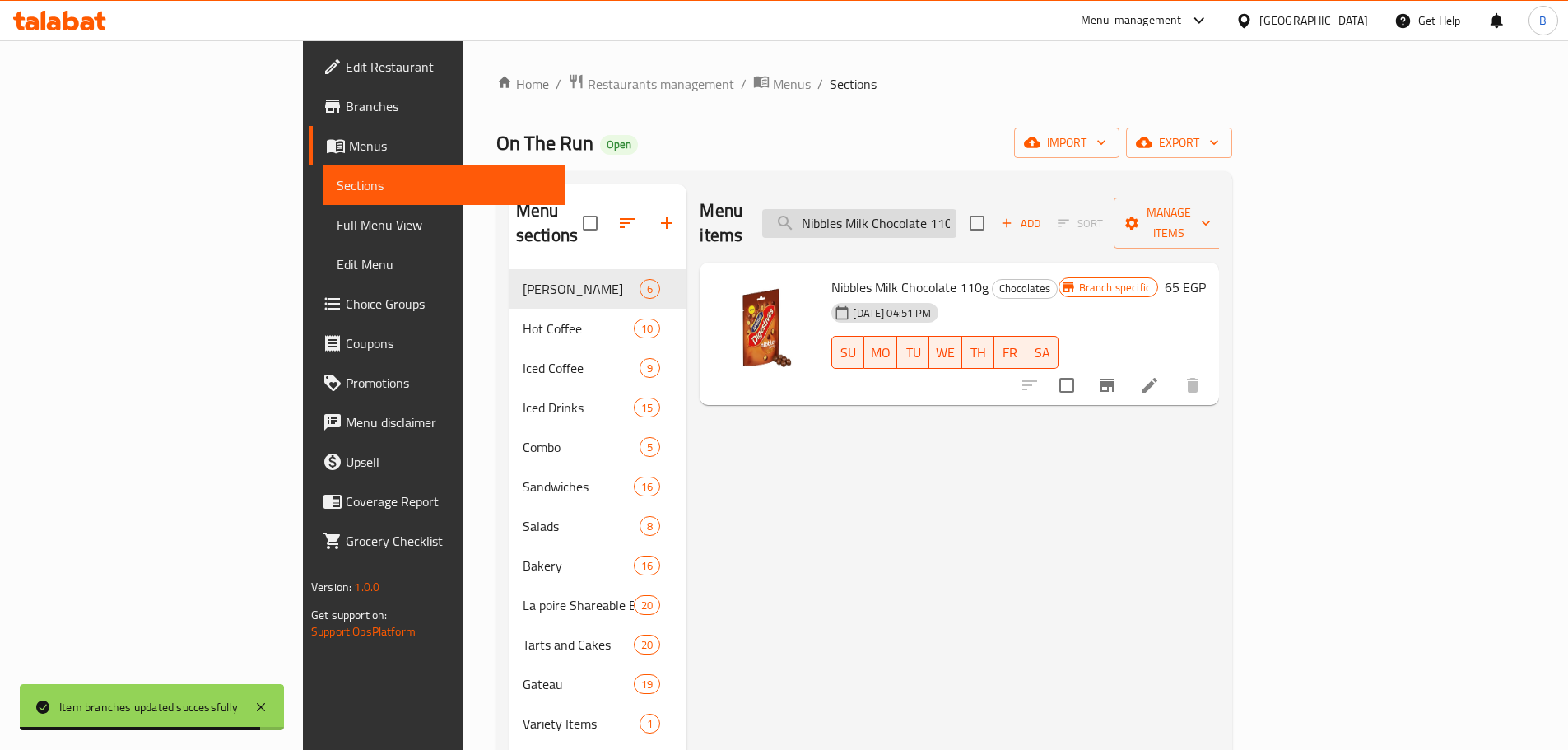
click at [957, 216] on input "Nibbles Milk Chocolate 110g" at bounding box center [859, 224] width 194 height 29
paste input "Caramel"
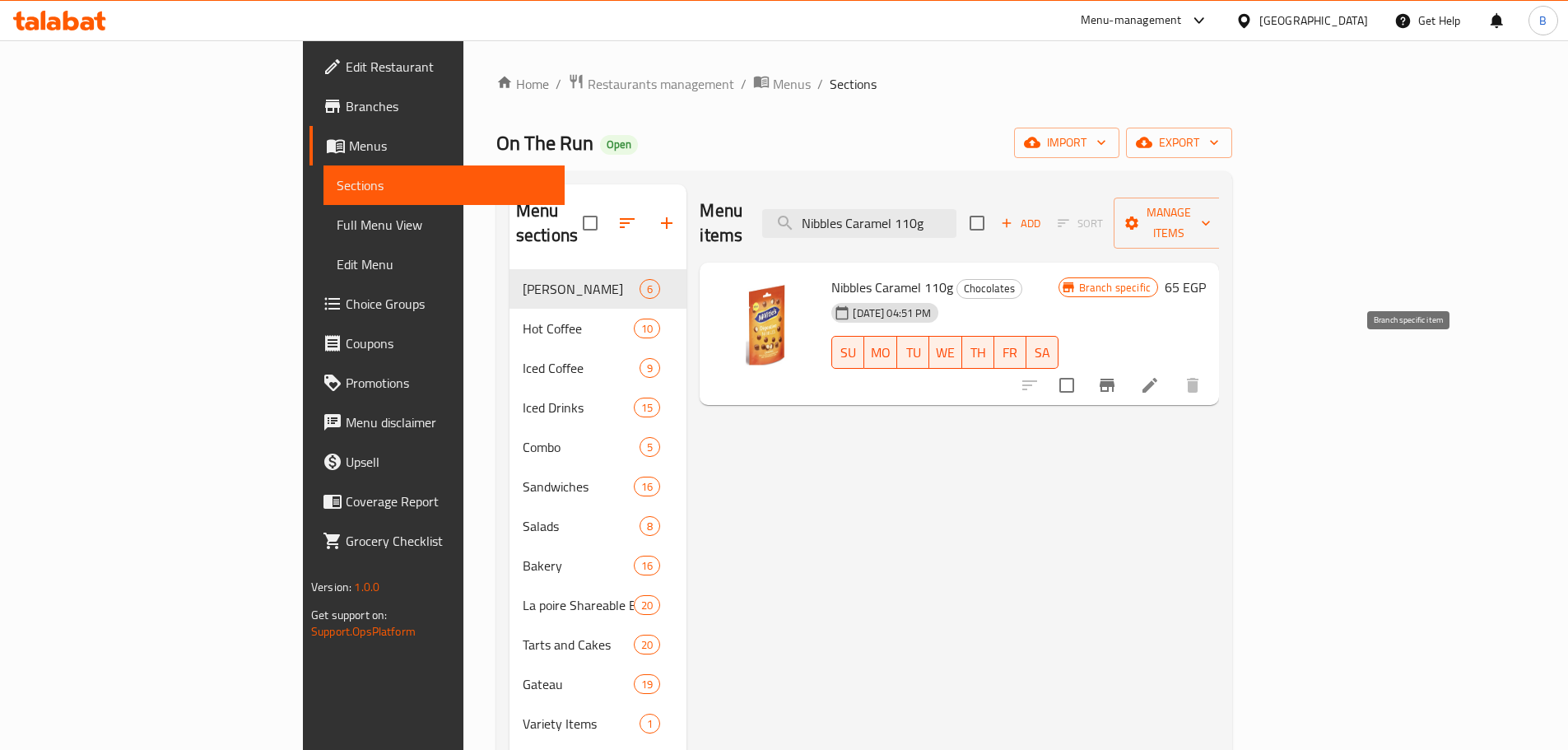
click at [1127, 367] on button "Branch-specific-item" at bounding box center [1107, 385] width 40 height 40
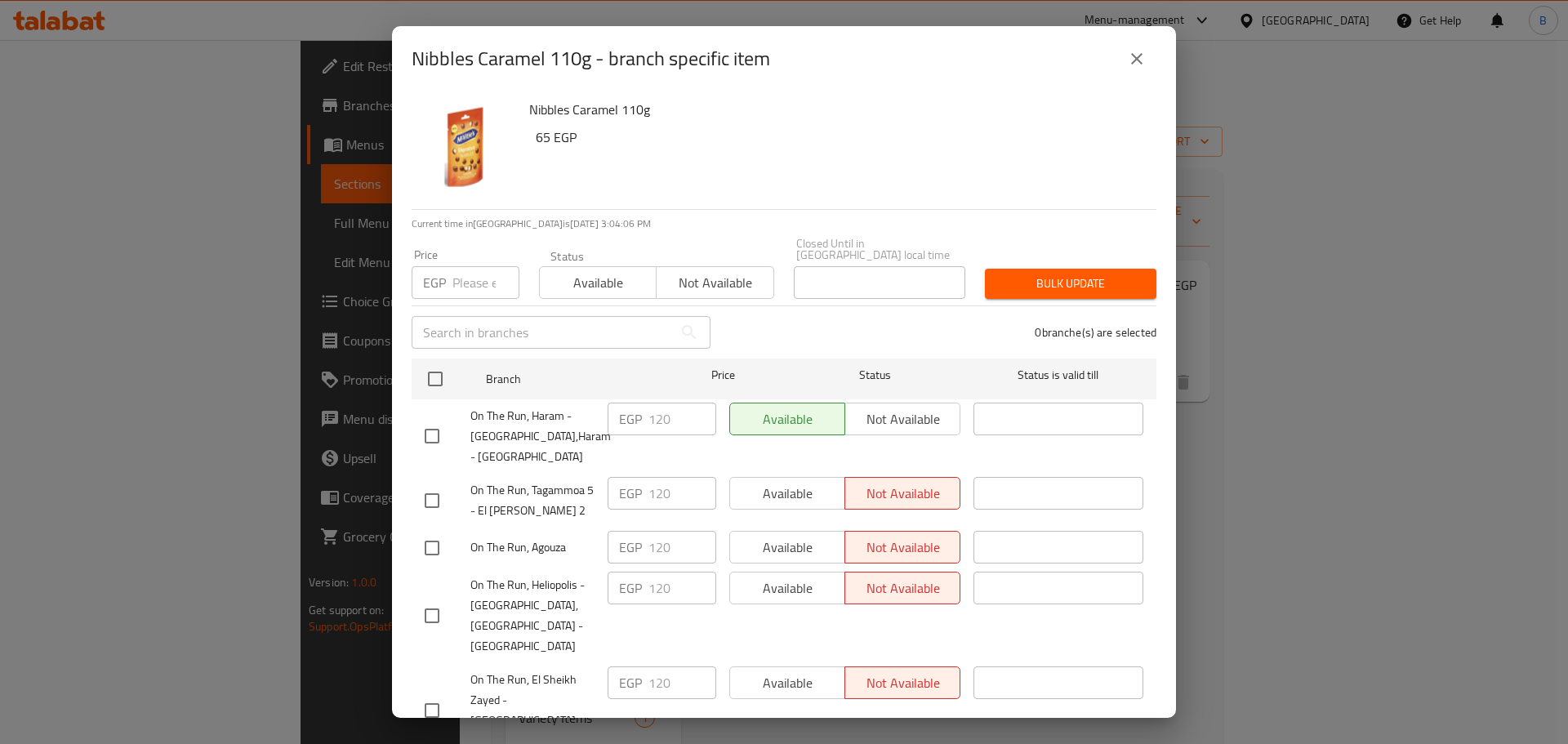
click at [1425, 397] on div "Nibbles Caramel 110g - branch specific item Nibbles Caramel 110g 65 EGP Current…" at bounding box center [784, 372] width 1568 height 744
click at [1130, 43] on button "close" at bounding box center [1137, 59] width 40 height 40
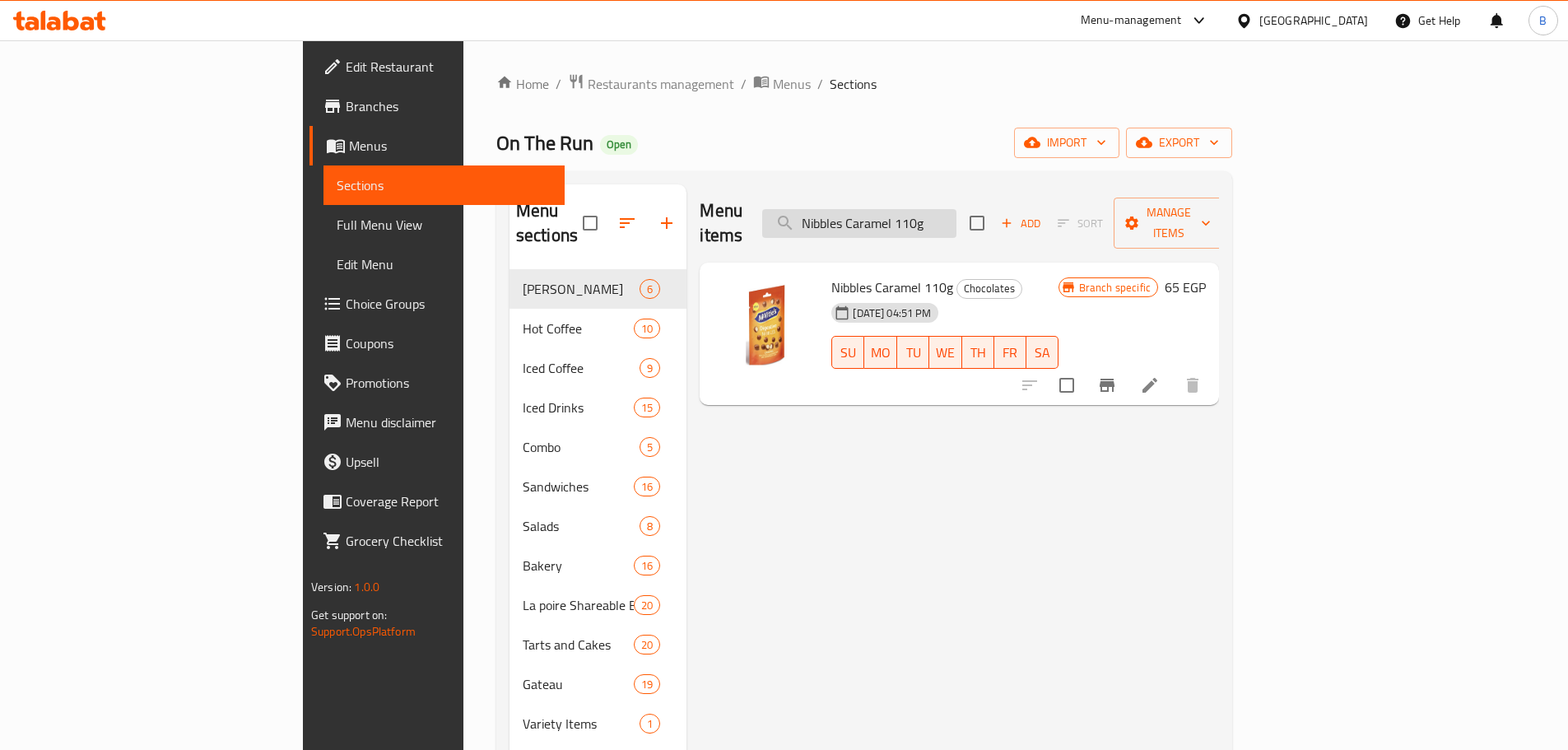
click at [957, 209] on input "Nibbles Caramel 110g" at bounding box center [859, 224] width 194 height 29
paste input "Nutella And Go Chocolate - 52 Gm"
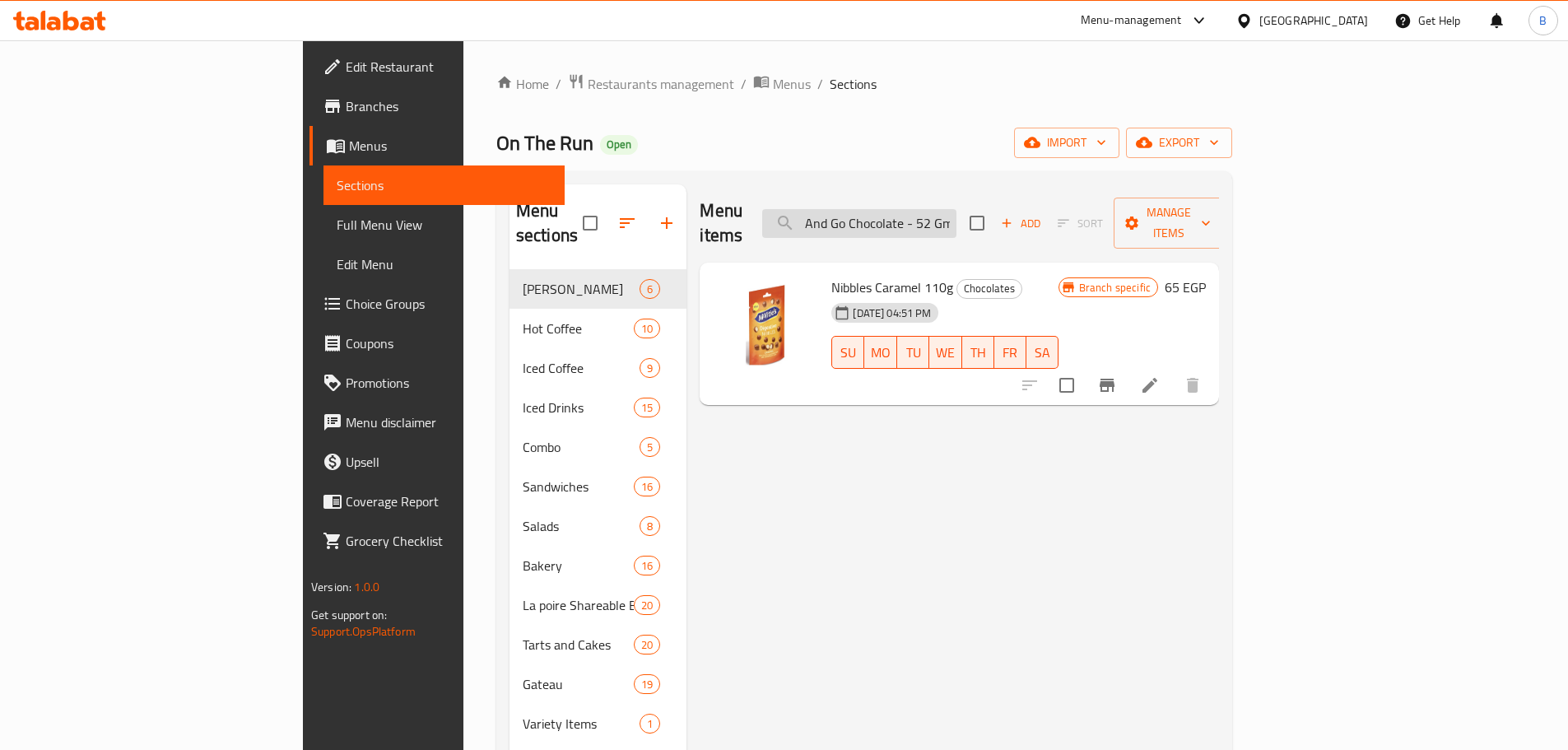
click at [957, 209] on input "Nibbles Caramel Nutella And Go Chocolate - 52 Gm110g" at bounding box center [859, 224] width 194 height 29
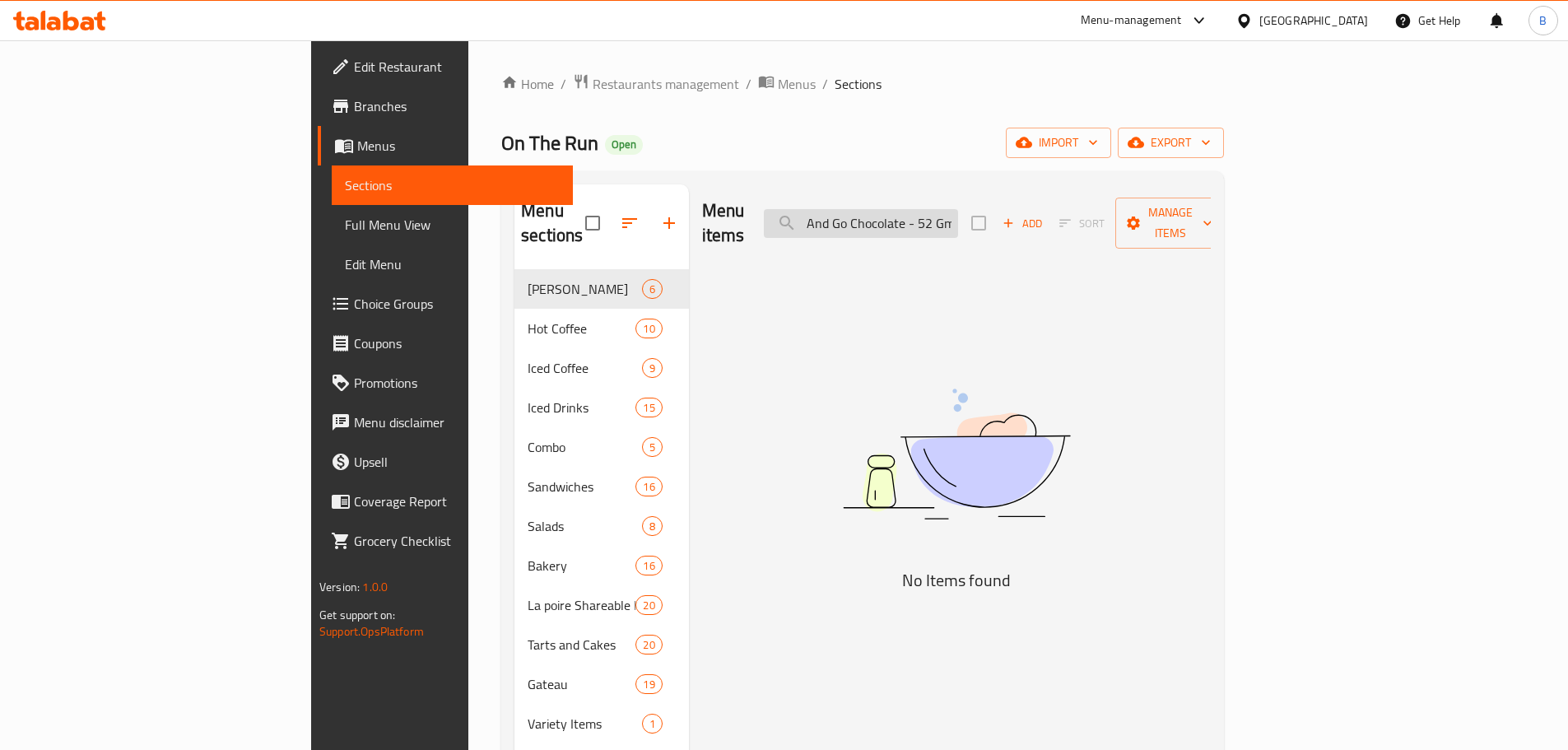
click at [959, 209] on input "Nibbles Caramel Nutella And Go Chocolate - 52 Gm110g" at bounding box center [860, 224] width 194 height 29
paste input "utella And Go Chocolate - 52 Gm"
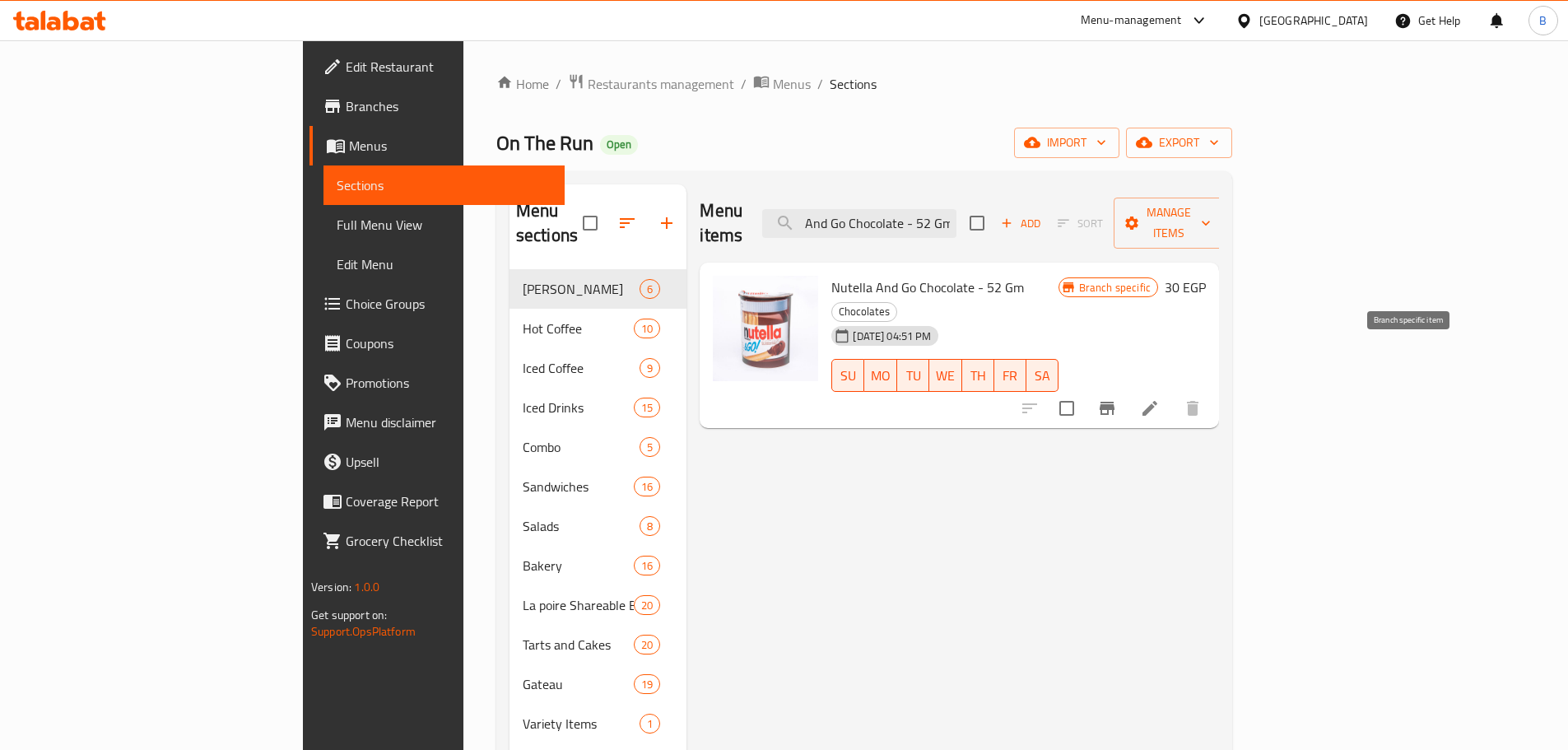
click at [1127, 388] on button "Branch-specific-item" at bounding box center [1107, 408] width 40 height 40
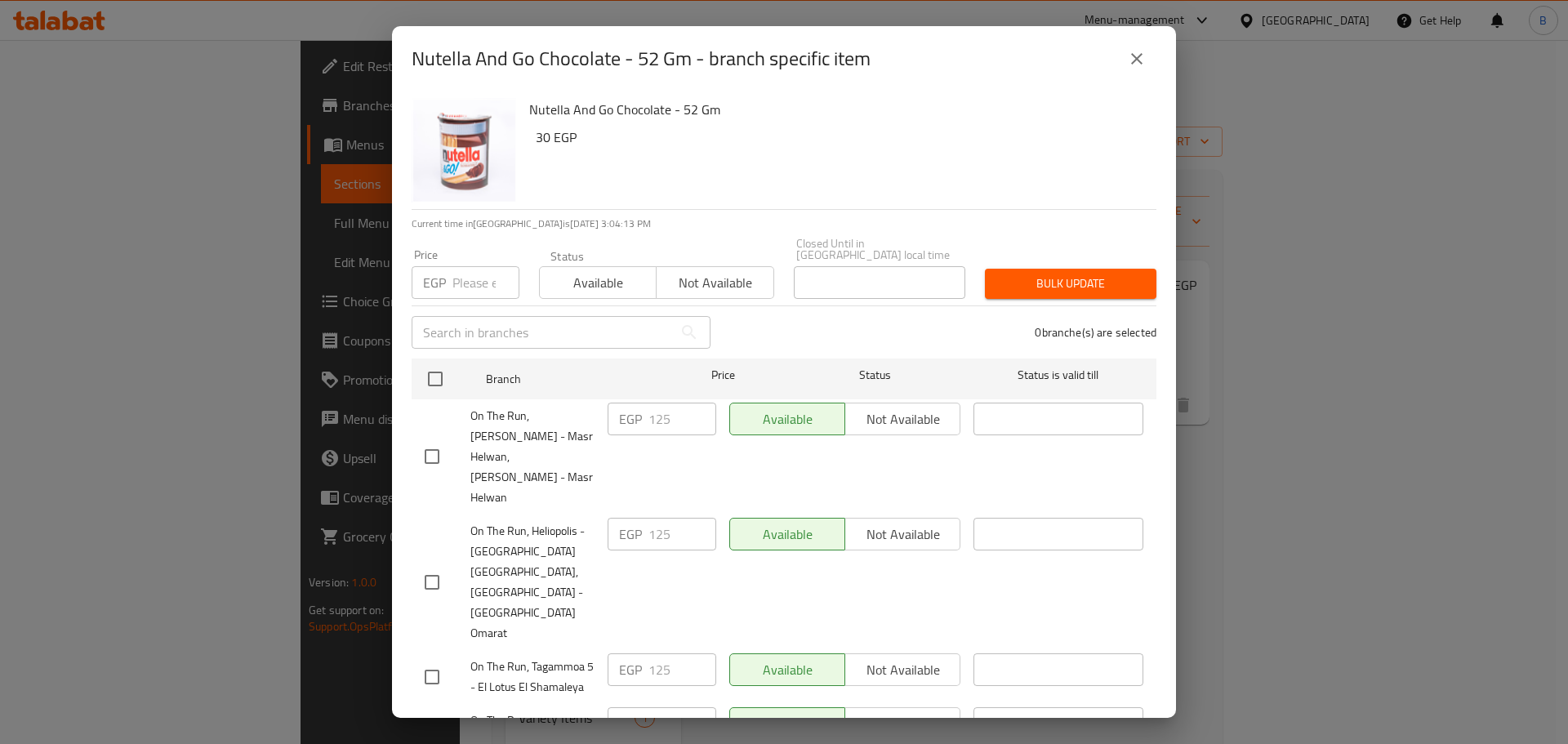
click at [1186, 33] on div "Nutella And Go Chocolate - 52 Gm - branch specific item Nutella And Go Chocolat…" at bounding box center [784, 372] width 1568 height 744
click at [1153, 51] on button "close" at bounding box center [1137, 59] width 40 height 40
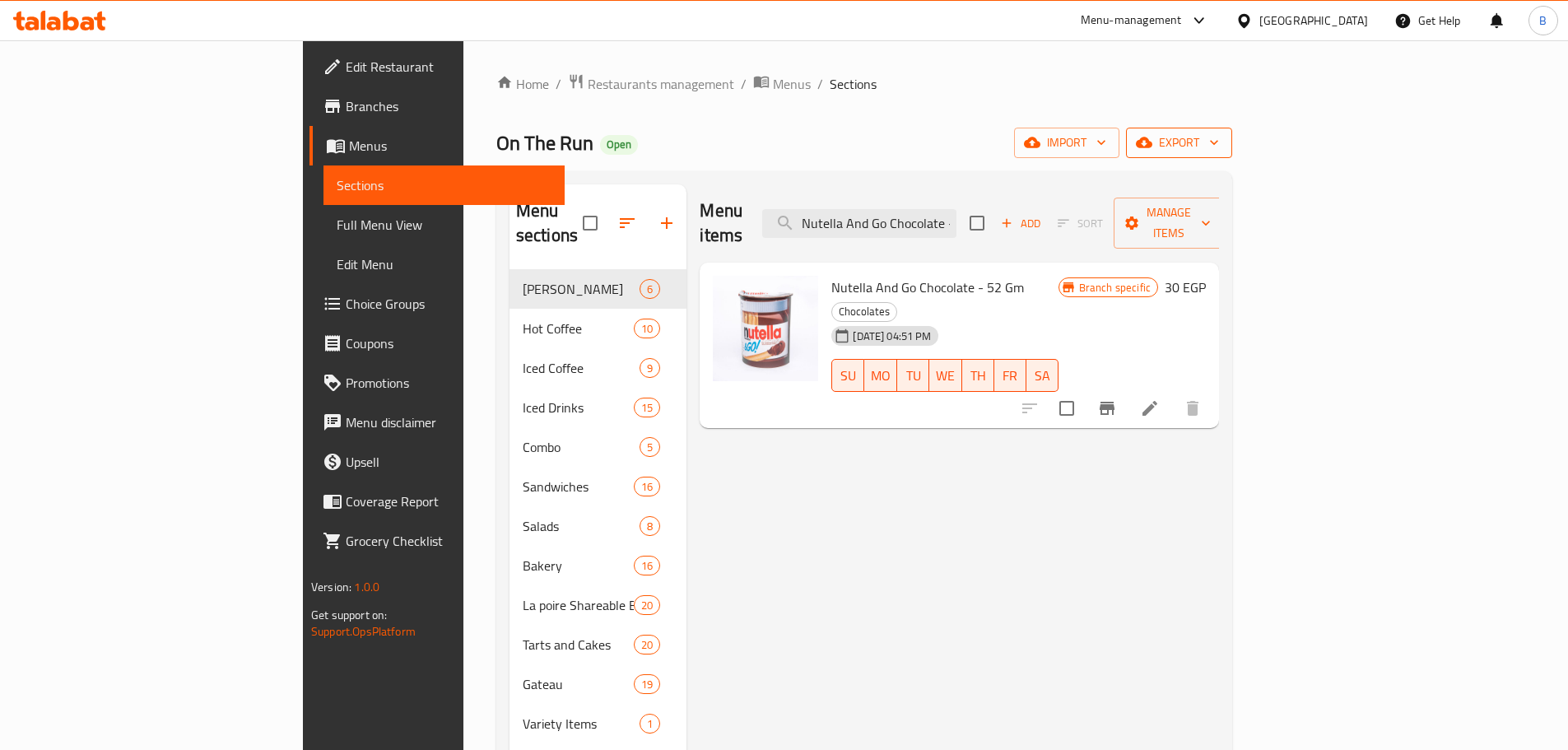
click at [1232, 158] on button "export" at bounding box center [1179, 143] width 106 height 31
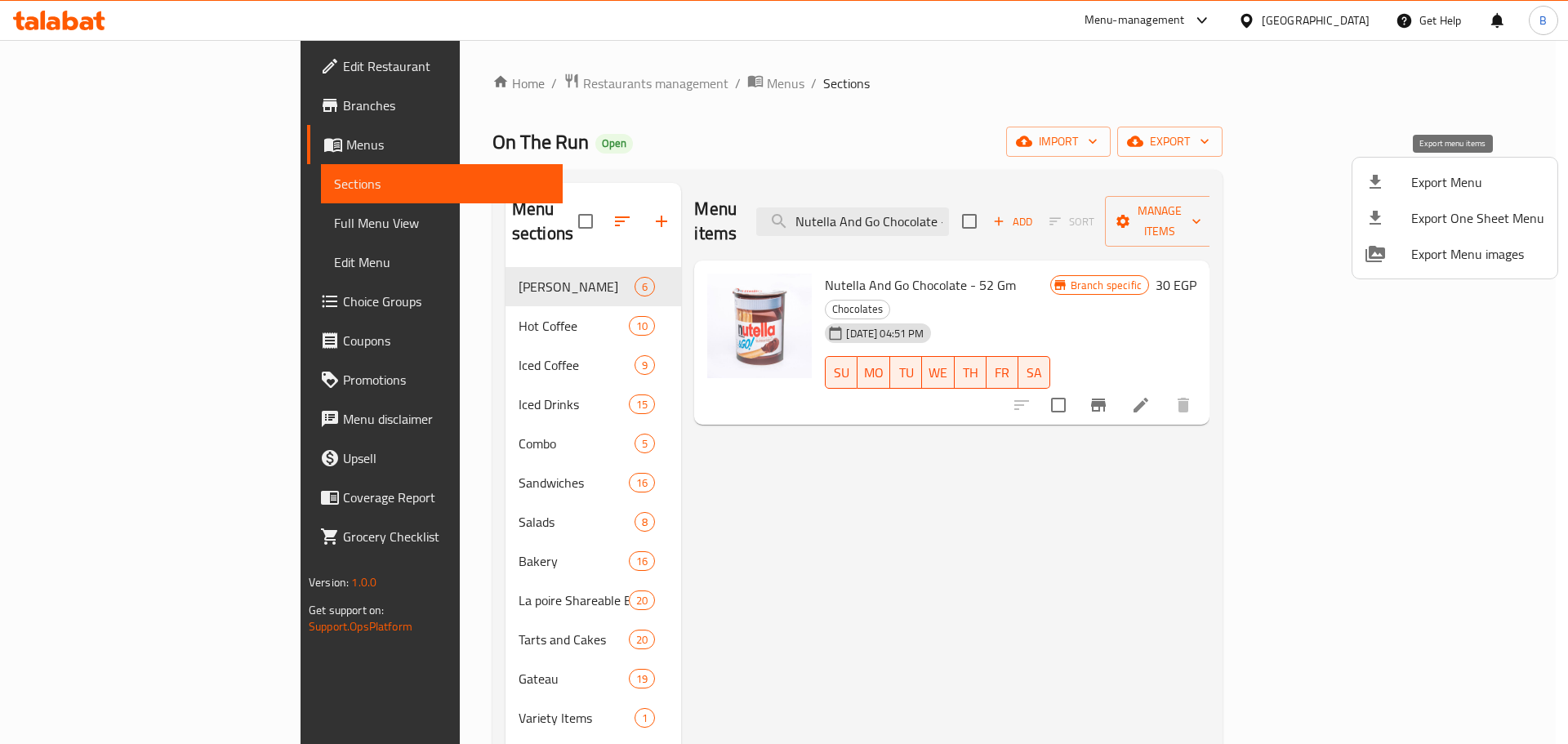
click at [1453, 192] on span "Export Menu" at bounding box center [1478, 182] width 133 height 19
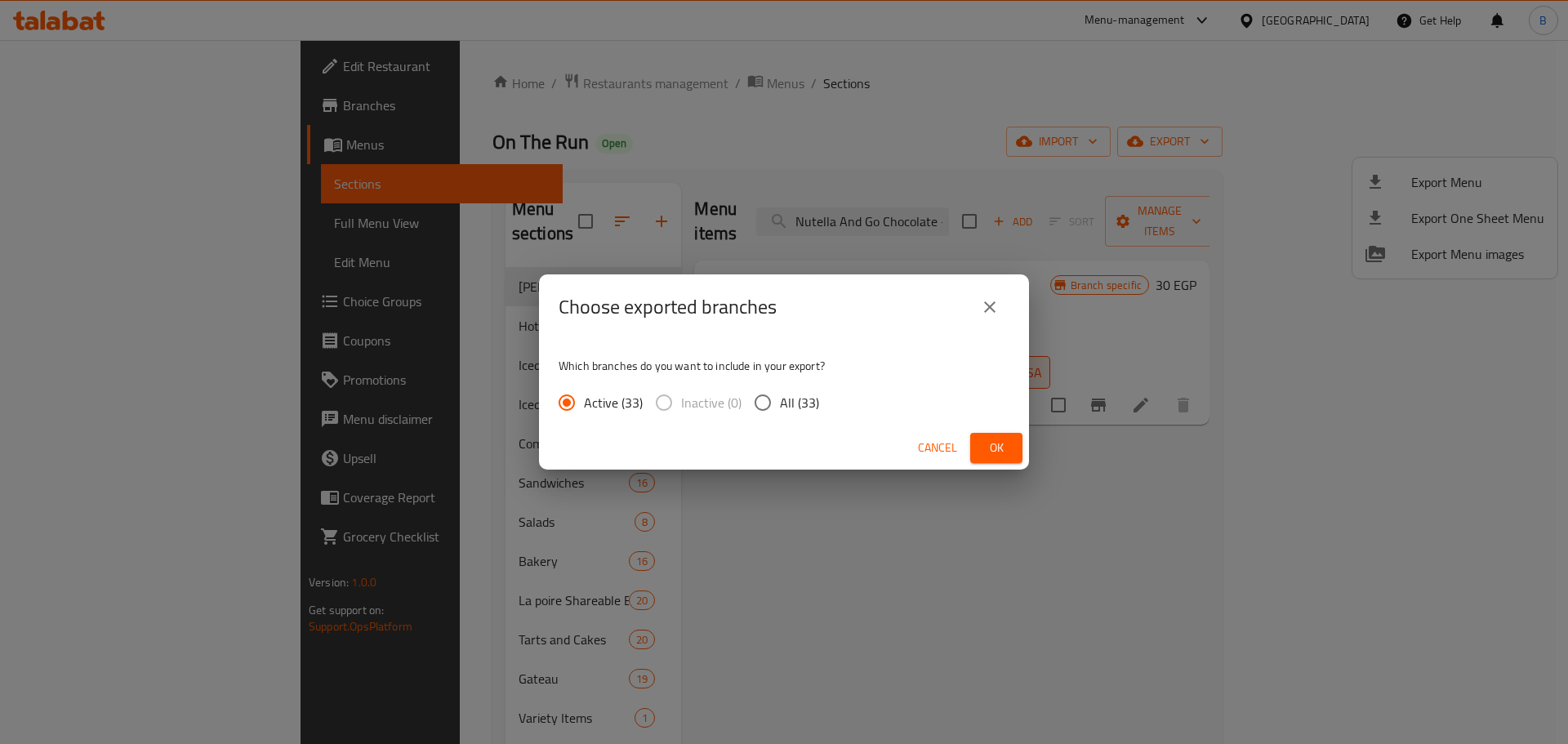
click at [768, 391] on input "All (33)" at bounding box center [763, 402] width 34 height 34
click at [1018, 448] on button "Ok" at bounding box center [996, 448] width 52 height 30
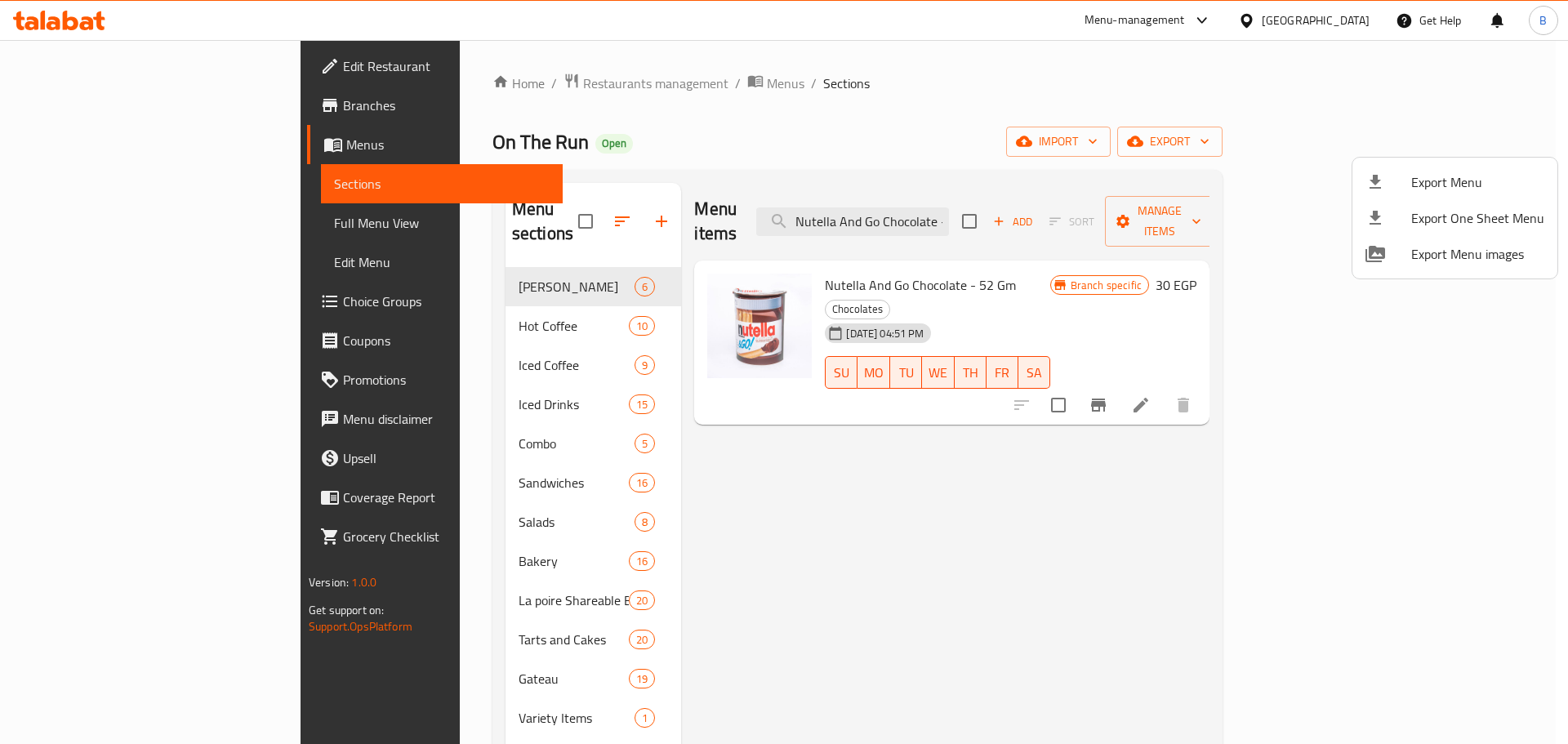
click at [1357, 117] on div at bounding box center [784, 372] width 1568 height 744
